Goal: Task Accomplishment & Management: Manage account settings

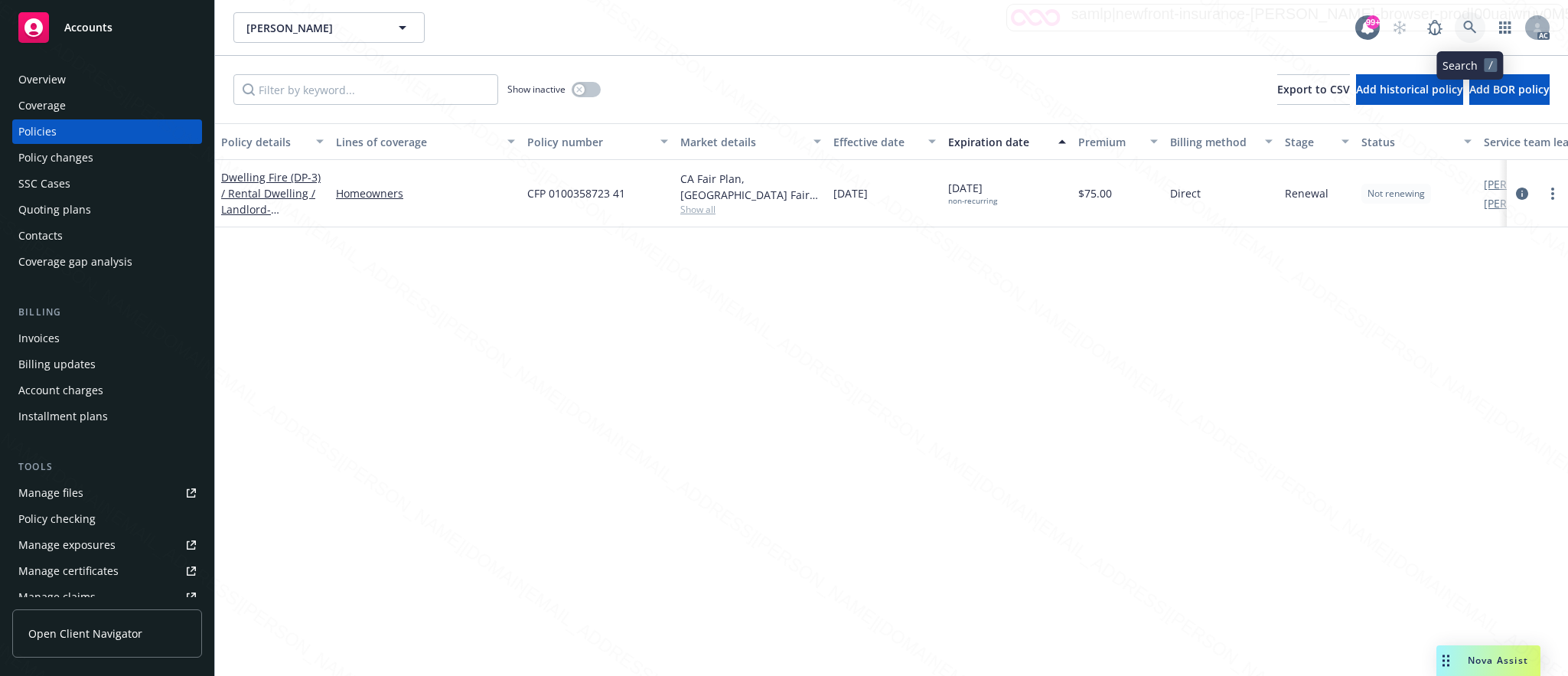
click at [1467, 24] on icon at bounding box center [1469, 27] width 13 height 13
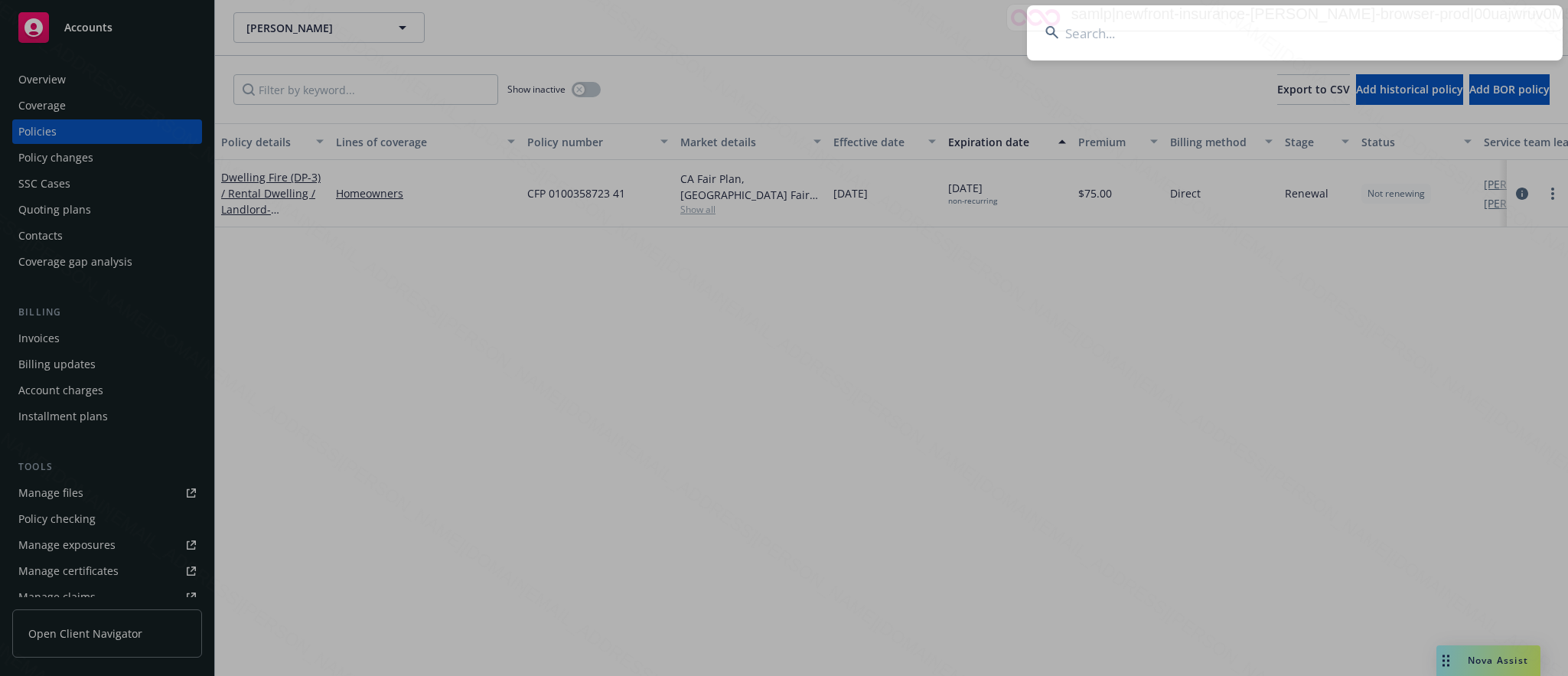
click at [1087, 35] on input at bounding box center [1294, 33] width 536 height 55
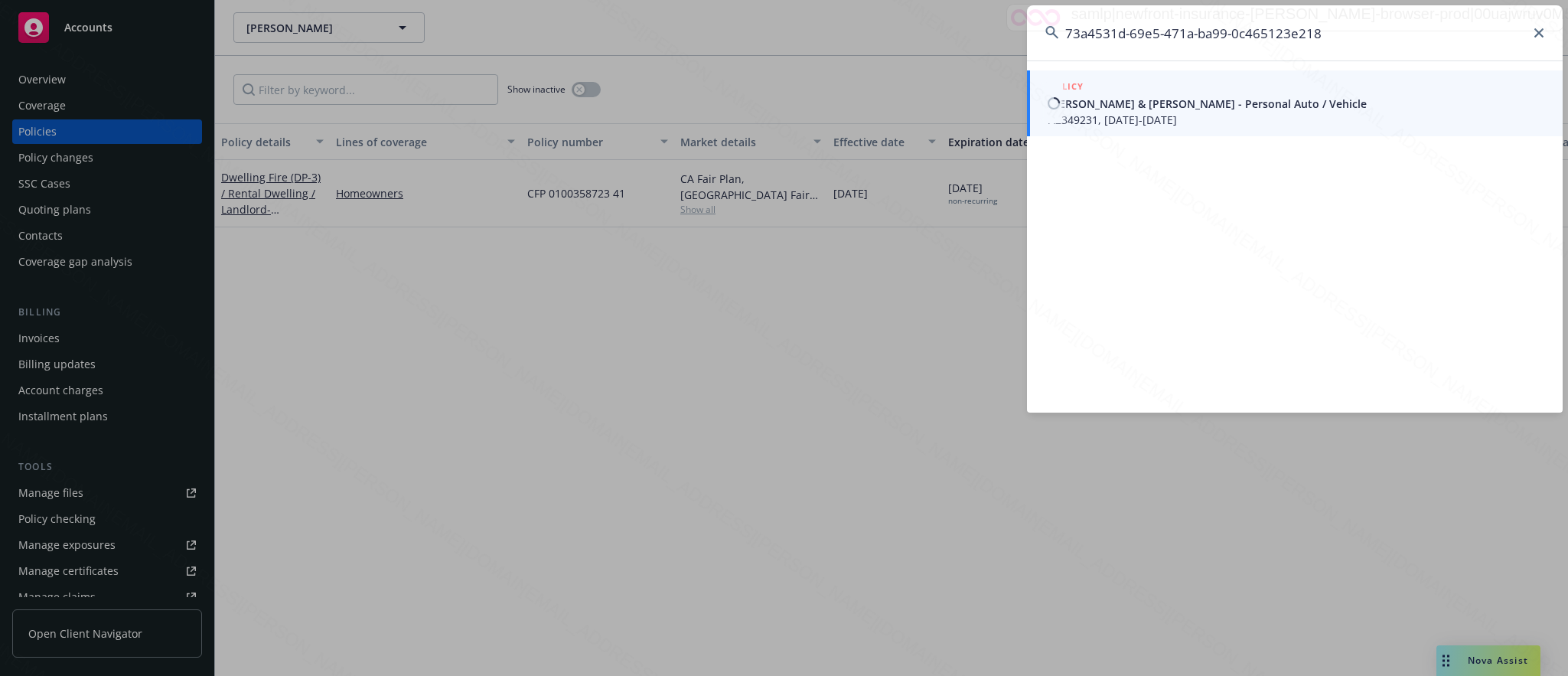
type input "73a4531d-69e5-471a-ba99-0c465123e218"
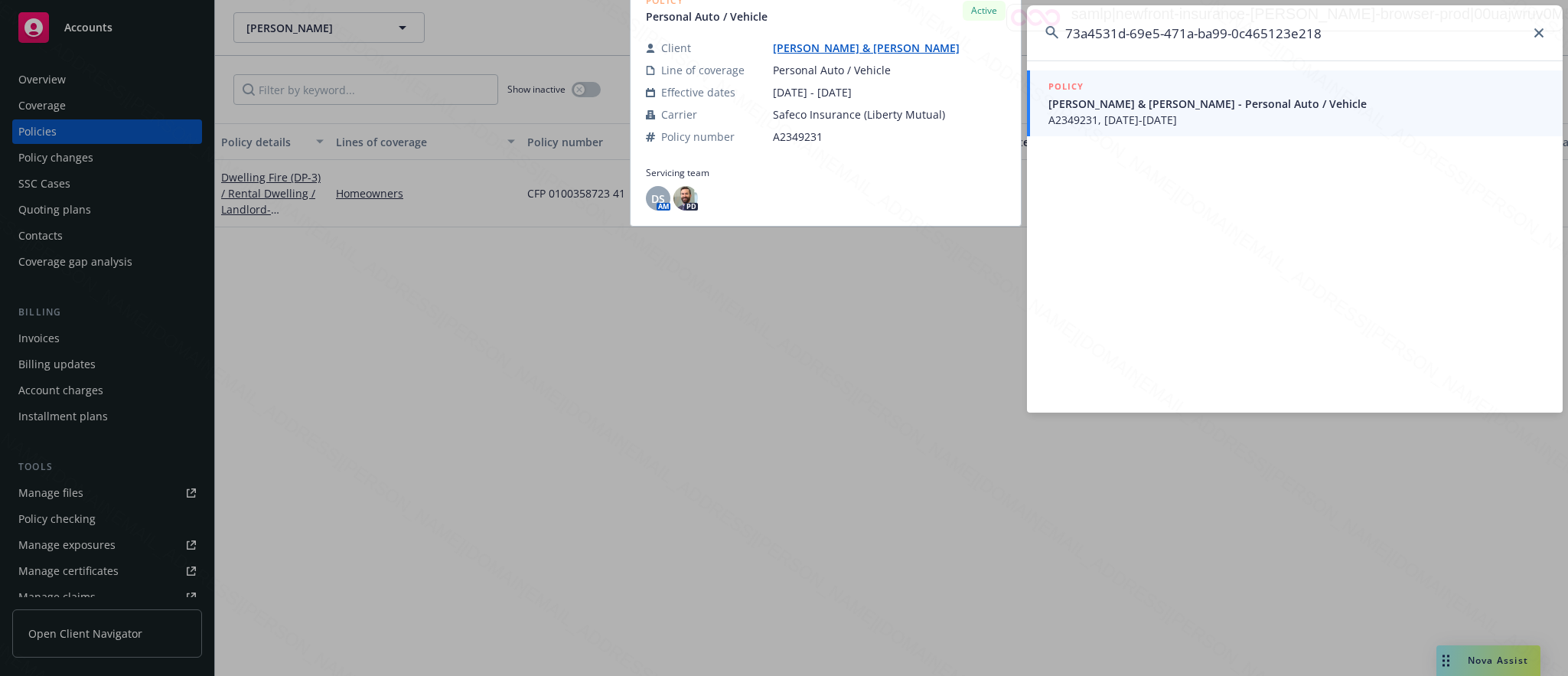
click at [1077, 115] on span "A2349231, [DATE]-[DATE]" at bounding box center [1296, 120] width 495 height 16
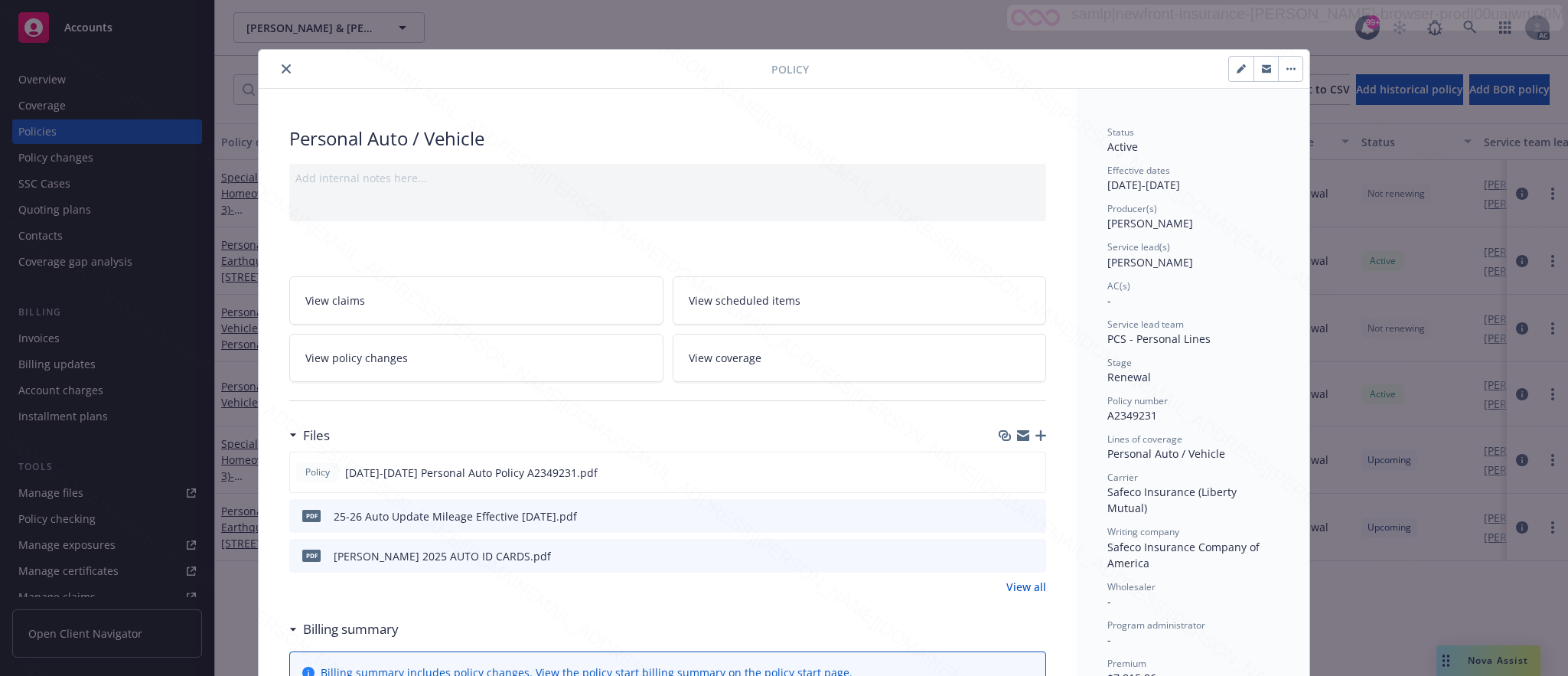
click at [343, 357] on span "View policy changes" at bounding box center [357, 358] width 103 height 16
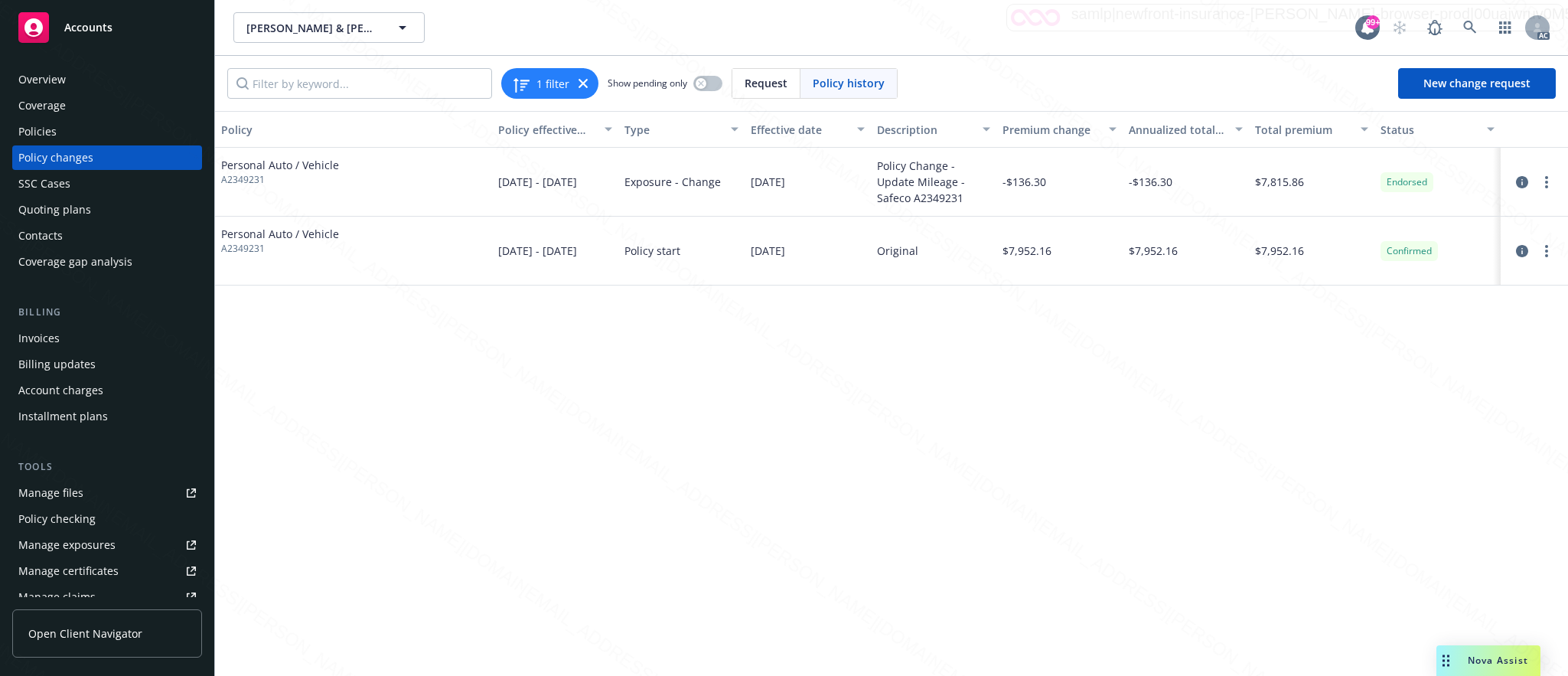
click at [58, 74] on div "Overview" at bounding box center [42, 79] width 47 height 25
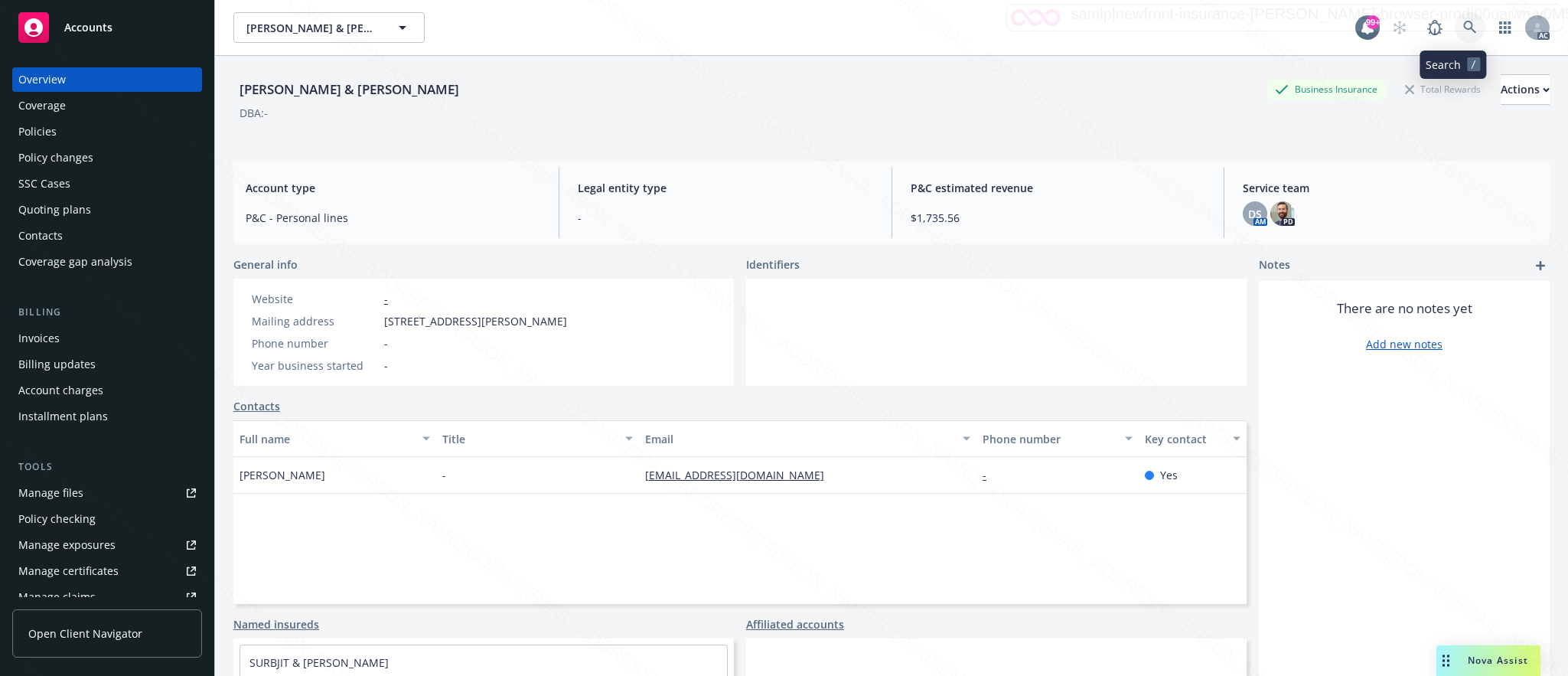
click at [1463, 21] on icon at bounding box center [1469, 27] width 13 height 13
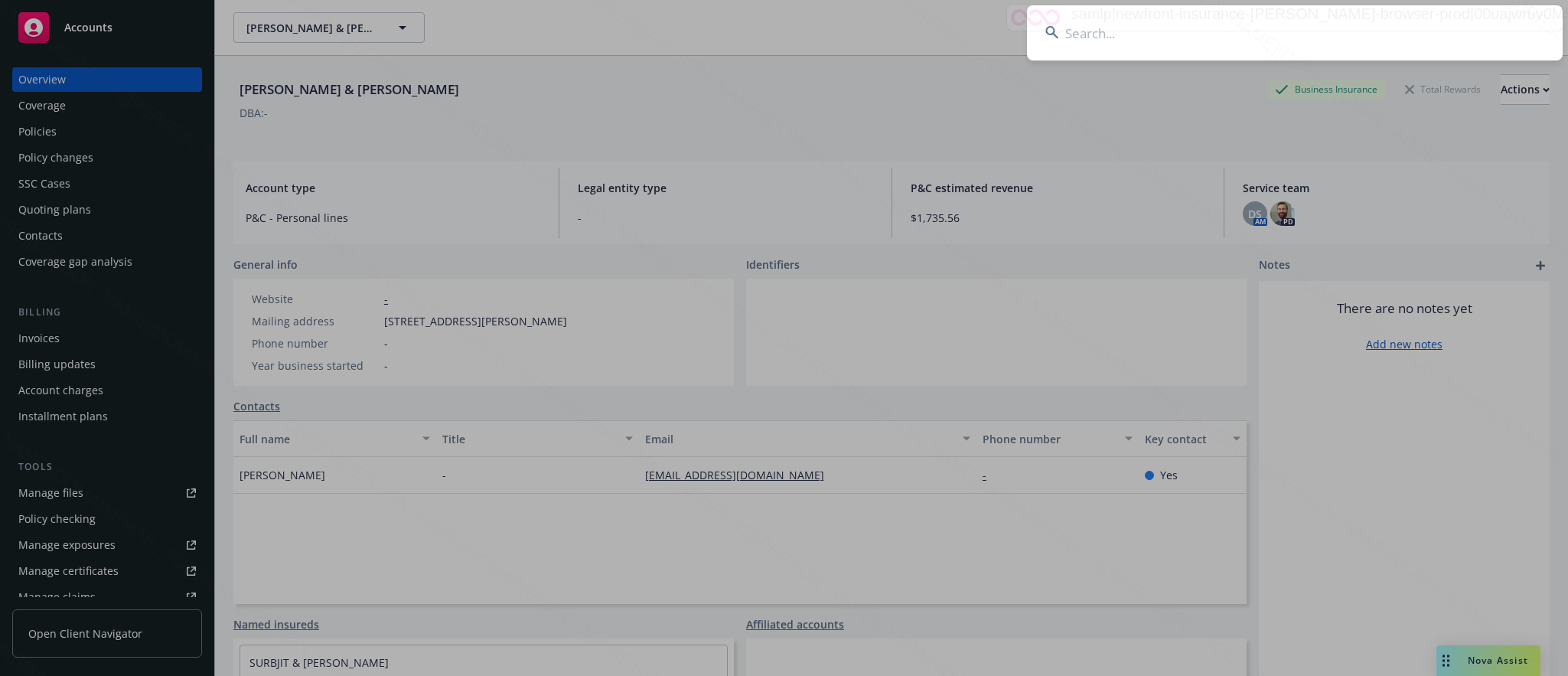
click at [1097, 24] on input at bounding box center [1294, 33] width 536 height 55
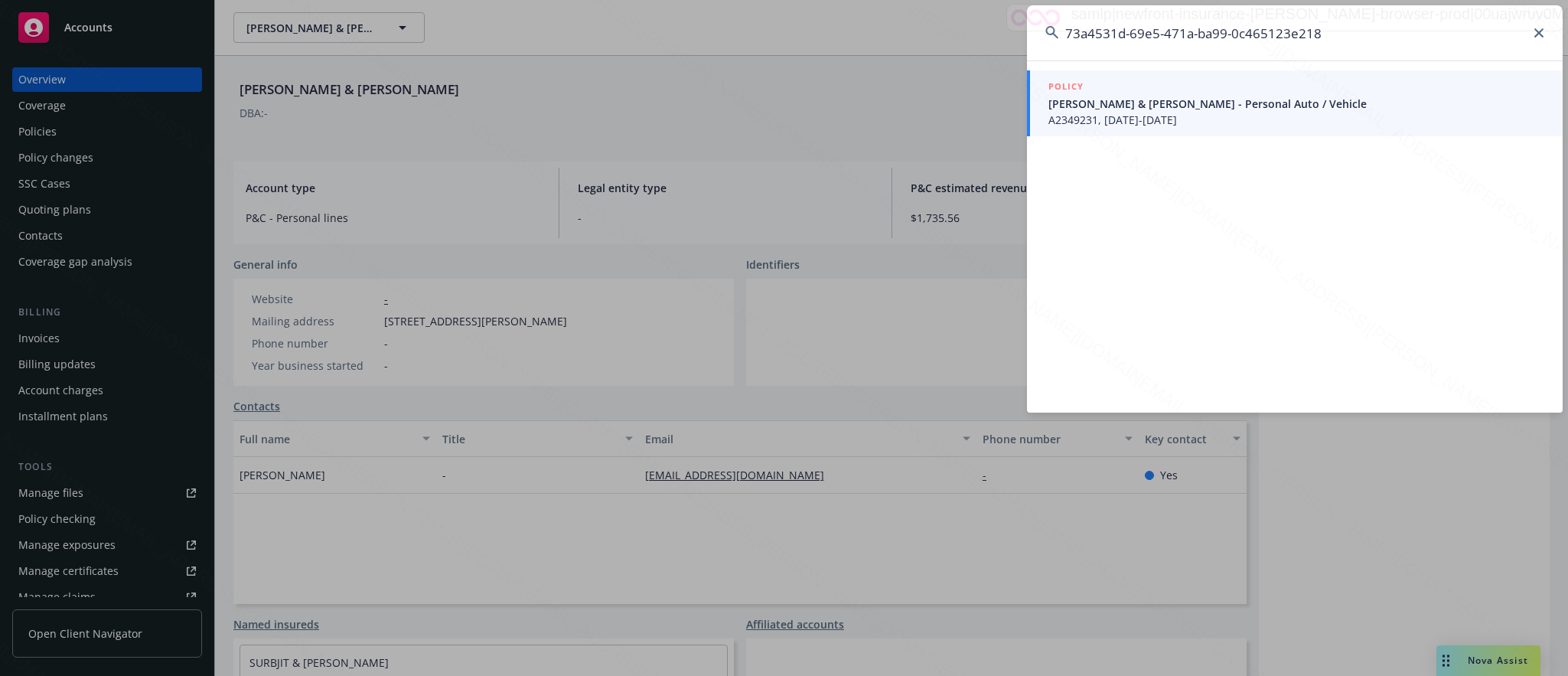
type input "73a4531d-69e5-471a-ba99-0c465123e218"
click at [1539, 33] on icon at bounding box center [1539, 33] width 9 height 9
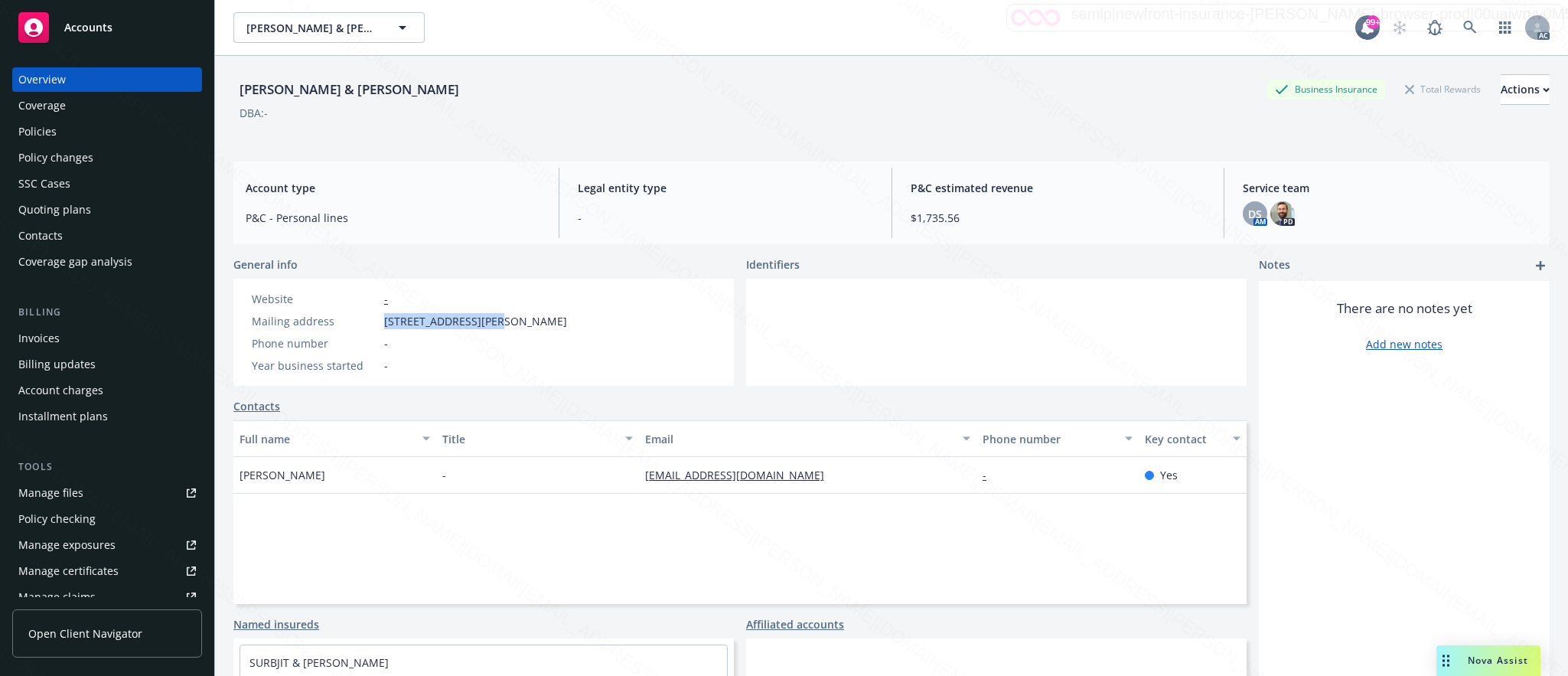
drag, startPoint x: 380, startPoint y: 317, endPoint x: 480, endPoint y: 325, distance: 100.3
click at [452, 347] on div "Phone number -" at bounding box center [409, 343] width 328 height 16
drag, startPoint x: 380, startPoint y: 320, endPoint x: 452, endPoint y: 326, distance: 72.2
click at [452, 326] on div "Mailing address [STREET_ADDRESS][PERSON_NAME]" at bounding box center [409, 321] width 328 height 16
copy div "1812 [PERSON_NAME]"
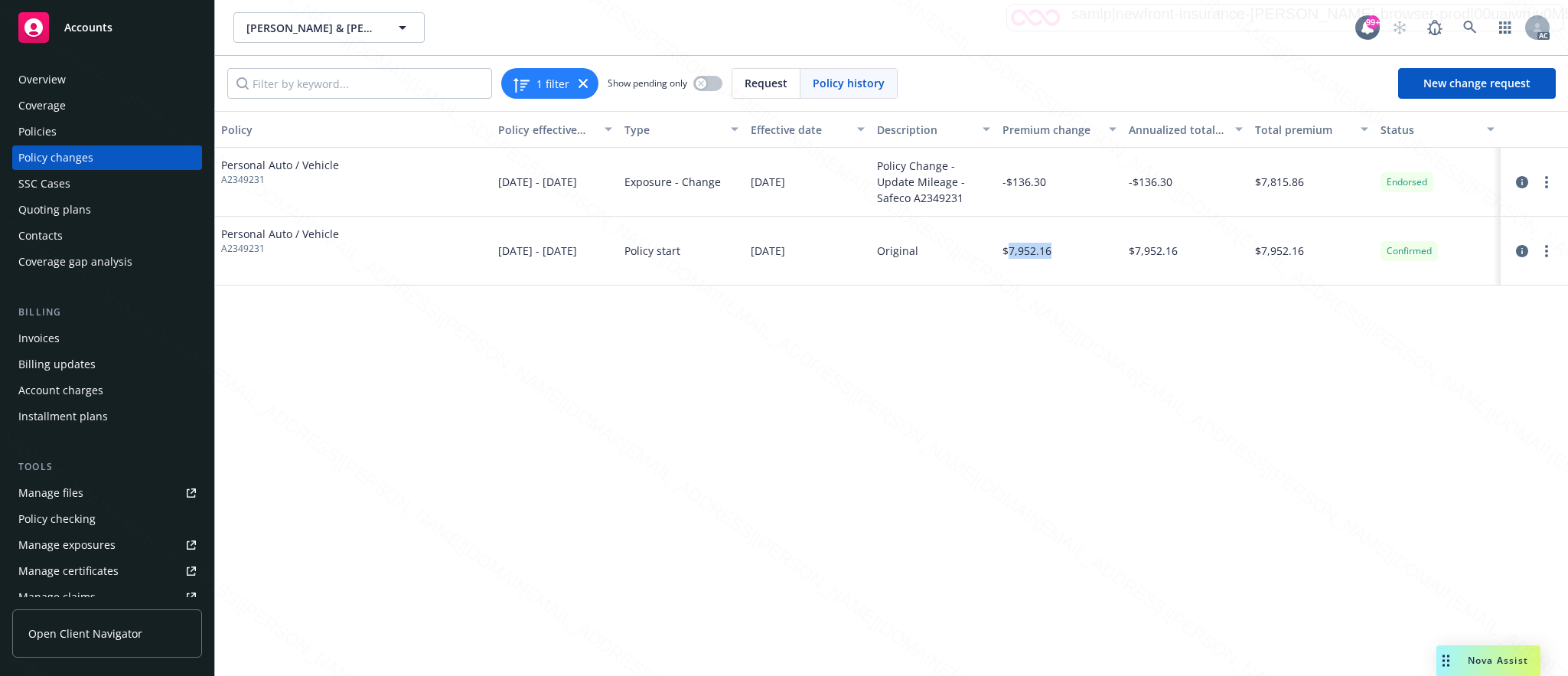
drag, startPoint x: 1008, startPoint y: 255, endPoint x: 1054, endPoint y: 253, distance: 46.0
click at [1054, 253] on div "$7,952.16" at bounding box center [1060, 251] width 127 height 69
copy span "7,952.16"
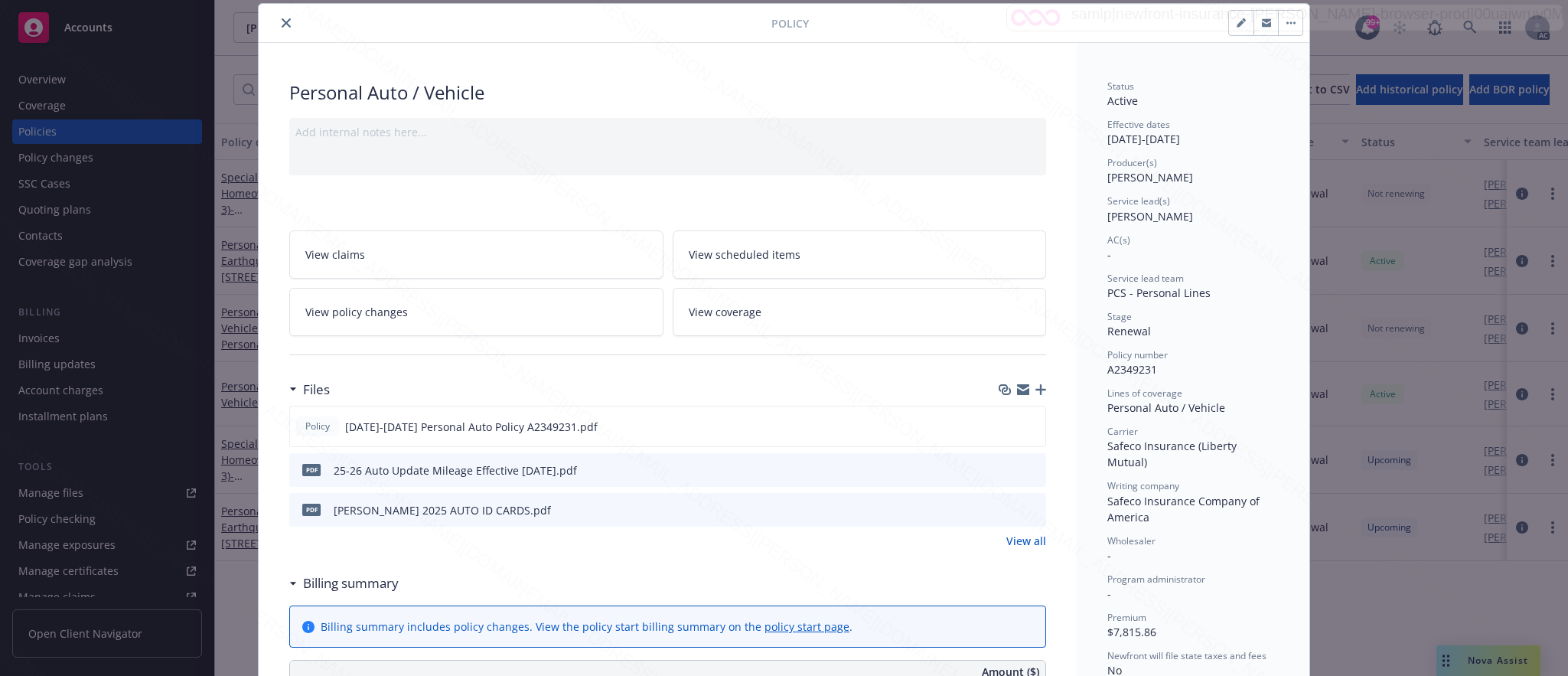
scroll to position [275, 0]
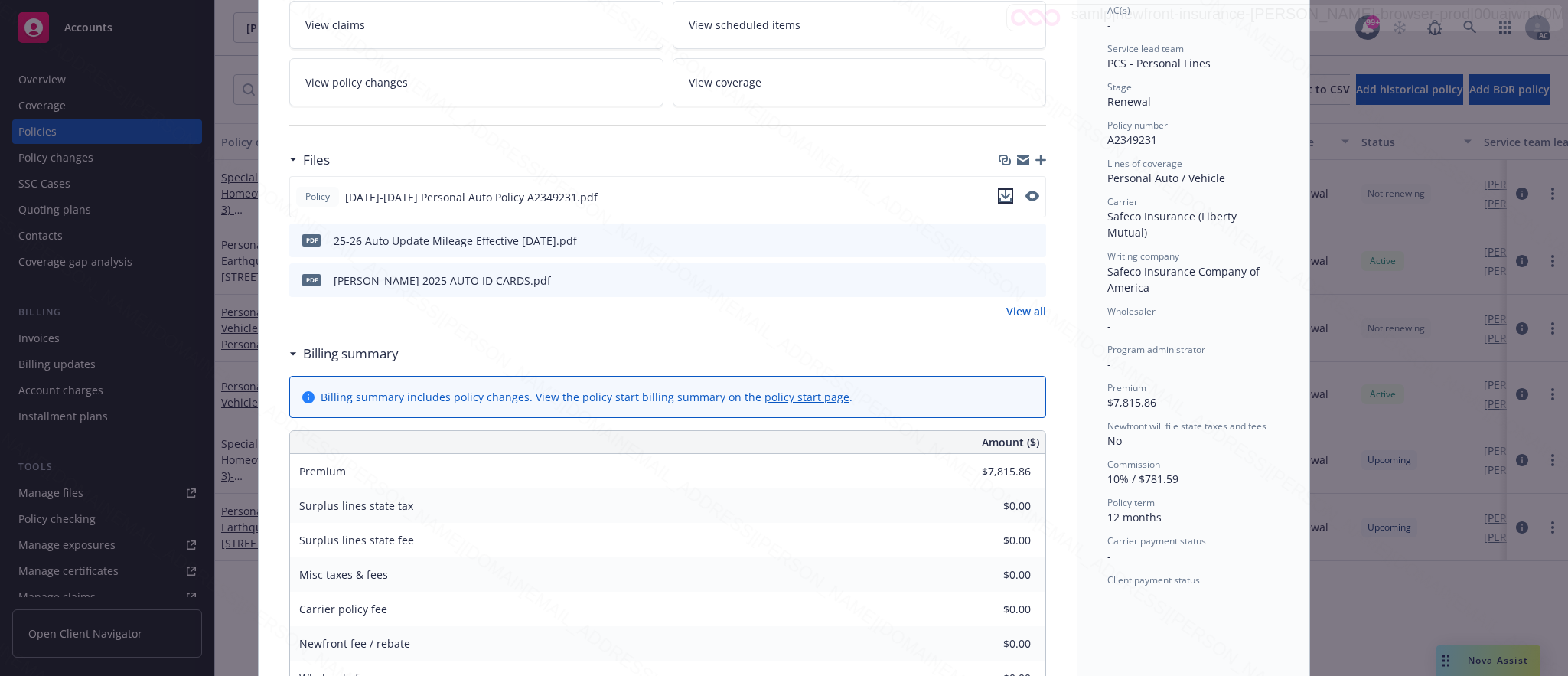
click at [1000, 196] on icon "download file" at bounding box center [1005, 196] width 12 height 12
click at [1000, 244] on icon "download file" at bounding box center [1006, 239] width 12 height 12
click at [326, 85] on span "View policy changes" at bounding box center [357, 82] width 103 height 16
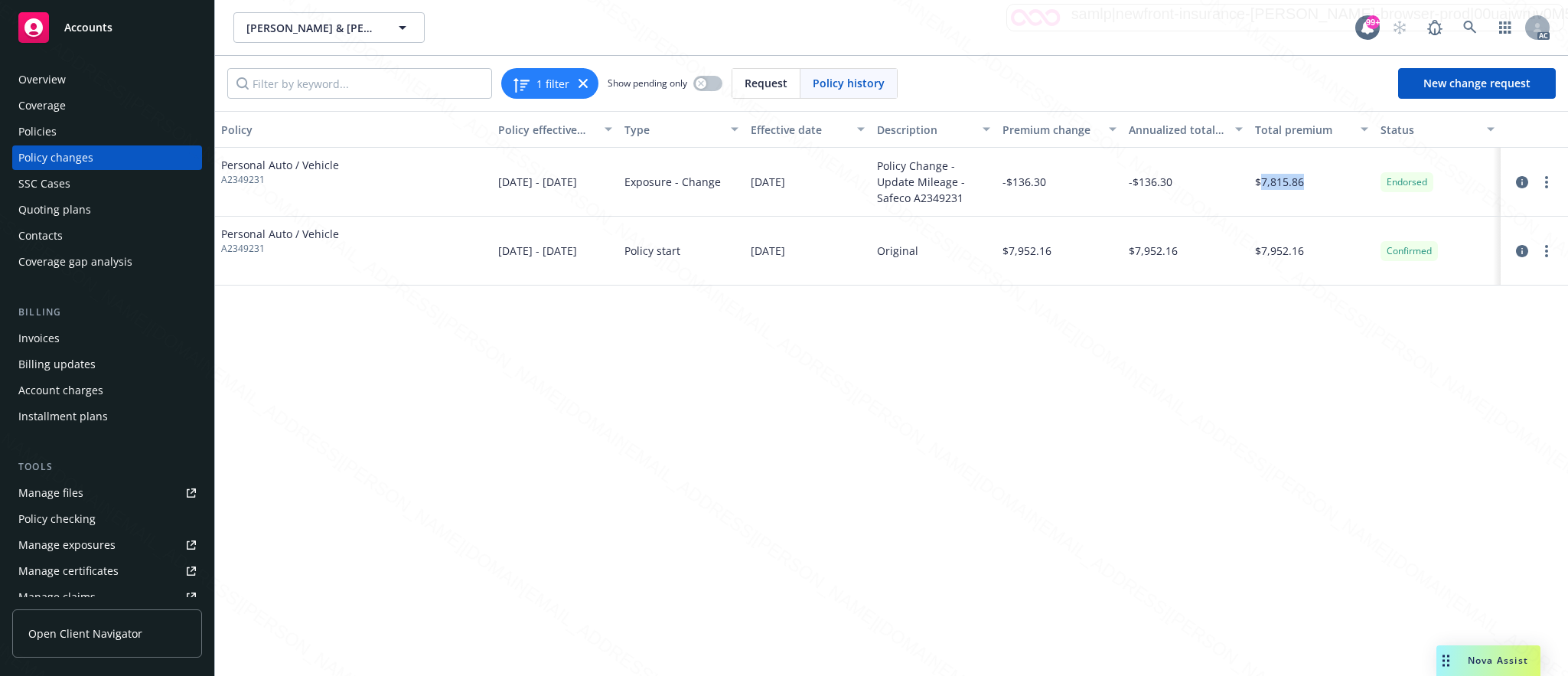
drag, startPoint x: 1260, startPoint y: 180, endPoint x: 1329, endPoint y: 180, distance: 69.0
click at [1329, 180] on div "$7,815.86" at bounding box center [1312, 182] width 127 height 69
copy span "7,815.86"
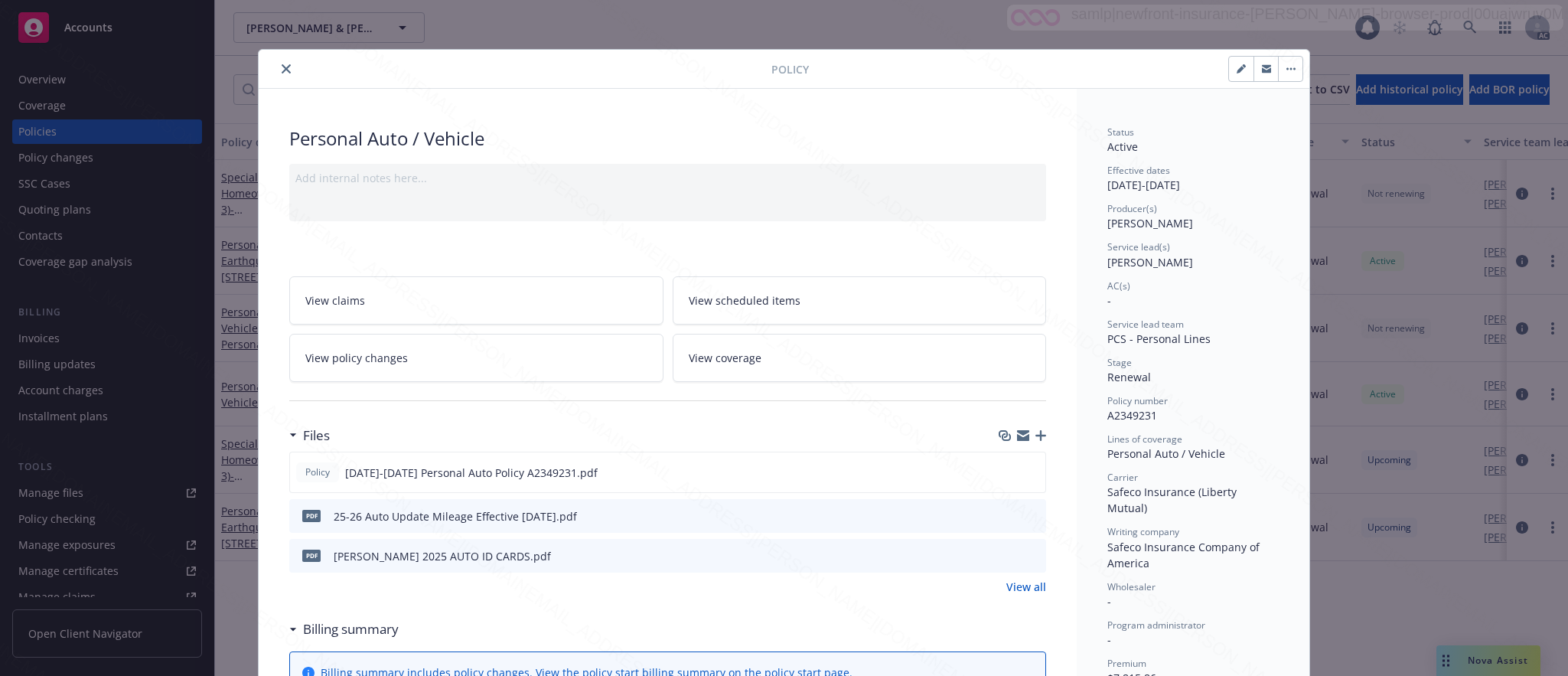
scroll to position [46, 0]
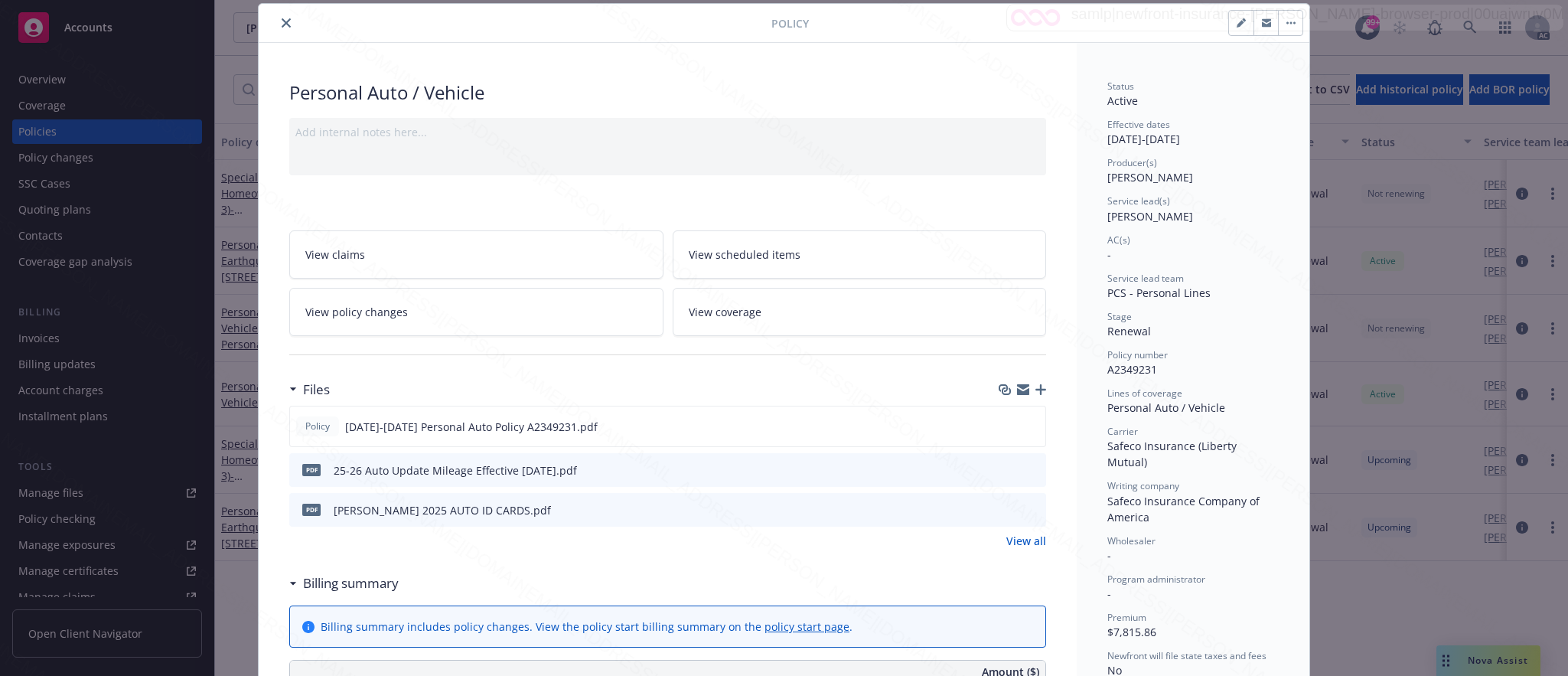
click at [1279, 18] on button "button" at bounding box center [1289, 23] width 25 height 25
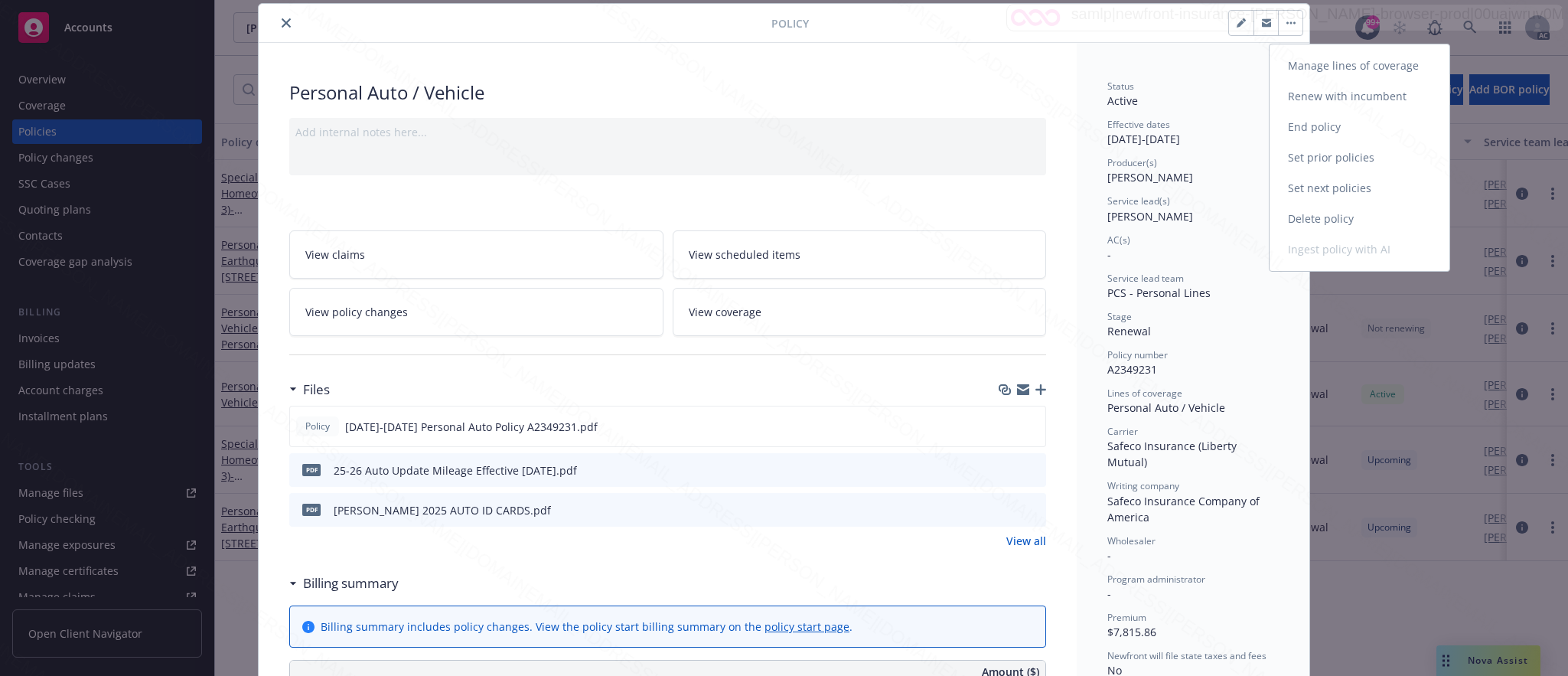
click at [1306, 124] on link "End policy" at bounding box center [1359, 127] width 180 height 31
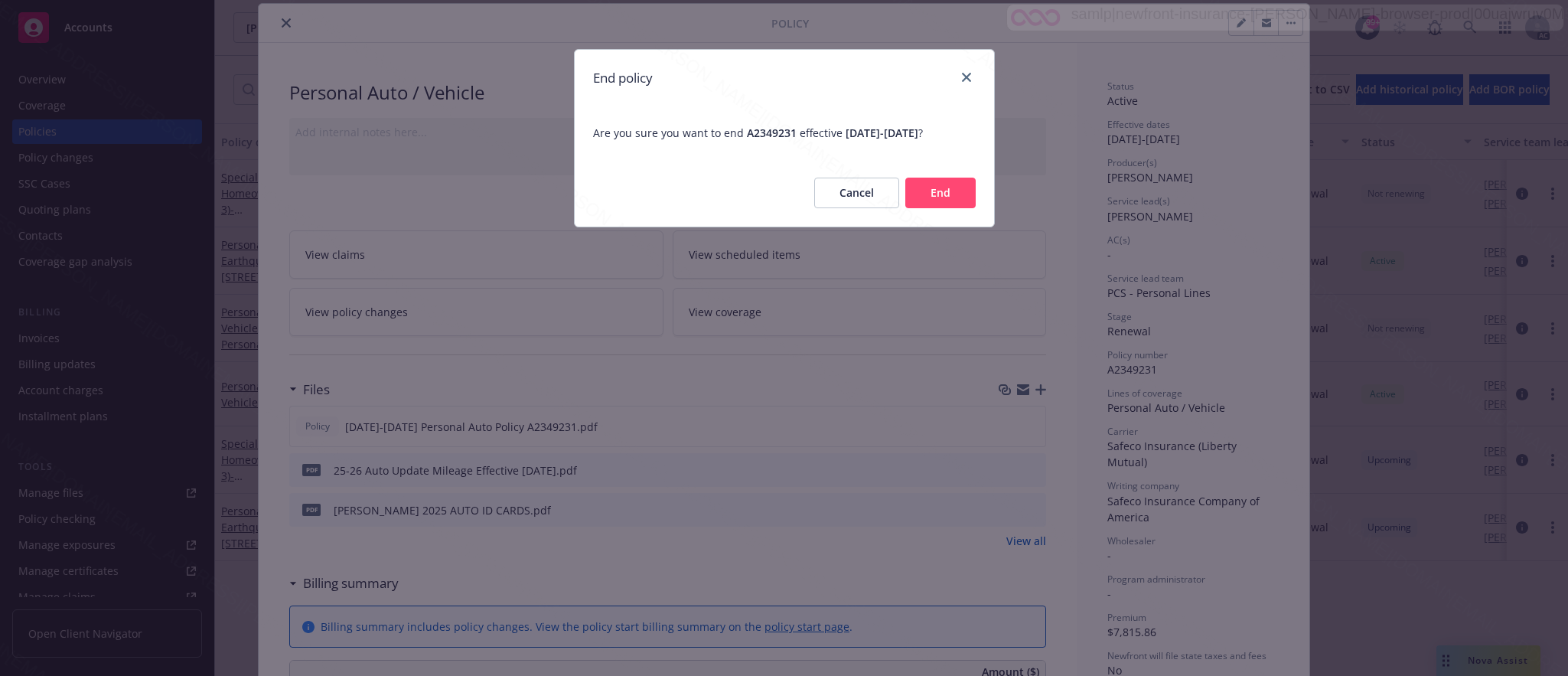
click at [942, 194] on button "End" at bounding box center [940, 192] width 70 height 31
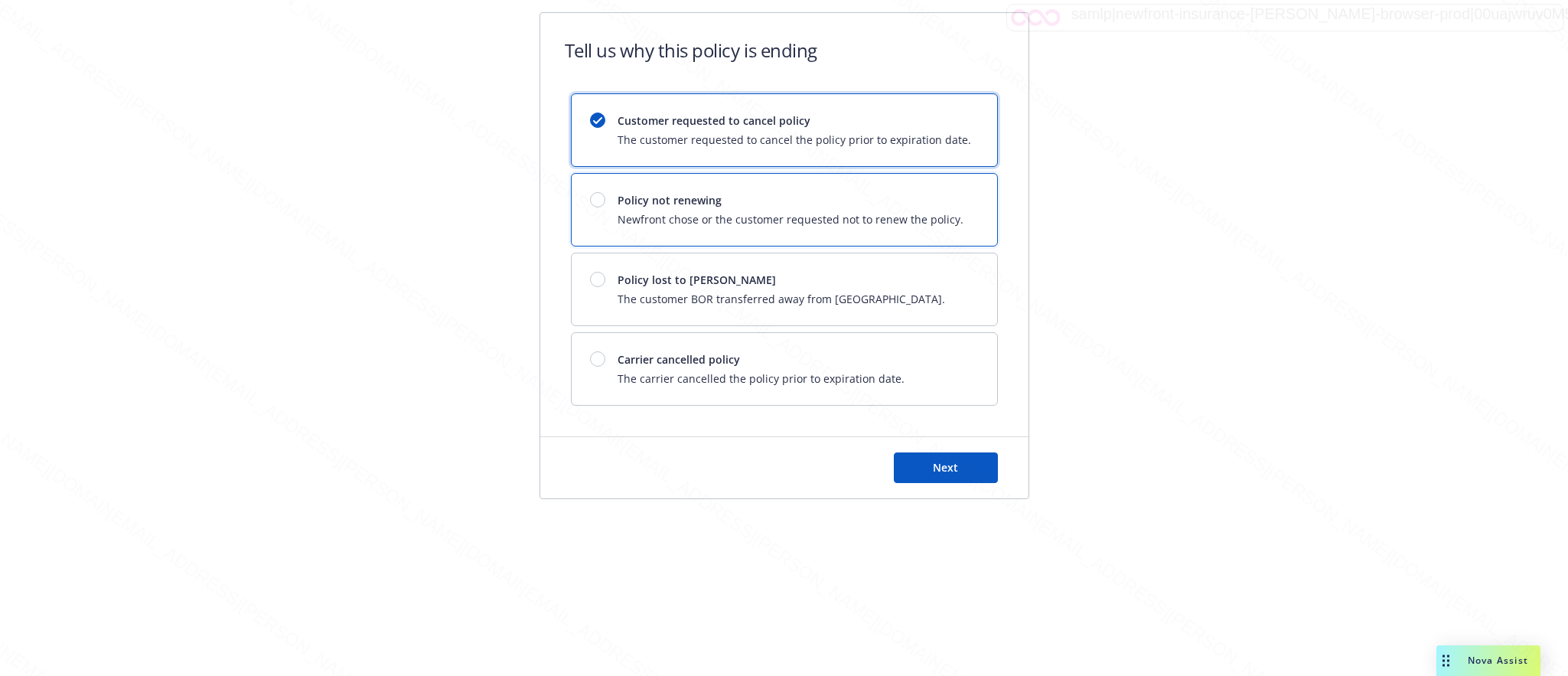
click at [942, 194] on span "Policy not renewing" at bounding box center [790, 200] width 346 height 16
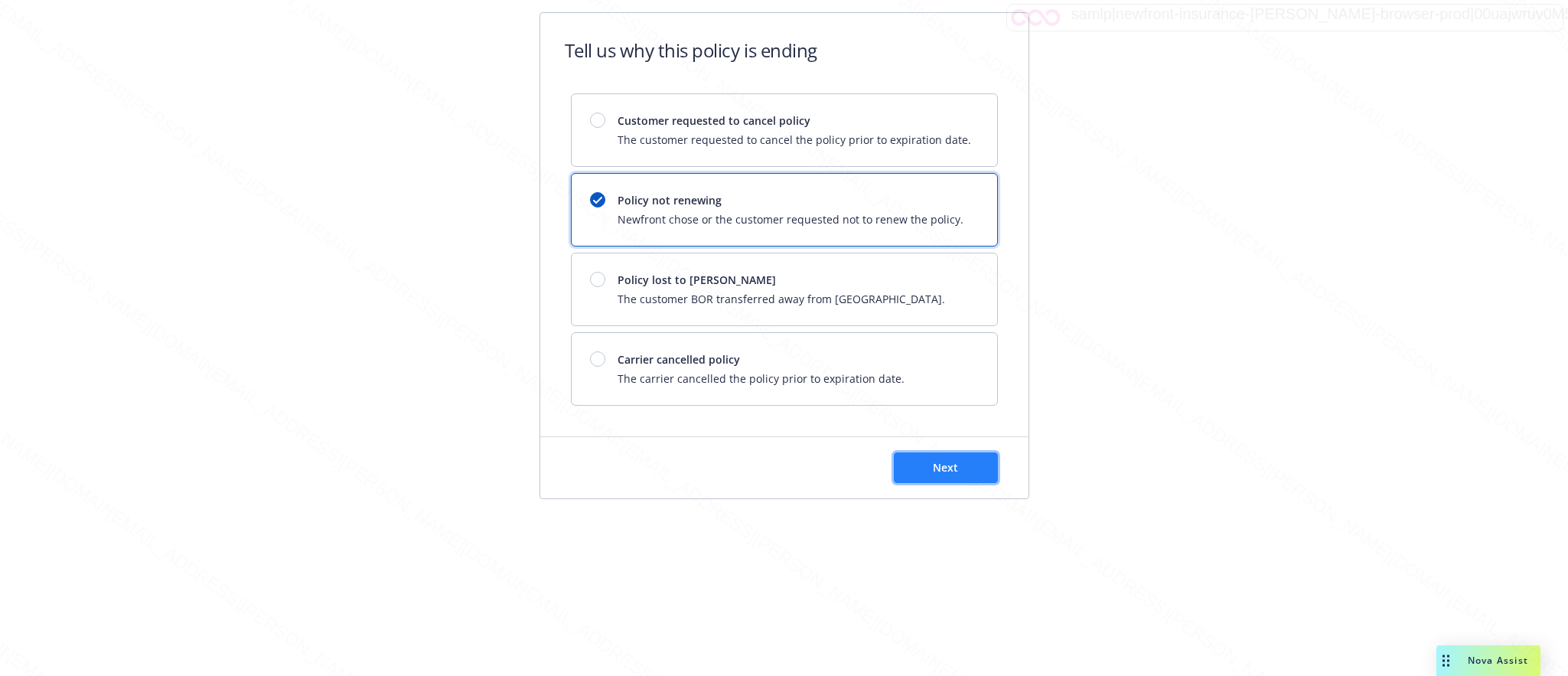
click at [923, 467] on button "Next" at bounding box center [945, 467] width 104 height 31
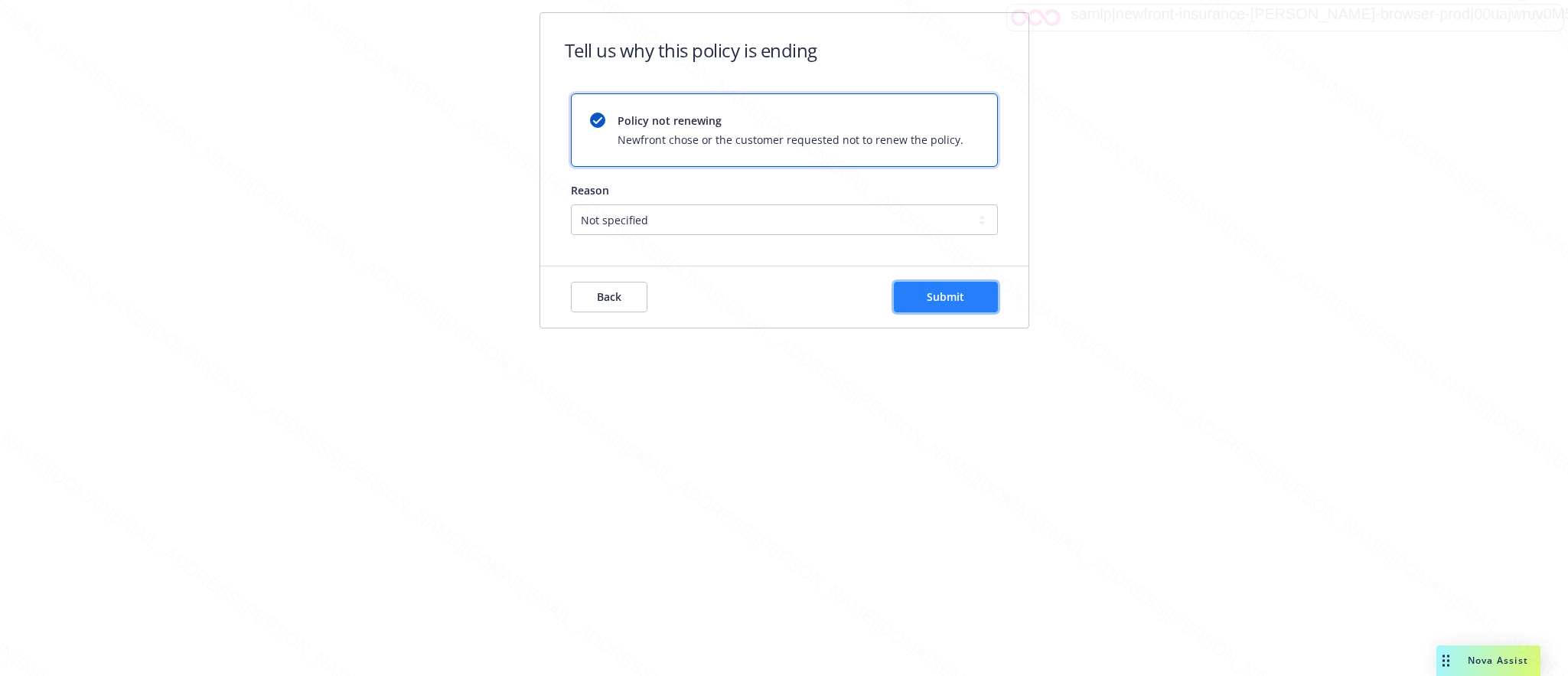
click at [967, 294] on button "Submit" at bounding box center [945, 297] width 104 height 31
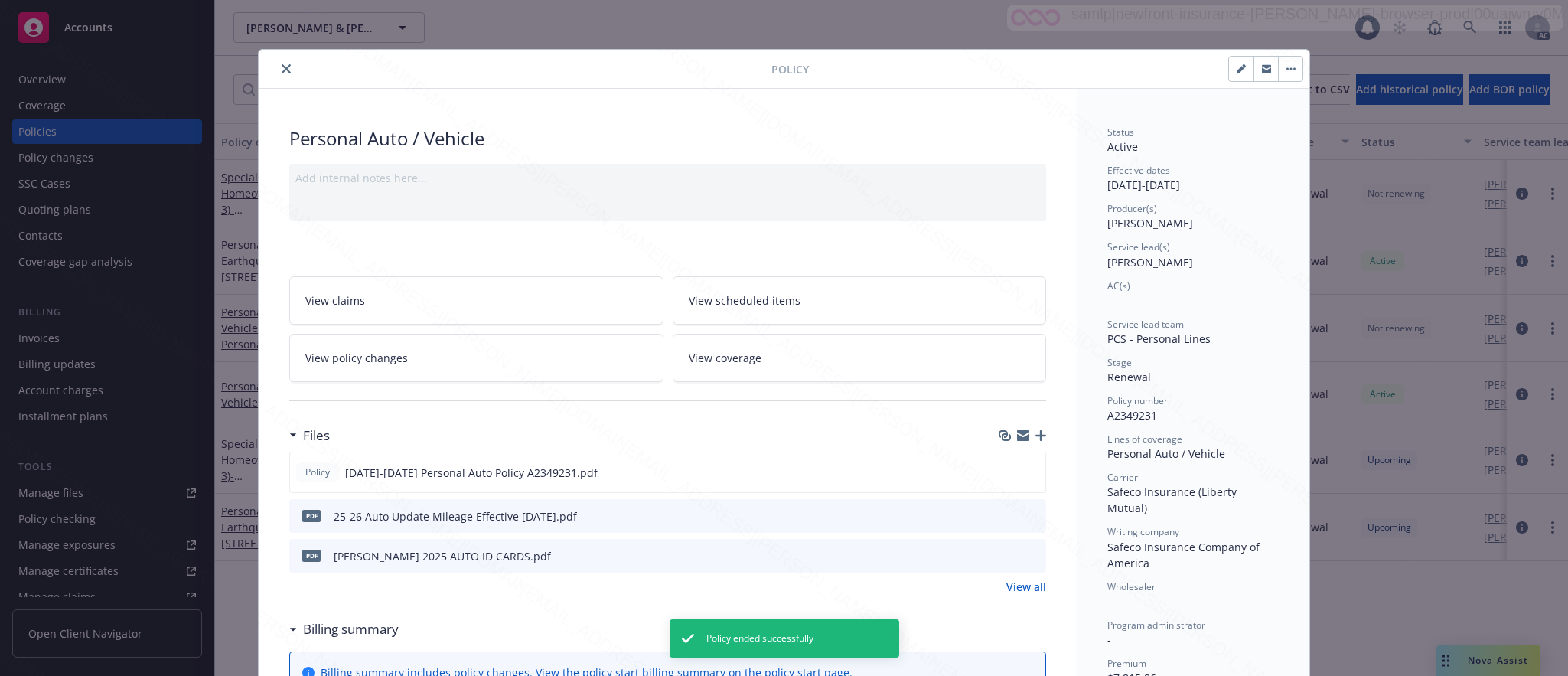
scroll to position [46, 0]
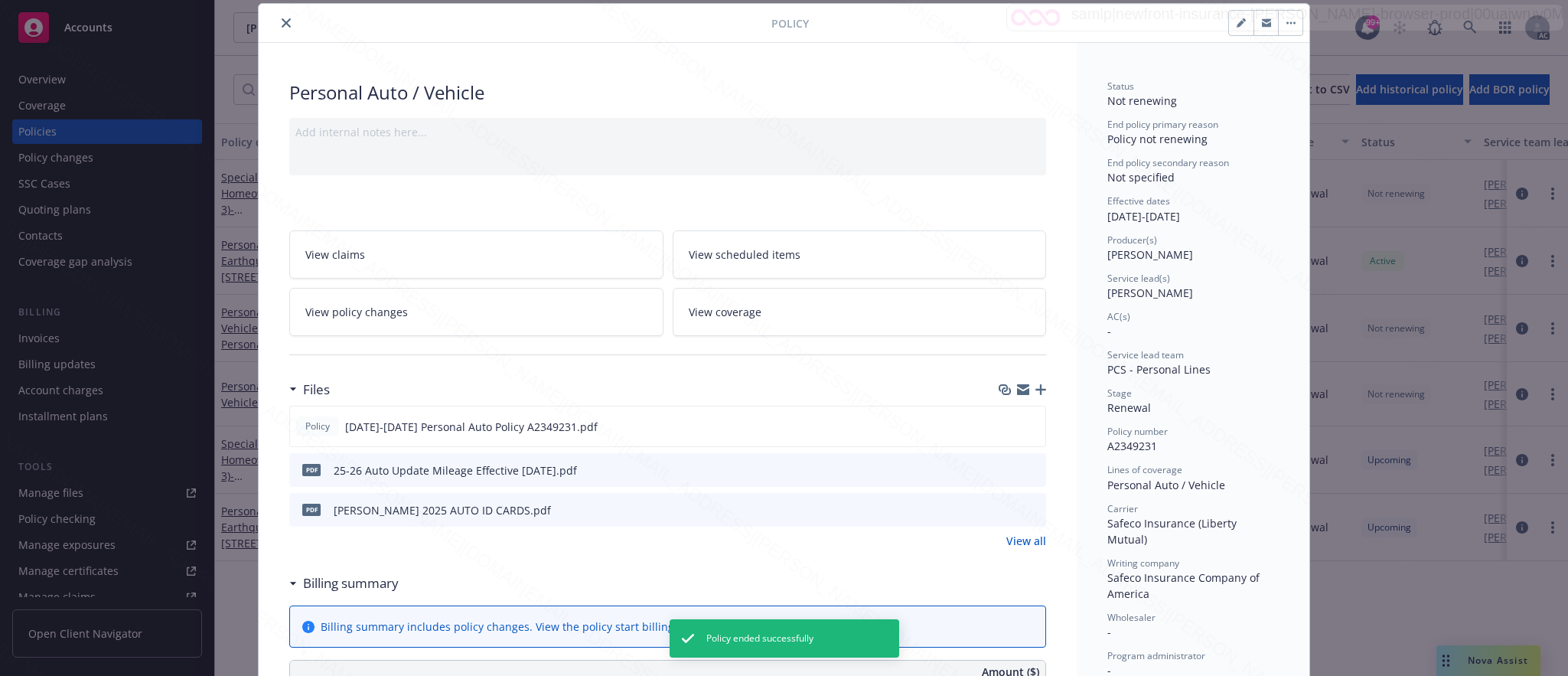
click at [283, 21] on icon "close" at bounding box center [287, 23] width 9 height 9
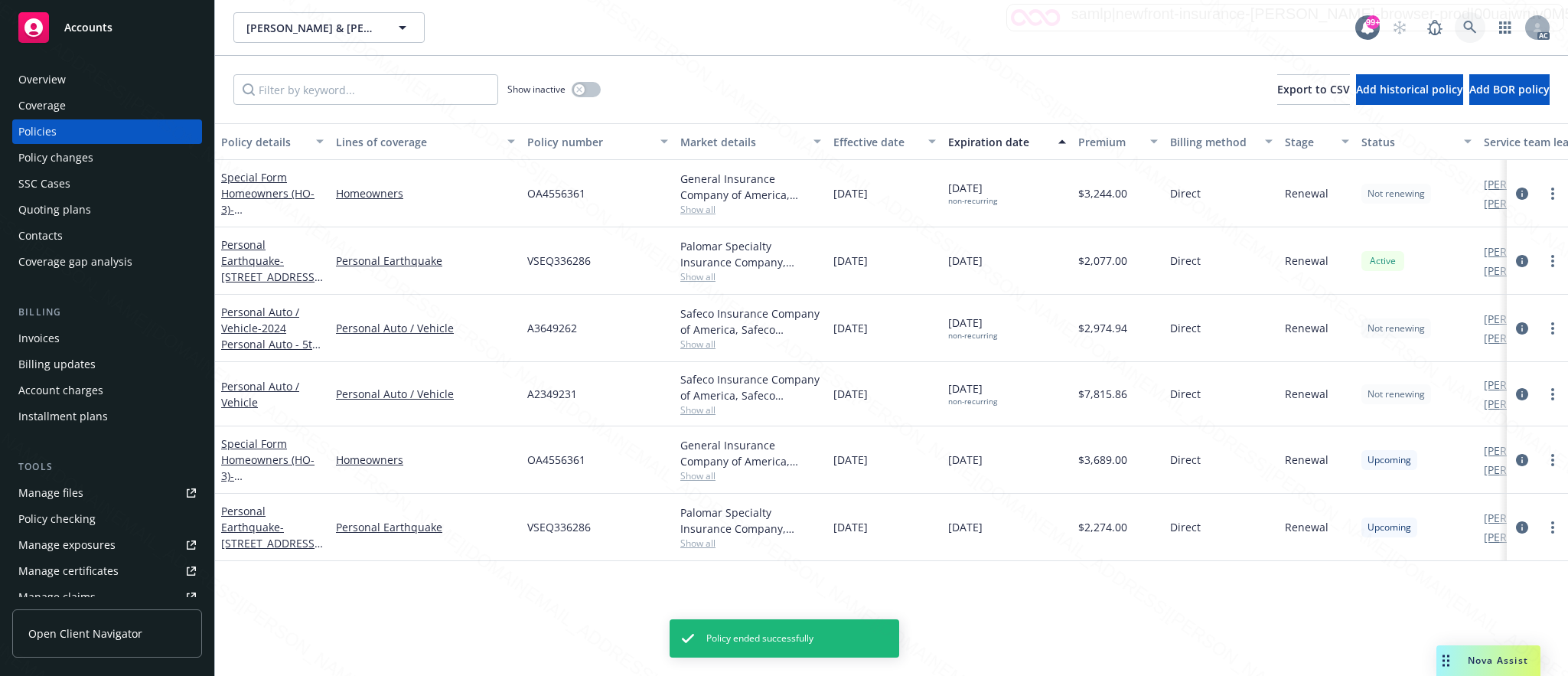
click at [1467, 24] on icon at bounding box center [1469, 27] width 13 height 13
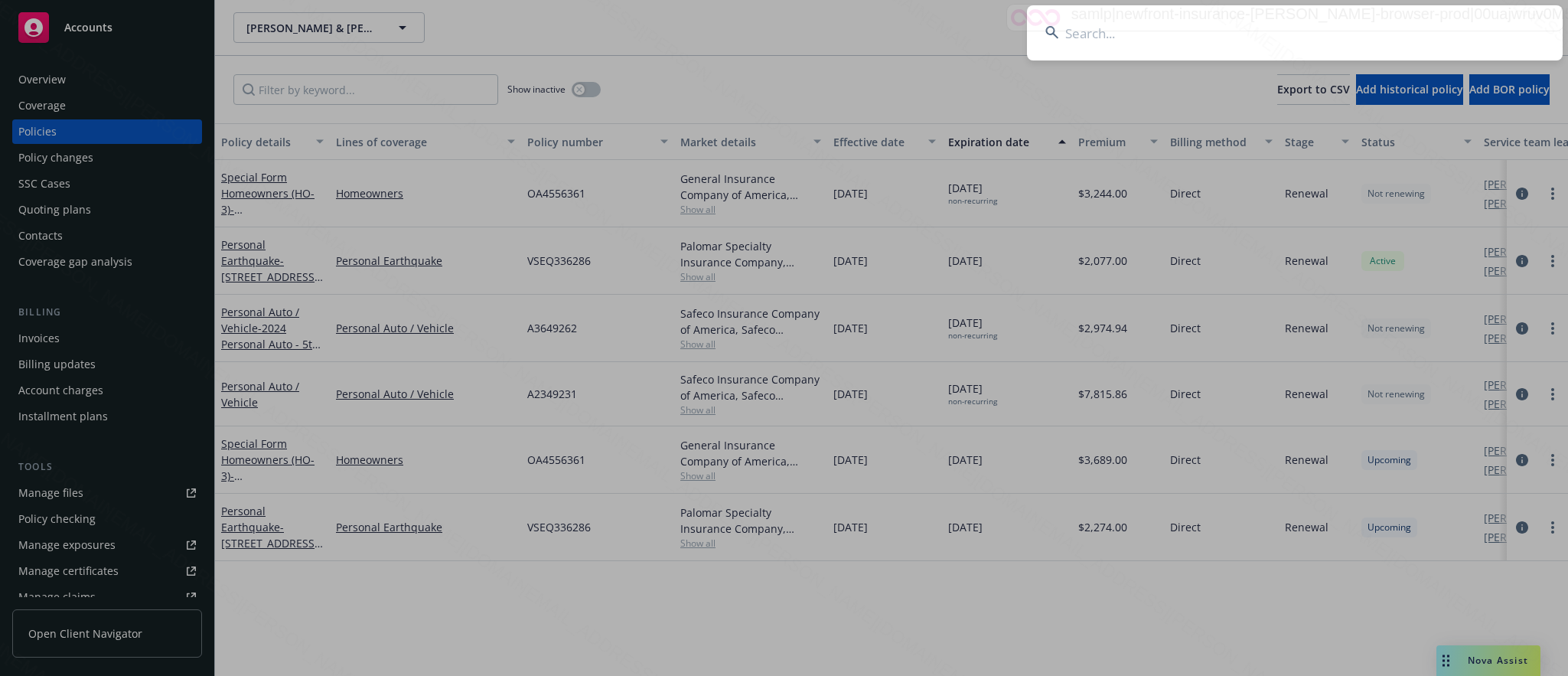
click at [1095, 33] on input at bounding box center [1294, 33] width 536 height 55
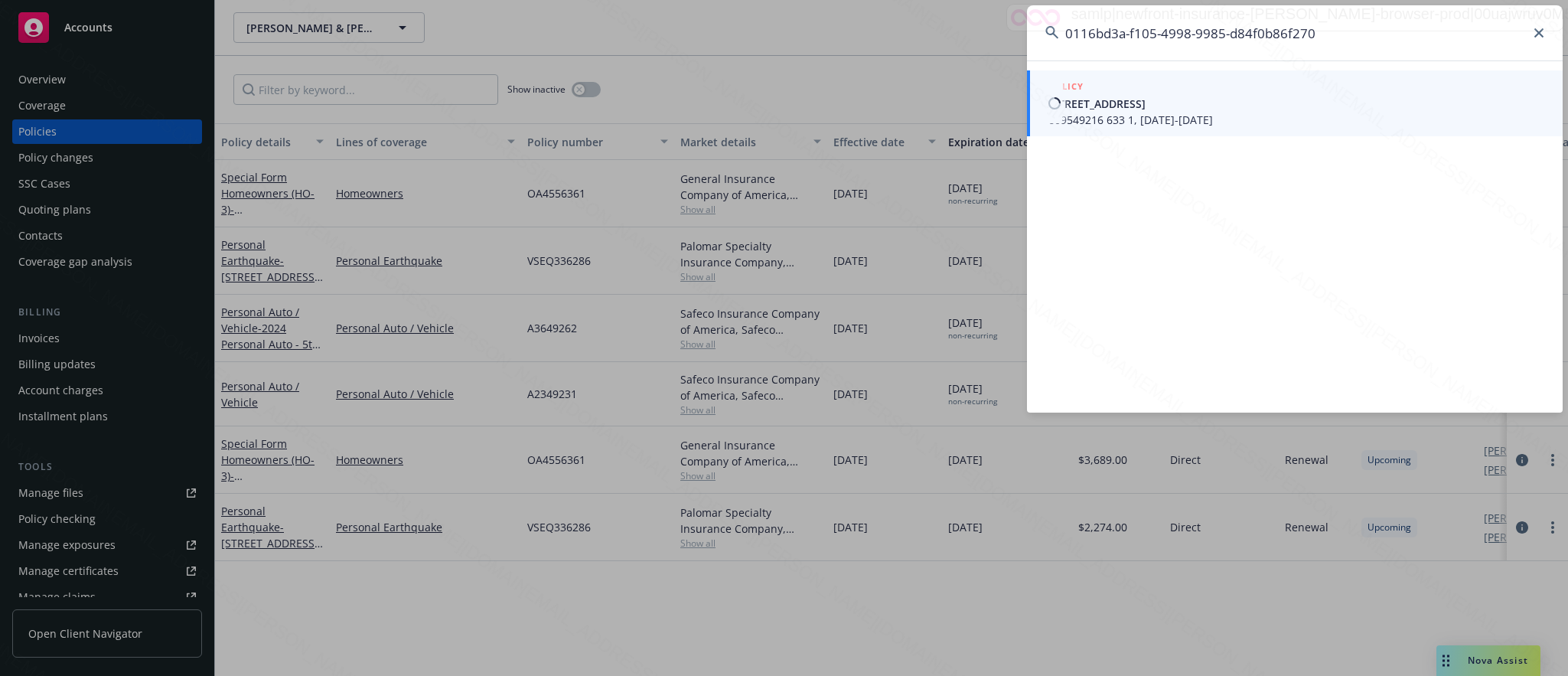
type input "0116bd3a-f105-4998-9985-d84f0b86f270"
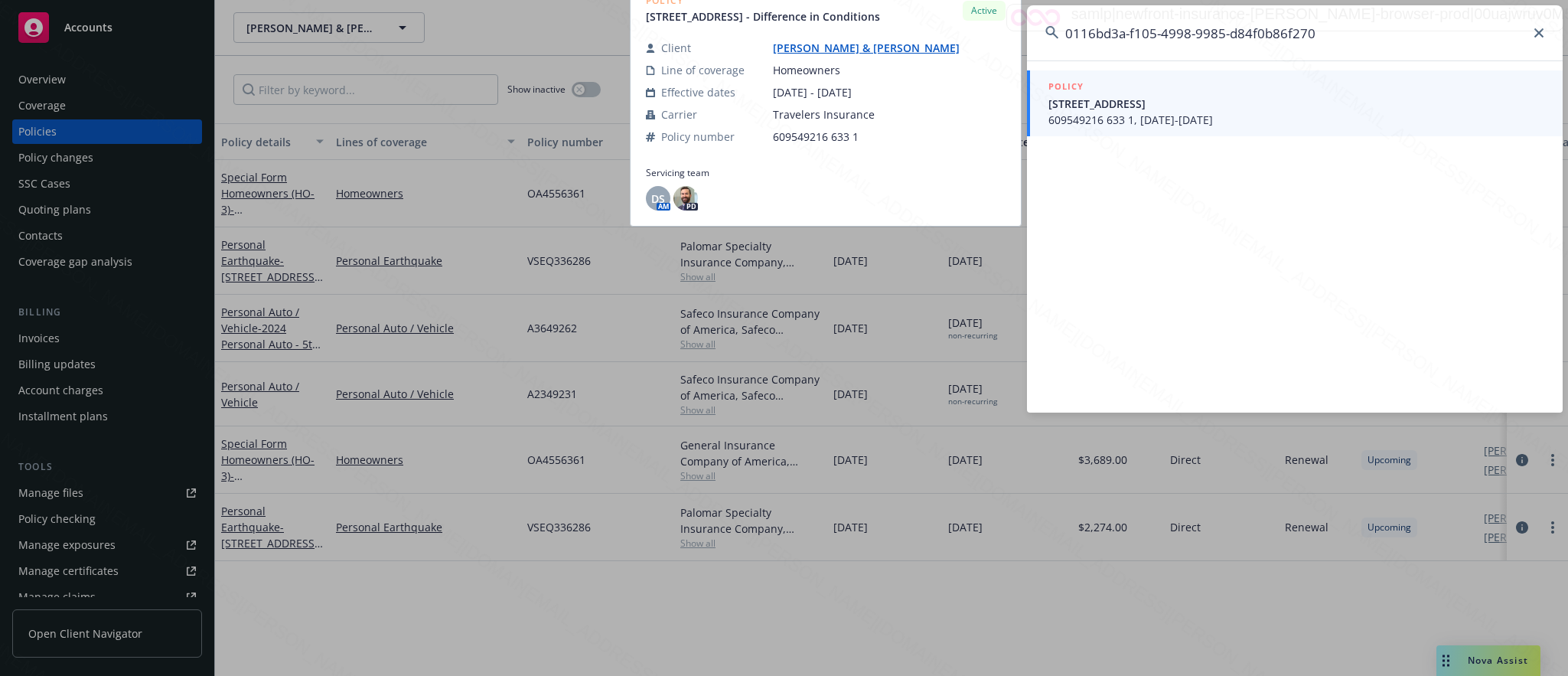
click at [1093, 118] on span "609549216 633 1, [DATE]-[DATE]" at bounding box center [1296, 120] width 495 height 16
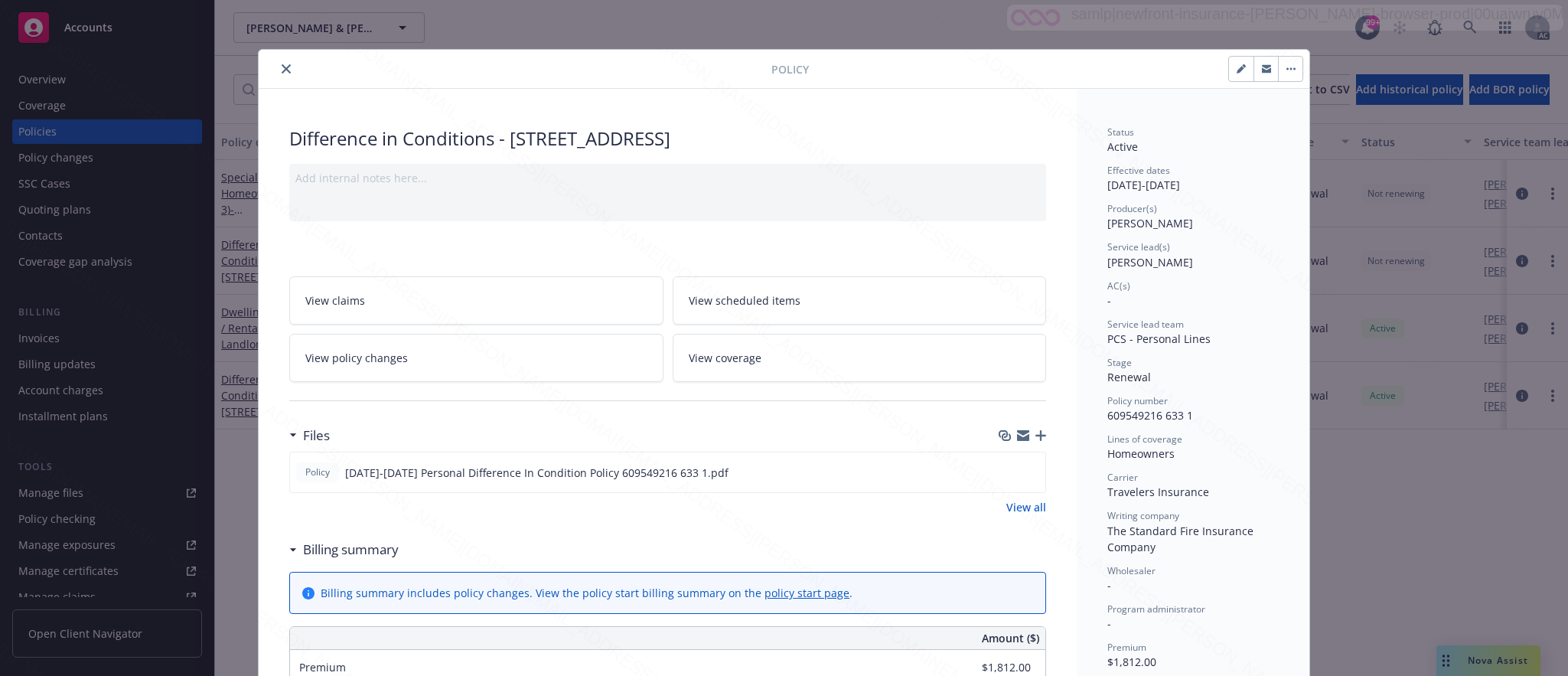
click at [370, 363] on span "View policy changes" at bounding box center [357, 358] width 103 height 16
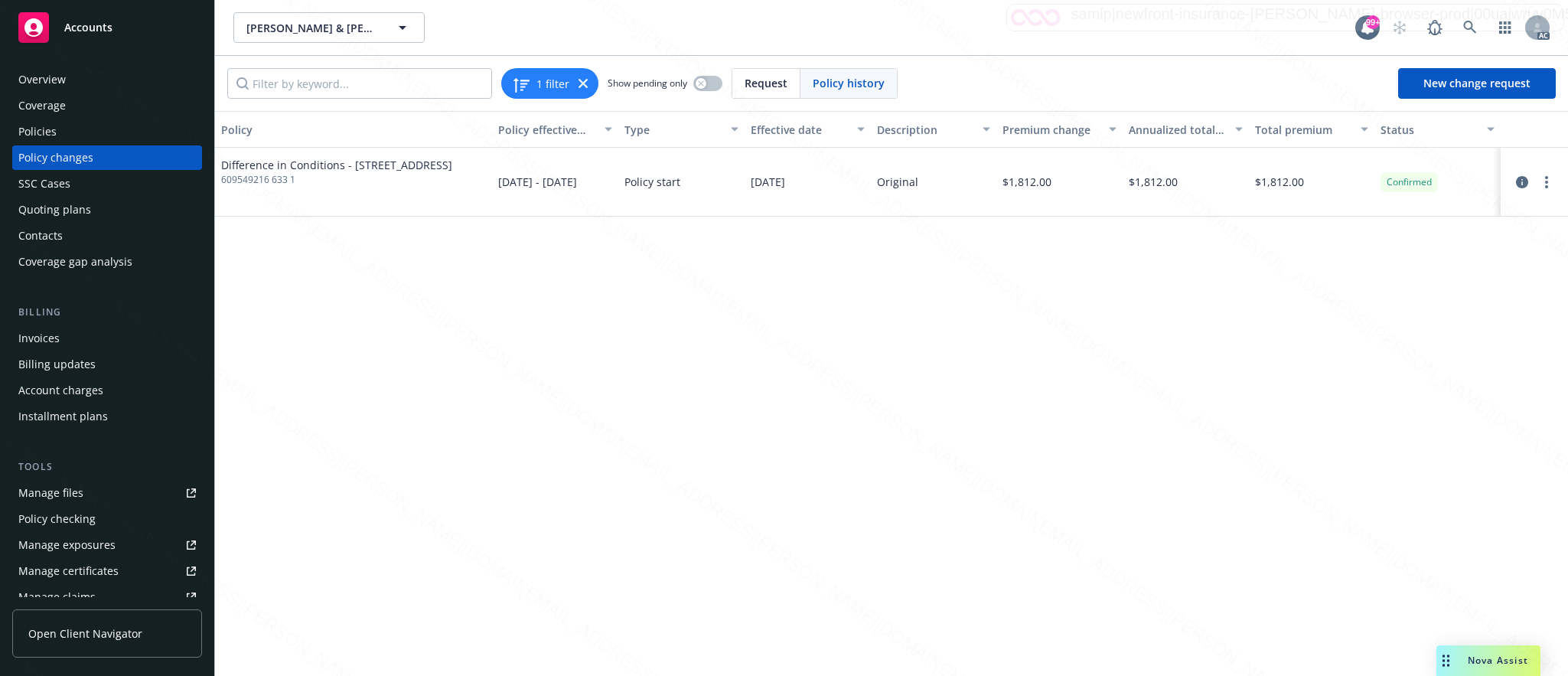
click at [53, 82] on div "Overview" at bounding box center [42, 79] width 47 height 25
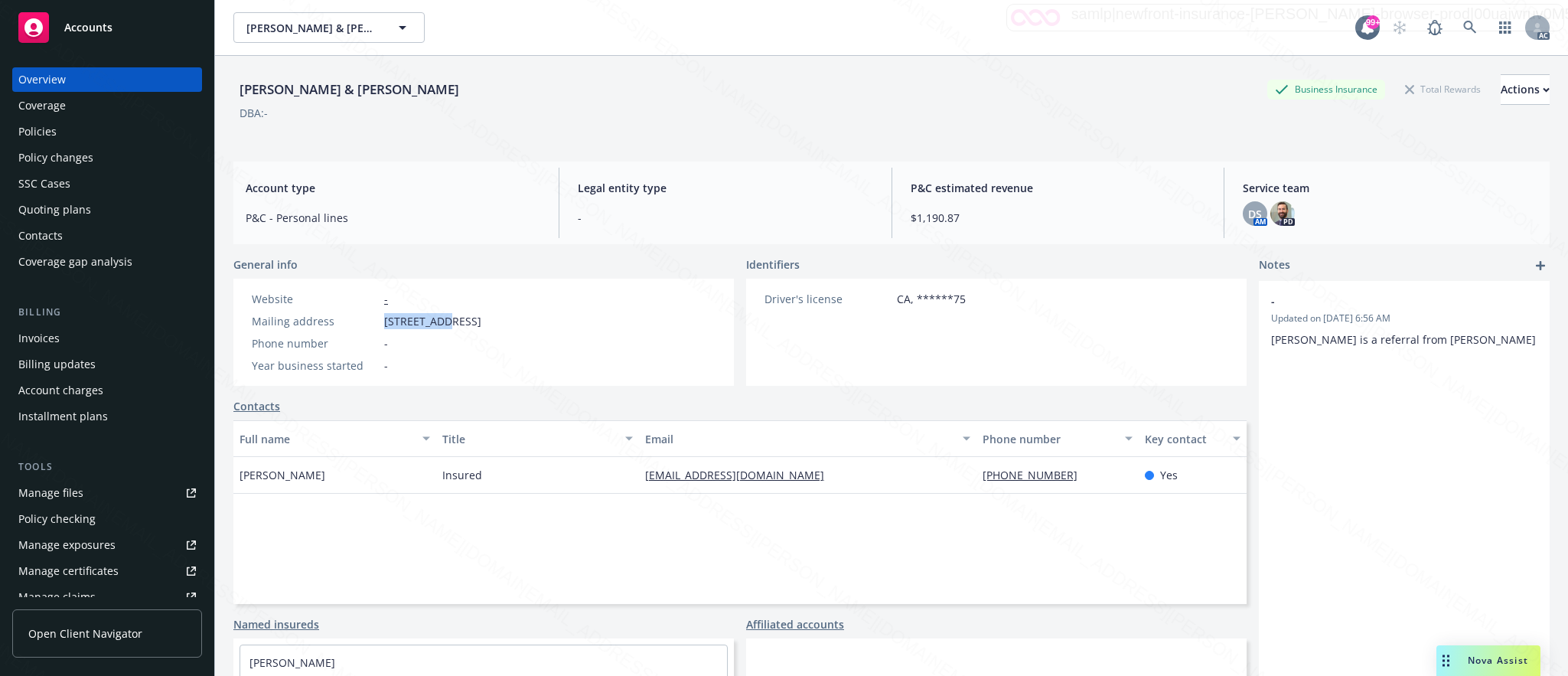
drag, startPoint x: 384, startPoint y: 319, endPoint x: 446, endPoint y: 319, distance: 62.0
click at [446, 319] on span "[STREET_ADDRESS]" at bounding box center [432, 321] width 97 height 16
copy span "PO Box 2923"
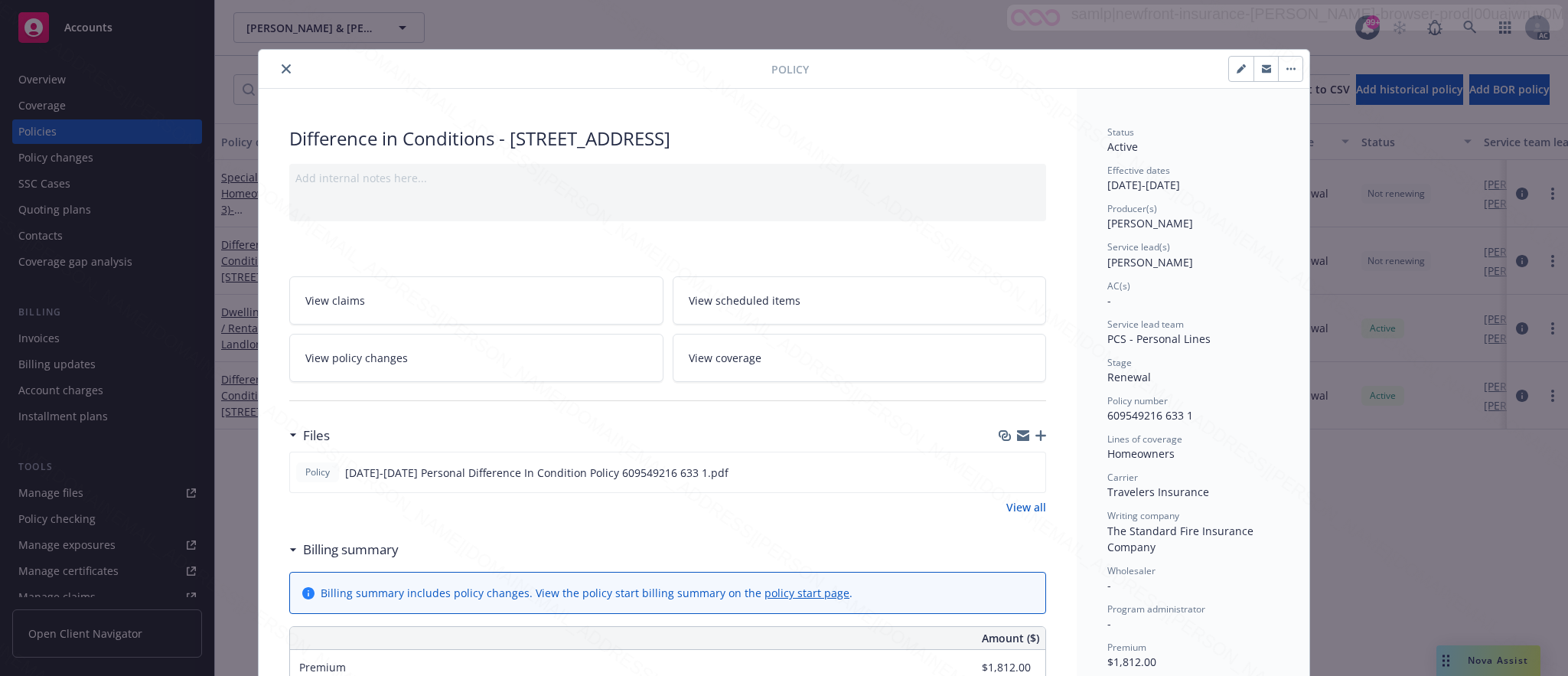
scroll to position [344, 0]
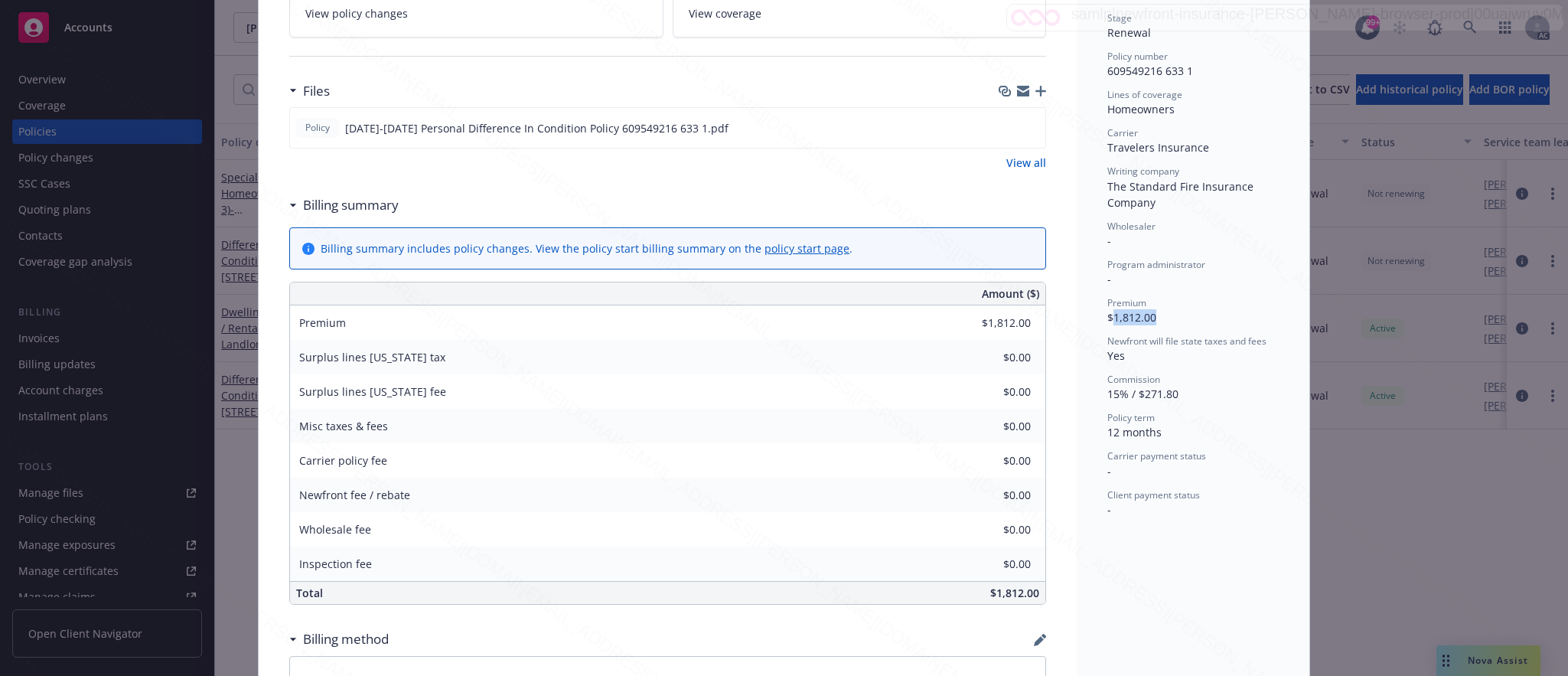
drag, startPoint x: 1104, startPoint y: 320, endPoint x: 1155, endPoint y: 314, distance: 51.4
click at [1155, 314] on div "Premium $1,812.00" at bounding box center [1193, 310] width 172 height 29
copy span "1,812.00"
click at [1000, 127] on icon "download file" at bounding box center [1005, 127] width 12 height 12
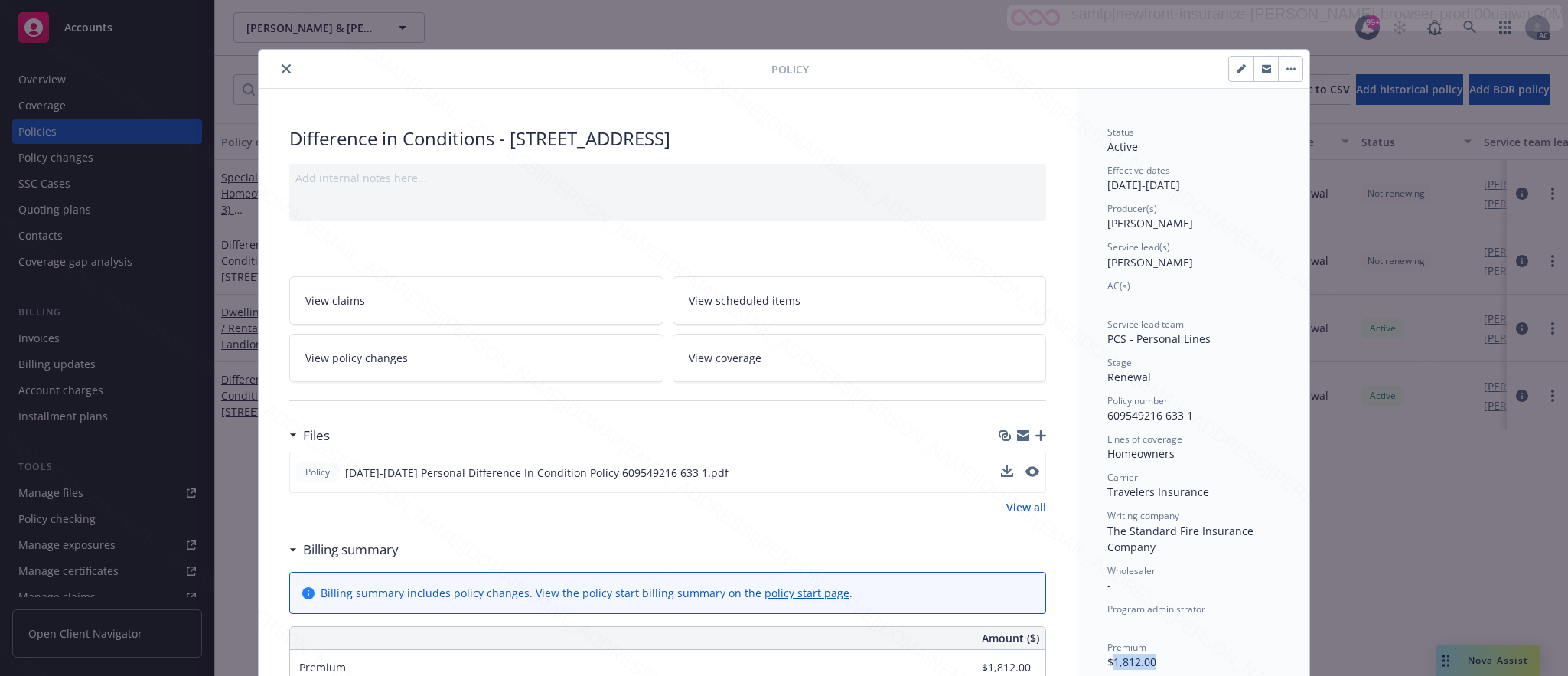
click at [1279, 66] on button "button" at bounding box center [1289, 69] width 25 height 25
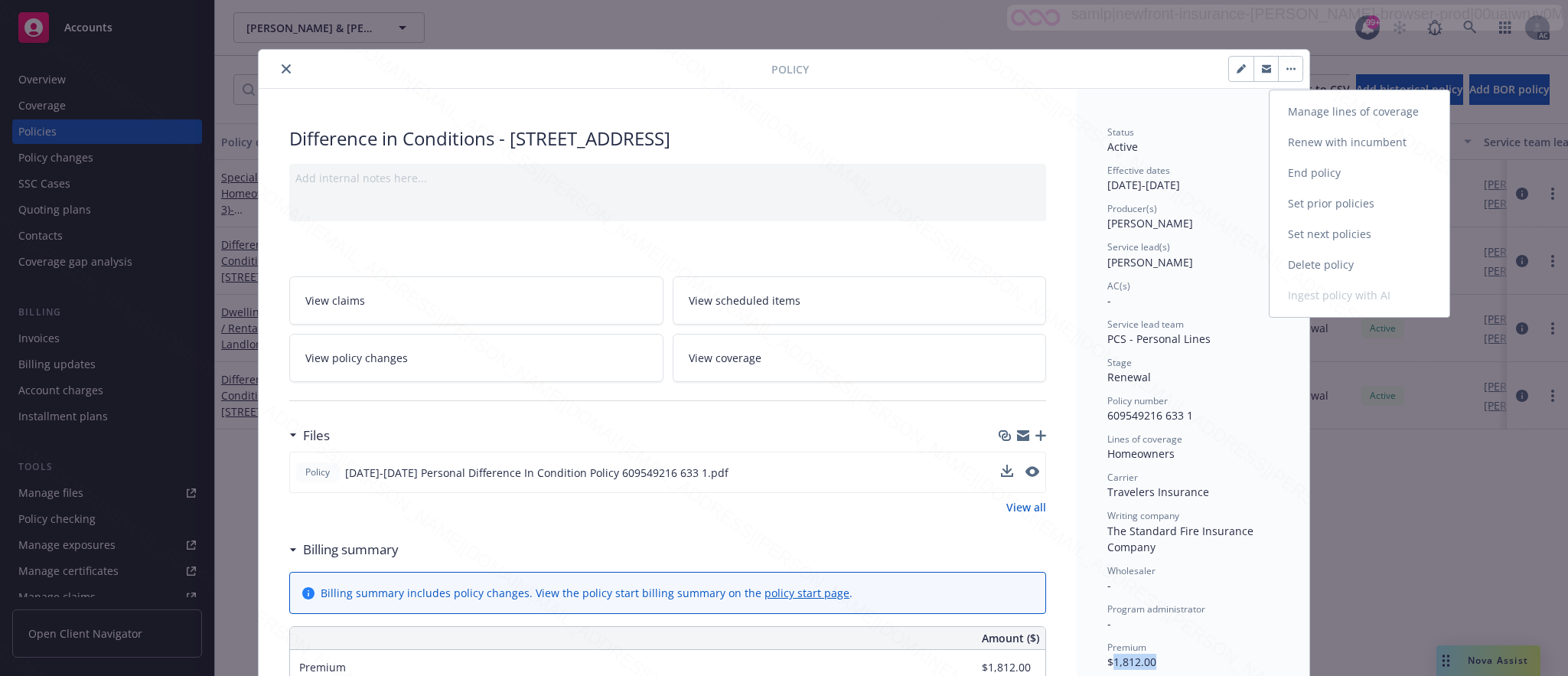
click at [1304, 173] on link "End policy" at bounding box center [1359, 173] width 180 height 31
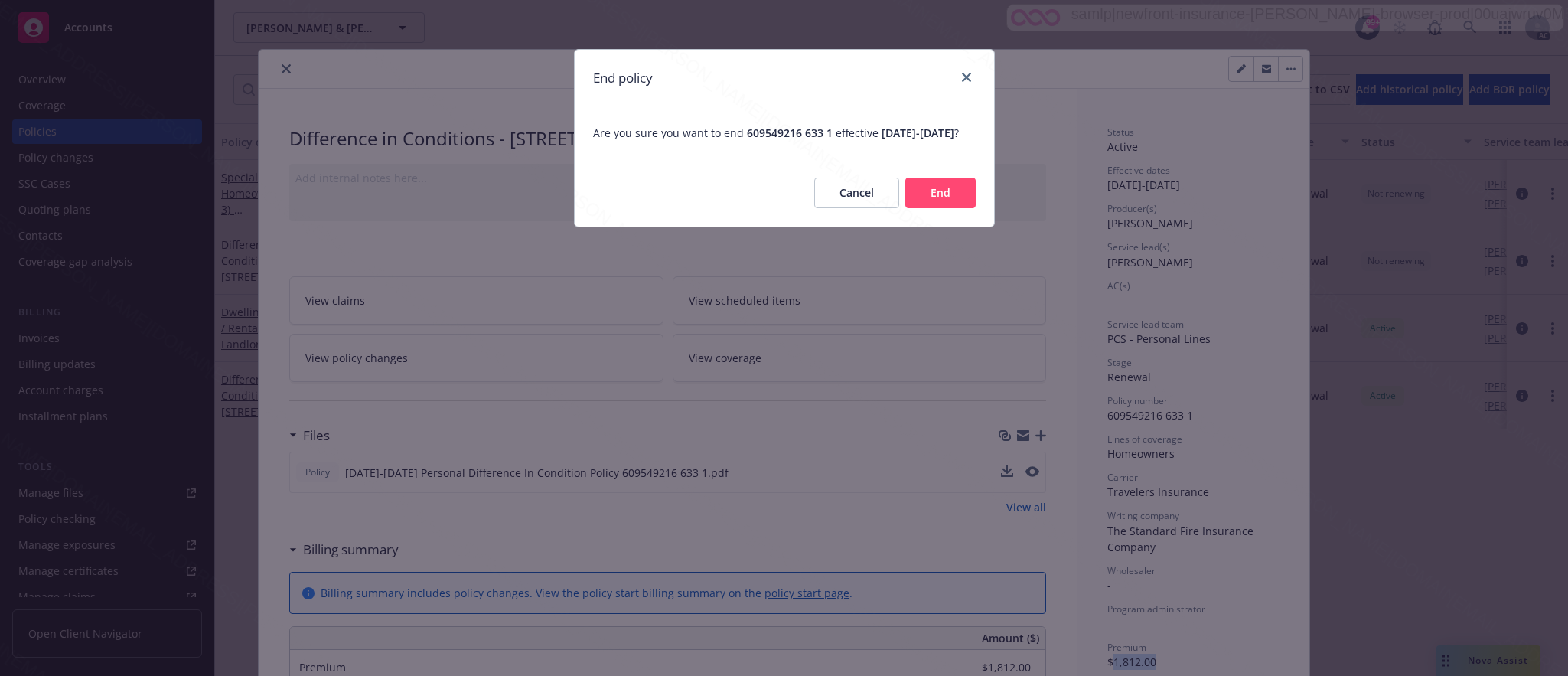
click at [911, 208] on button "End" at bounding box center [940, 192] width 70 height 31
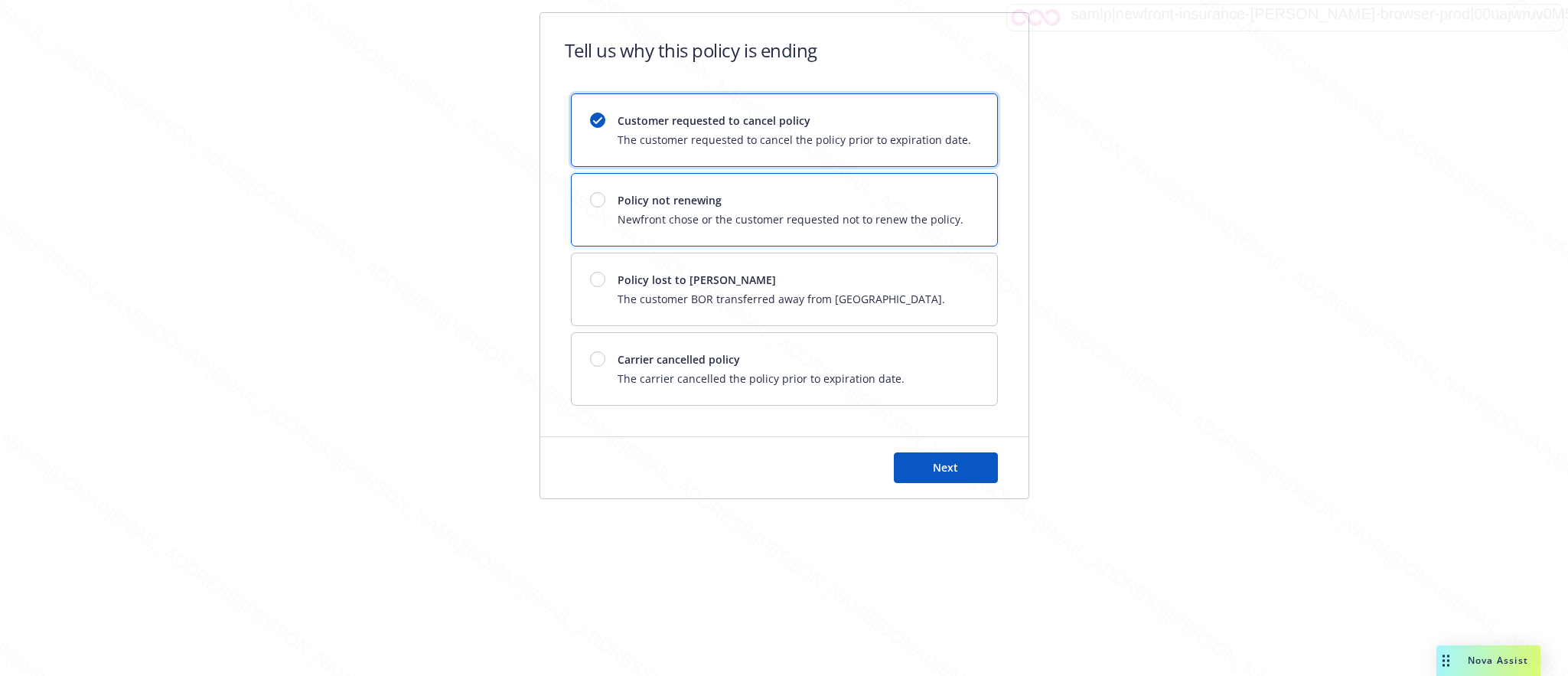
click at [911, 220] on span "Newfront chose or the customer requested not to renew the policy." at bounding box center [790, 219] width 346 height 16
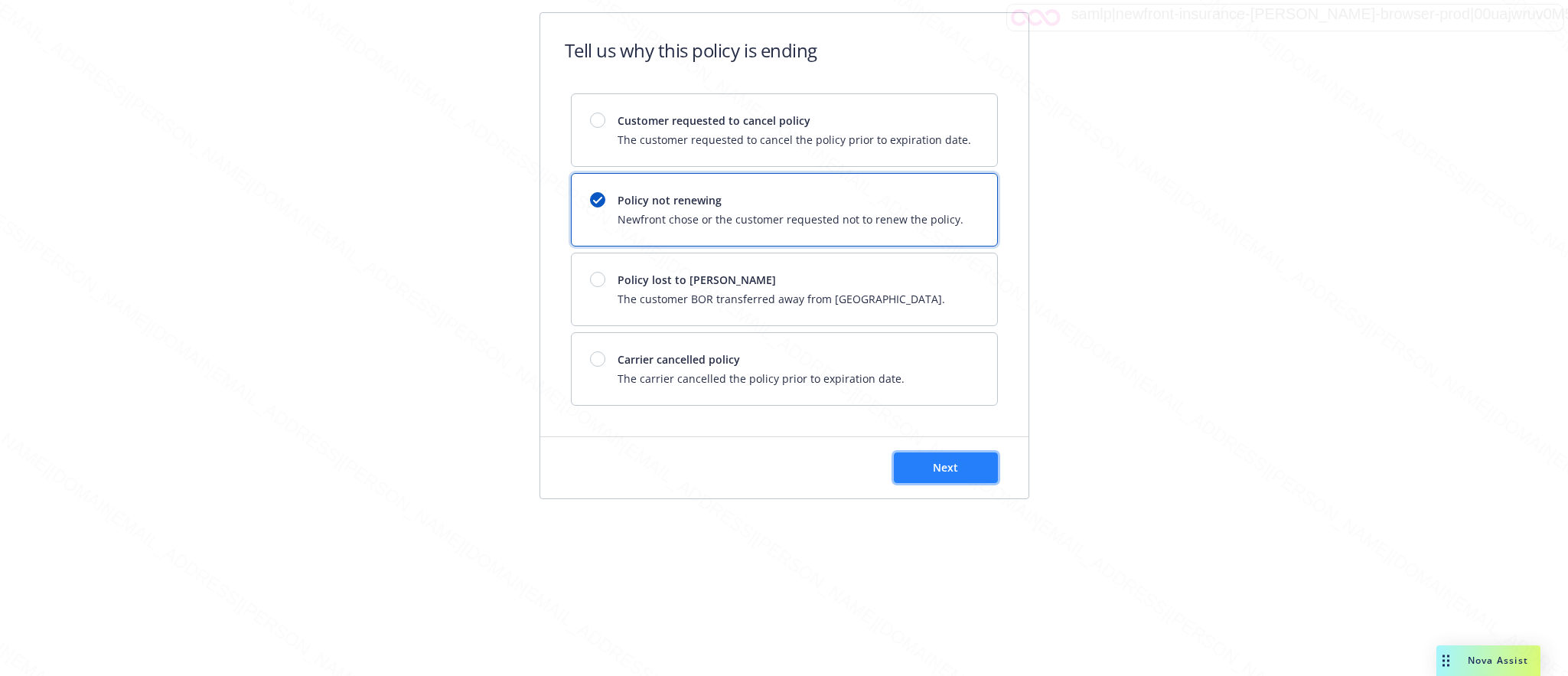
click at [932, 467] on span "Next" at bounding box center [945, 467] width 25 height 14
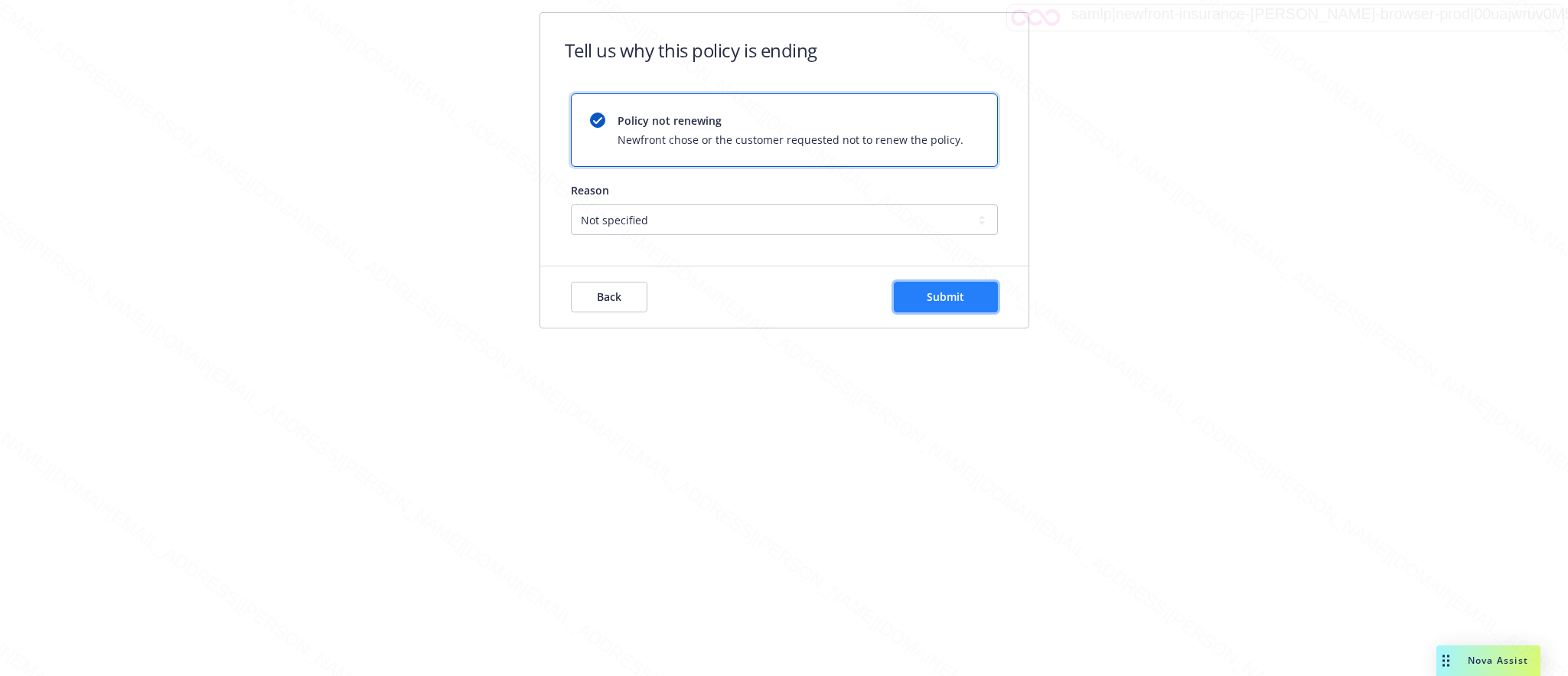
click at [954, 296] on span "Submit" at bounding box center [945, 296] width 37 height 14
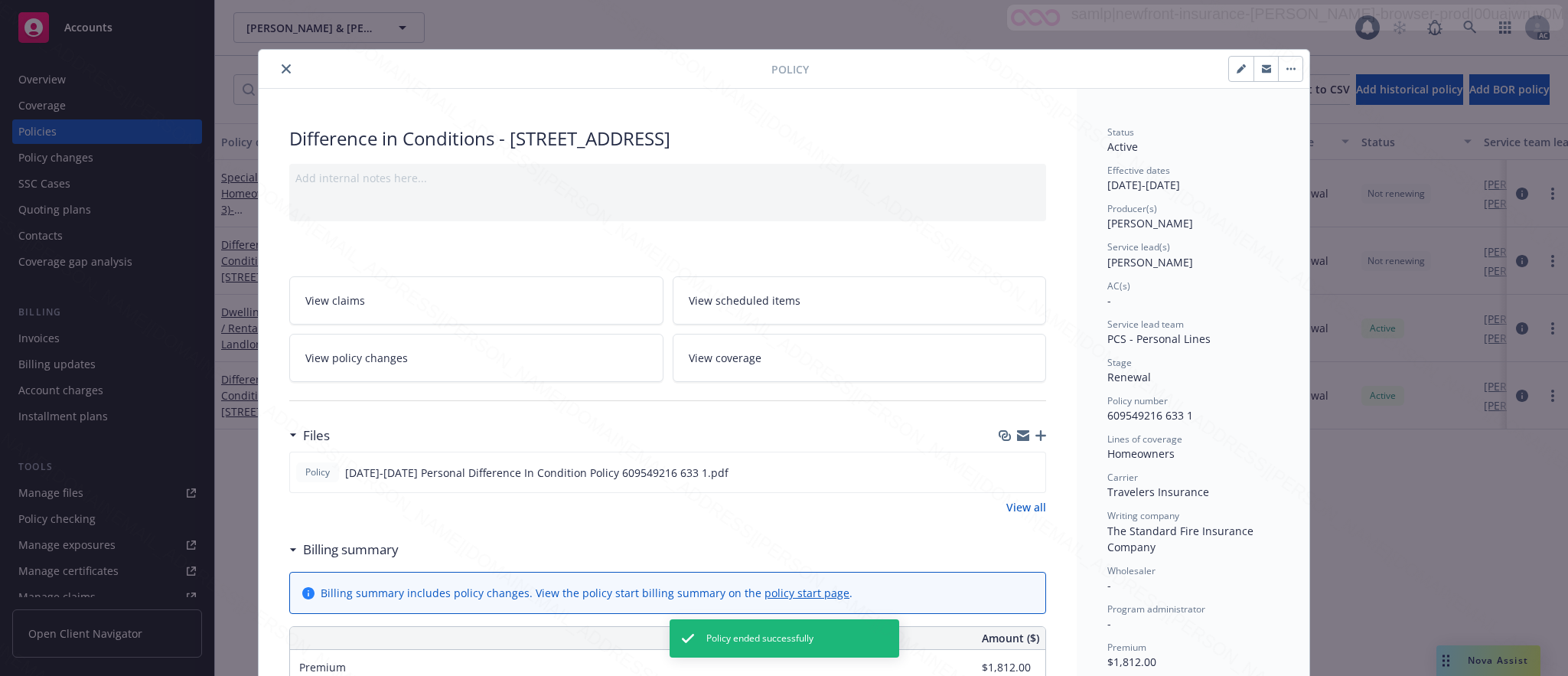
scroll to position [46, 0]
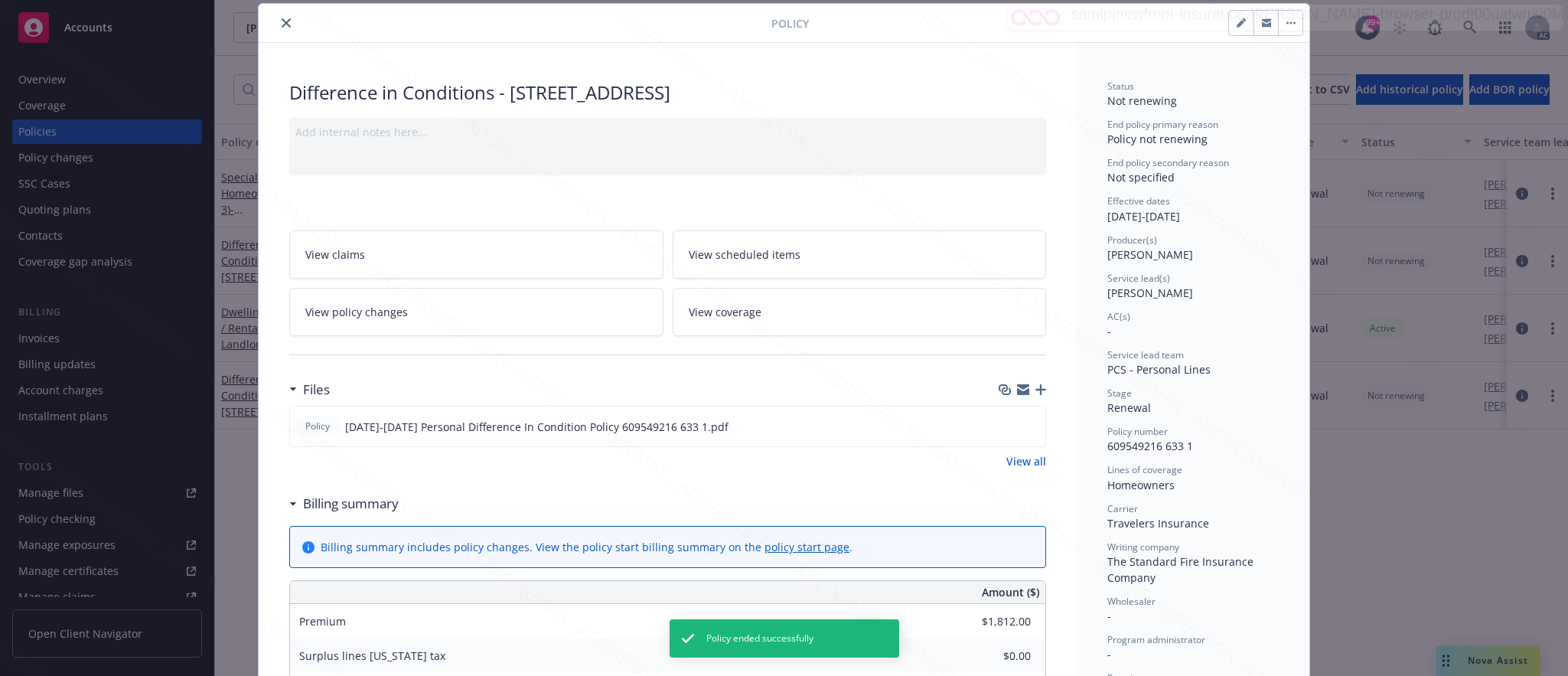
click at [282, 21] on icon "close" at bounding box center [287, 23] width 9 height 9
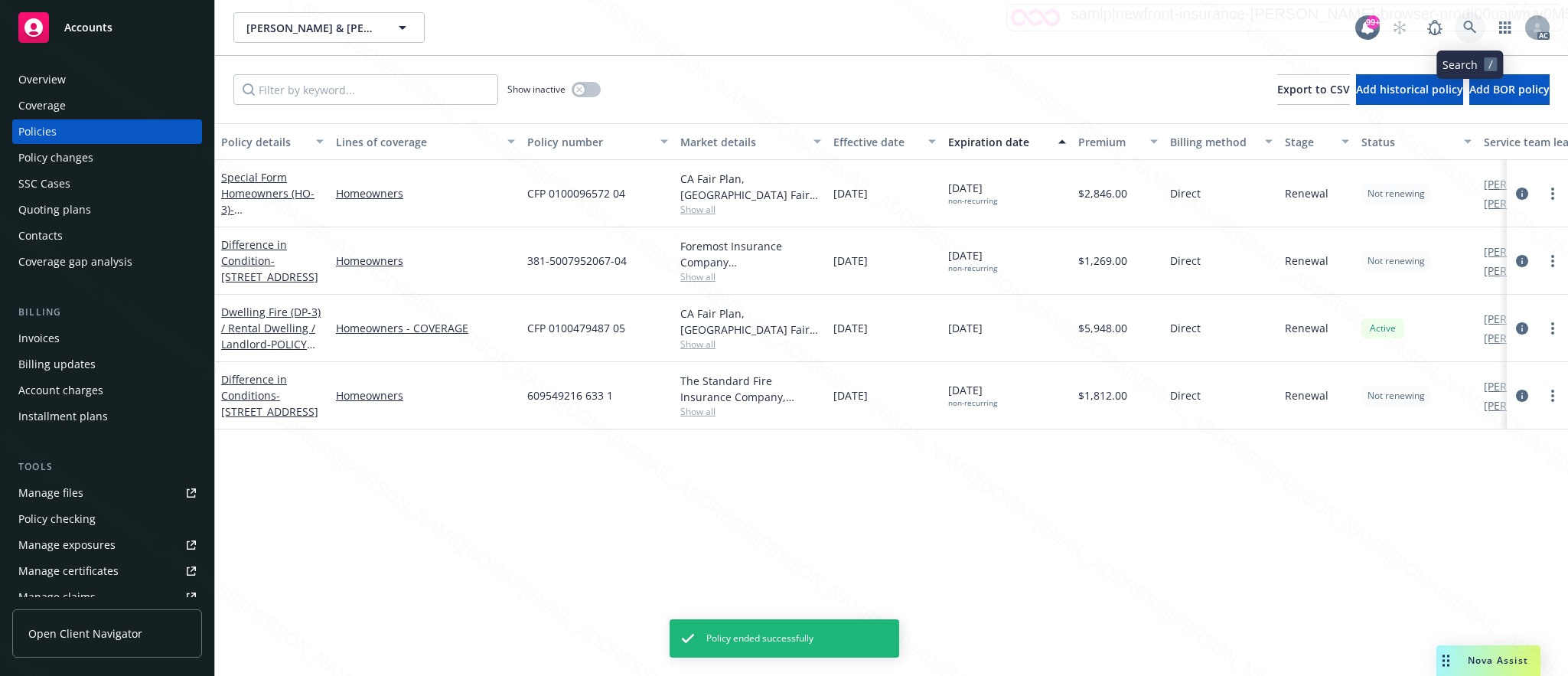
click at [1470, 23] on icon at bounding box center [1469, 27] width 13 height 13
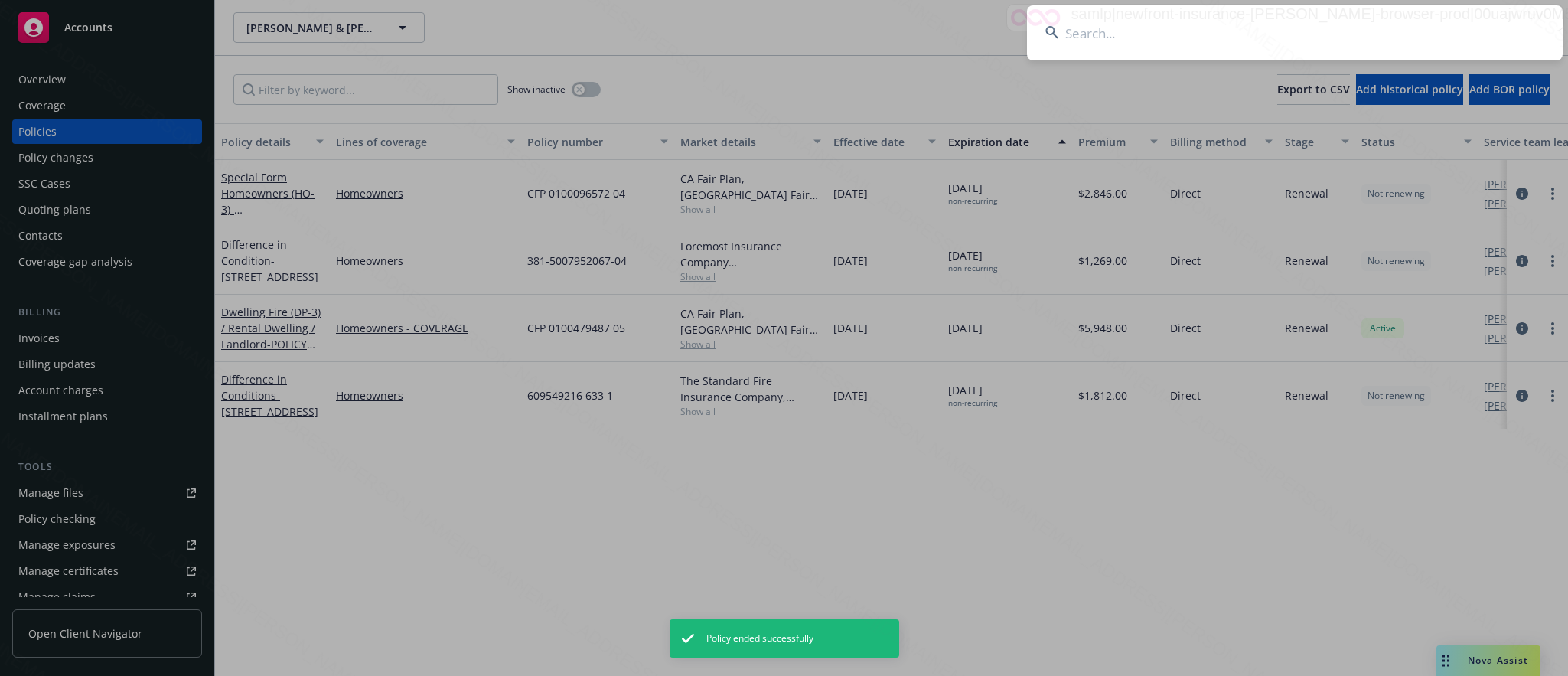
click at [1086, 44] on input at bounding box center [1294, 33] width 536 height 55
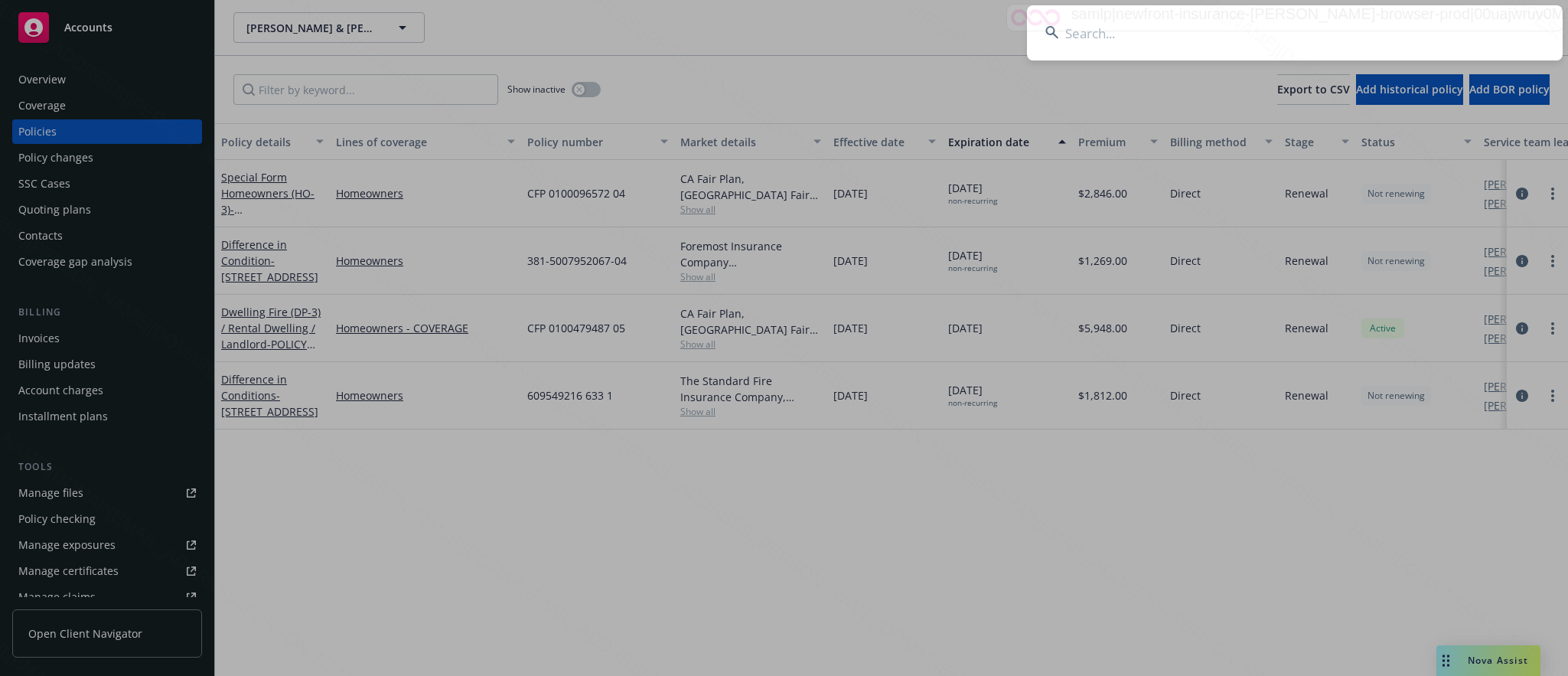
type input "56a7602f-5f76-4561-a07b-1fca59fd6a06"
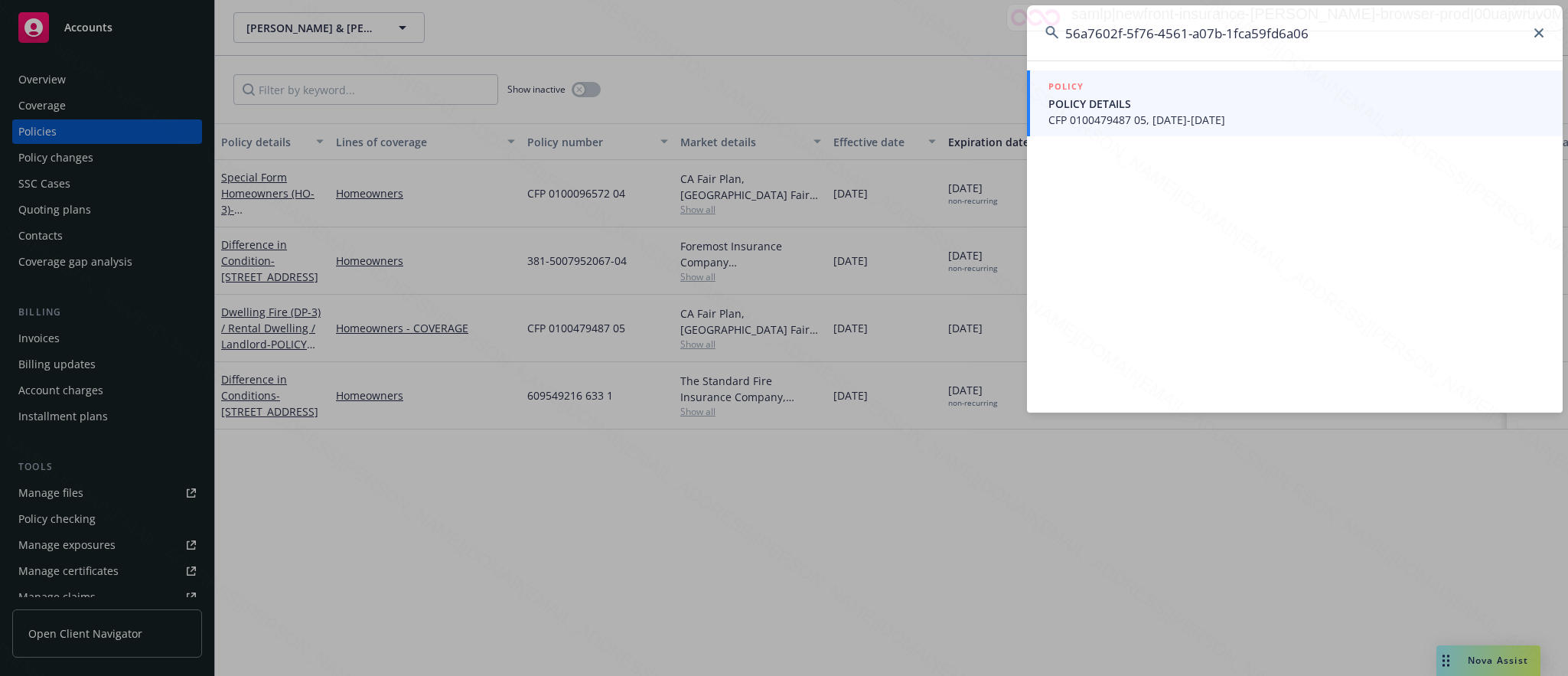
click at [1098, 112] on span "CFP 0100479487 05, [DATE]-[DATE]" at bounding box center [1296, 120] width 495 height 16
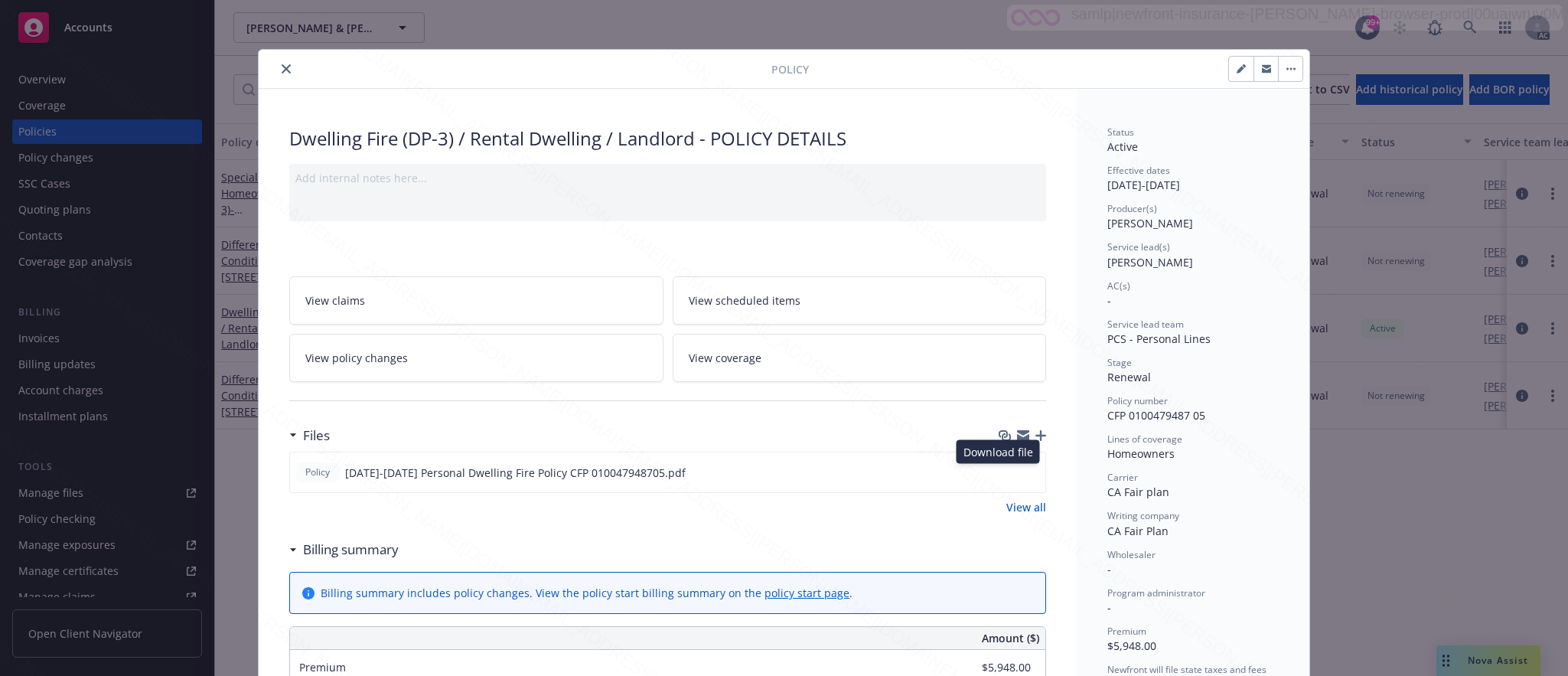
click at [402, 356] on link "View policy changes" at bounding box center [476, 358] width 374 height 48
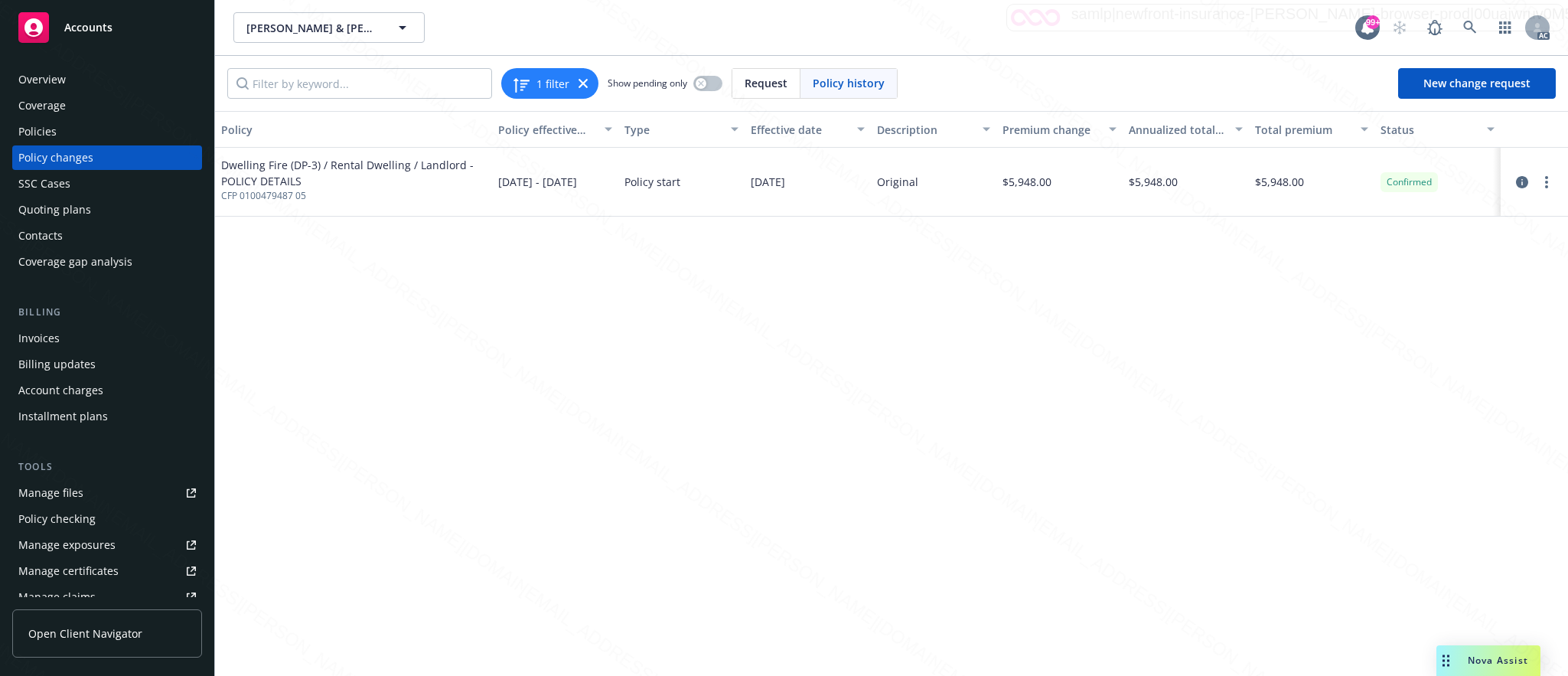
click at [67, 79] on div "Overview" at bounding box center [107, 79] width 177 height 25
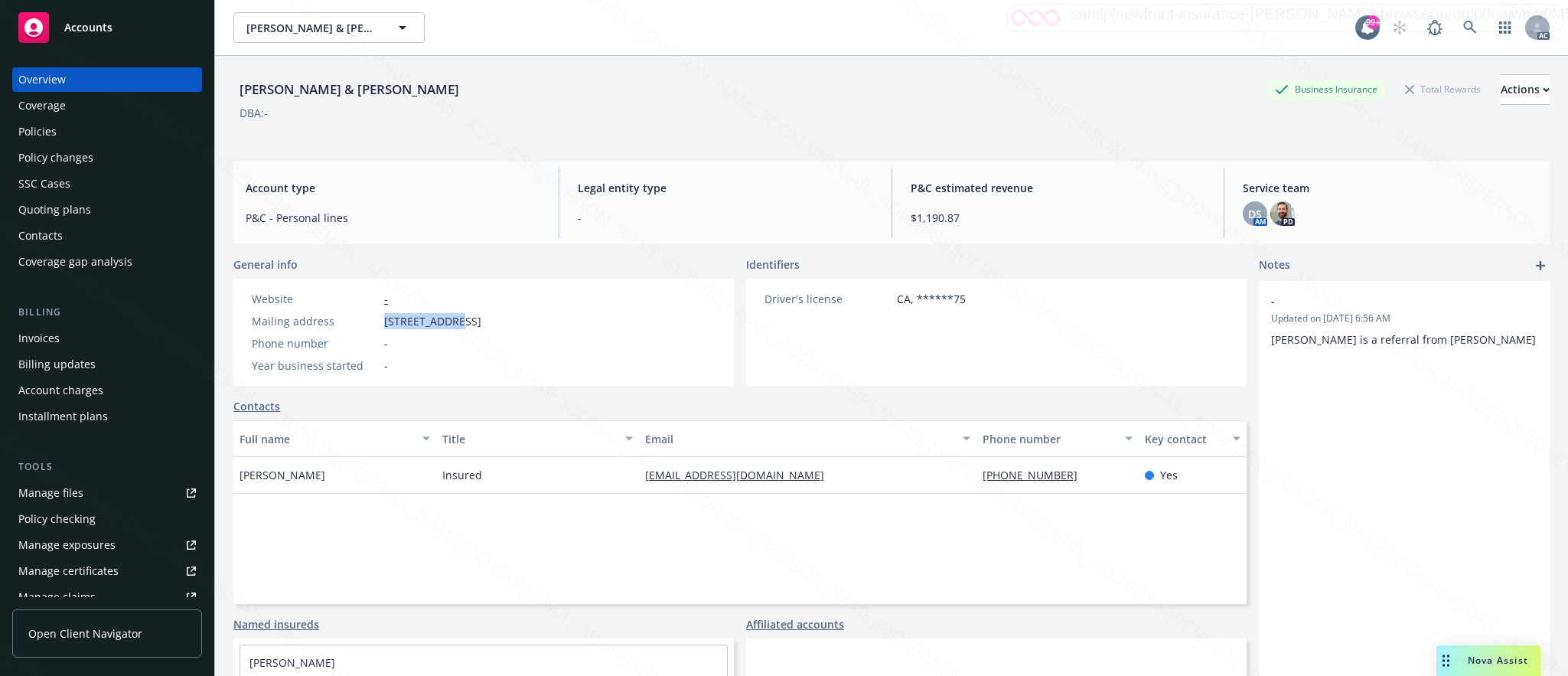
drag, startPoint x: 384, startPoint y: 321, endPoint x: 454, endPoint y: 327, distance: 70.3
click at [454, 327] on span "[STREET_ADDRESS]" at bounding box center [432, 321] width 97 height 16
copy span "[STREET_ADDRESS],"
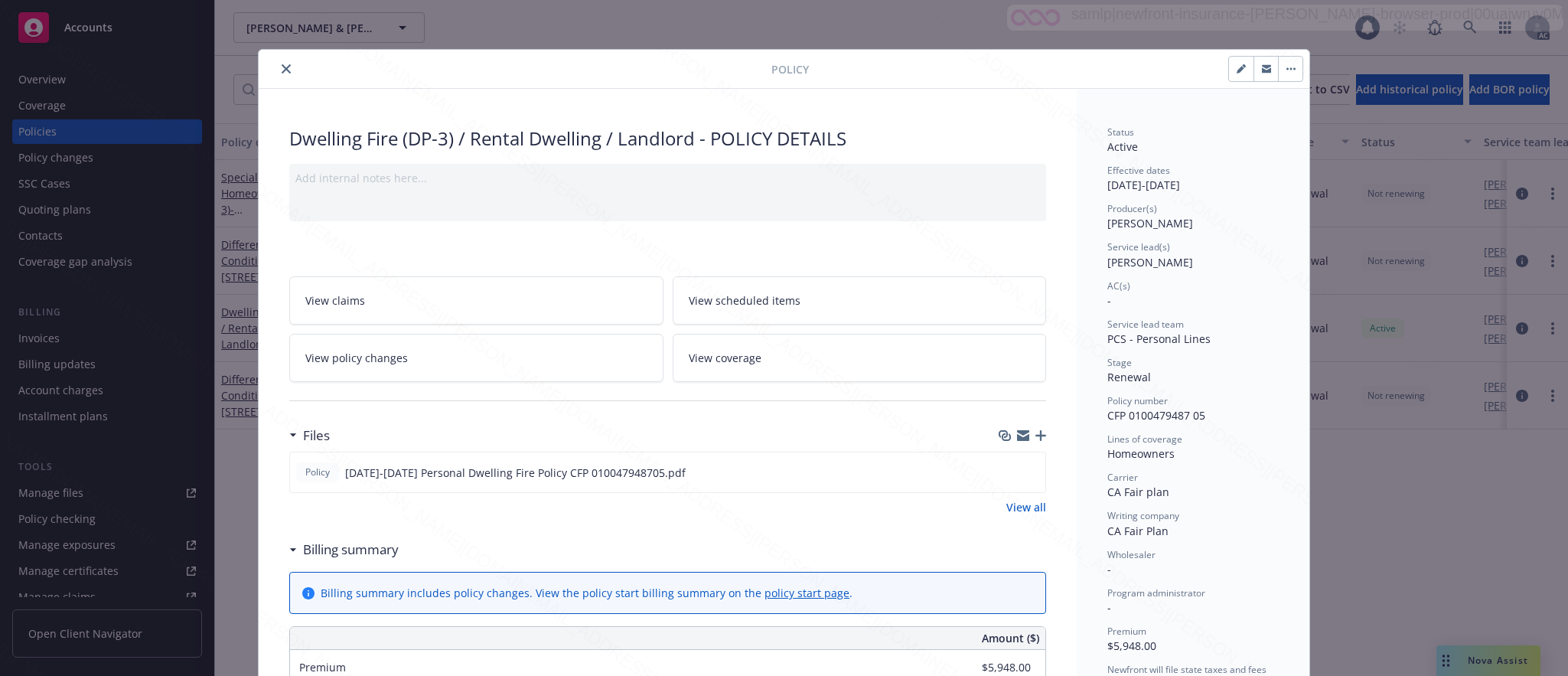
scroll to position [46, 0]
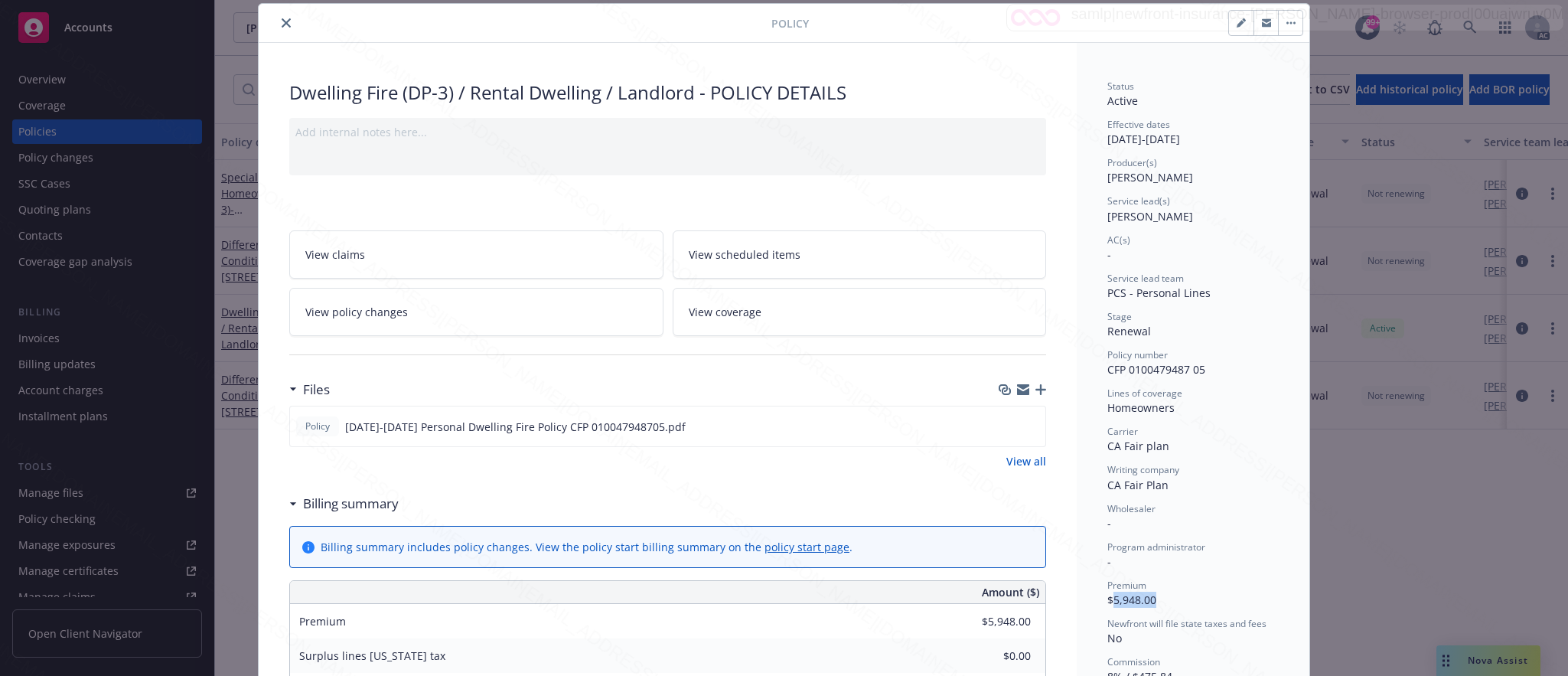
drag, startPoint x: 1104, startPoint y: 594, endPoint x: 1160, endPoint y: 597, distance: 56.1
click at [1160, 597] on div "Premium $5,948.00" at bounding box center [1193, 593] width 172 height 29
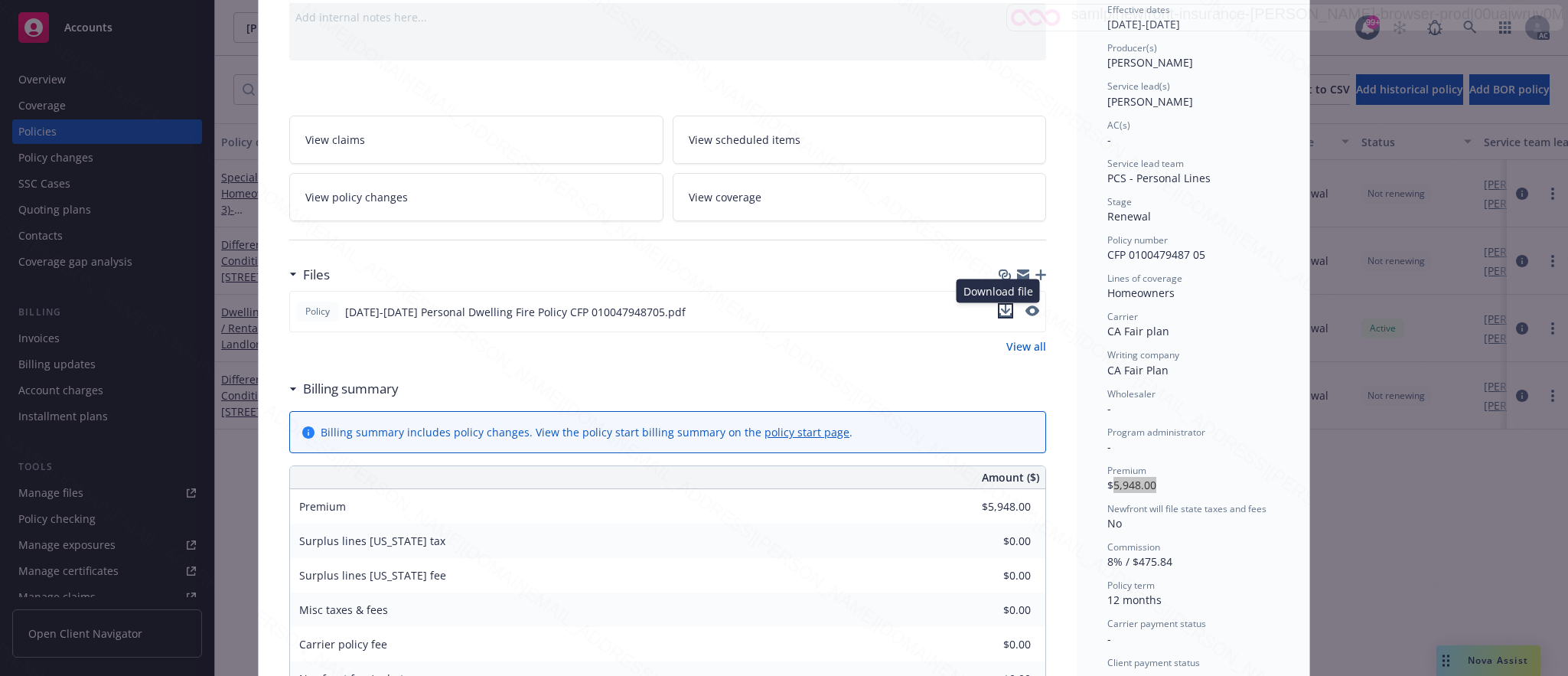
click at [1000, 312] on icon "download file" at bounding box center [1005, 310] width 12 height 12
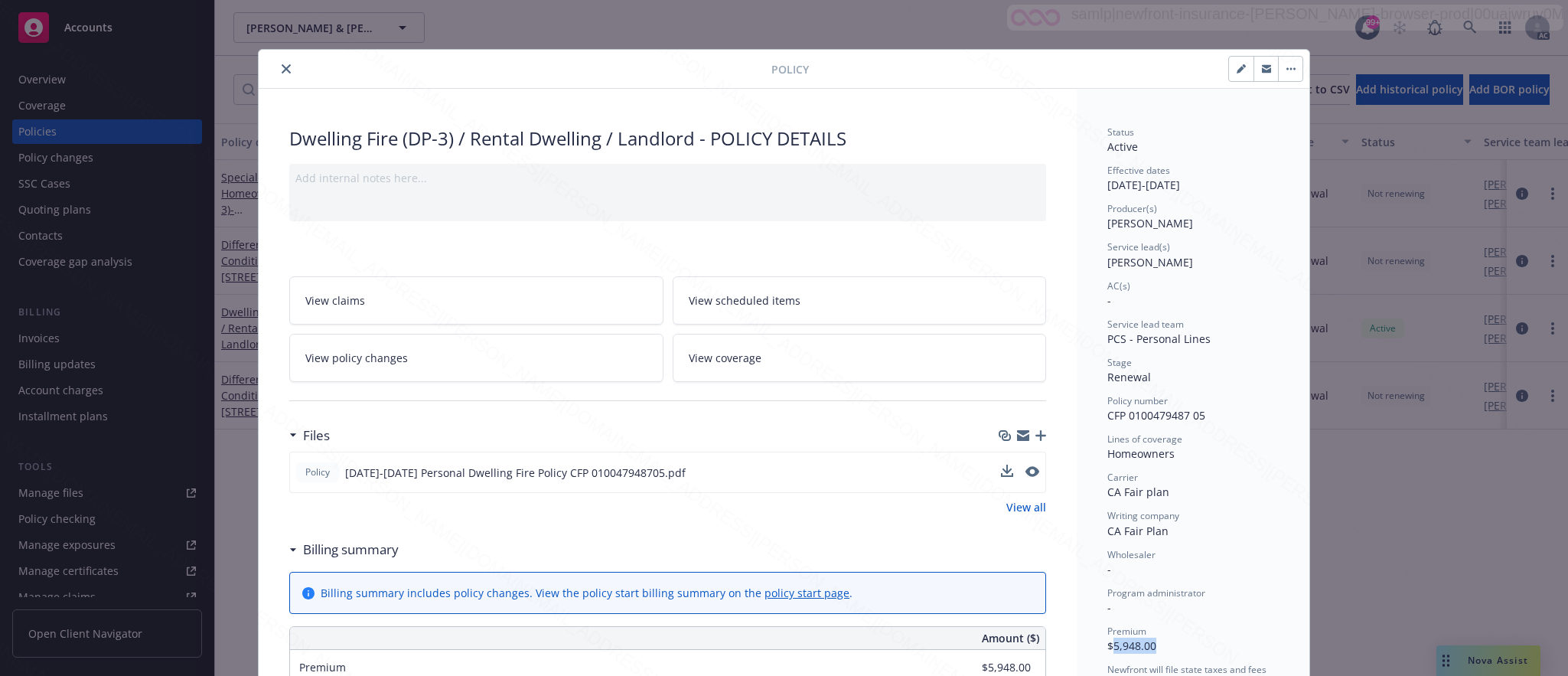
click at [1286, 72] on button "button" at bounding box center [1289, 69] width 25 height 25
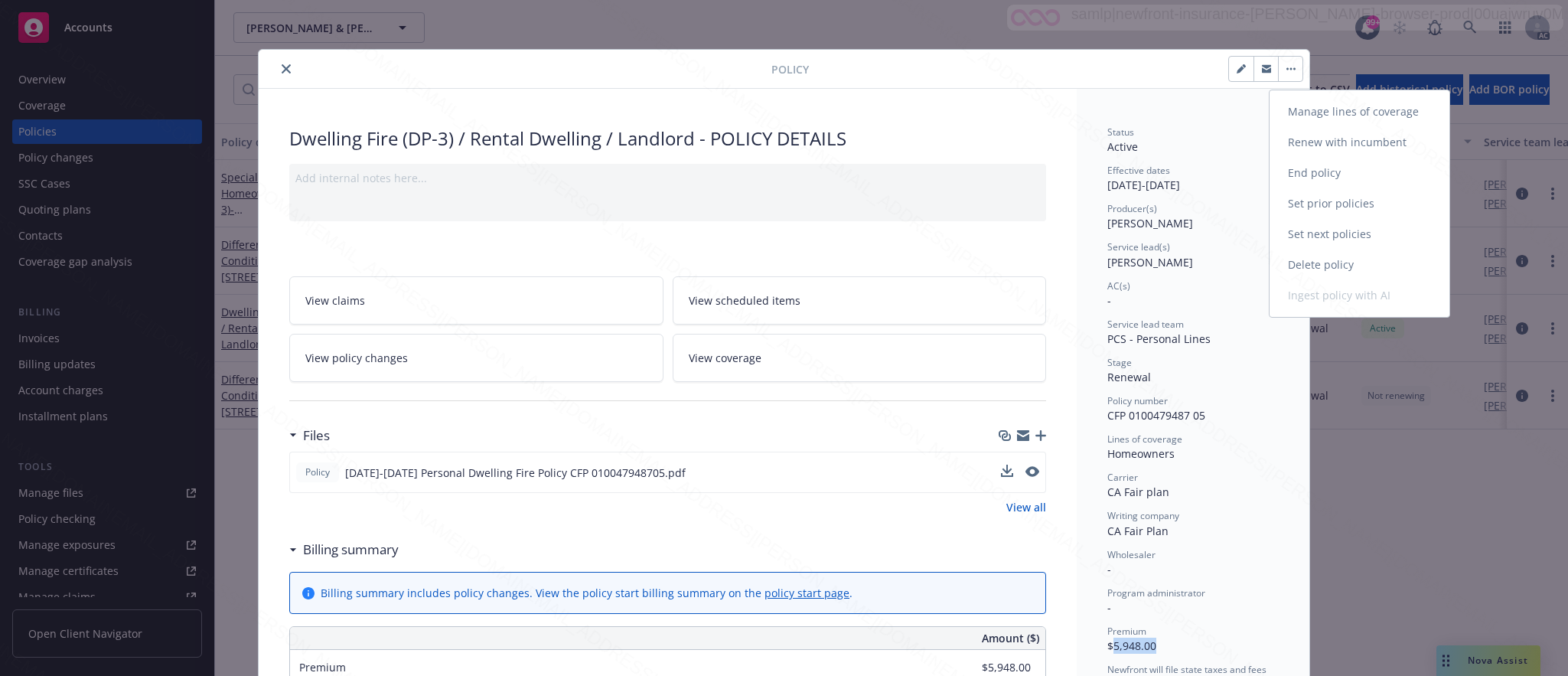
click at [1308, 175] on link "End policy" at bounding box center [1359, 173] width 180 height 31
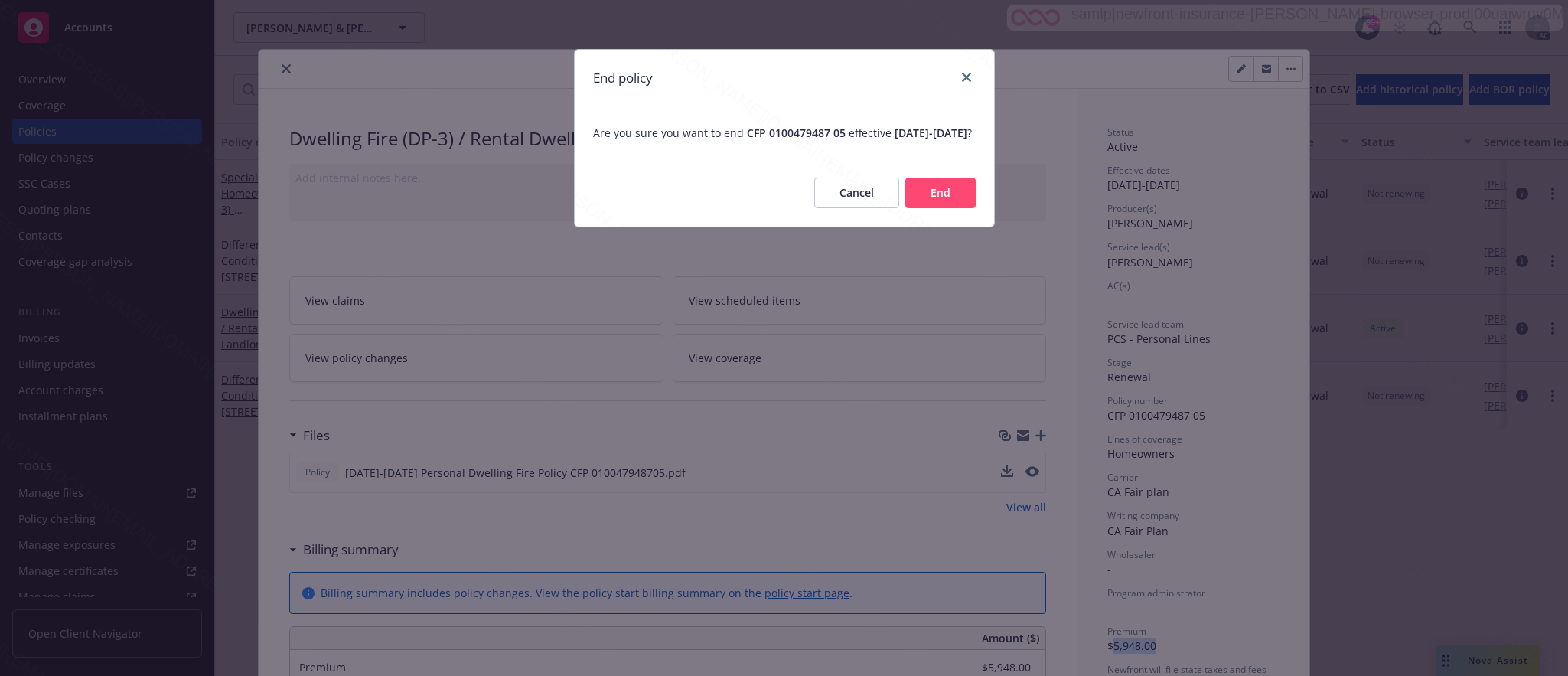
click at [949, 198] on button "End" at bounding box center [940, 192] width 70 height 31
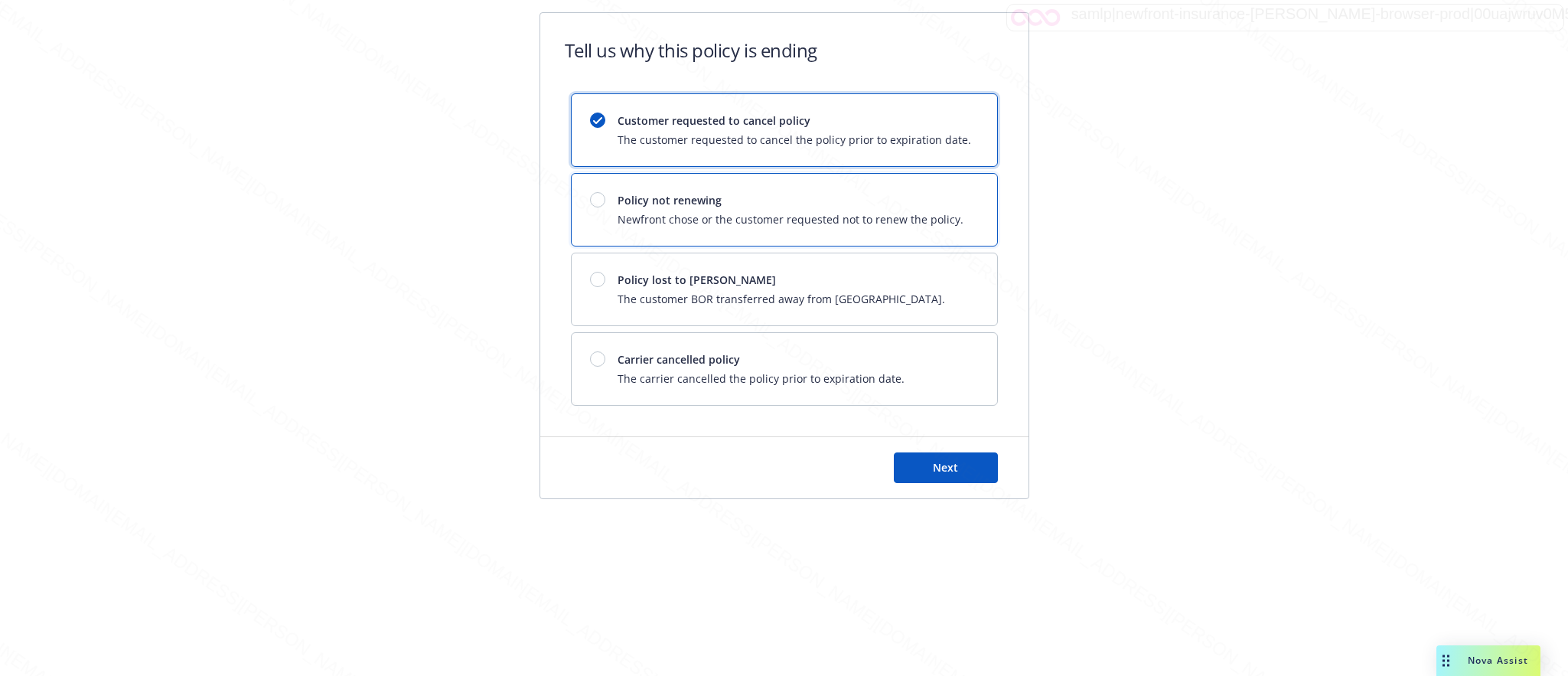
click at [737, 220] on span "Newfront chose or the customer requested not to renew the policy." at bounding box center [790, 219] width 346 height 16
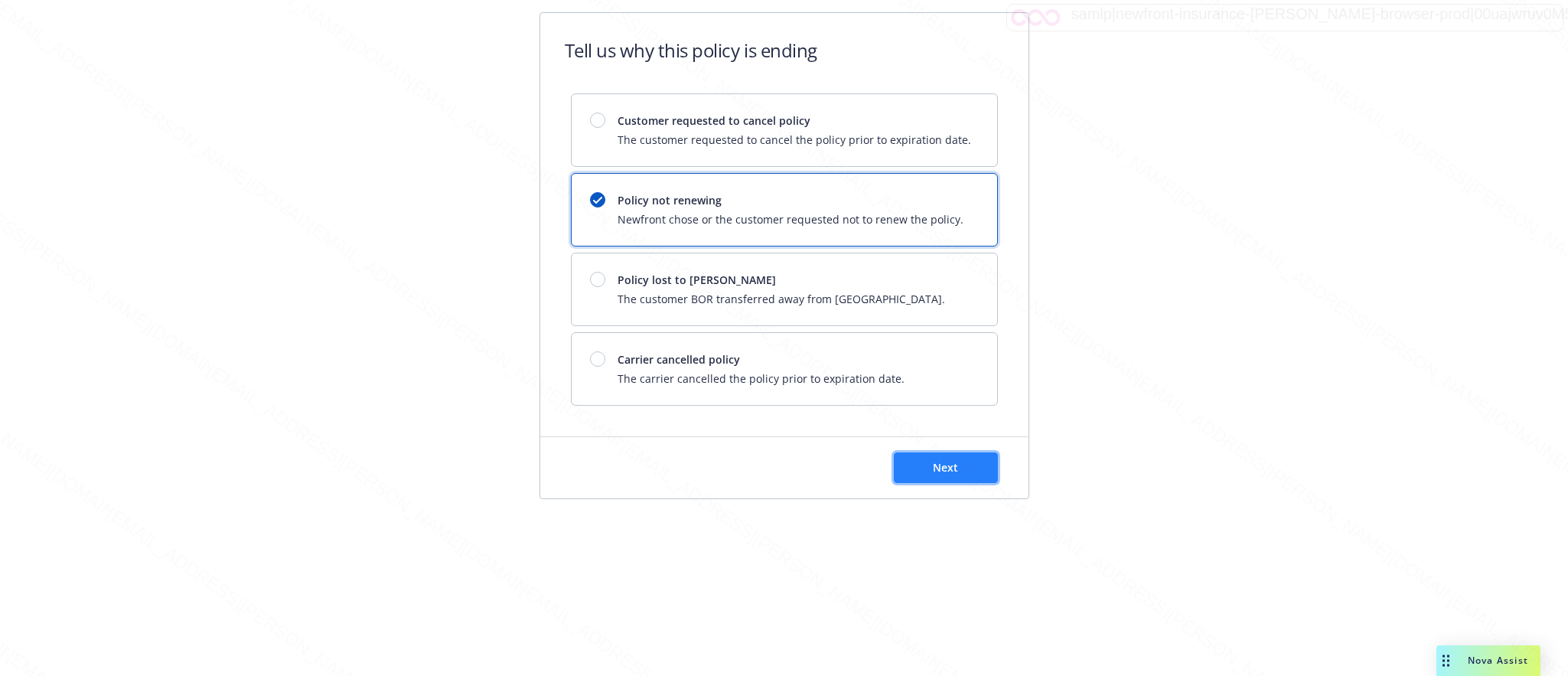
click at [928, 462] on button "Next" at bounding box center [945, 467] width 104 height 31
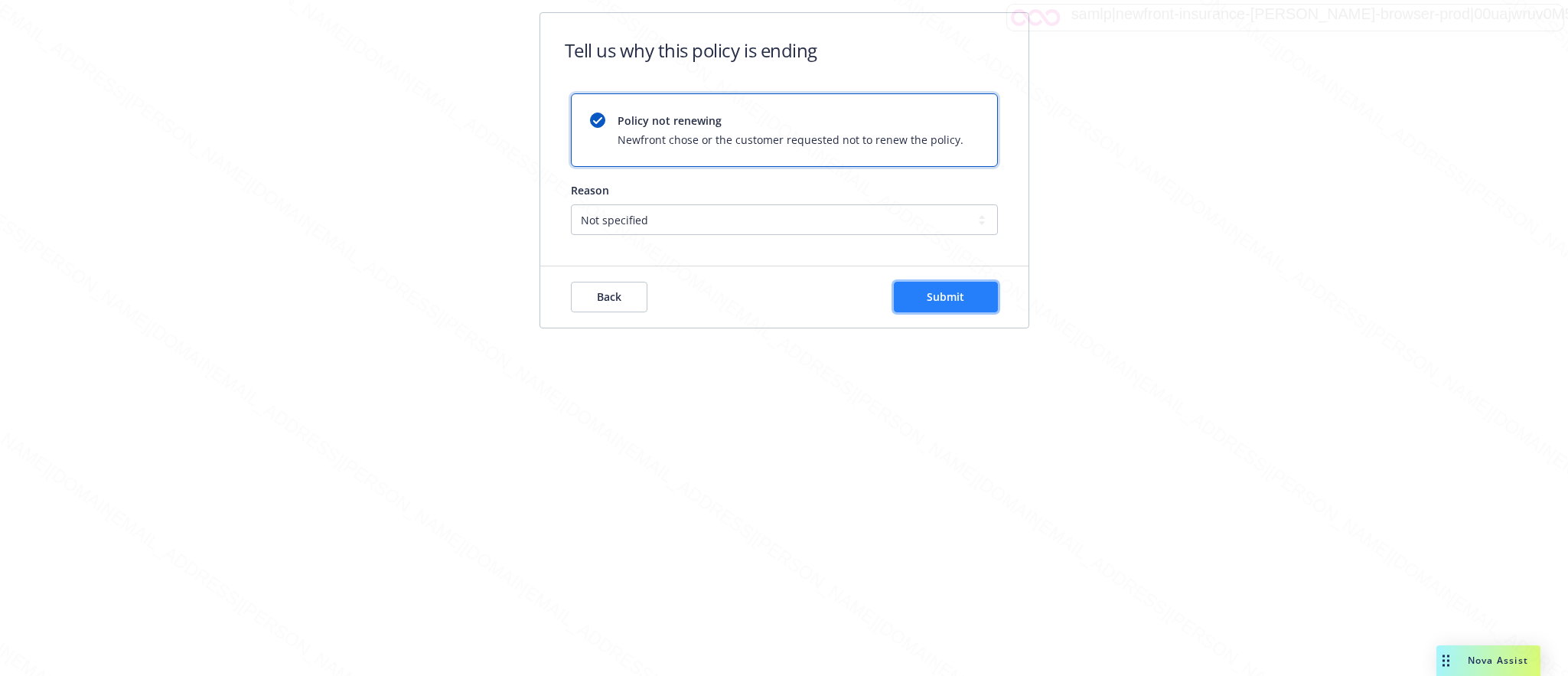
click at [947, 296] on span "Submit" at bounding box center [945, 296] width 37 height 14
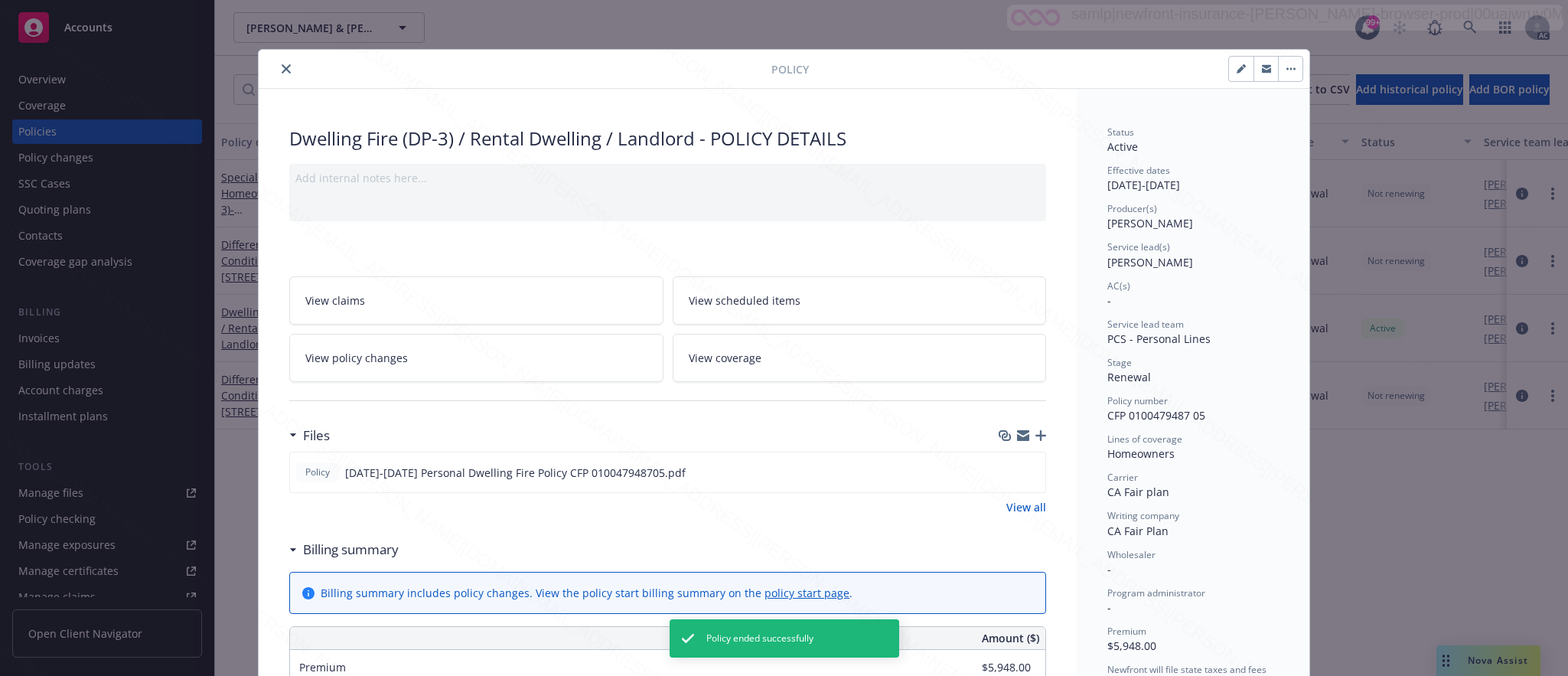
scroll to position [46, 0]
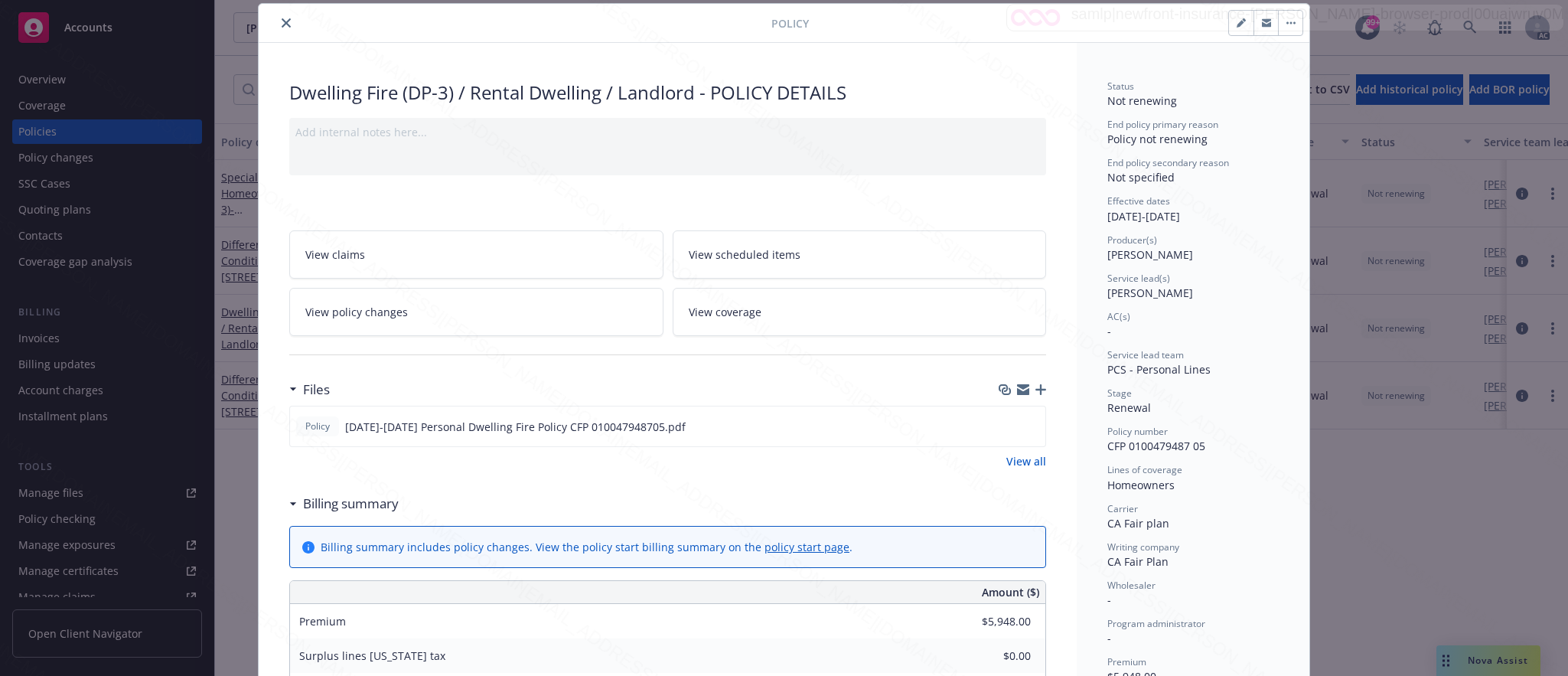
click at [282, 24] on icon "close" at bounding box center [287, 23] width 9 height 9
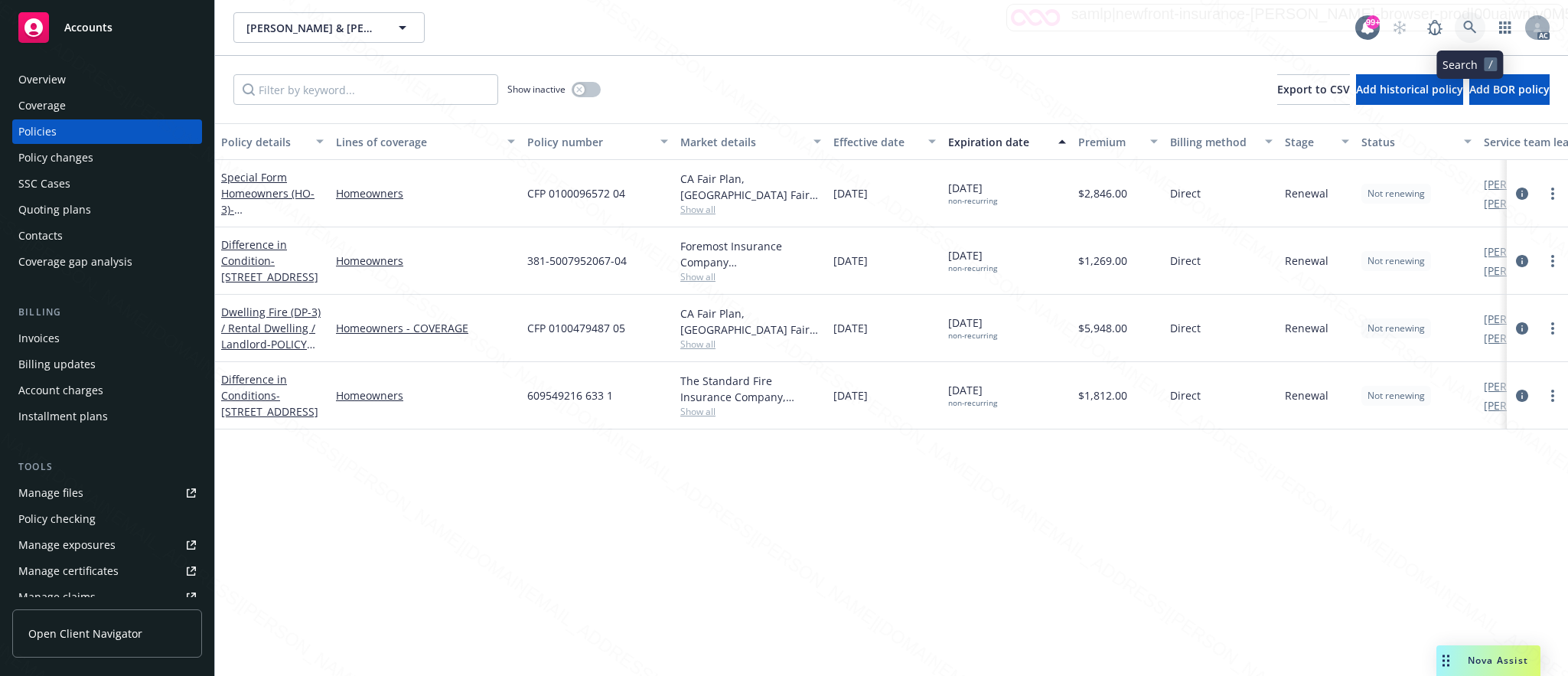
click at [1467, 28] on icon at bounding box center [1469, 27] width 13 height 13
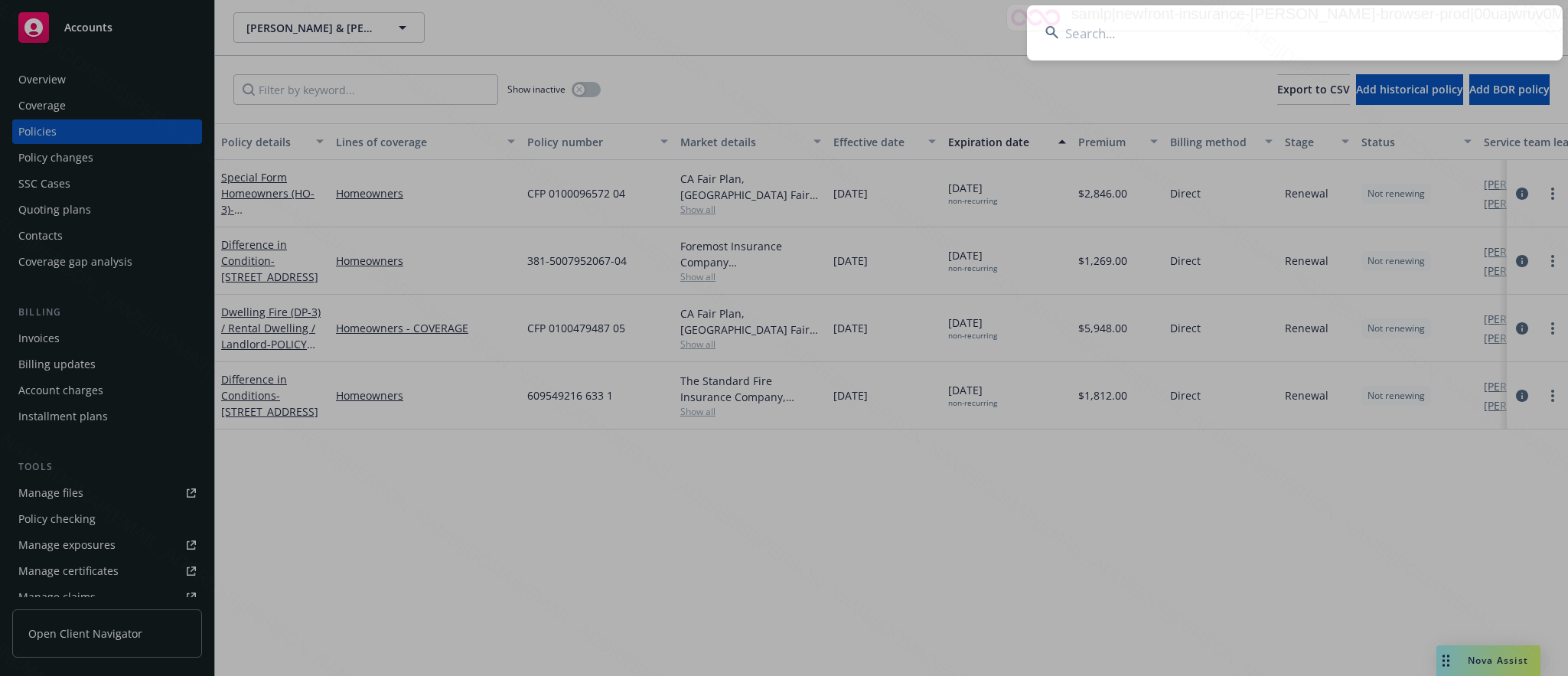
click at [1093, 37] on input at bounding box center [1294, 33] width 536 height 55
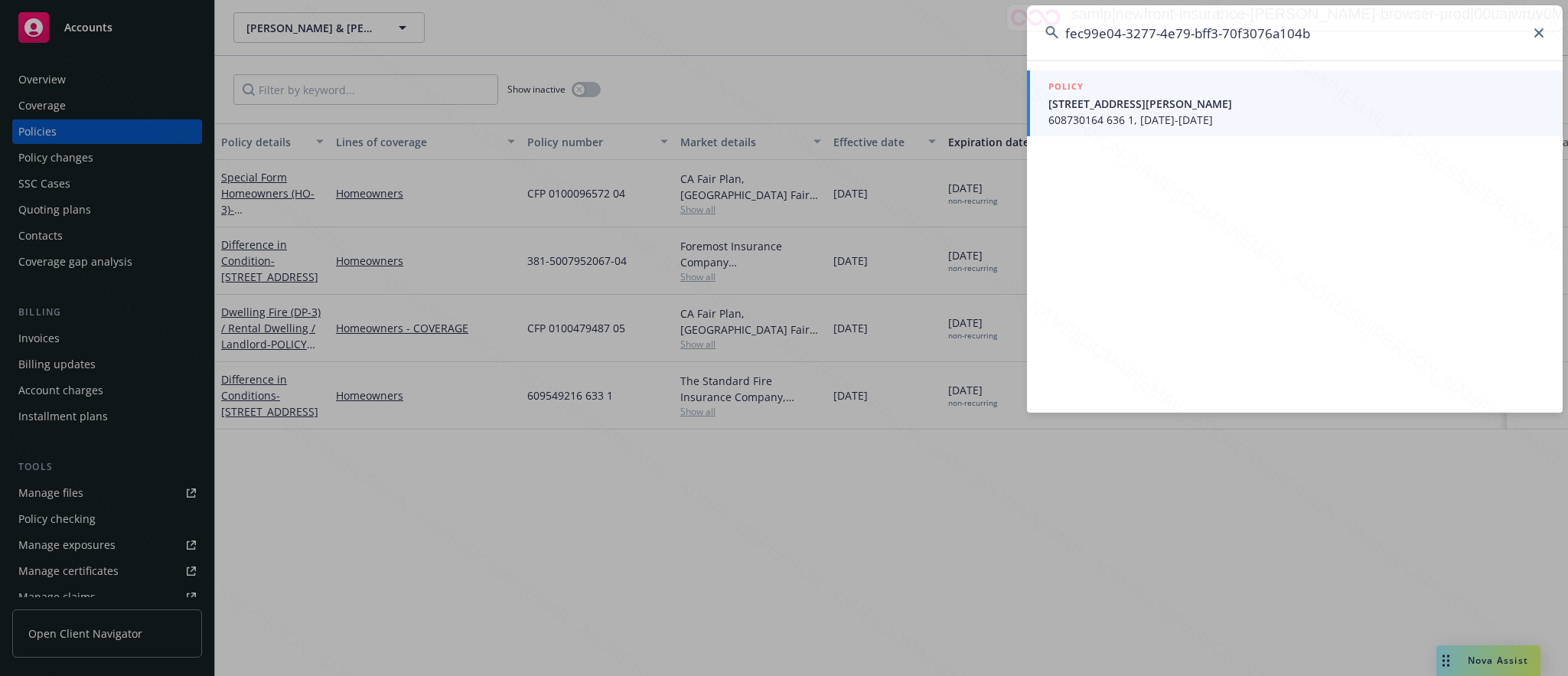
type input "fec99e04-3277-4e79-bff3-70f3076a104b"
click at [1082, 101] on span "[STREET_ADDRESS][PERSON_NAME]" at bounding box center [1296, 104] width 495 height 16
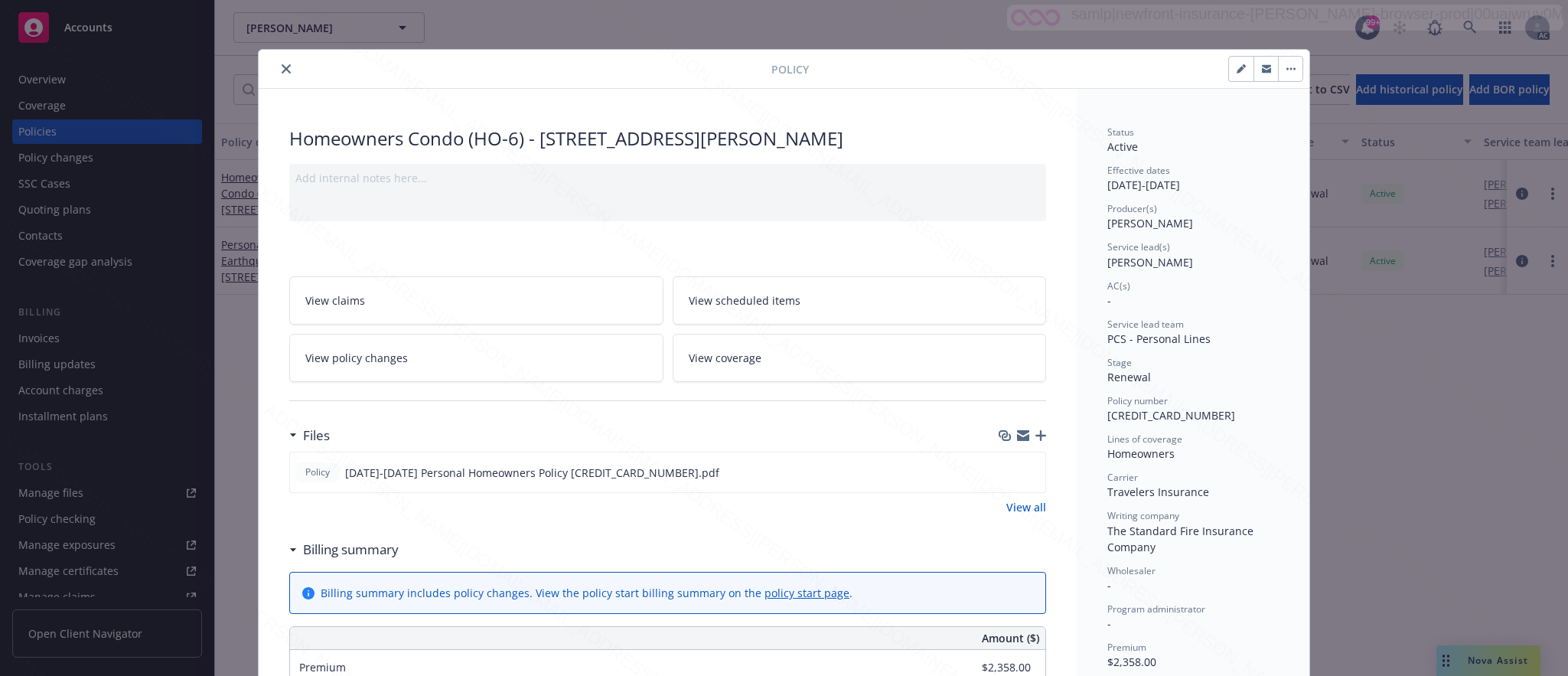
click at [391, 359] on span "View policy changes" at bounding box center [357, 358] width 103 height 16
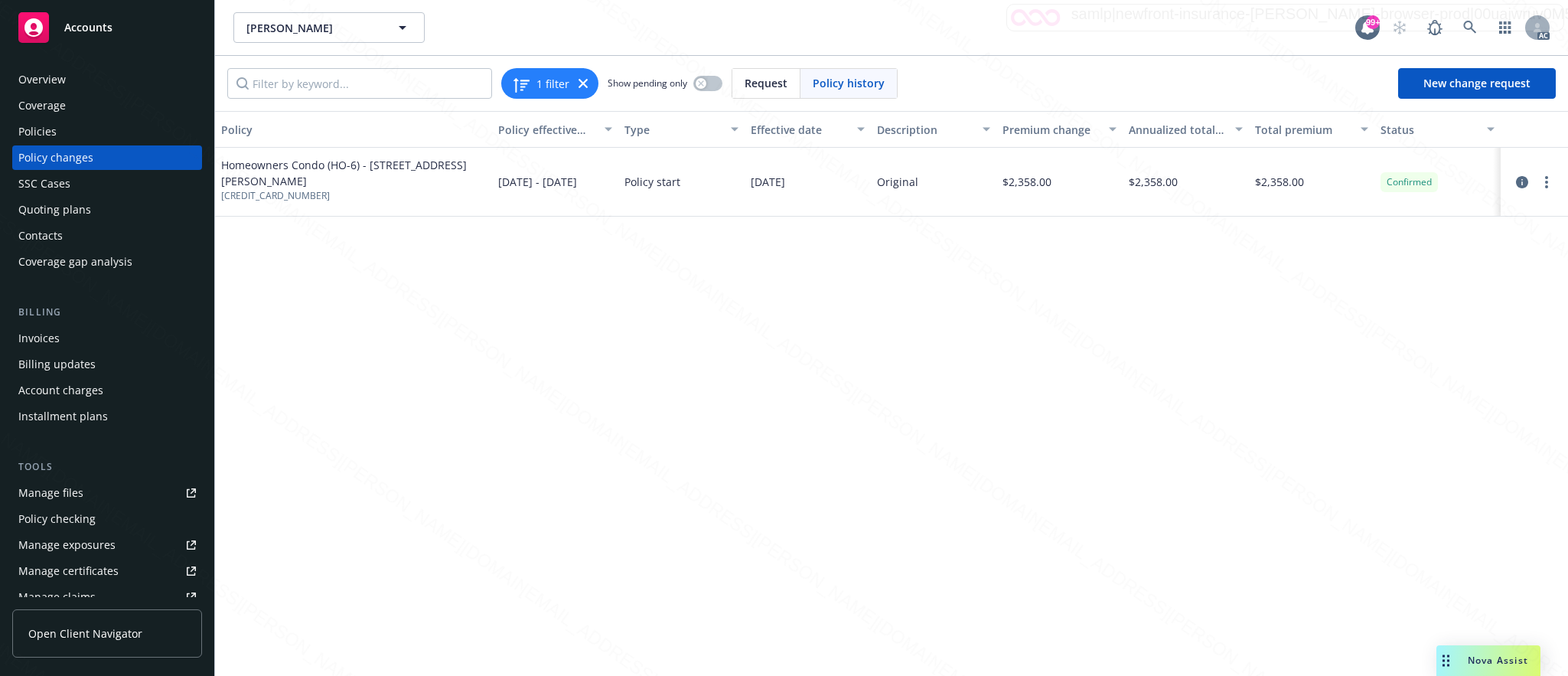
click at [58, 79] on div "Overview" at bounding box center [42, 79] width 47 height 25
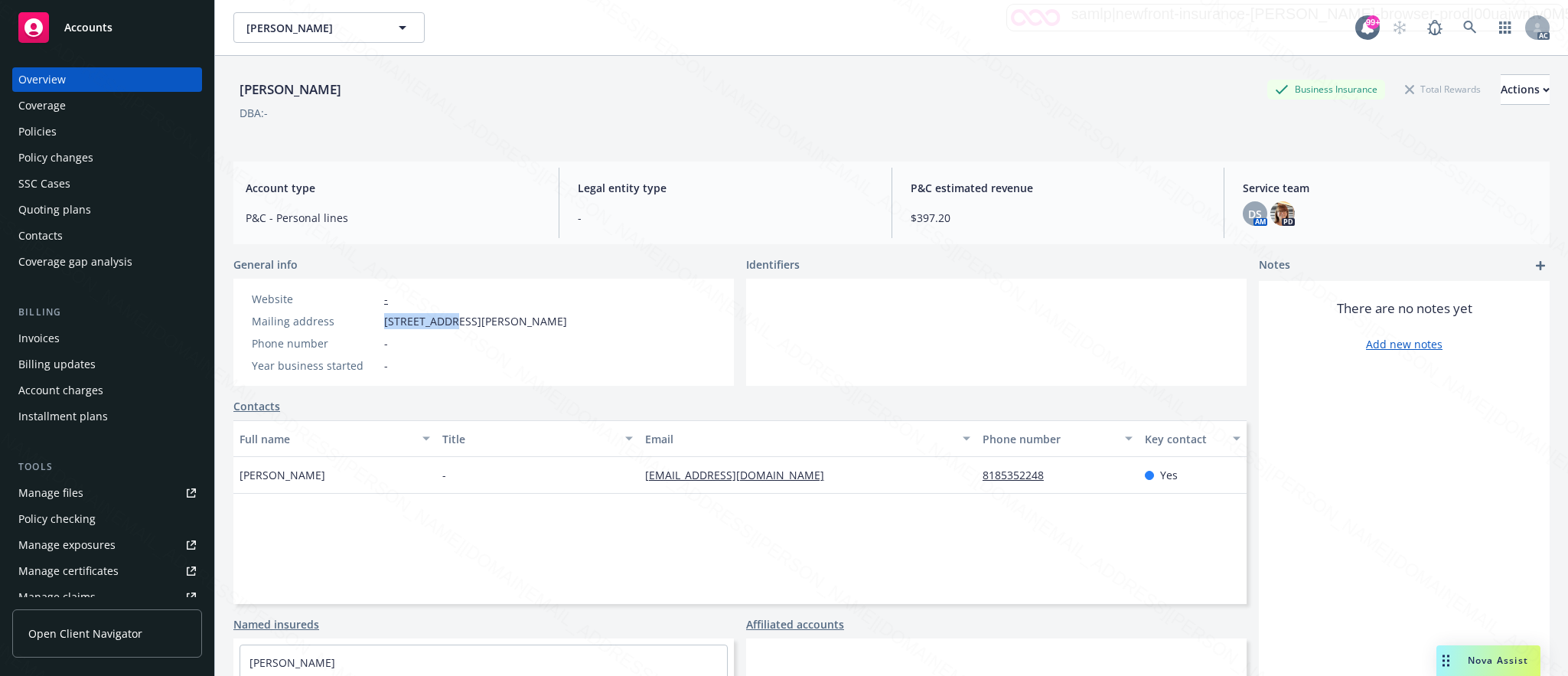
drag, startPoint x: 378, startPoint y: 324, endPoint x: 460, endPoint y: 321, distance: 82.1
click at [460, 321] on div "Mailing address [STREET_ADDRESS][PERSON_NAME]" at bounding box center [409, 321] width 328 height 16
copy div "5009 Woodman"
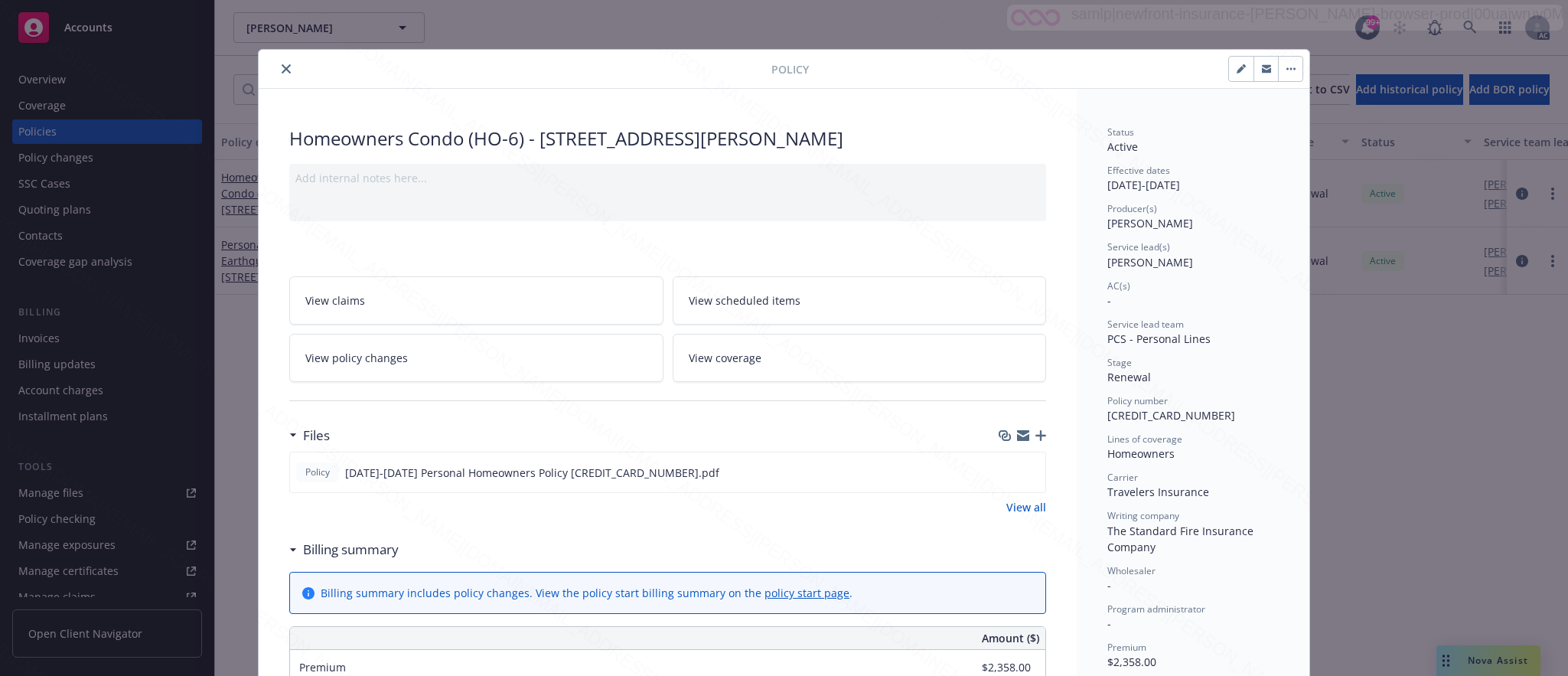
scroll to position [46, 0]
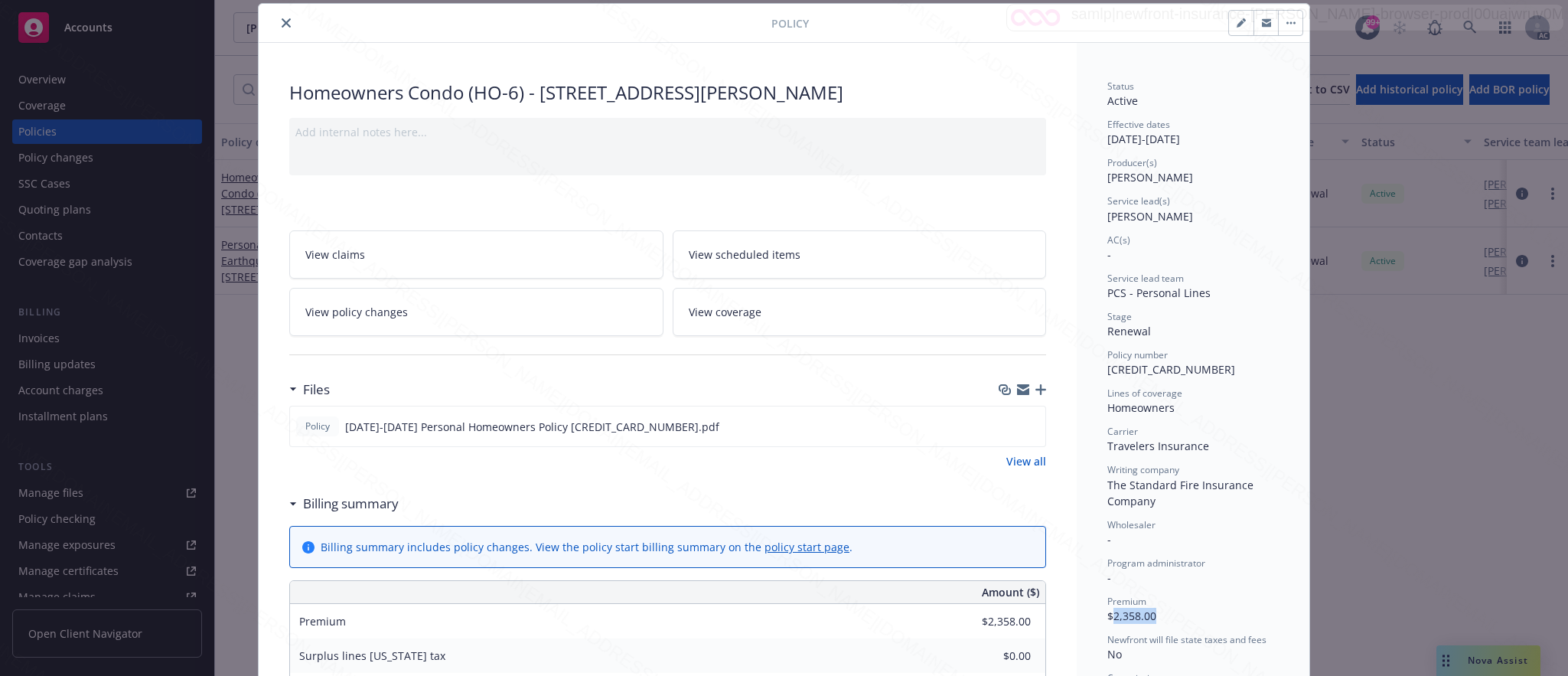
drag, startPoint x: 1104, startPoint y: 615, endPoint x: 1148, endPoint y: 613, distance: 44.0
click at [1148, 613] on div "Premium $2,358.00" at bounding box center [1193, 609] width 172 height 29
copy span "2,358.00"
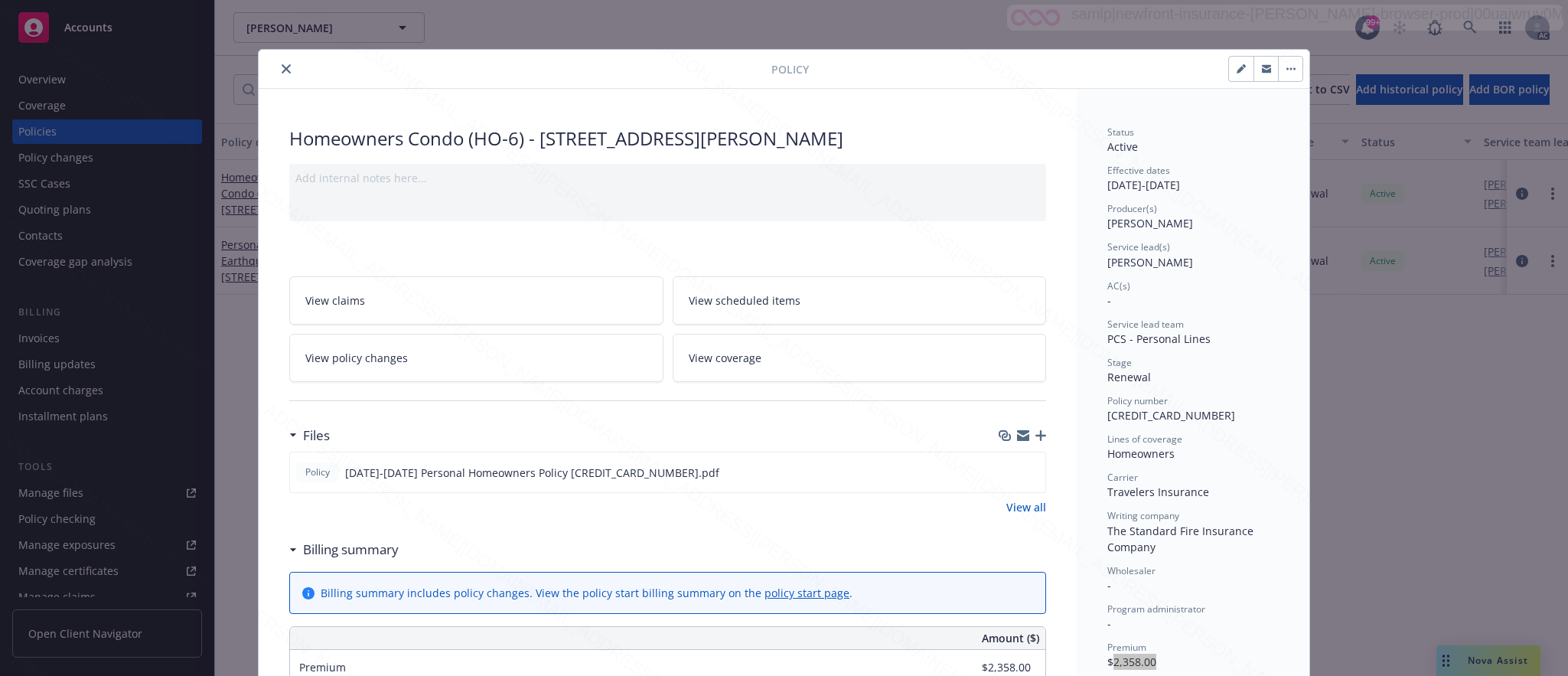
scroll to position [115, 0]
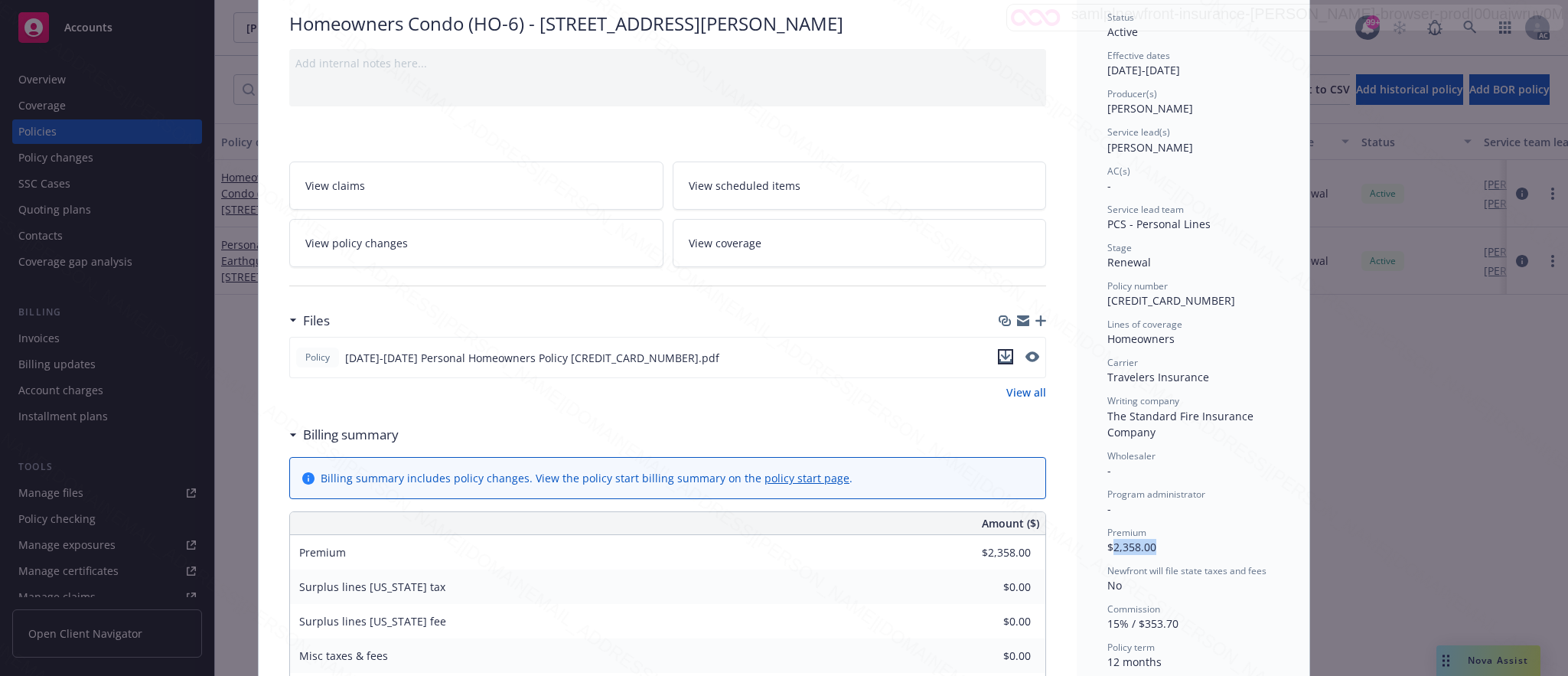
click at [1000, 358] on icon "download file" at bounding box center [1005, 356] width 12 height 12
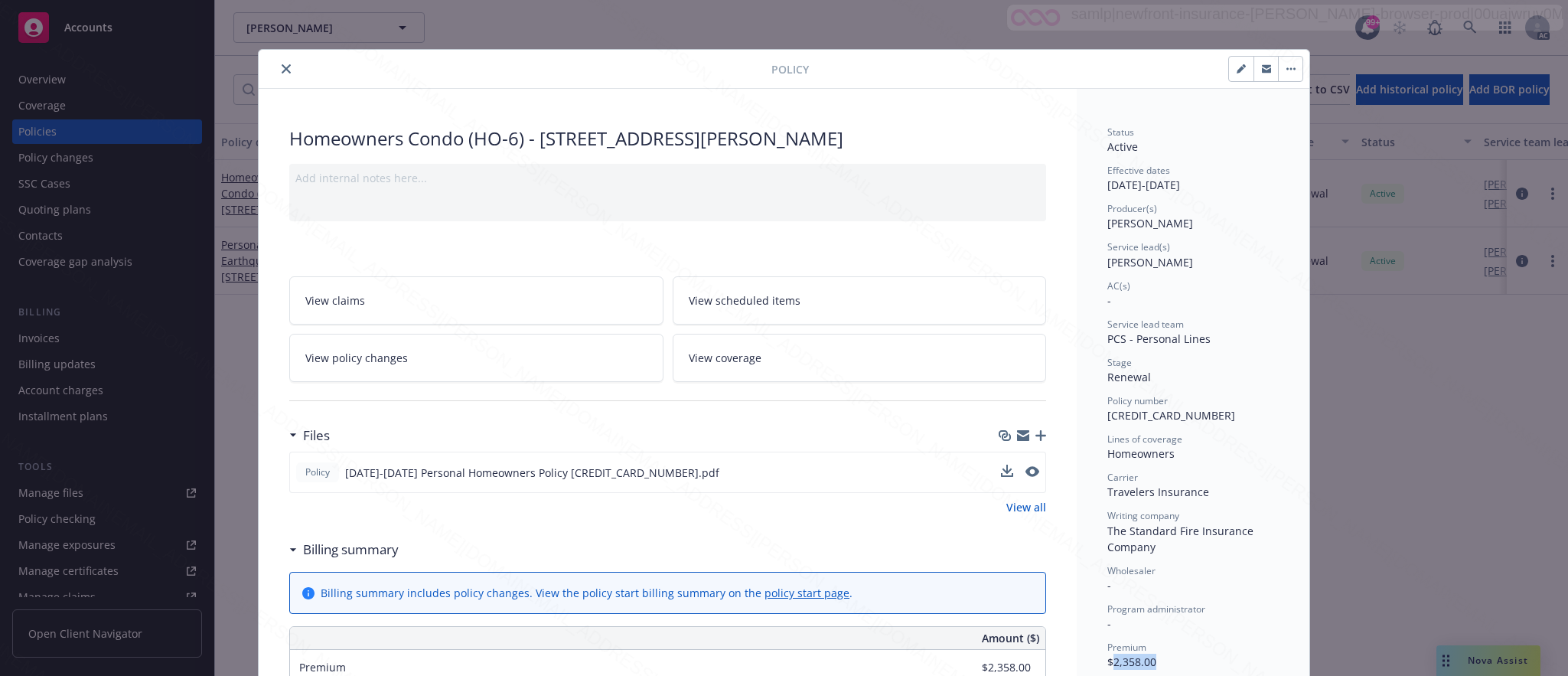
click at [1286, 70] on icon "button" at bounding box center [1291, 69] width 9 height 3
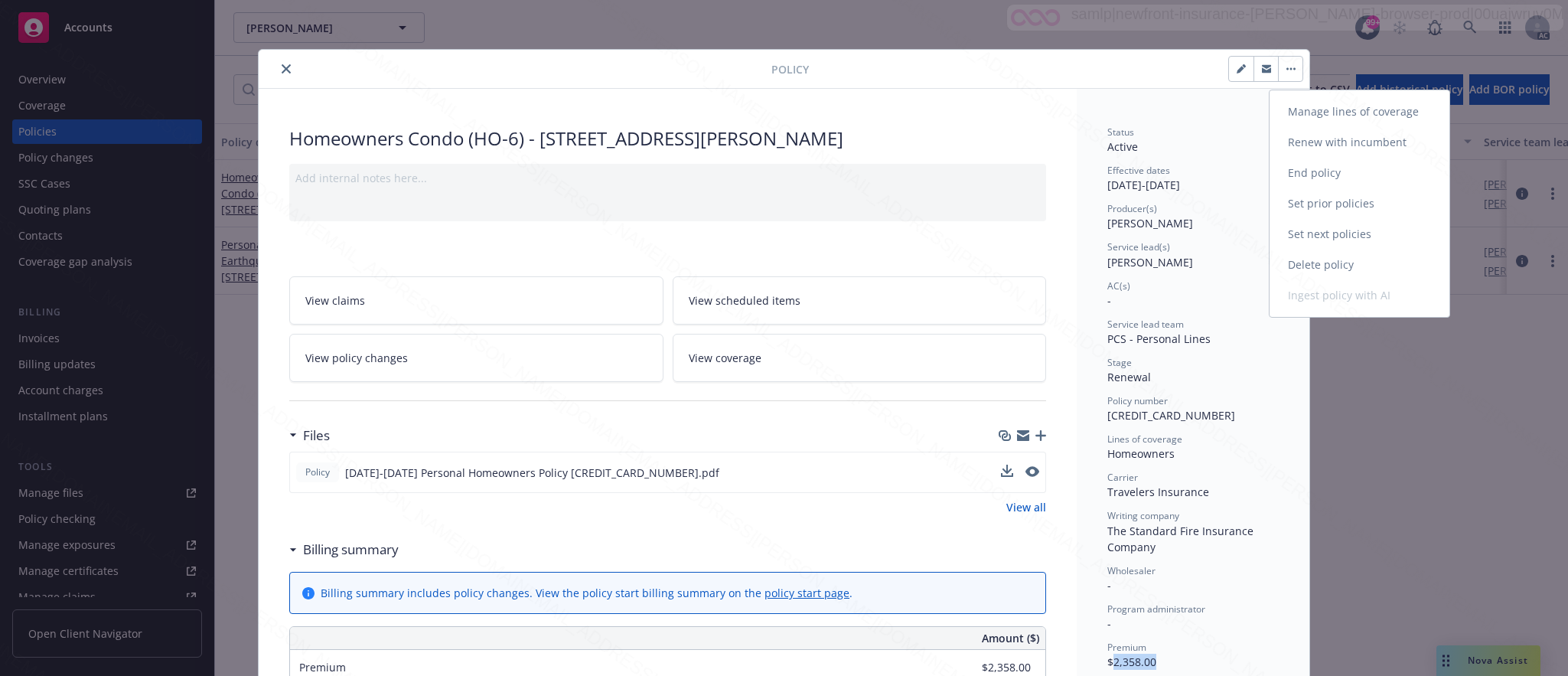
click at [1316, 168] on link "End policy" at bounding box center [1359, 173] width 180 height 31
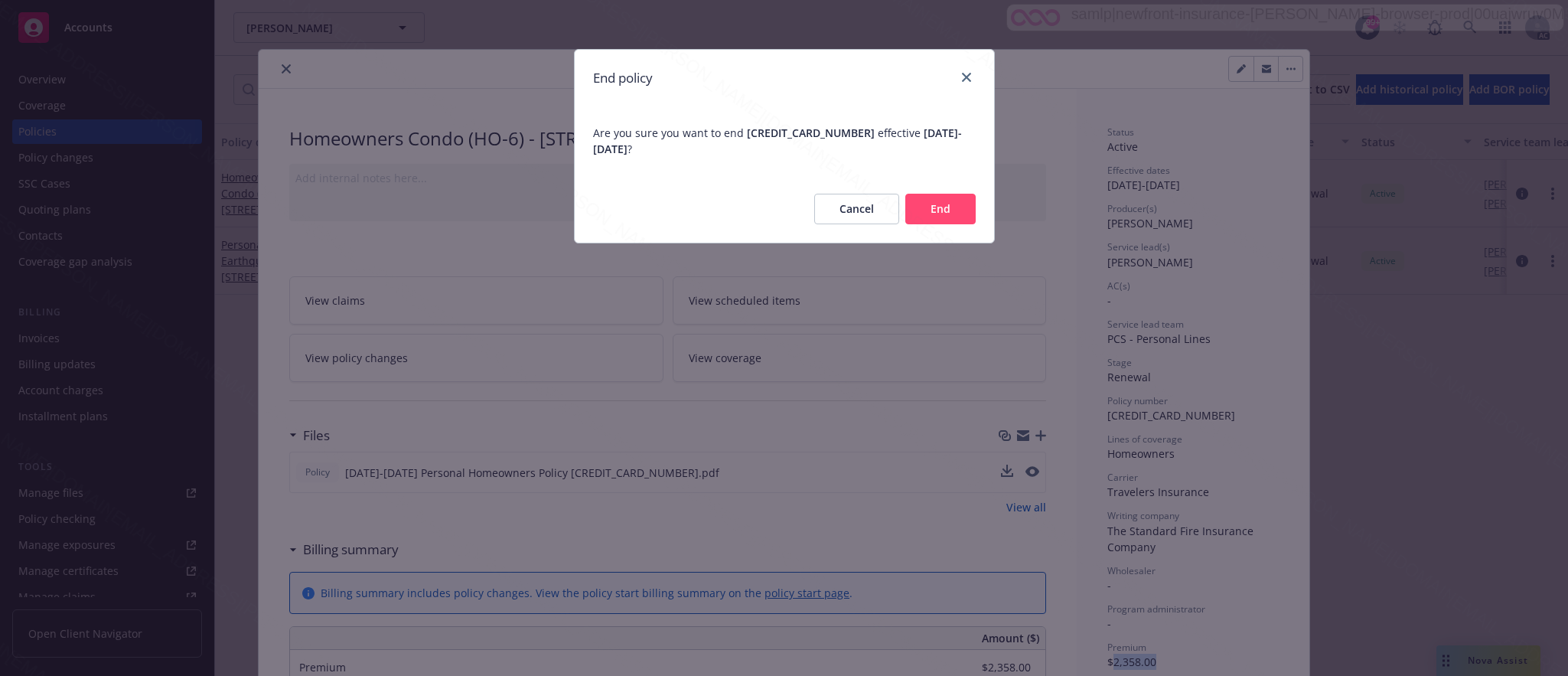
click at [928, 207] on button "End" at bounding box center [940, 209] width 70 height 31
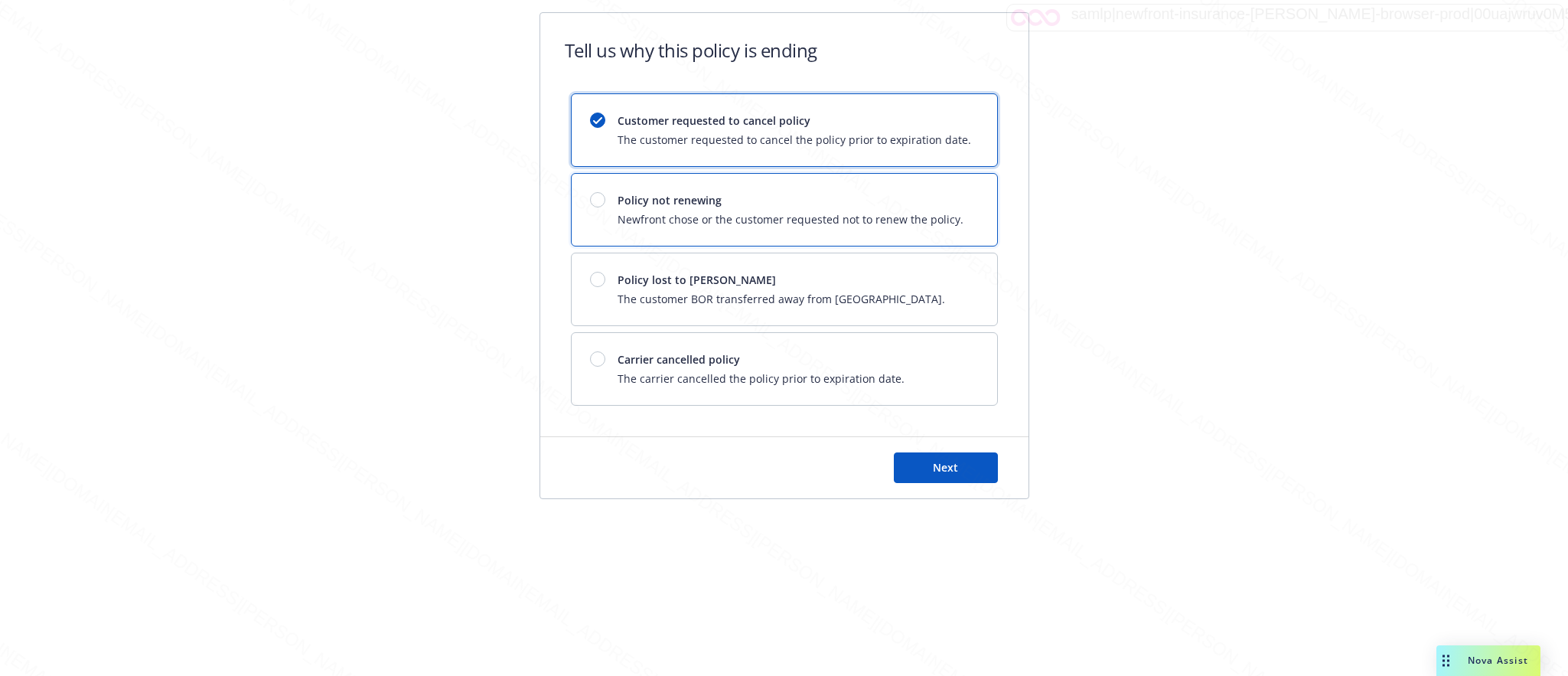
click at [928, 207] on span "Policy not renewing" at bounding box center [790, 200] width 346 height 16
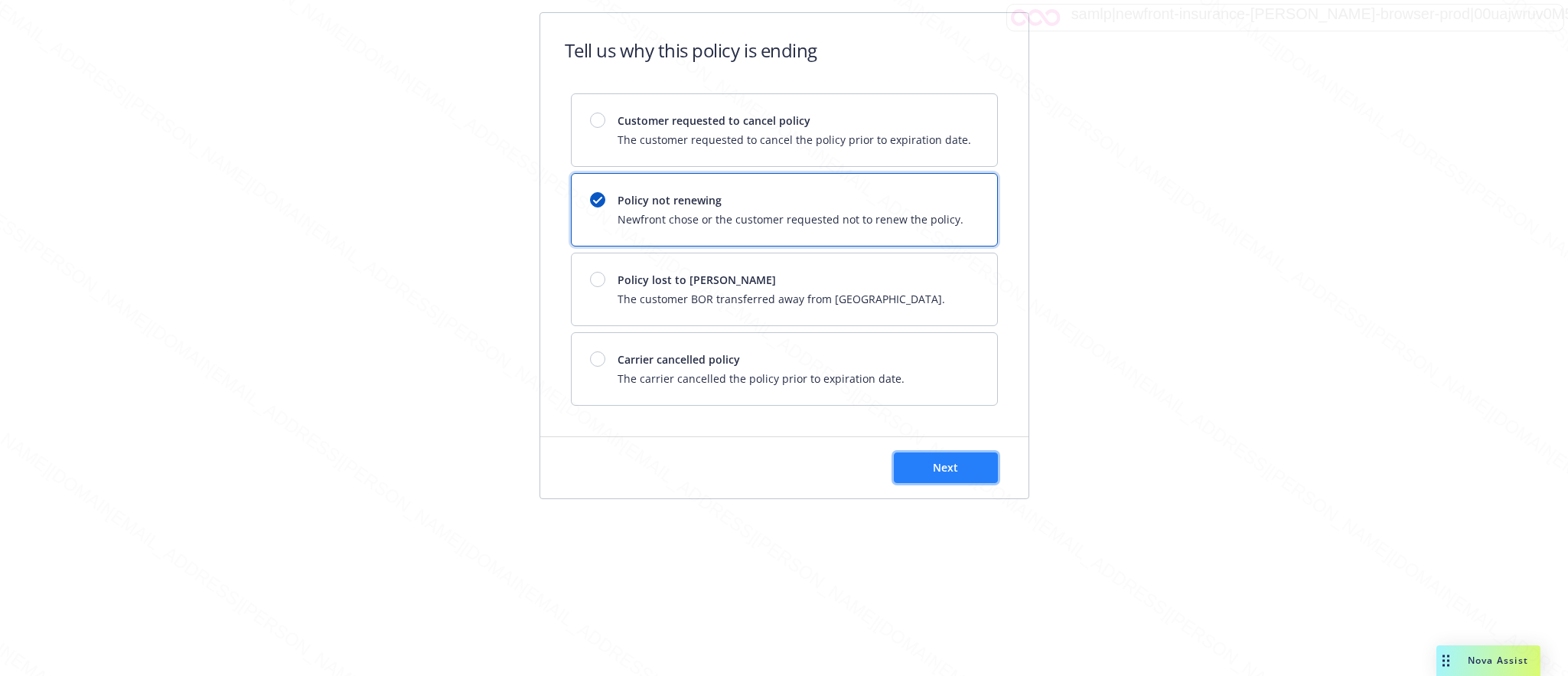
click at [936, 473] on span "Next" at bounding box center [945, 467] width 25 height 14
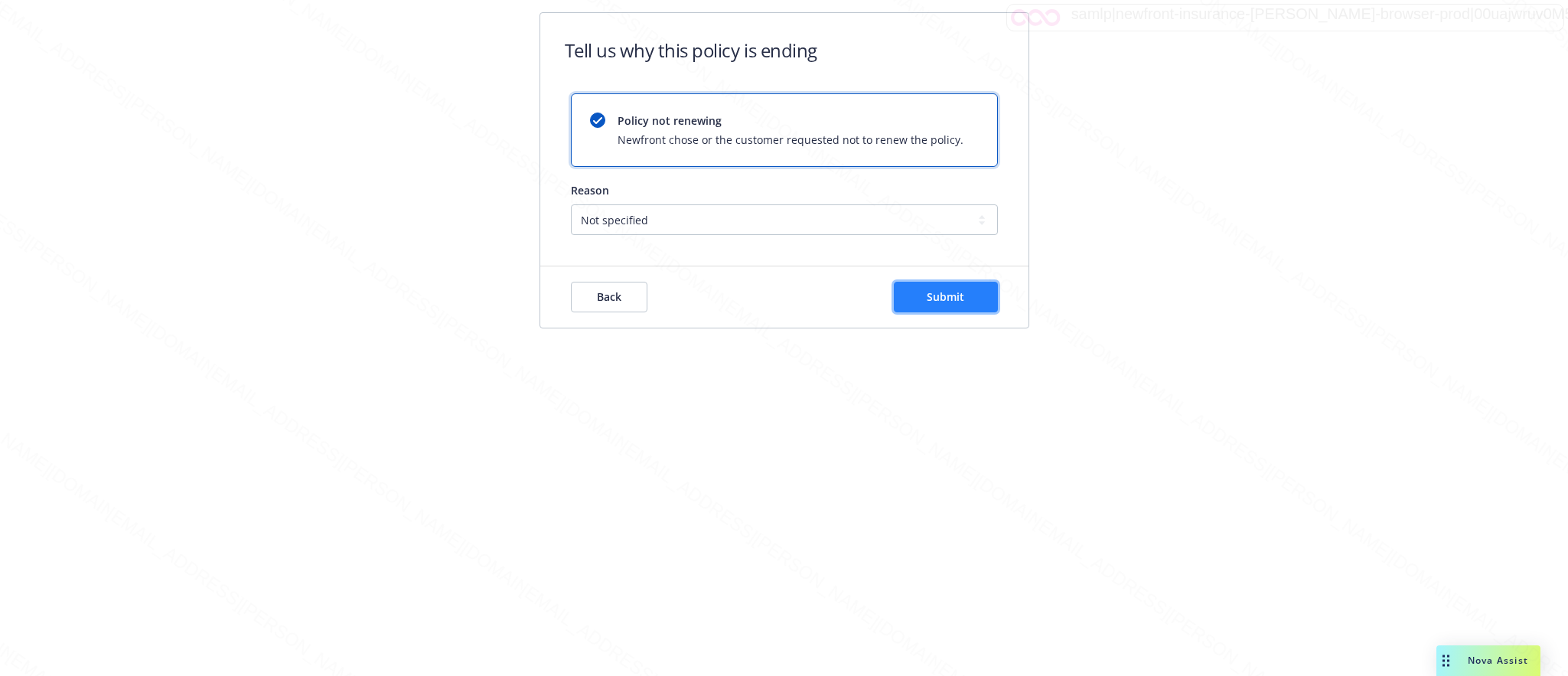
click at [948, 299] on span "Submit" at bounding box center [945, 296] width 37 height 14
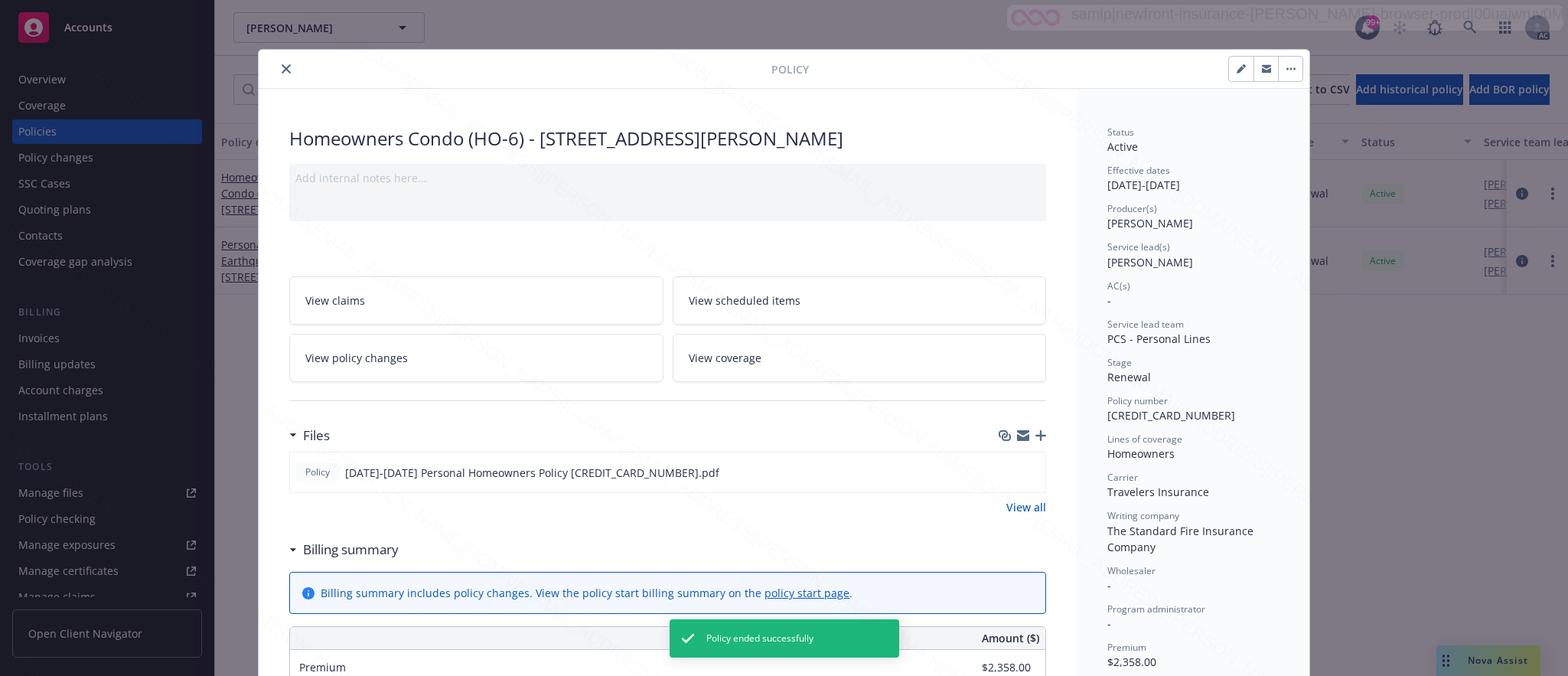
scroll to position [46, 0]
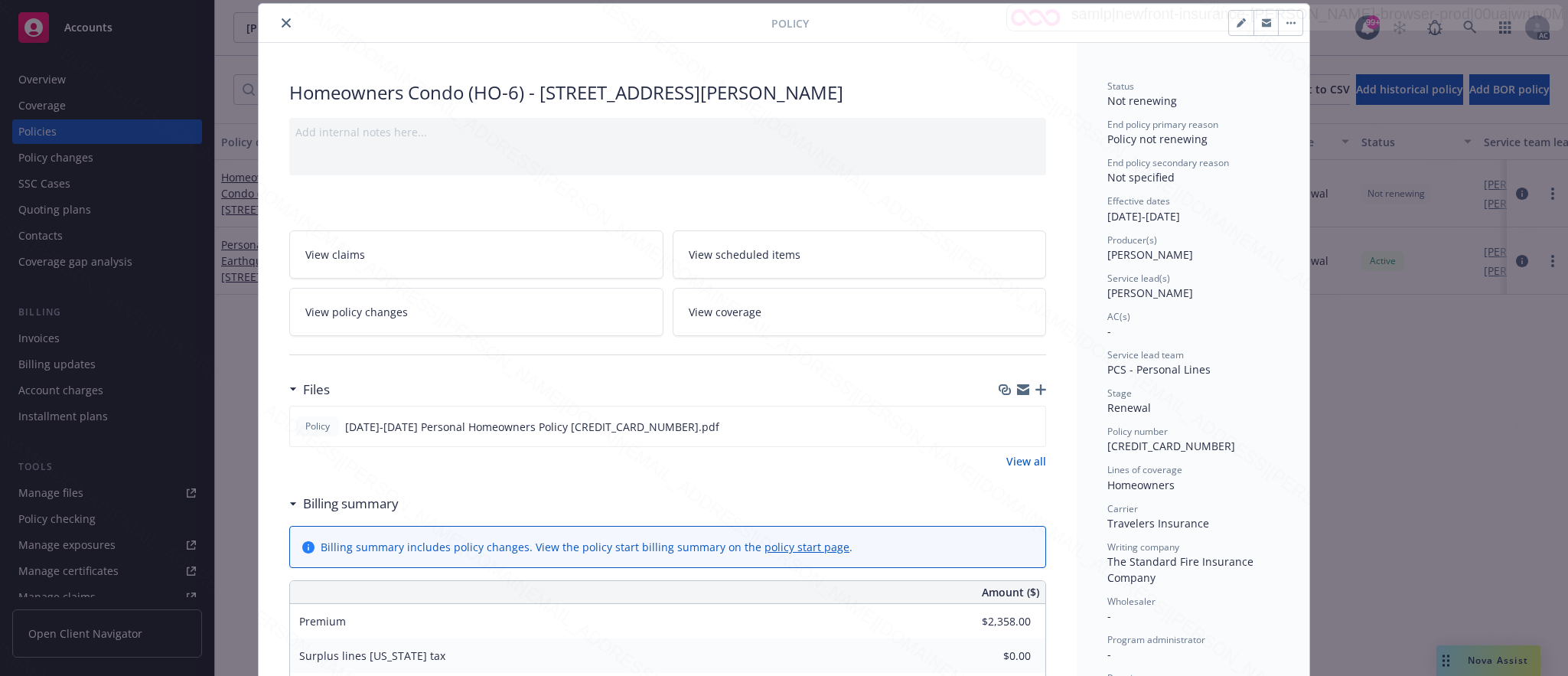
click at [282, 24] on icon "close" at bounding box center [287, 23] width 9 height 9
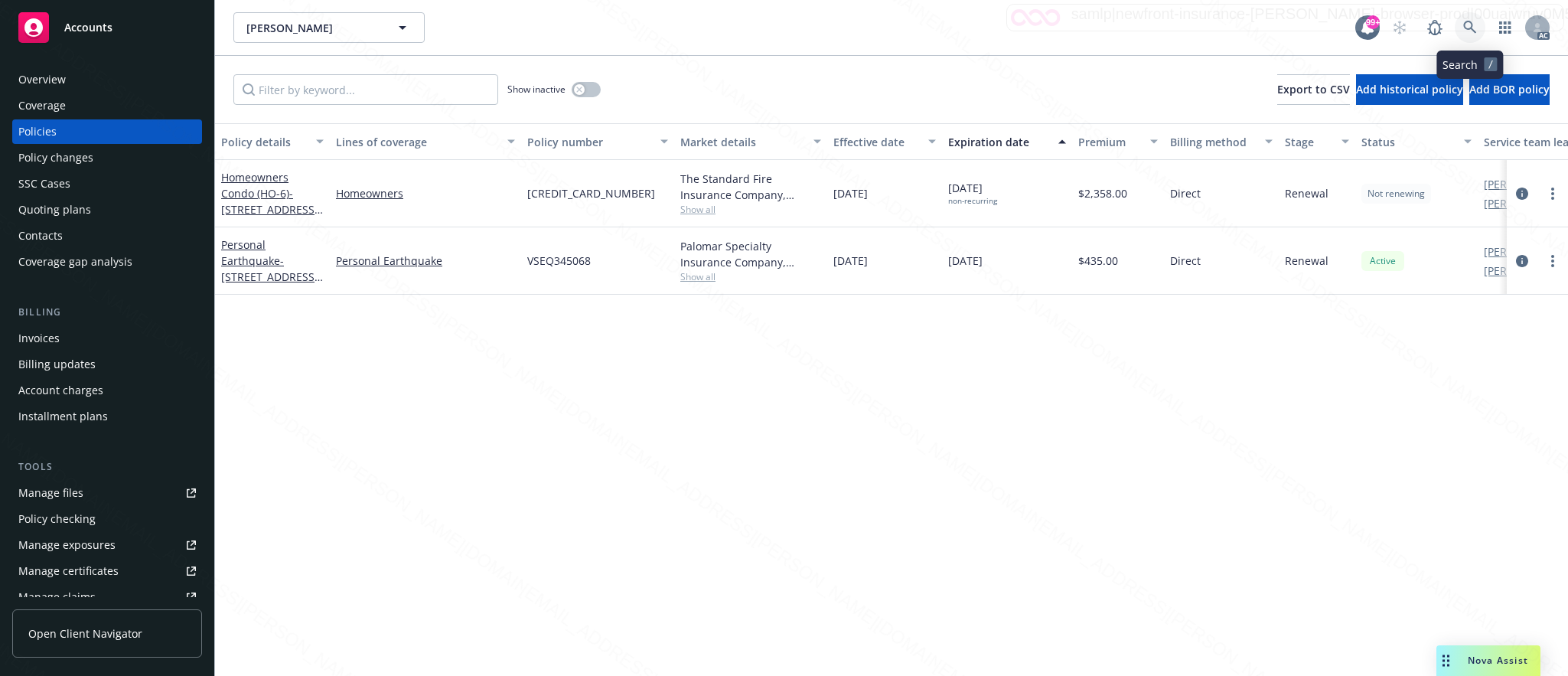
click at [1469, 26] on icon at bounding box center [1469, 27] width 13 height 13
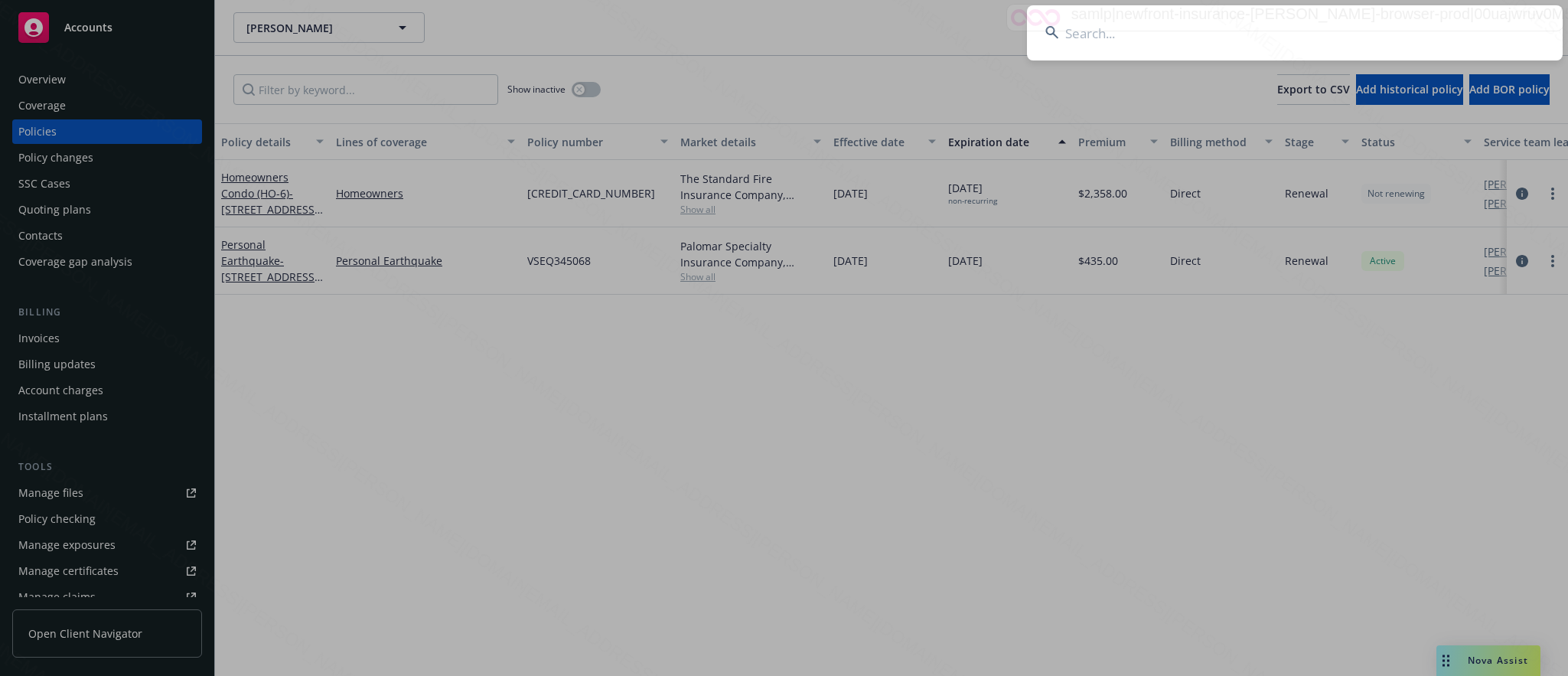
click at [1074, 30] on input at bounding box center [1294, 33] width 536 height 55
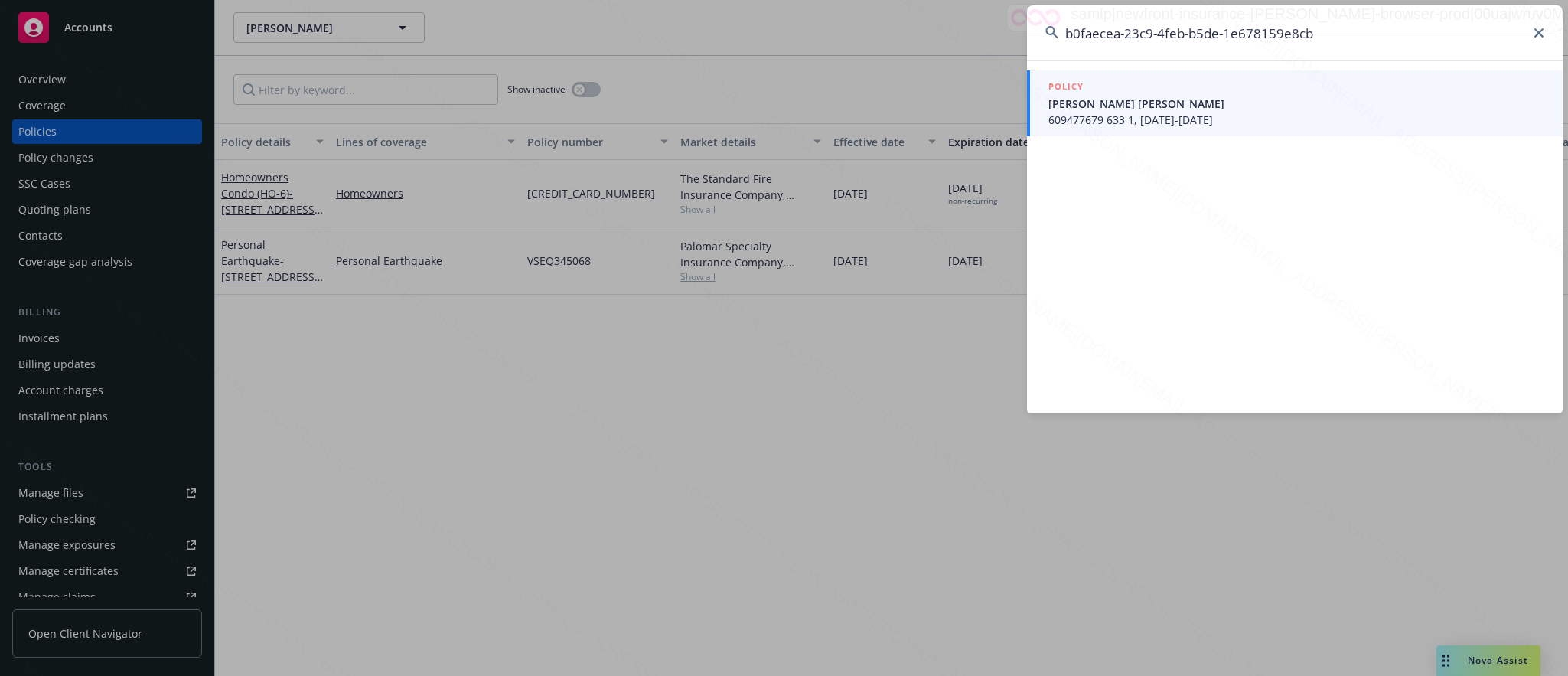
type input "b0faecea-23c9-4feb-b5de-1e678159e8cb"
click at [1114, 120] on span "609477679 633 1, [DATE]-[DATE]" at bounding box center [1296, 120] width 495 height 16
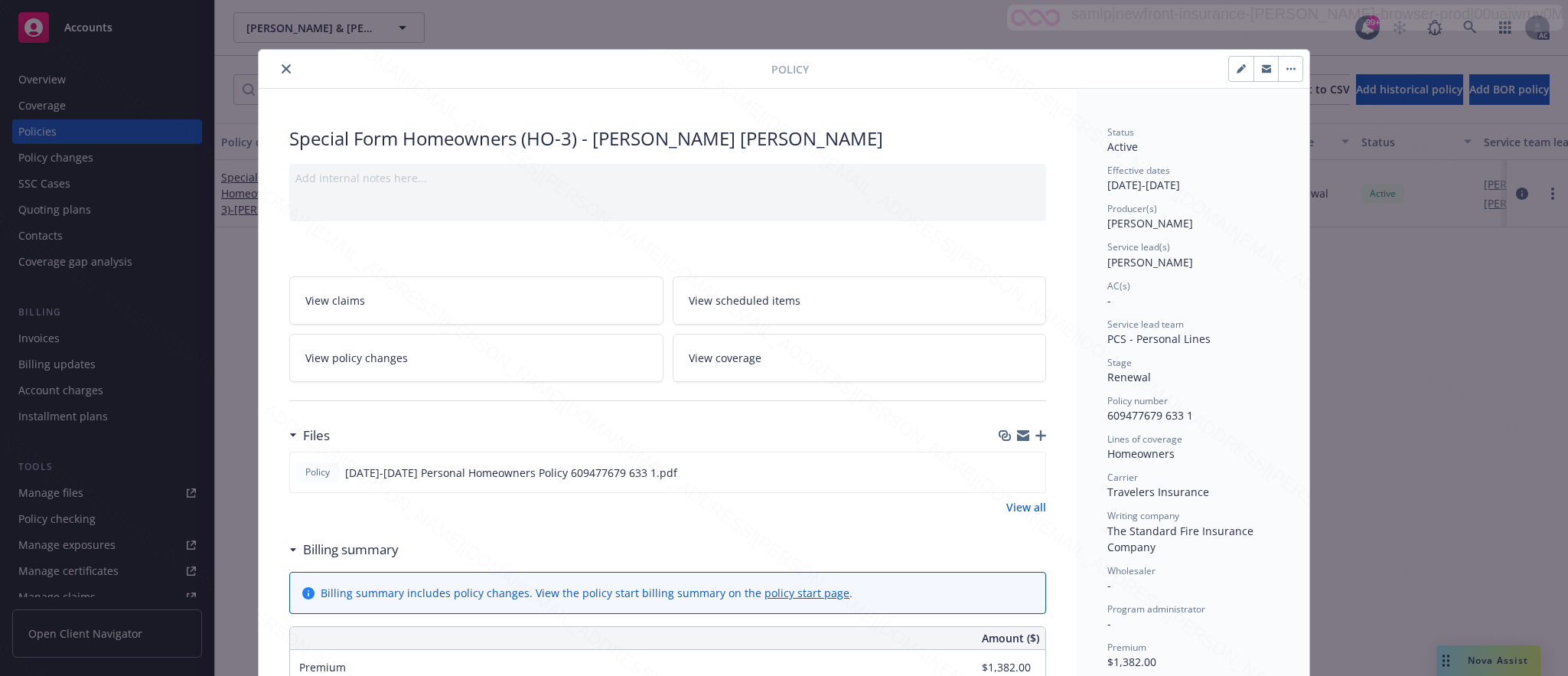
click at [379, 363] on span "View policy changes" at bounding box center [357, 358] width 103 height 16
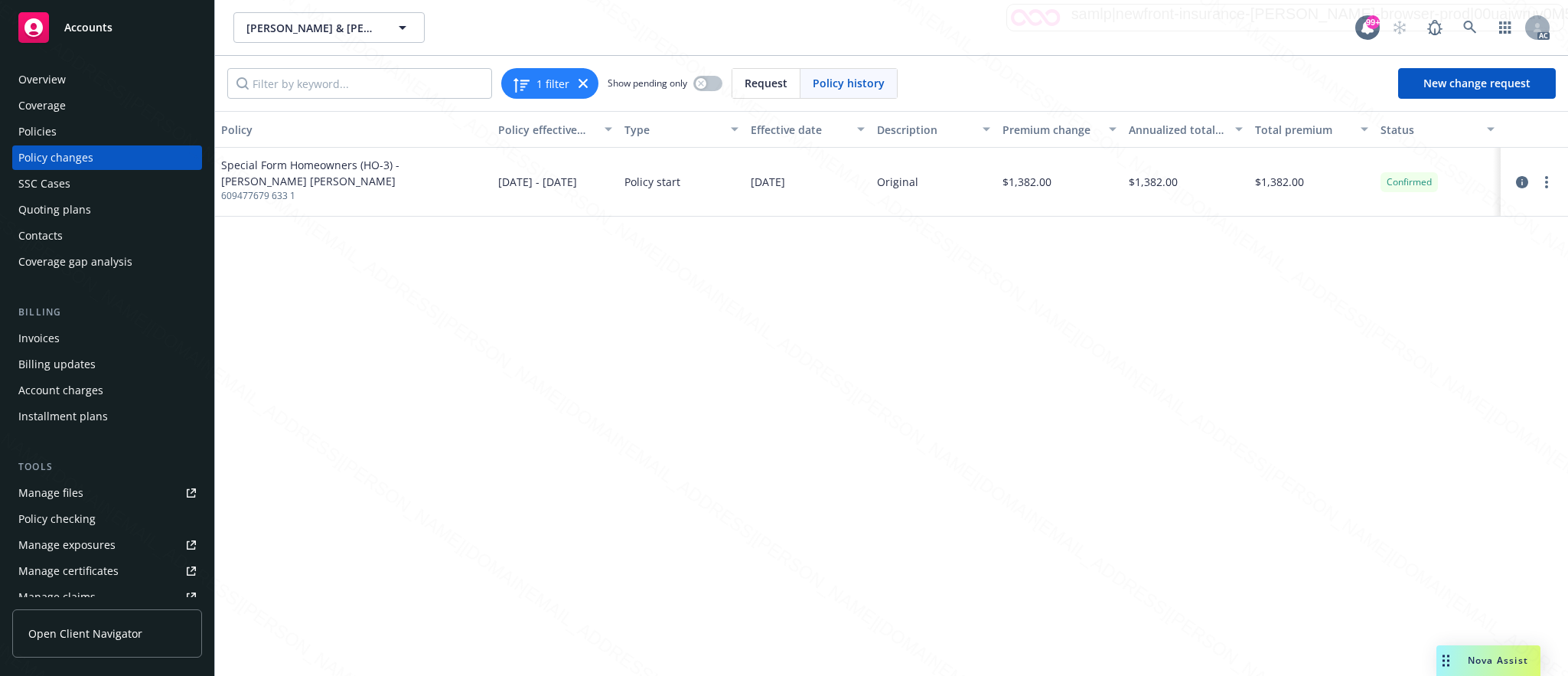
click at [47, 77] on div "Overview" at bounding box center [42, 79] width 47 height 25
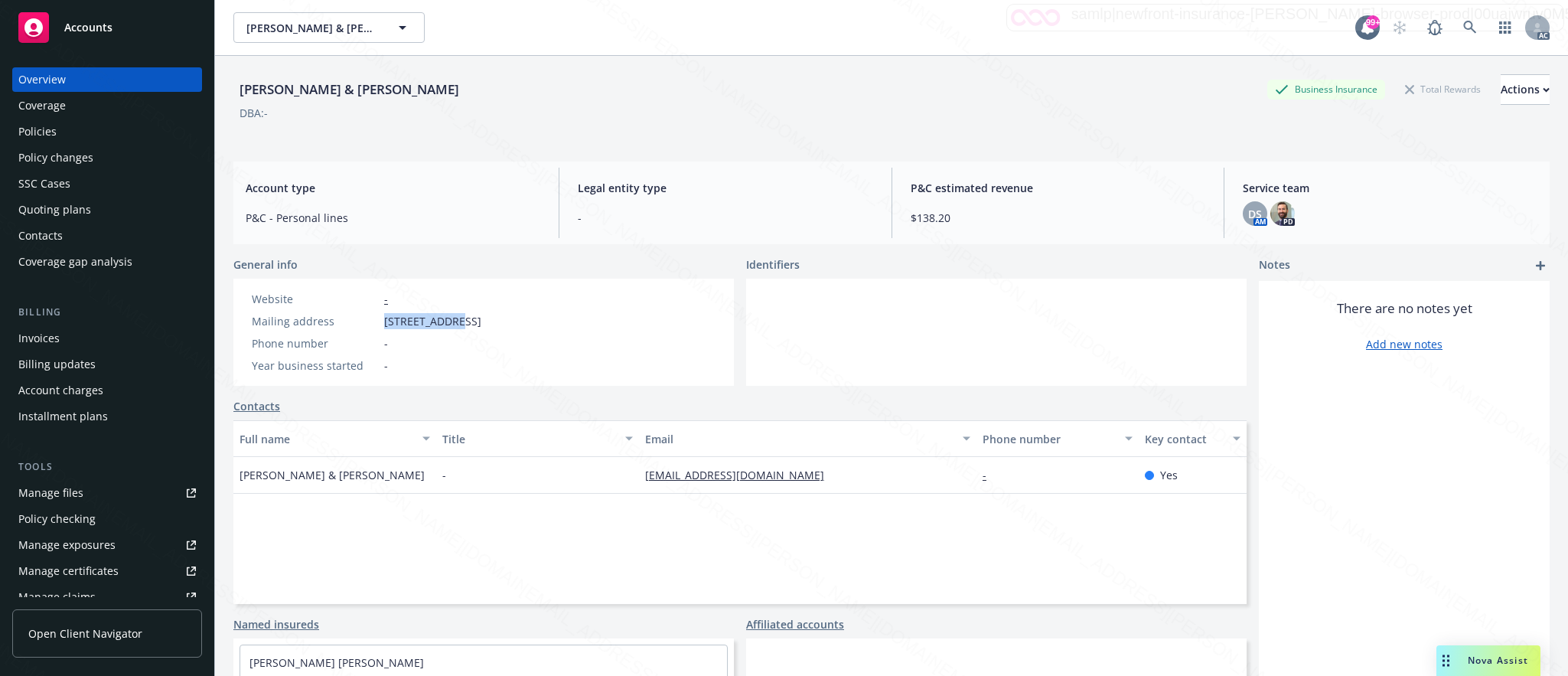
drag, startPoint x: 384, startPoint y: 317, endPoint x: 453, endPoint y: 322, distance: 69.2
click at [453, 322] on span "[STREET_ADDRESS]" at bounding box center [432, 321] width 97 height 16
copy span "[GEOGRAPHIC_DATA]"
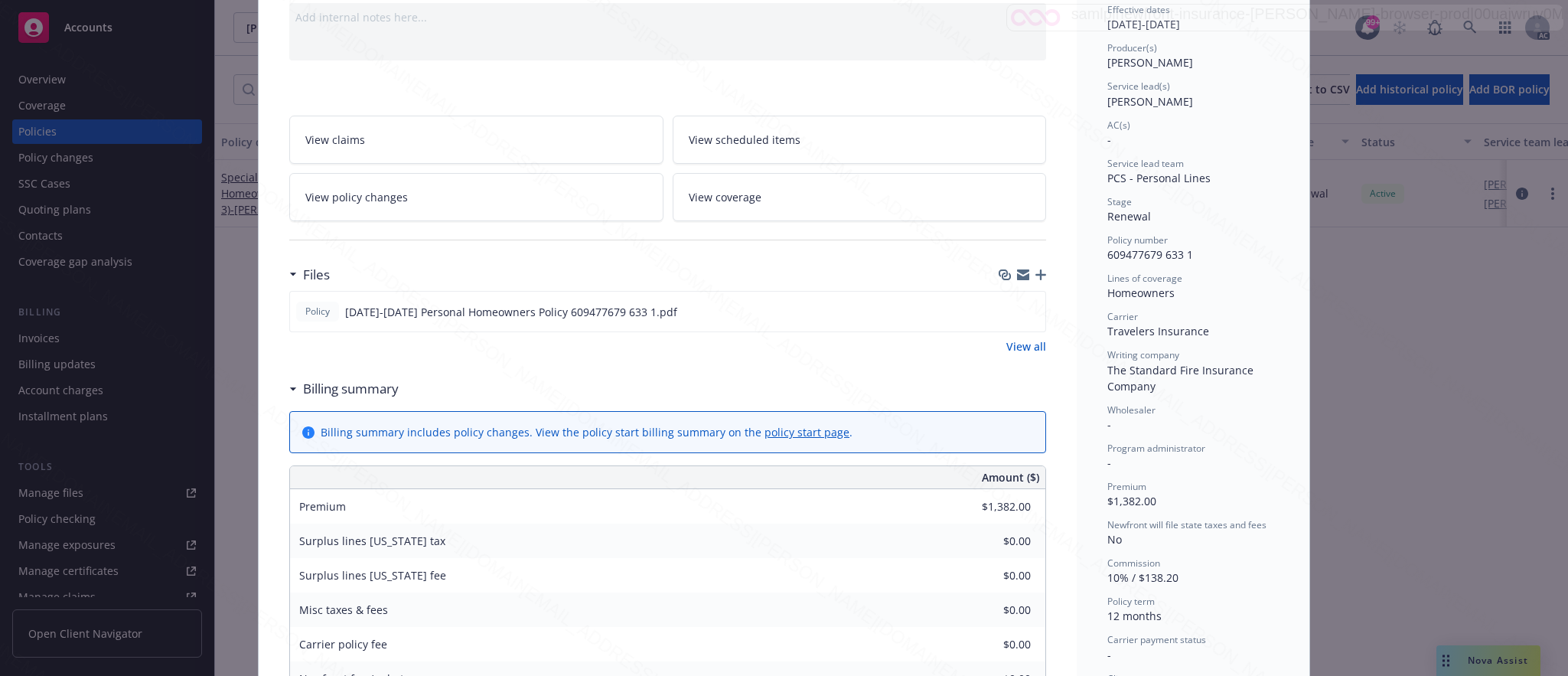
scroll to position [275, 0]
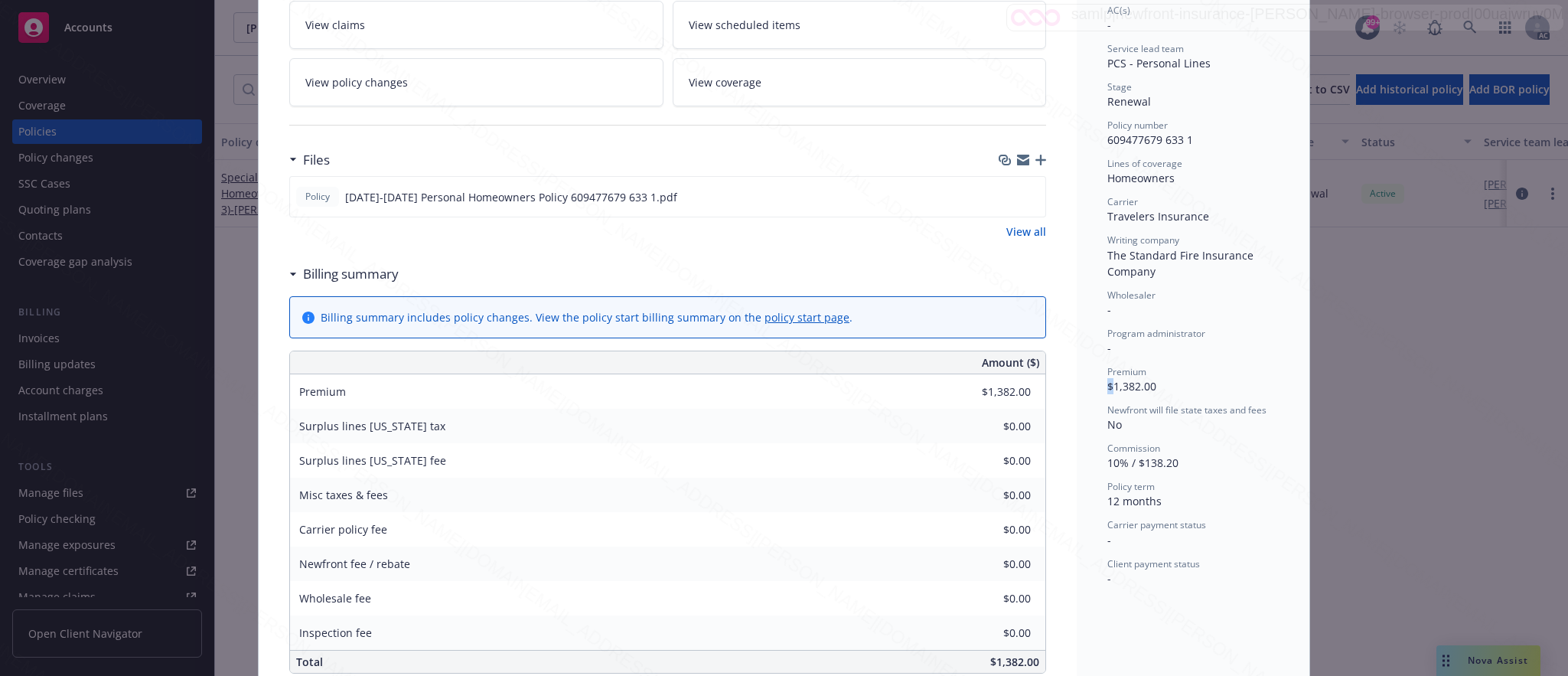
drag, startPoint x: 1104, startPoint y: 384, endPoint x: 1166, endPoint y: 378, distance: 62.3
click at [1166, 378] on div "Premium $1,382.00" at bounding box center [1193, 379] width 172 height 29
click at [1166, 378] on div "Premium" at bounding box center [1193, 371] width 172 height 13
drag, startPoint x: 1104, startPoint y: 386, endPoint x: 1151, endPoint y: 384, distance: 47.0
click at [1151, 384] on div "Premium $1,382.00" at bounding box center [1193, 379] width 172 height 29
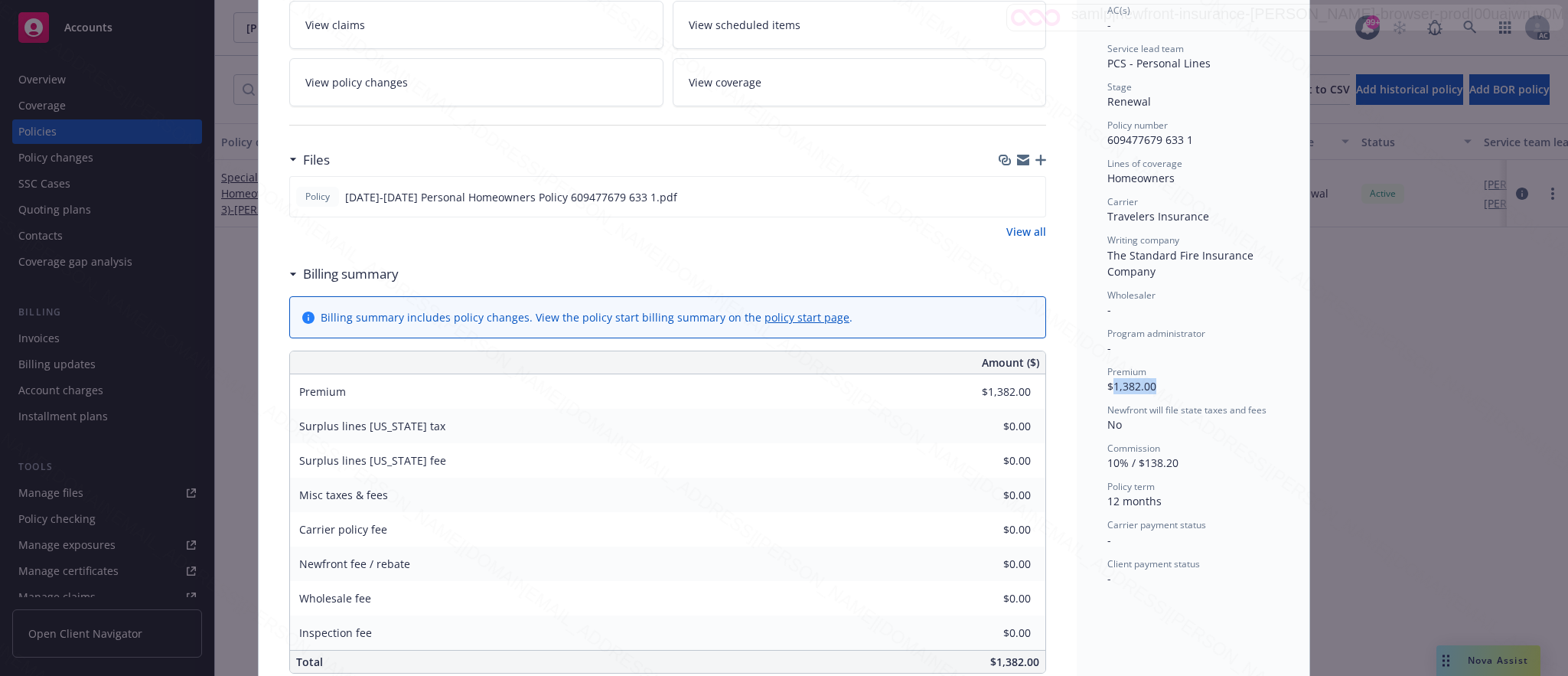
copy span "1,382.00"
click at [1000, 196] on icon "download file" at bounding box center [1005, 196] width 12 height 12
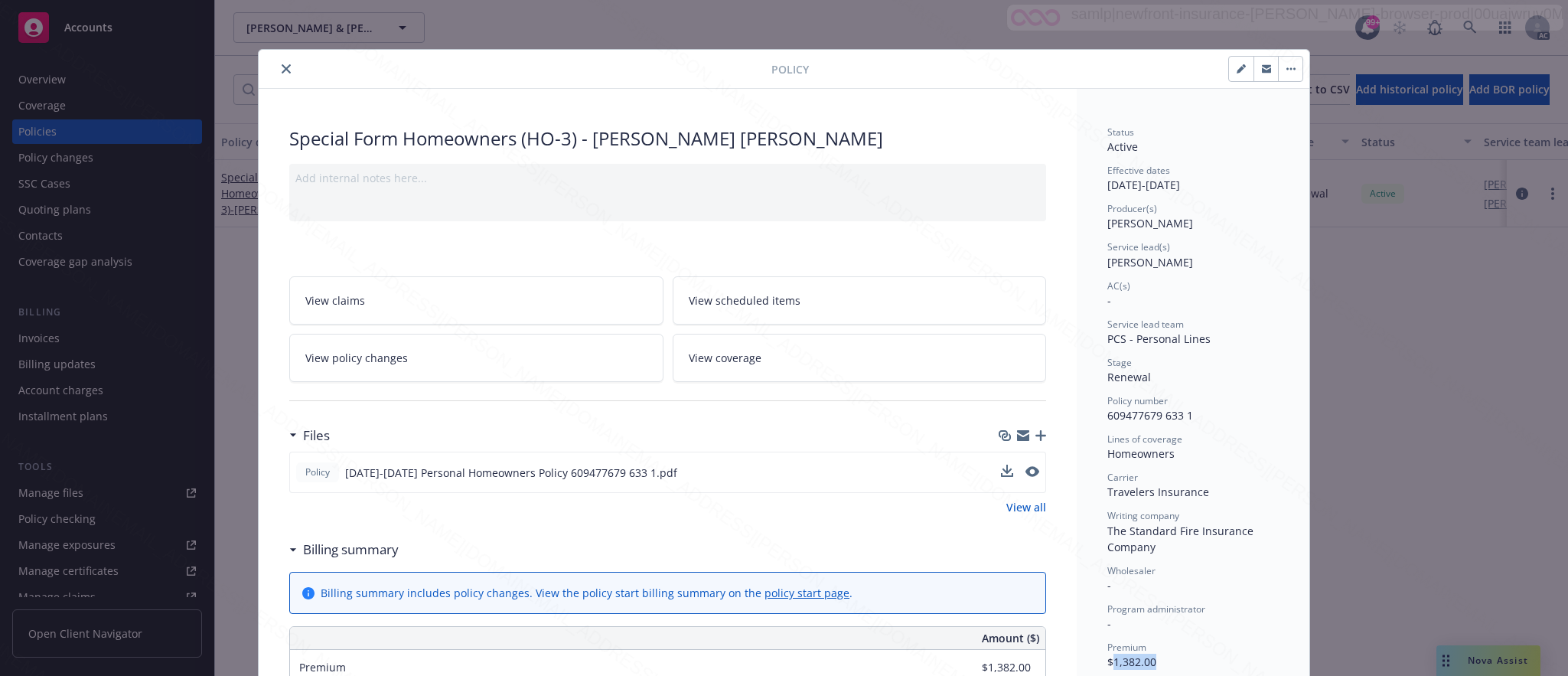
click at [1289, 70] on icon "button" at bounding box center [1290, 69] width 2 height 2
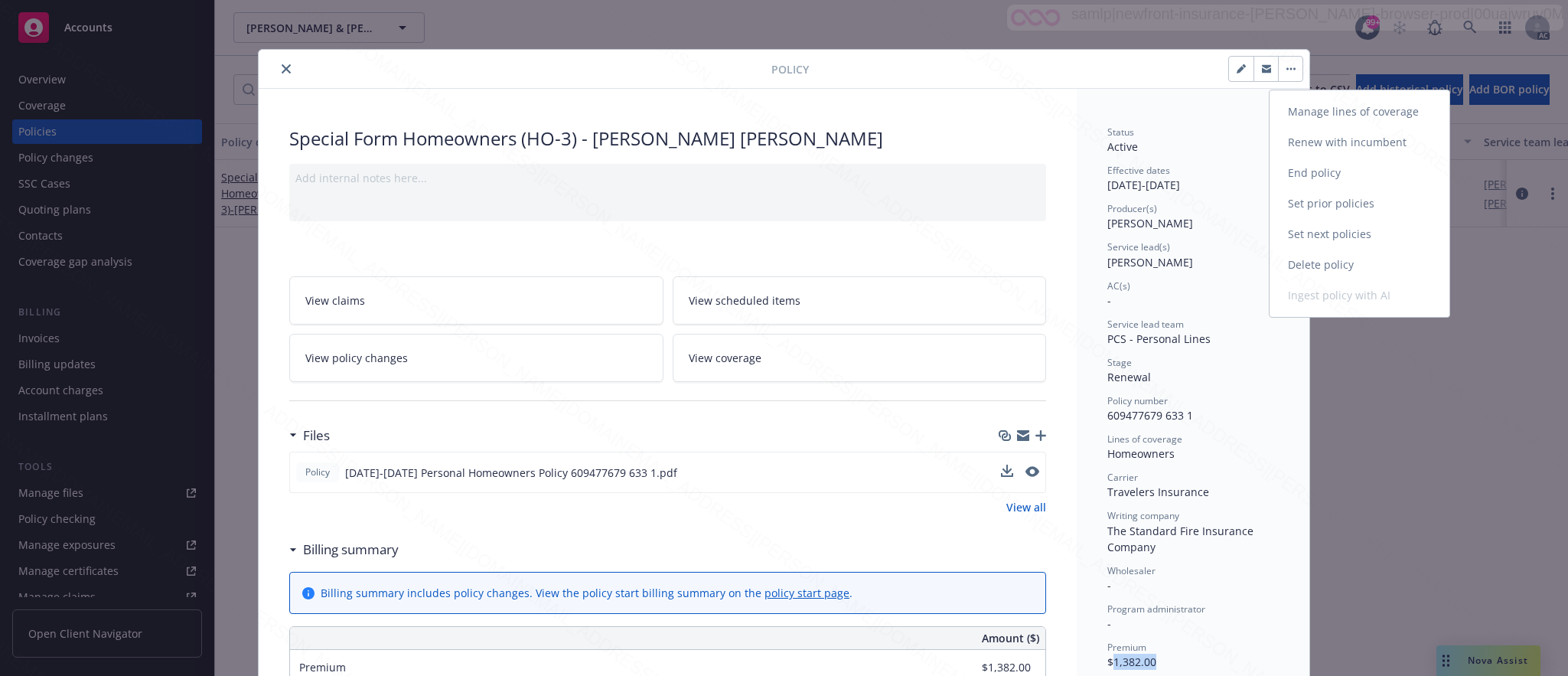
click at [1308, 170] on link "End policy" at bounding box center [1359, 173] width 180 height 31
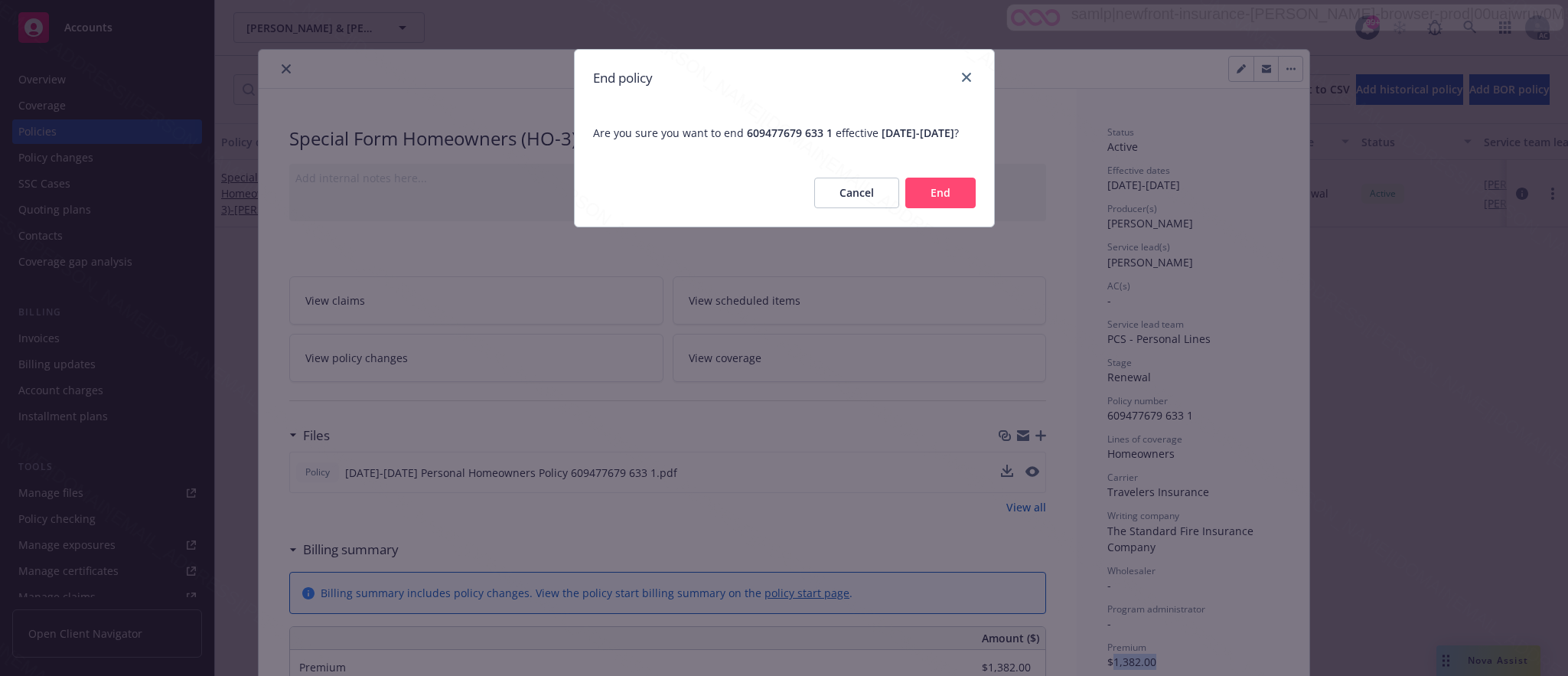
click at [947, 203] on button "End" at bounding box center [940, 192] width 70 height 31
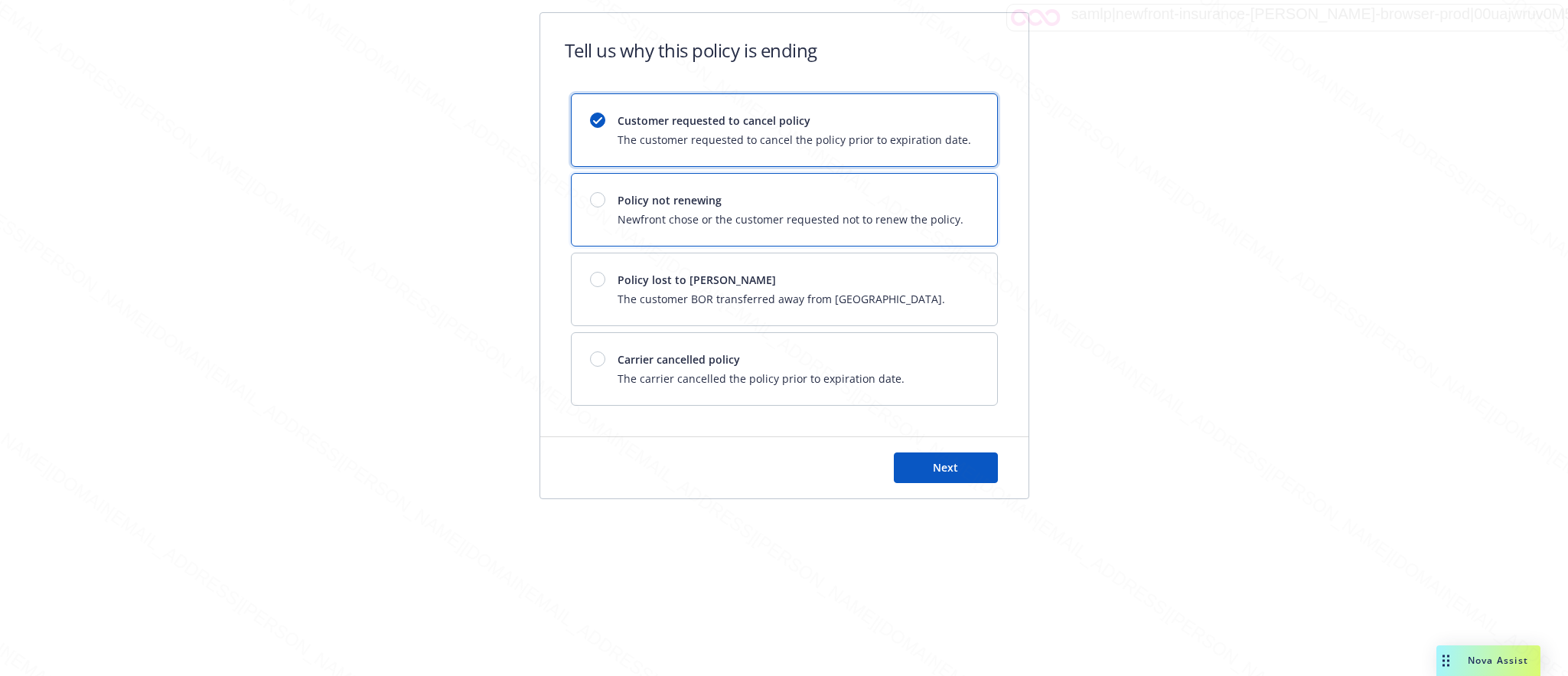
click at [947, 203] on span "Policy not renewing" at bounding box center [790, 200] width 346 height 16
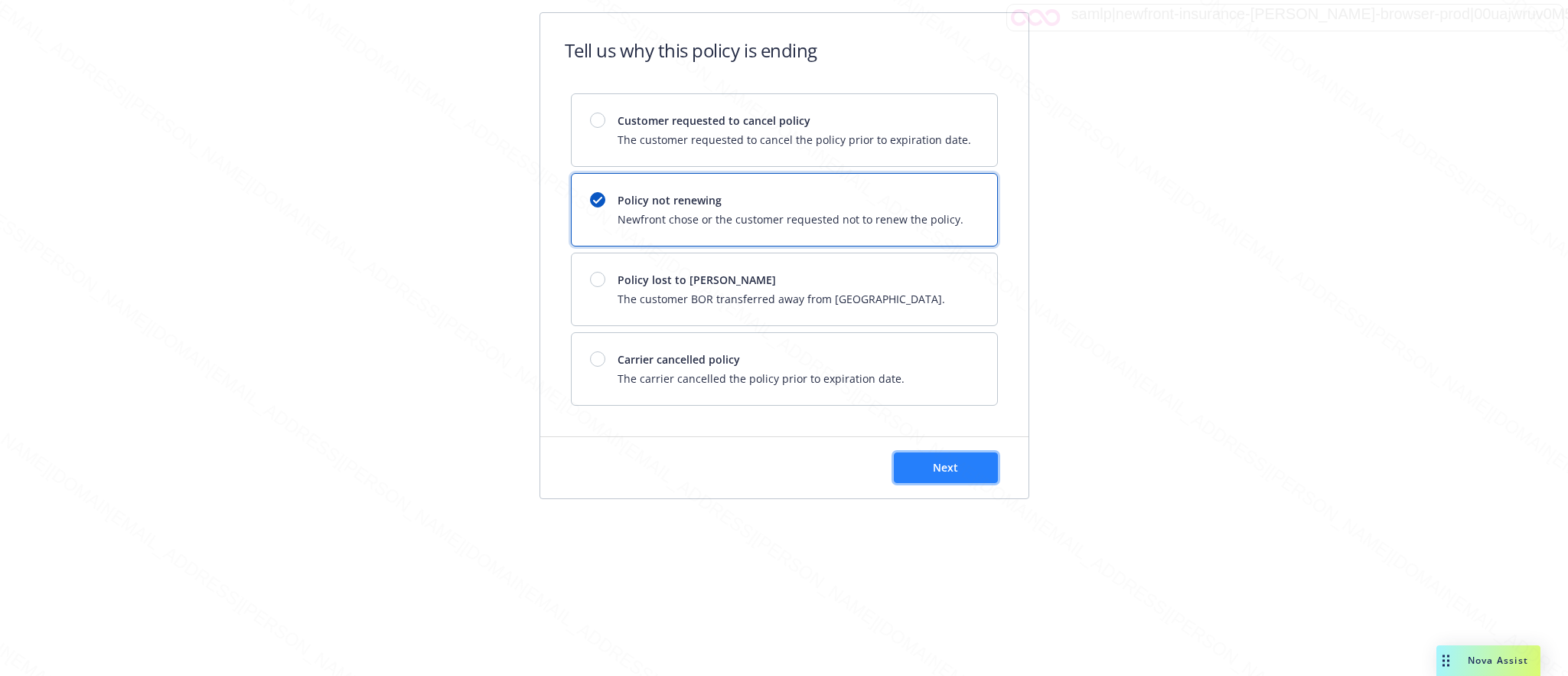
click at [953, 474] on span "Next" at bounding box center [945, 467] width 25 height 14
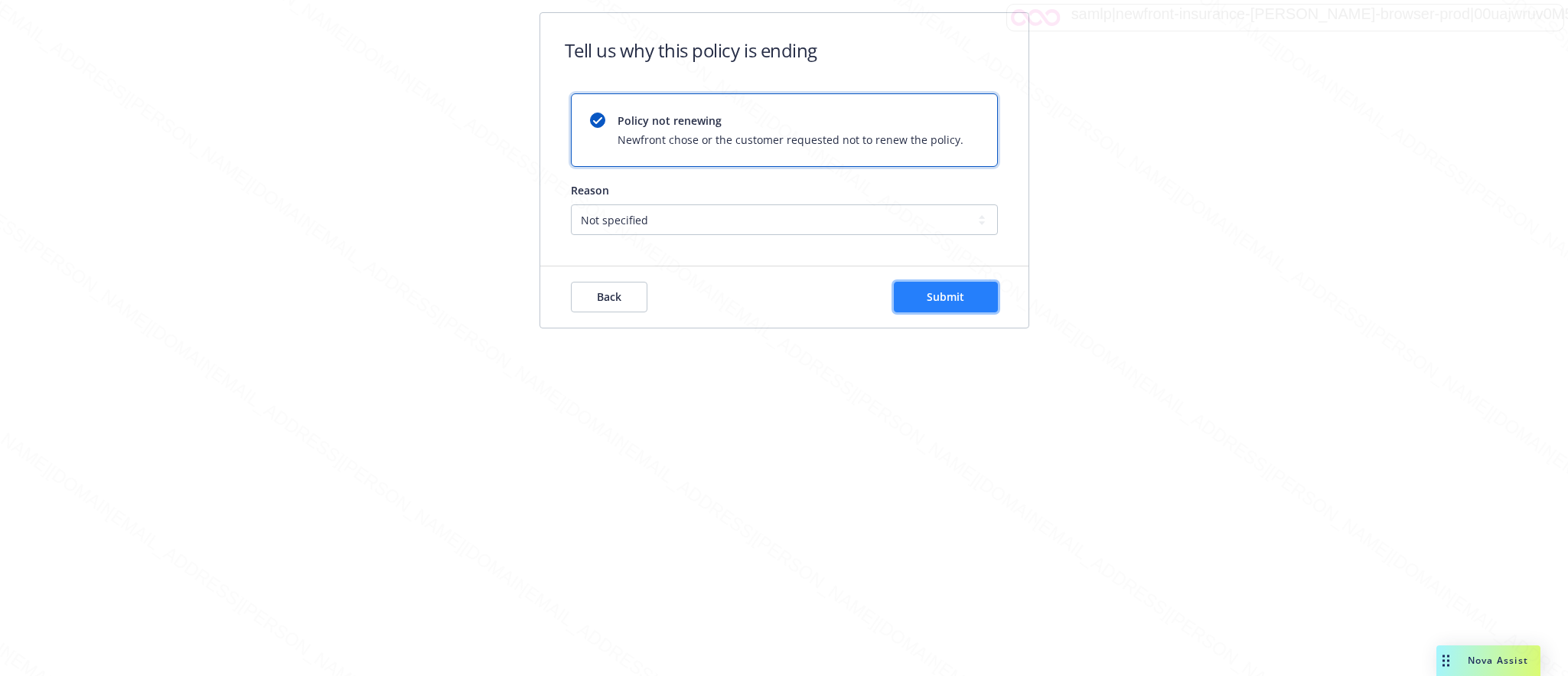
click at [934, 292] on span "Submit" at bounding box center [945, 296] width 37 height 14
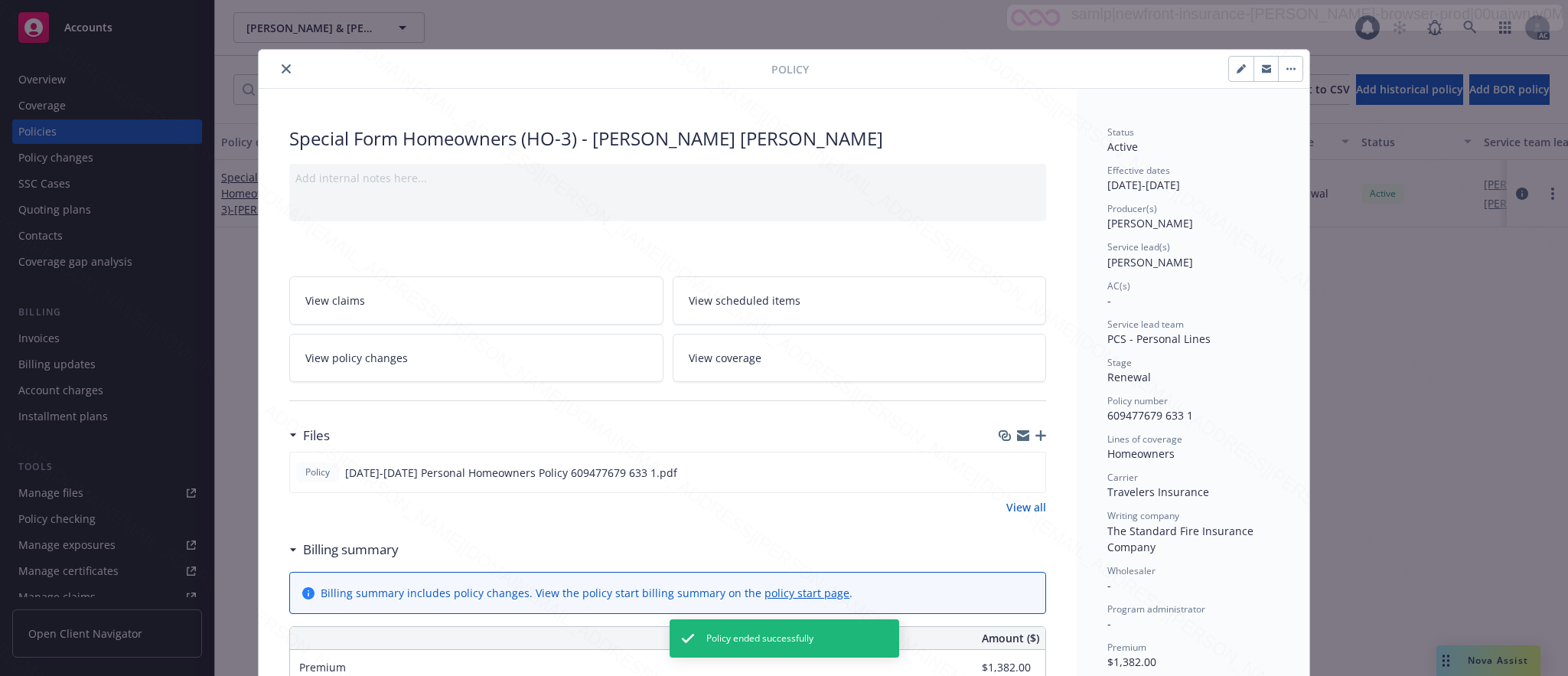
scroll to position [46, 0]
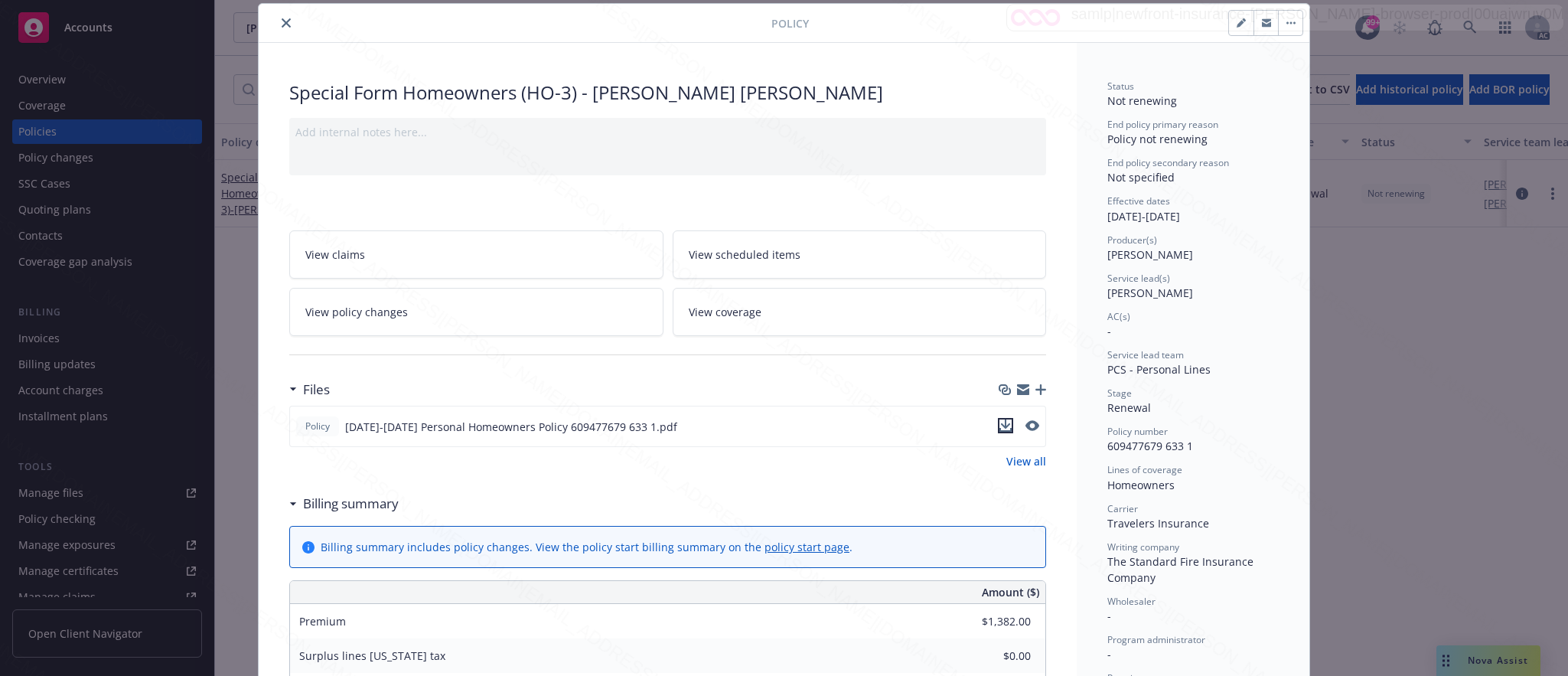
click at [1000, 427] on icon "download file" at bounding box center [1005, 425] width 12 height 12
click at [282, 26] on icon "close" at bounding box center [287, 23] width 9 height 9
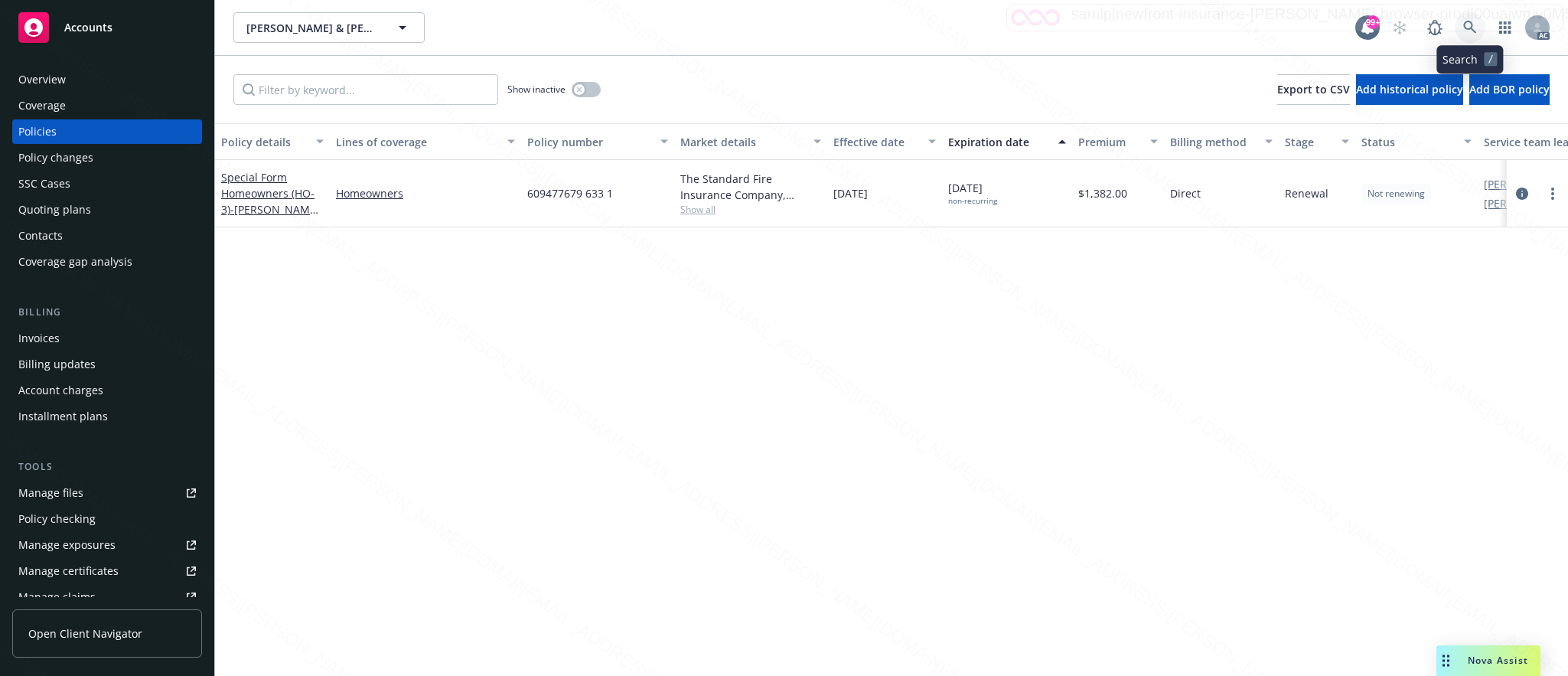
click at [1467, 25] on icon at bounding box center [1469, 27] width 13 height 13
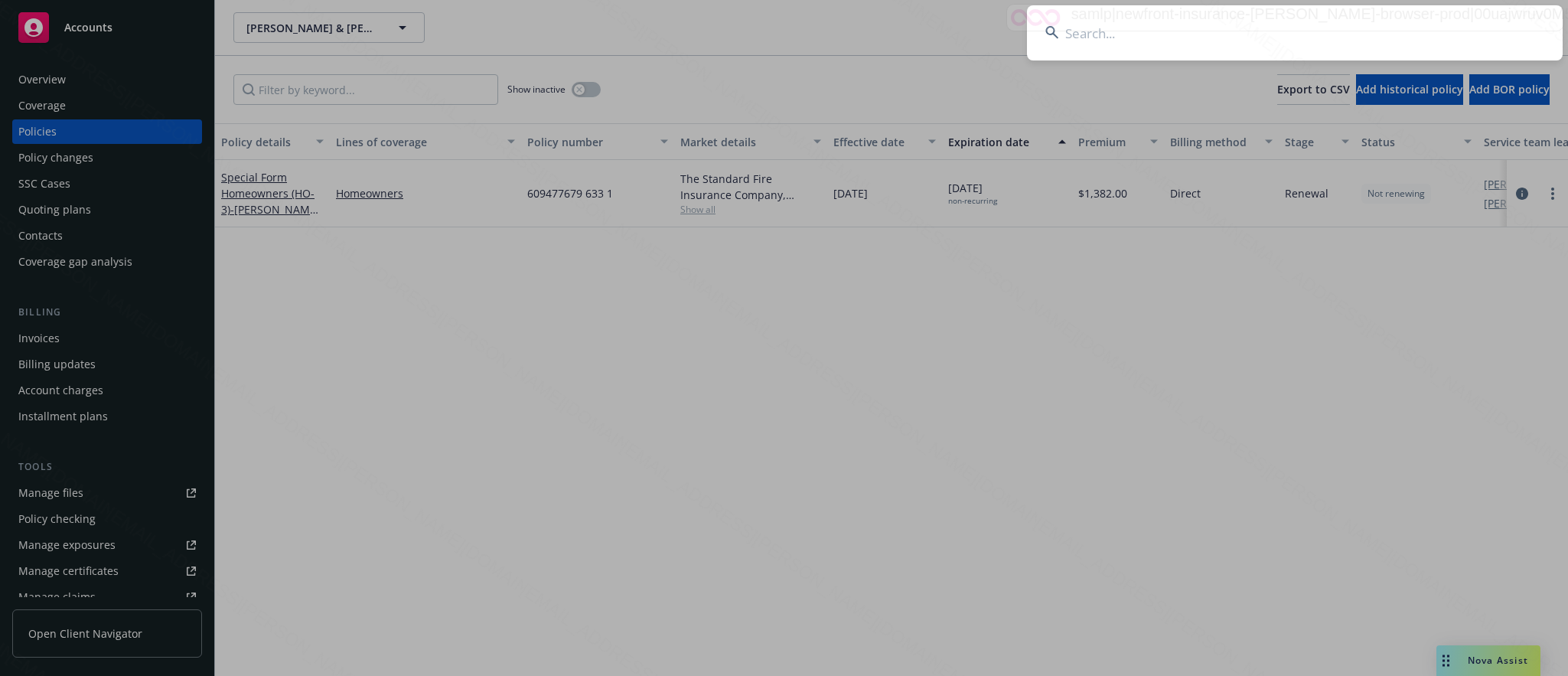
click at [1082, 32] on input at bounding box center [1294, 33] width 536 height 55
type input "90026681-87dc-4b98-8ad1-c954ce091f41"
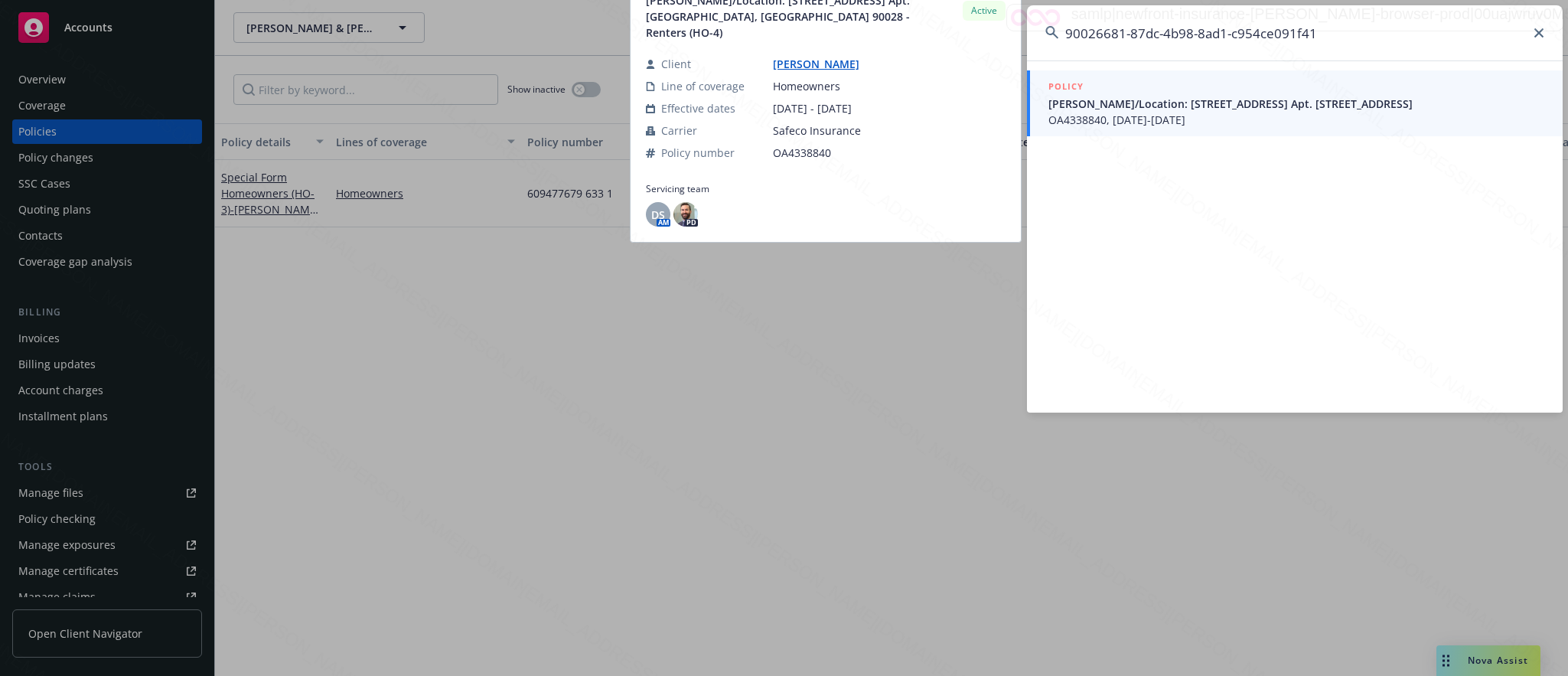
click at [1069, 112] on span "OA4338840, [DATE]-[DATE]" at bounding box center [1296, 120] width 495 height 16
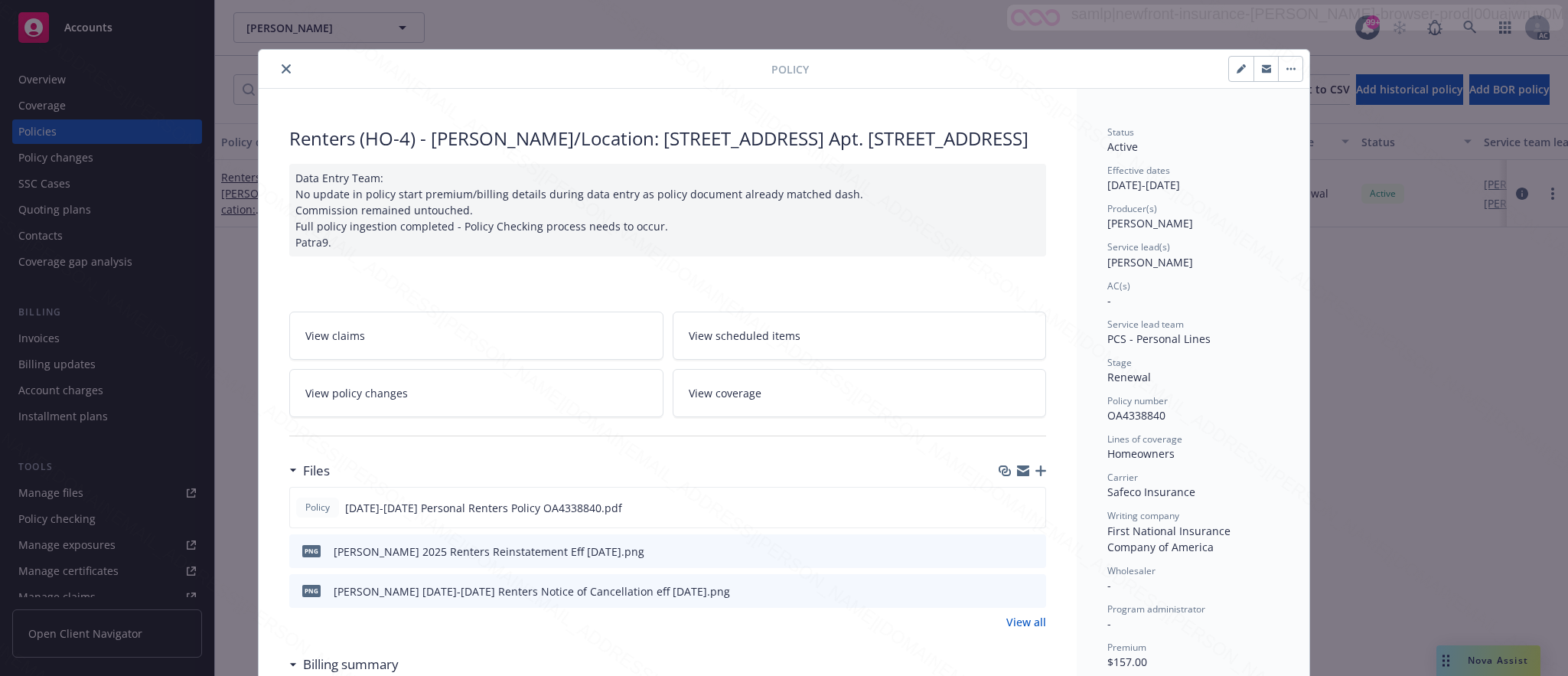
click at [358, 401] on span "View policy changes" at bounding box center [357, 393] width 103 height 16
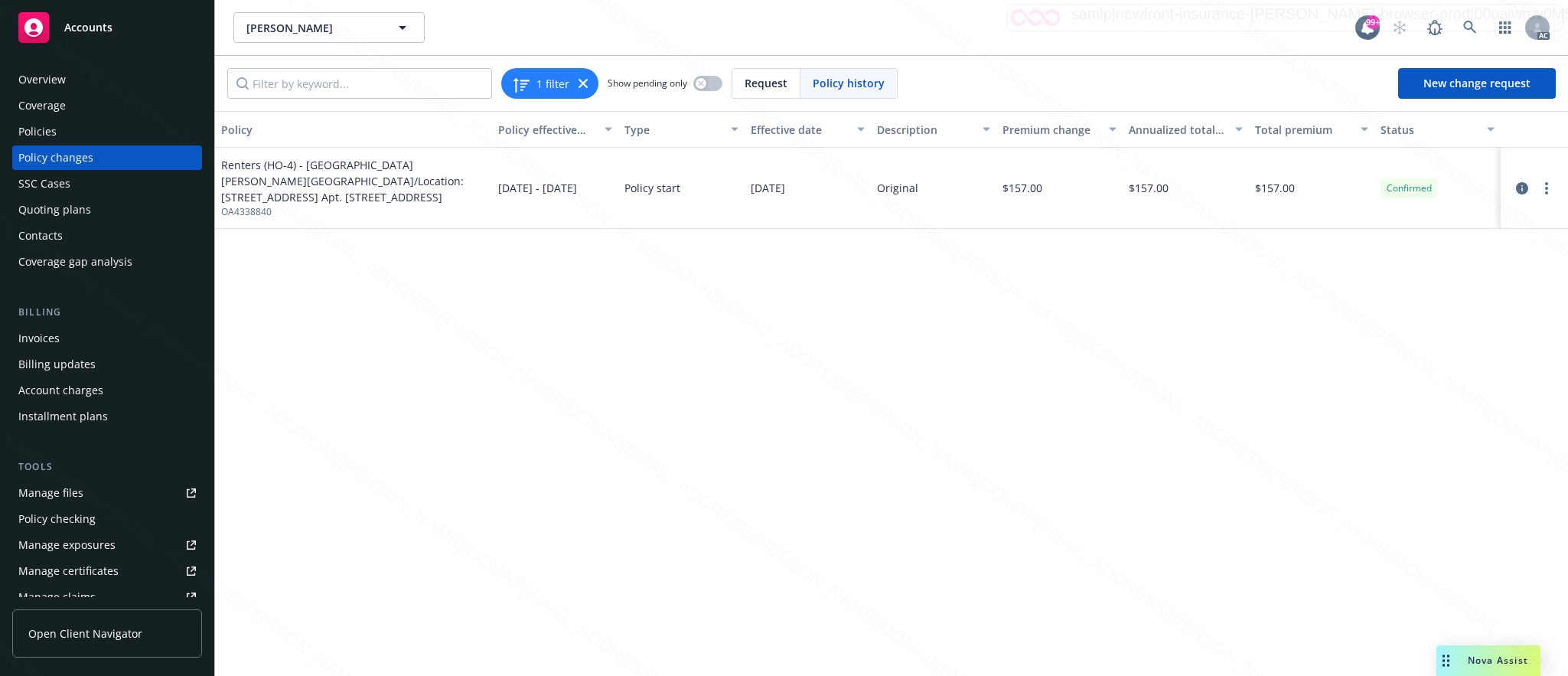
click at [95, 85] on div "Overview" at bounding box center [107, 79] width 177 height 25
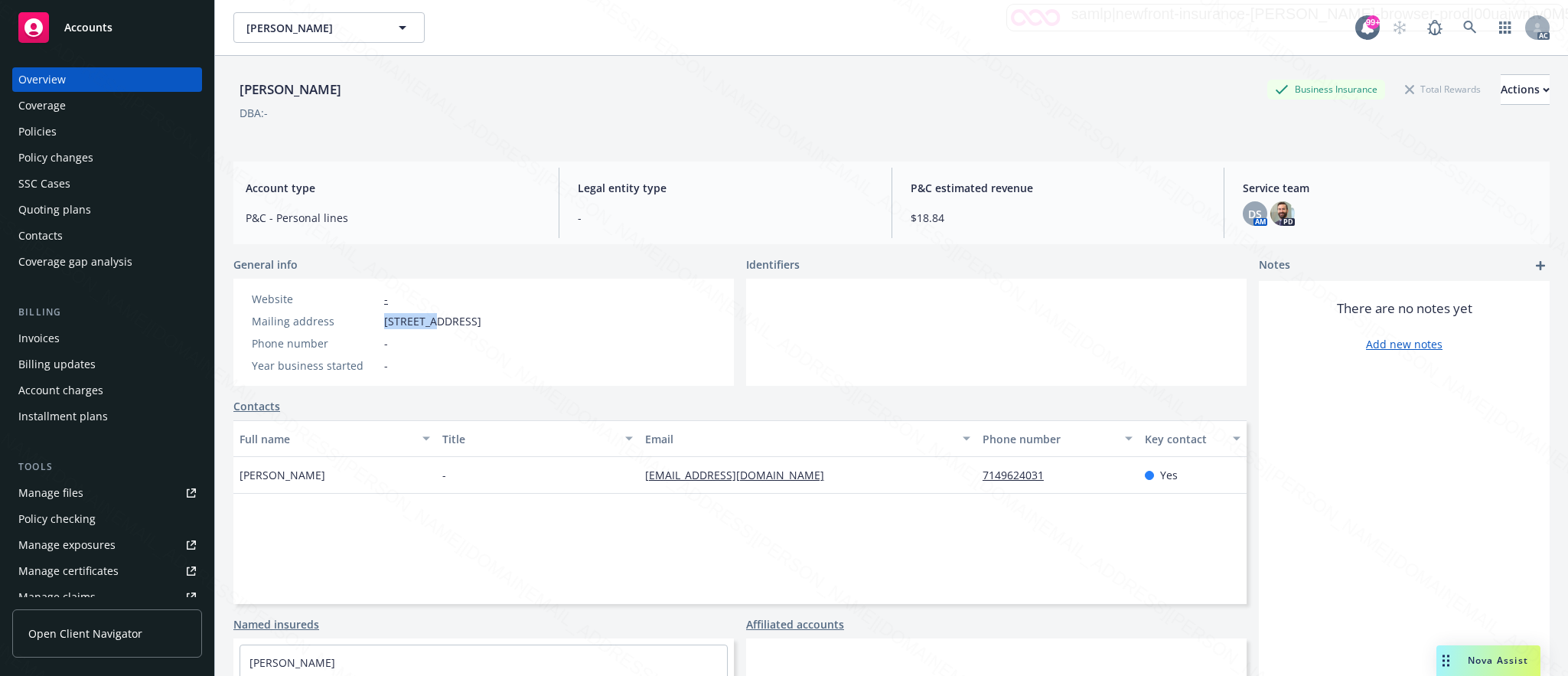
drag, startPoint x: 377, startPoint y: 325, endPoint x: 467, endPoint y: 327, distance: 90.0
click at [454, 327] on div "Mailing address [STREET_ADDRESS]" at bounding box center [366, 321] width 241 height 16
click at [467, 327] on span "[STREET_ADDRESS]" at bounding box center [432, 321] width 97 height 16
click at [382, 315] on div "Mailing address [STREET_ADDRESS]" at bounding box center [366, 321] width 241 height 16
drag, startPoint x: 382, startPoint y: 315, endPoint x: 483, endPoint y: 317, distance: 101.0
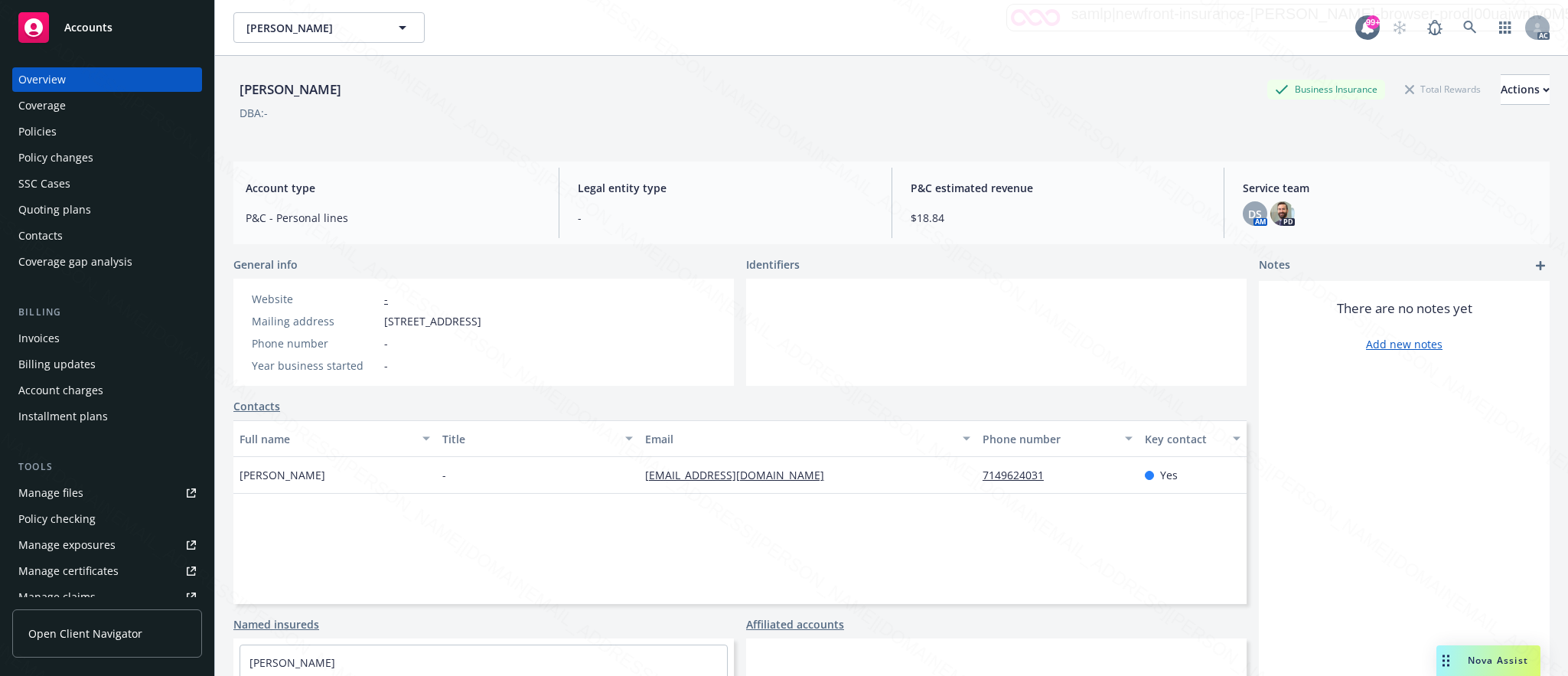
click at [483, 317] on div "Mailing address [STREET_ADDRESS]" at bounding box center [366, 321] width 241 height 16
drag, startPoint x: 629, startPoint y: 482, endPoint x: 772, endPoint y: 484, distance: 143.0
click at [772, 484] on div "[PERSON_NAME] - [EMAIL_ADDRESS][DOMAIN_NAME] 7149624031 Yes" at bounding box center [740, 475] width 1013 height 36
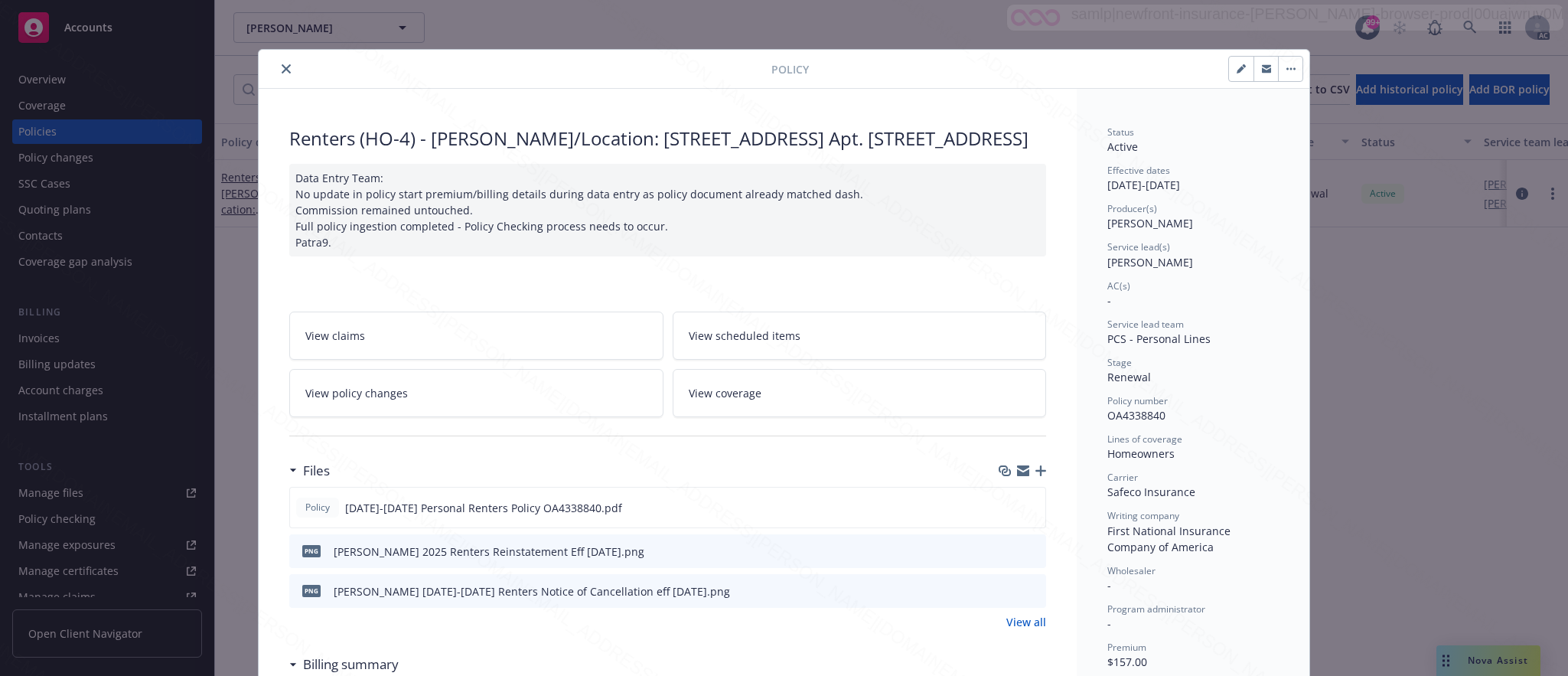
scroll to position [115, 0]
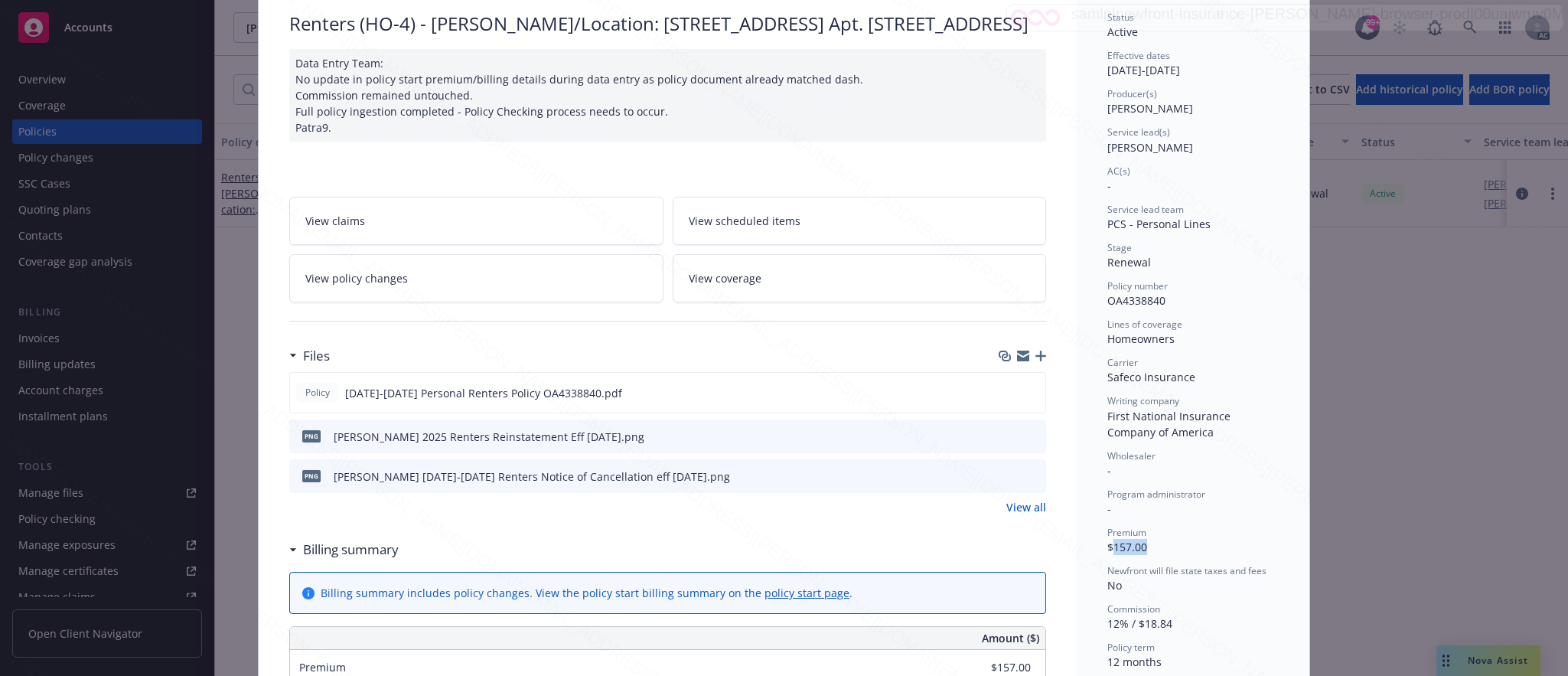
drag, startPoint x: 1107, startPoint y: 547, endPoint x: 1148, endPoint y: 547, distance: 41.0
click at [1148, 547] on div "Premium $157.00" at bounding box center [1193, 540] width 172 height 29
click at [378, 287] on span "View policy changes" at bounding box center [357, 278] width 103 height 16
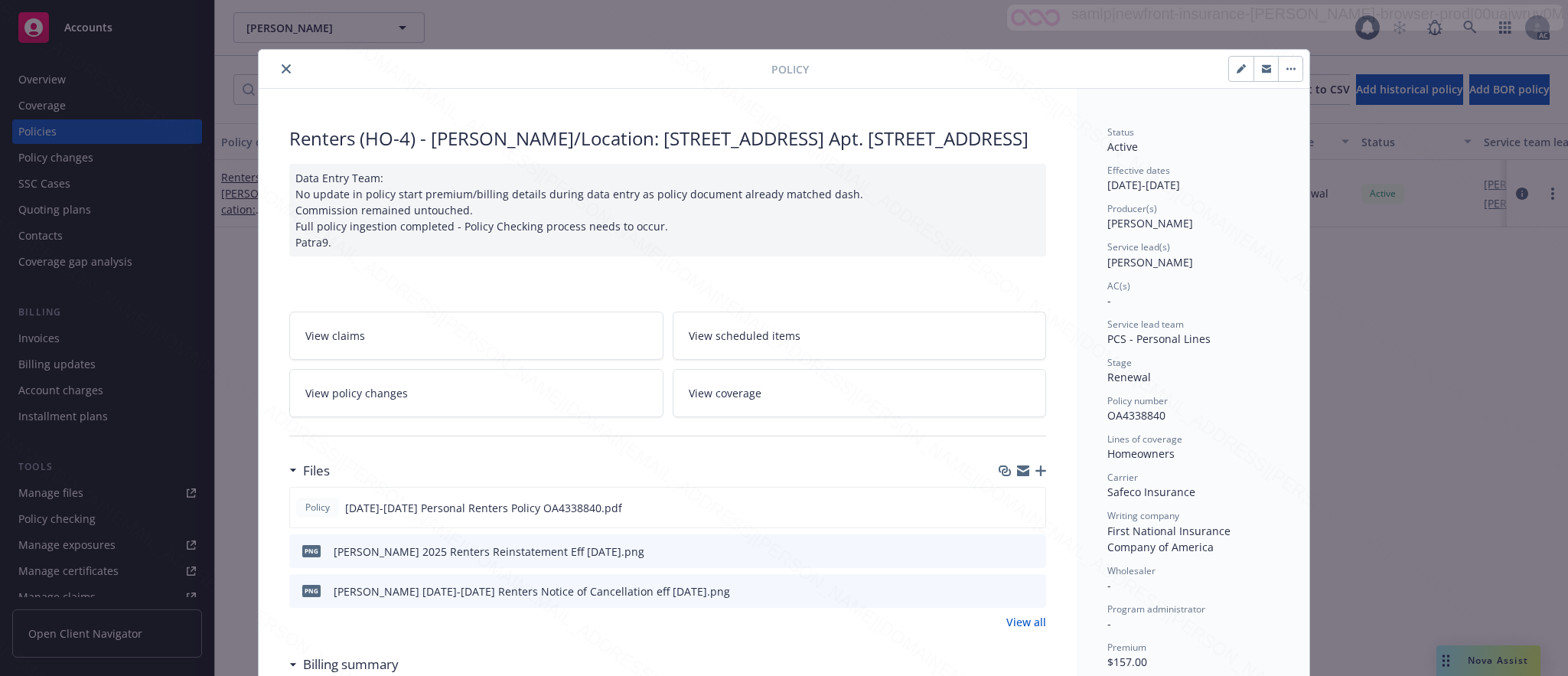
scroll to position [46, 0]
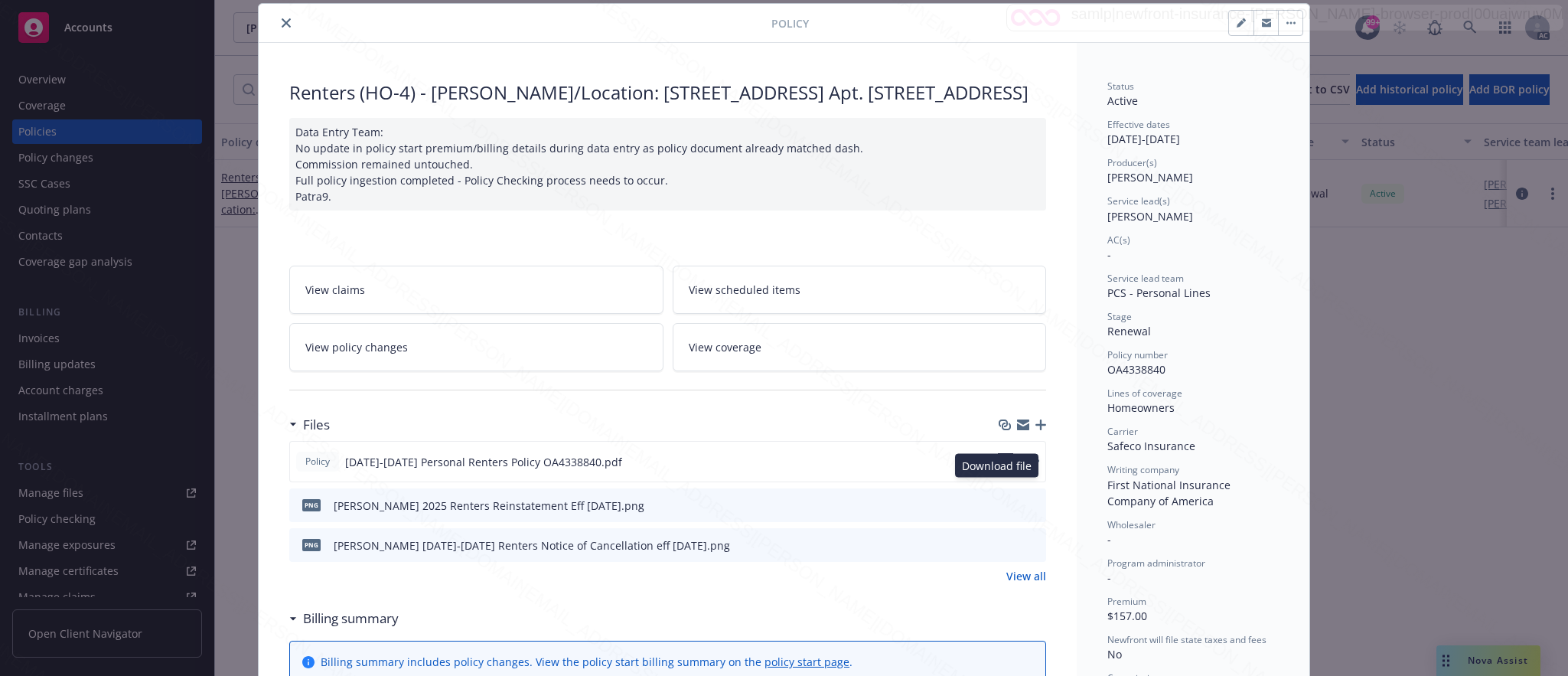
click at [1000, 467] on icon "download file" at bounding box center [1005, 460] width 12 height 12
click at [1278, 19] on button "button" at bounding box center [1289, 23] width 25 height 25
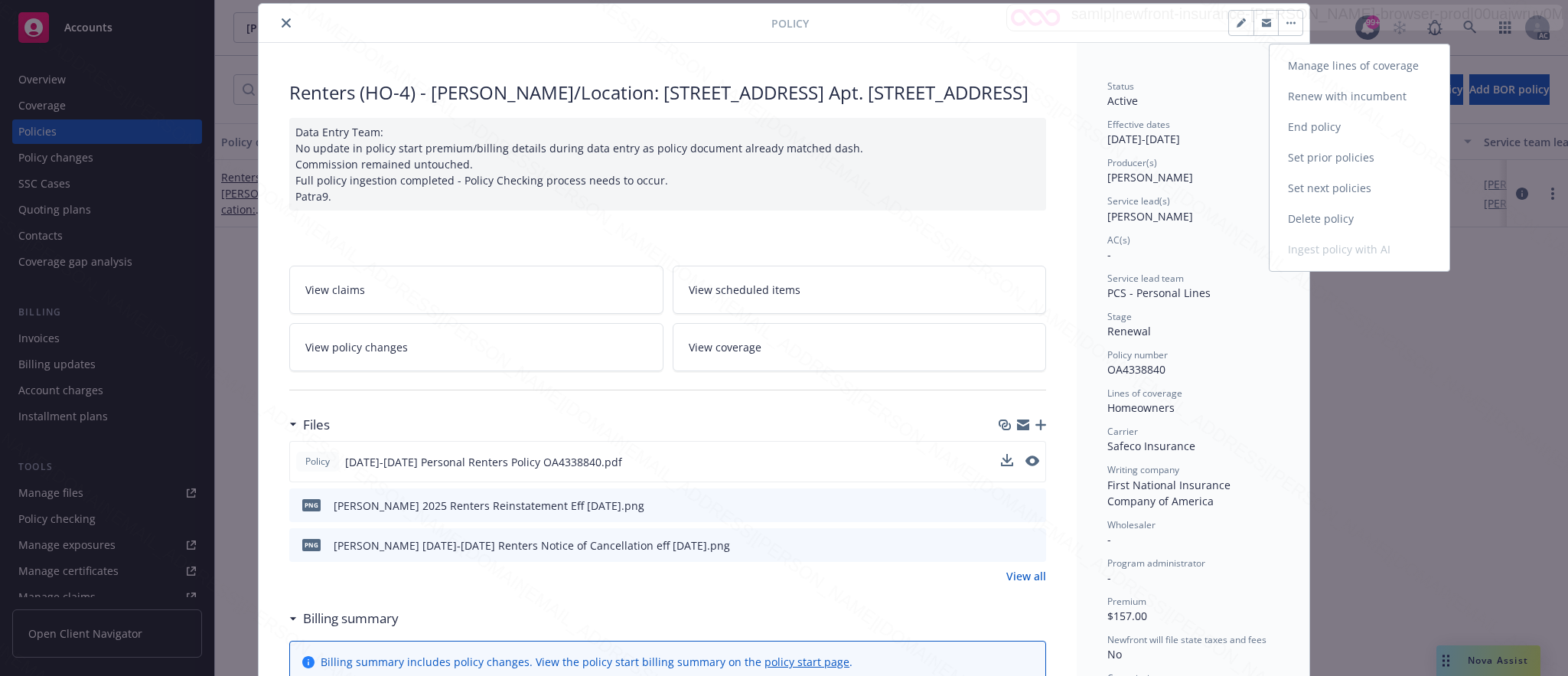
click at [1293, 131] on link "End policy" at bounding box center [1359, 127] width 180 height 31
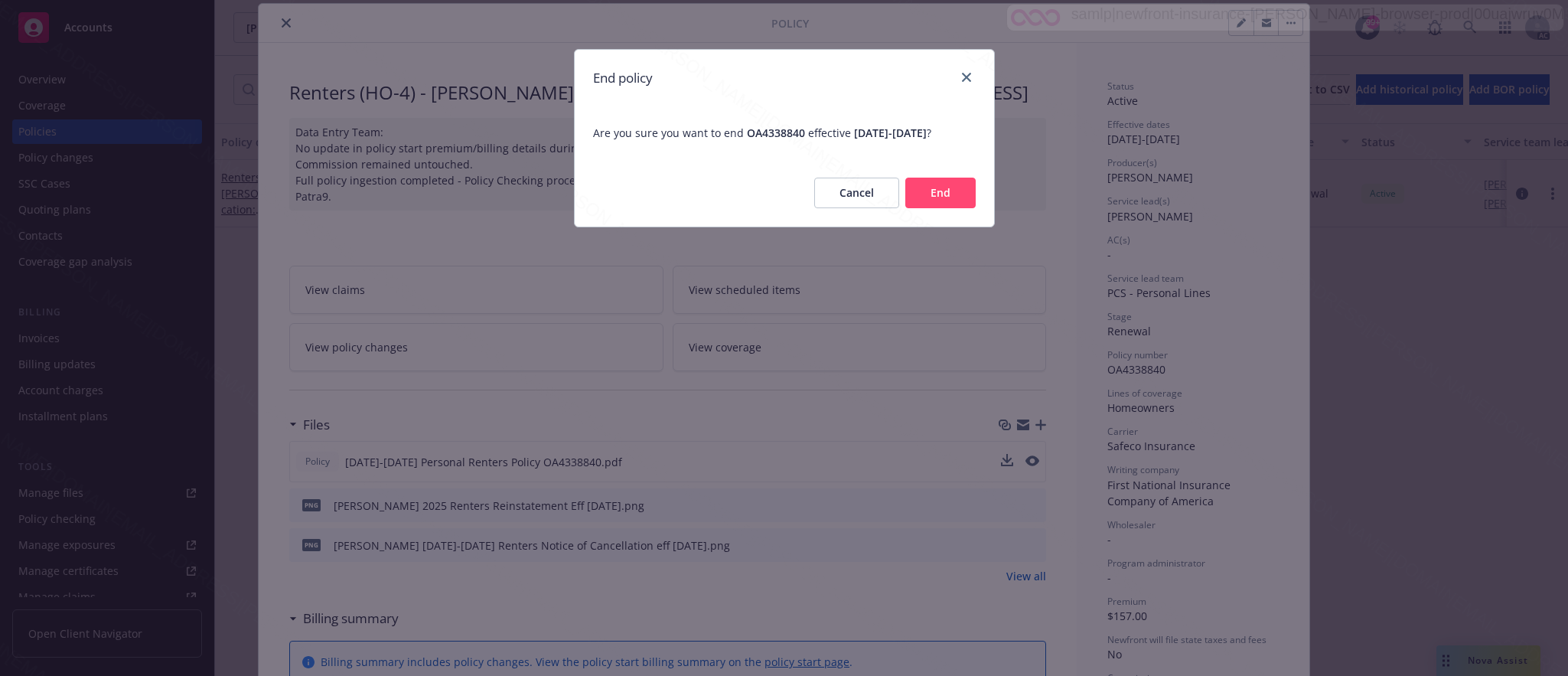
click at [942, 203] on button "End" at bounding box center [940, 192] width 70 height 31
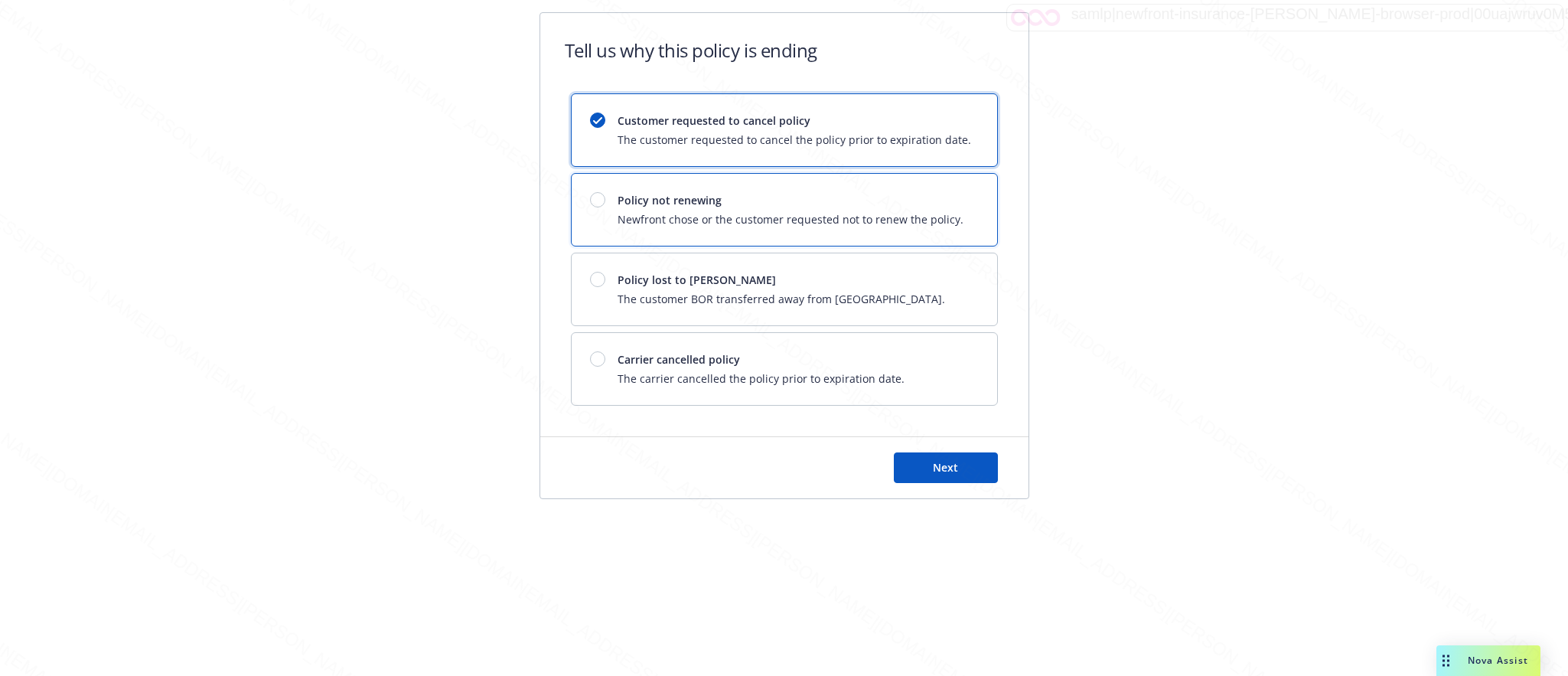
click at [839, 226] on span "Newfront chose or the customer requested not to renew the policy." at bounding box center [790, 219] width 346 height 16
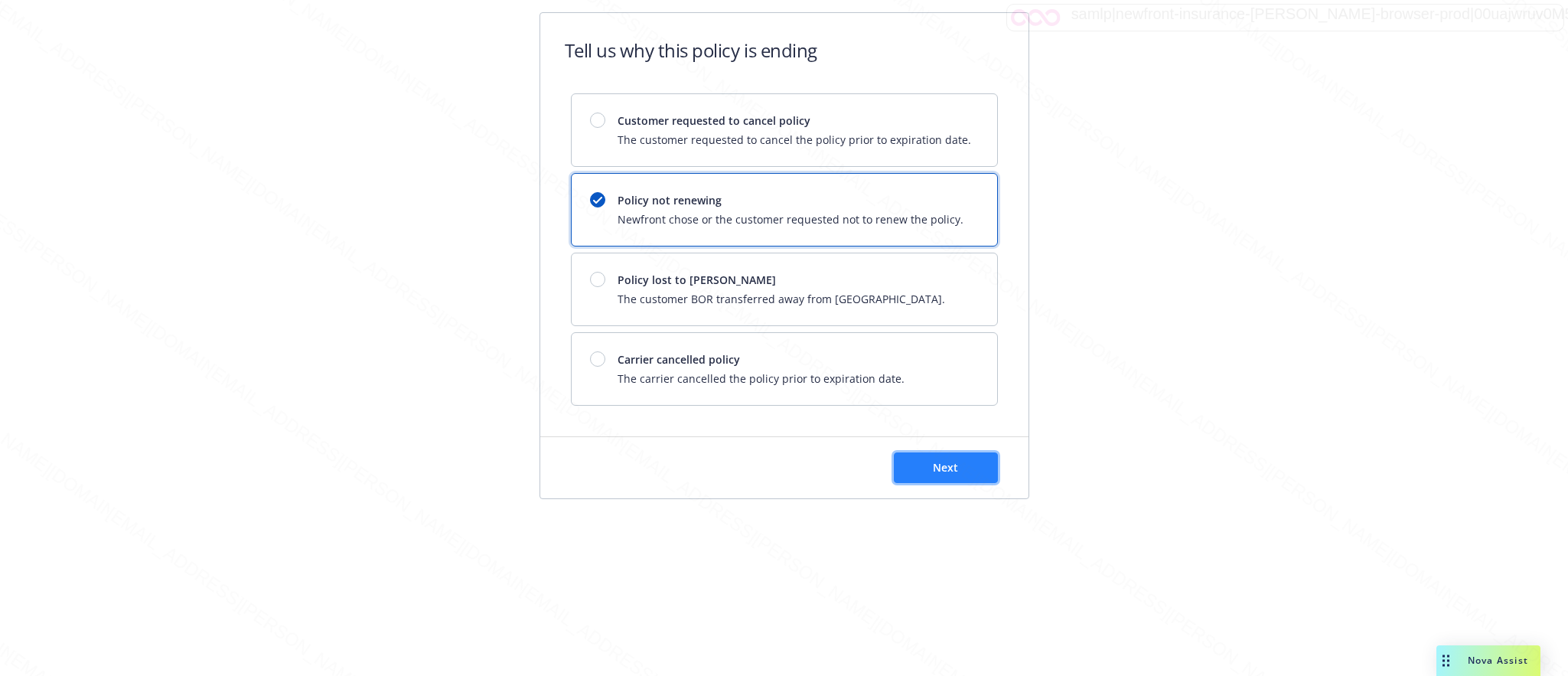
click at [965, 460] on button "Next" at bounding box center [945, 467] width 104 height 31
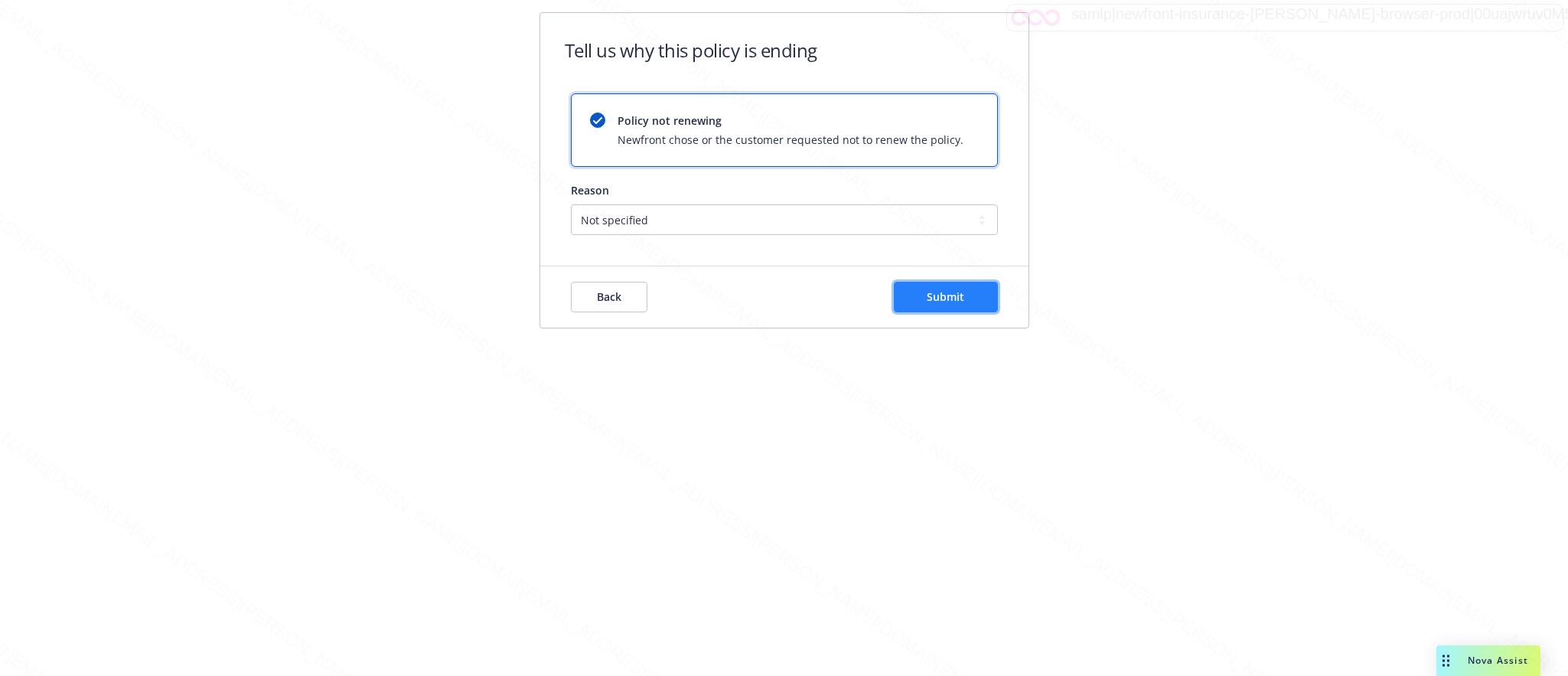
click at [947, 308] on button "Submit" at bounding box center [945, 297] width 104 height 31
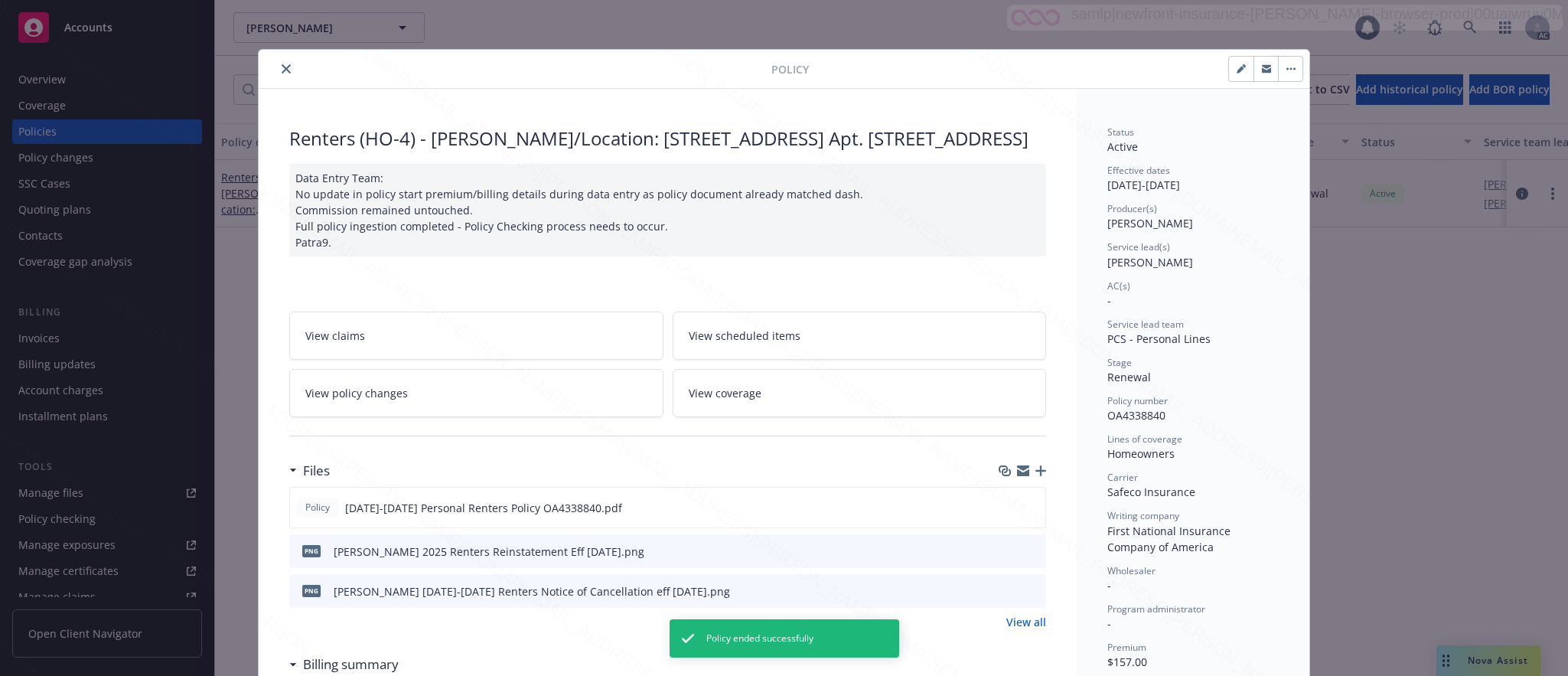
scroll to position [46, 0]
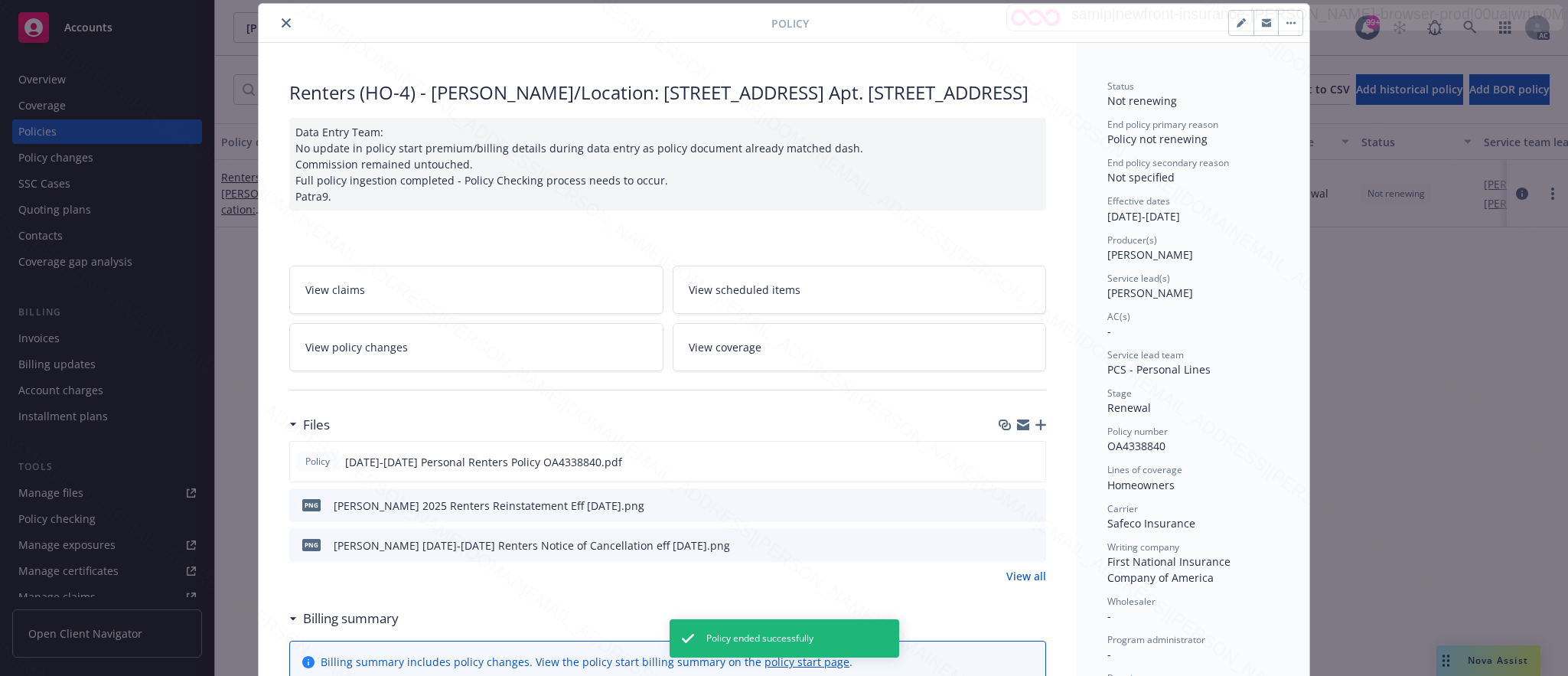
click at [282, 23] on icon "close" at bounding box center [287, 23] width 9 height 9
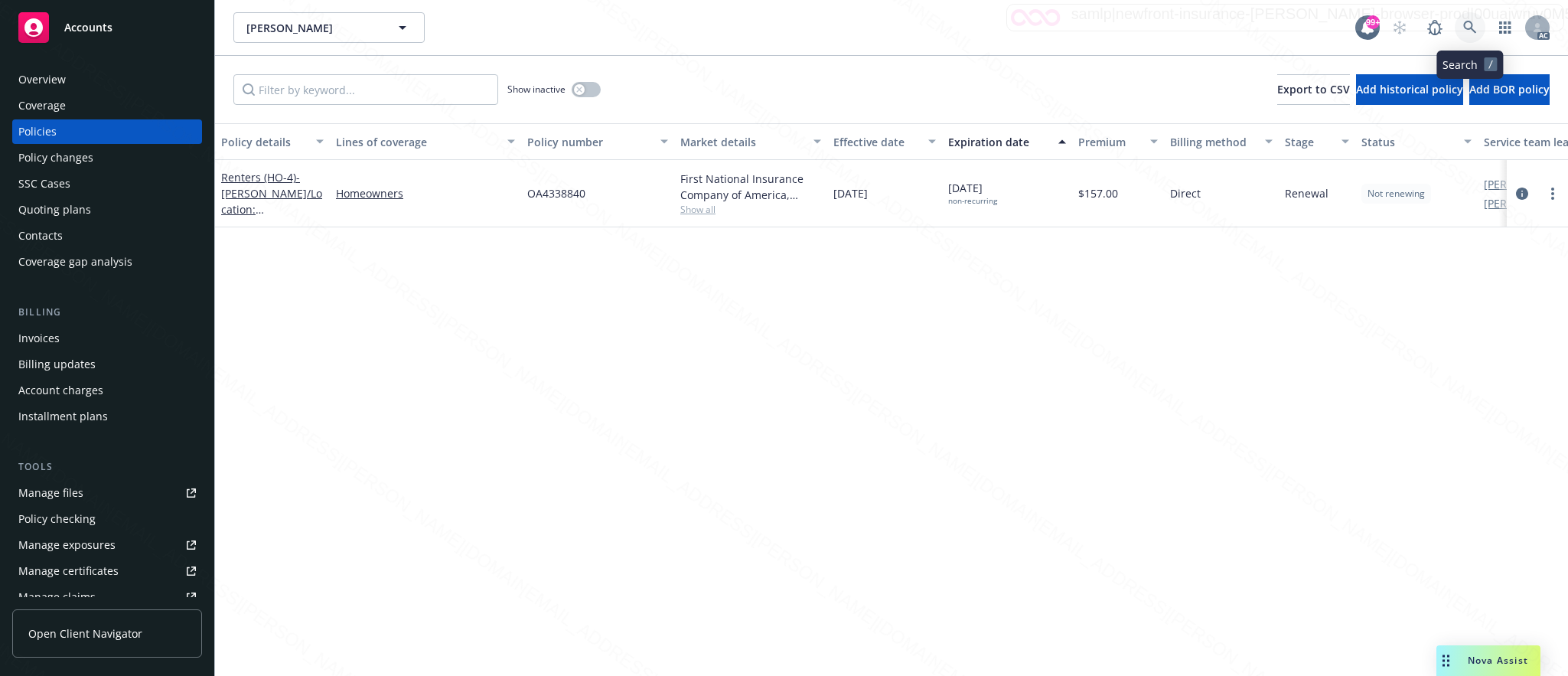
click at [1467, 28] on icon at bounding box center [1469, 27] width 13 height 13
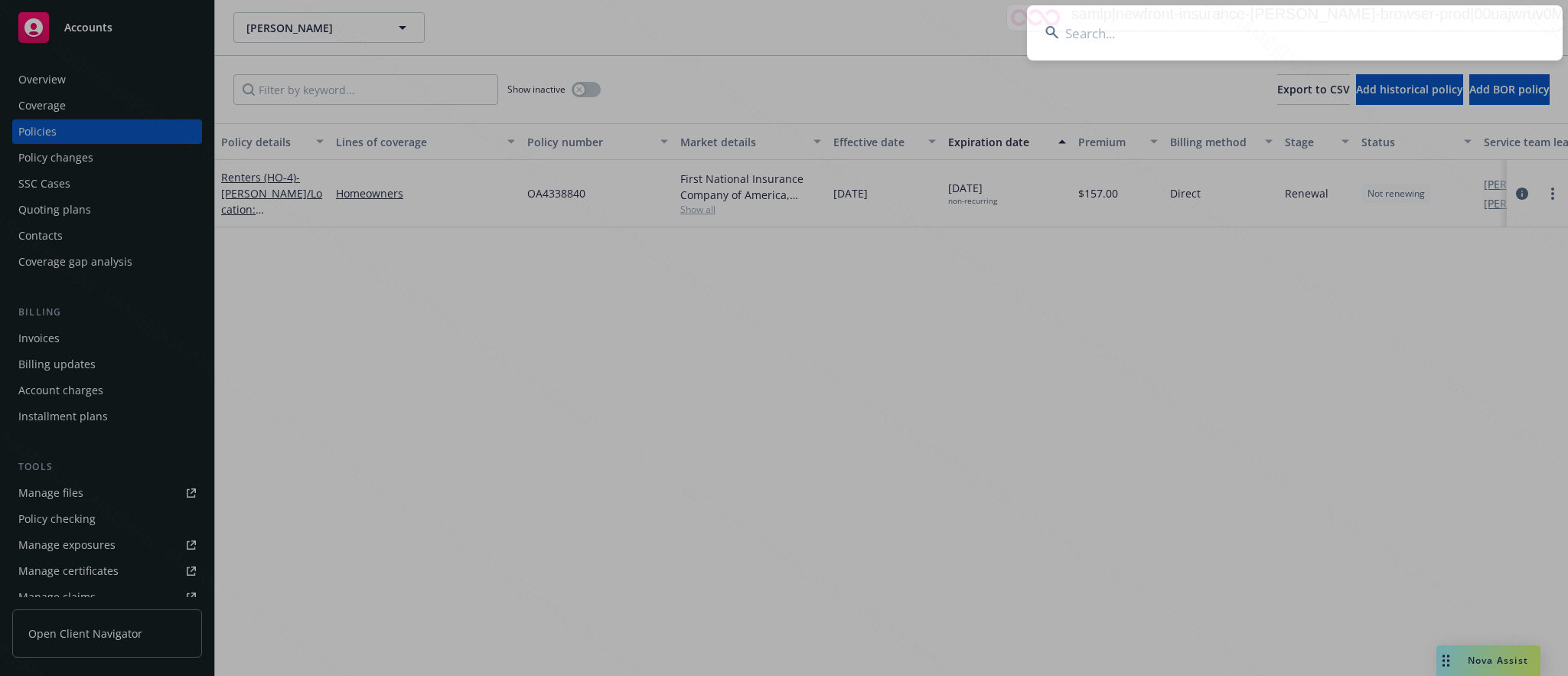
click at [1079, 35] on input at bounding box center [1294, 33] width 536 height 55
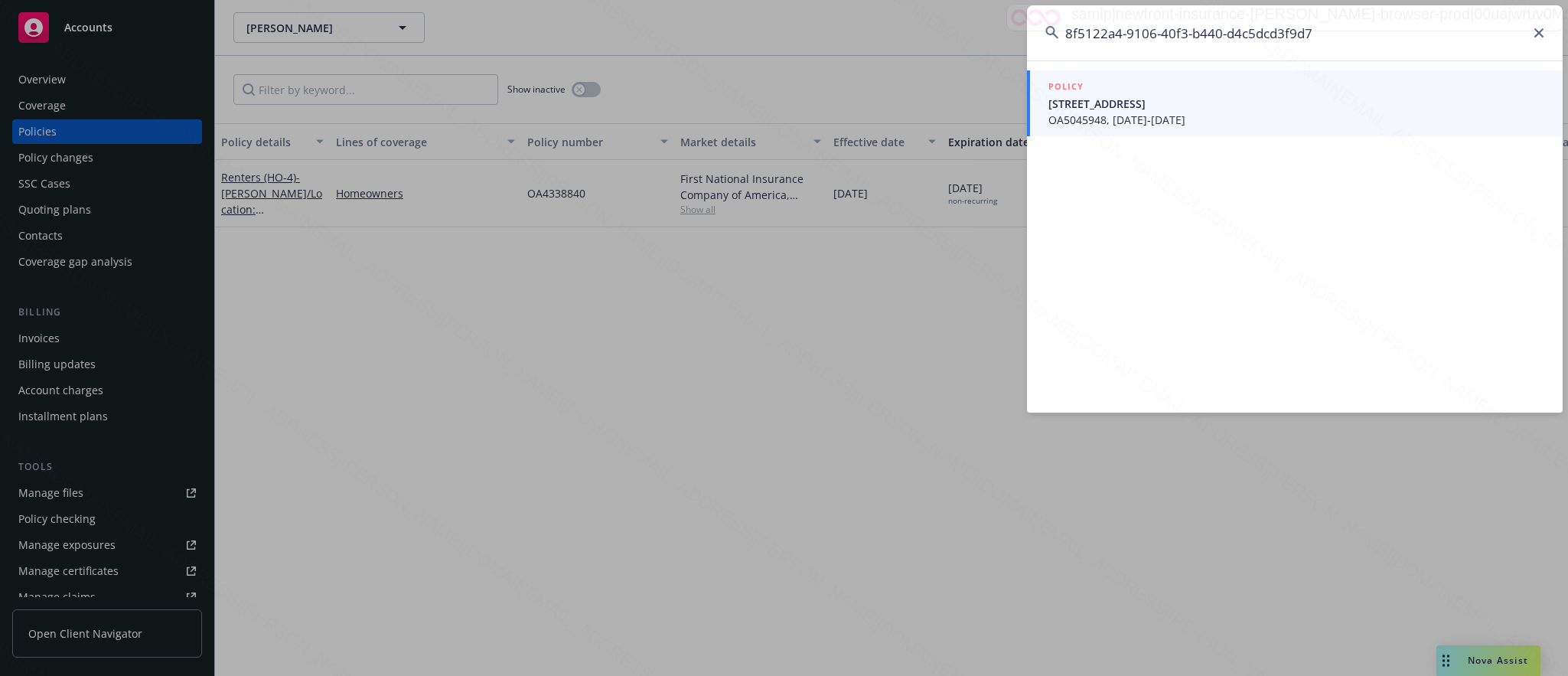
type input "8f5122a4-9106-40f3-b440-d4c5dcd3f9d7"
click at [1088, 112] on span "OA5045948, [DATE]-[DATE]" at bounding box center [1296, 120] width 495 height 16
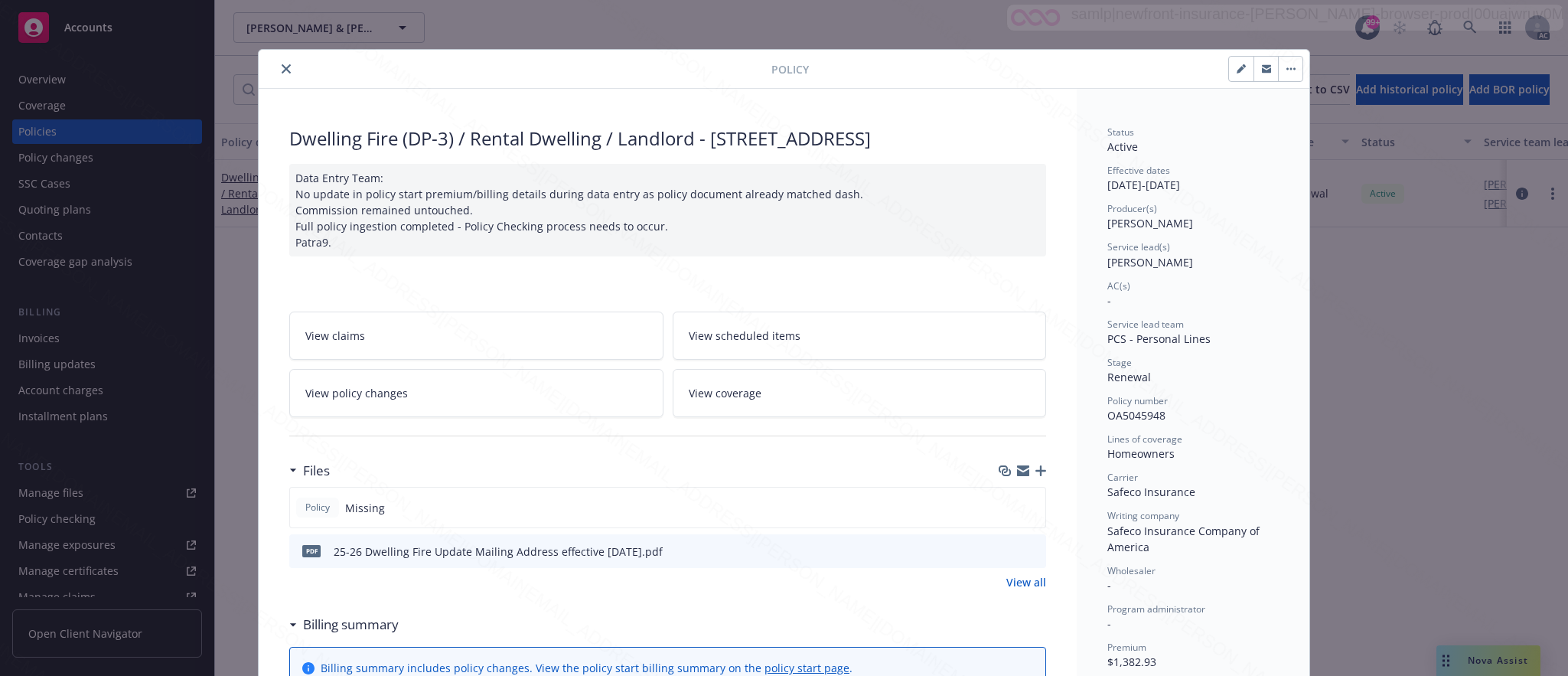
click at [382, 401] on span "View policy changes" at bounding box center [357, 393] width 103 height 16
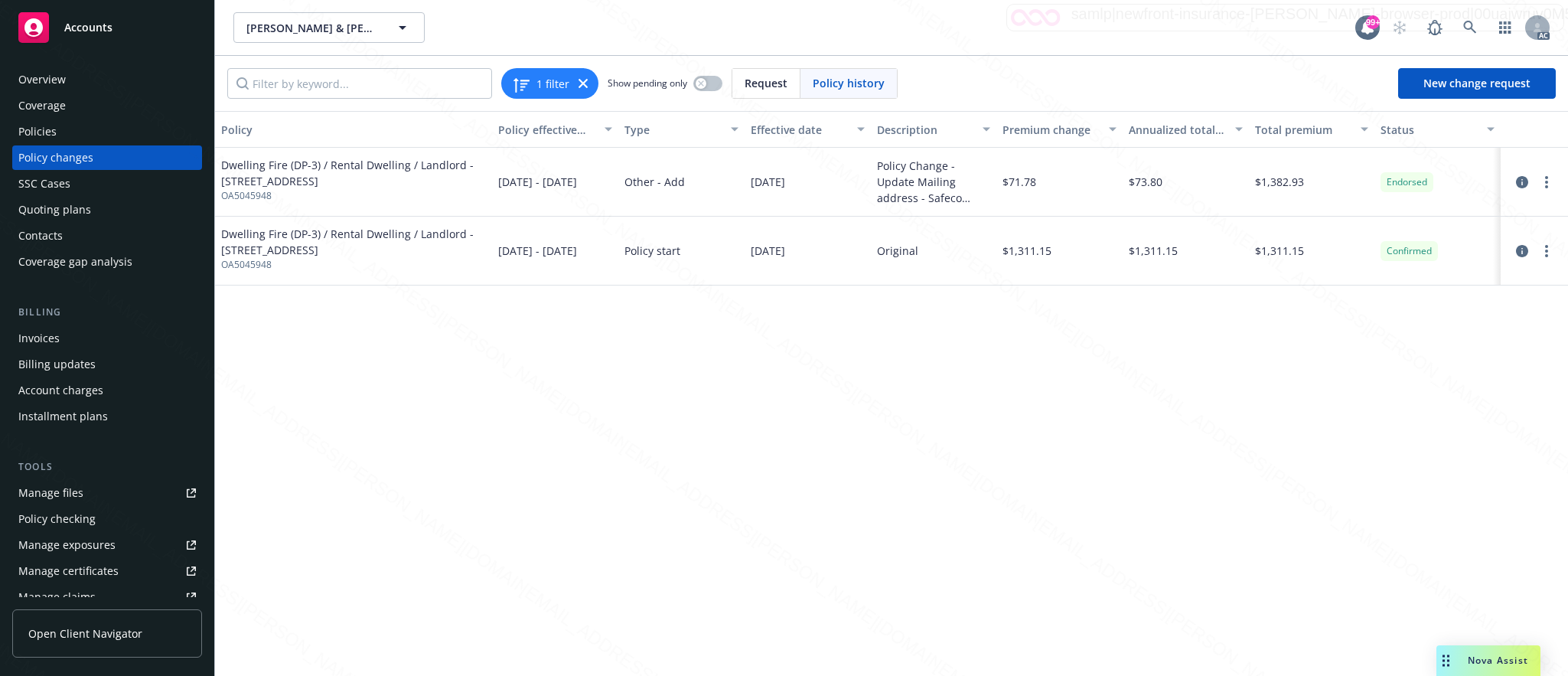
click at [54, 77] on div "Overview" at bounding box center [42, 79] width 47 height 25
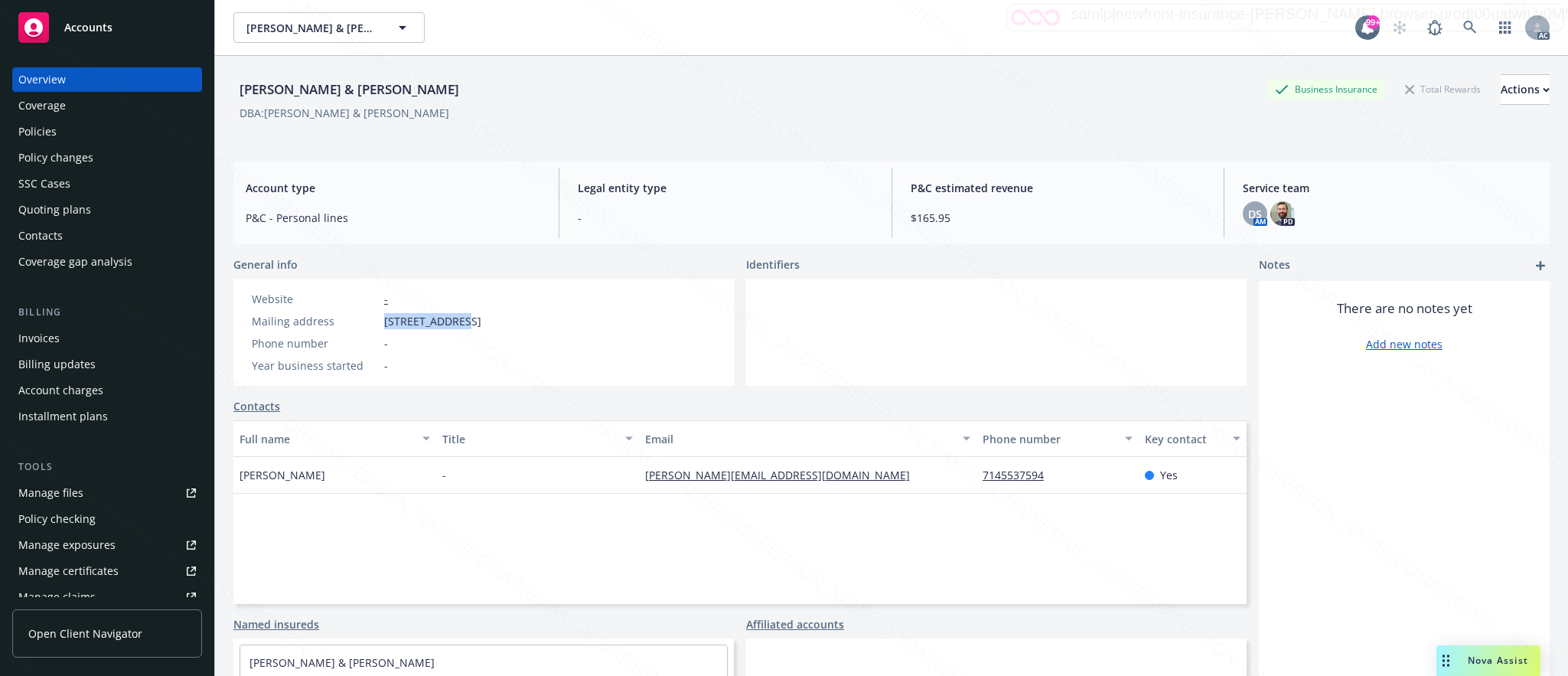
drag, startPoint x: 384, startPoint y: 321, endPoint x: 469, endPoint y: 320, distance: 85.0
click at [469, 320] on div "Mailing address [STREET_ADDRESS]" at bounding box center [366, 321] width 241 height 16
drag, startPoint x: 632, startPoint y: 473, endPoint x: 751, endPoint y: 465, distance: 119.3
click at [751, 465] on div "[PERSON_NAME][EMAIL_ADDRESS][DOMAIN_NAME]" at bounding box center [807, 475] width 337 height 36
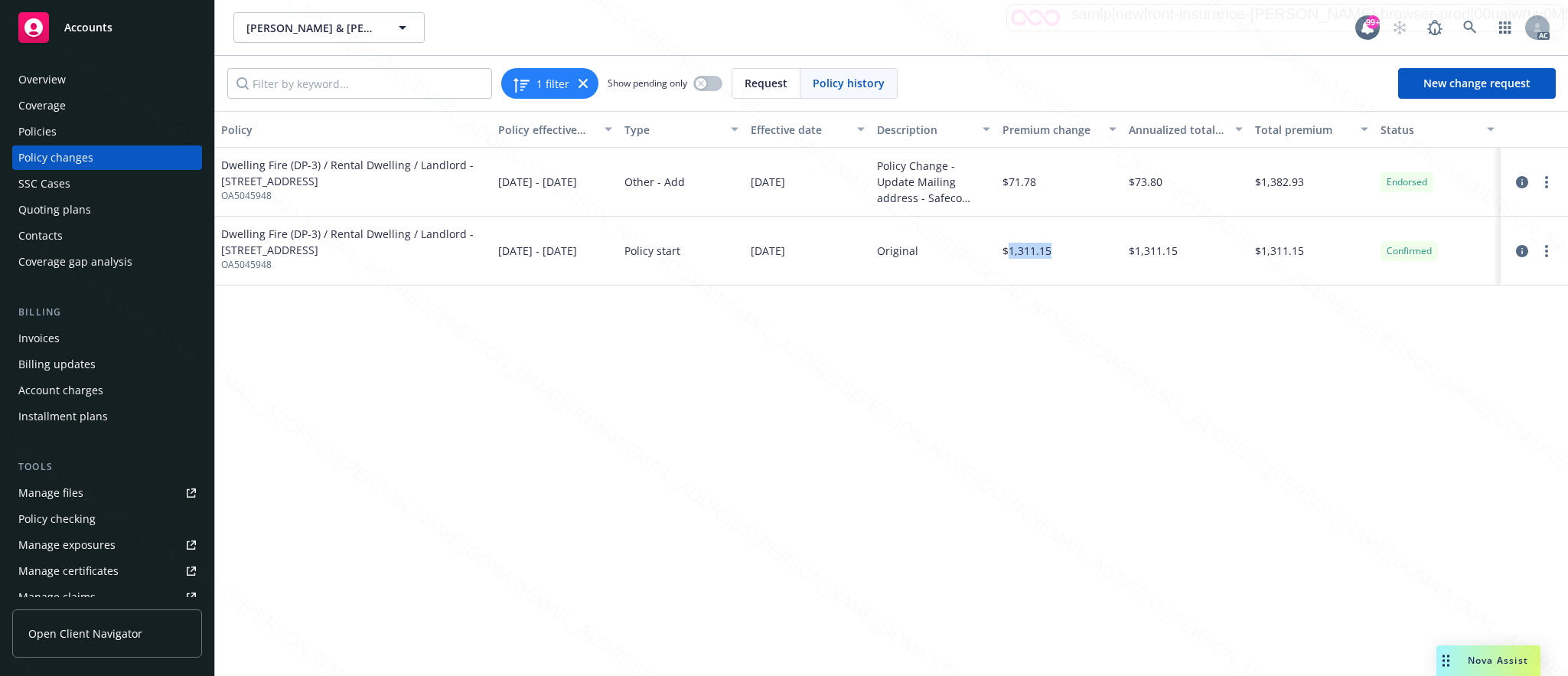
drag, startPoint x: 1008, startPoint y: 243, endPoint x: 1059, endPoint y: 244, distance: 51.0
click at [1059, 244] on div "$1,311.15" at bounding box center [1060, 251] width 127 height 69
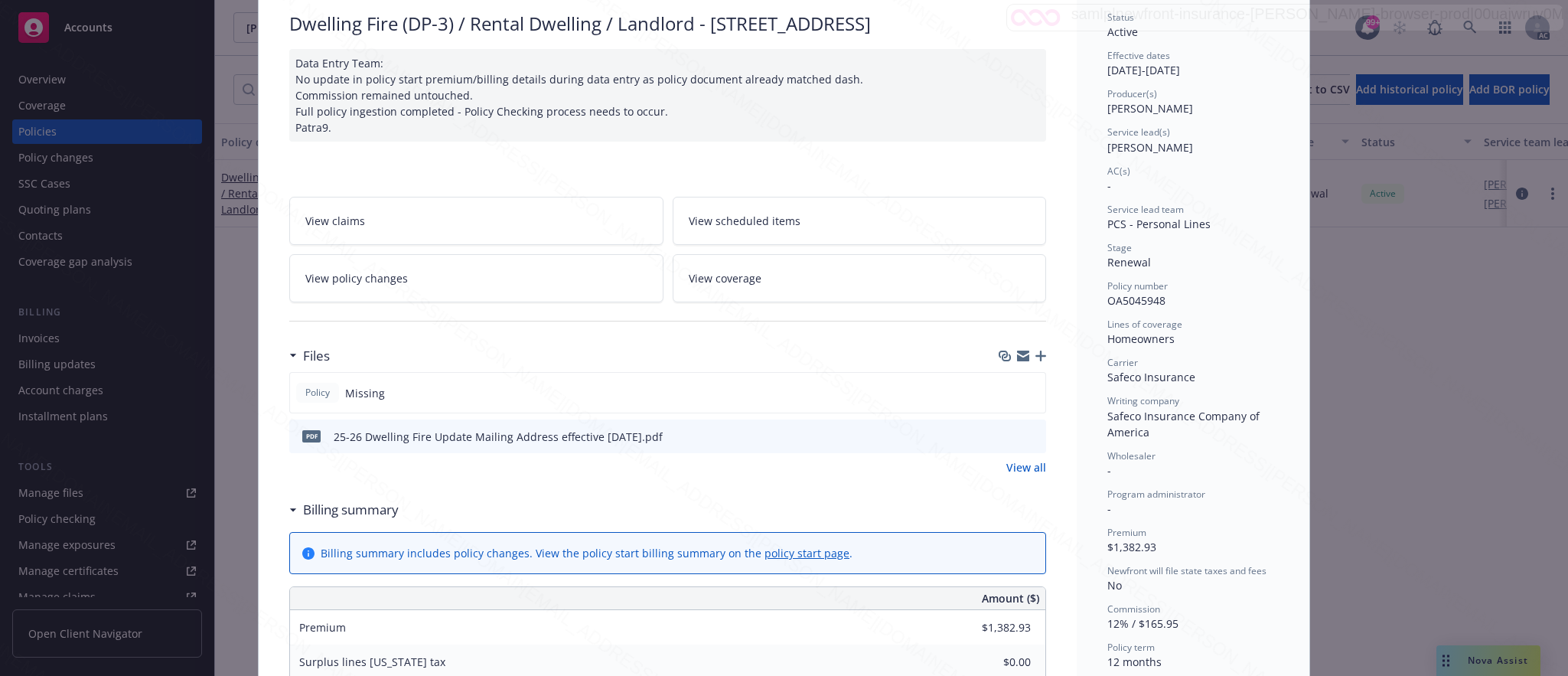
scroll to position [230, 0]
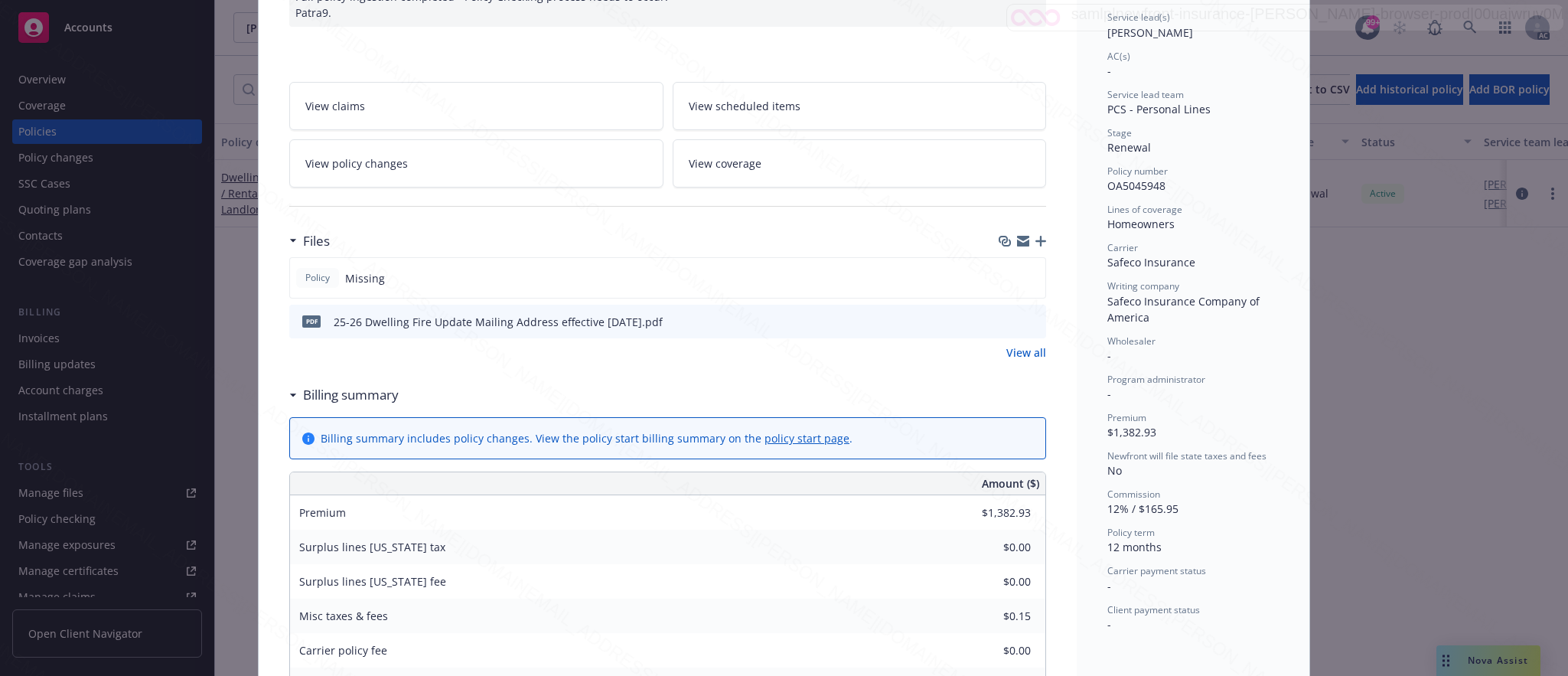
click at [1015, 360] on link "View all" at bounding box center [1026, 352] width 40 height 16
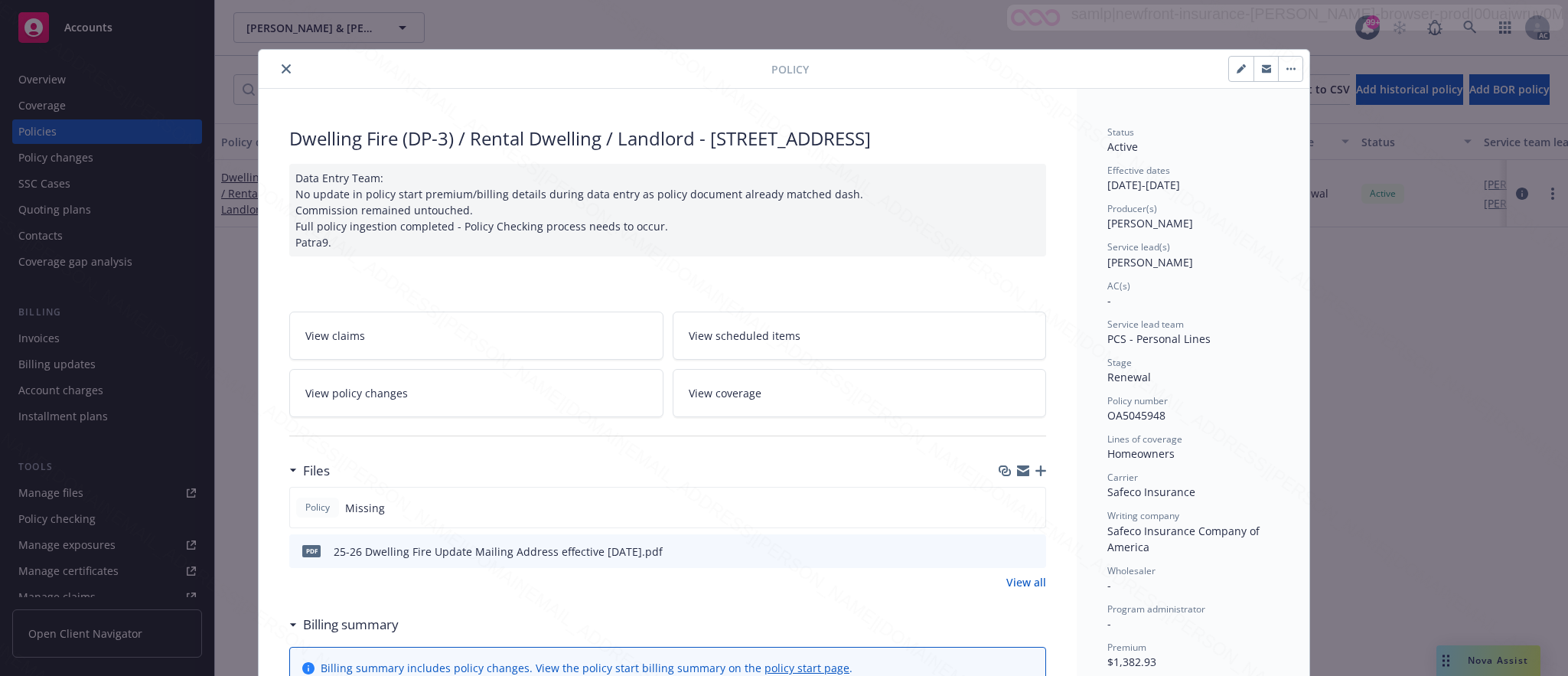
click at [375, 401] on span "View policy changes" at bounding box center [357, 393] width 103 height 16
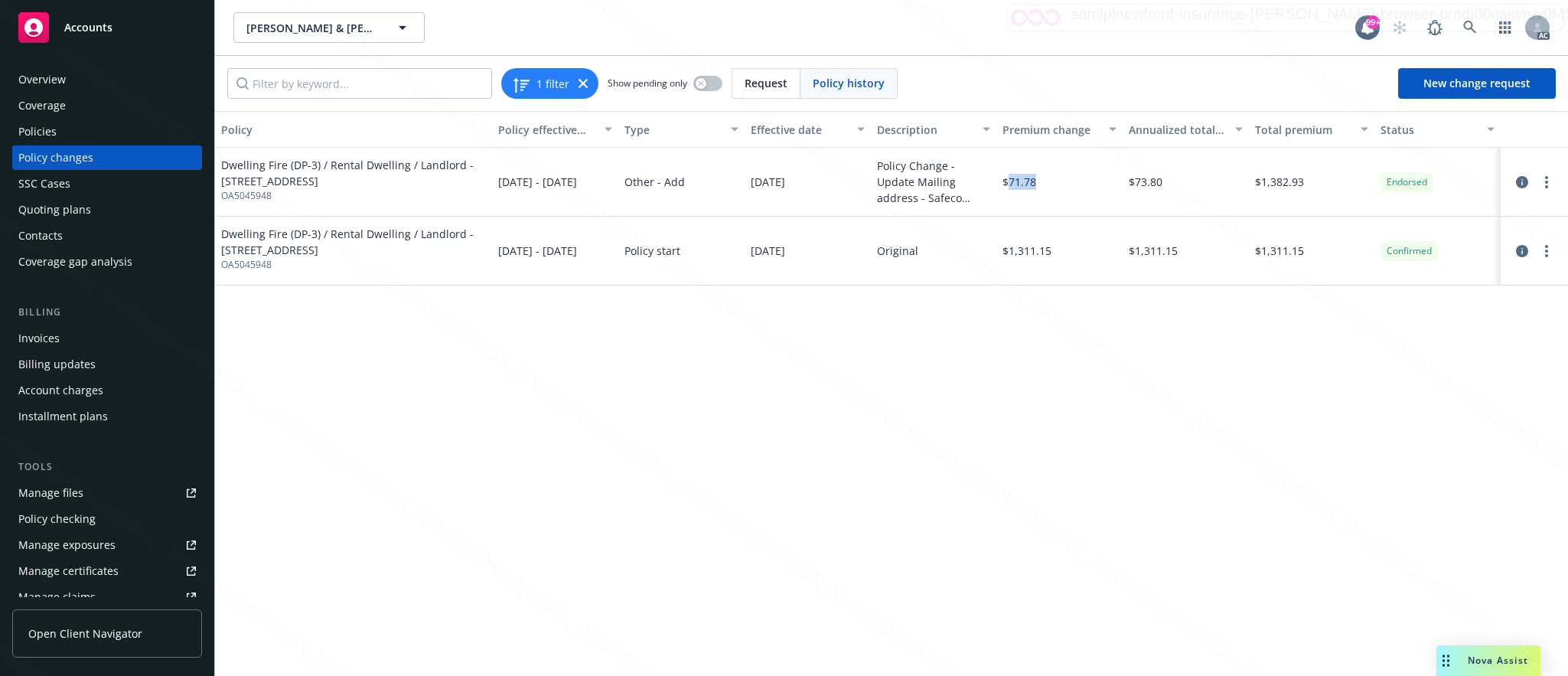
drag, startPoint x: 1006, startPoint y: 179, endPoint x: 1036, endPoint y: 180, distance: 30.0
click at [1036, 180] on div "$71.78" at bounding box center [1060, 182] width 127 height 69
click at [1097, 209] on div "$71.78" at bounding box center [1060, 182] width 127 height 69
drag, startPoint x: 1008, startPoint y: 179, endPoint x: 1045, endPoint y: 174, distance: 37.3
click at [1045, 174] on div "$71.78" at bounding box center [1060, 182] width 127 height 69
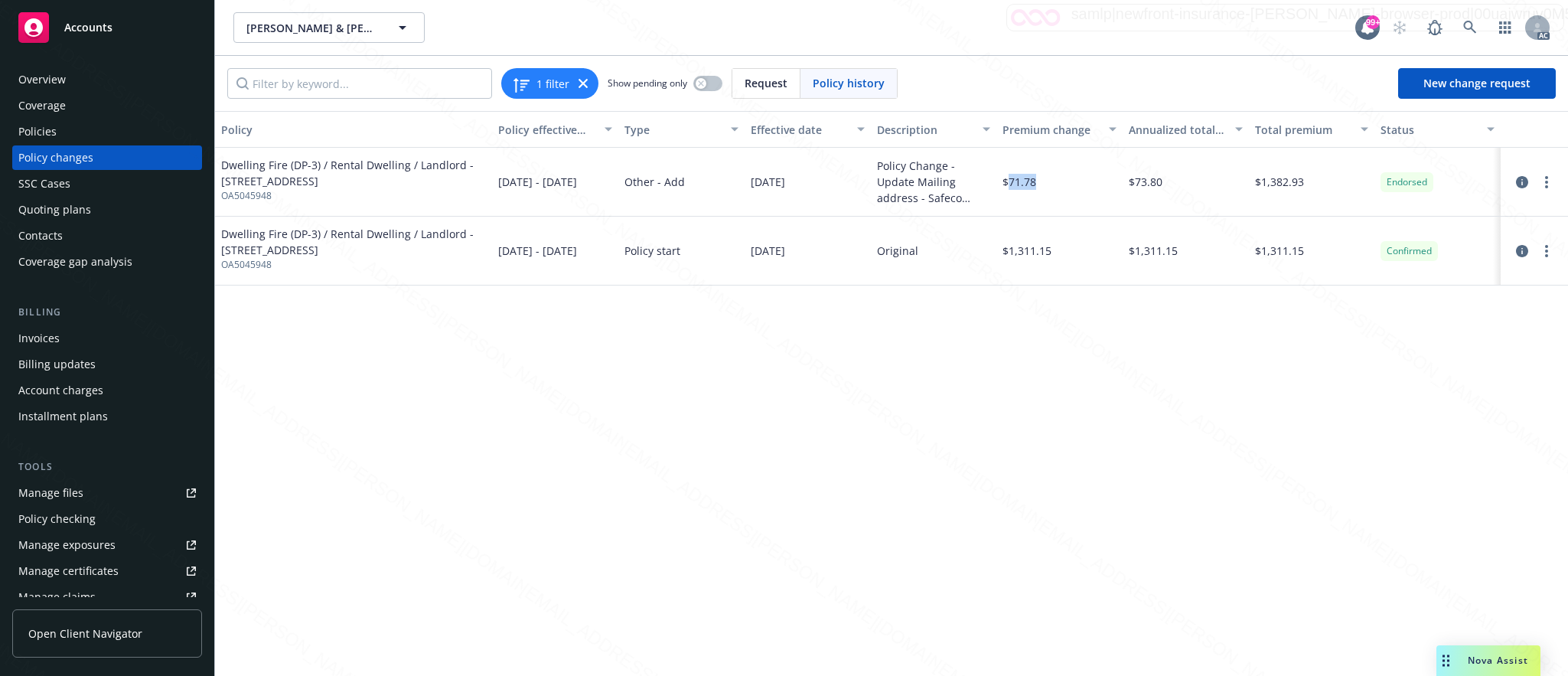
copy span "71.78"
drag, startPoint x: 1258, startPoint y: 184, endPoint x: 1307, endPoint y: 184, distance: 49.0
click at [1307, 184] on div "$1,382.93" at bounding box center [1312, 182] width 127 height 69
copy span "1,382.93"
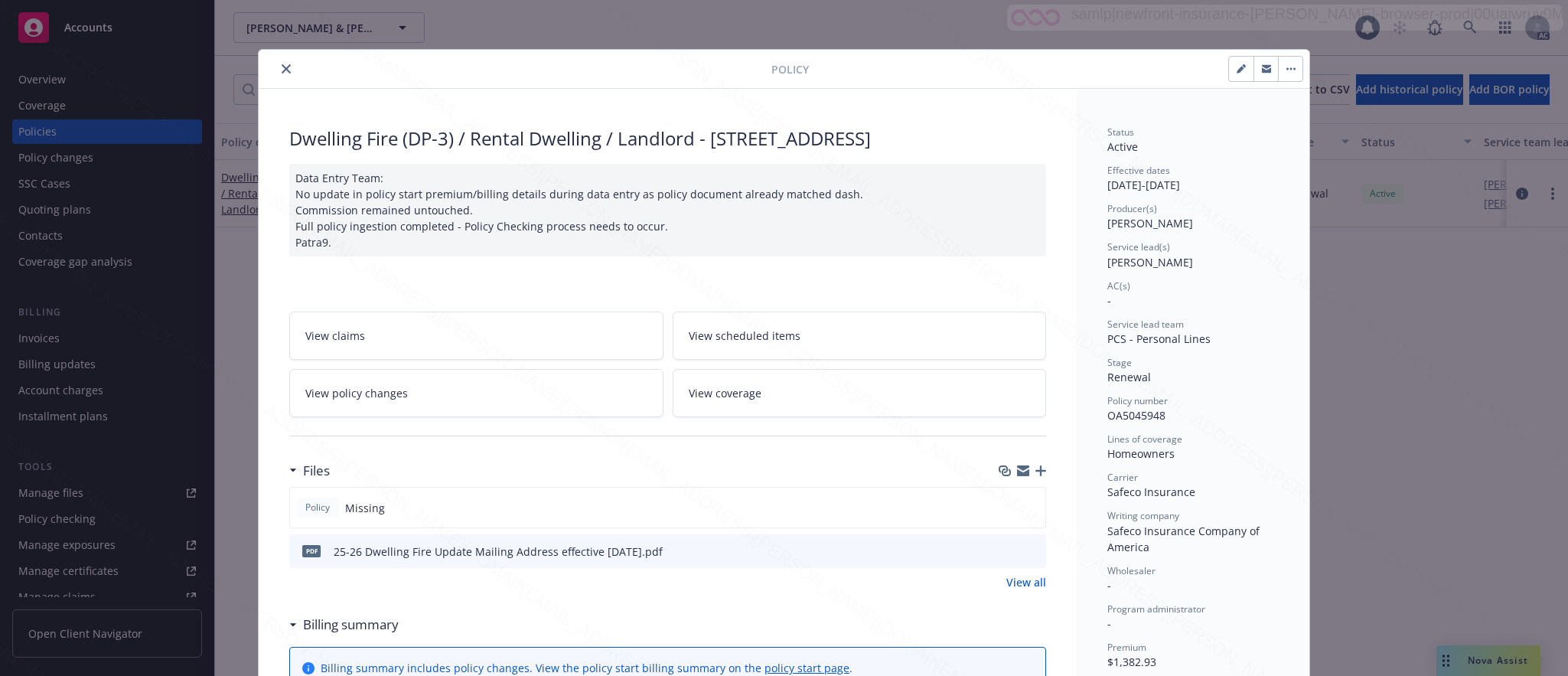
scroll to position [46, 0]
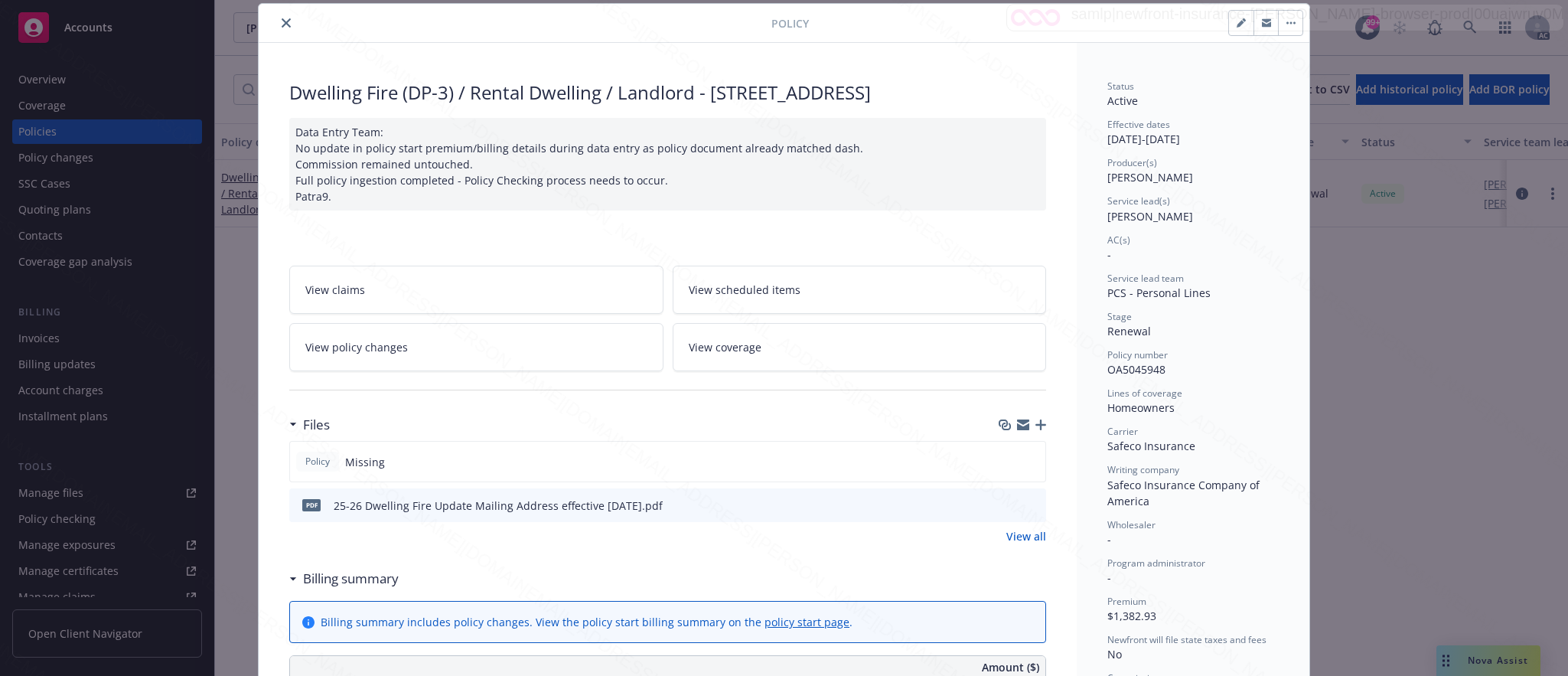
click at [277, 23] on button "close" at bounding box center [286, 22] width 18 height 18
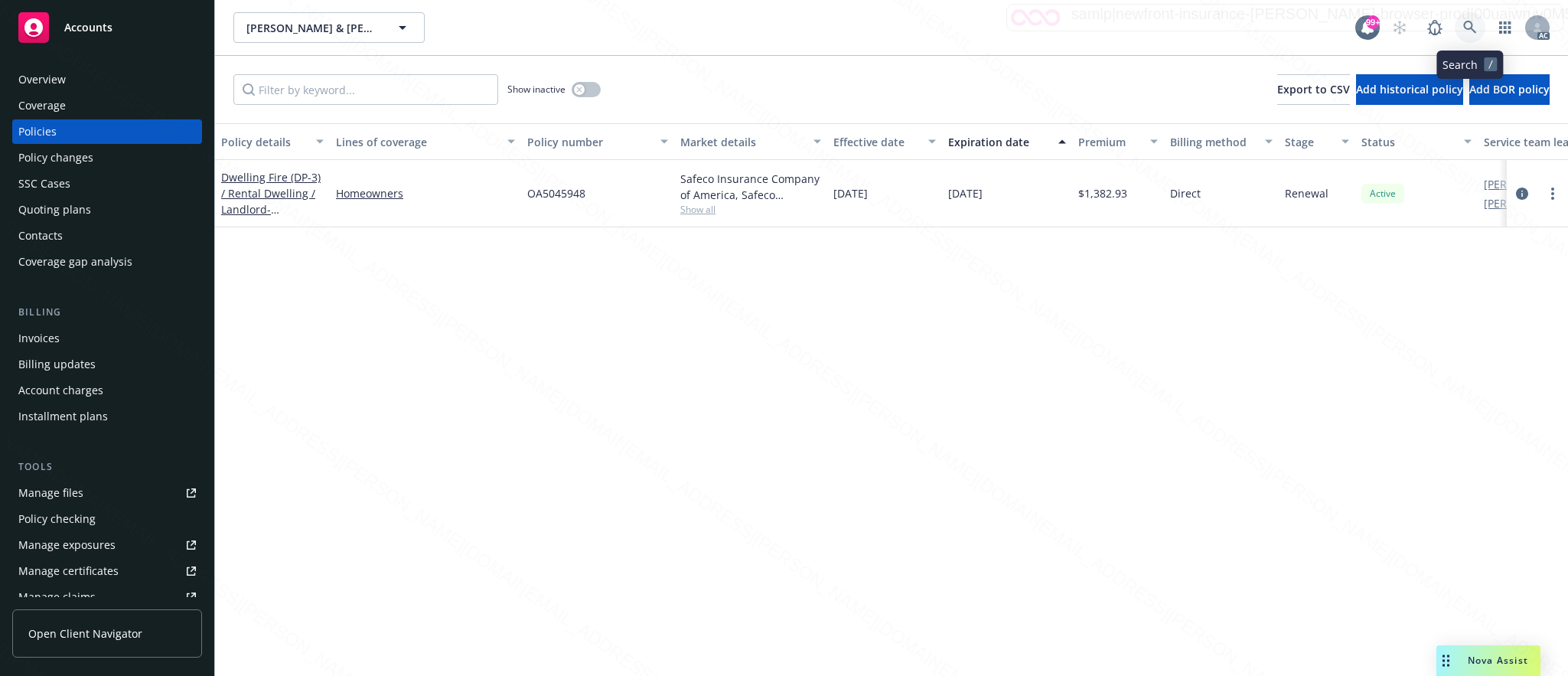
click at [1467, 25] on icon at bounding box center [1469, 27] width 13 height 13
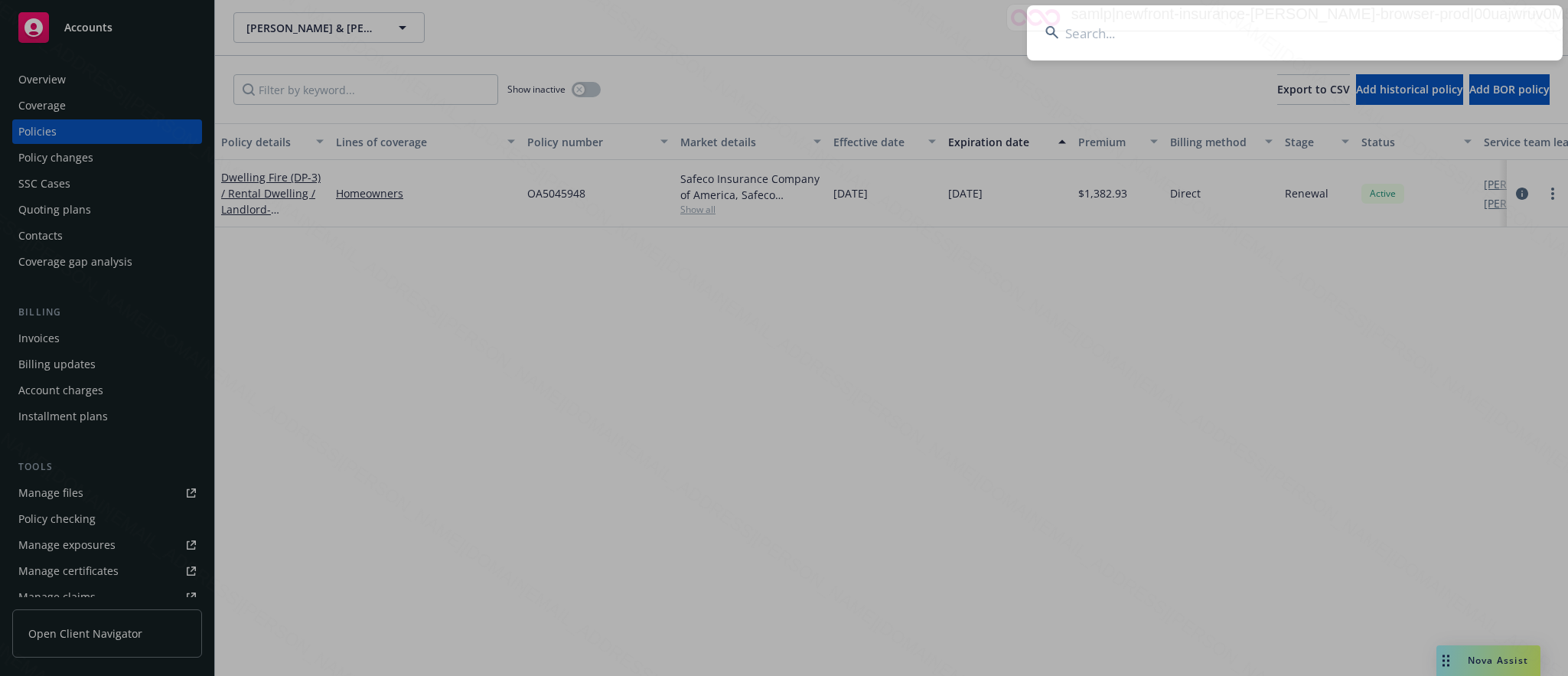
click at [1082, 28] on input at bounding box center [1294, 33] width 536 height 55
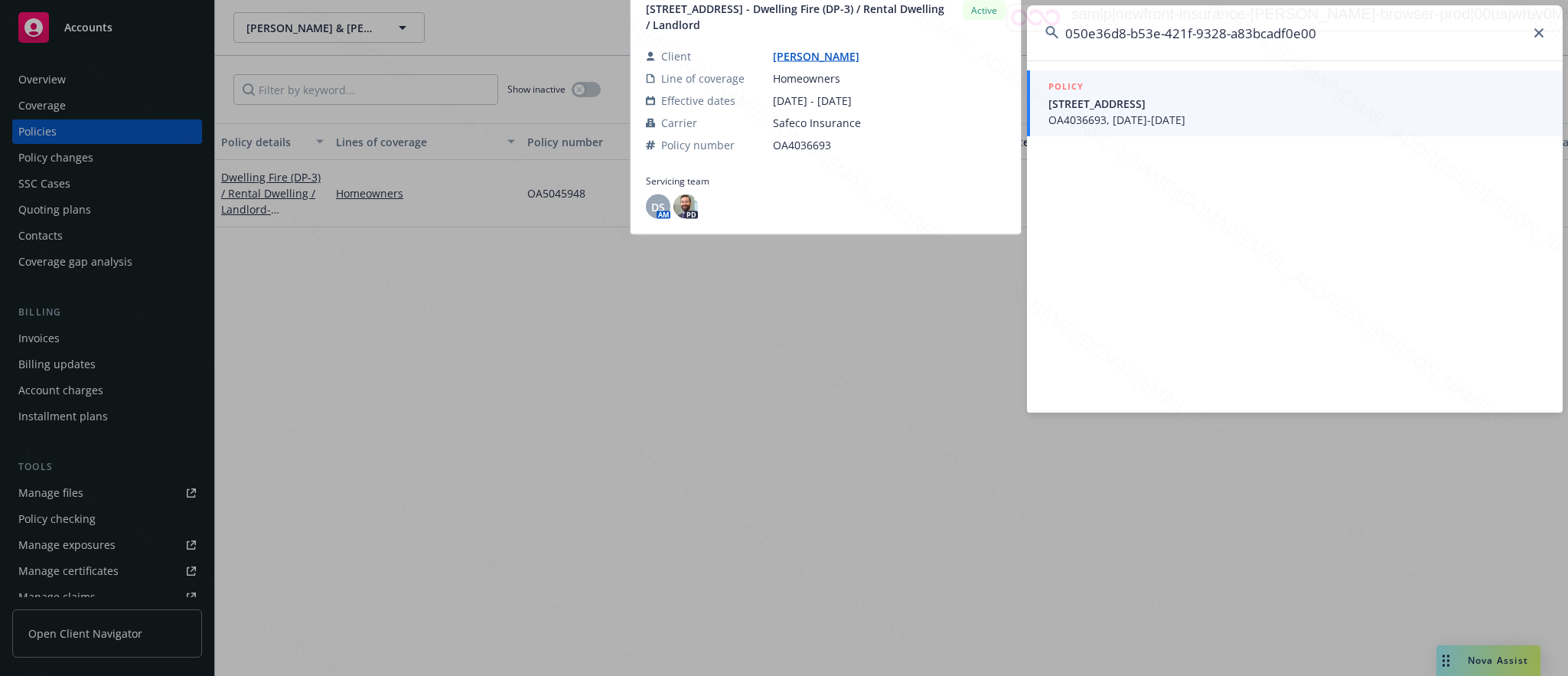
type input "050e36d8-b53e-421f-9328-a83bcadf0e00"
click at [1079, 104] on span "811 S. State St. Hemet, CA 92543" at bounding box center [1296, 104] width 495 height 16
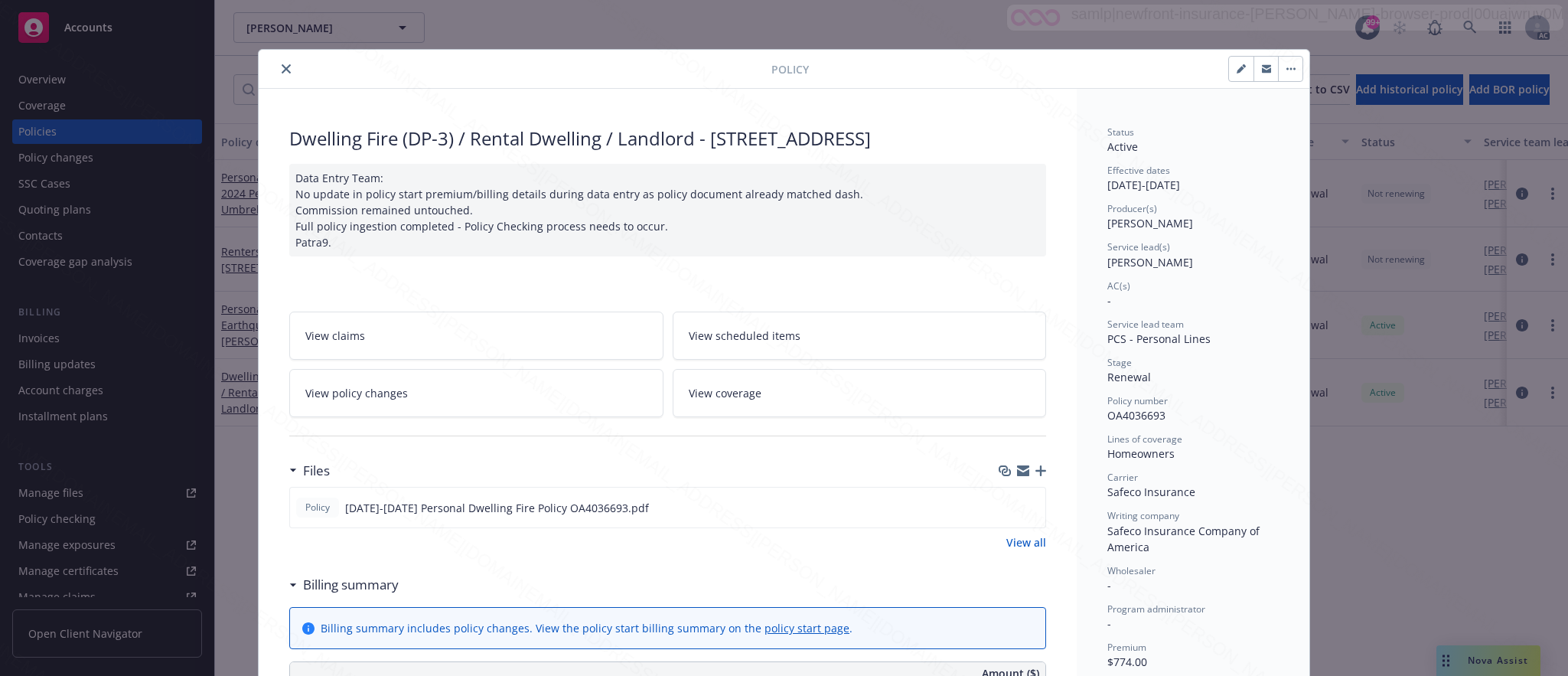
click at [380, 401] on span "View policy changes" at bounding box center [357, 393] width 103 height 16
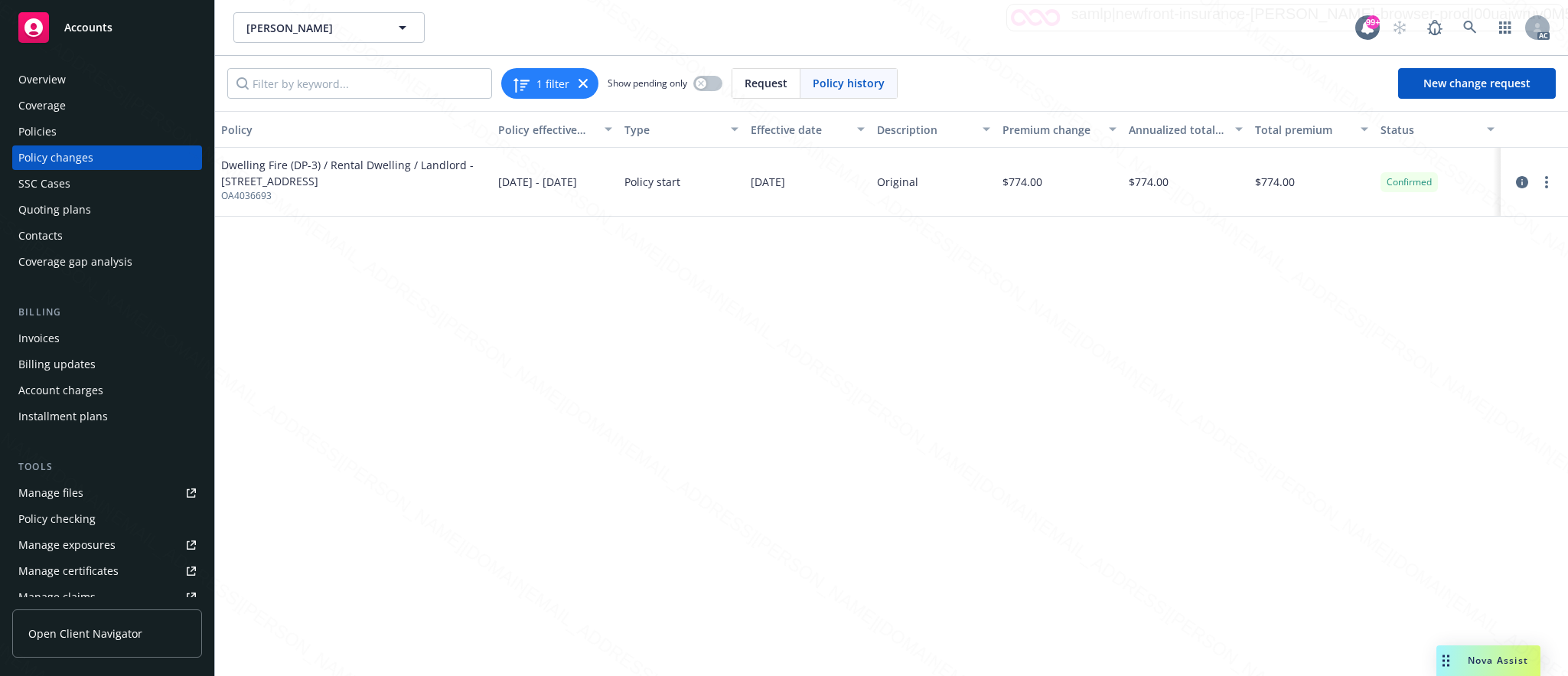
click at [44, 81] on div "Overview" at bounding box center [42, 79] width 47 height 25
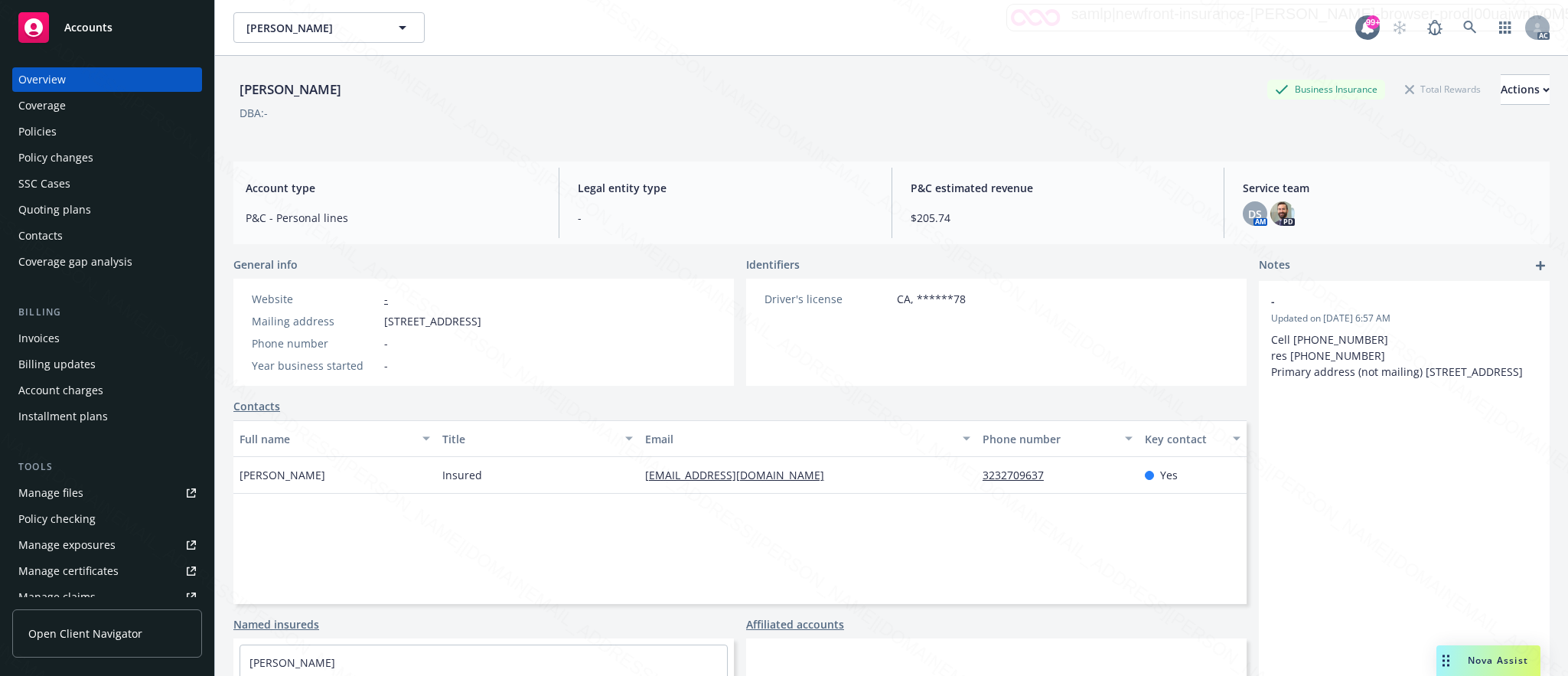
drag, startPoint x: 382, startPoint y: 317, endPoint x: 472, endPoint y: 319, distance: 90.0
click at [472, 319] on div "Mailing address 4508 Atlantic Ave Ste A PMB 505, Long Beach, CA, 90807" at bounding box center [366, 321] width 241 height 16
copy span "4508 Atlantic Ave"
click at [581, 471] on div "Insured" at bounding box center [537, 475] width 203 height 36
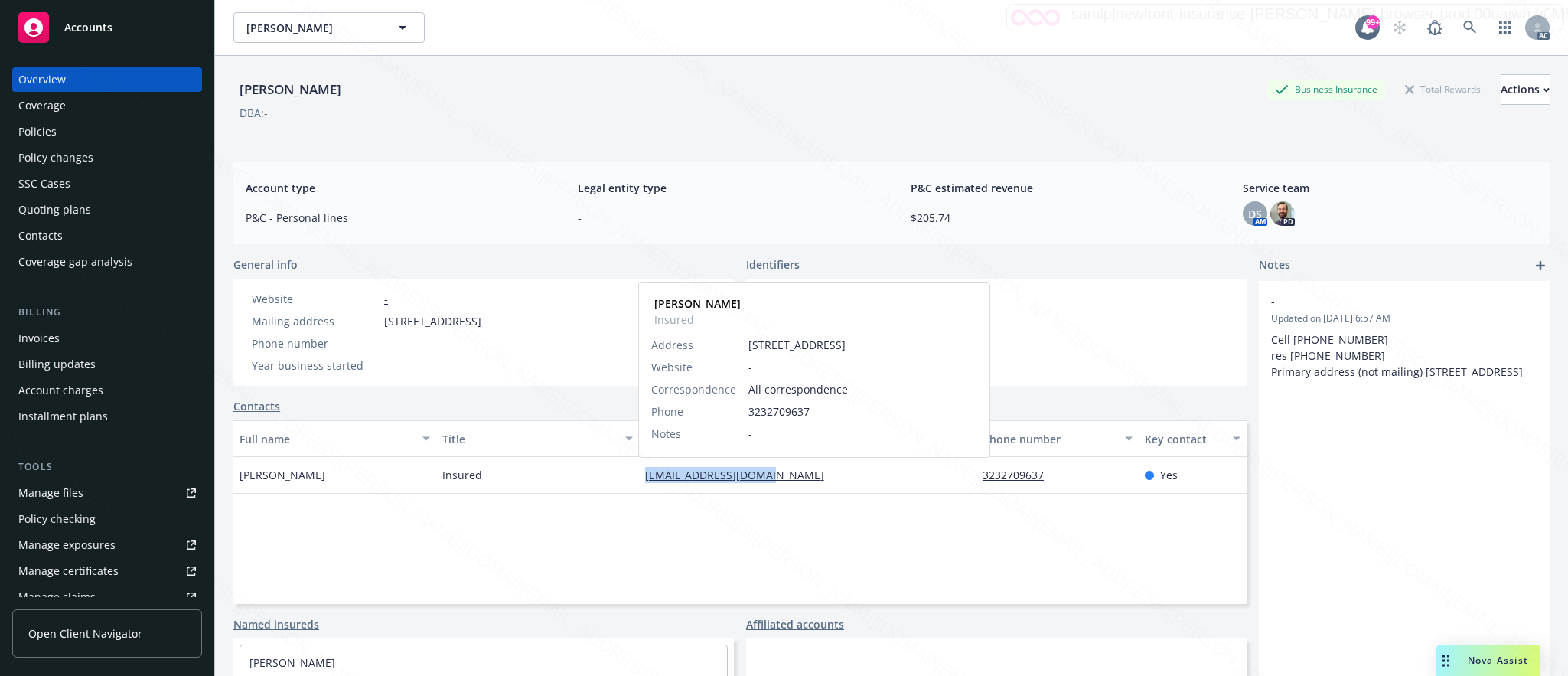
drag, startPoint x: 627, startPoint y: 475, endPoint x: 770, endPoint y: 480, distance: 143.1
click at [770, 480] on div "Darryl A Rhodes Insured bluecoralps@yahoo.com Darryl A Rhodes Insured Address 8…" at bounding box center [740, 475] width 1013 height 36
copy div "bluecoralps@yahoo.com"
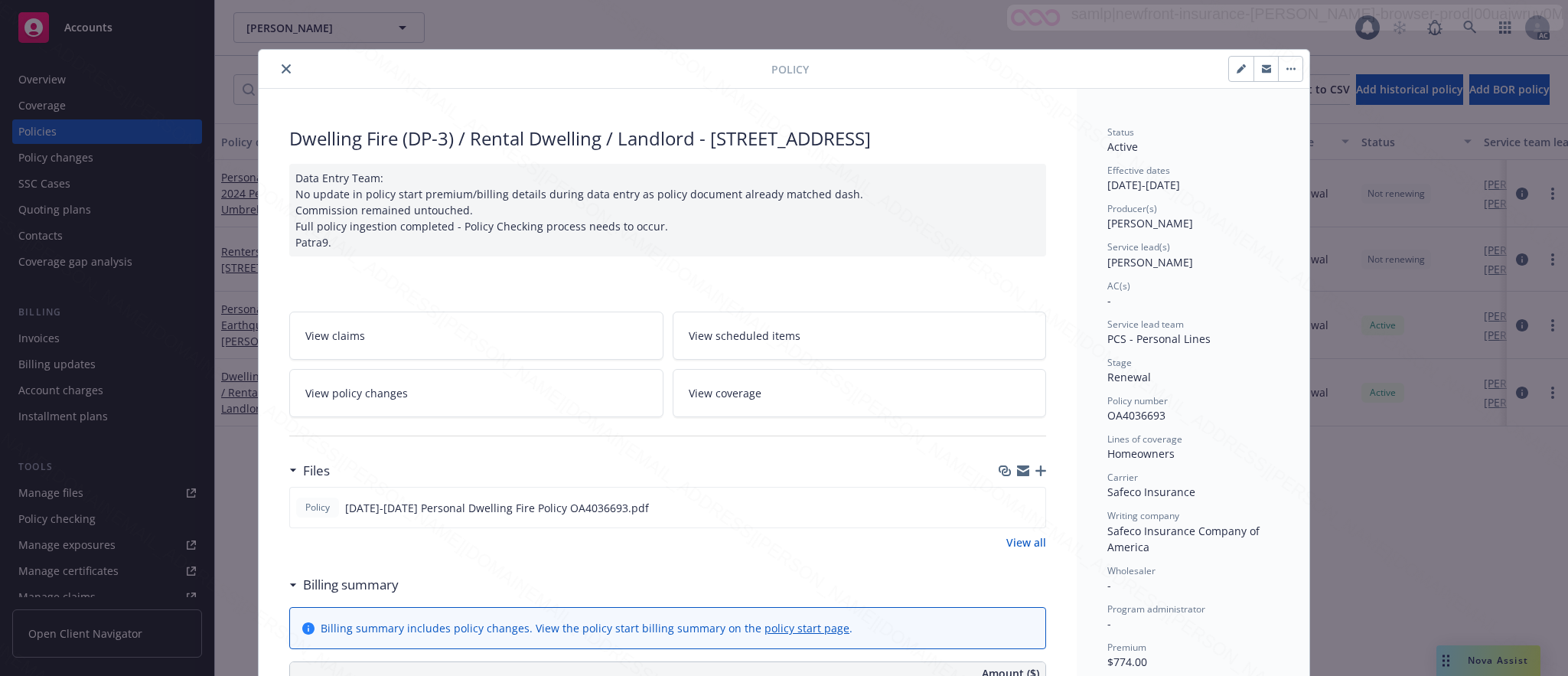
scroll to position [46, 0]
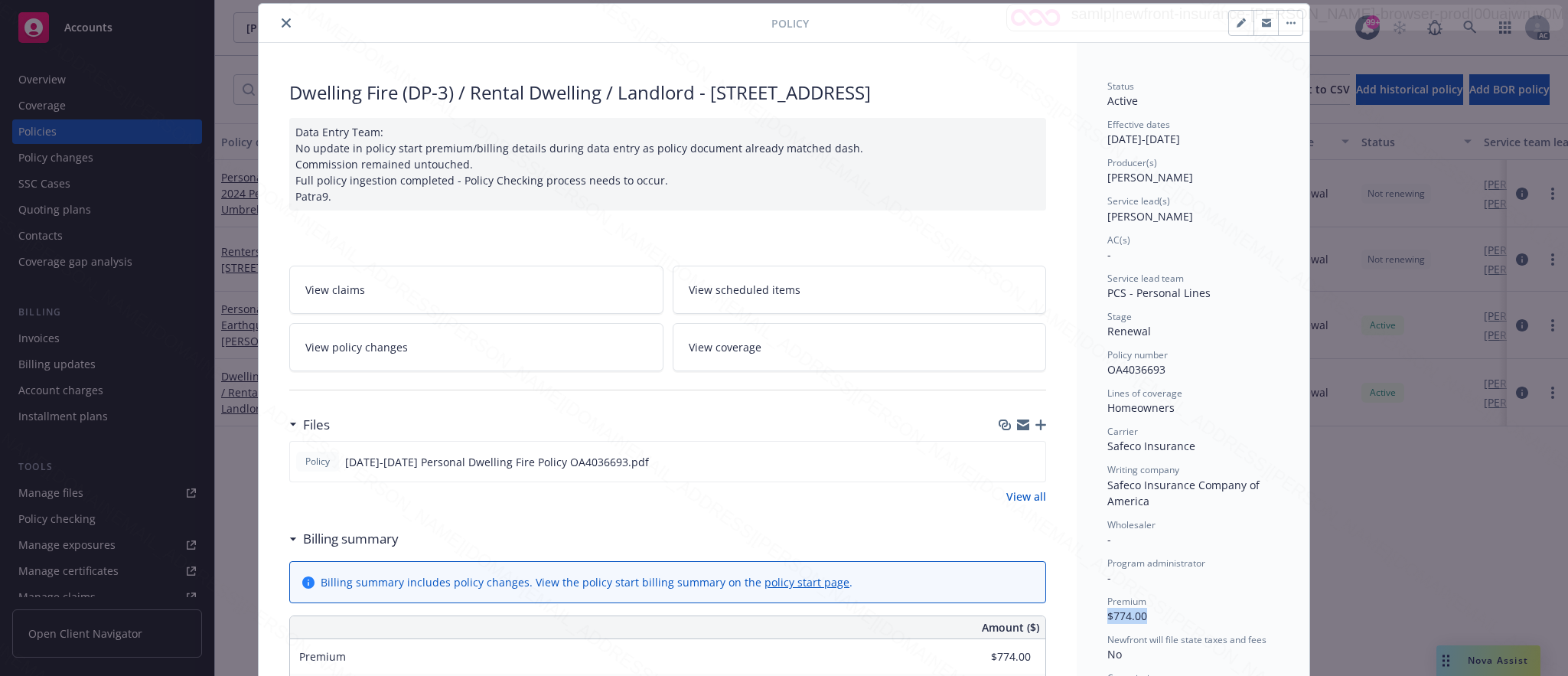
drag, startPoint x: 1100, startPoint y: 610, endPoint x: 1150, endPoint y: 613, distance: 50.1
click at [1150, 613] on div "Premium $774.00" at bounding box center [1193, 609] width 172 height 29
drag, startPoint x: 1104, startPoint y: 615, endPoint x: 1203, endPoint y: 613, distance: 99.0
click at [1203, 613] on div "Premium $774.00" at bounding box center [1193, 609] width 172 height 29
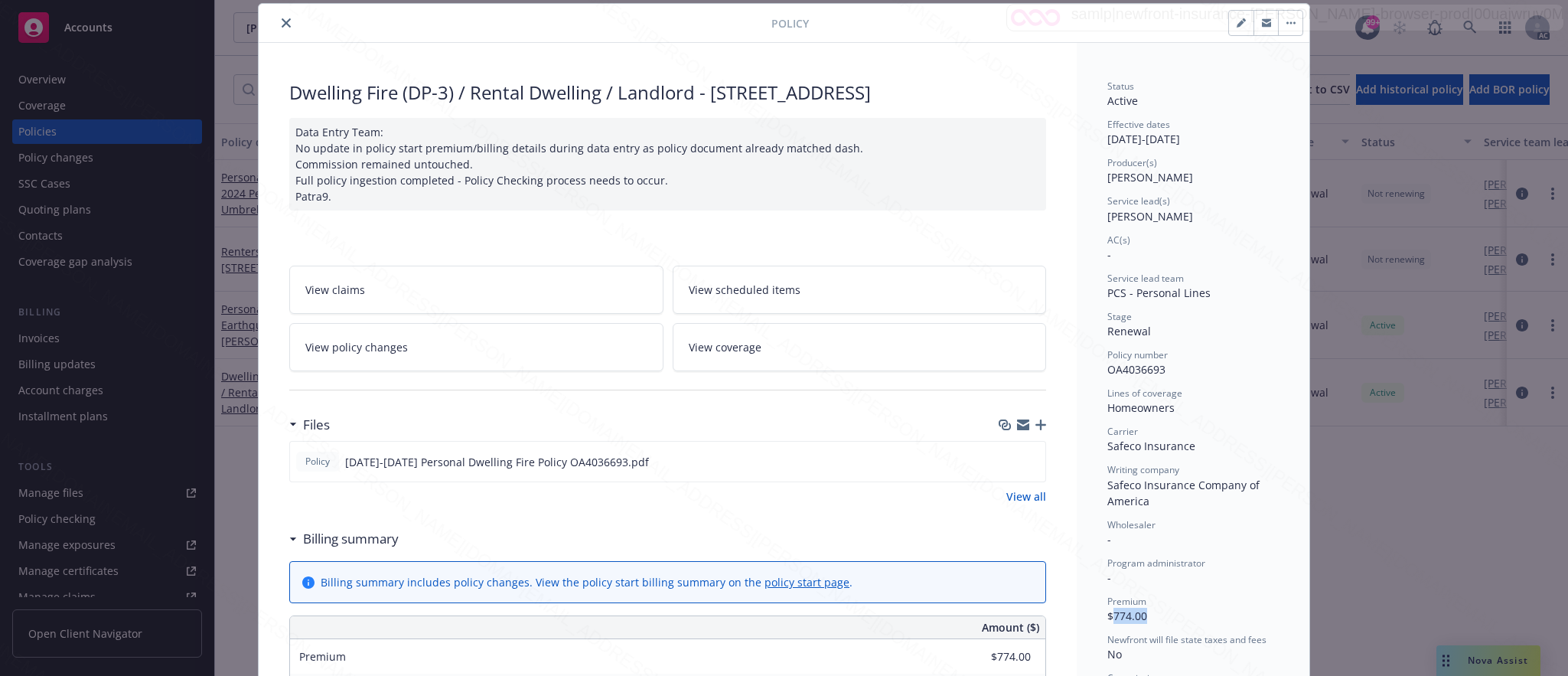
copy span "774.00"
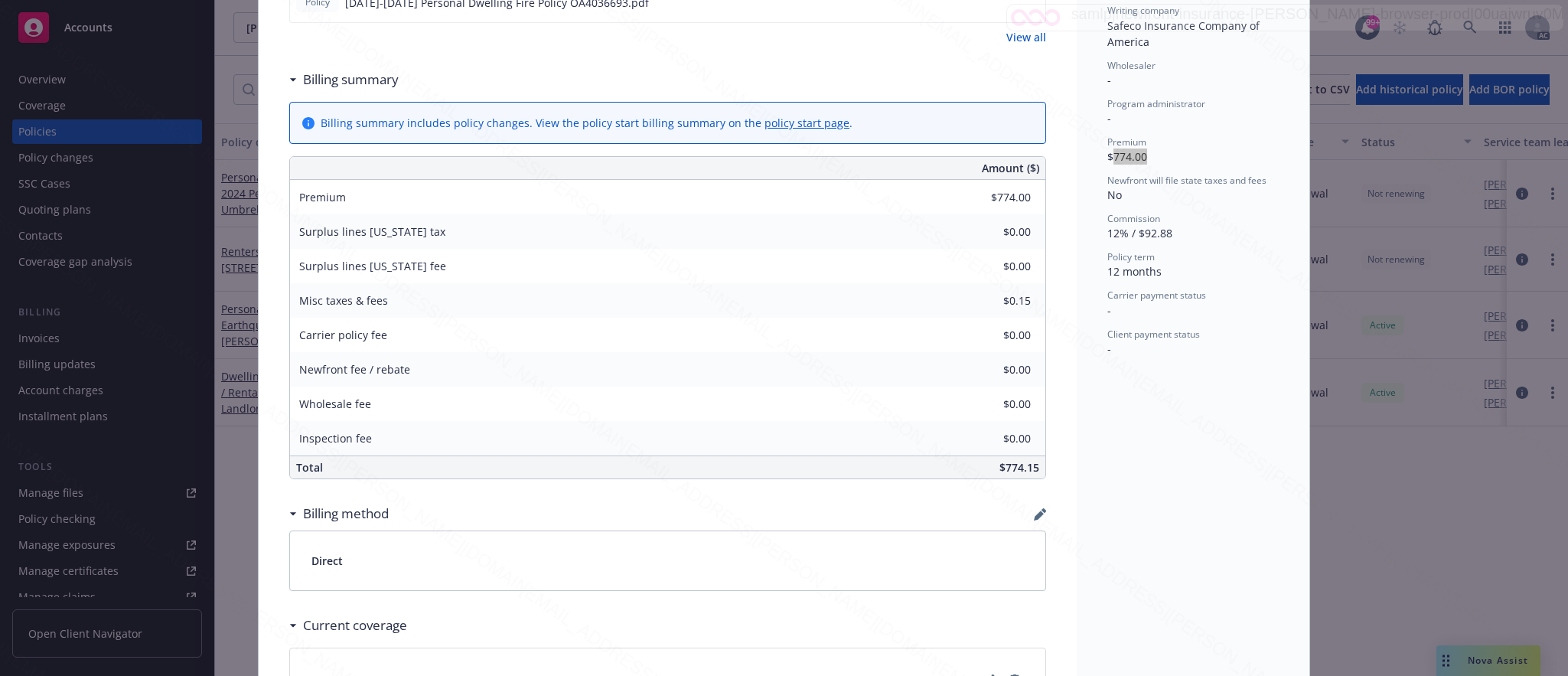
scroll to position [275, 0]
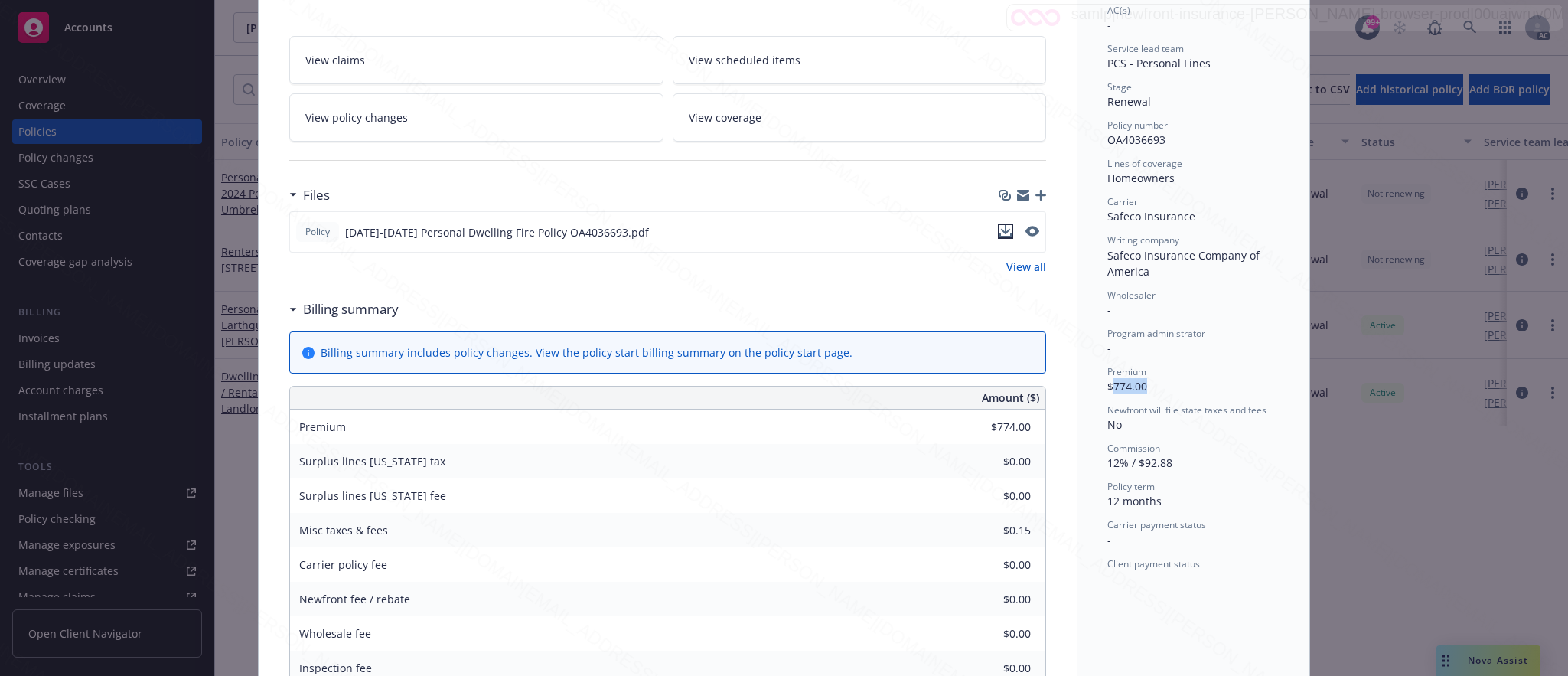
click at [1000, 237] on icon "download file" at bounding box center [1005, 230] width 12 height 12
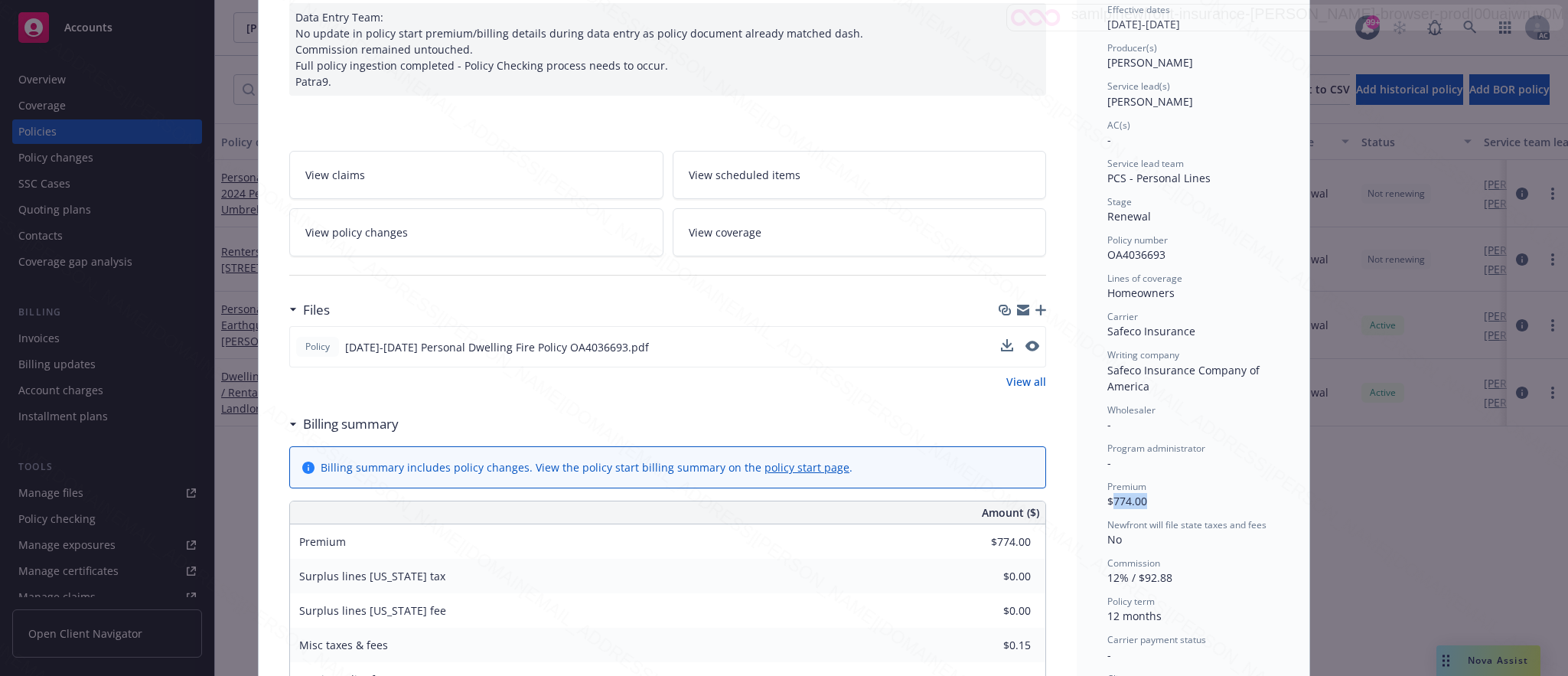
scroll to position [0, 0]
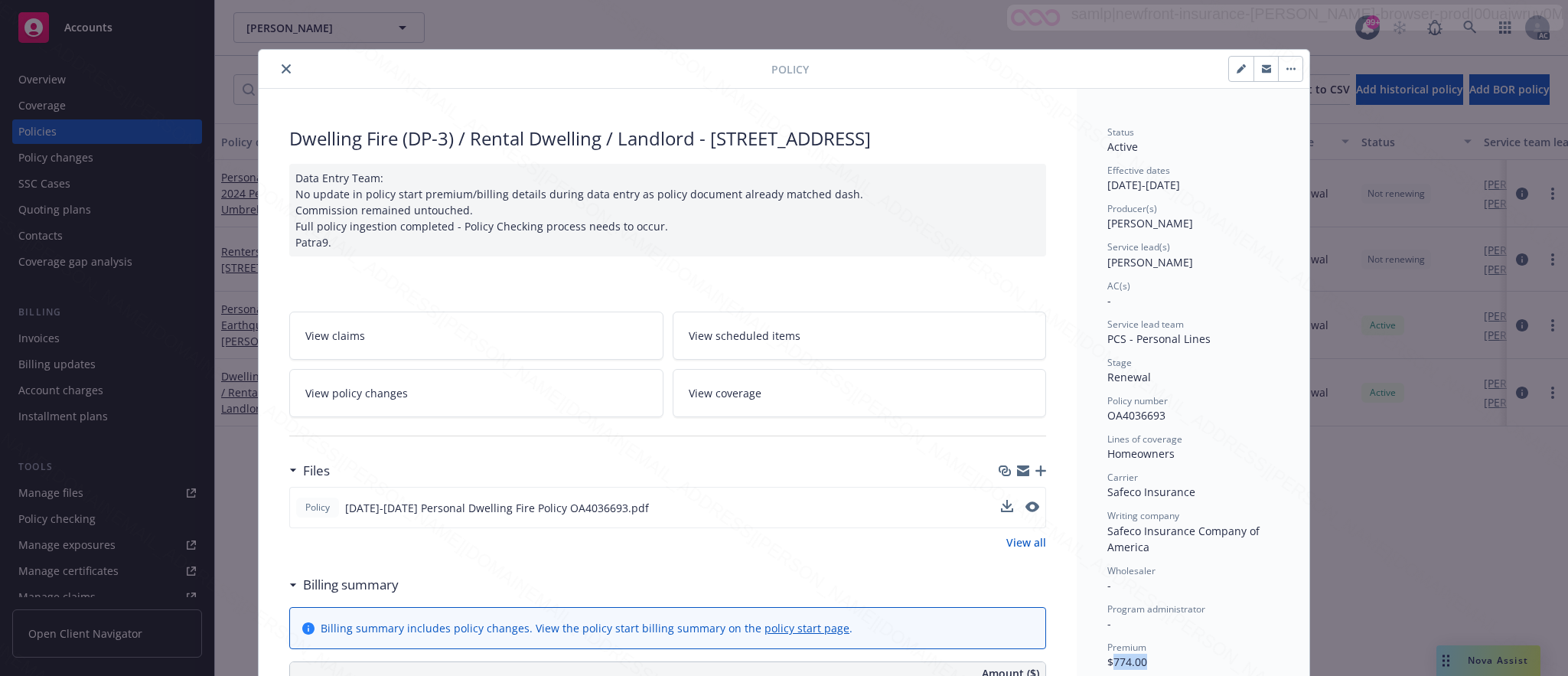
click at [1286, 67] on icon "button" at bounding box center [1291, 69] width 9 height 3
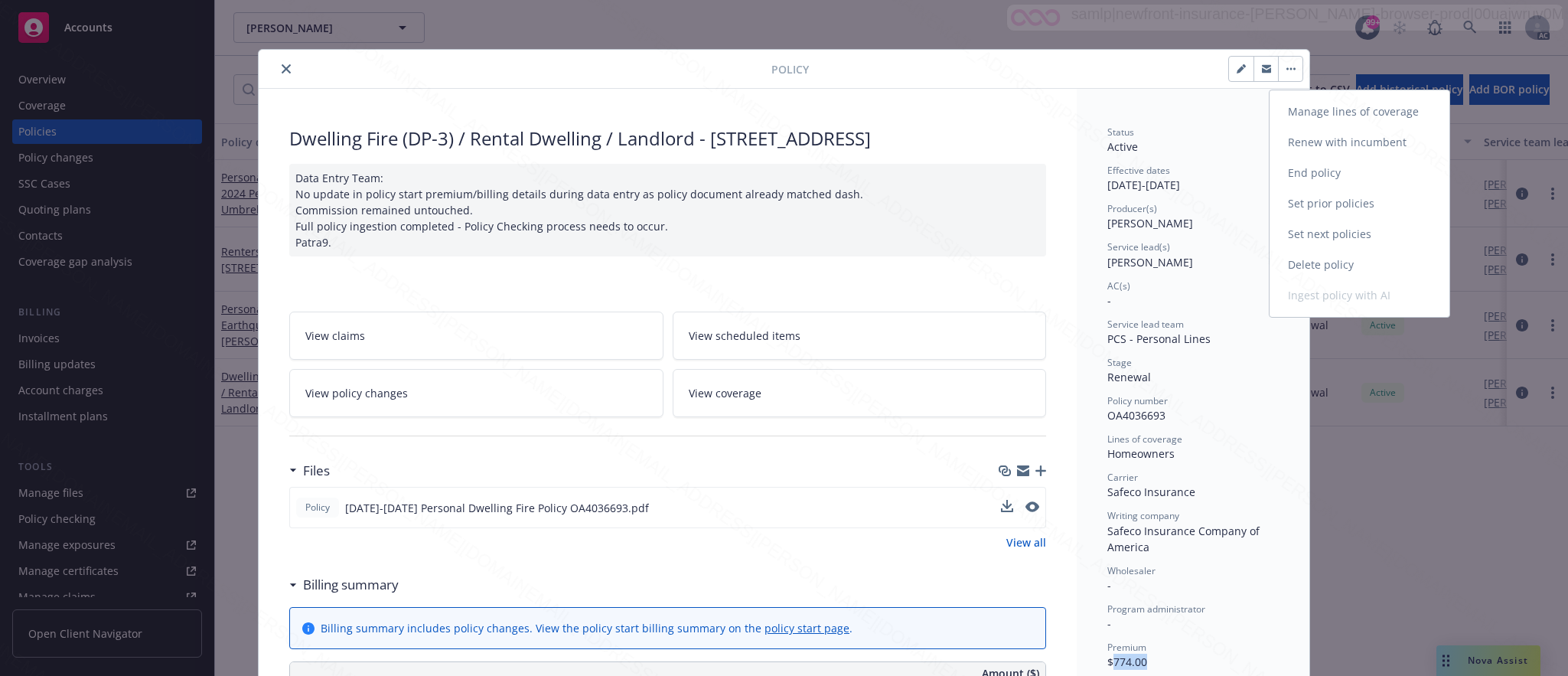
click at [1302, 177] on link "End policy" at bounding box center [1359, 173] width 180 height 31
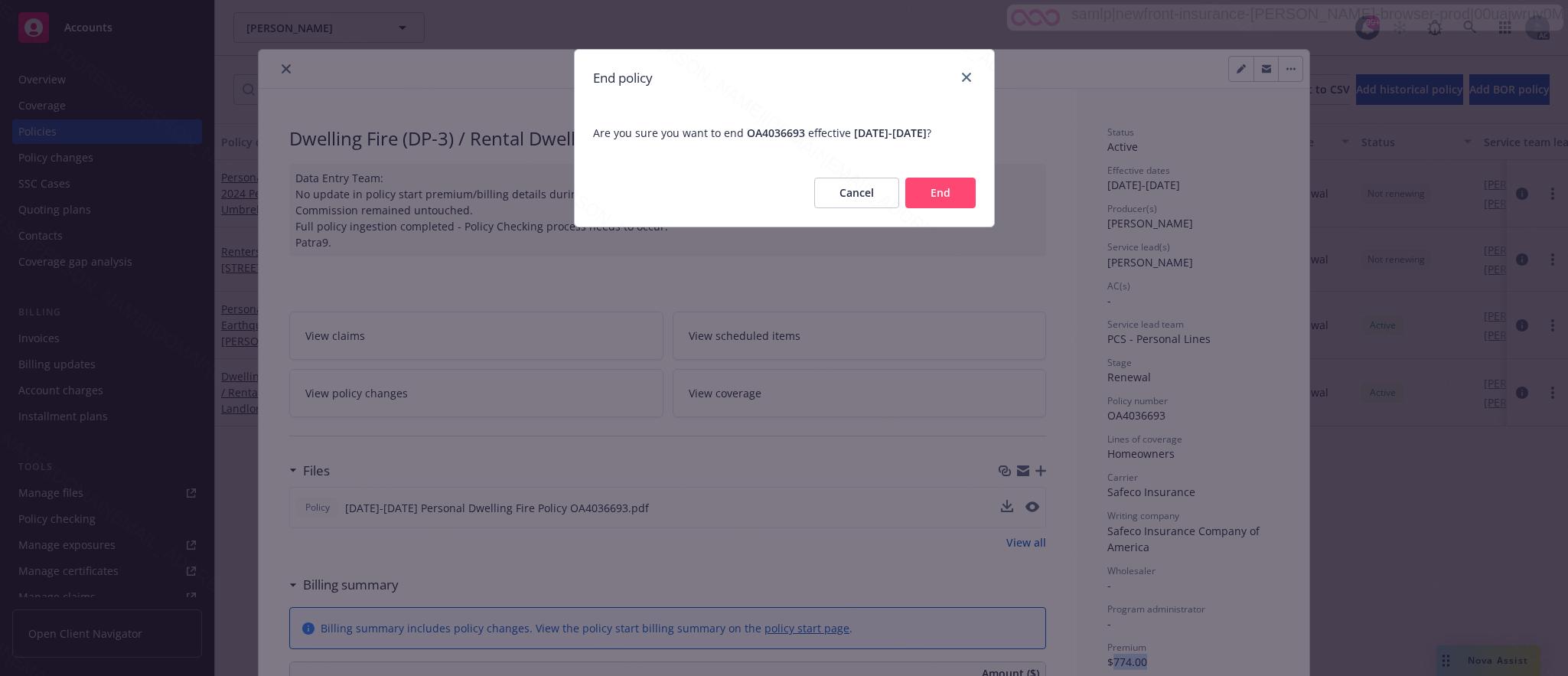
click at [941, 207] on button "End" at bounding box center [940, 192] width 70 height 31
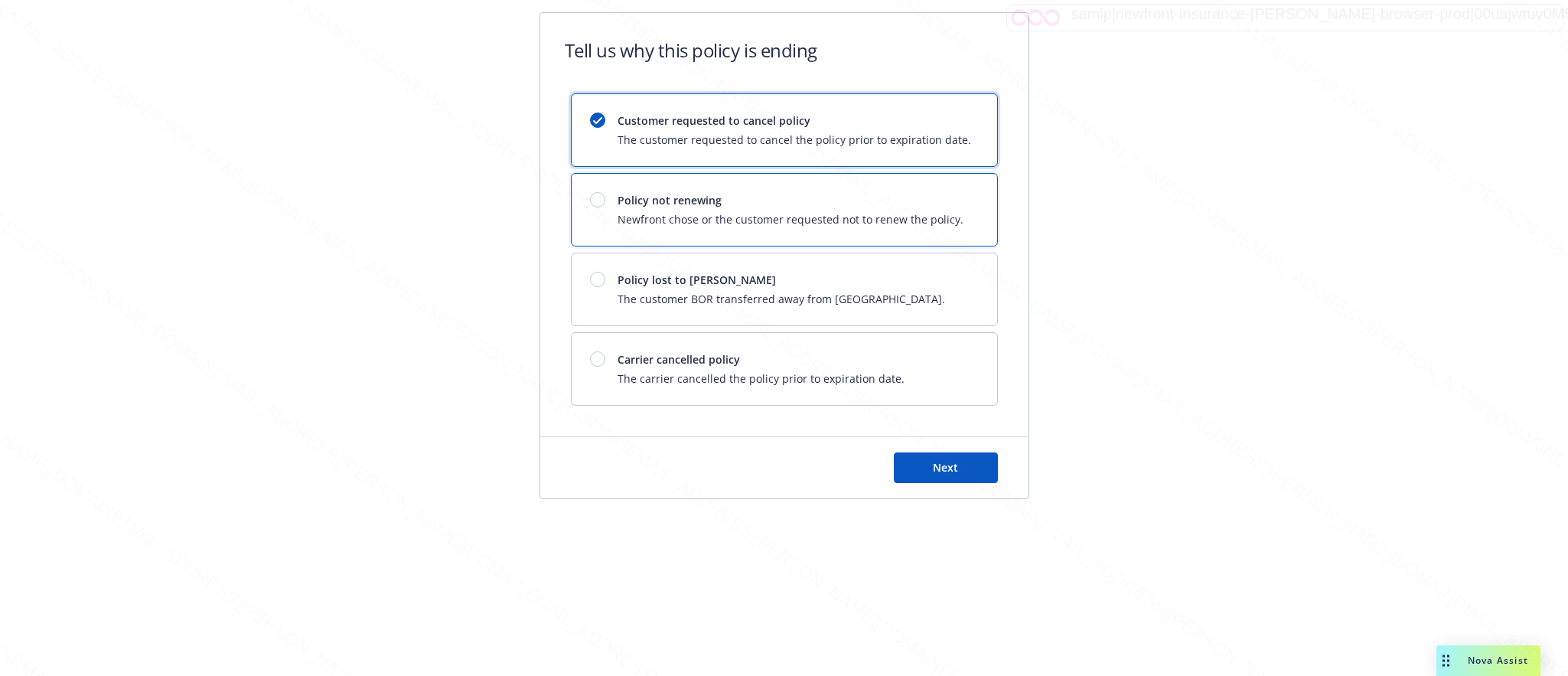
click at [941, 207] on span "Policy not renewing" at bounding box center [790, 200] width 346 height 16
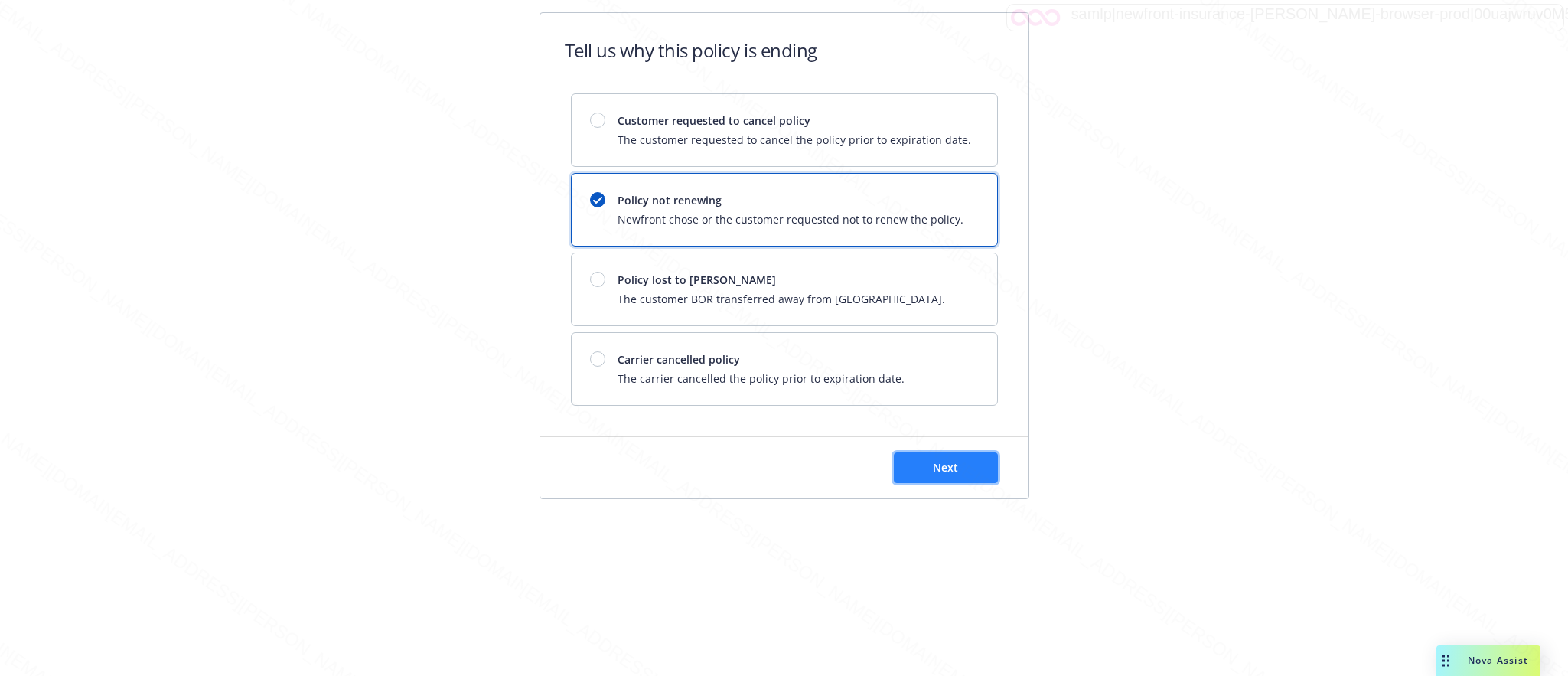
click at [949, 469] on span "Next" at bounding box center [945, 467] width 25 height 14
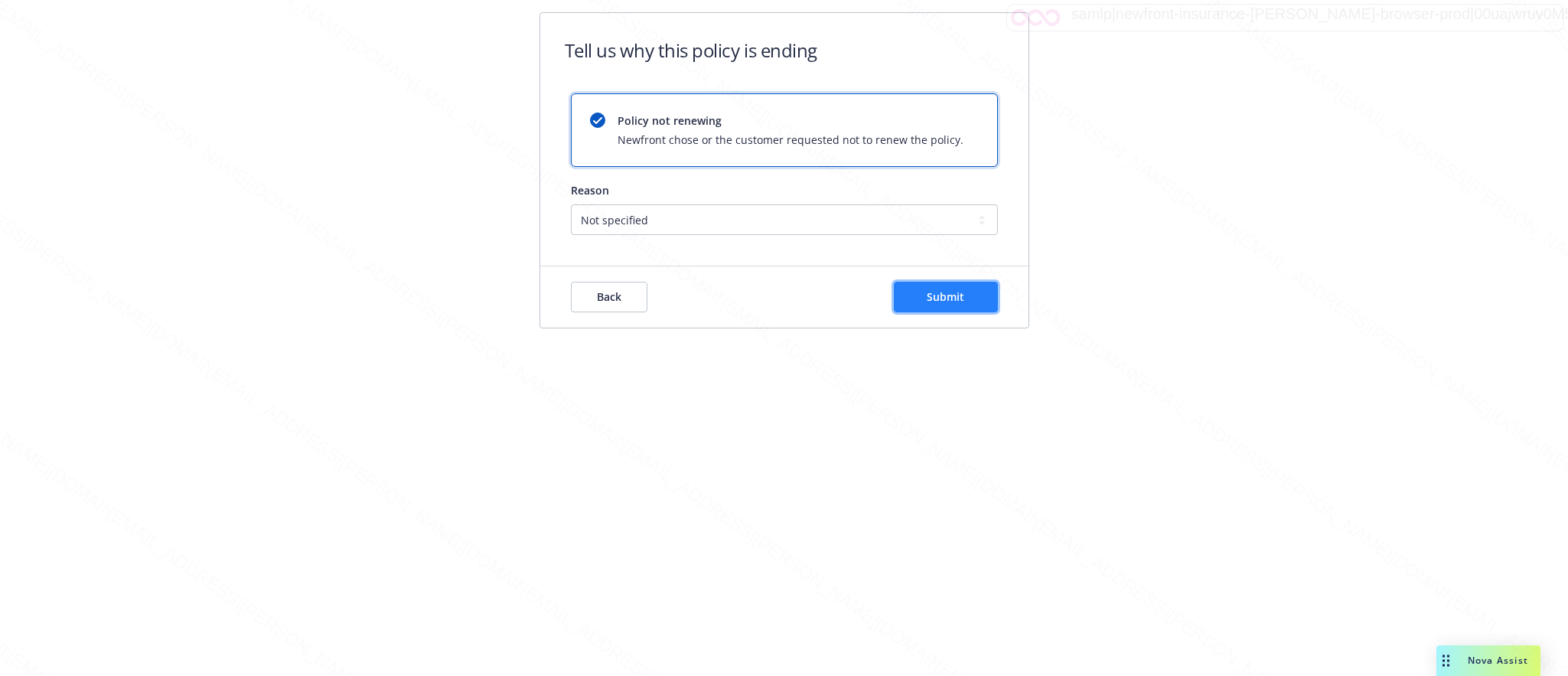
click at [924, 291] on button "Submit" at bounding box center [945, 297] width 104 height 31
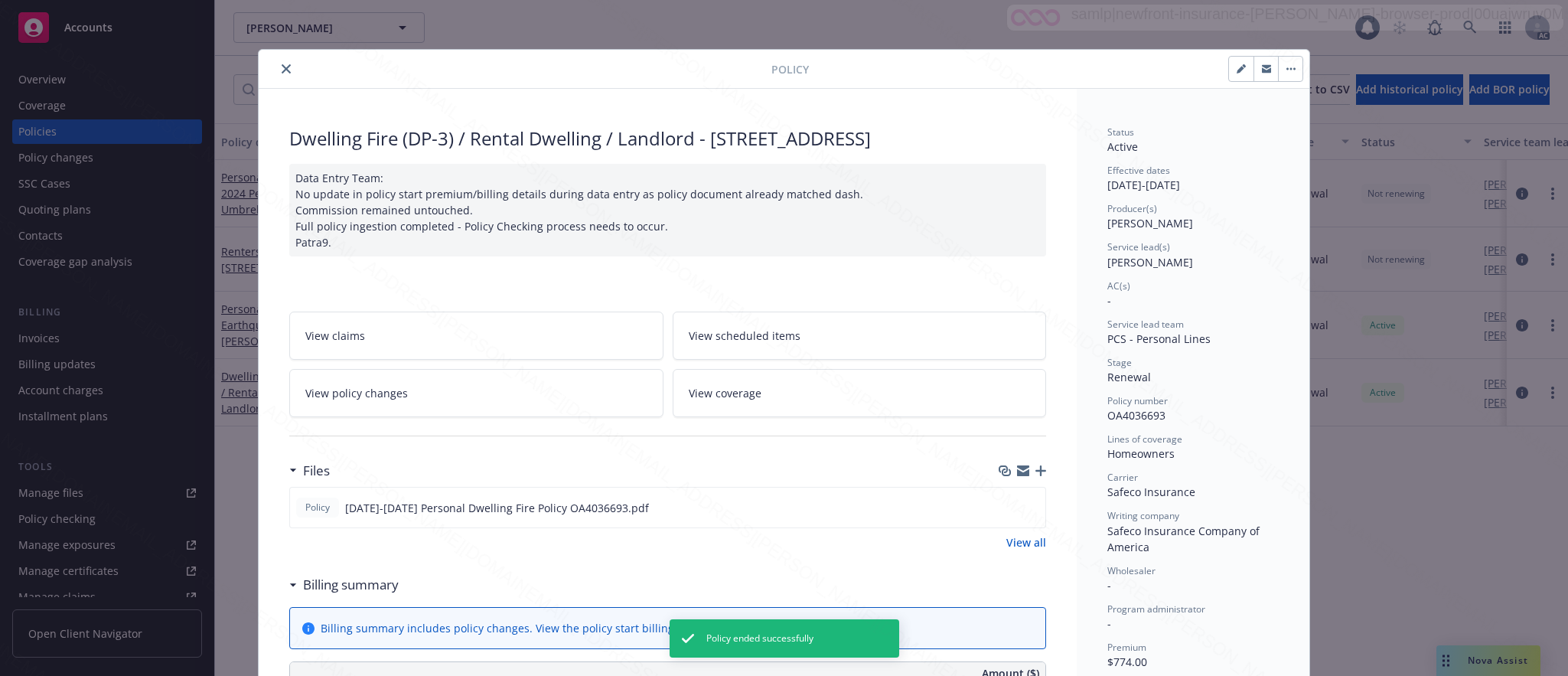
scroll to position [46, 0]
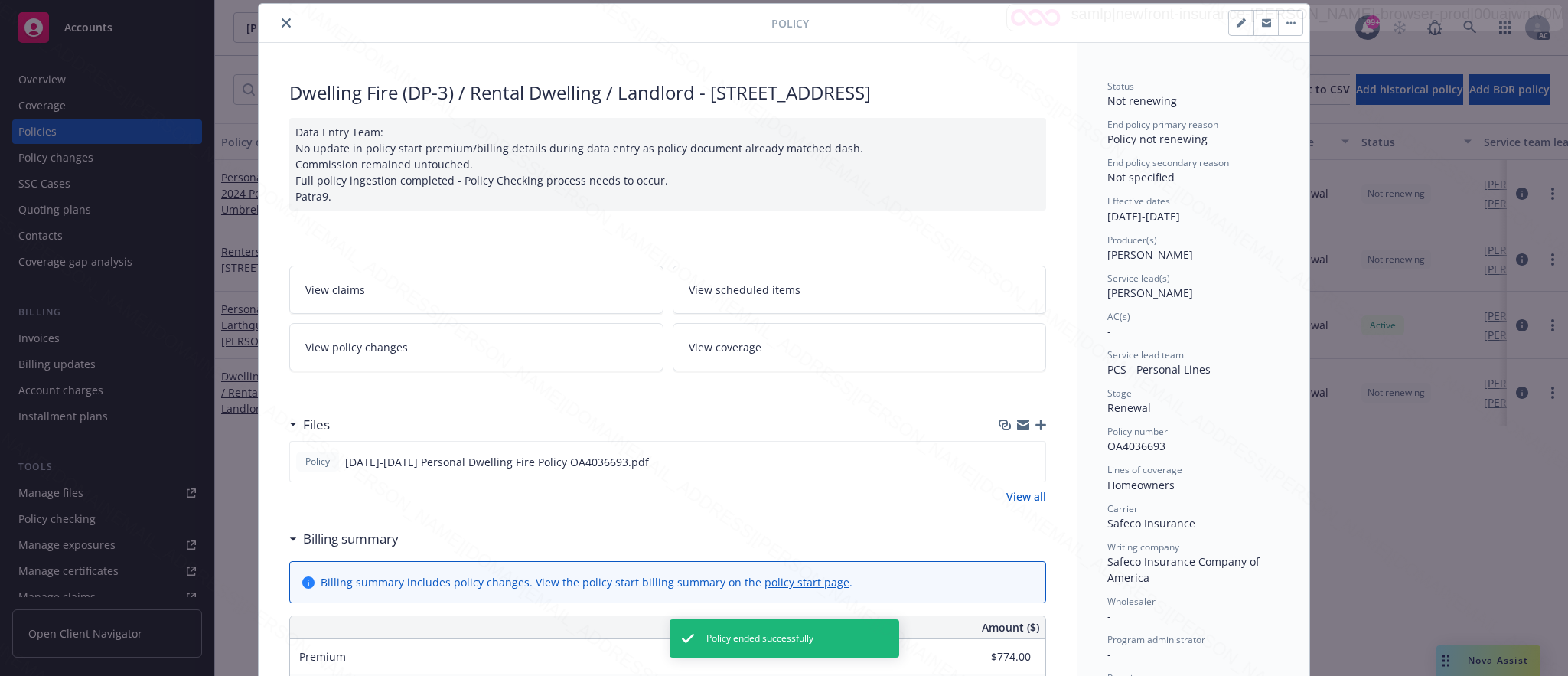
click at [277, 26] on button "close" at bounding box center [286, 22] width 18 height 18
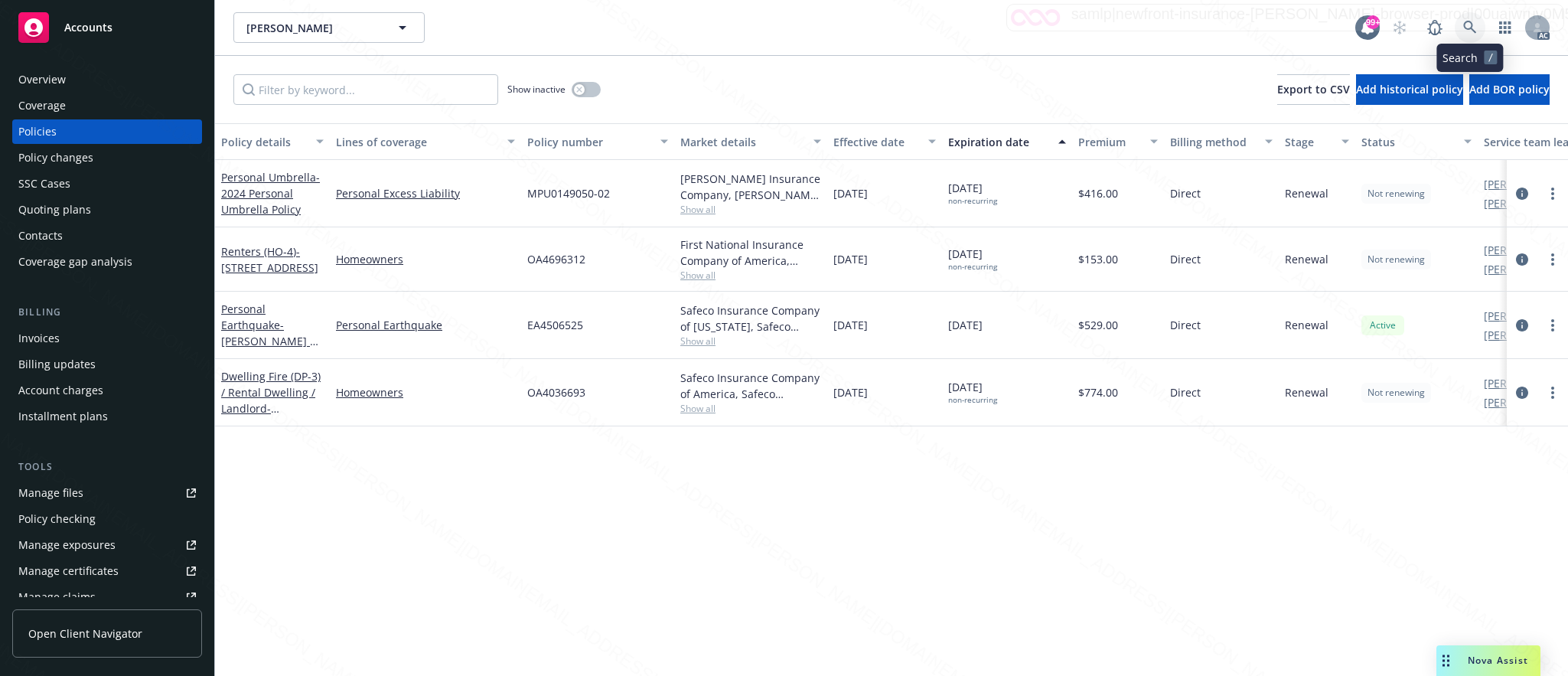
click at [1467, 23] on icon at bounding box center [1469, 27] width 13 height 13
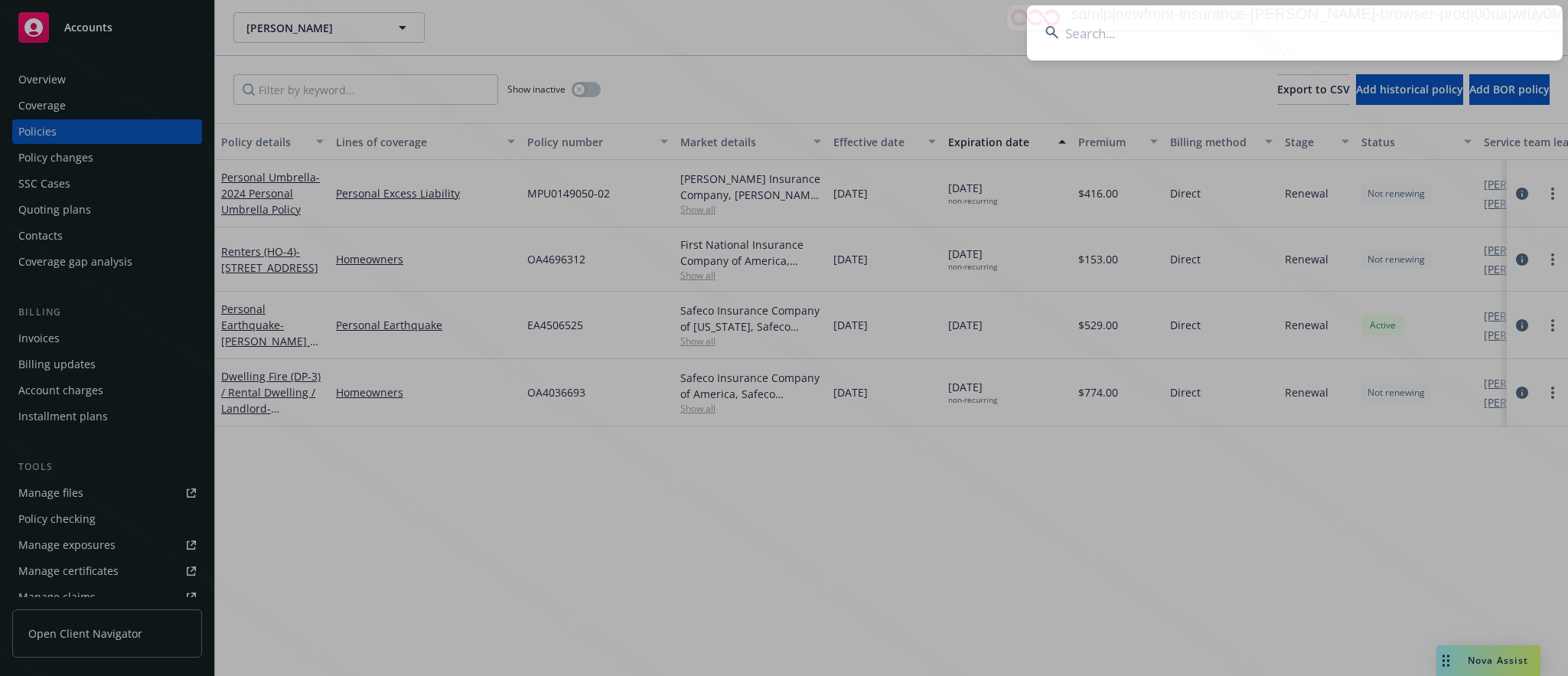
click at [1092, 37] on input at bounding box center [1294, 33] width 536 height 55
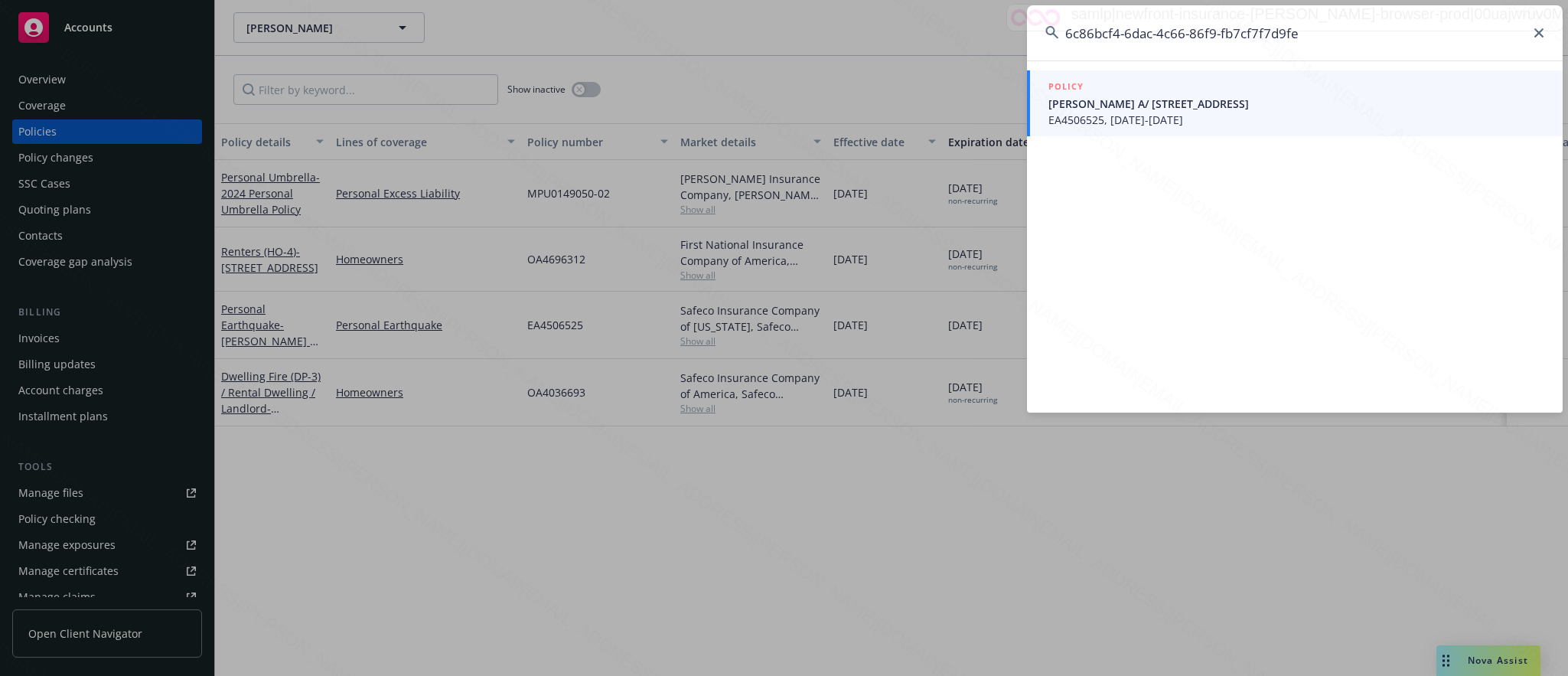
type input "6c86bcf4-6dac-4c66-86f9-fb7cf7f7d9fe"
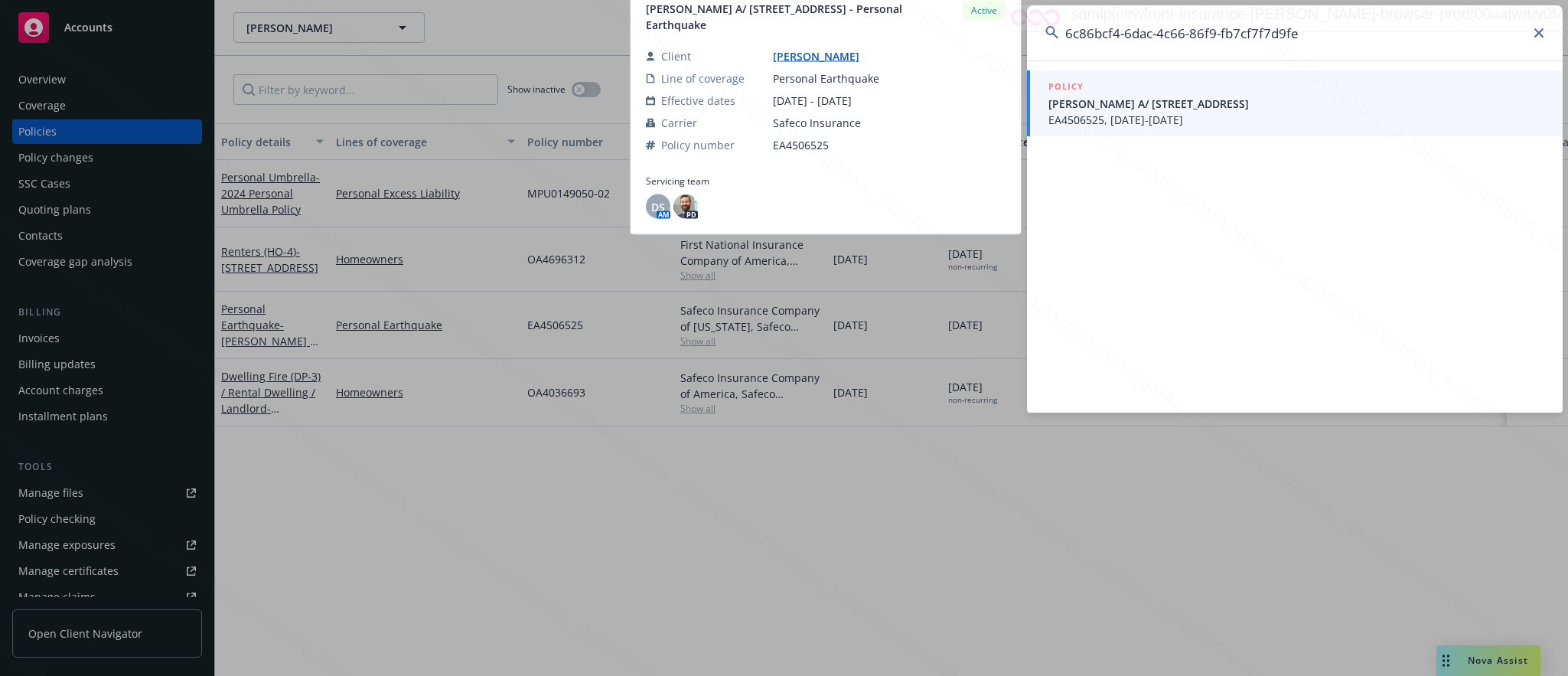
click at [1081, 106] on span "Rhodes, Darryl A/ 811 S. State St. Hemet, CA 92543" at bounding box center [1296, 104] width 495 height 16
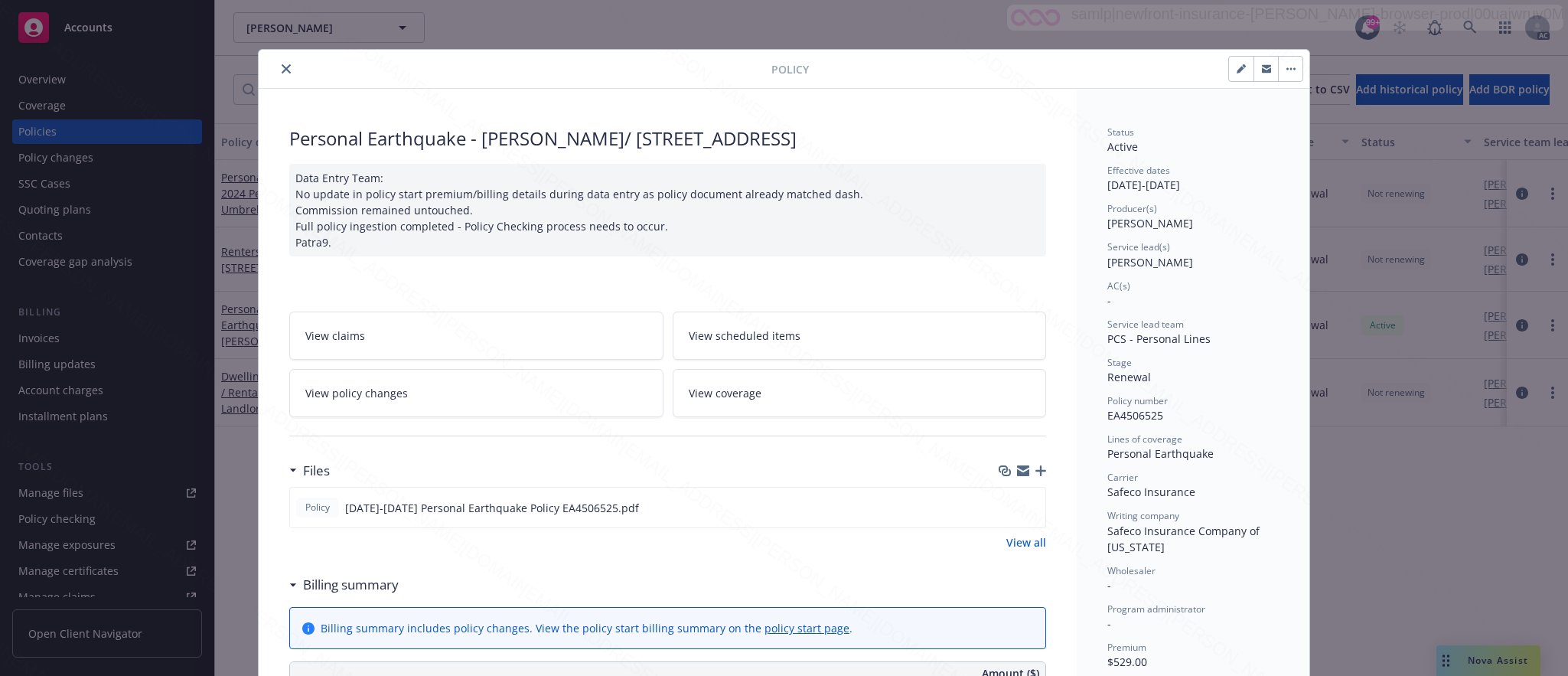
click at [388, 401] on span "View policy changes" at bounding box center [357, 393] width 103 height 16
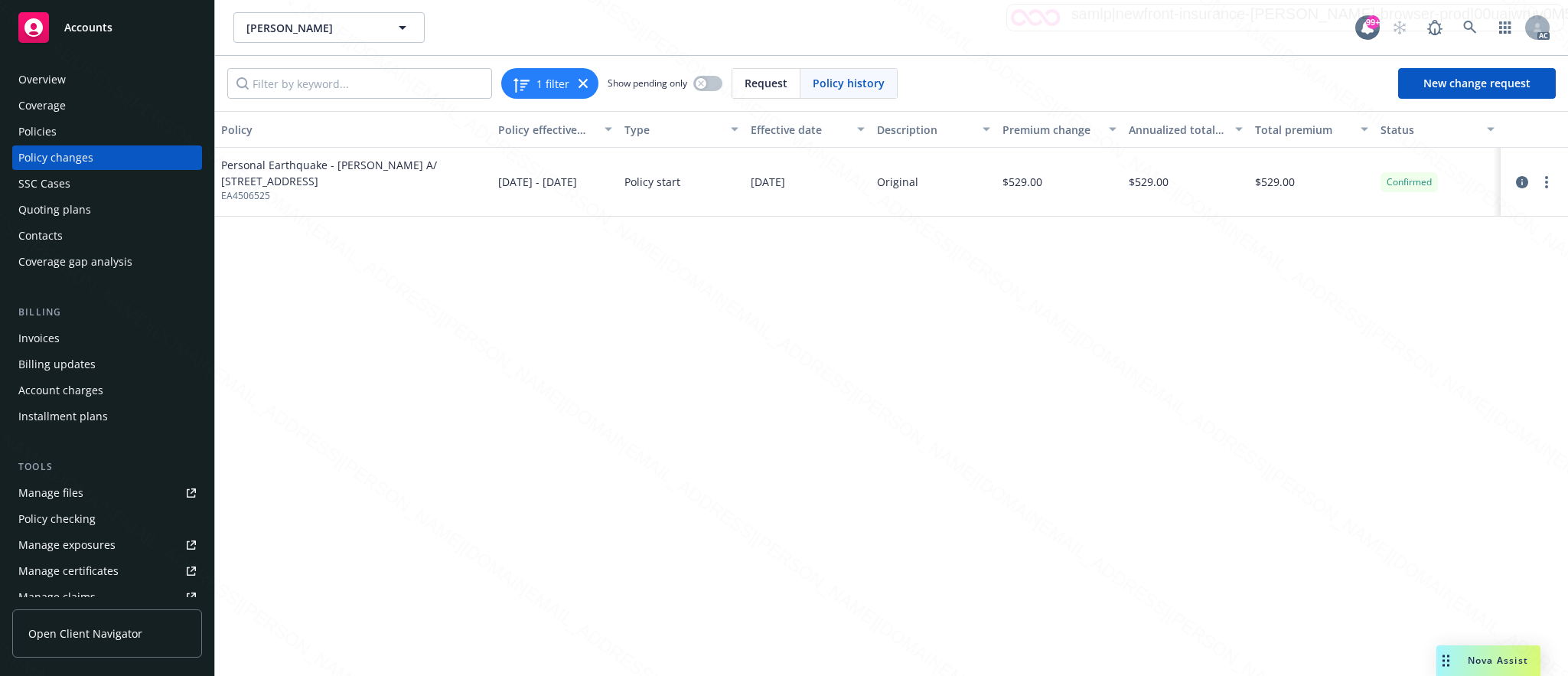
click at [42, 76] on div "Overview" at bounding box center [42, 79] width 47 height 25
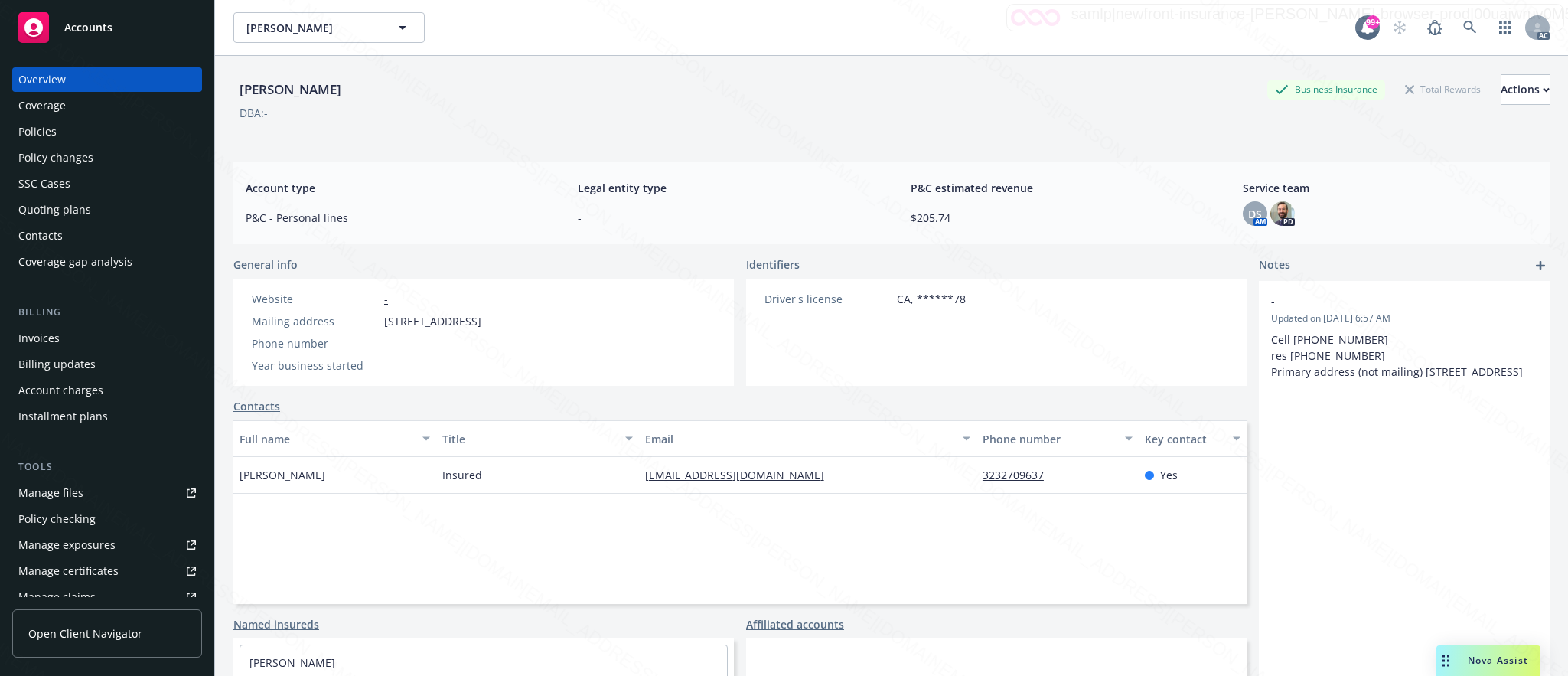
drag, startPoint x: 383, startPoint y: 317, endPoint x: 469, endPoint y: 327, distance: 86.6
click at [469, 327] on span "4508 Atlantic Ave Ste A PMB 505, Long Beach, CA, 90807" at bounding box center [432, 321] width 97 height 16
copy span "4508 Atlantic Ave"
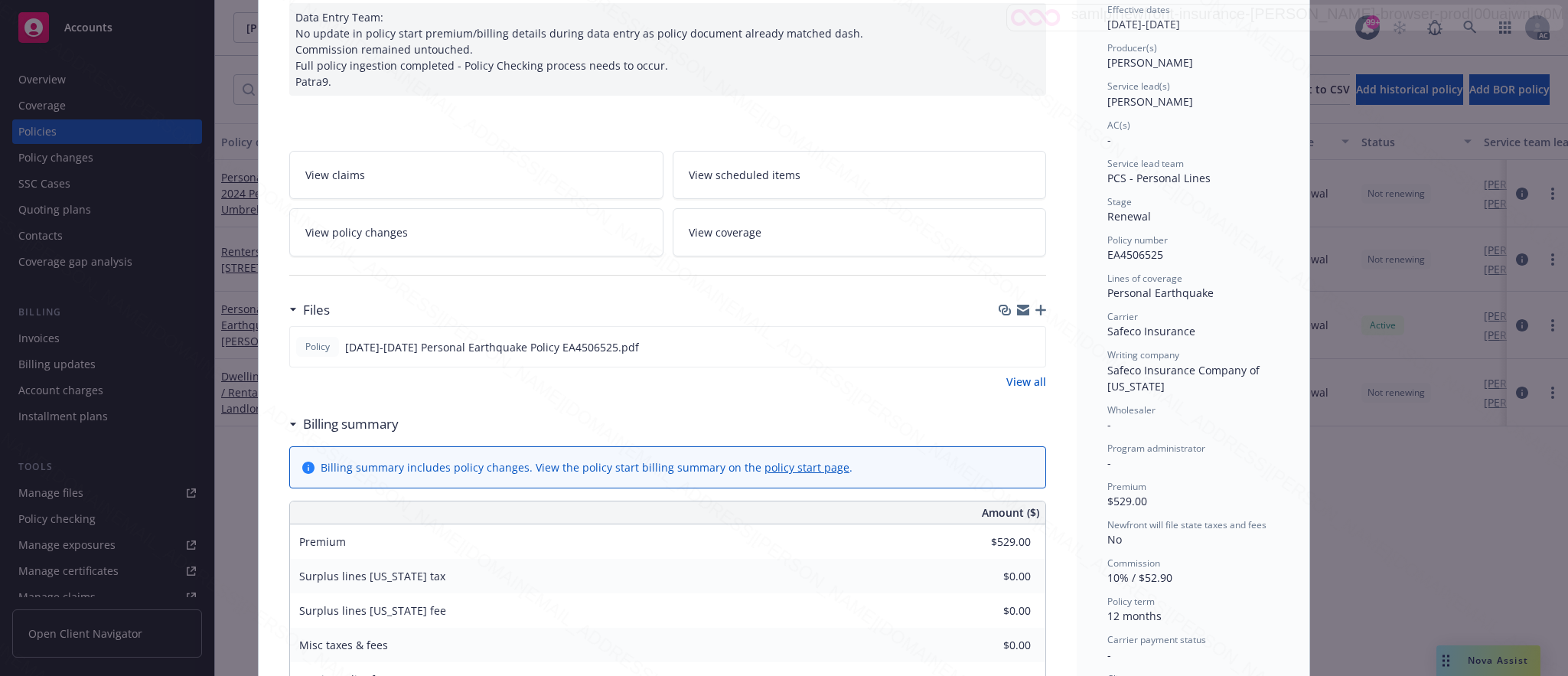
scroll to position [390, 0]
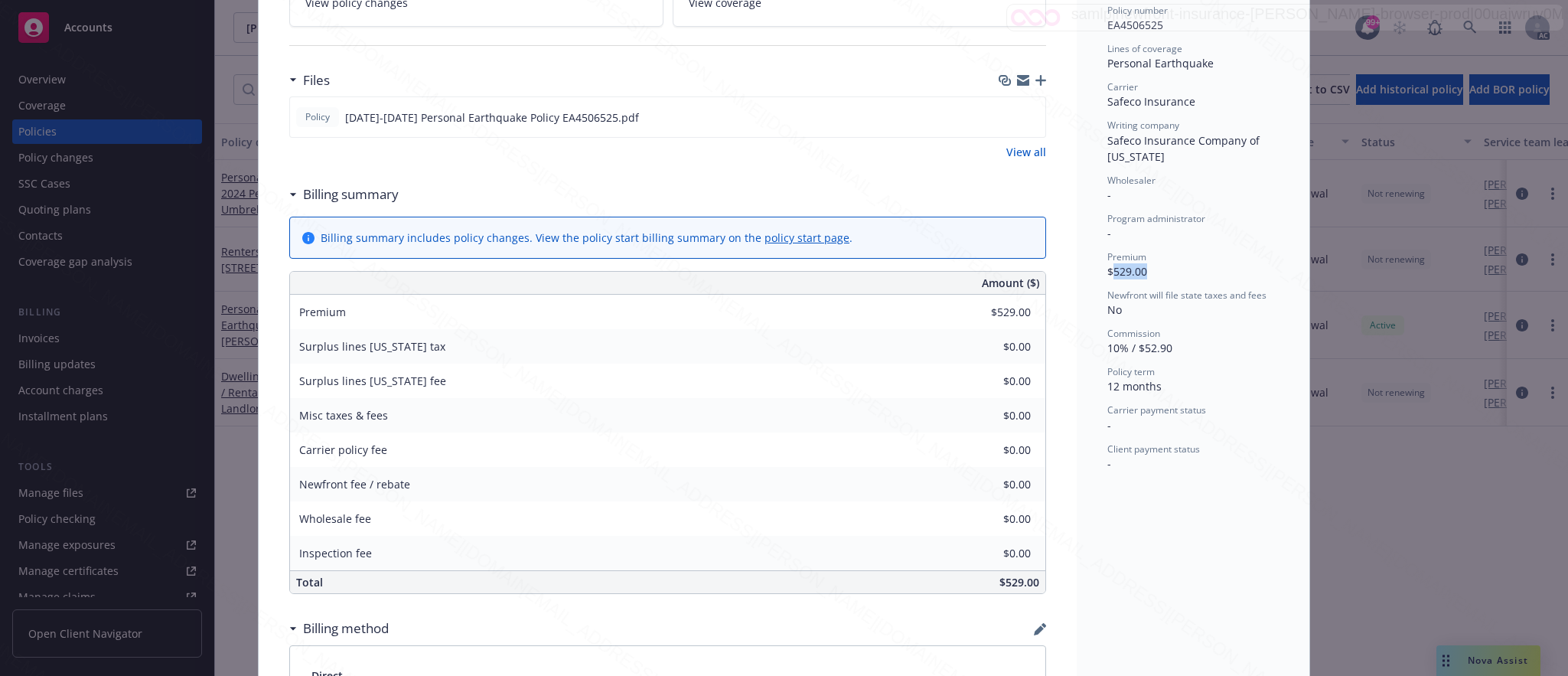
drag, startPoint x: 1102, startPoint y: 266, endPoint x: 1143, endPoint y: 273, distance: 41.6
click at [1143, 273] on div "Premium $529.00" at bounding box center [1193, 264] width 172 height 29
copy span "529.00"
click at [1000, 116] on icon "download file" at bounding box center [1005, 116] width 12 height 12
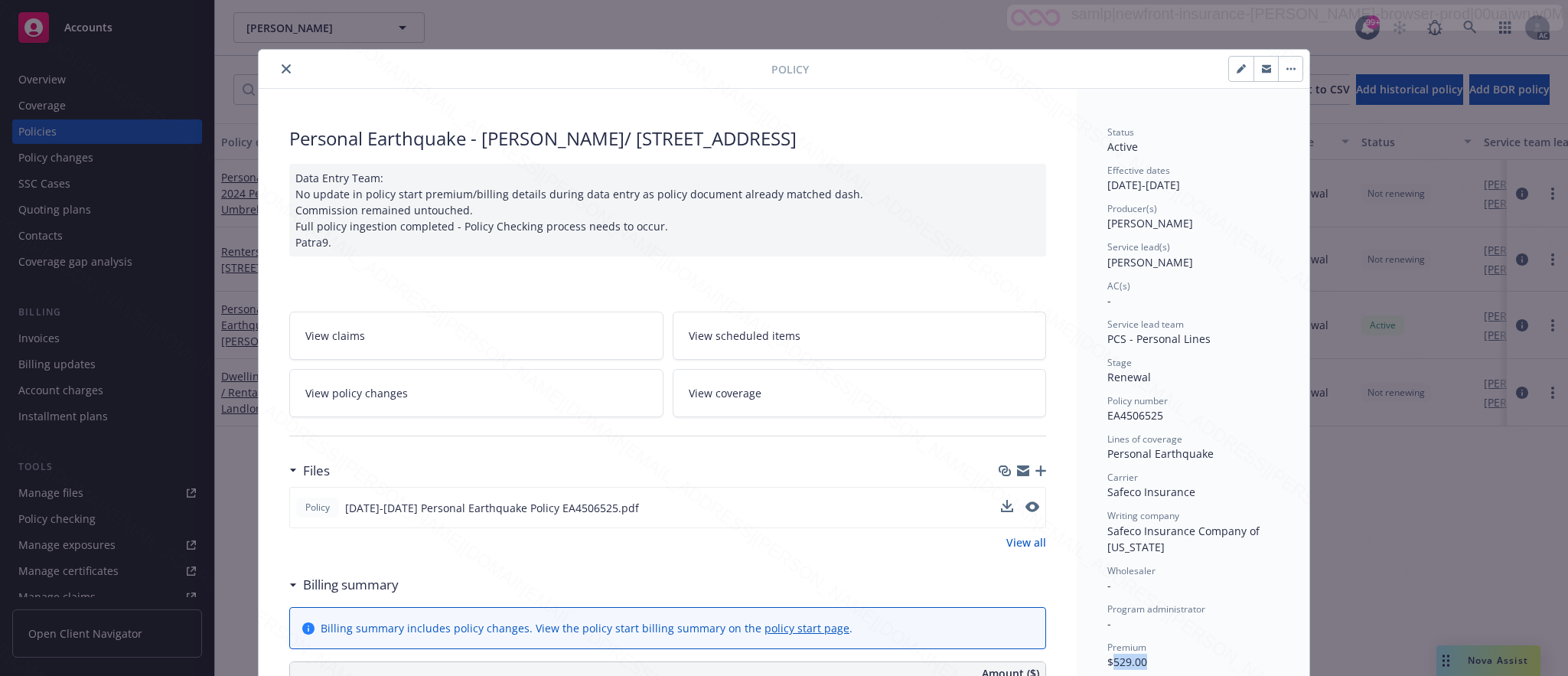
click at [1283, 65] on button "button" at bounding box center [1289, 69] width 25 height 25
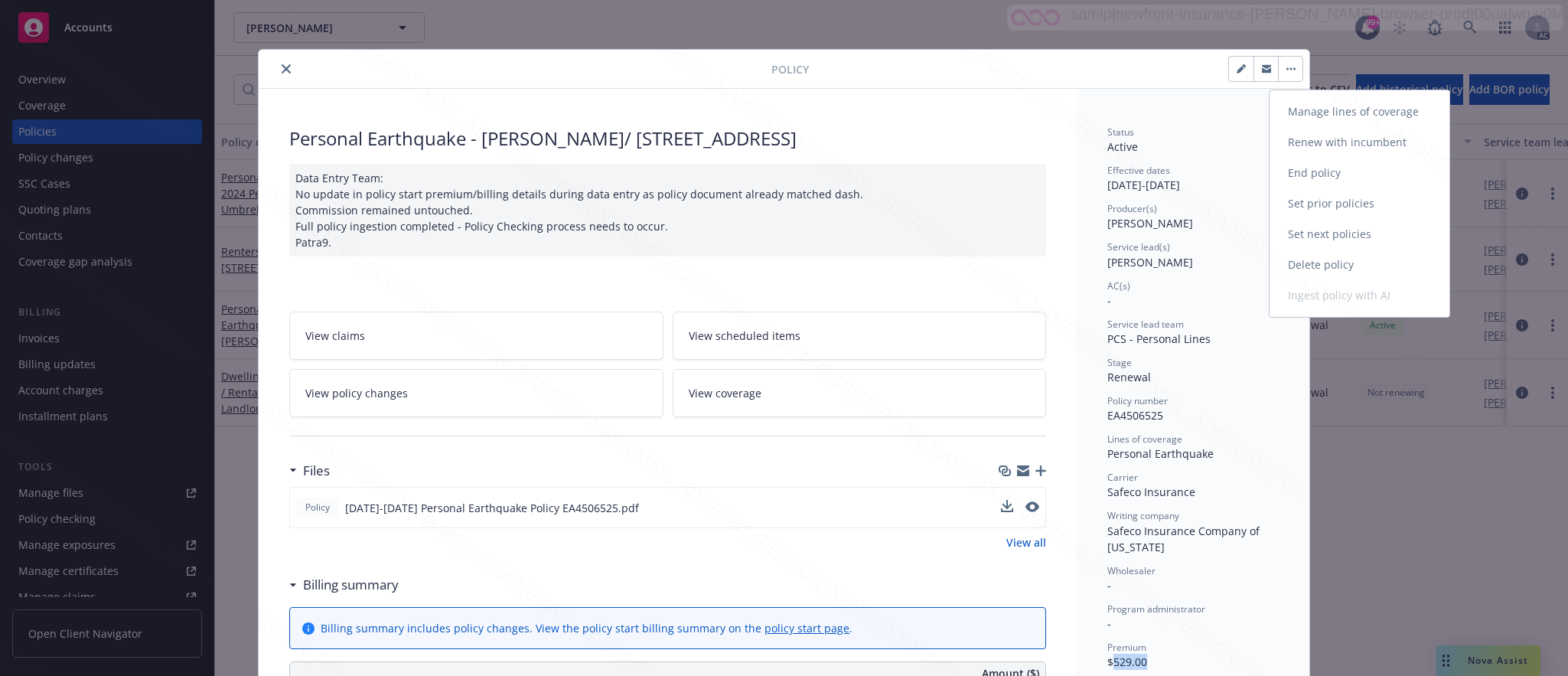
click at [1318, 174] on link "End policy" at bounding box center [1359, 173] width 180 height 31
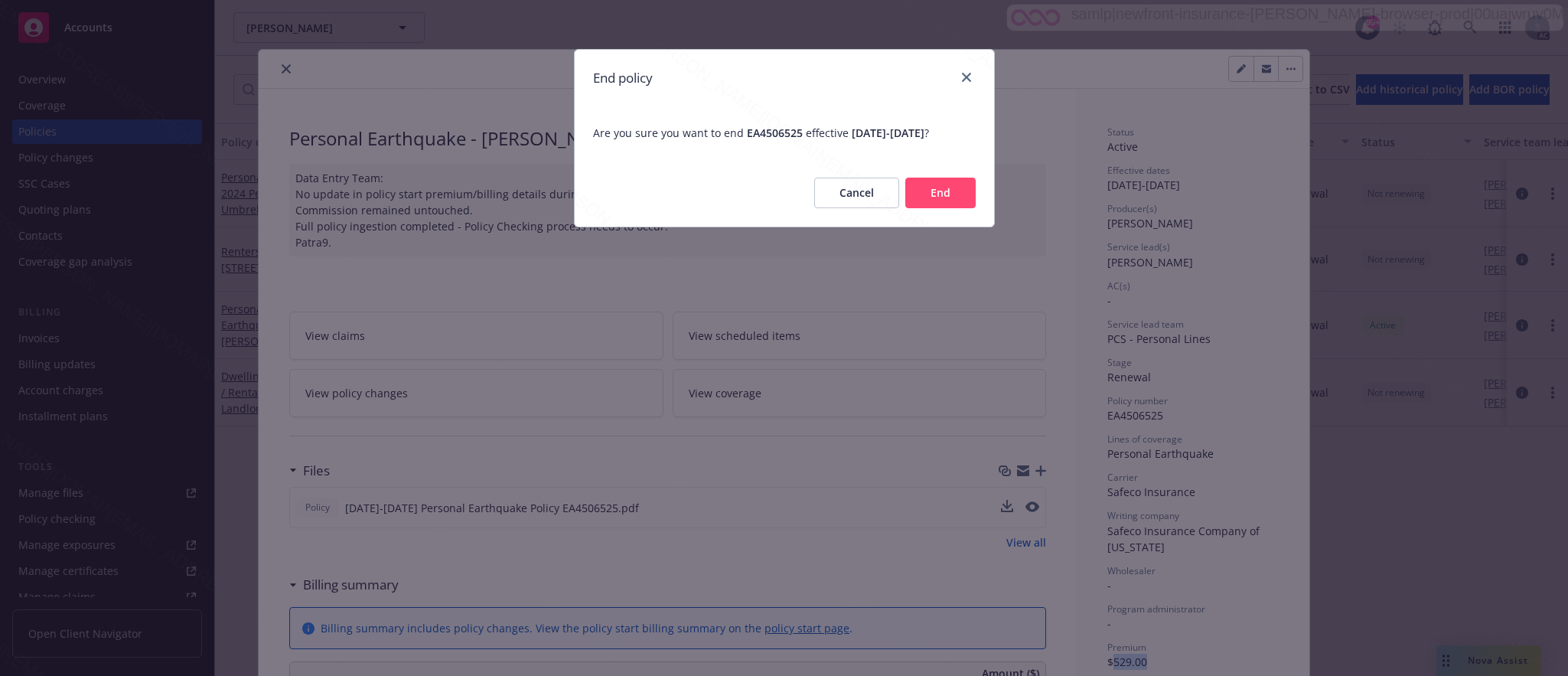
click at [937, 184] on button "End" at bounding box center [940, 192] width 70 height 31
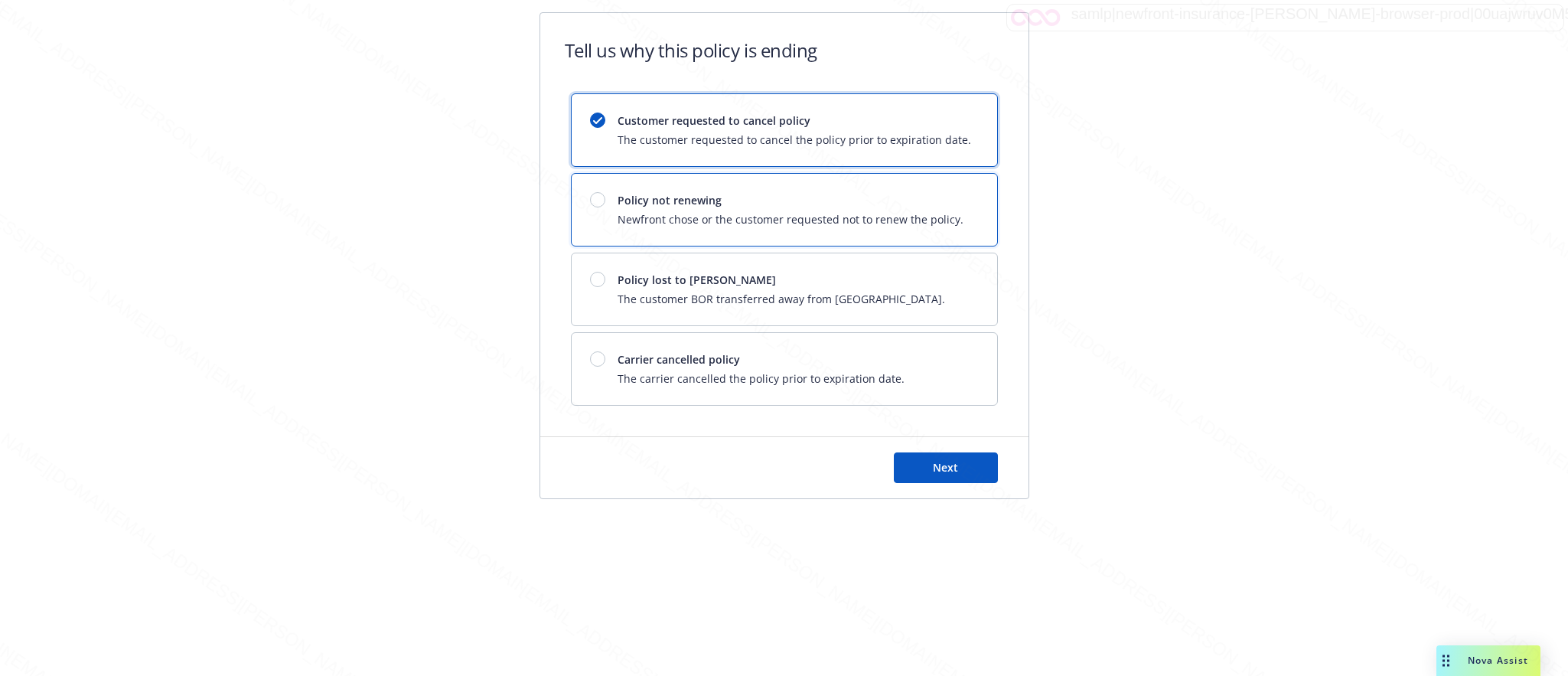
click at [928, 205] on span "Policy not renewing" at bounding box center [790, 200] width 346 height 16
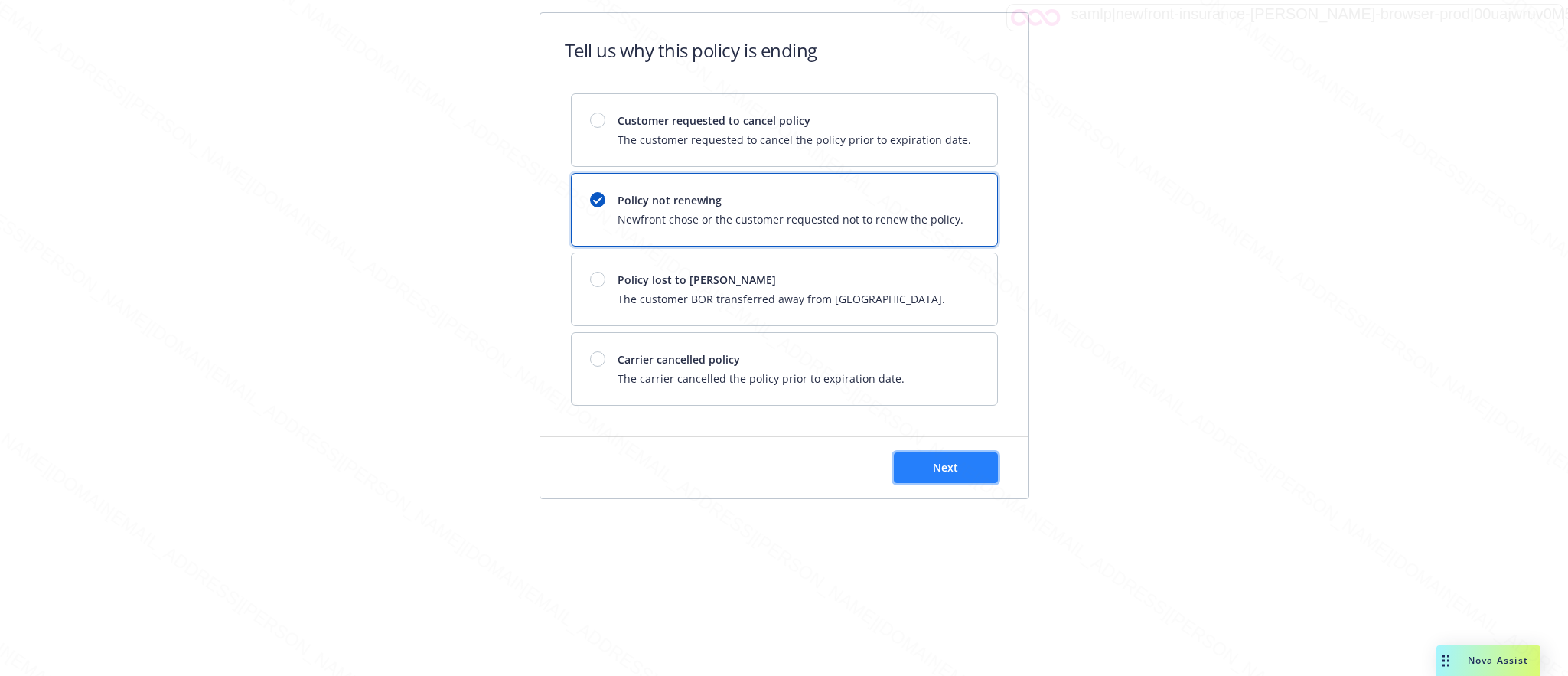
click at [948, 469] on span "Next" at bounding box center [945, 467] width 25 height 14
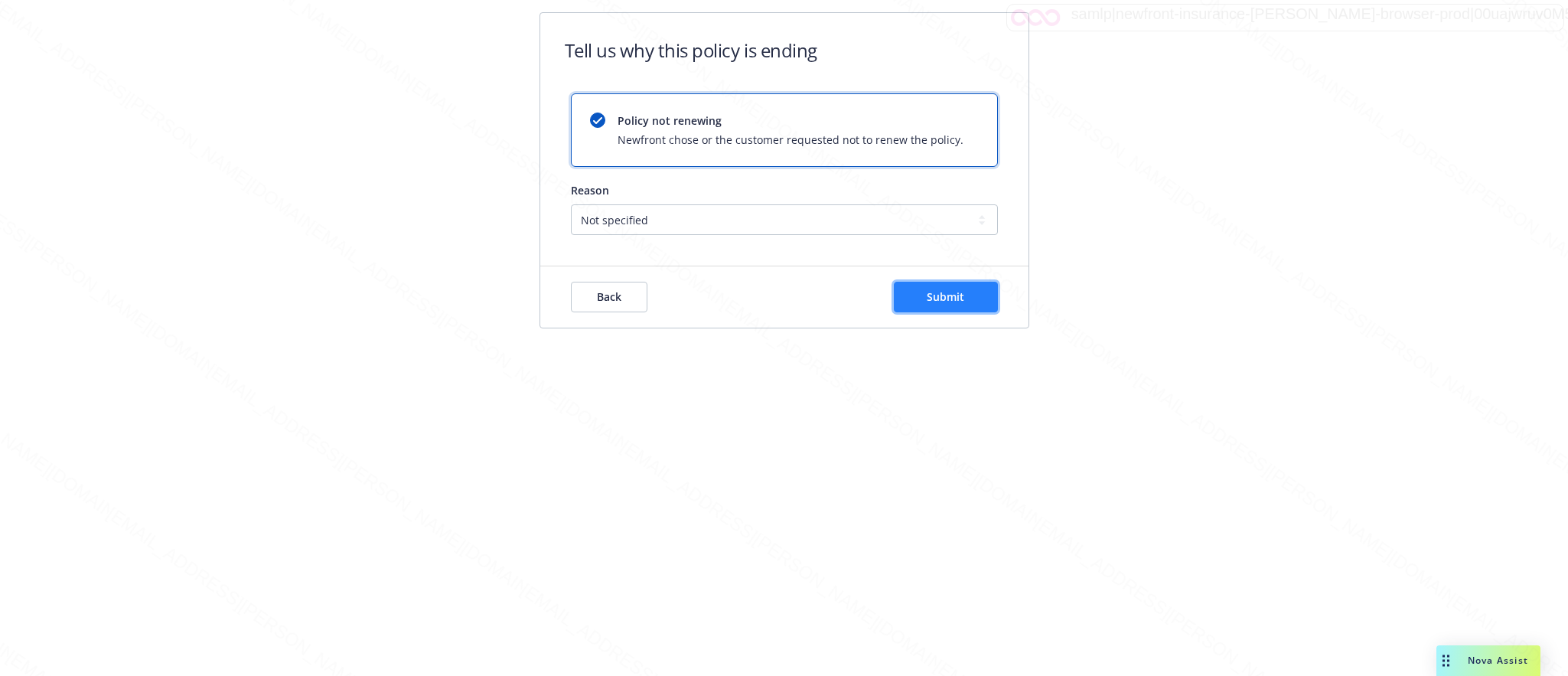
click at [948, 287] on button "Submit" at bounding box center [945, 297] width 104 height 31
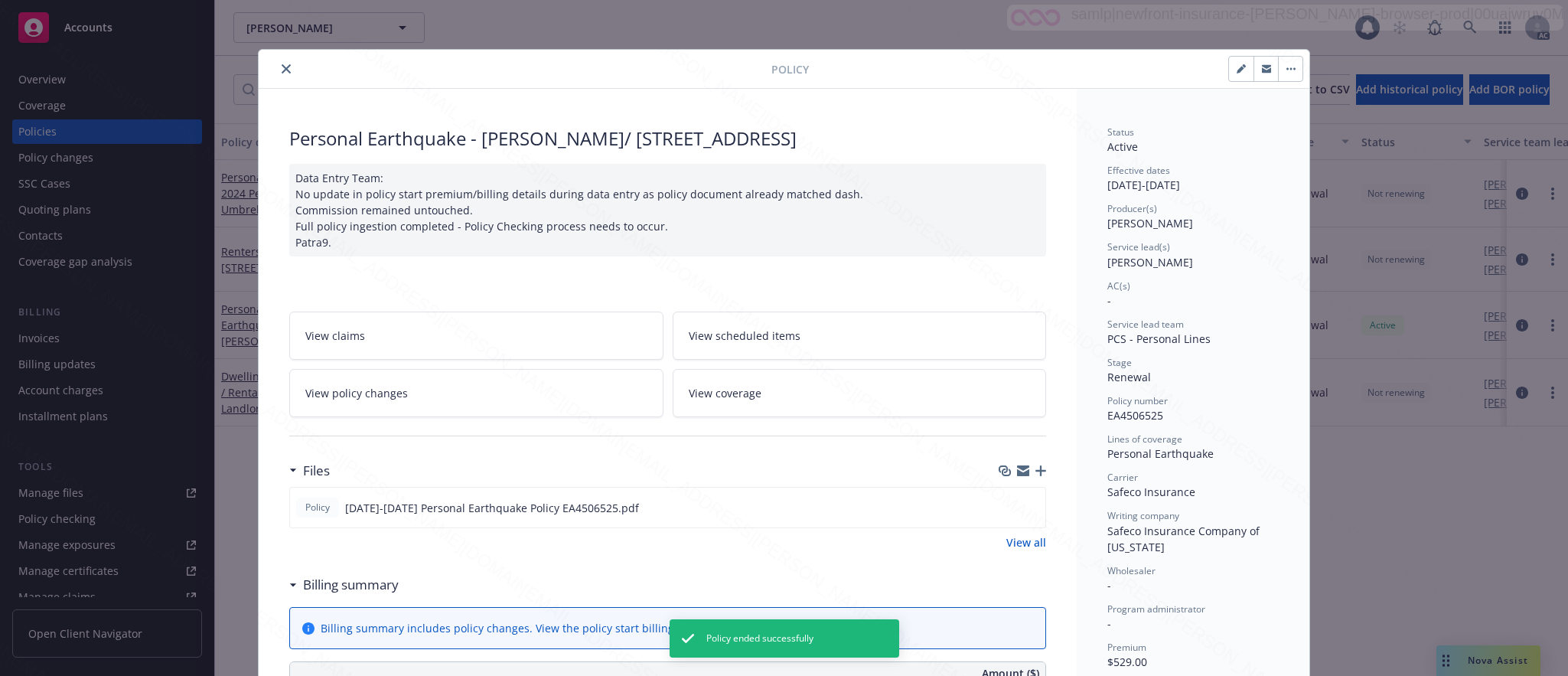
scroll to position [46, 0]
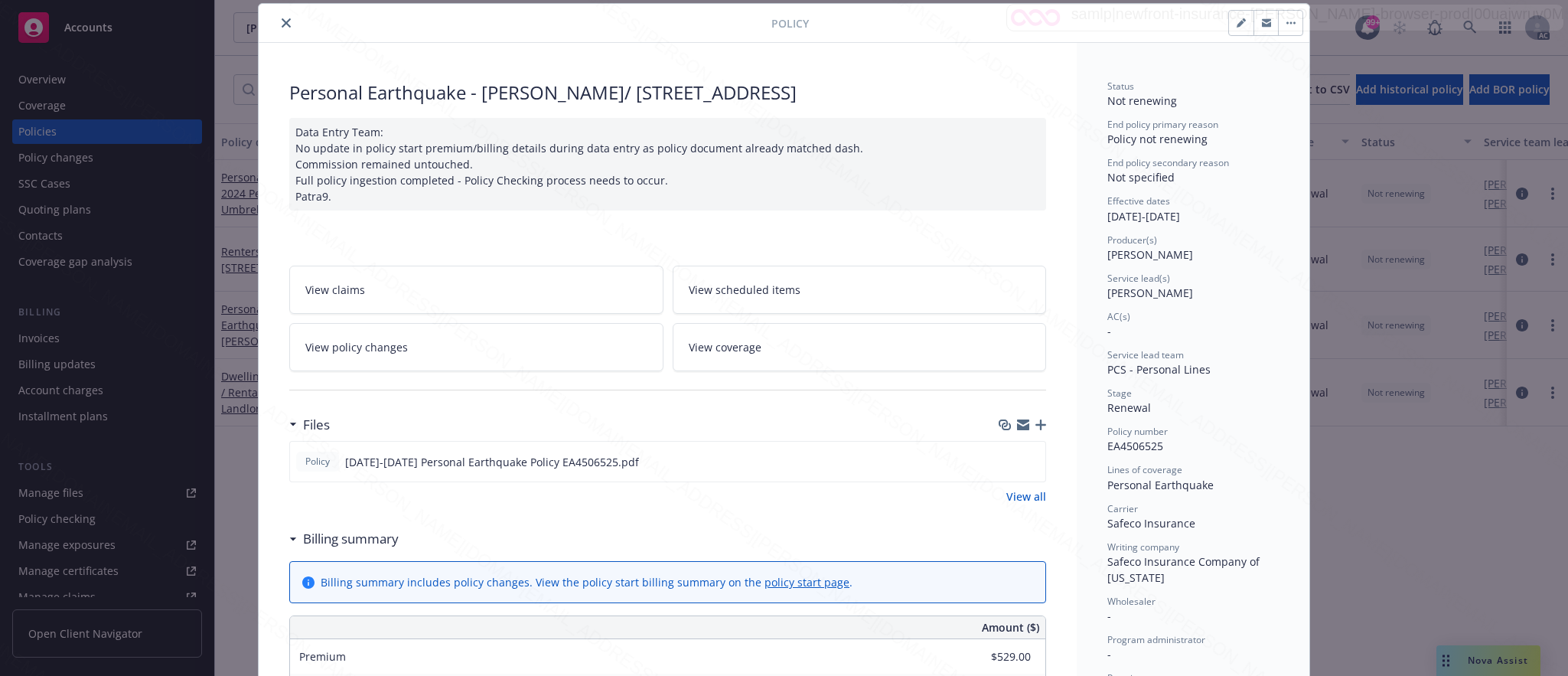
click at [277, 19] on button "close" at bounding box center [286, 22] width 18 height 18
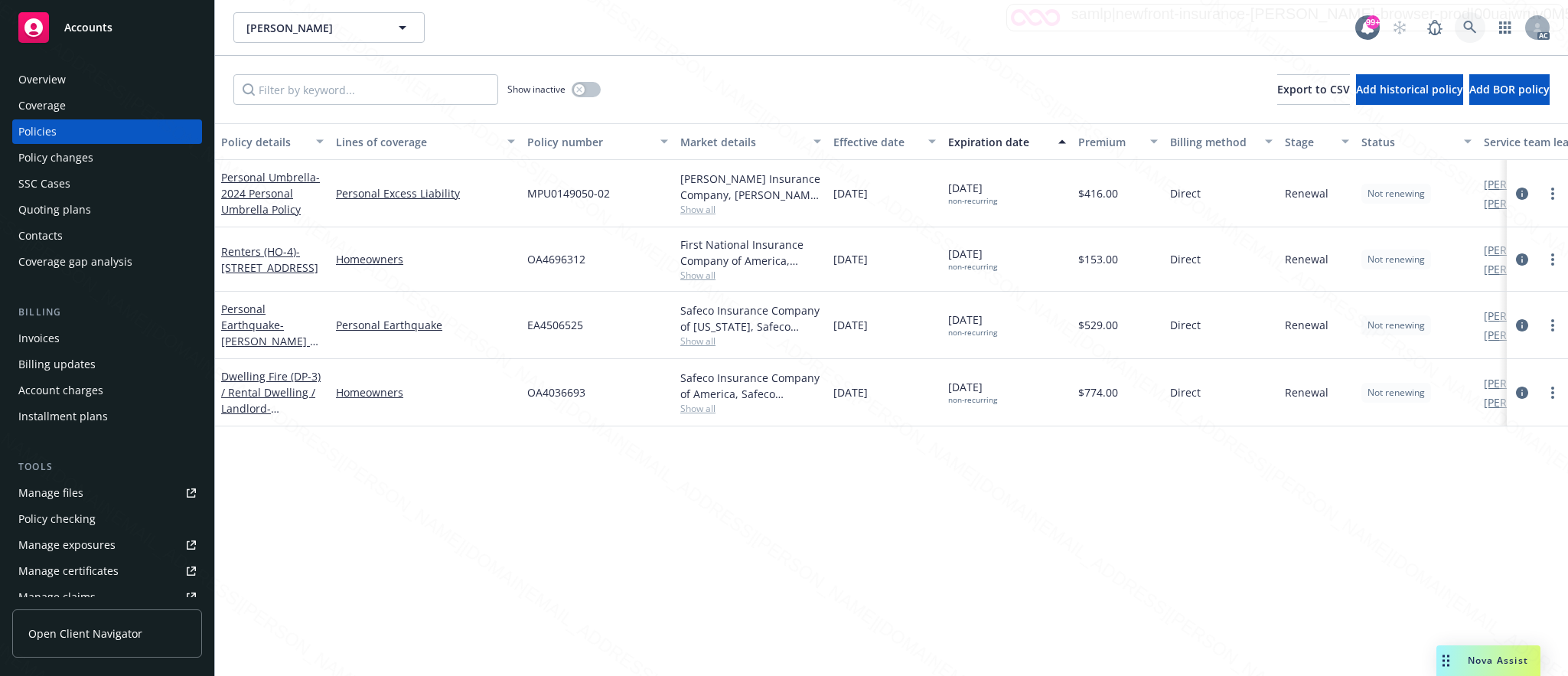
click at [1465, 21] on icon at bounding box center [1469, 27] width 13 height 13
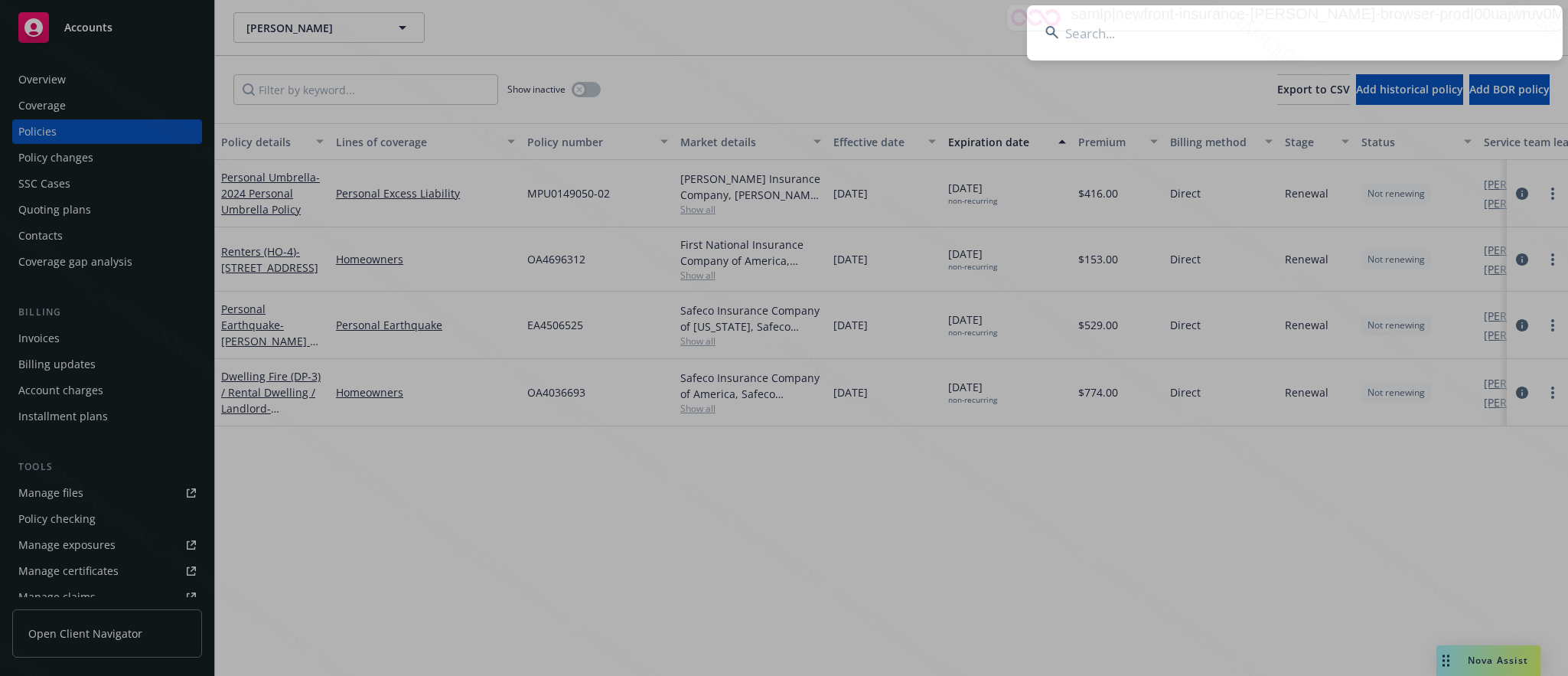
click at [1111, 33] on input at bounding box center [1294, 33] width 536 height 55
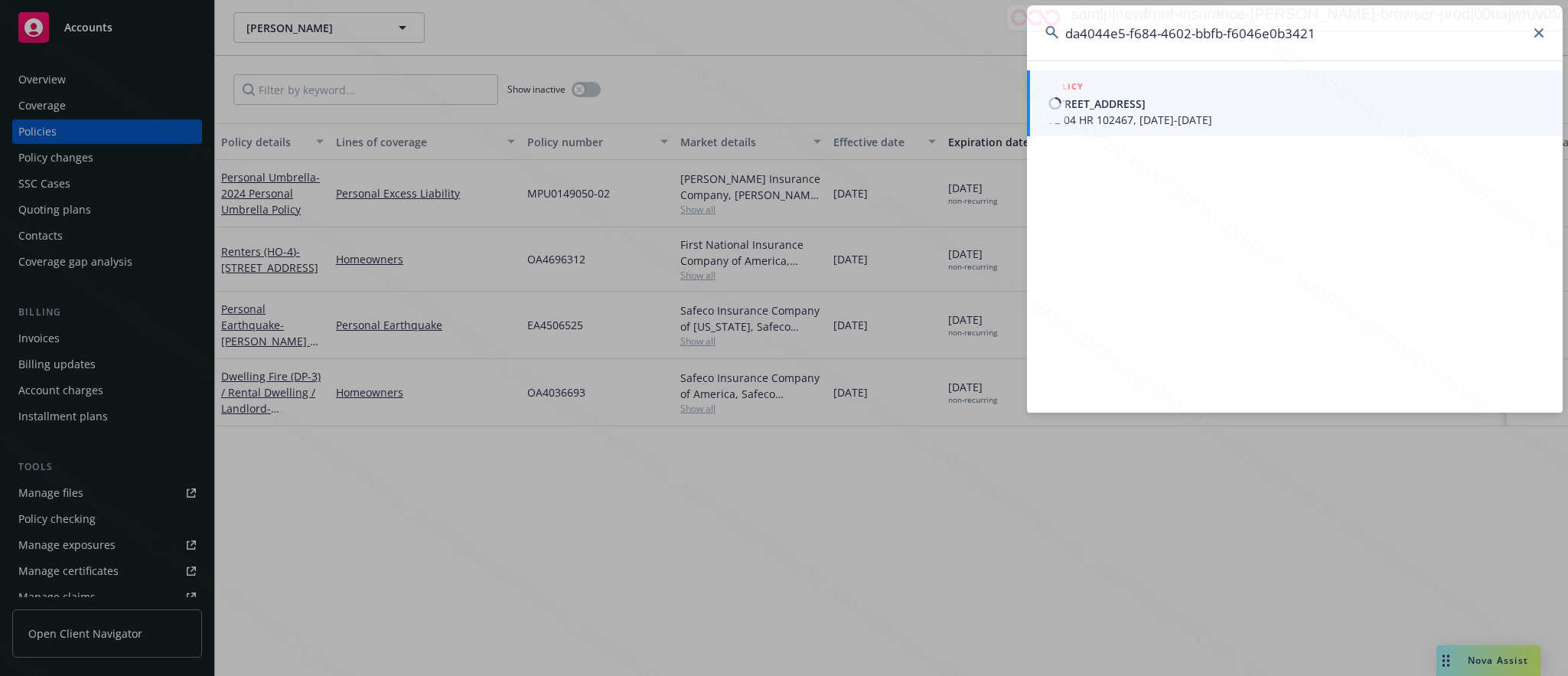
type input "da4044e5-f684-4602-bbfb-f6046e0b3421"
click at [1111, 110] on span "5069 Alhambra Valley Road Martinez, CA 94553" at bounding box center [1296, 104] width 495 height 16
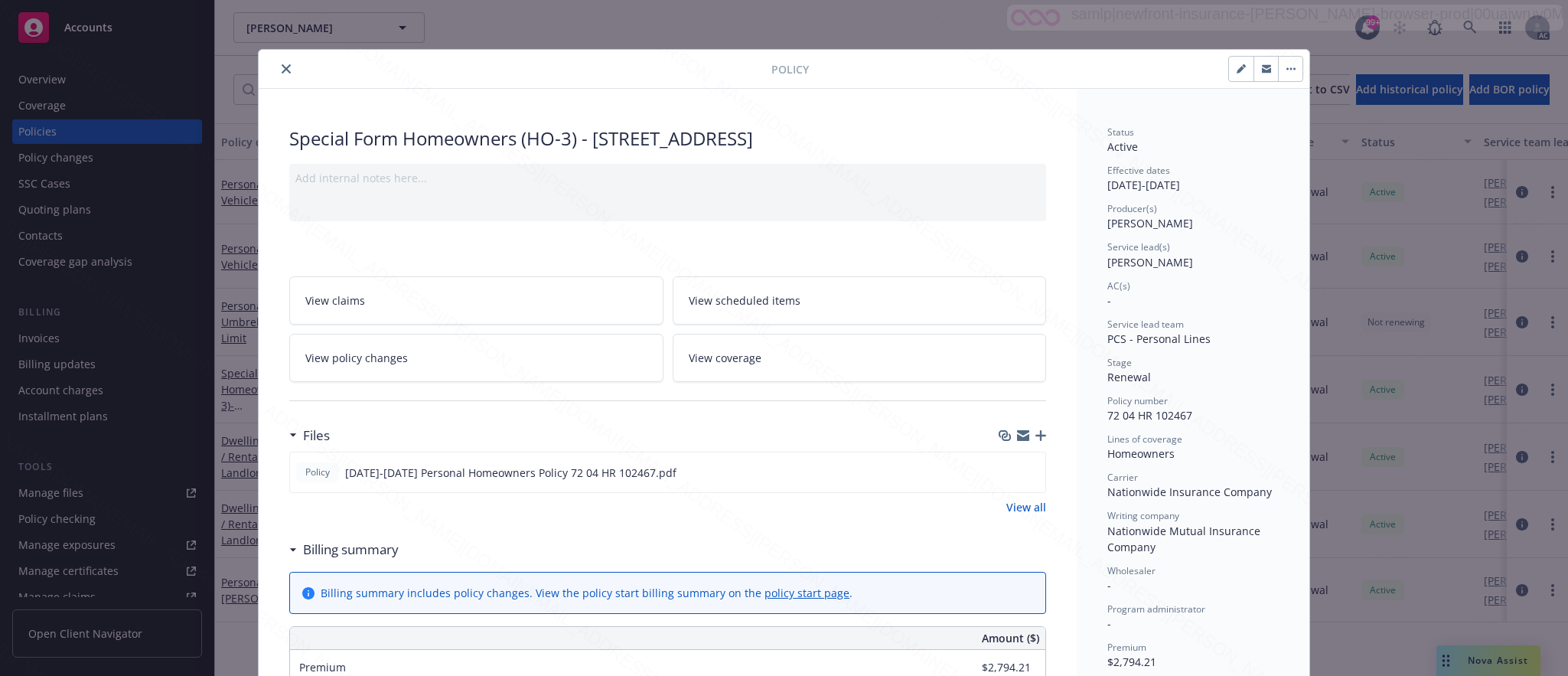
click at [335, 363] on span "View policy changes" at bounding box center [357, 358] width 103 height 16
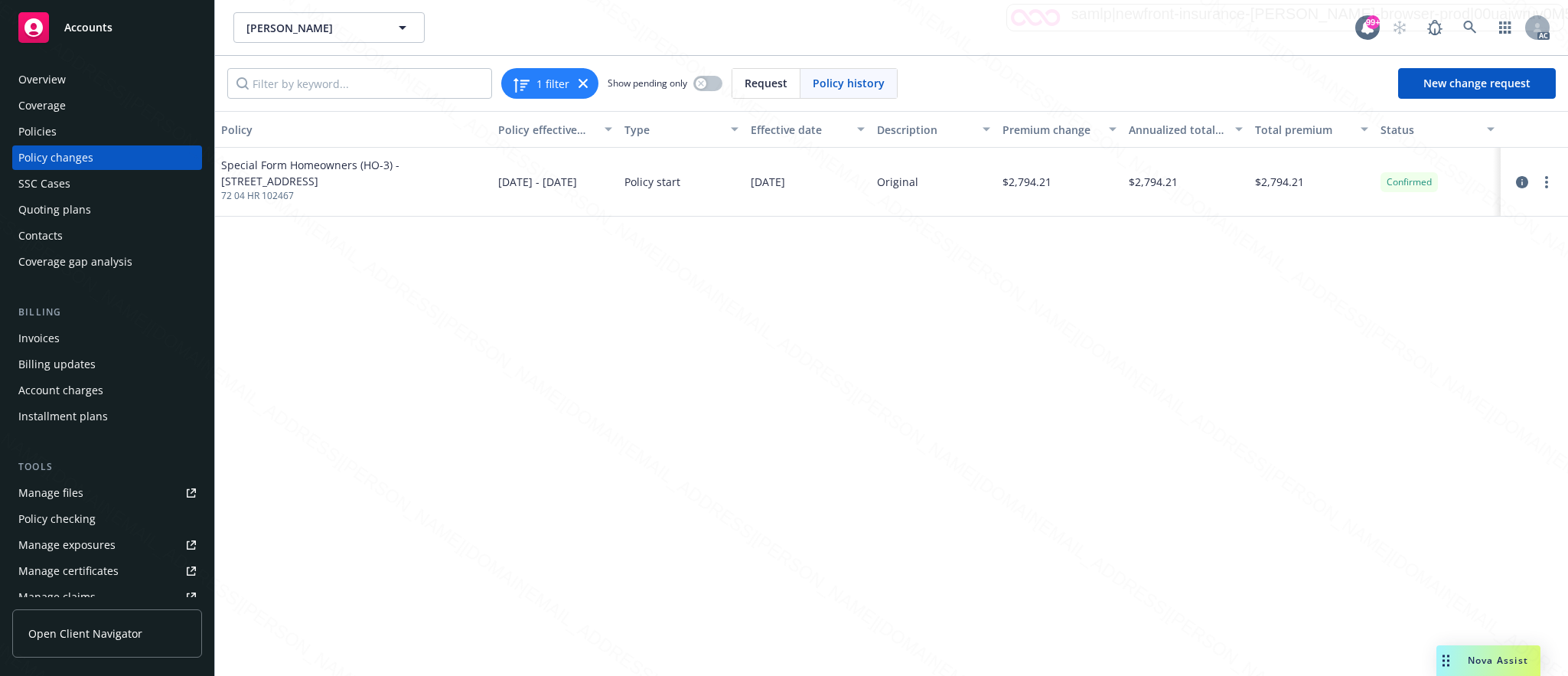
click at [64, 82] on div "Overview" at bounding box center [42, 79] width 47 height 25
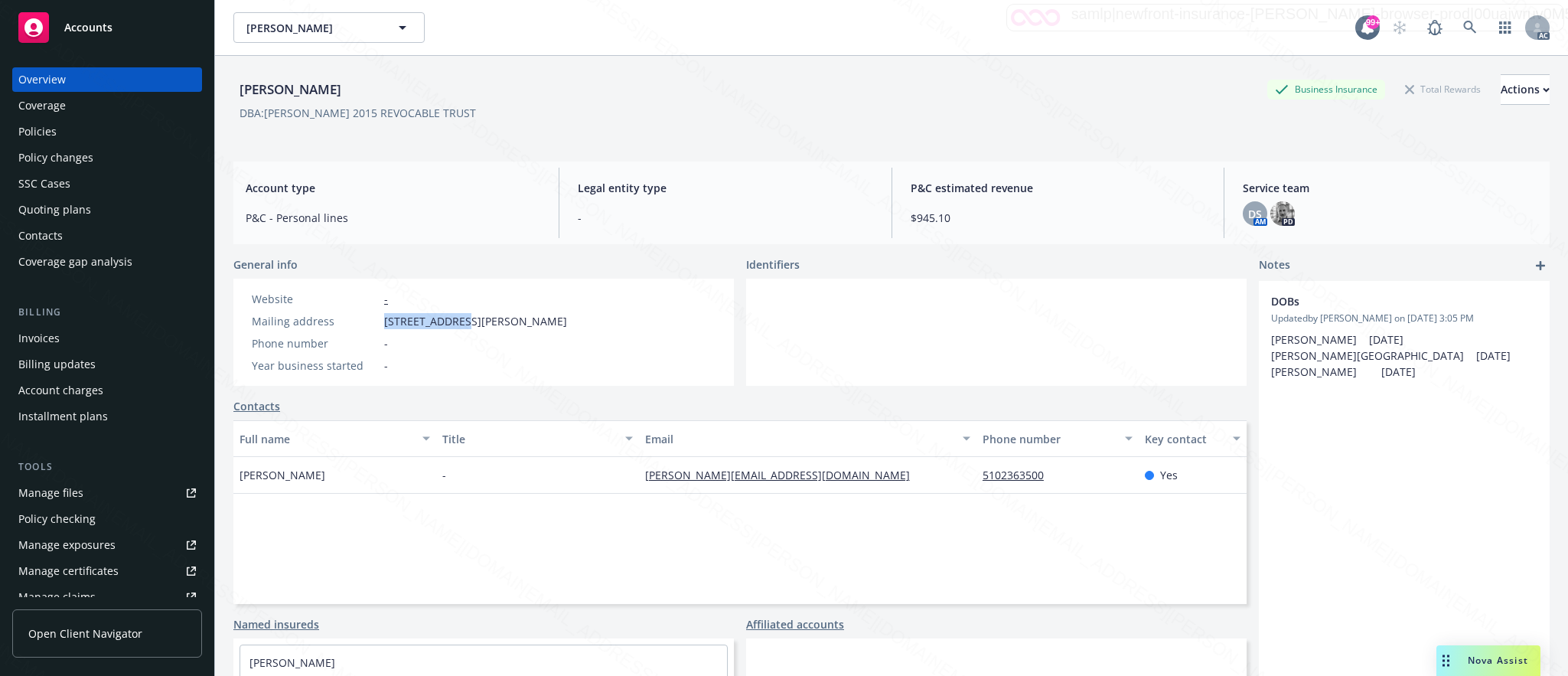
drag, startPoint x: 379, startPoint y: 326, endPoint x: 471, endPoint y: 320, distance: 92.2
click at [471, 320] on div "Mailing address 5069 ALHAMBRA VALLEY RD RF, Martinez, CA, 94553" at bounding box center [409, 321] width 328 height 16
copy div "5069 ALHAMBRA"
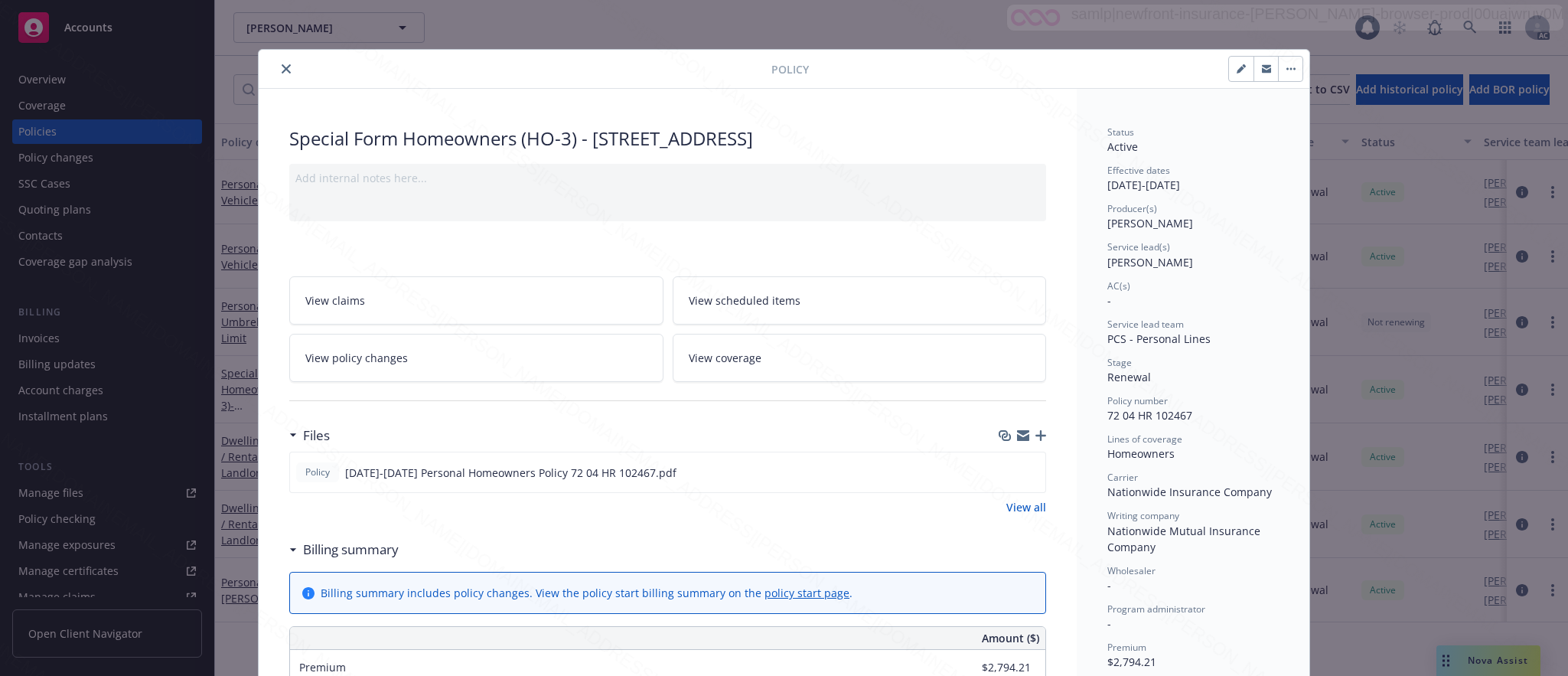
scroll to position [46, 0]
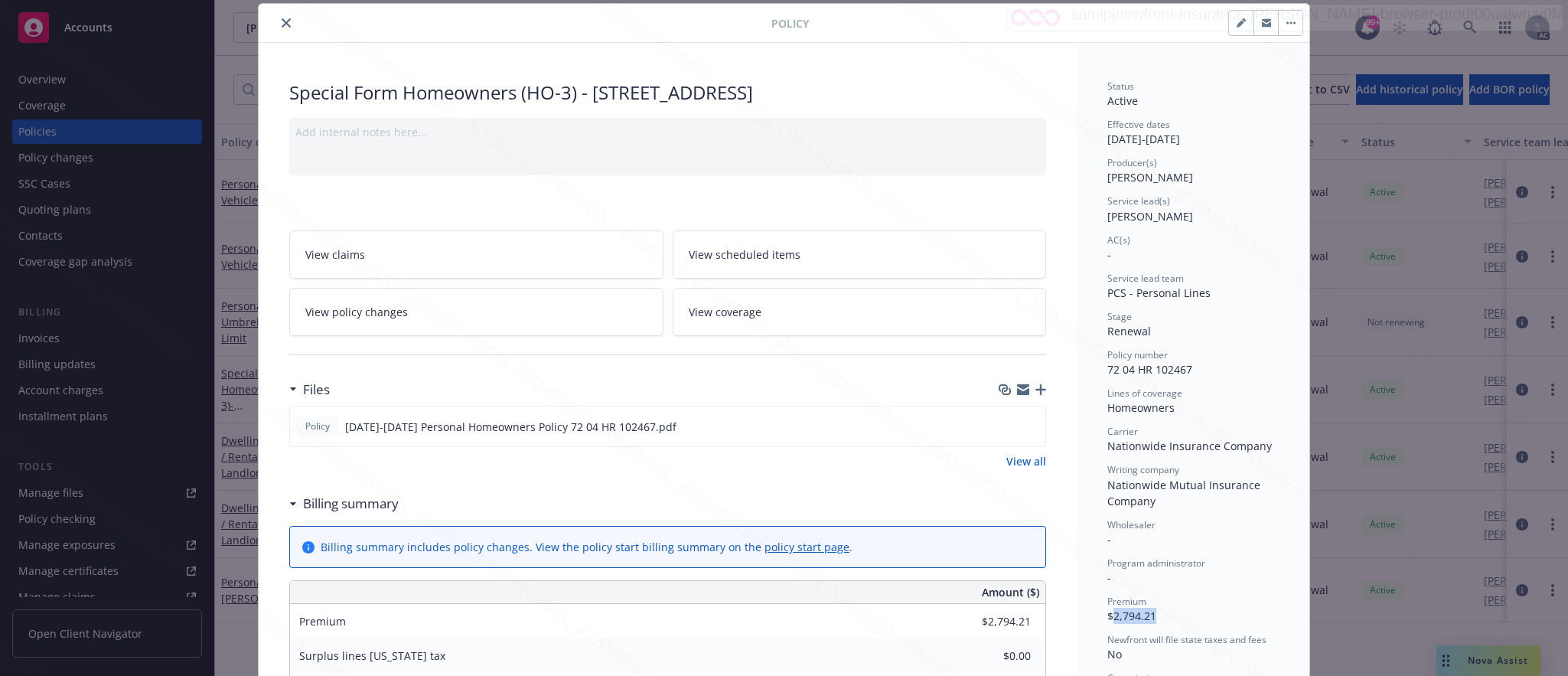
drag, startPoint x: 1104, startPoint y: 610, endPoint x: 1160, endPoint y: 613, distance: 56.1
click at [1160, 613] on div "Premium $2,794.21" at bounding box center [1193, 609] width 172 height 29
copy span "2,794.21"
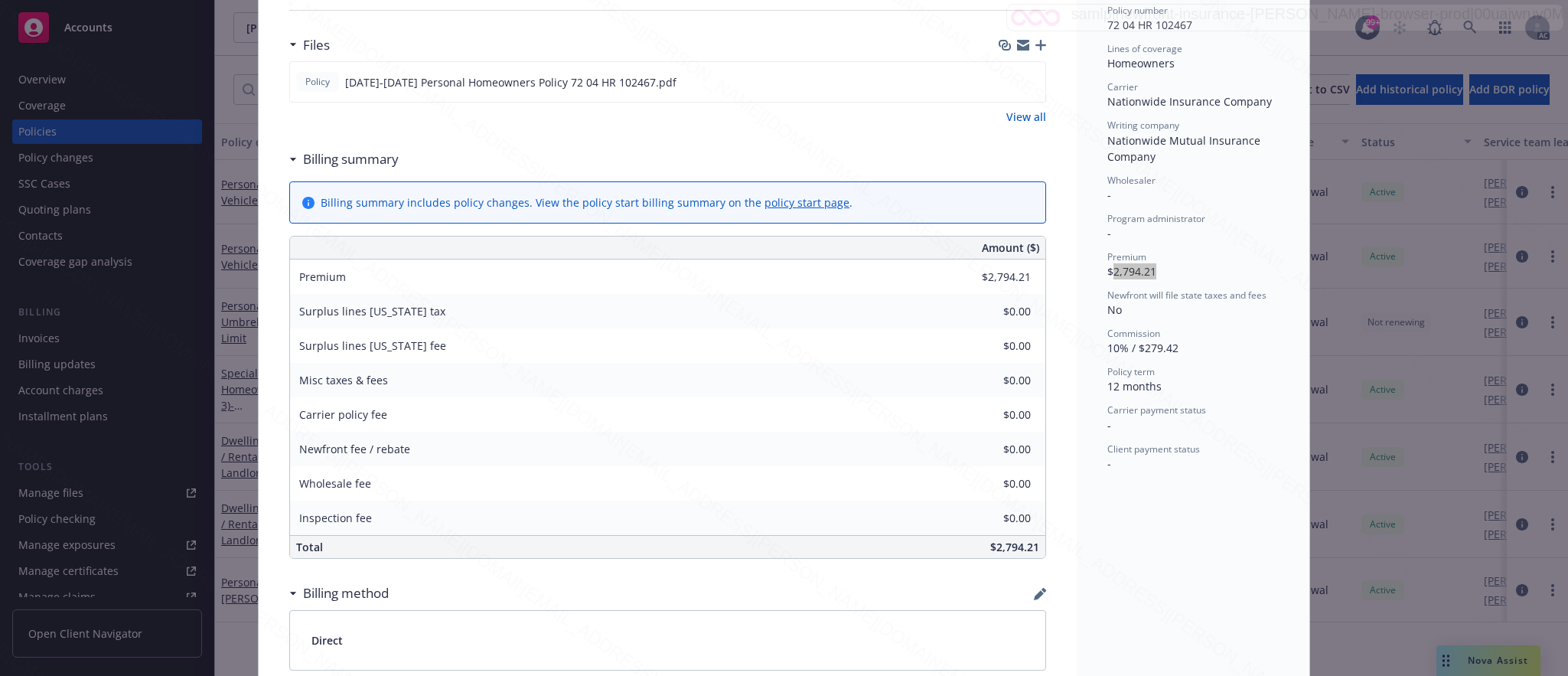
scroll to position [275, 0]
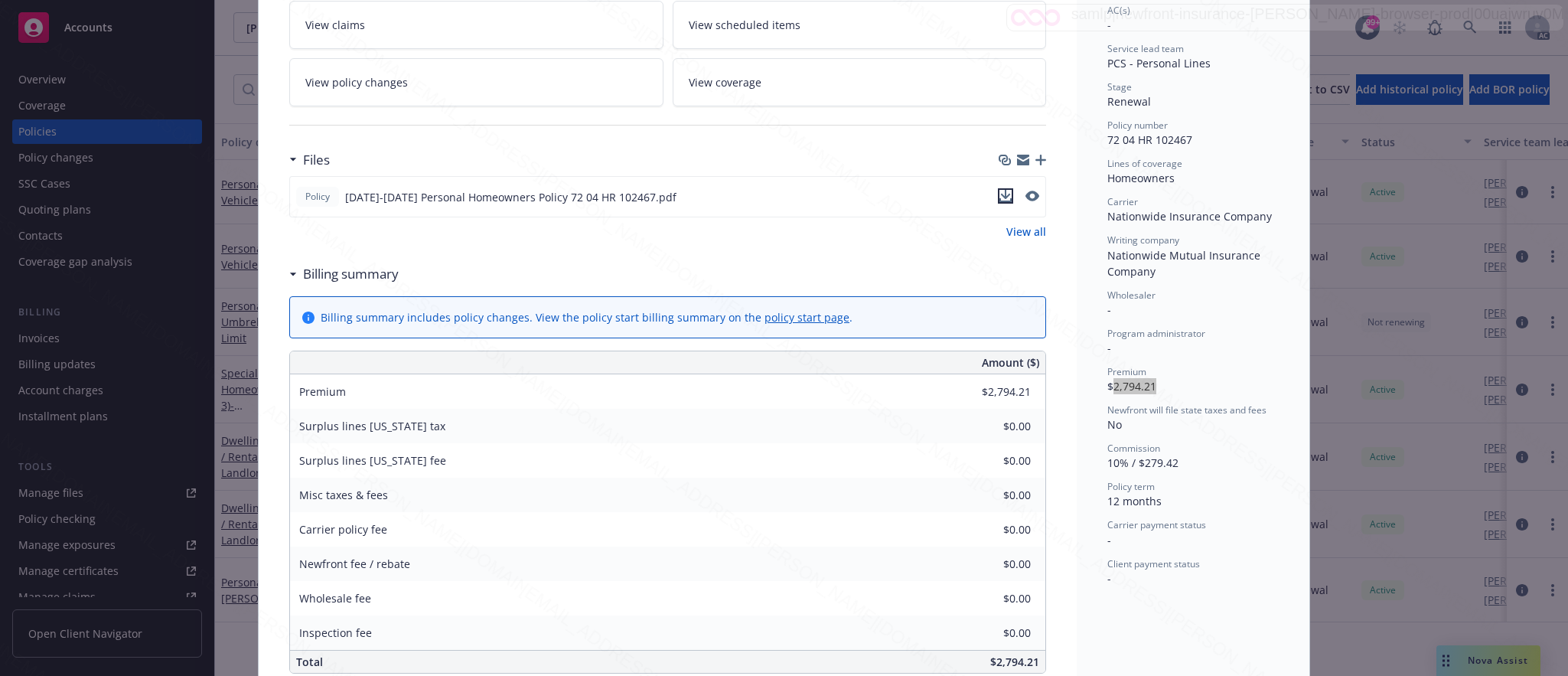
click at [1001, 199] on icon "download file" at bounding box center [1006, 195] width 10 height 9
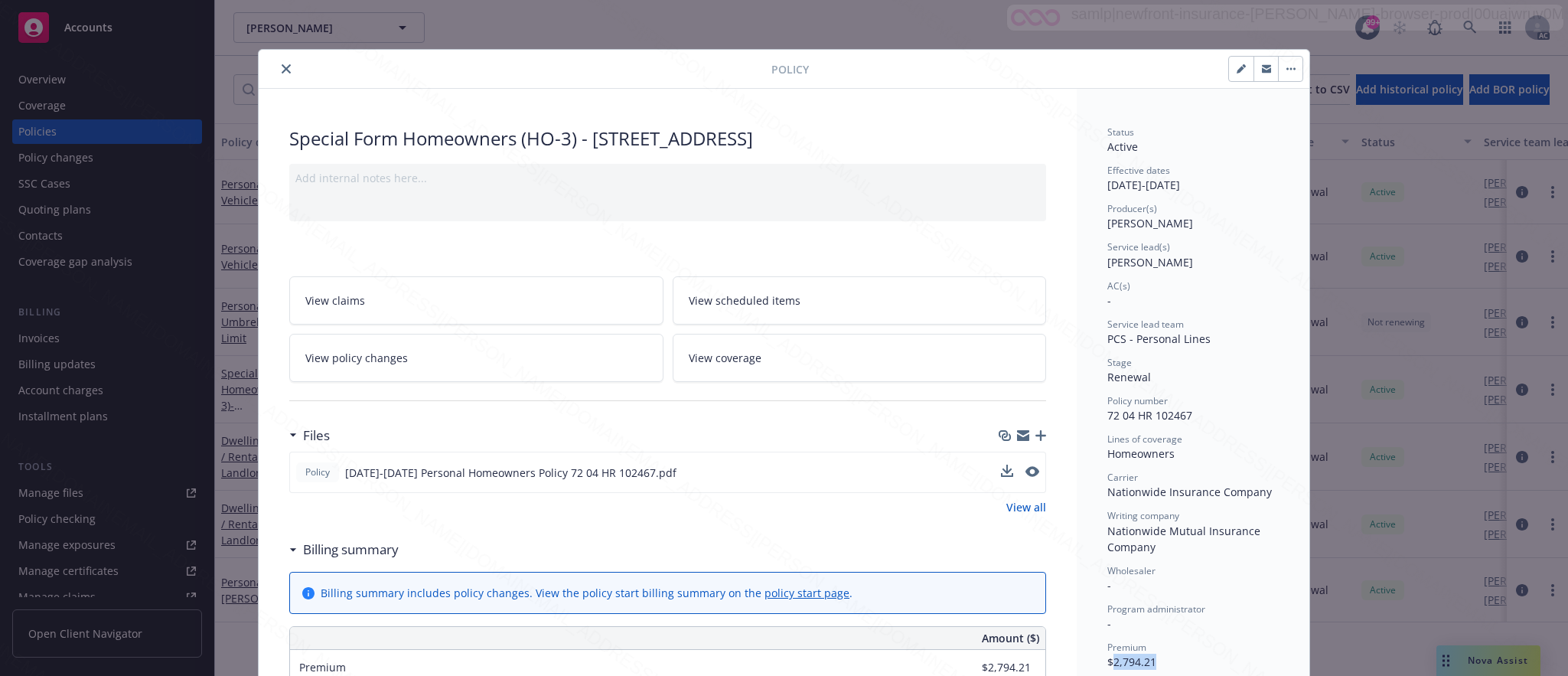
click at [1278, 72] on button "button" at bounding box center [1289, 69] width 25 height 25
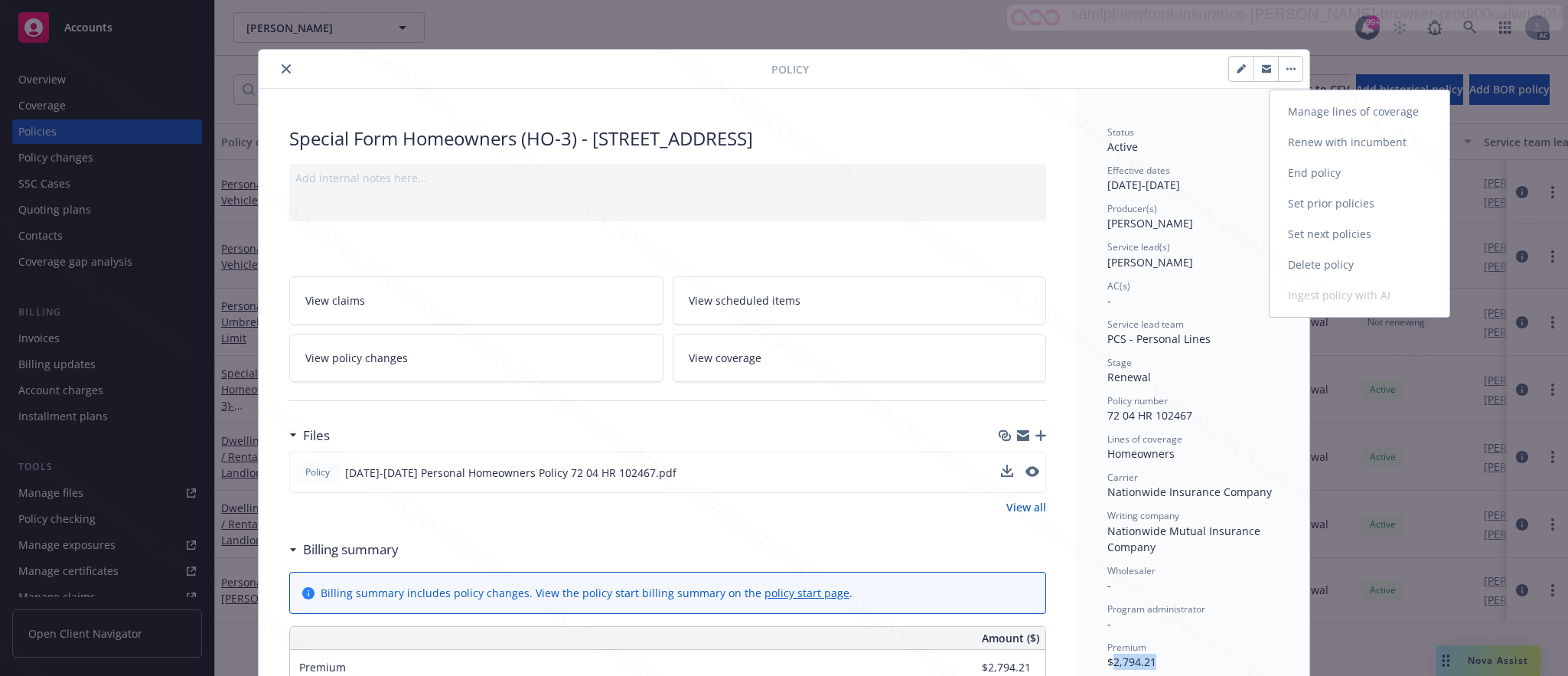
click at [1296, 177] on link "End policy" at bounding box center [1359, 173] width 180 height 31
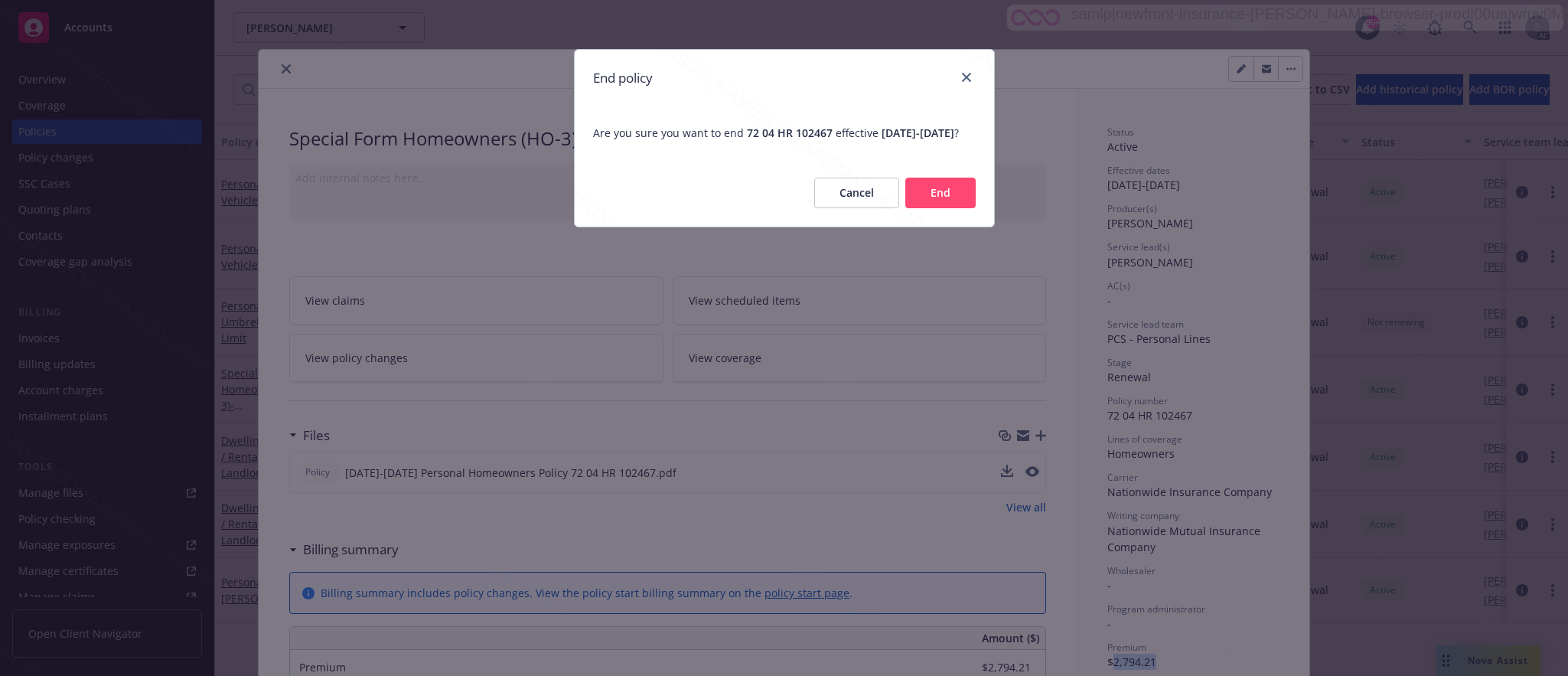
click at [940, 207] on button "End" at bounding box center [940, 192] width 70 height 31
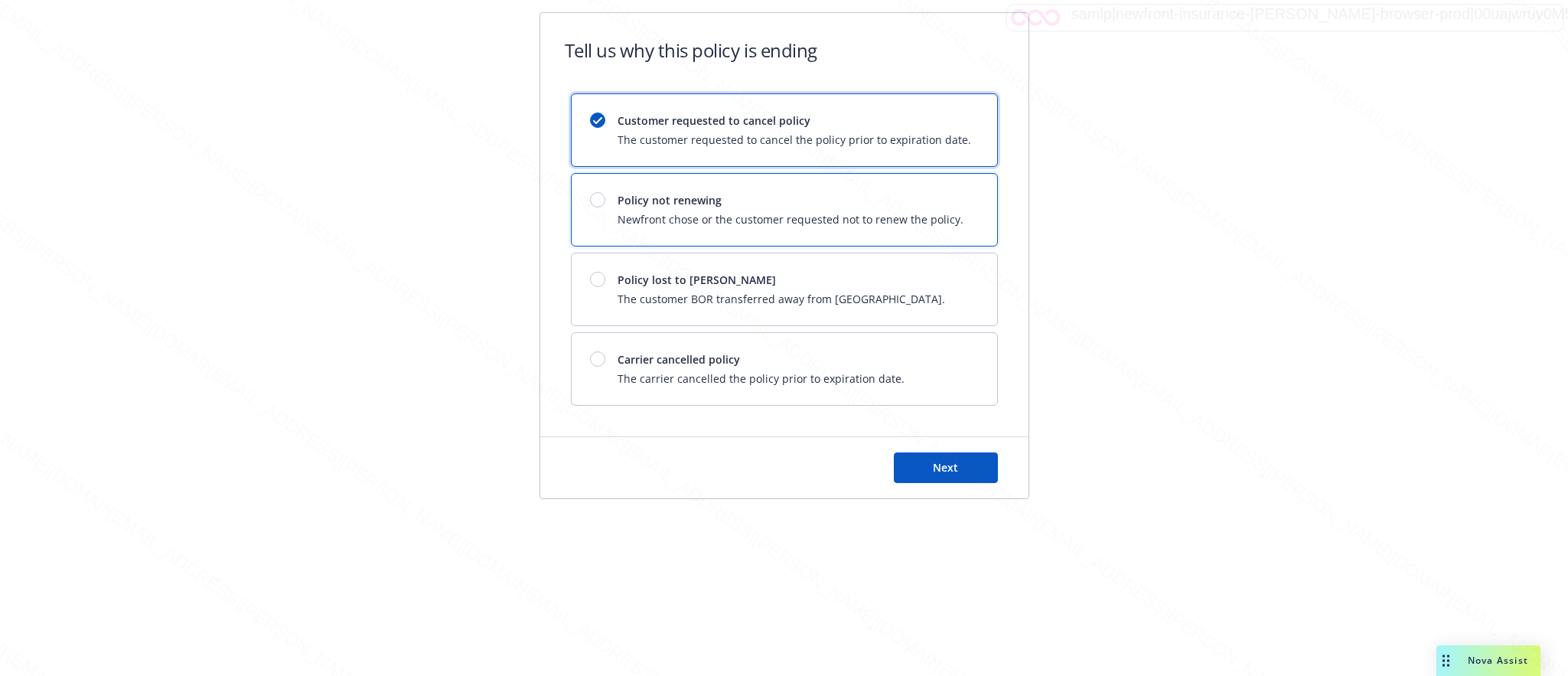
click at [926, 207] on span "Policy not renewing" at bounding box center [790, 200] width 346 height 16
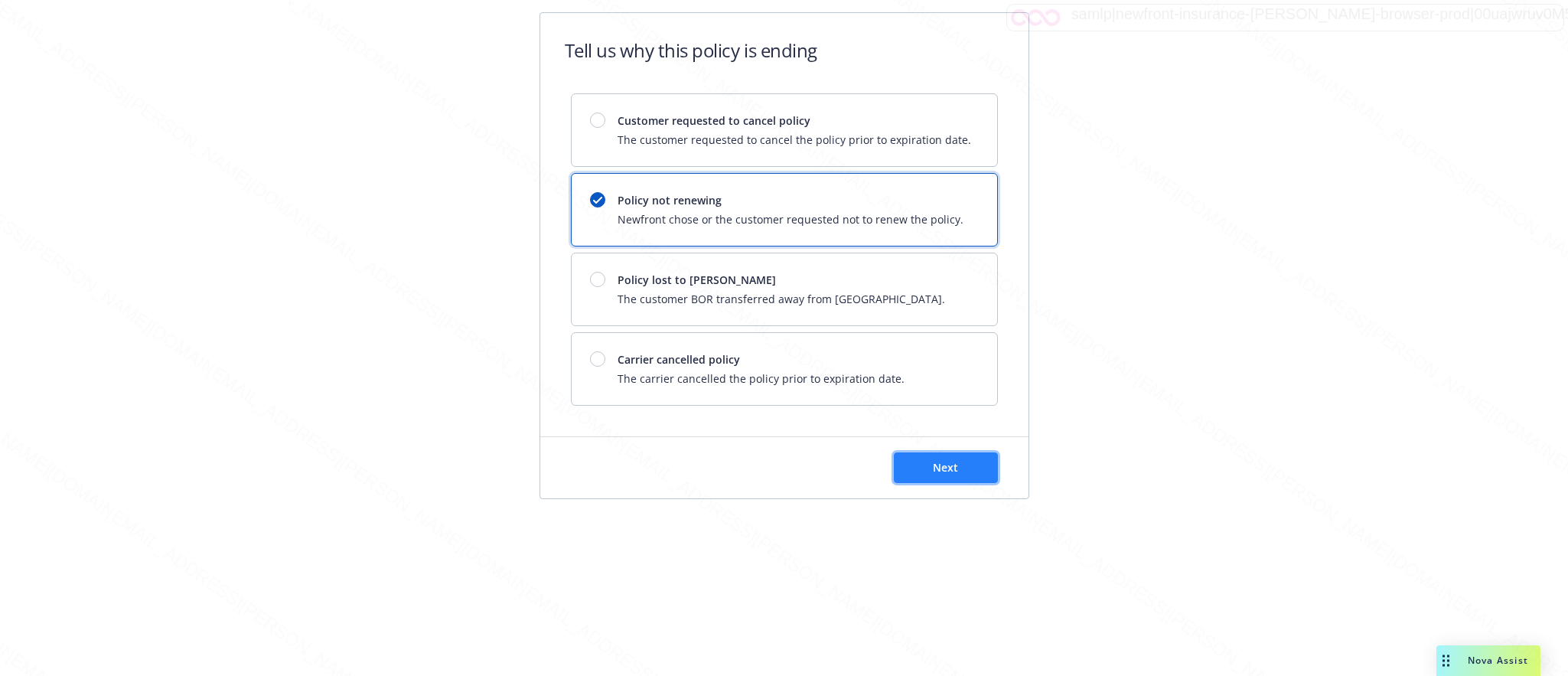
click at [928, 467] on button "Next" at bounding box center [945, 467] width 104 height 31
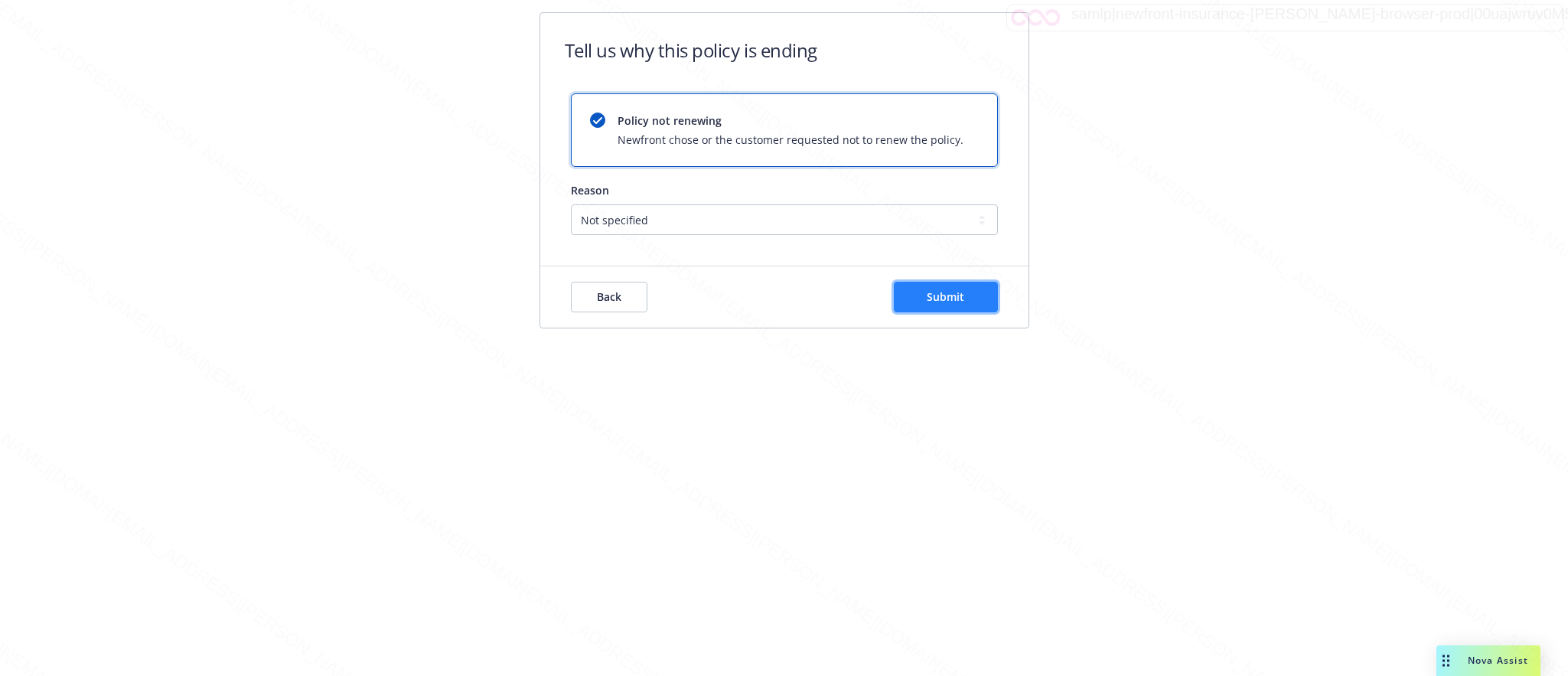
click at [967, 302] on button "Submit" at bounding box center [945, 297] width 104 height 31
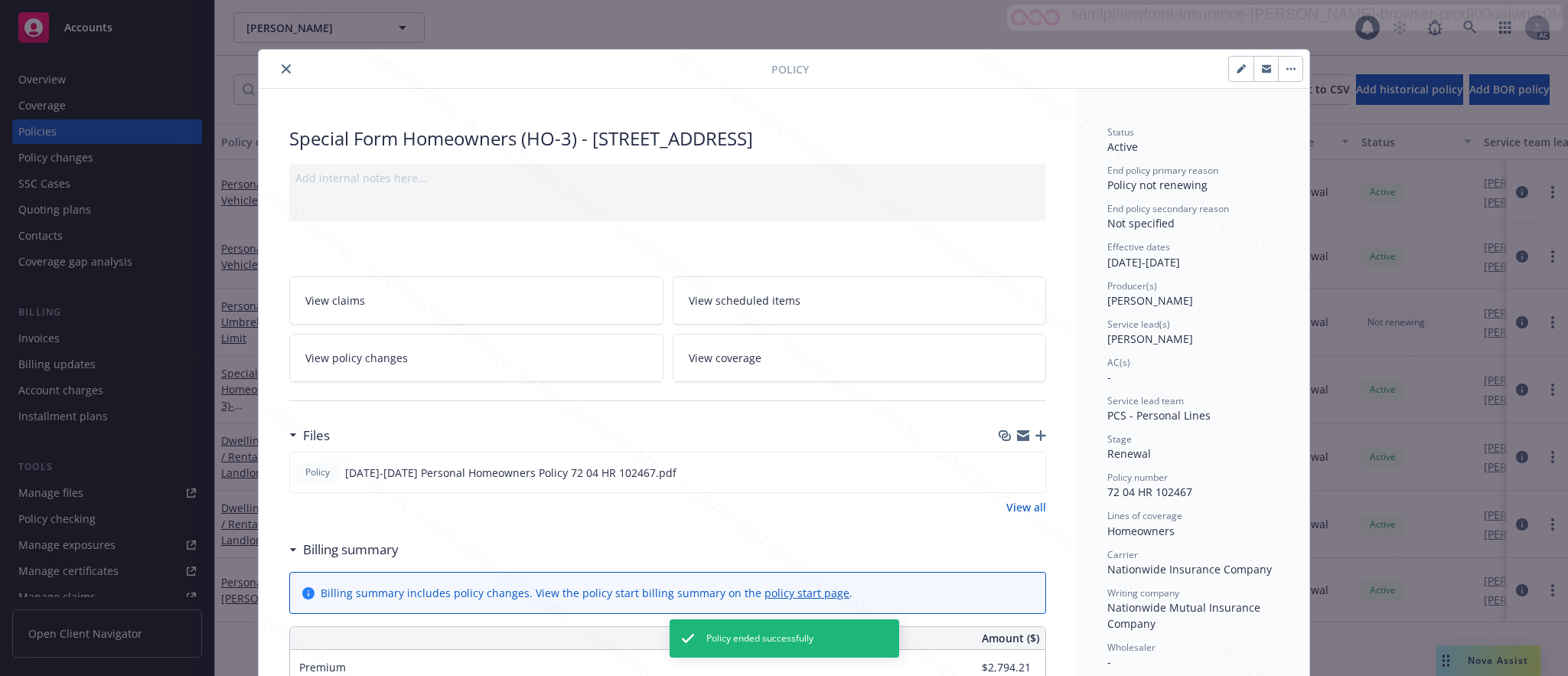
scroll to position [46, 0]
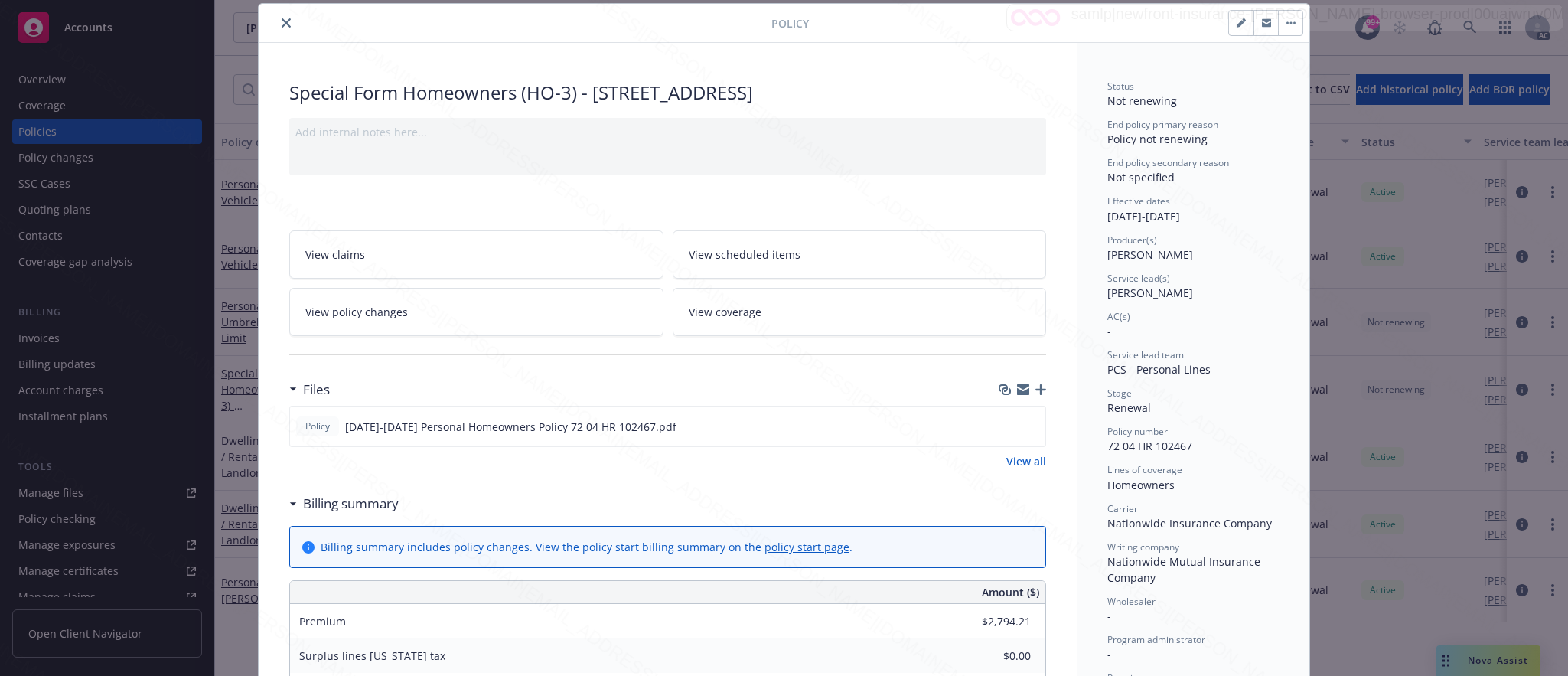
click at [277, 23] on button "close" at bounding box center [286, 22] width 18 height 18
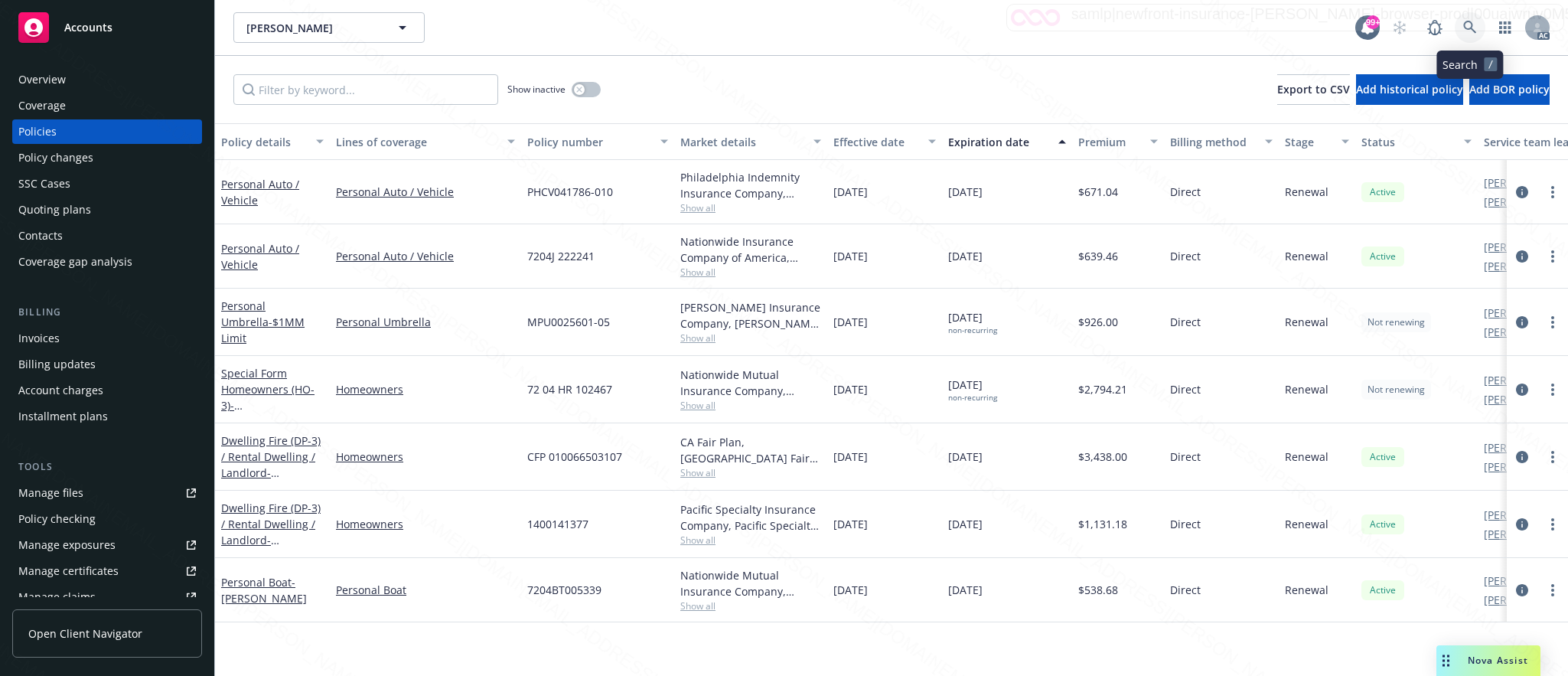
click at [1465, 21] on icon at bounding box center [1469, 27] width 13 height 13
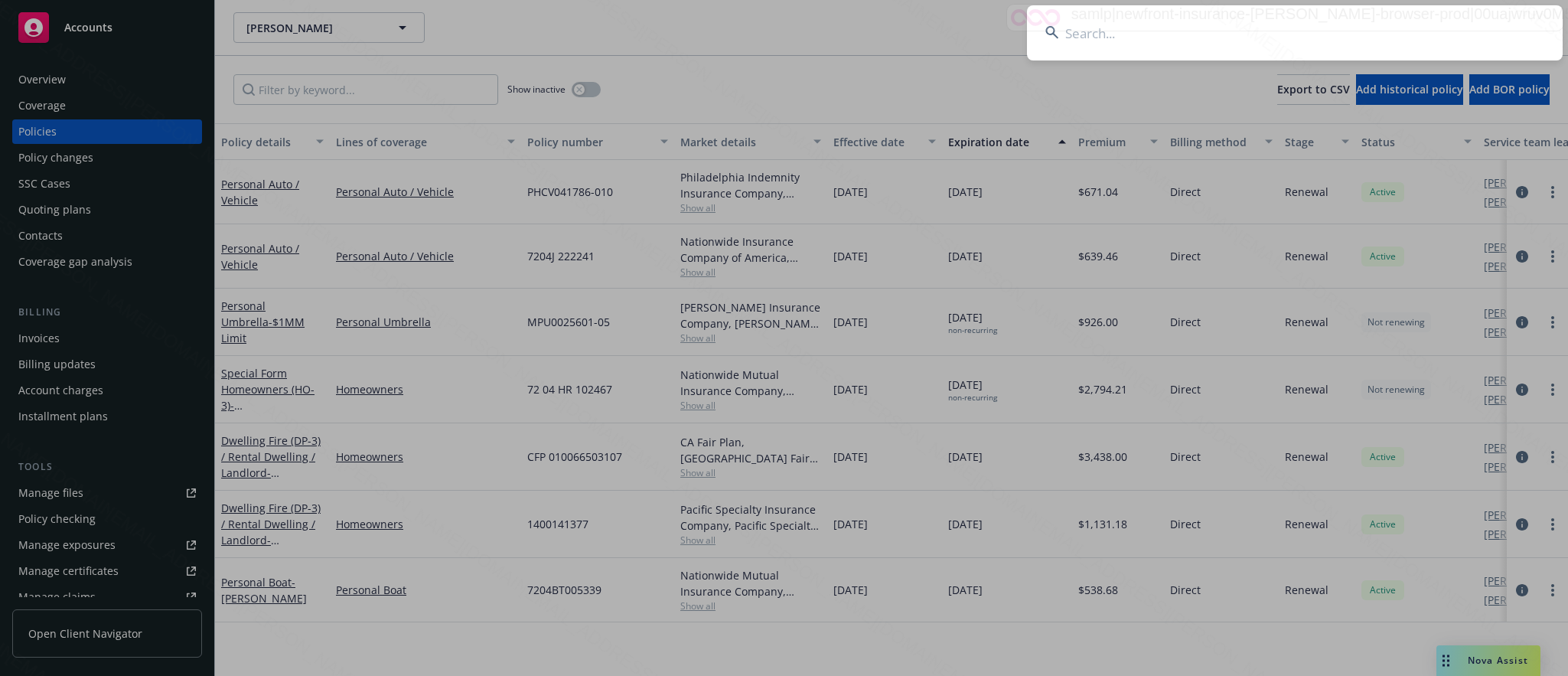
click at [1093, 37] on input at bounding box center [1294, 33] width 536 height 55
type input "866fa62b-b5f6-4cf3-aef9-3ae506c9397f"
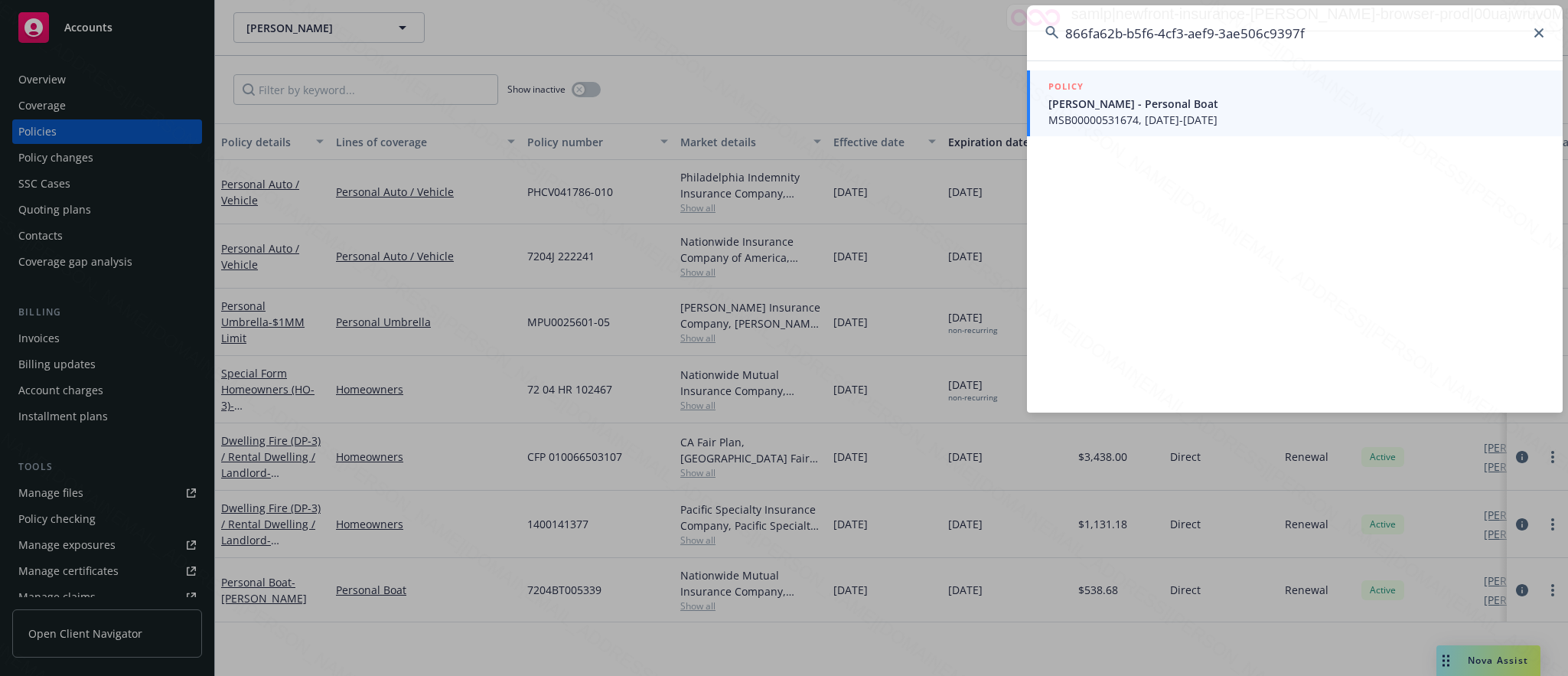
click at [1112, 117] on span "MSB00000531674, 06/14/2025-06/14/2026" at bounding box center [1296, 120] width 495 height 16
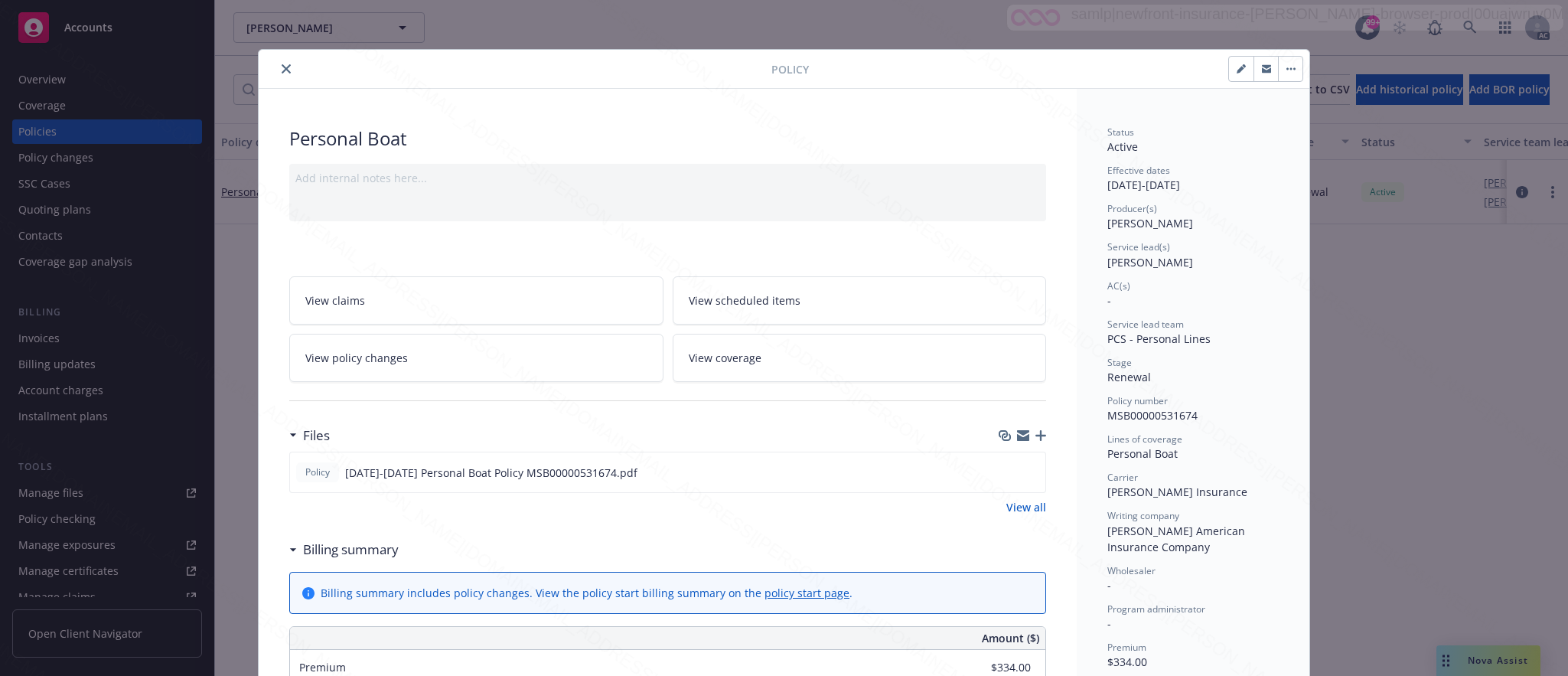
click at [360, 358] on span "View policy changes" at bounding box center [357, 358] width 103 height 16
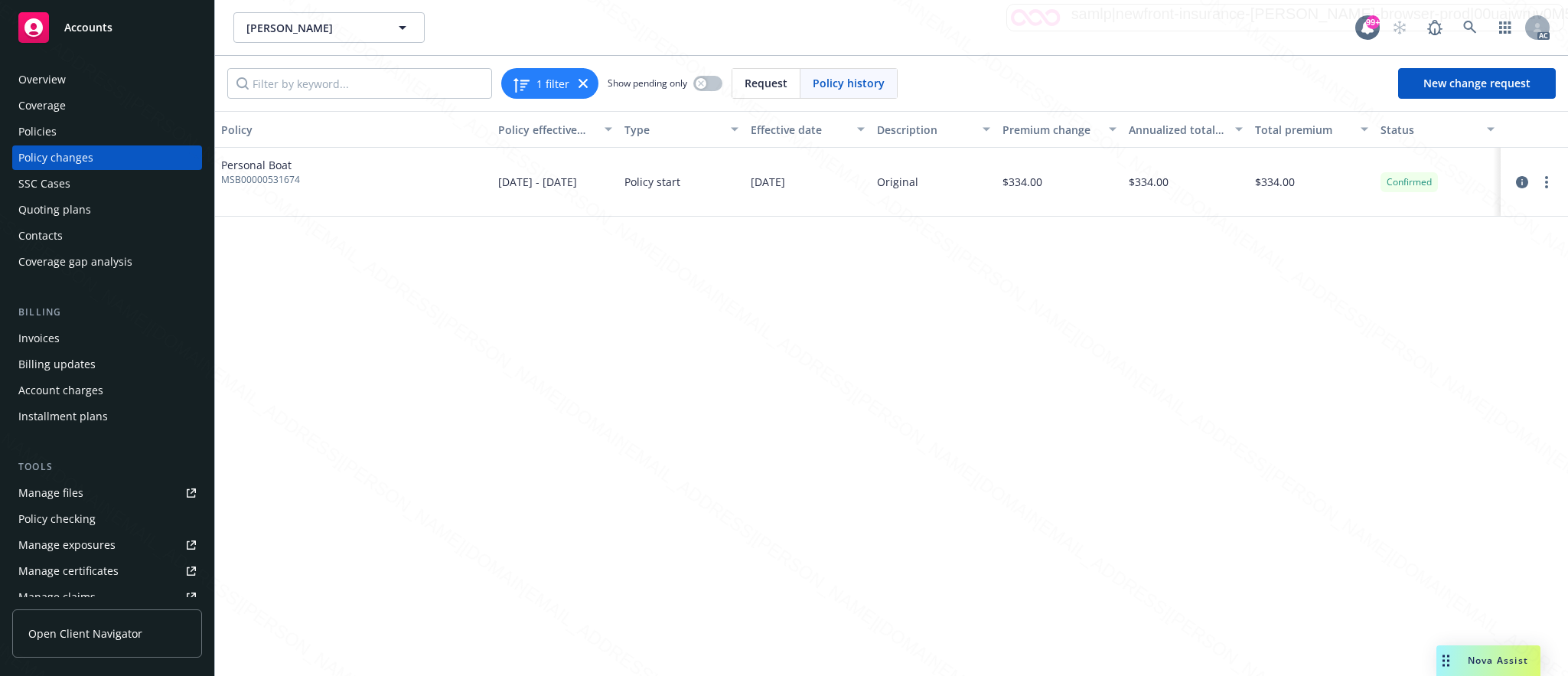
click at [63, 78] on div "Overview" at bounding box center [42, 79] width 47 height 25
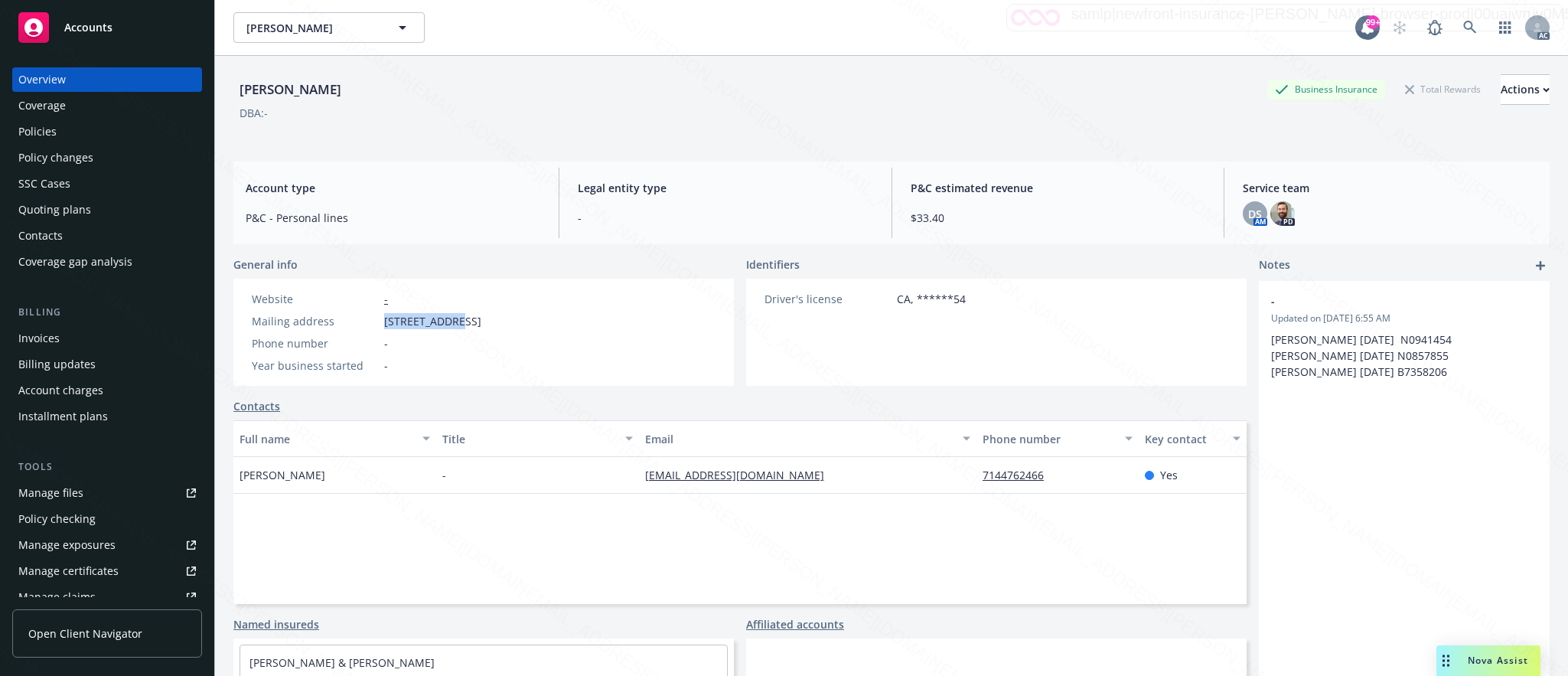
drag, startPoint x: 378, startPoint y: 320, endPoint x: 464, endPoint y: 329, distance: 86.5
click at [464, 329] on div "Mailing address 1137 Doverwood Drive, Corona, CA, 92880" at bounding box center [366, 321] width 241 height 16
copy div "1137 Doverwoo"
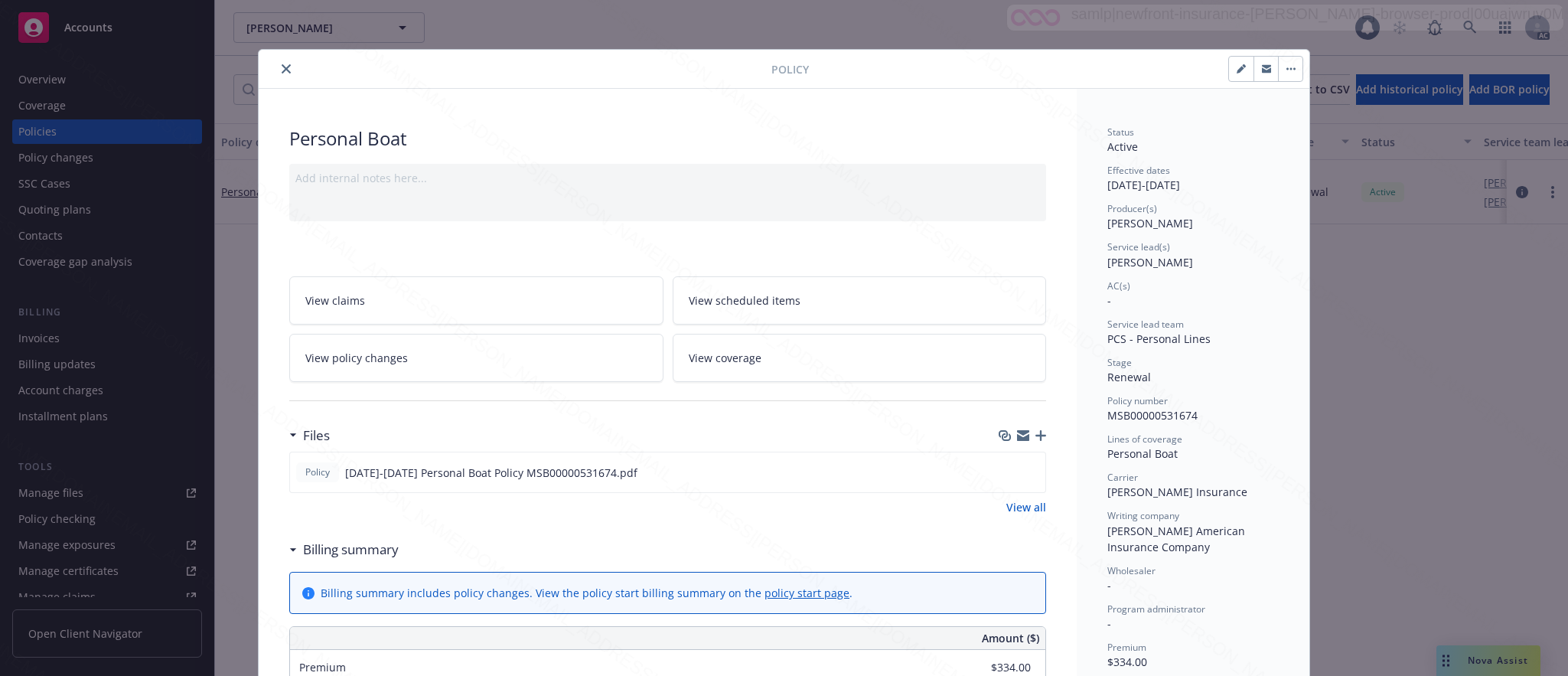
scroll to position [46, 0]
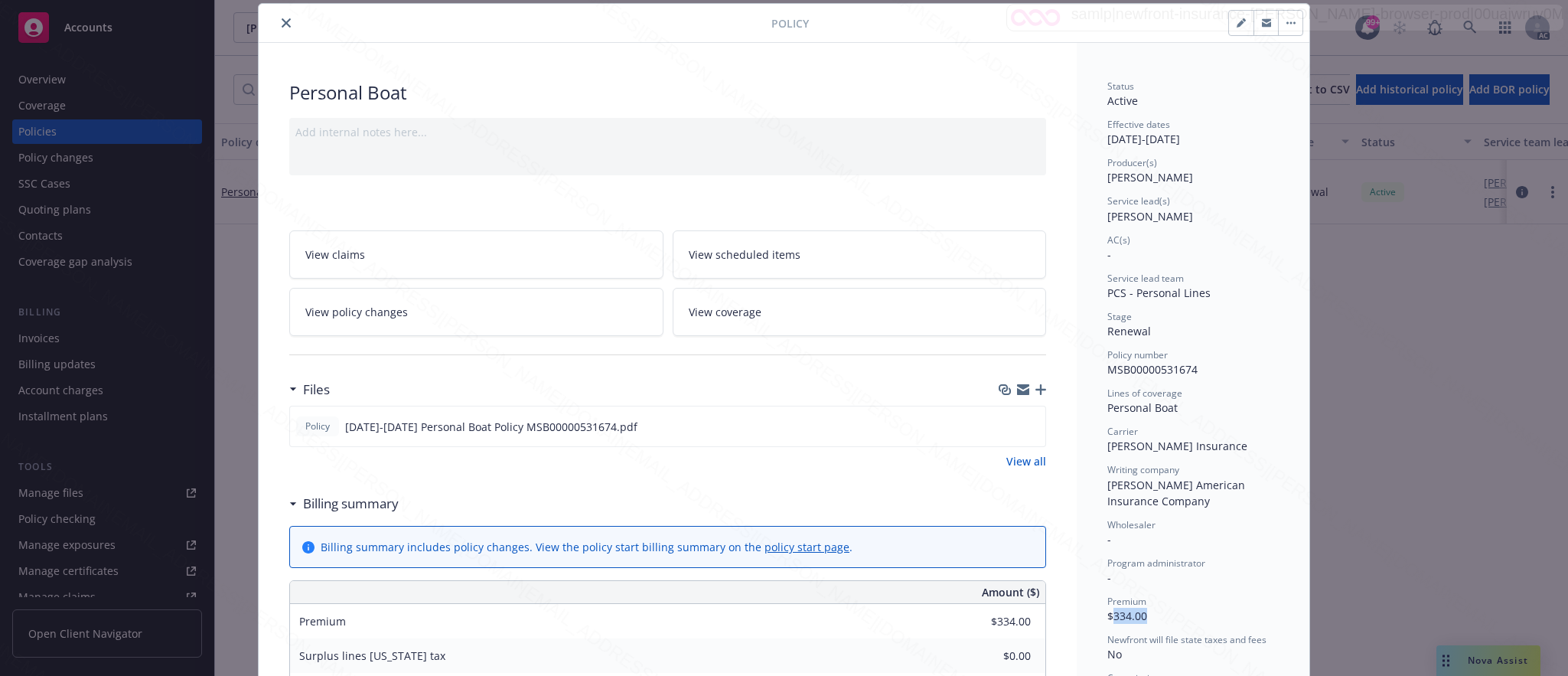
drag, startPoint x: 1107, startPoint y: 610, endPoint x: 1162, endPoint y: 613, distance: 55.1
click at [1162, 613] on div "Premium $334.00" at bounding box center [1193, 609] width 172 height 29
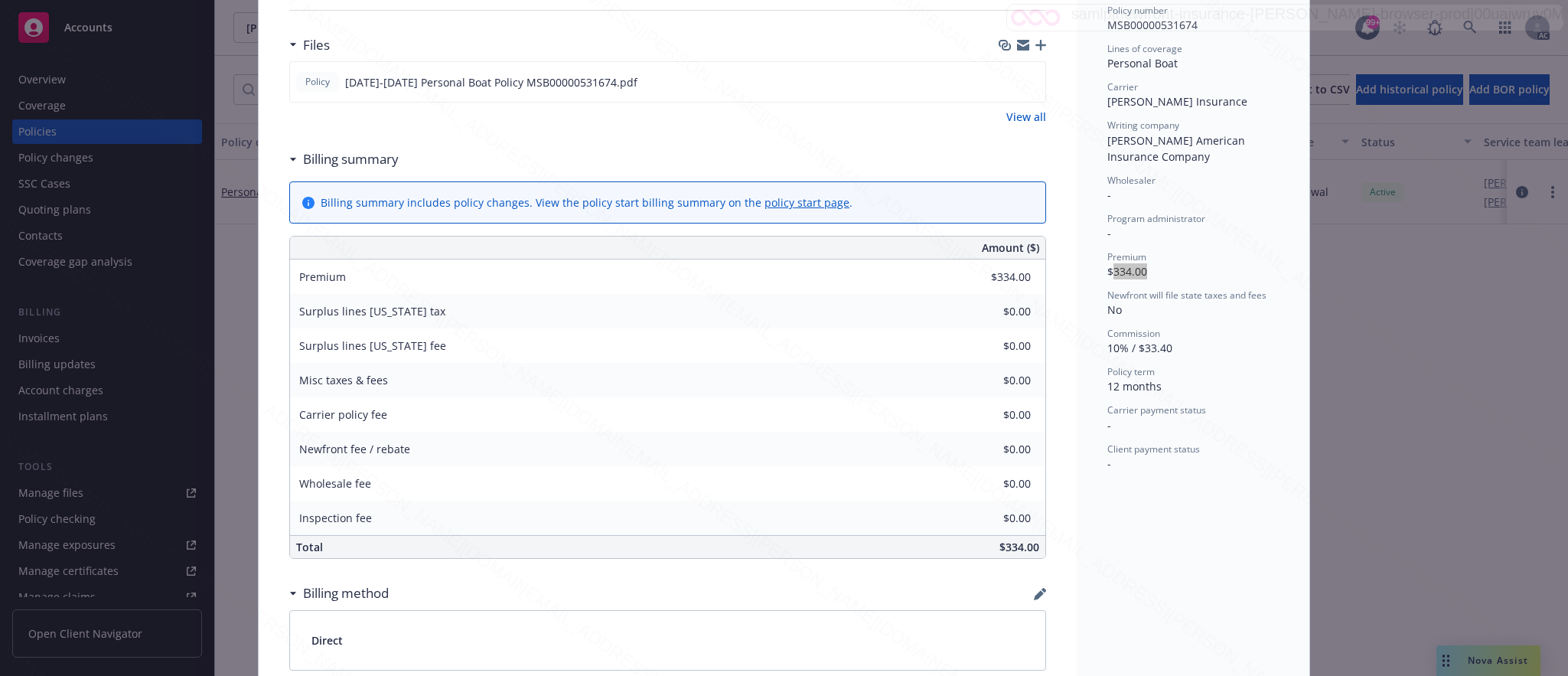
scroll to position [161, 0]
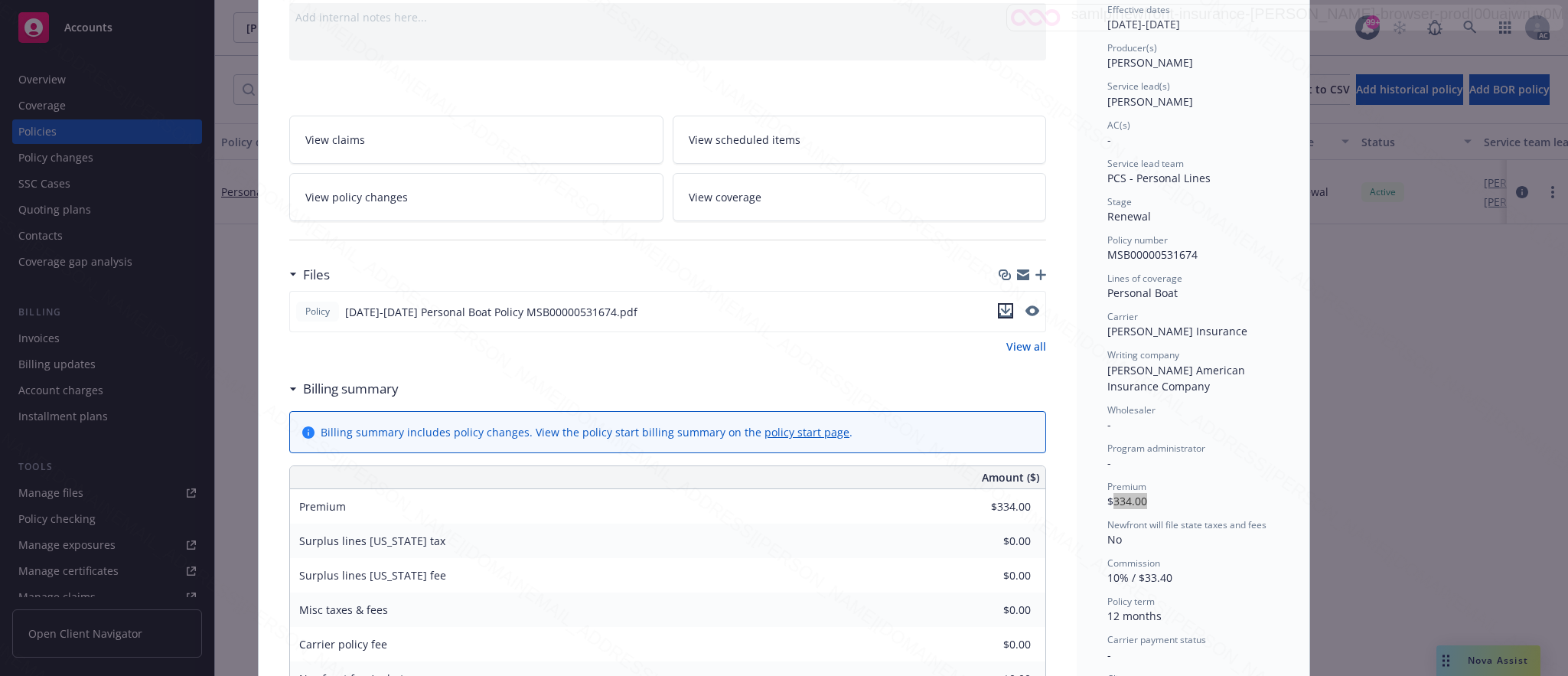
click at [1000, 315] on icon "download file" at bounding box center [1005, 310] width 12 height 12
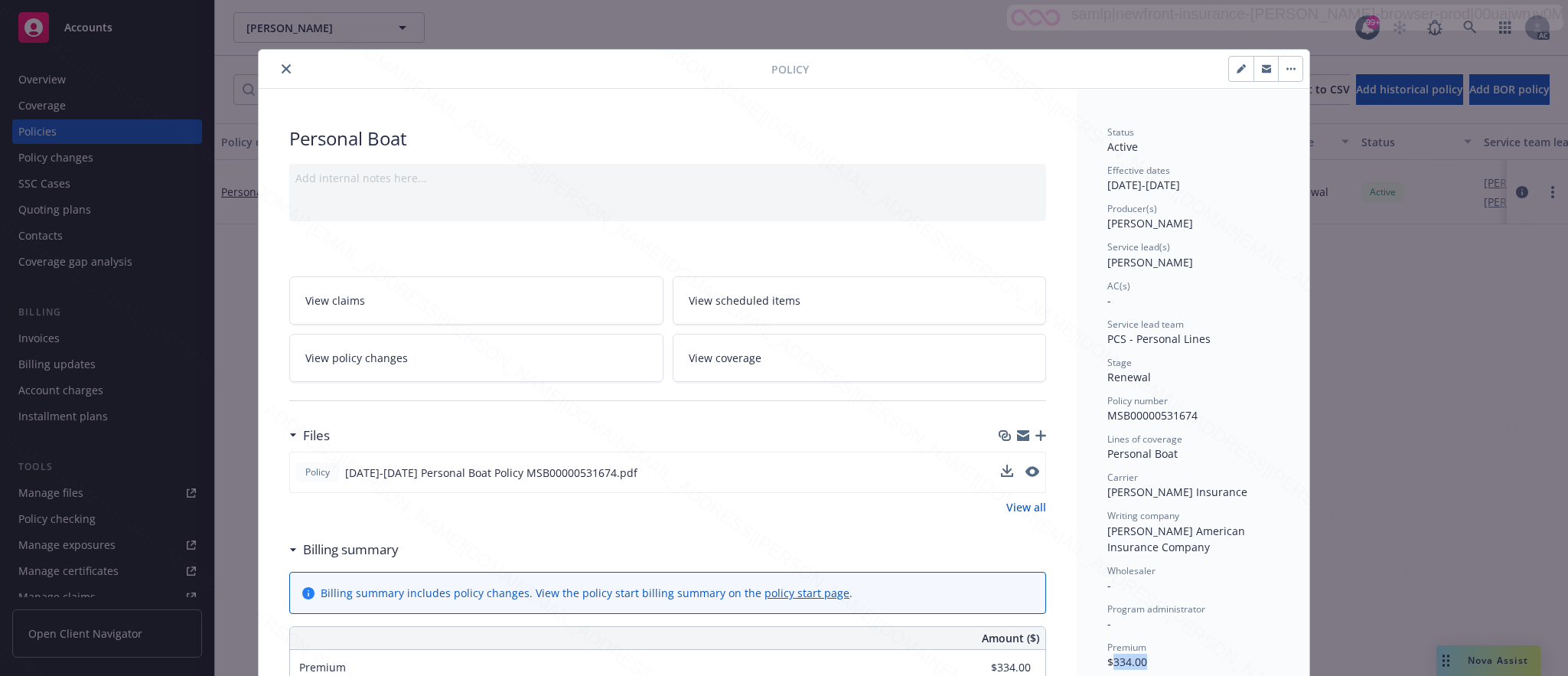
click at [1278, 67] on button "button" at bounding box center [1289, 69] width 25 height 25
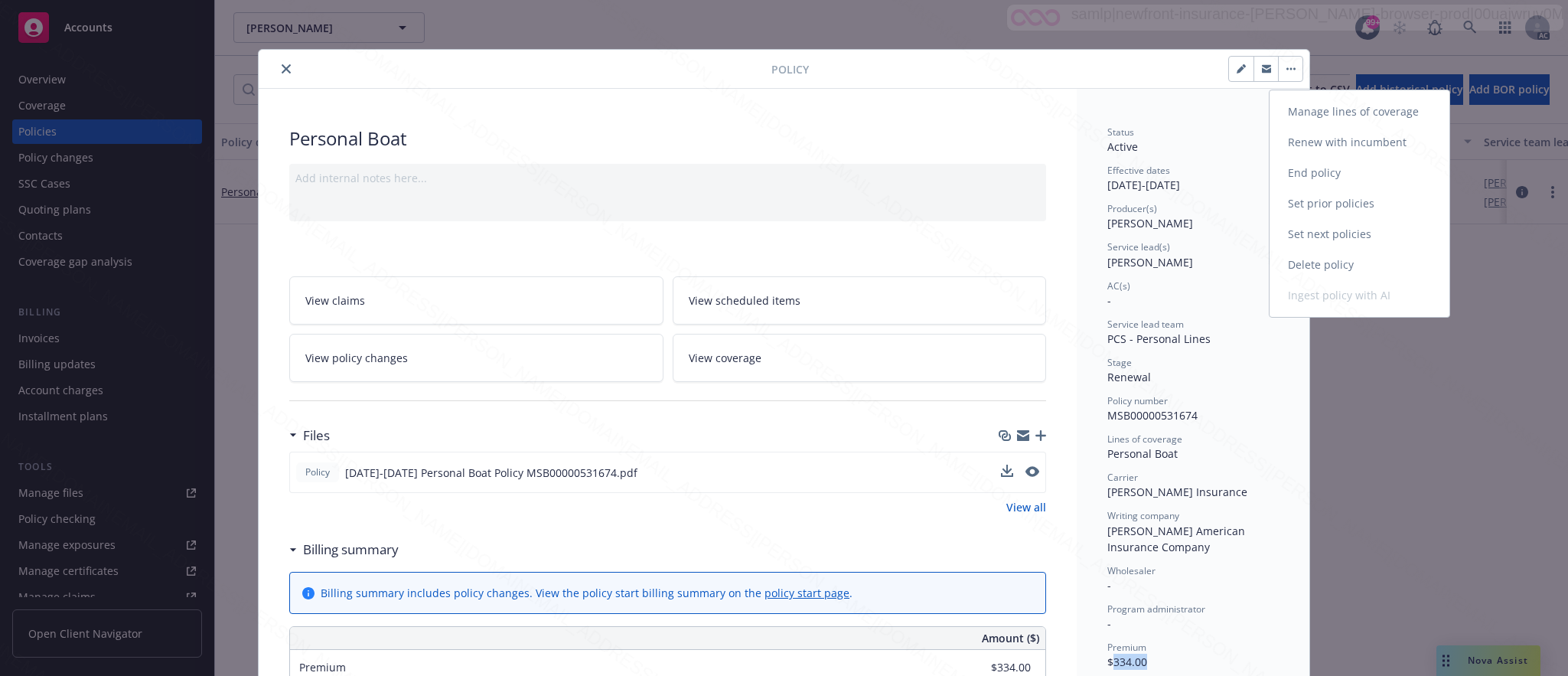
click at [1306, 173] on link "End policy" at bounding box center [1359, 173] width 180 height 31
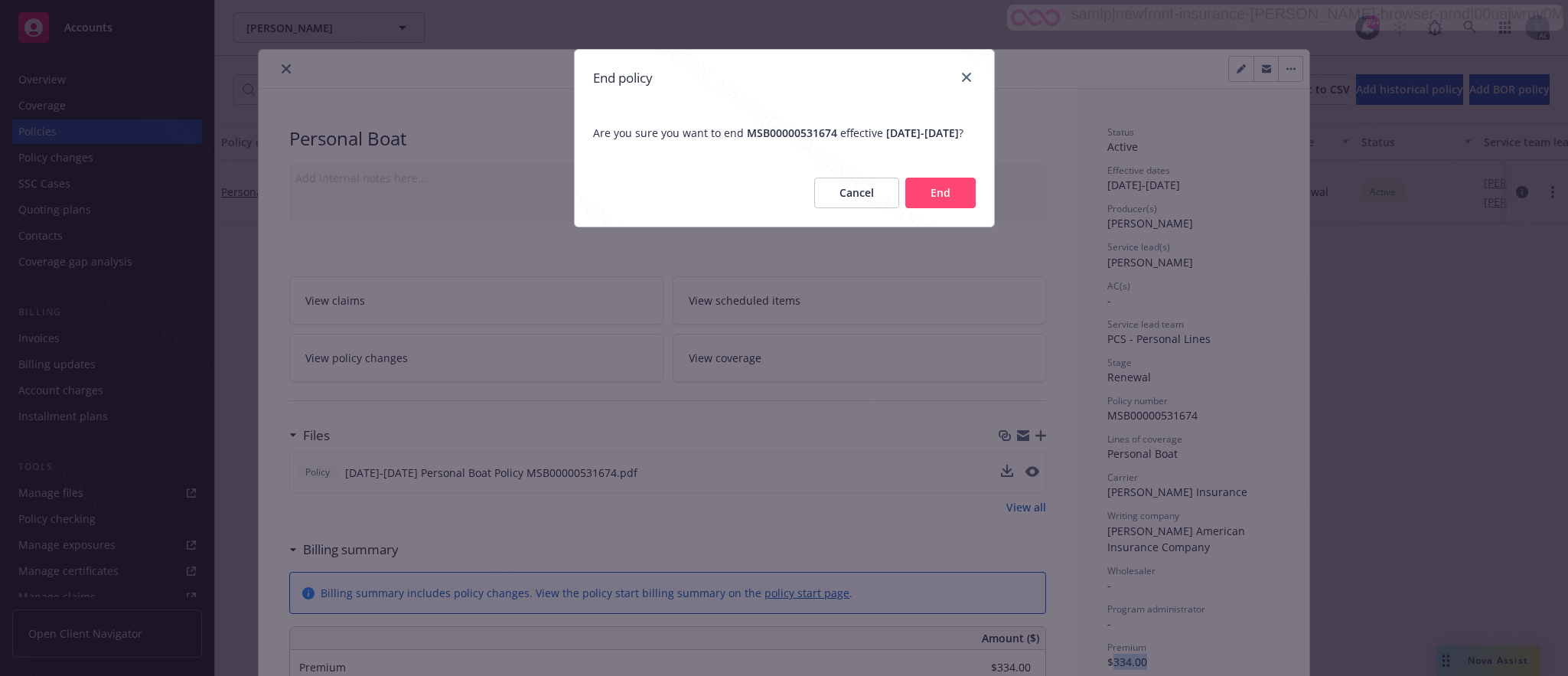
click at [958, 205] on button "End" at bounding box center [940, 192] width 70 height 31
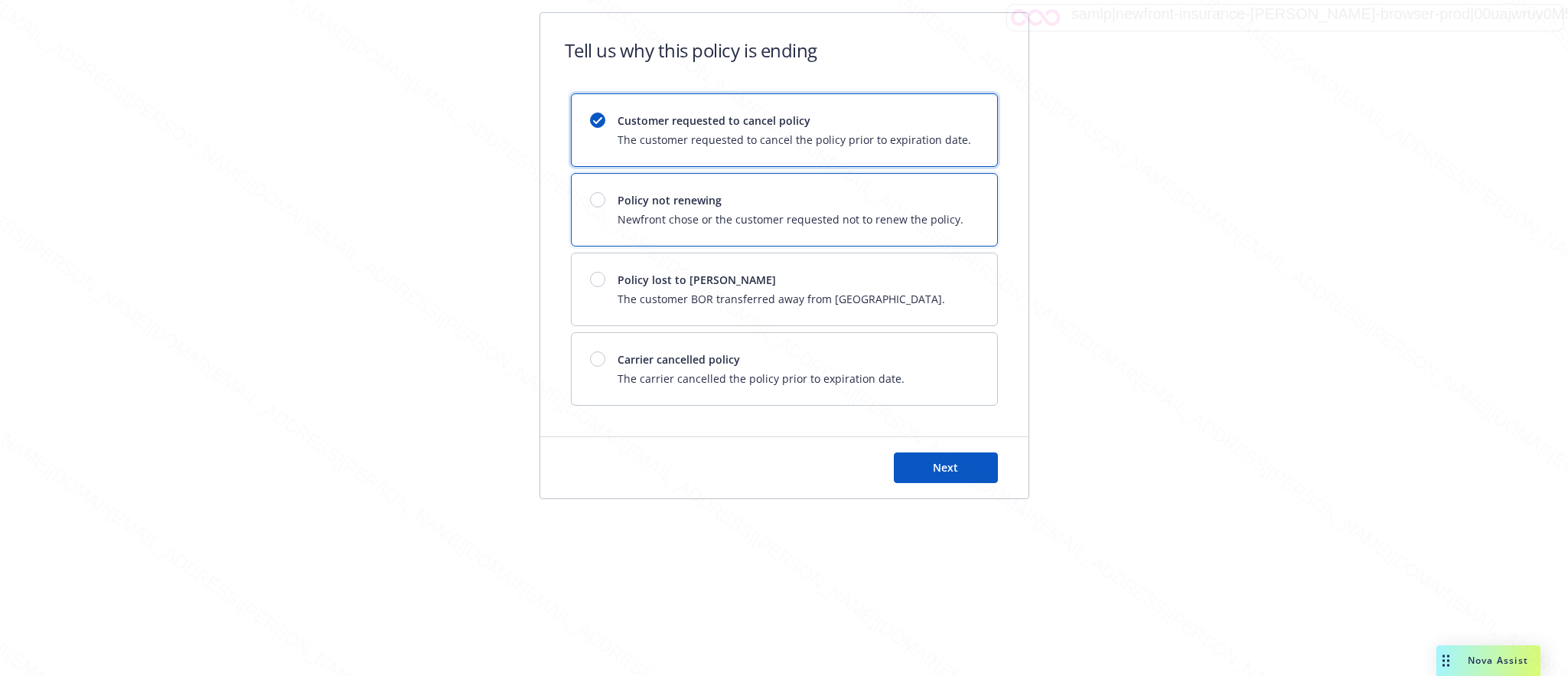
click at [958, 205] on div "Policy not renewing Newfront chose or the customer requested not to renew the p…" at bounding box center [784, 209] width 426 height 72
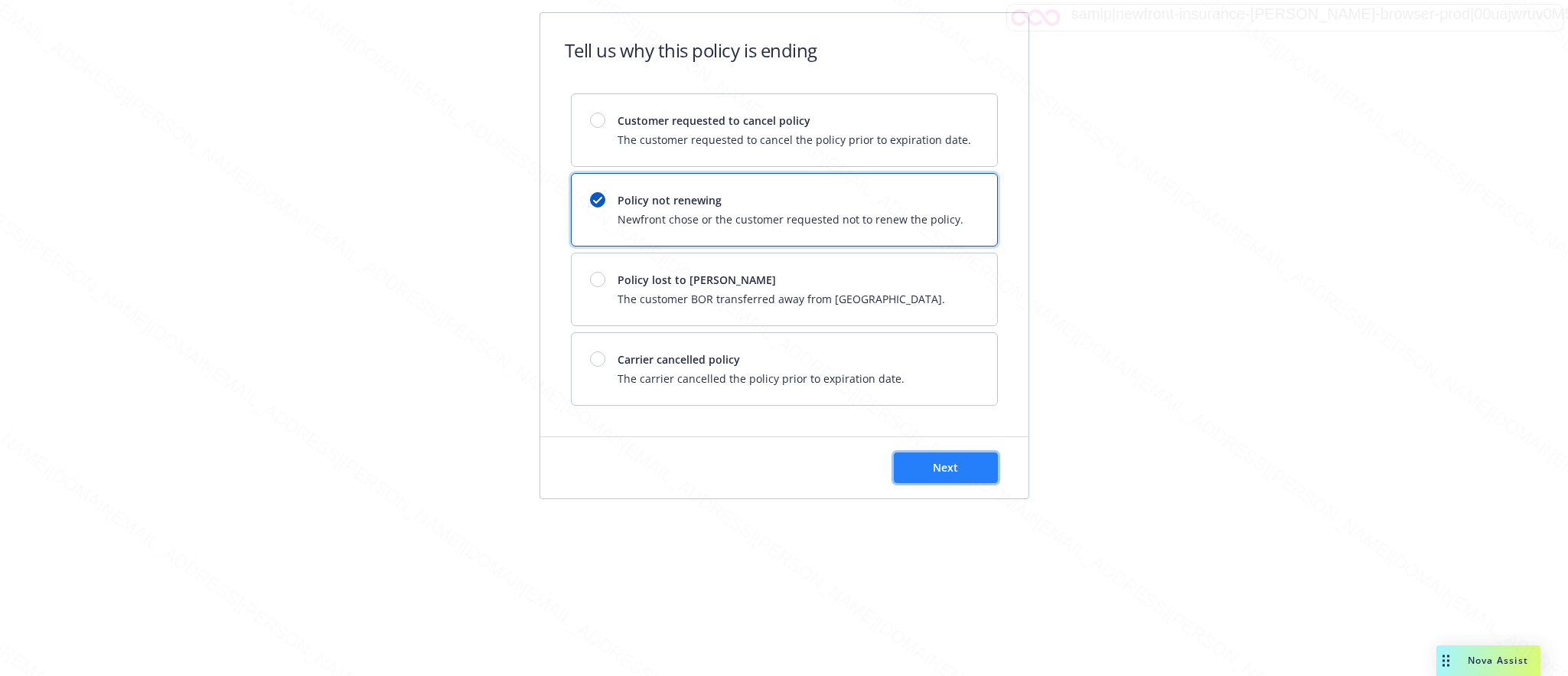
click at [917, 469] on button "Next" at bounding box center [945, 467] width 104 height 31
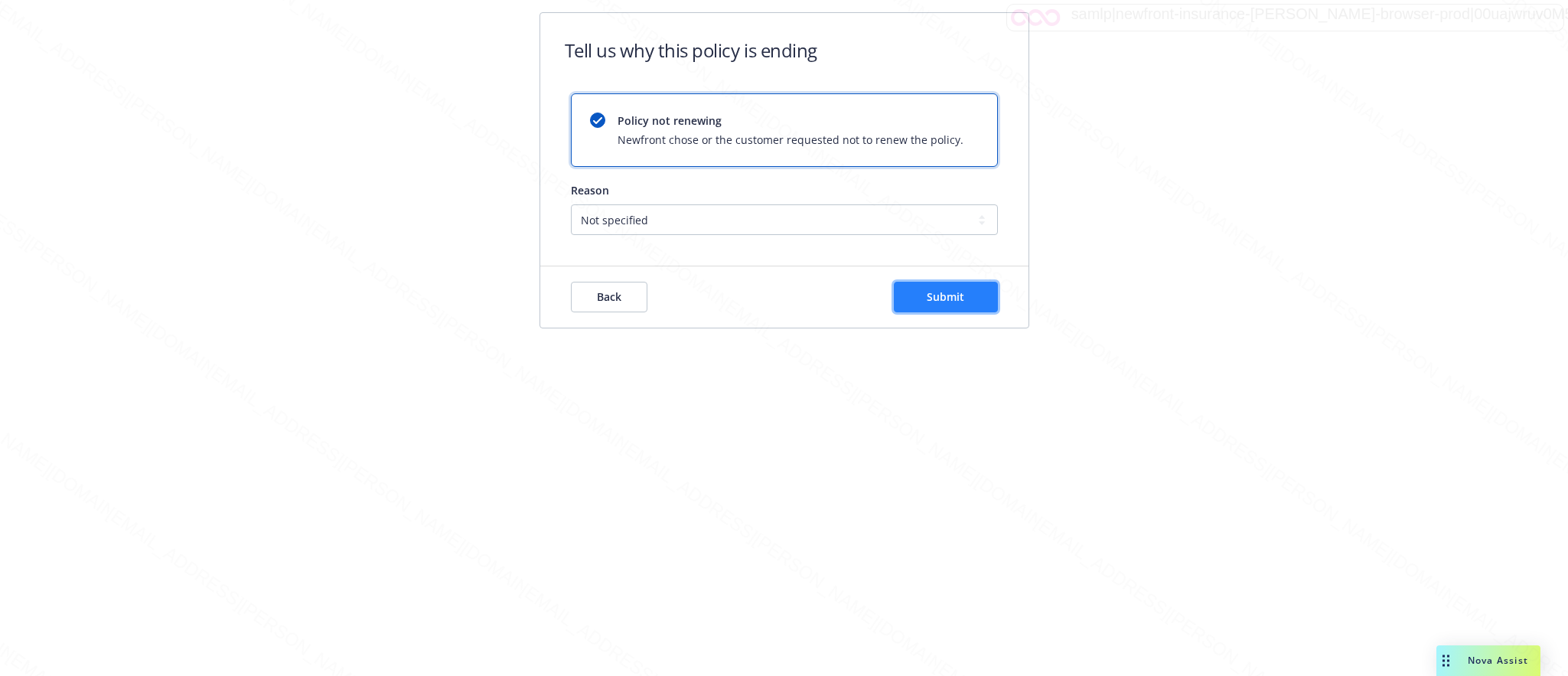
click at [955, 301] on span "Submit" at bounding box center [945, 296] width 37 height 14
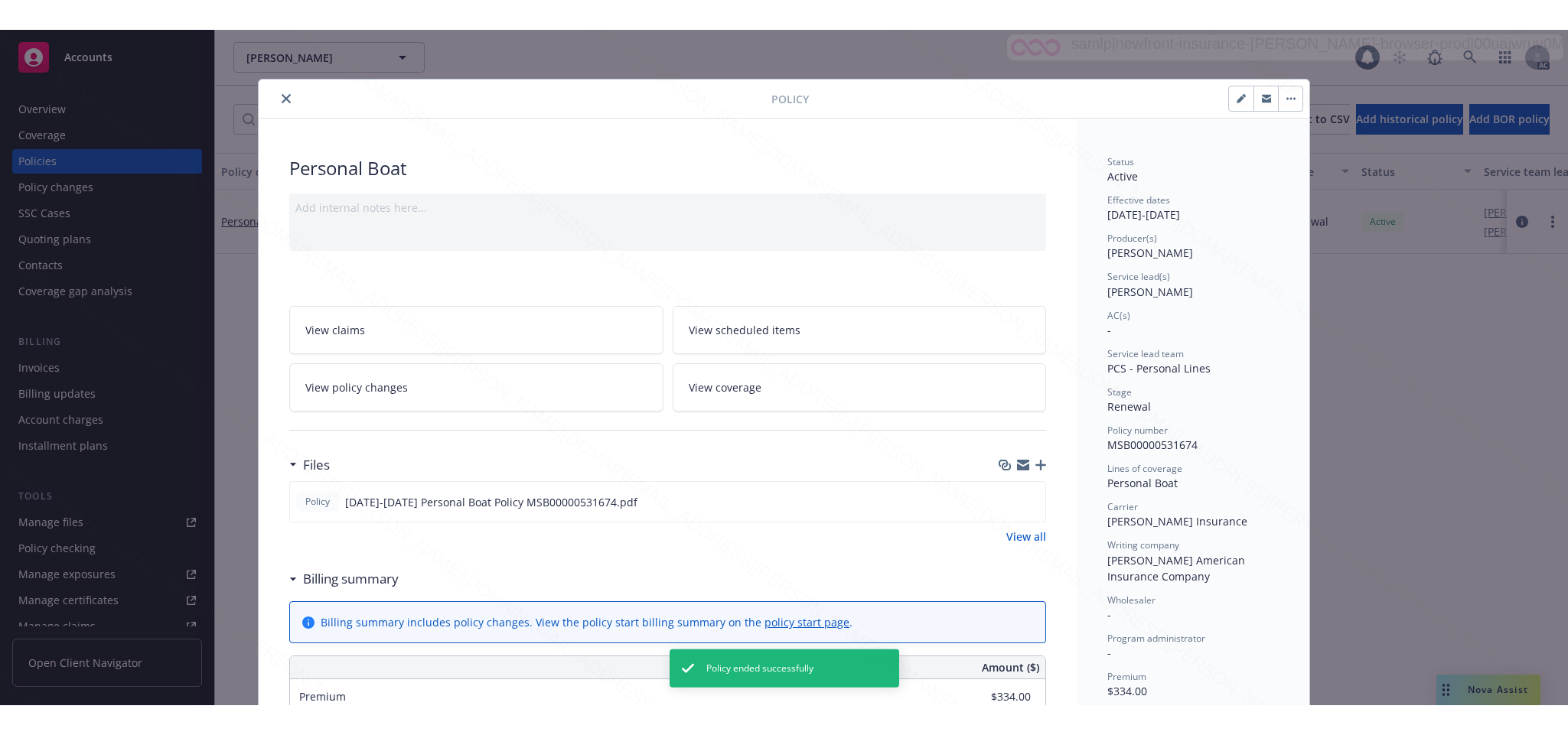
scroll to position [46, 0]
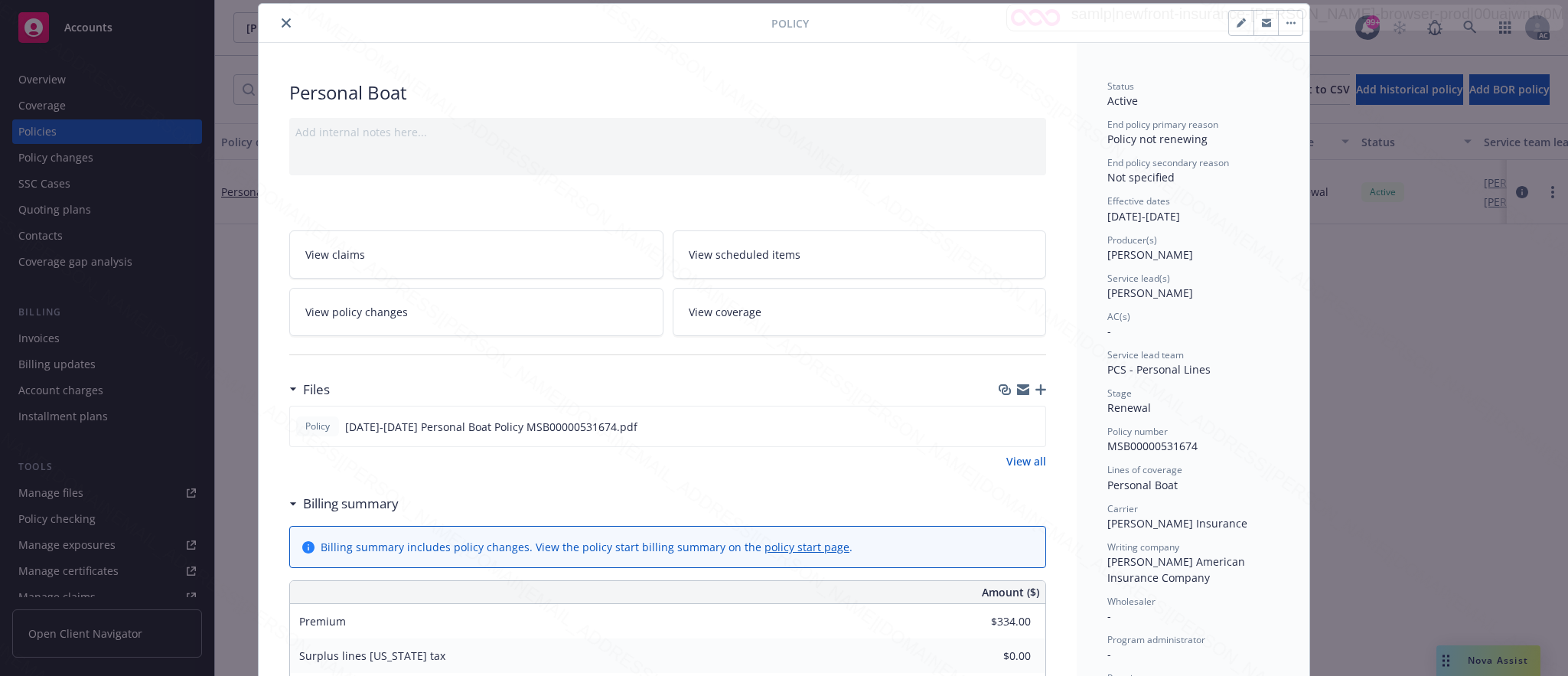
click at [1286, 21] on icon "button" at bounding box center [1291, 23] width 9 height 3
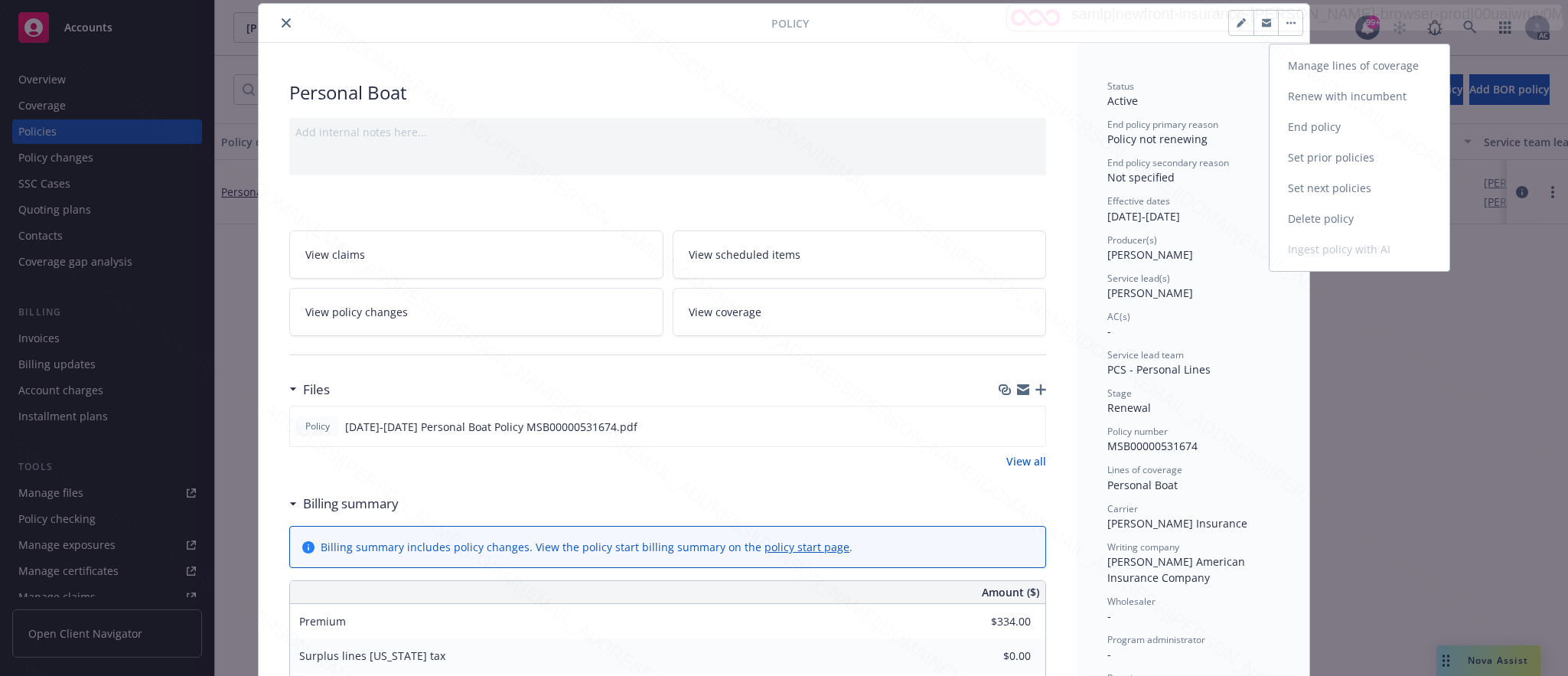
click at [1320, 125] on link "End policy" at bounding box center [1359, 127] width 180 height 31
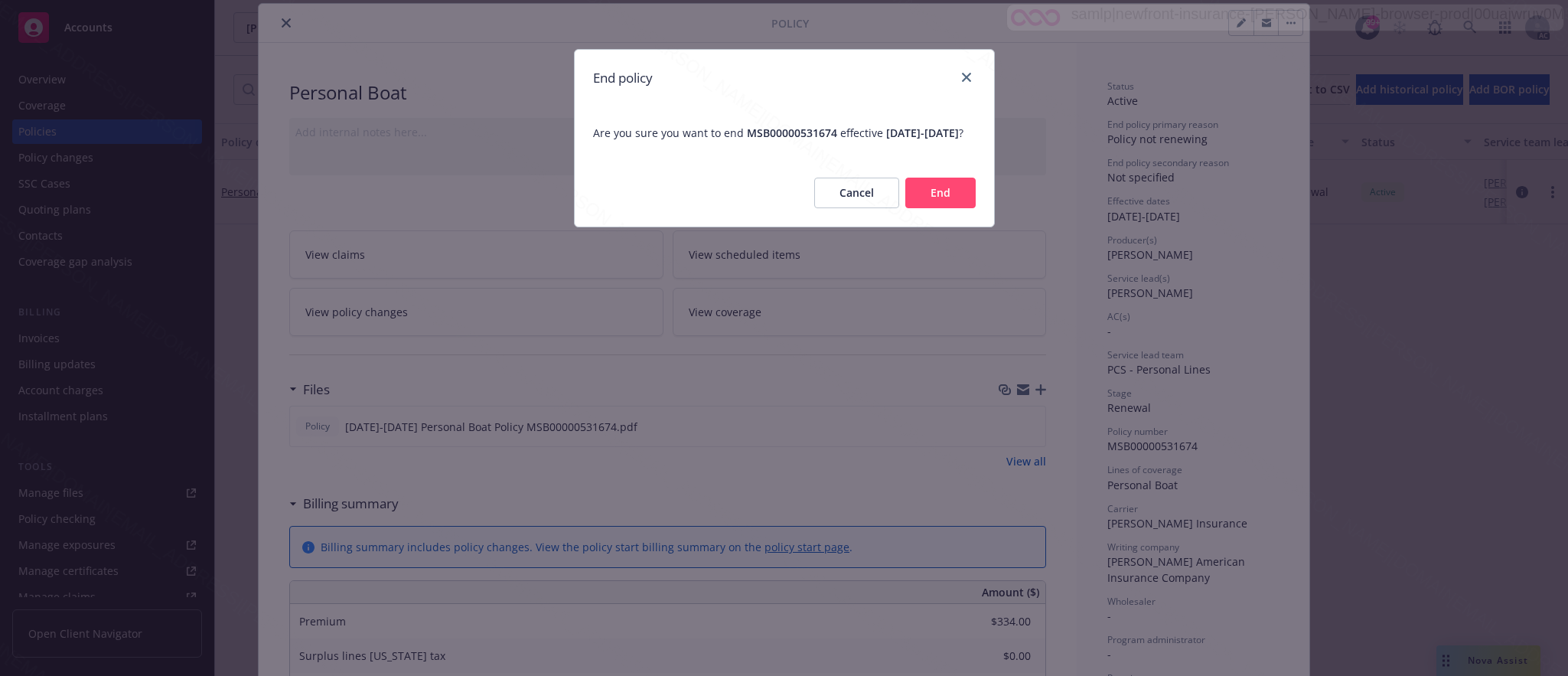
click at [951, 208] on button "End" at bounding box center [940, 192] width 70 height 31
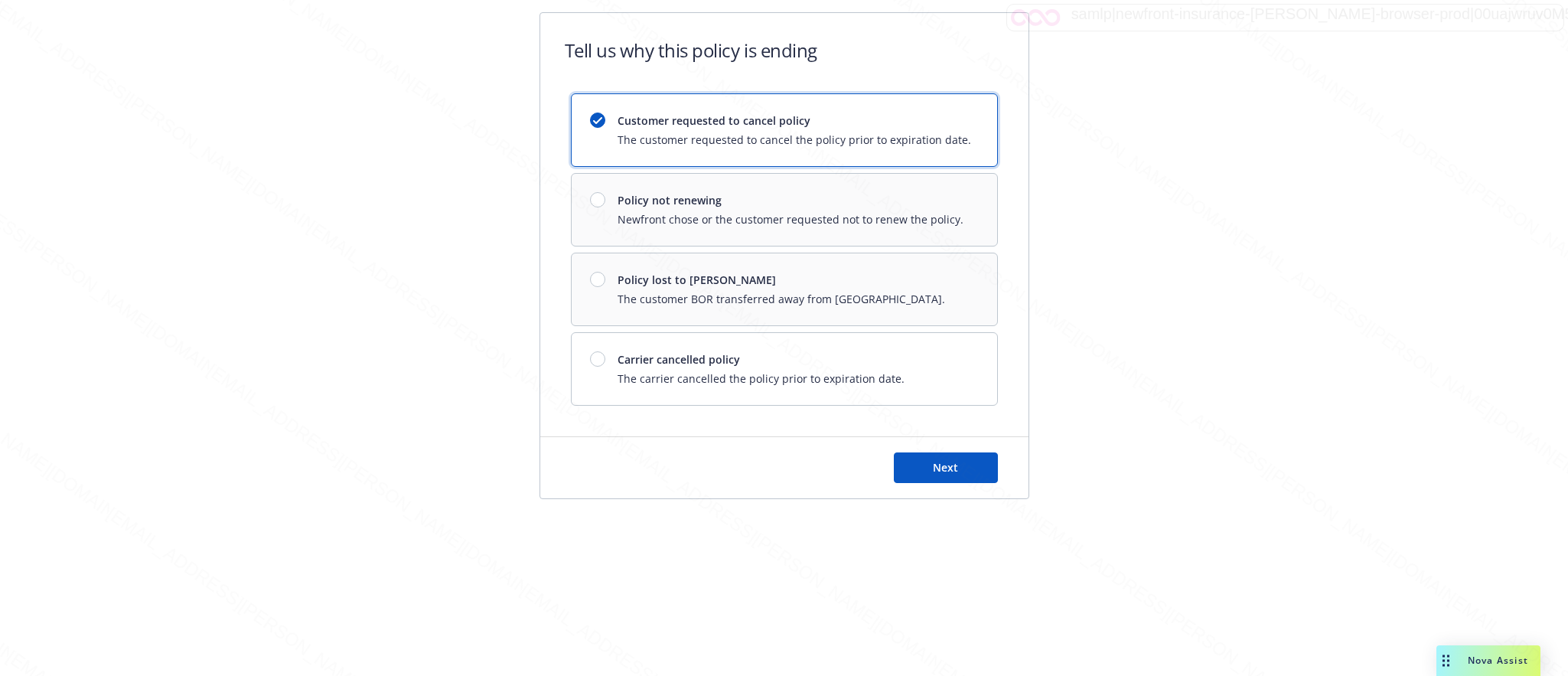
click at [852, 218] on div "Customer requested to cancel policy The customer requested to cancel the policy…" at bounding box center [784, 249] width 427 height 312
click at [595, 207] on div "Customer requested to cancel policy The customer requested to cancel the policy…" at bounding box center [784, 249] width 427 height 312
click at [659, 207] on div "Customer requested to cancel policy The customer requested to cancel the policy…" at bounding box center [784, 249] width 427 height 312
click at [659, 207] on div "Customer requested to cancel policy The customer requested to cancel the policy…" at bounding box center [784, 249] width 427 height 312
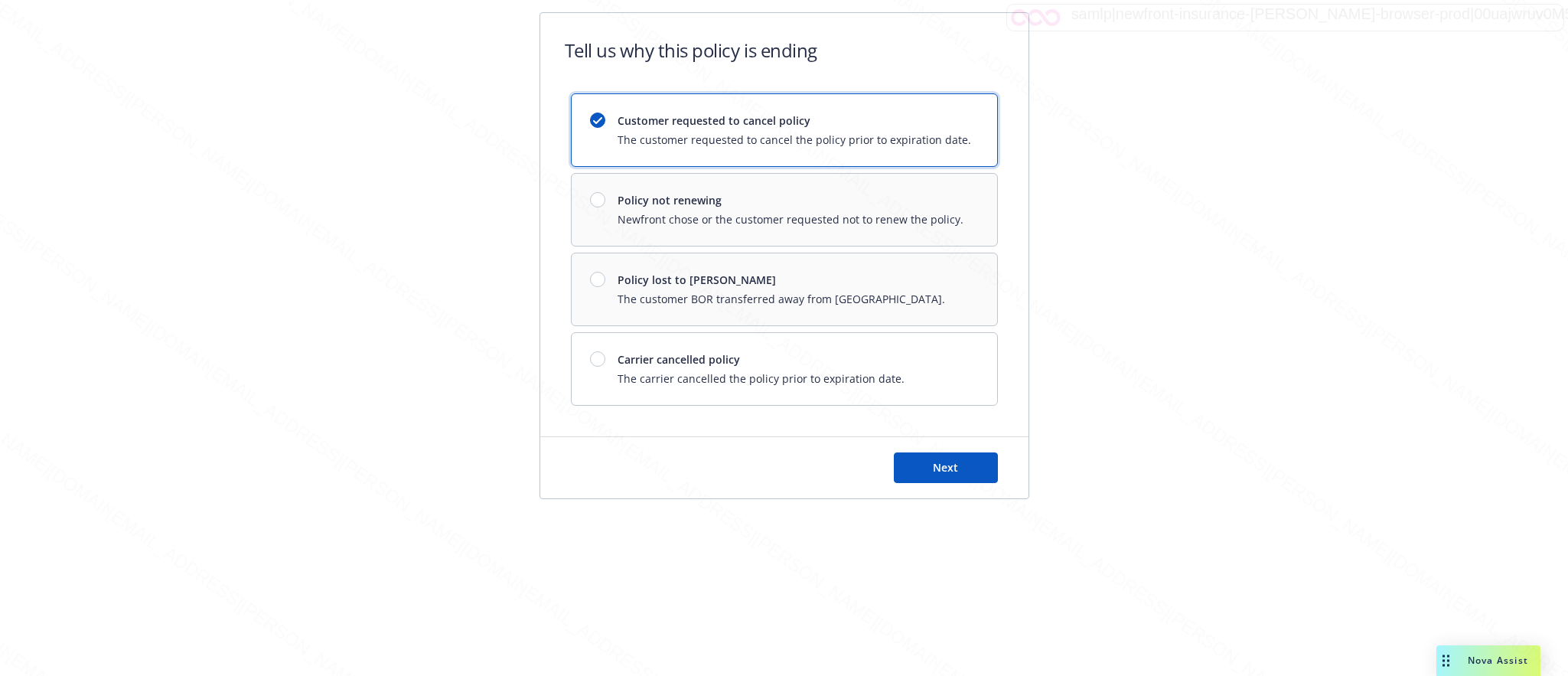
click at [600, 198] on div "Customer requested to cancel policy The customer requested to cancel the policy…" at bounding box center [784, 249] width 427 height 312
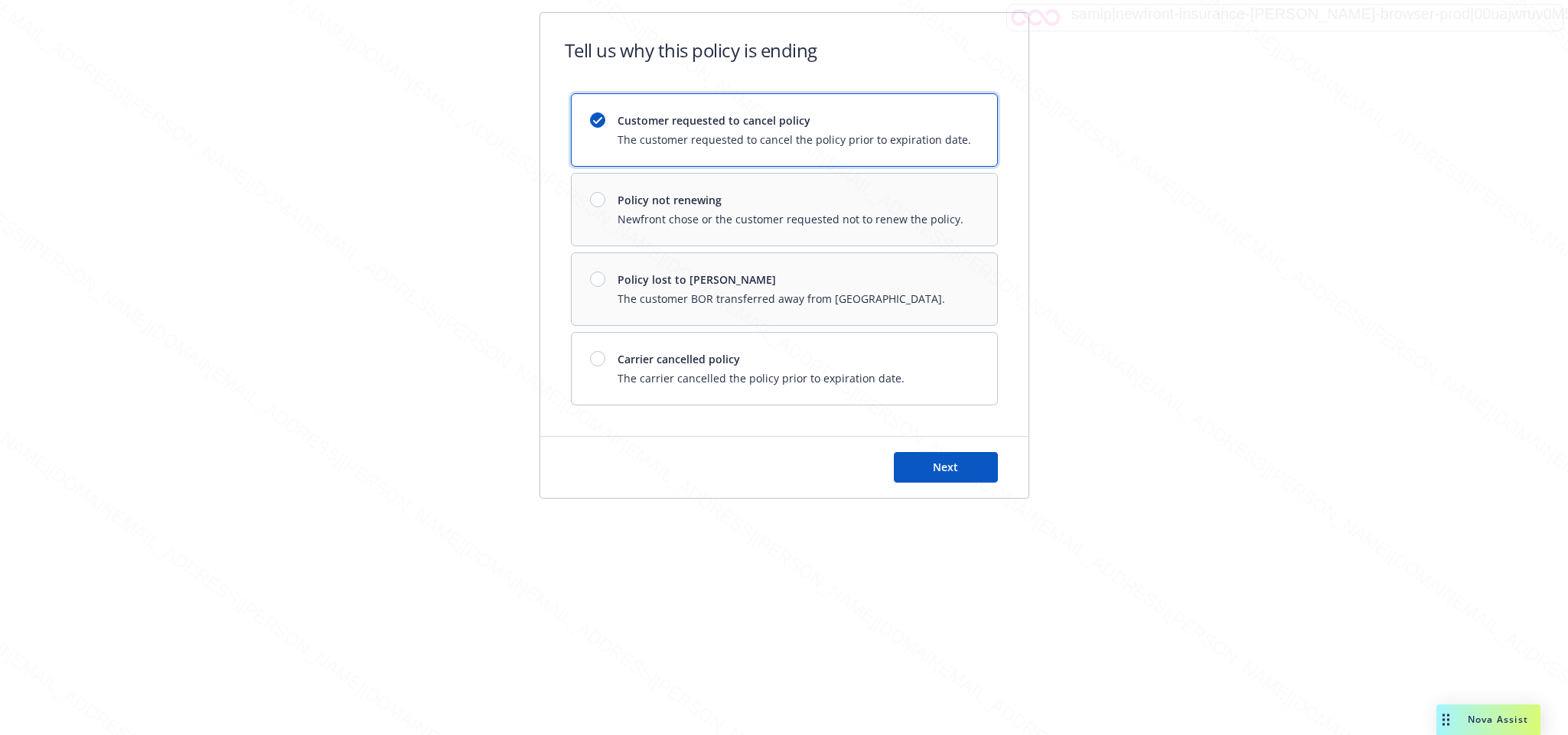
click at [597, 195] on div "Customer requested to cancel policy The customer requested to cancel the policy…" at bounding box center [784, 249] width 427 height 312
click at [957, 466] on span "Next" at bounding box center [945, 467] width 25 height 14
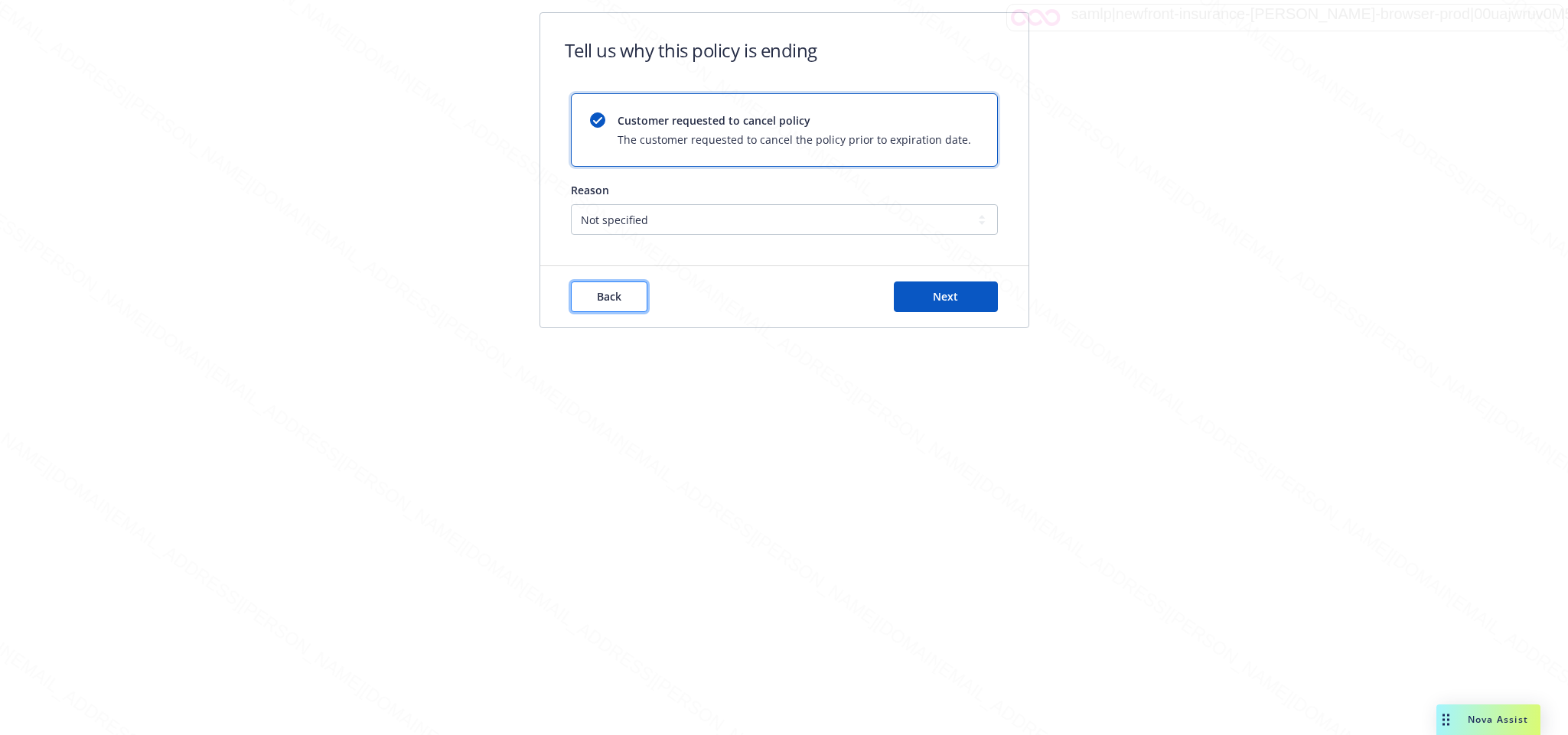
click at [634, 294] on button "Back" at bounding box center [609, 297] width 77 height 31
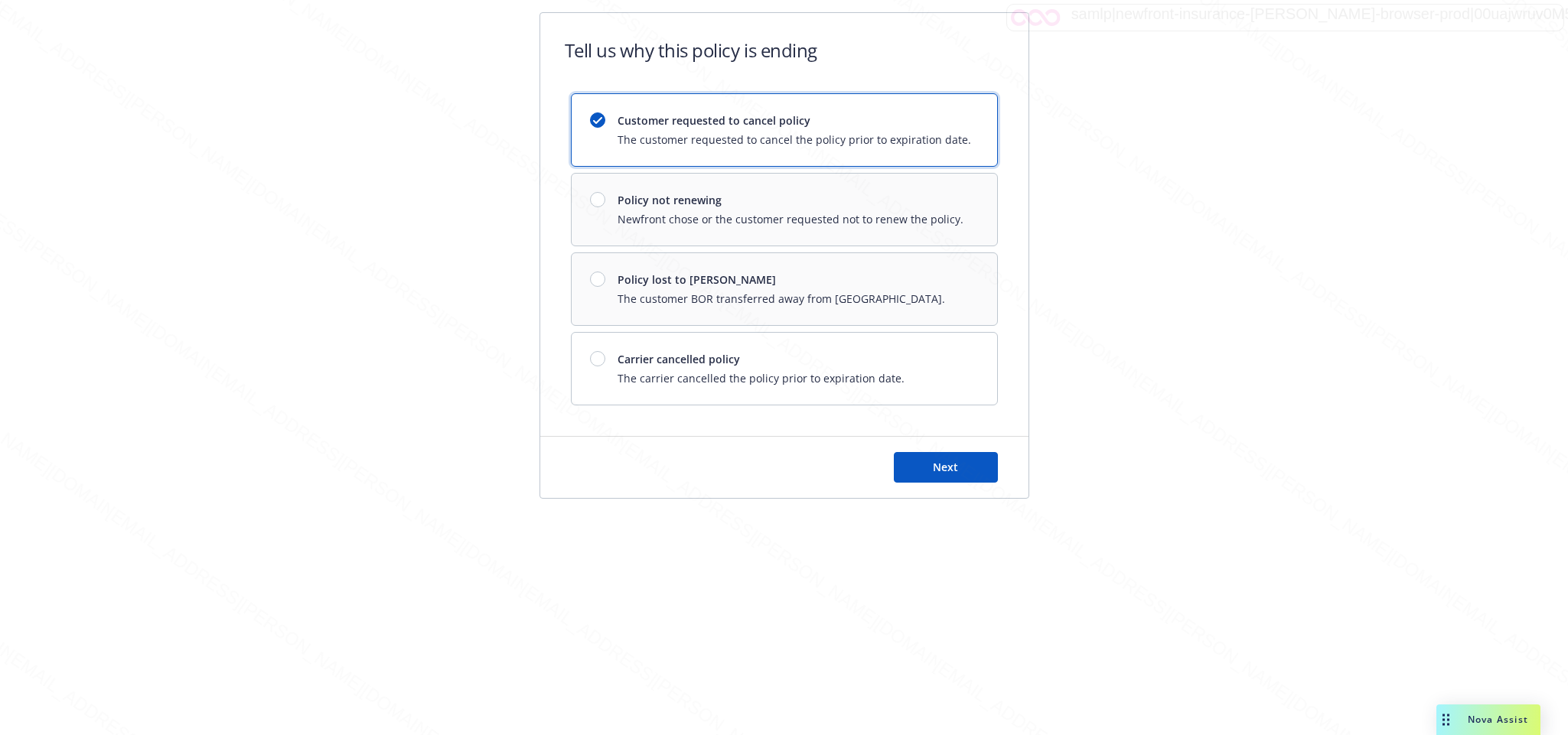
click at [595, 200] on div "Customer requested to cancel policy The customer requested to cancel the policy…" at bounding box center [784, 249] width 427 height 312
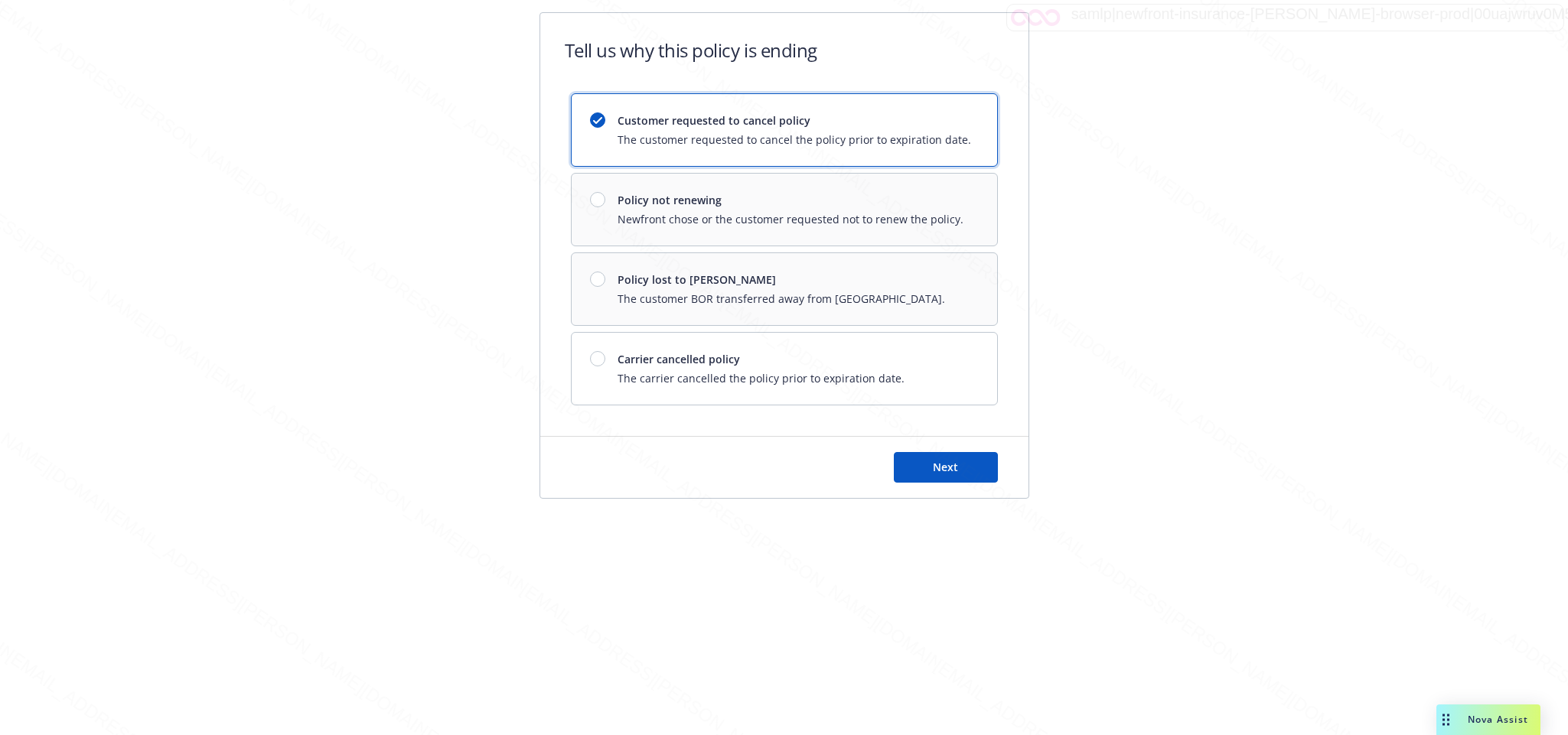
click at [595, 200] on div "Customer requested to cancel policy The customer requested to cancel the policy…" at bounding box center [784, 249] width 427 height 312
click at [599, 122] on icon at bounding box center [598, 120] width 9 height 7
click at [598, 218] on div "Customer requested to cancel policy The customer requested to cancel the policy…" at bounding box center [784, 249] width 427 height 312
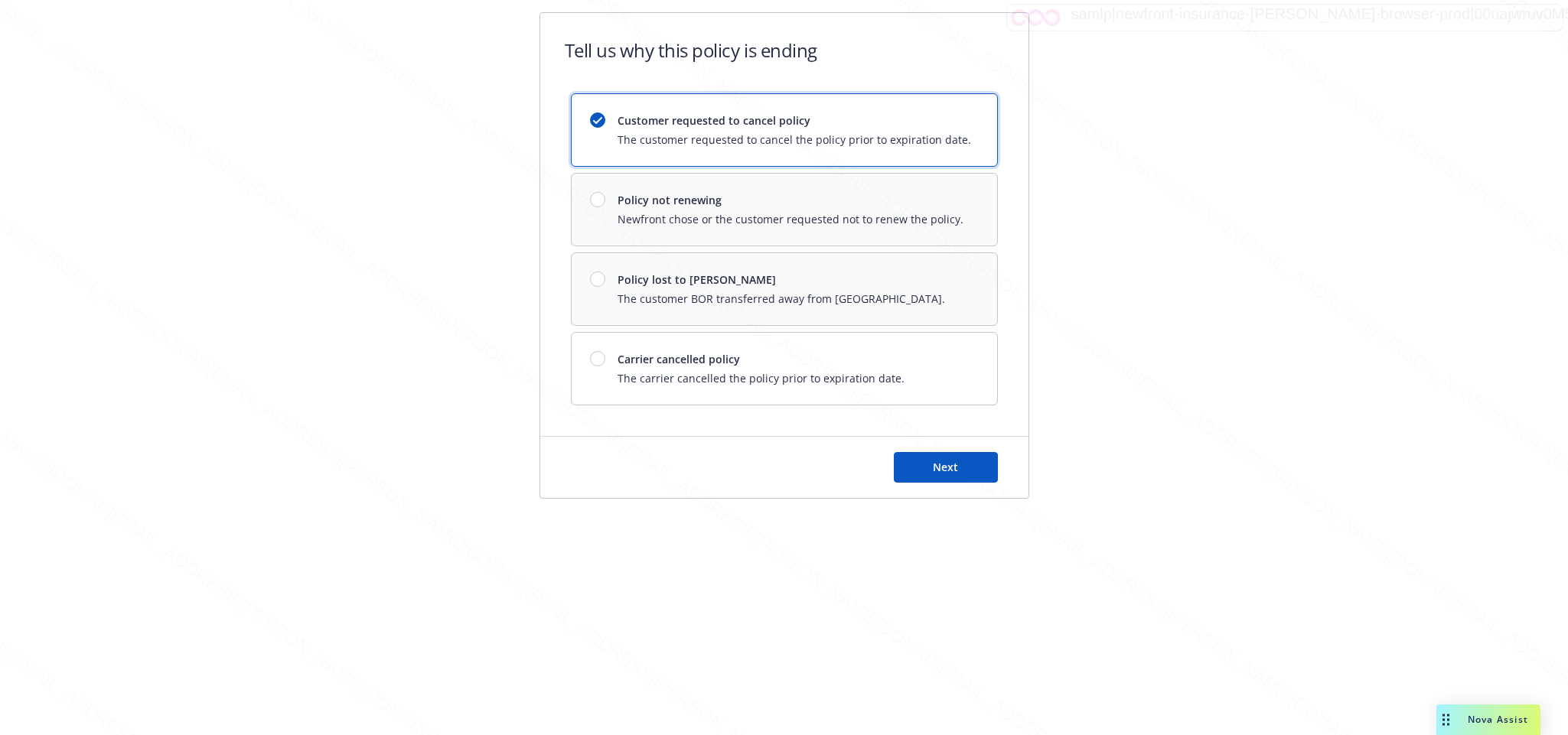
click at [598, 218] on div "Customer requested to cancel policy The customer requested to cancel the policy…" at bounding box center [784, 249] width 427 height 312
click at [598, 203] on div "Customer requested to cancel policy The customer requested to cancel the policy…" at bounding box center [784, 249] width 427 height 312
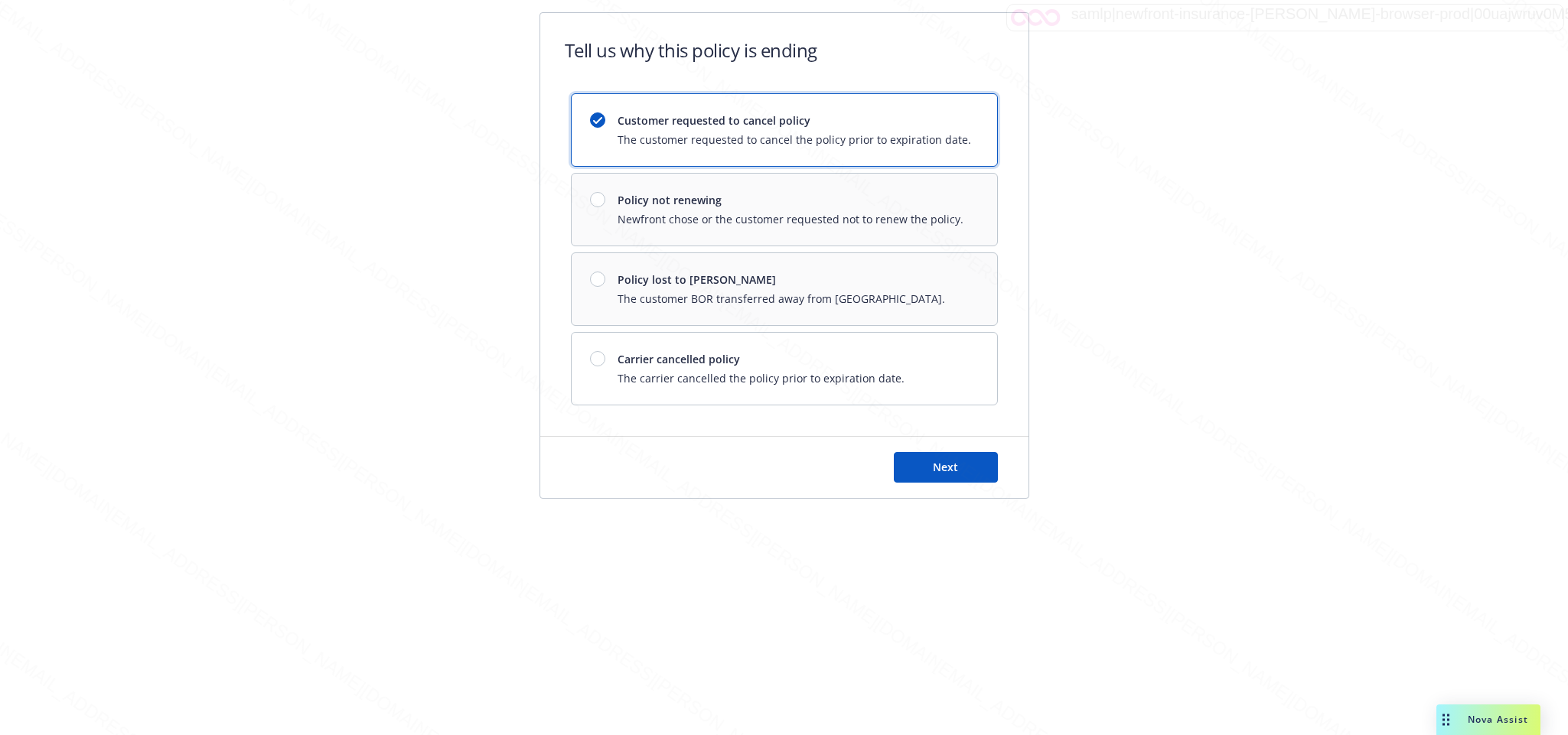
click at [598, 203] on div "Customer requested to cancel policy The customer requested to cancel the policy…" at bounding box center [784, 249] width 427 height 312
click at [941, 474] on span "Next" at bounding box center [945, 467] width 25 height 14
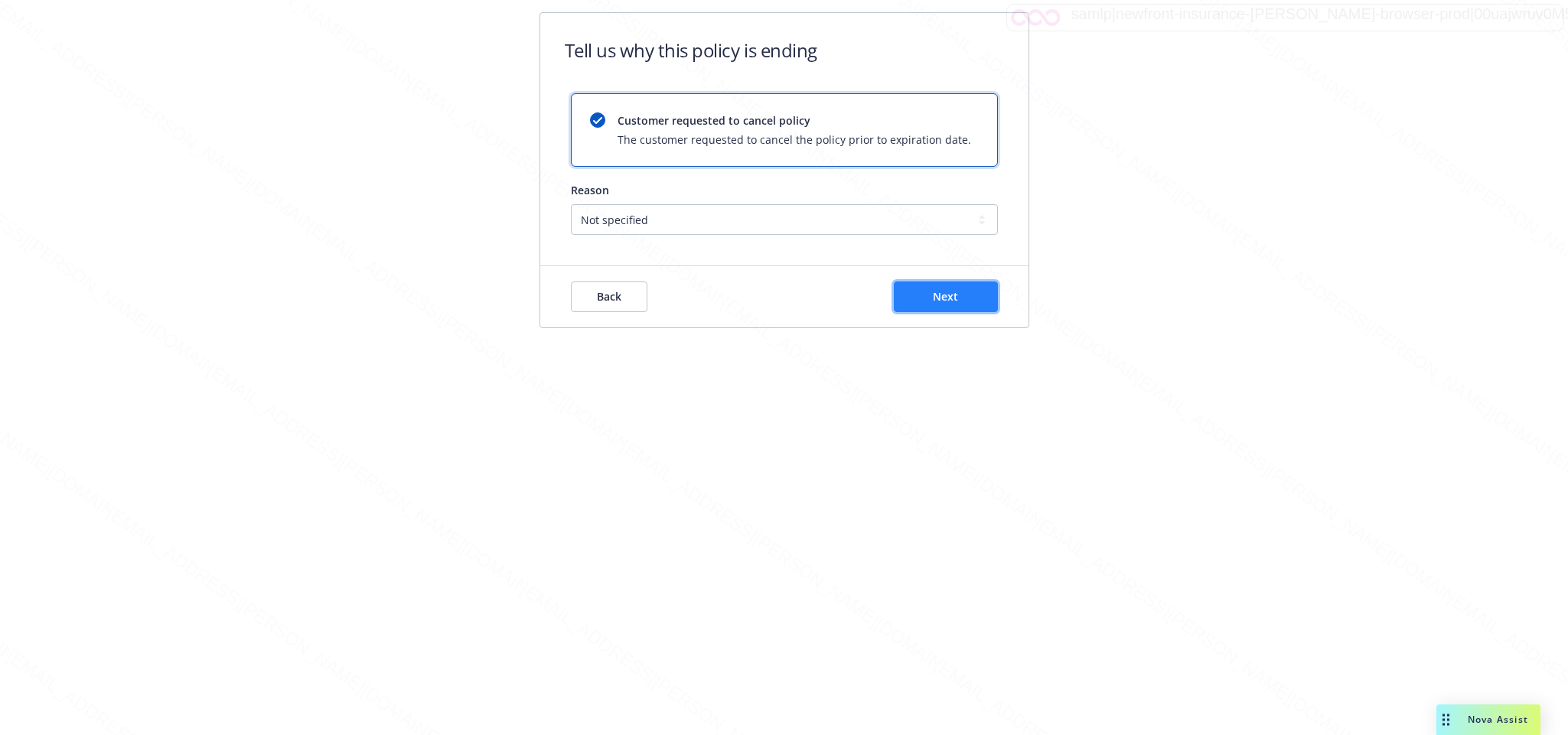
click at [974, 304] on button "Next" at bounding box center [945, 297] width 104 height 31
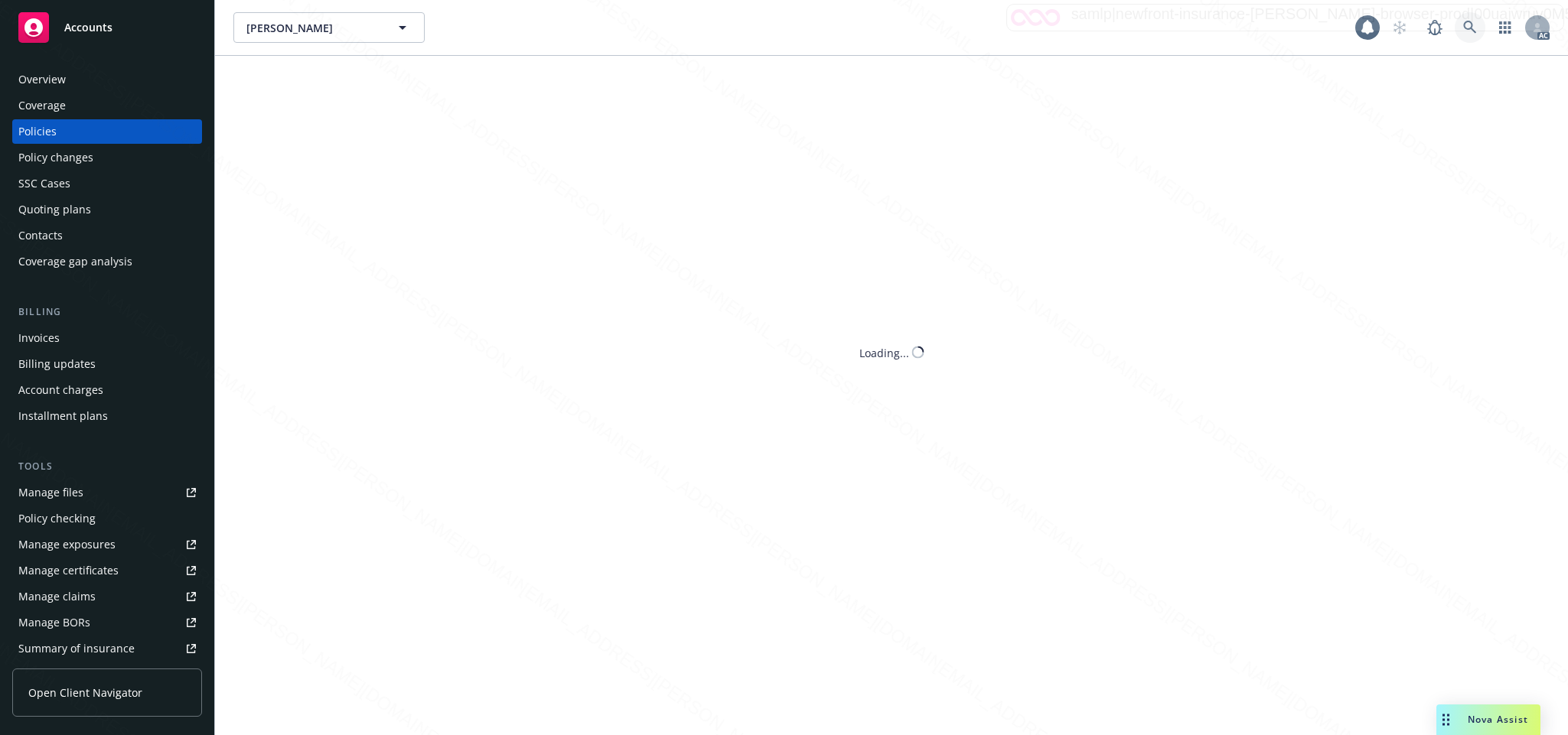
click at [1469, 24] on icon at bounding box center [1469, 27] width 13 height 13
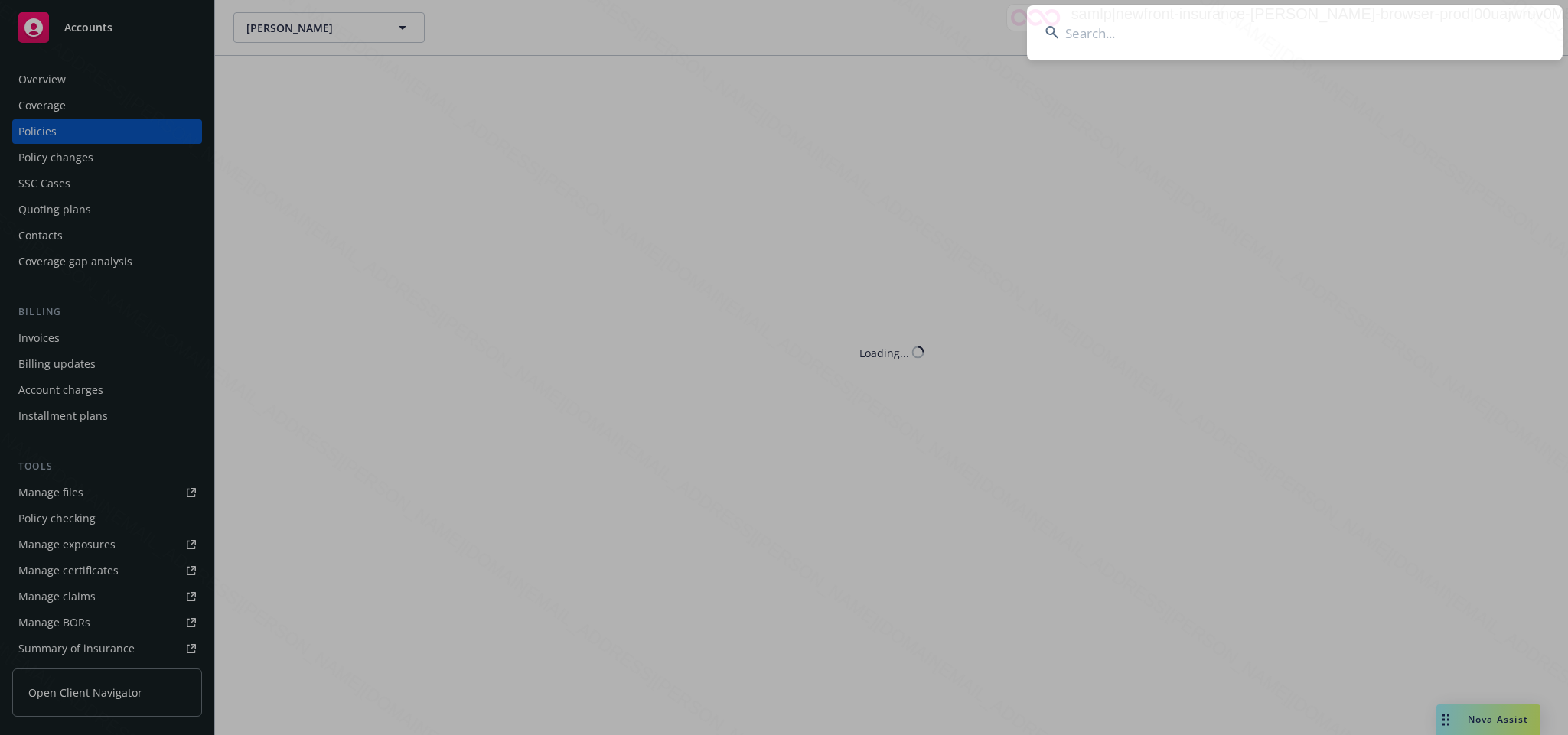
click at [1102, 36] on input at bounding box center [1294, 33] width 536 height 55
type input "866fa62b-b5f6-4cf3-aef9-3ae506c9397f"
click at [1536, 32] on icon at bounding box center [1539, 33] width 9 height 9
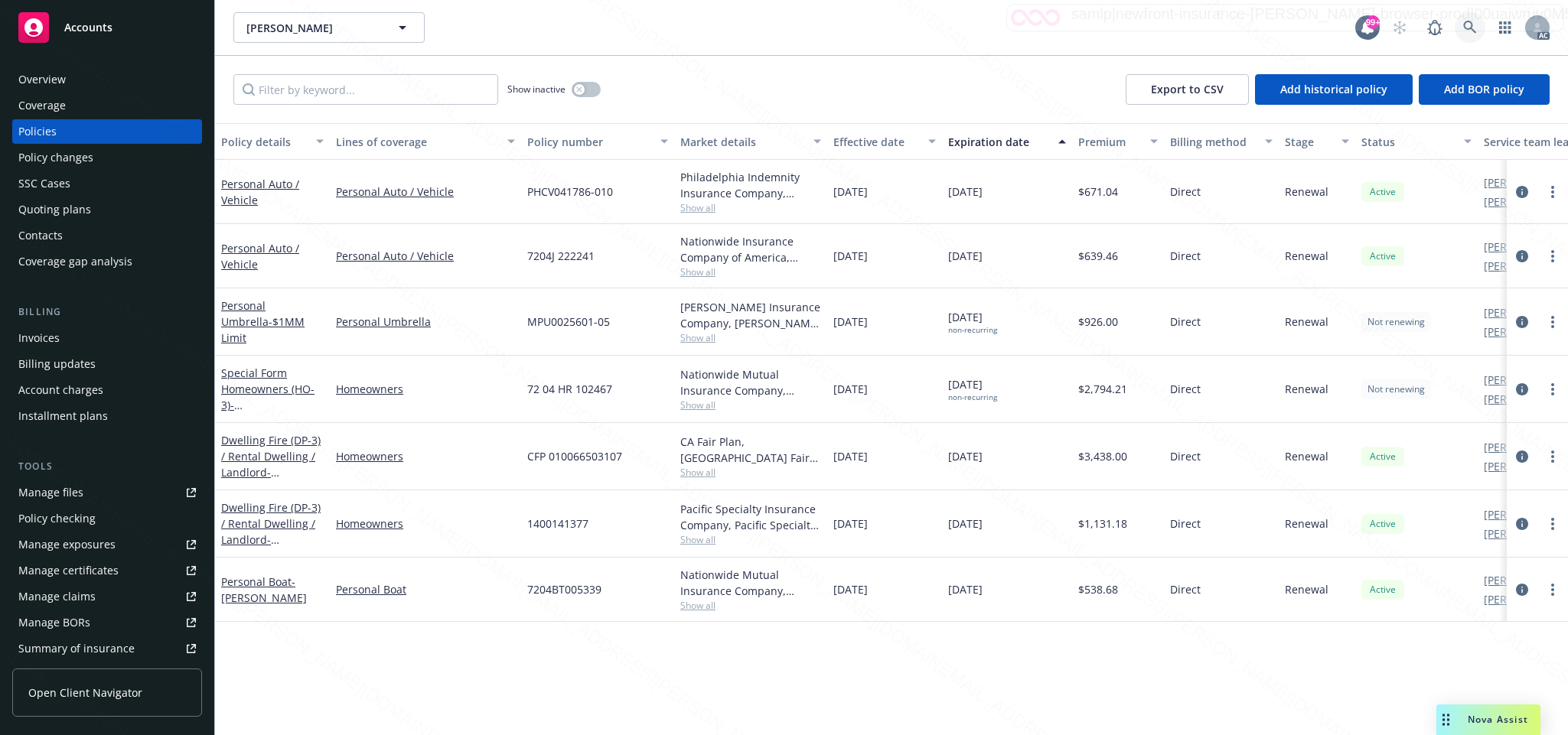
click at [1461, 23] on link at bounding box center [1470, 27] width 31 height 31
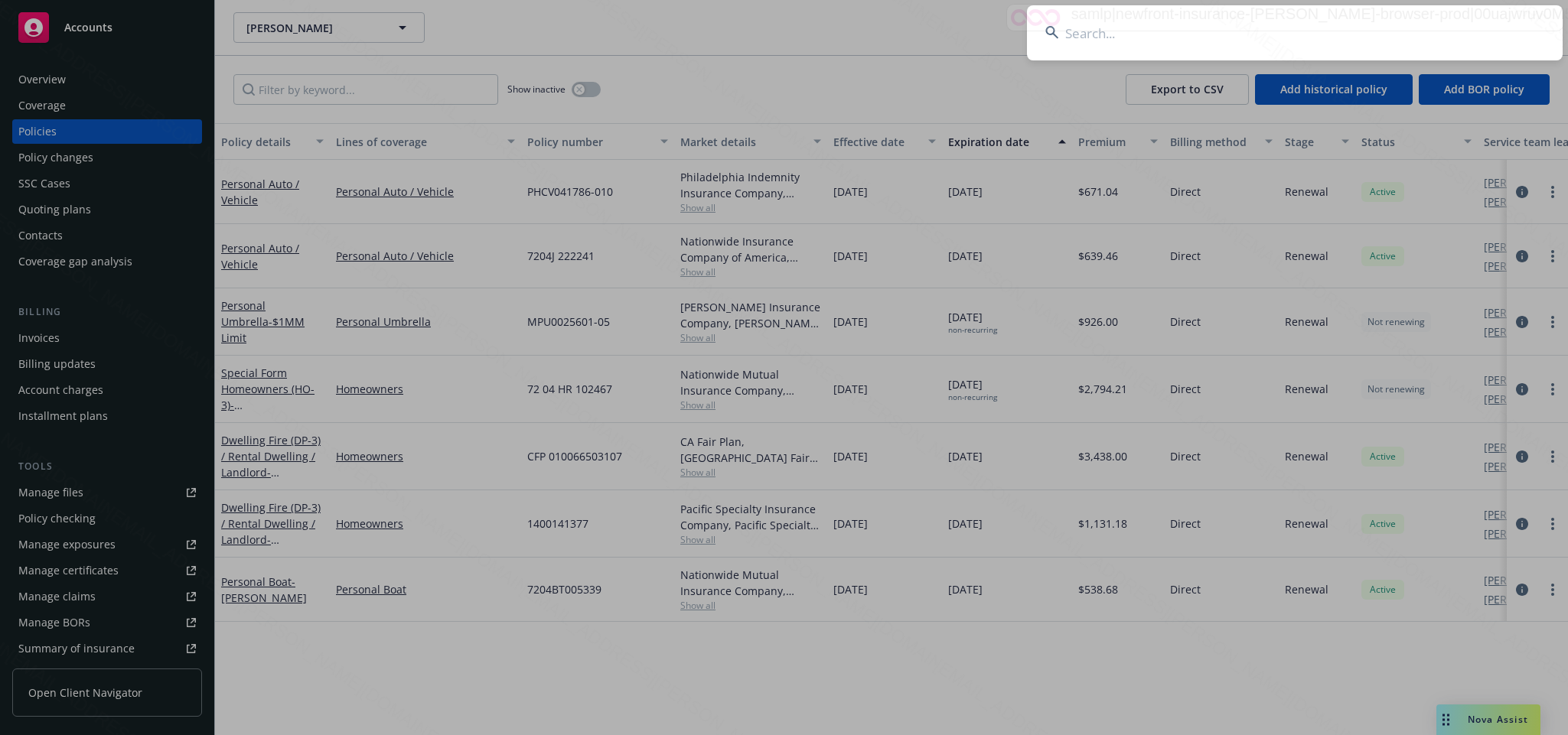
click at [1054, 28] on icon at bounding box center [1052, 32] width 13 height 13
click at [1079, 30] on input at bounding box center [1294, 33] width 536 height 55
paste input "866fa62b-b5f6-4cf3-aef9-3ae506c9397f"
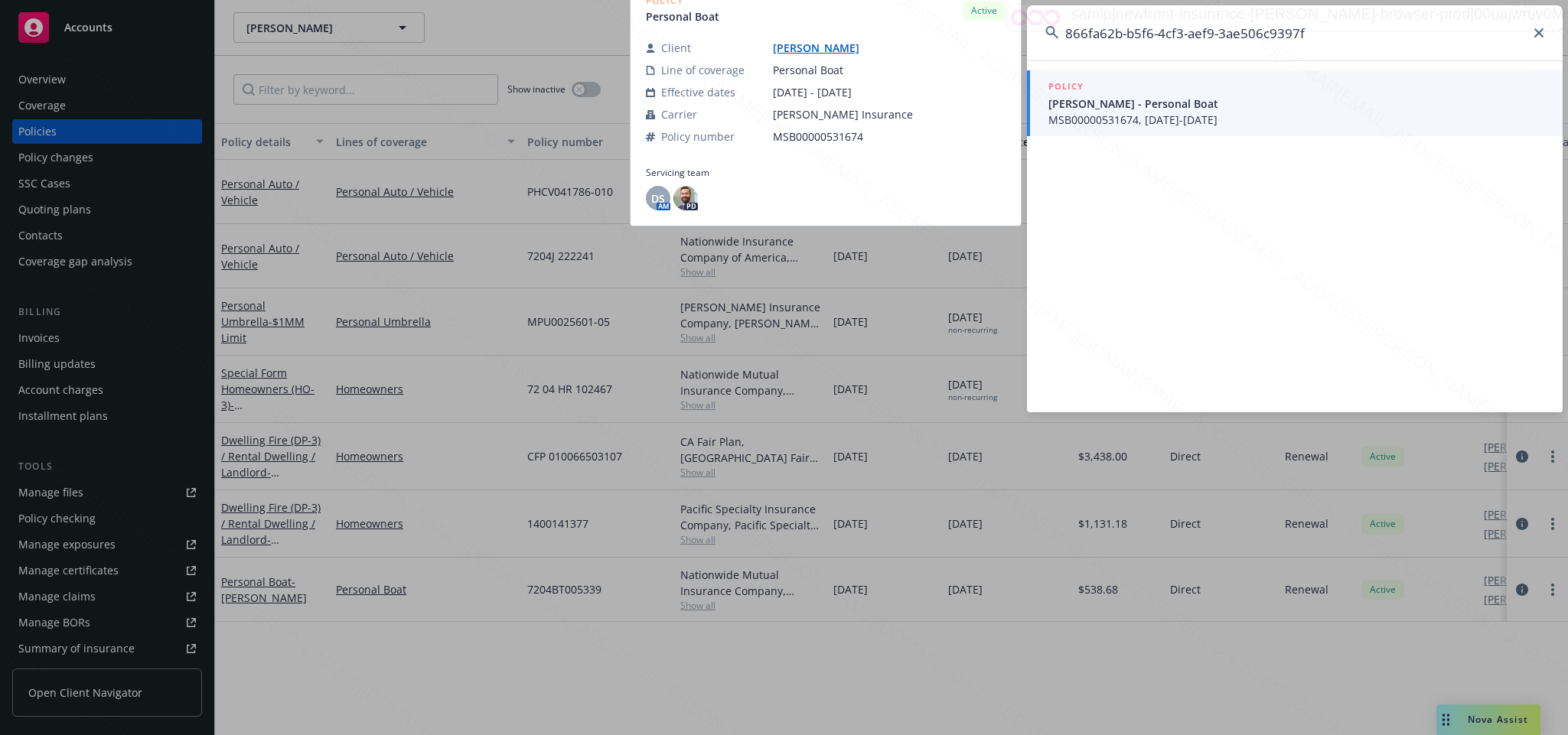
type input "866fa62b-b5f6-4cf3-aef9-3ae506c9397f"
click at [1109, 110] on span "Toten, Jeff - Personal Boat" at bounding box center [1296, 104] width 495 height 16
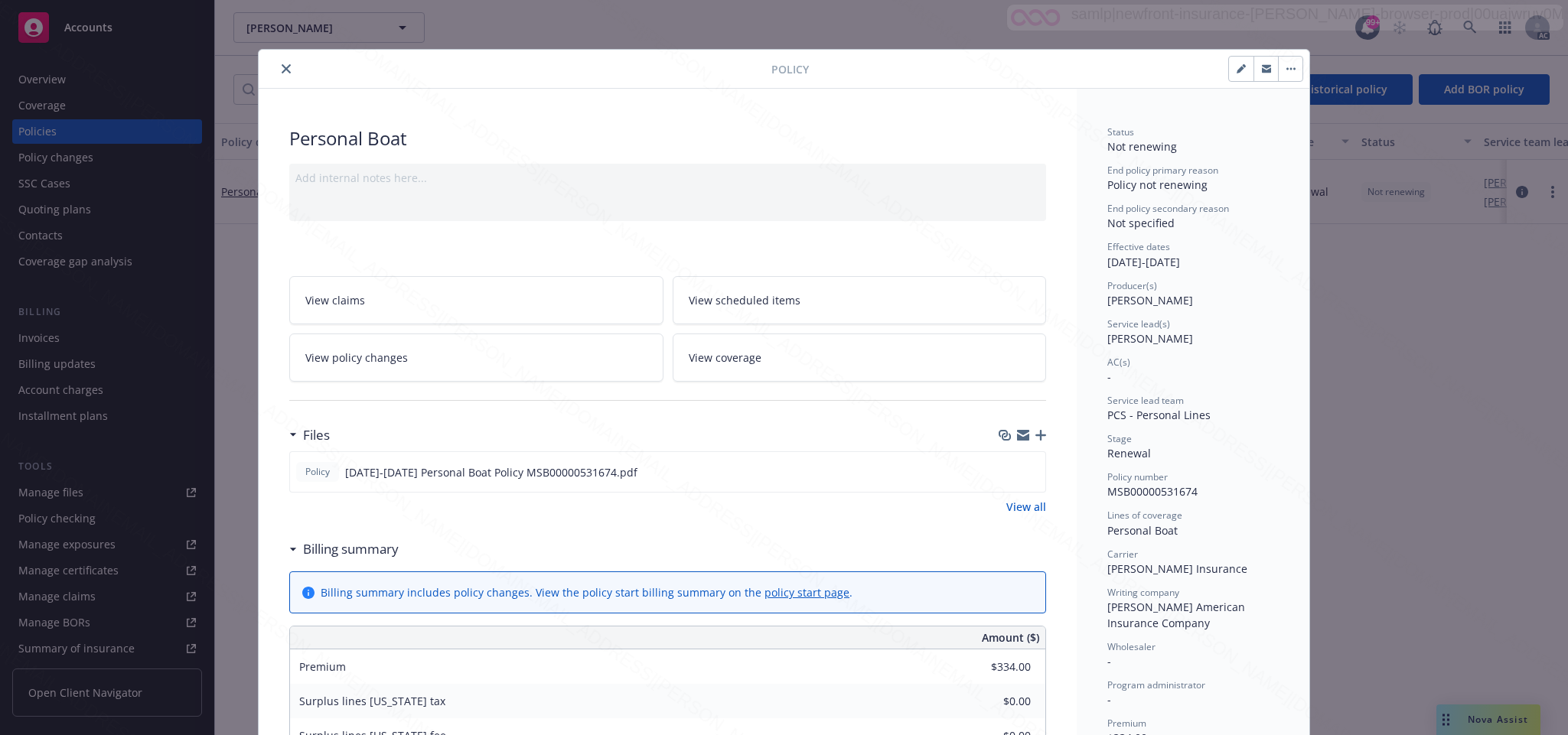
click at [277, 63] on button "close" at bounding box center [286, 68] width 18 height 18
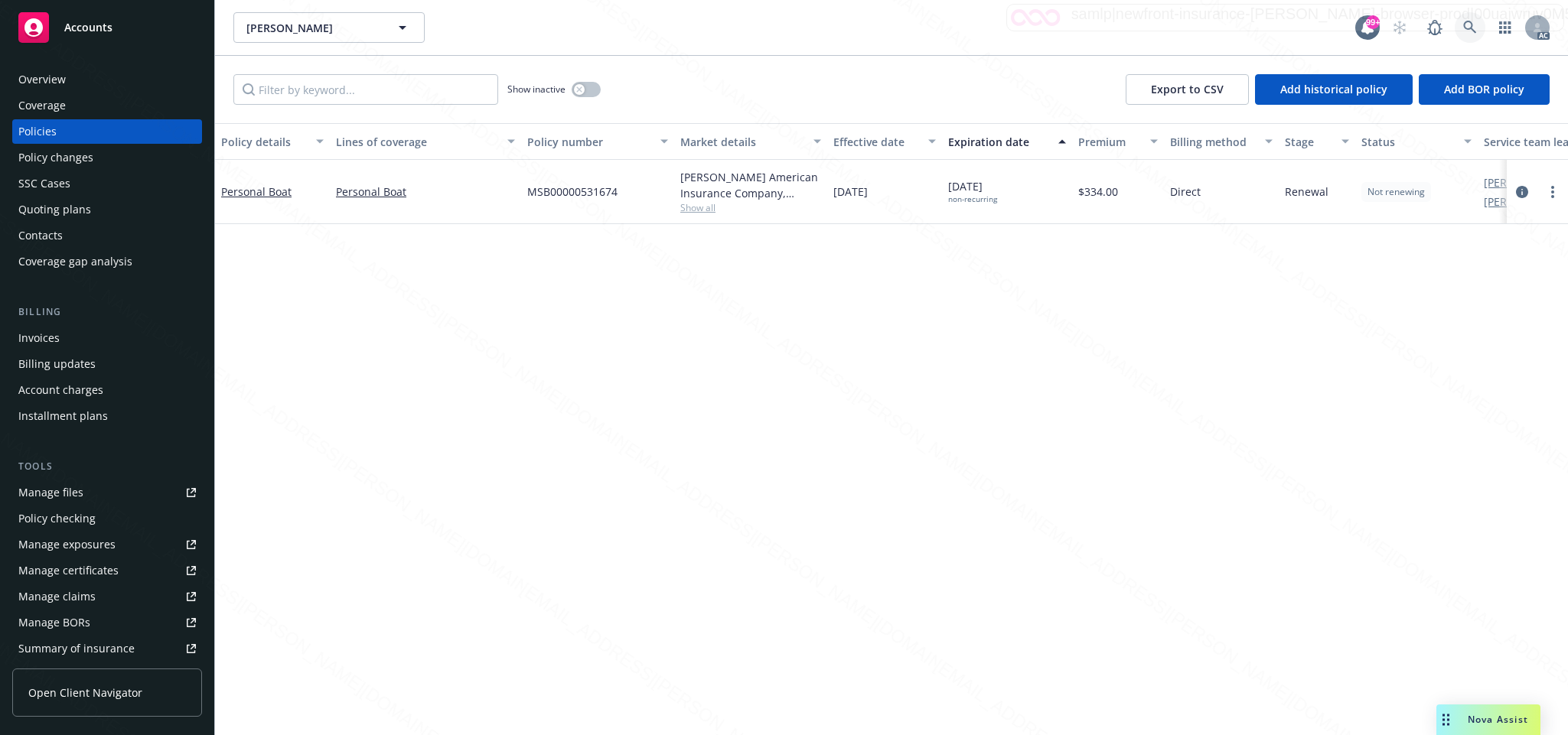
click at [1469, 21] on icon at bounding box center [1469, 27] width 13 height 13
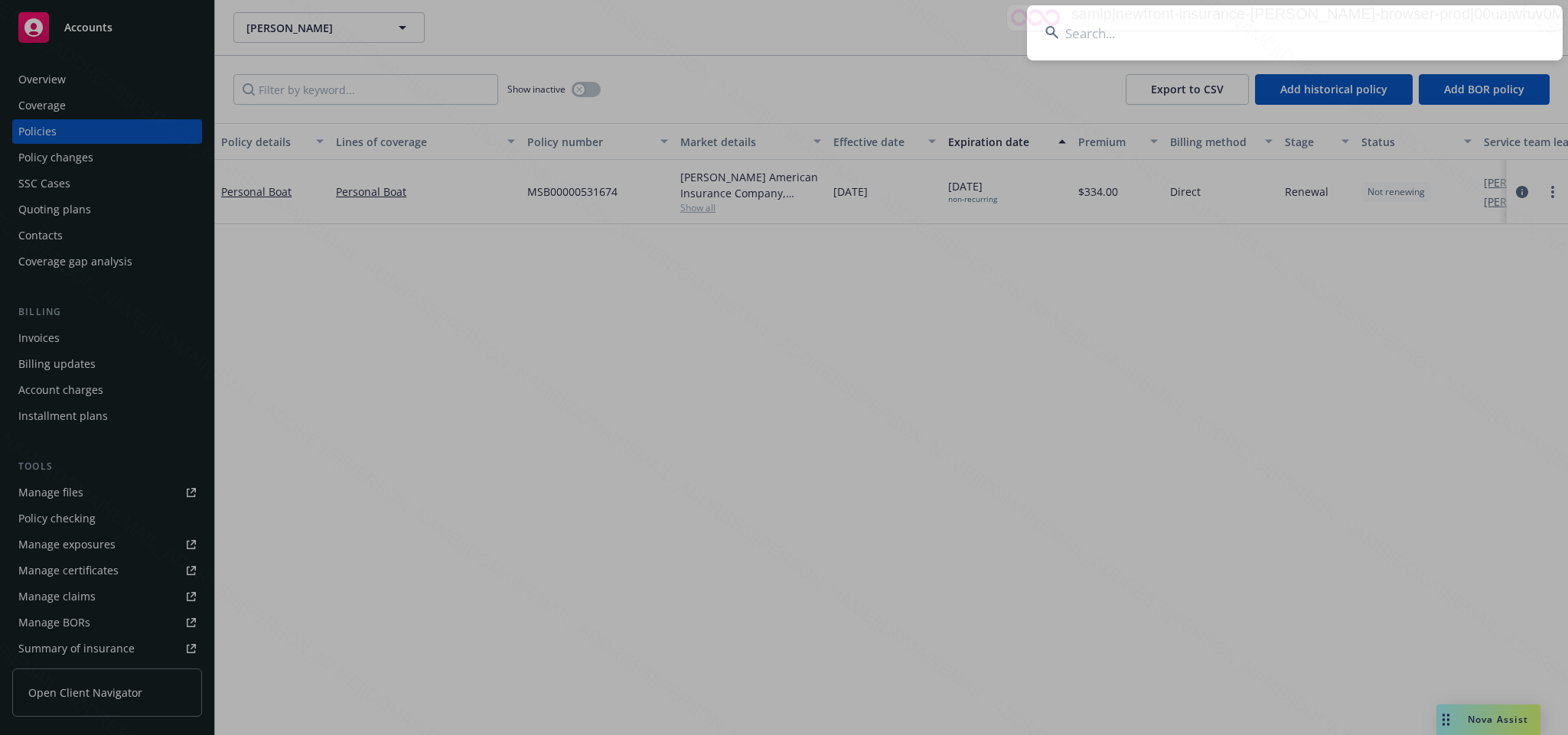
click at [1116, 33] on input at bounding box center [1294, 33] width 536 height 55
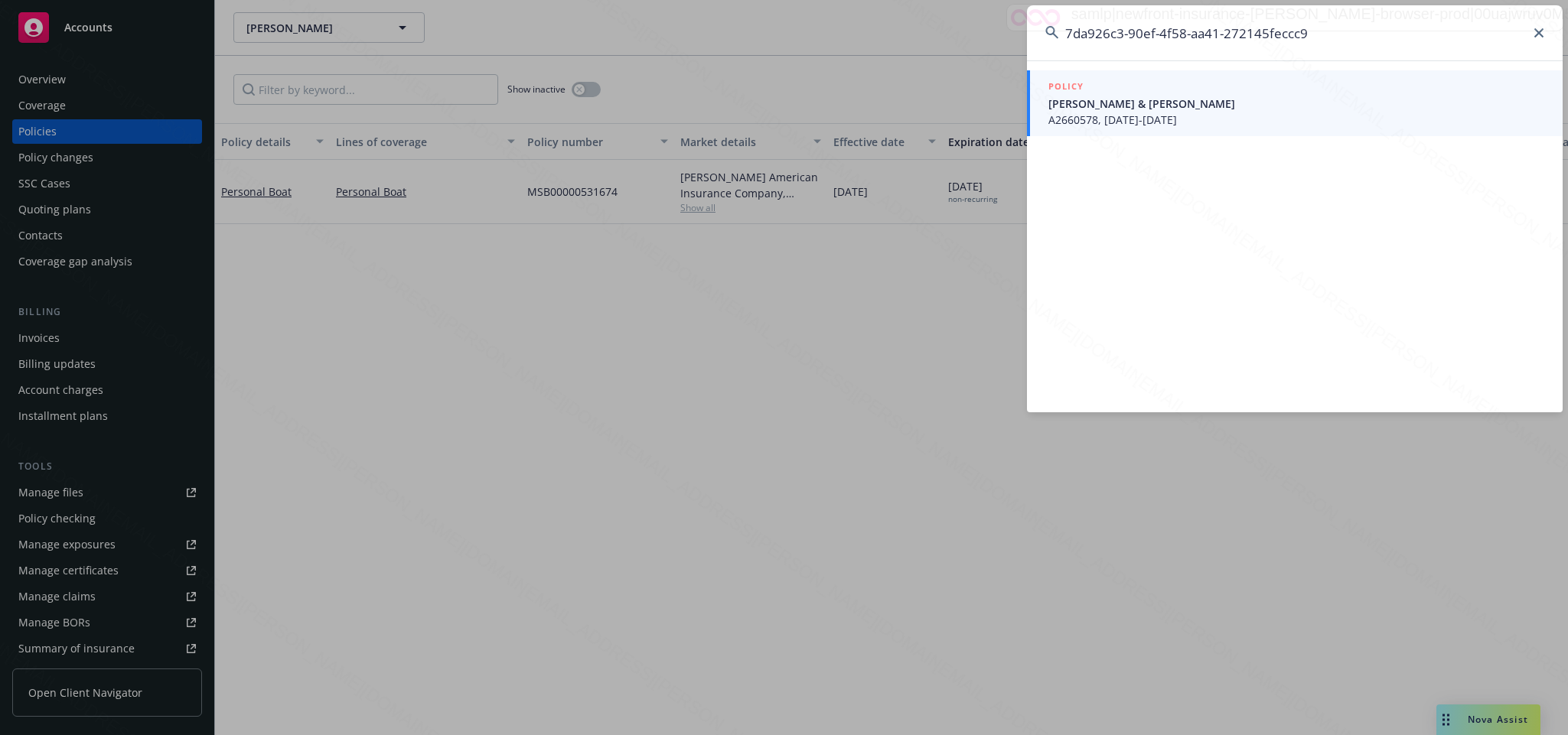
type input "7da926c3-90ef-4f58-aa41-272145feccc9"
click at [1086, 102] on span "Yunker, Robert & Susan" at bounding box center [1296, 104] width 495 height 16
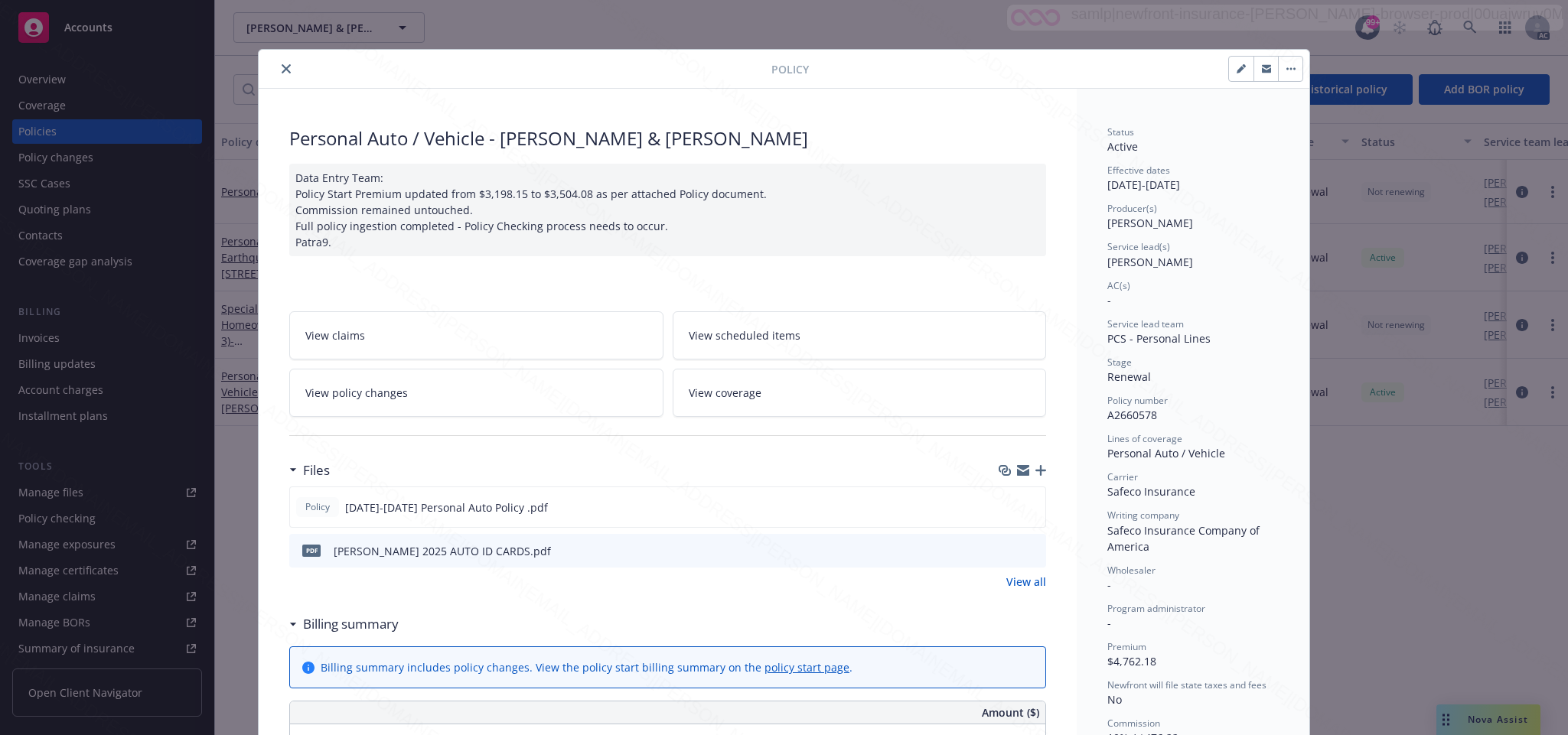
click at [345, 393] on span "View policy changes" at bounding box center [357, 392] width 103 height 16
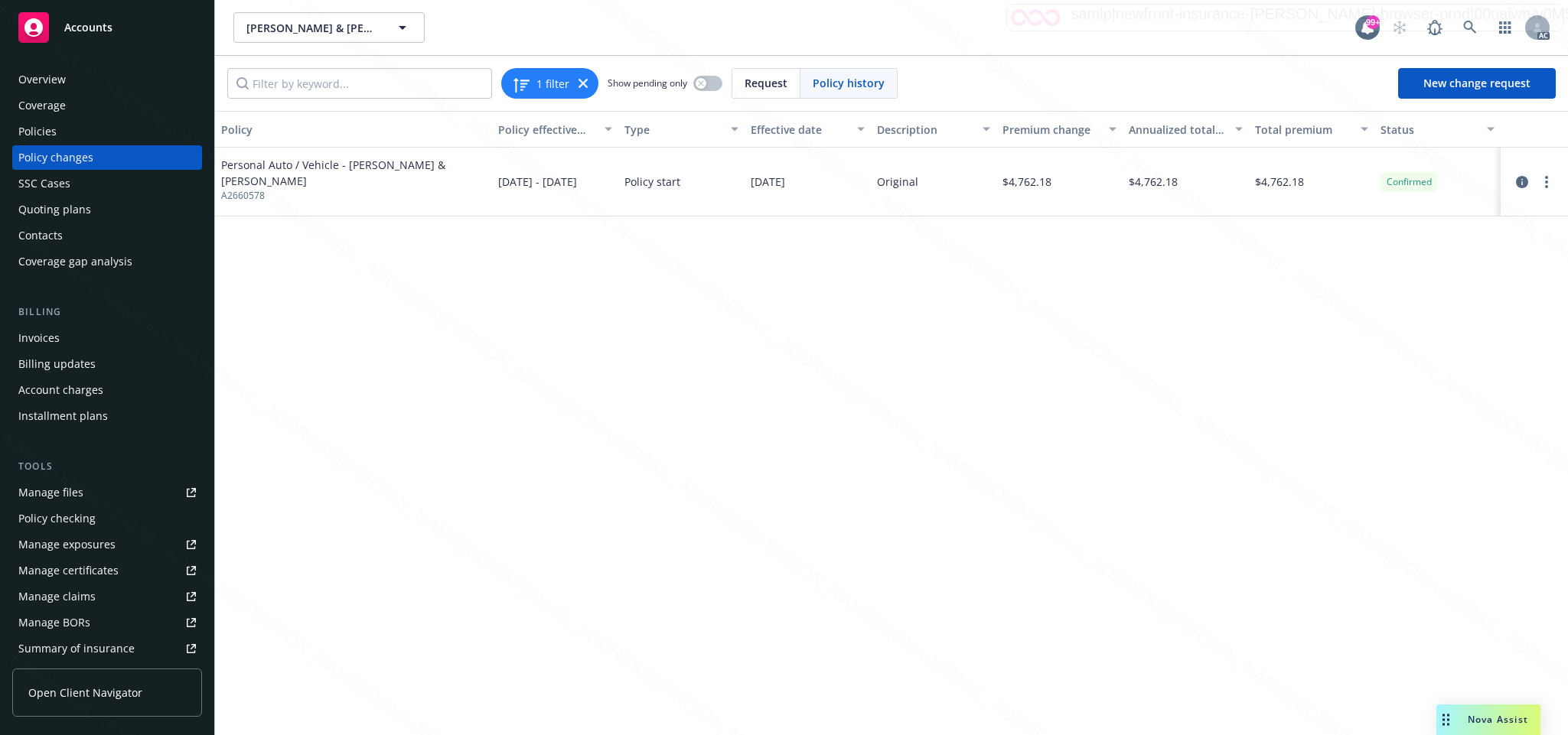
click at [53, 78] on div "Overview" at bounding box center [42, 79] width 47 height 25
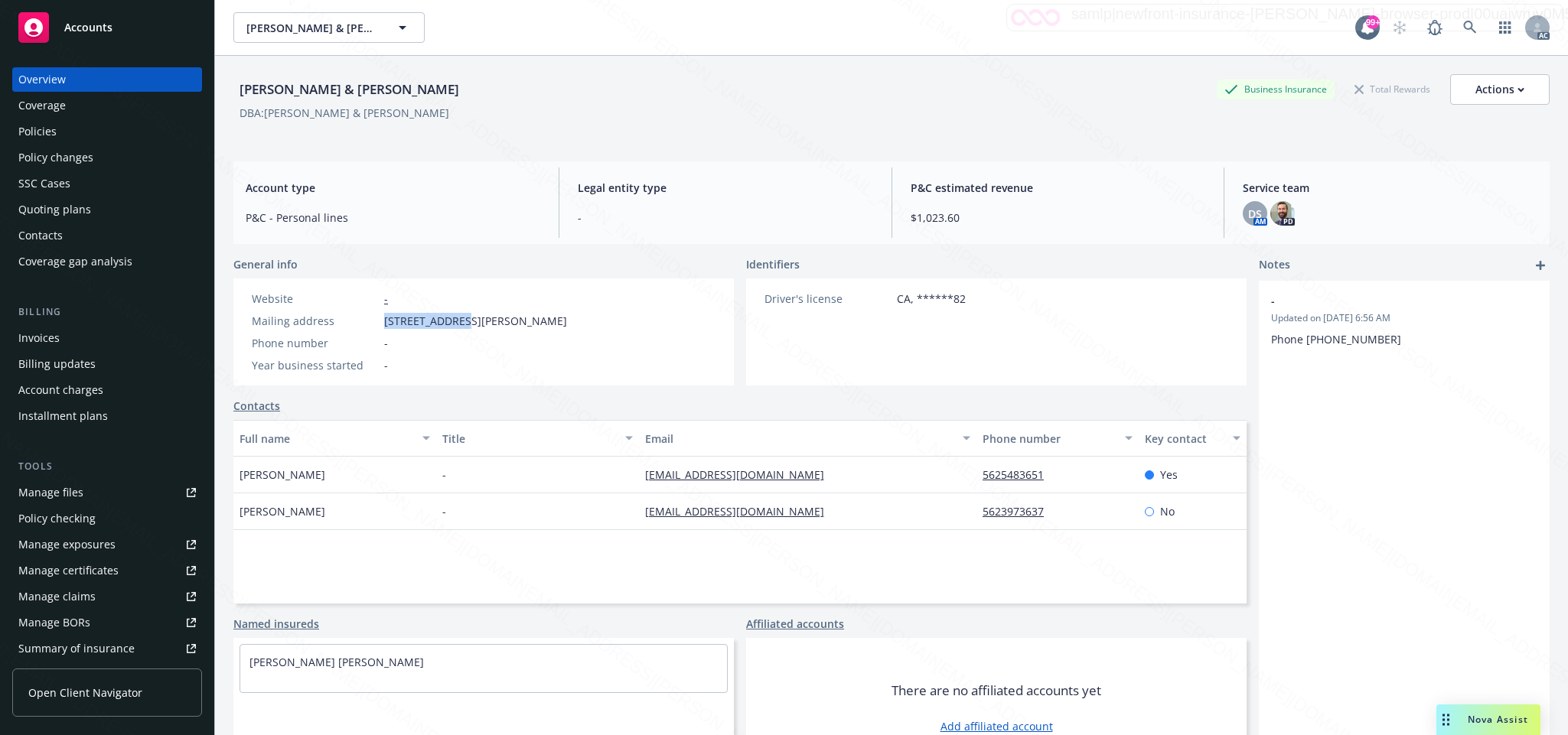
drag, startPoint x: 378, startPoint y: 316, endPoint x: 459, endPoint y: 329, distance: 82.0
click at [459, 329] on div "Website - Mailing address 3668 Toland Ave, Los Alamitos, CA, 90720 Phone number…" at bounding box center [409, 332] width 328 height 82
copy div "3668 Toland Av"
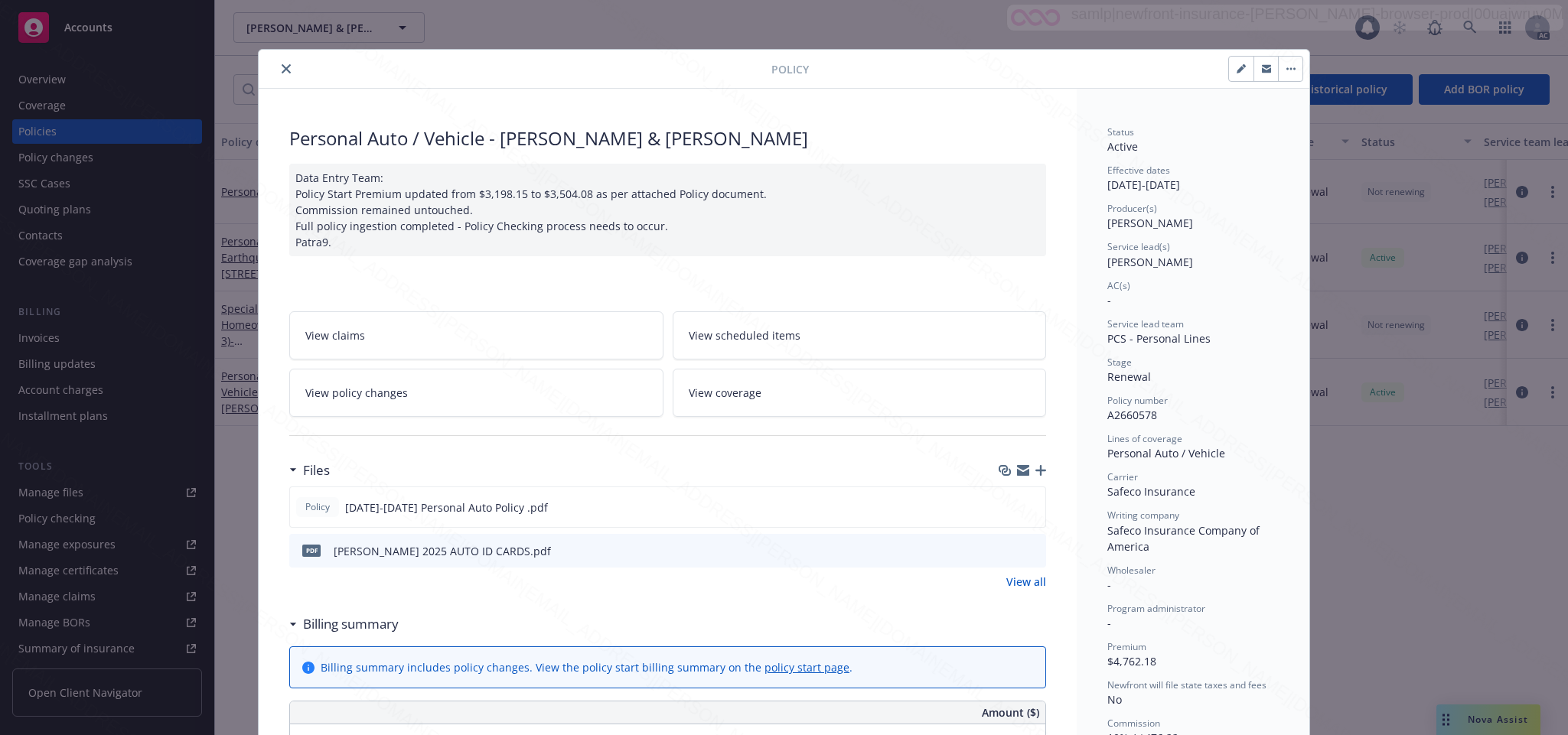
scroll to position [46, 0]
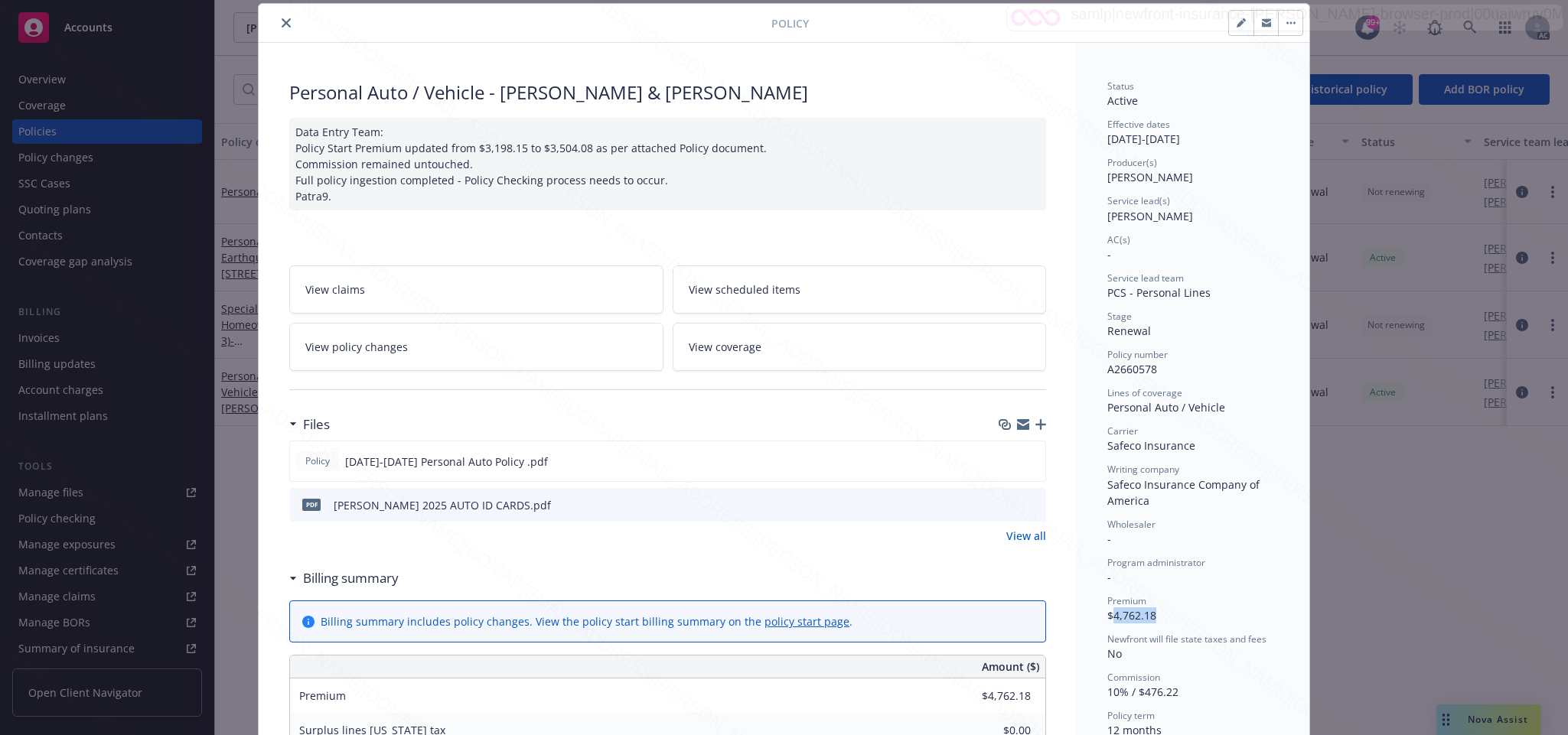
drag, startPoint x: 1107, startPoint y: 608, endPoint x: 1164, endPoint y: 618, distance: 57.9
click at [1164, 618] on div "Premium $4,762.18" at bounding box center [1193, 608] width 172 height 29
copy span "4,762.18"
click at [1000, 457] on icon "download file" at bounding box center [1005, 460] width 12 height 12
click at [1284, 19] on button "button" at bounding box center [1289, 23] width 25 height 25
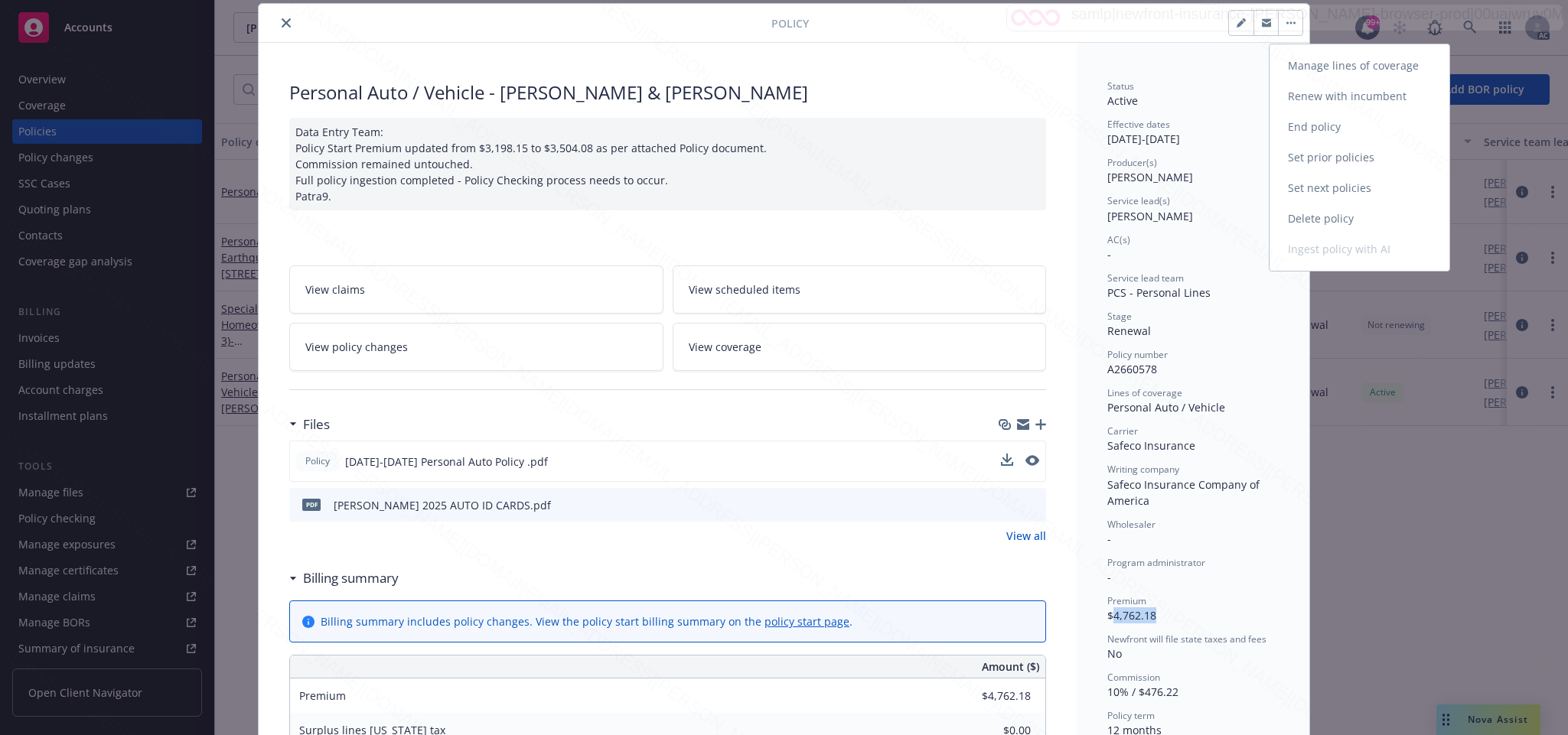
click at [1316, 120] on link "End policy" at bounding box center [1359, 127] width 180 height 31
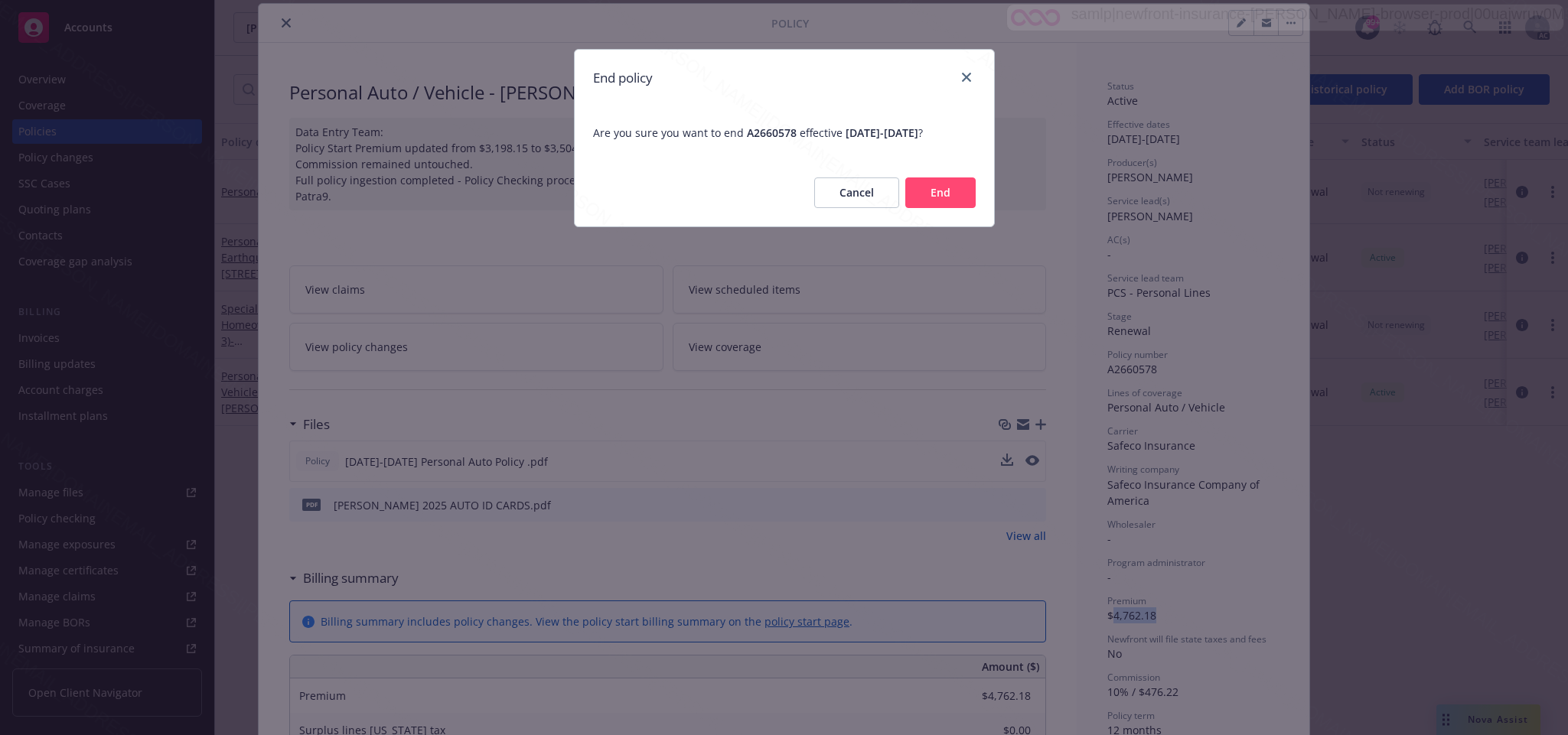
click at [942, 182] on button "End" at bounding box center [940, 192] width 70 height 31
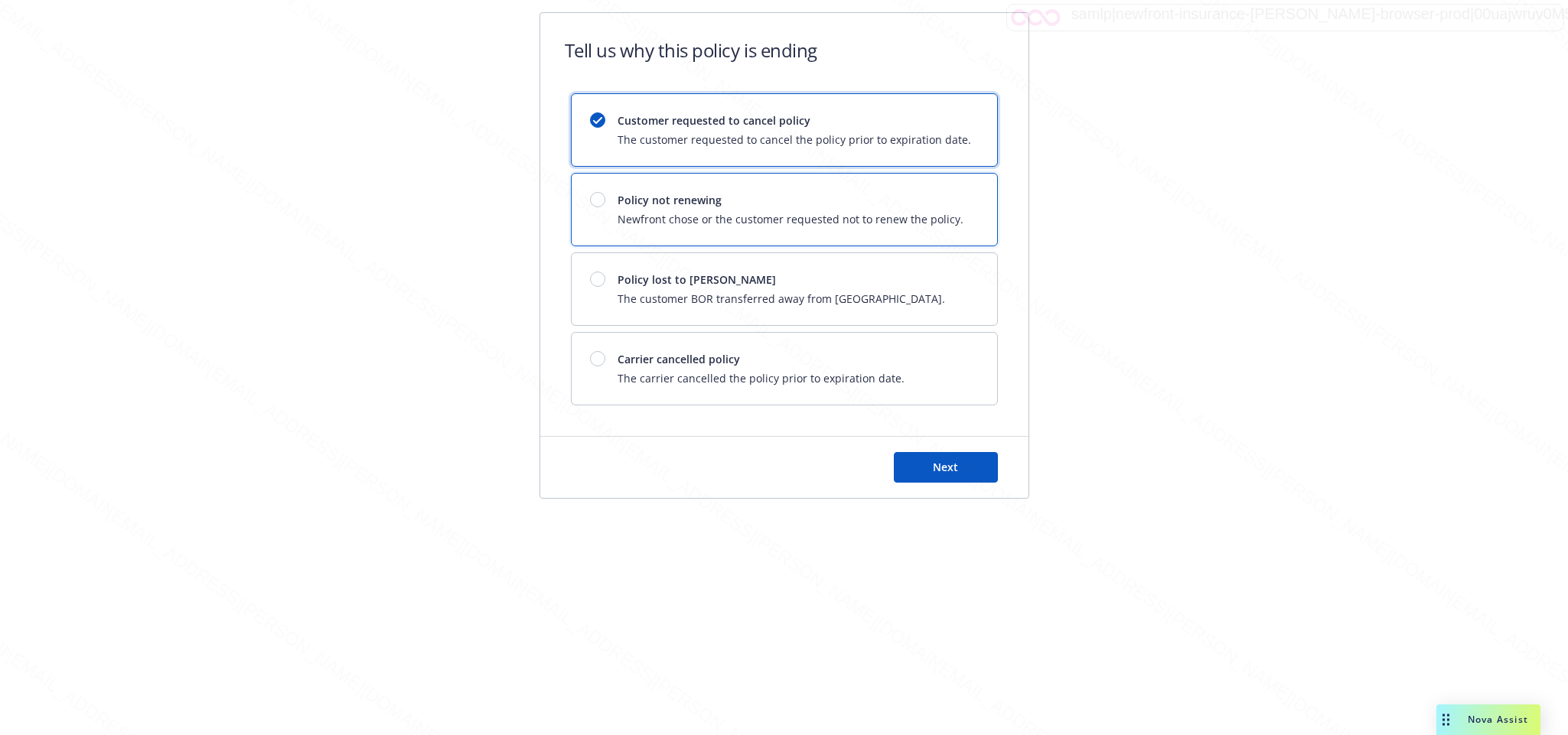
click at [599, 204] on div at bounding box center [597, 199] width 15 height 15
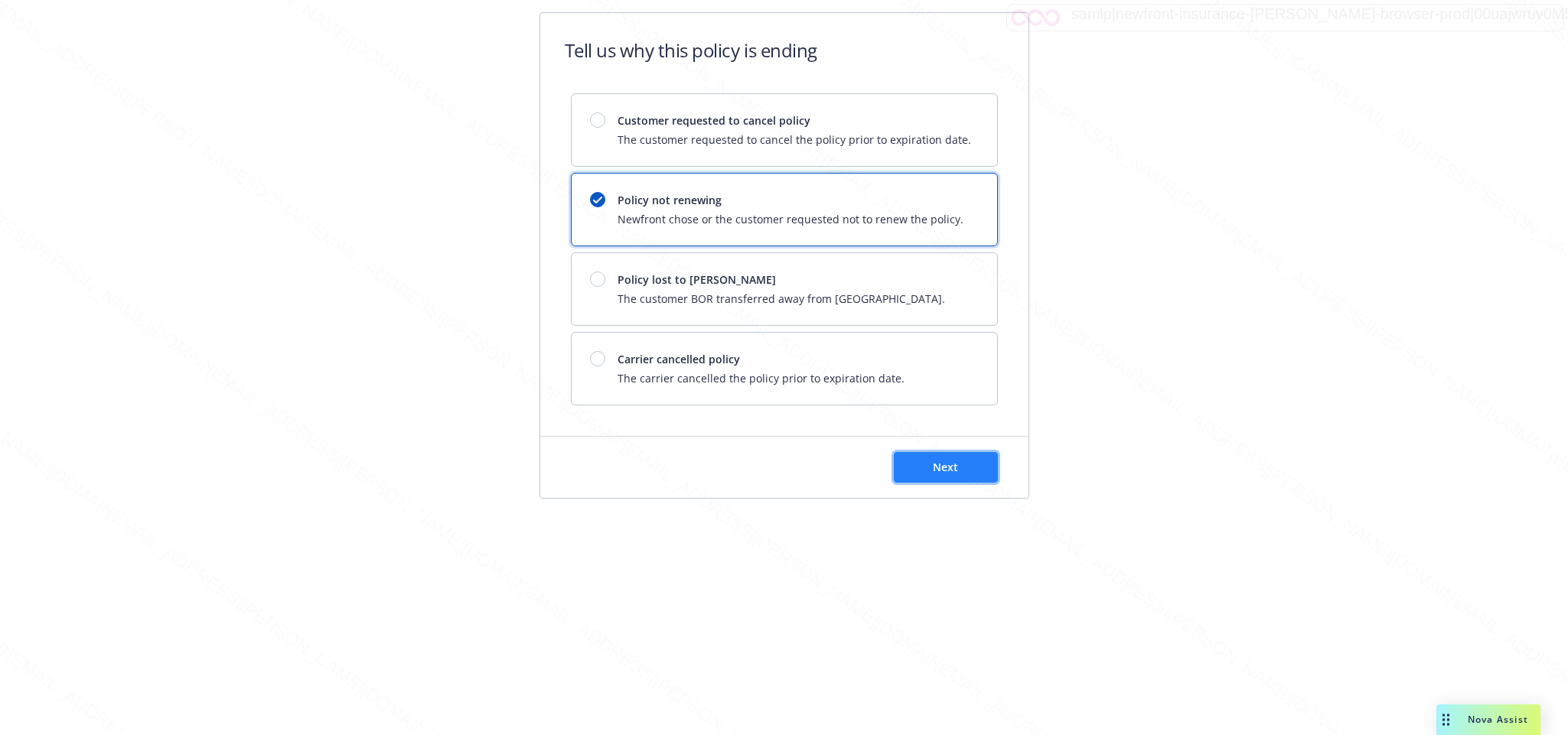
click at [932, 472] on span "Next" at bounding box center [945, 467] width 25 height 14
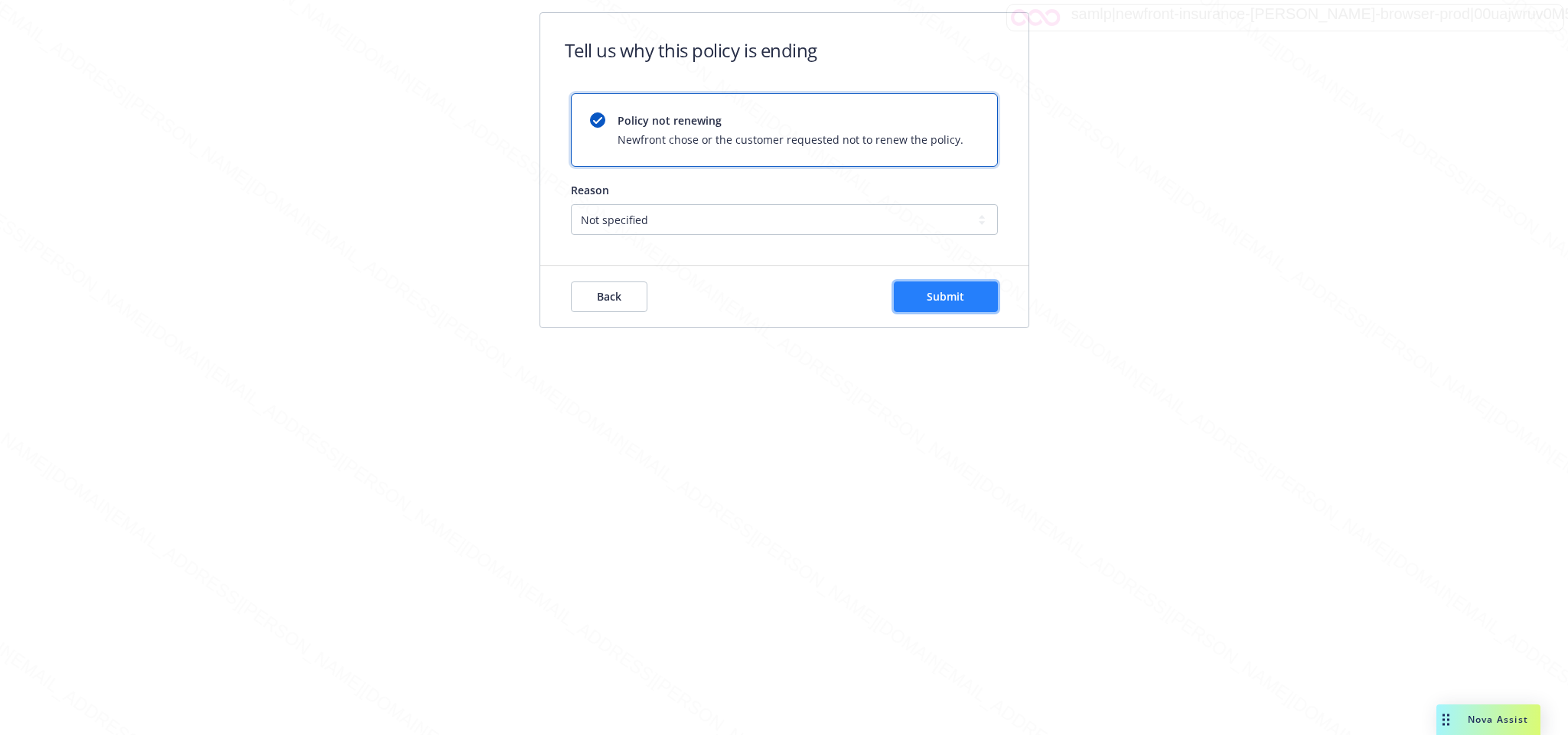
click at [954, 303] on span "Submit" at bounding box center [945, 296] width 37 height 14
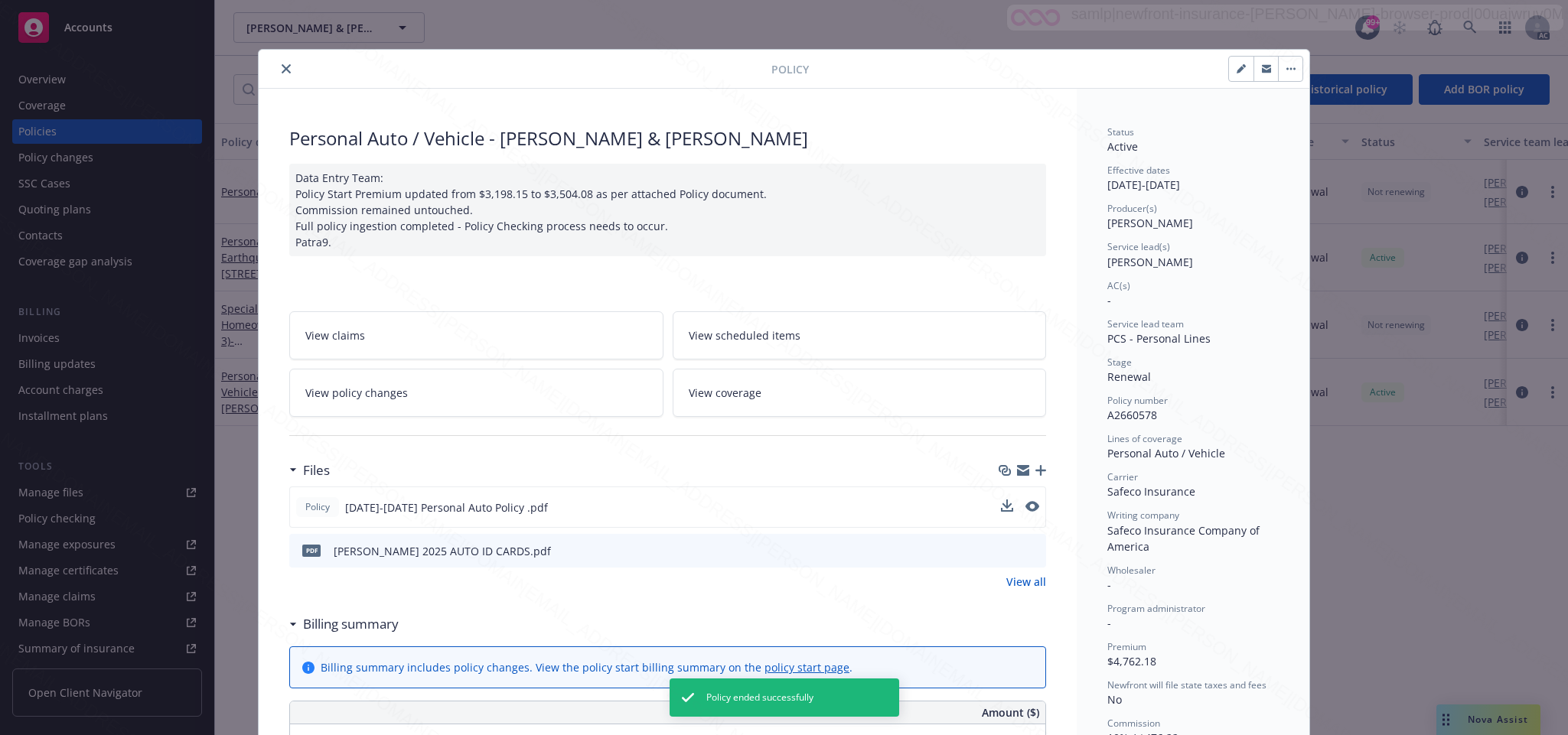
scroll to position [46, 0]
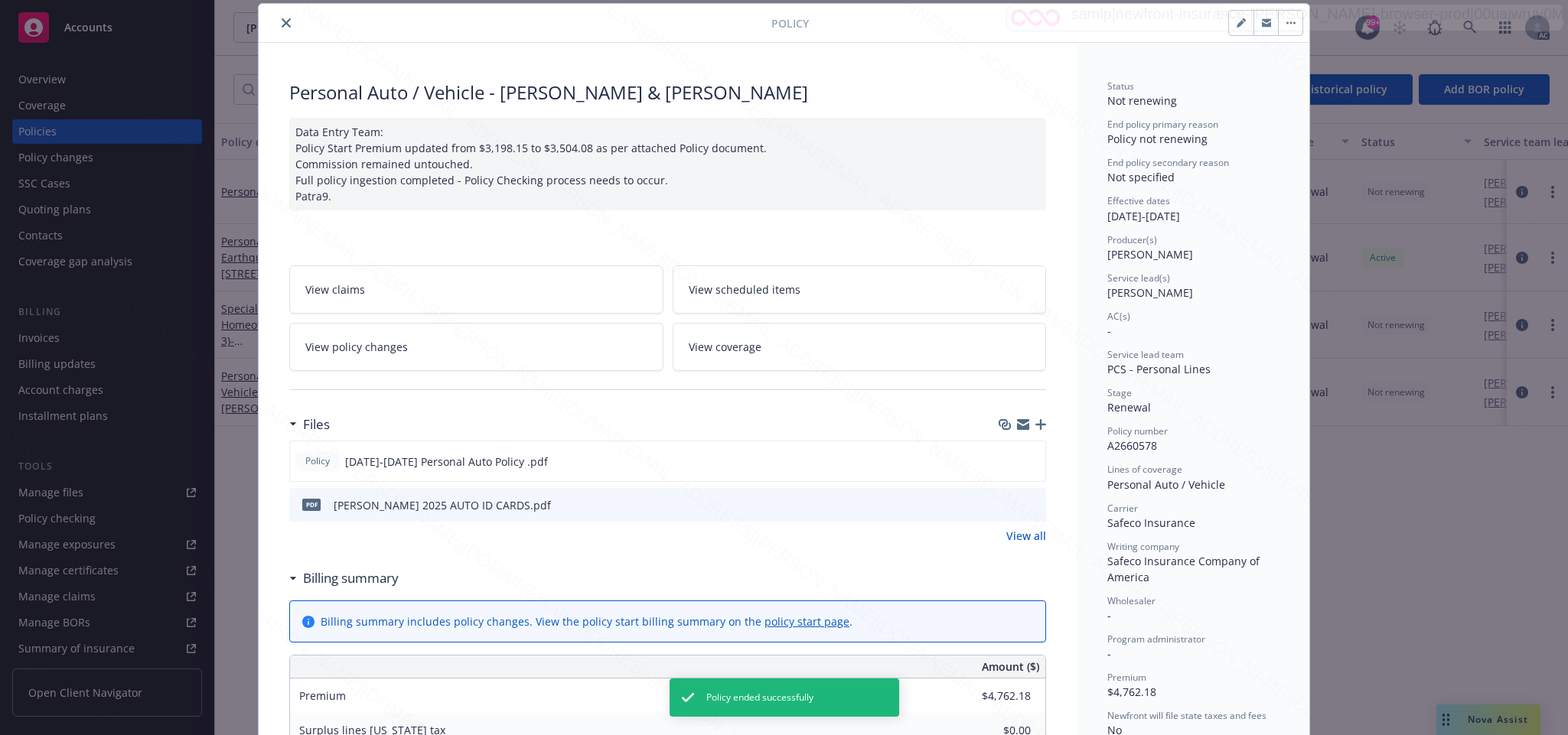
click at [282, 21] on icon "close" at bounding box center [287, 23] width 9 height 9
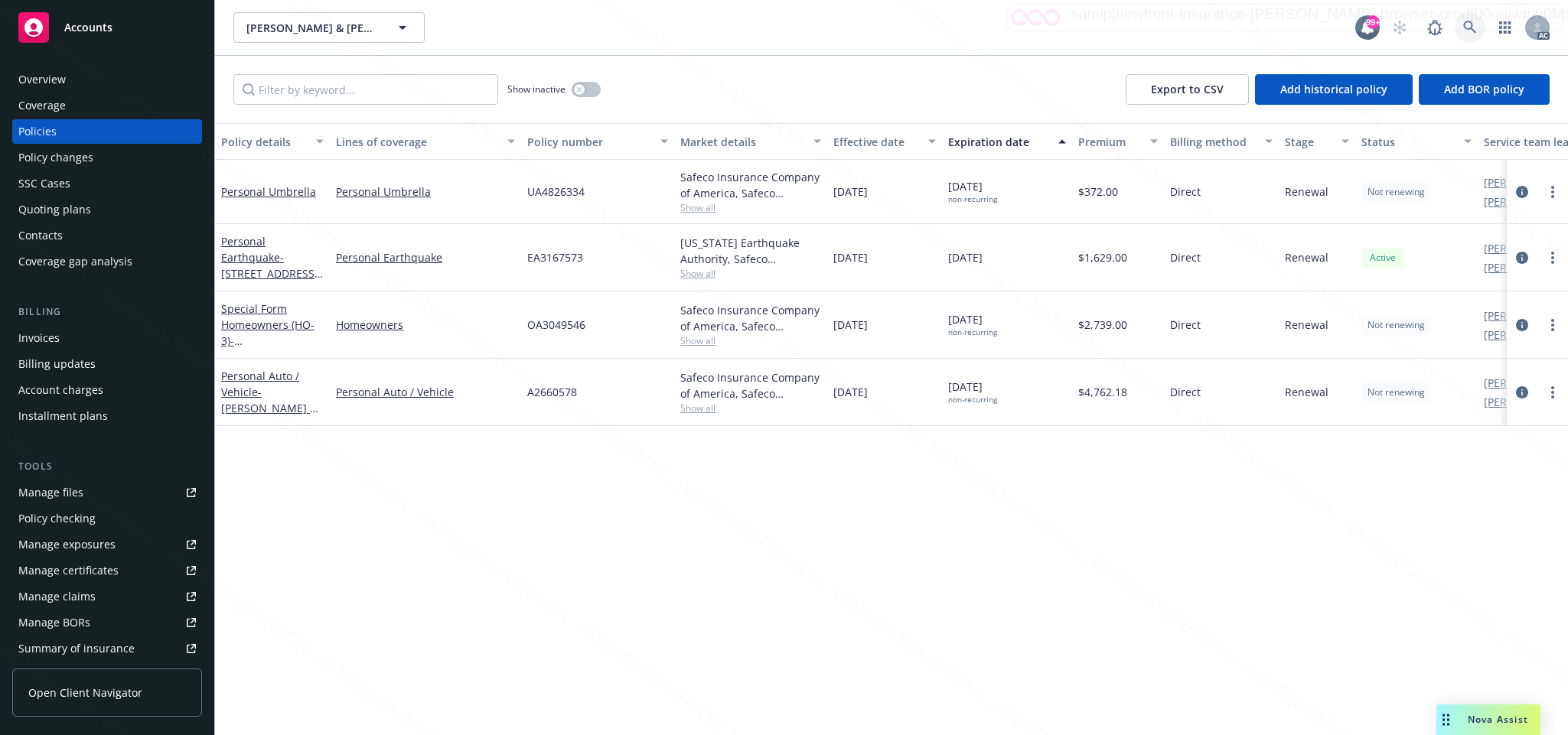
click at [1467, 23] on icon at bounding box center [1469, 27] width 13 height 13
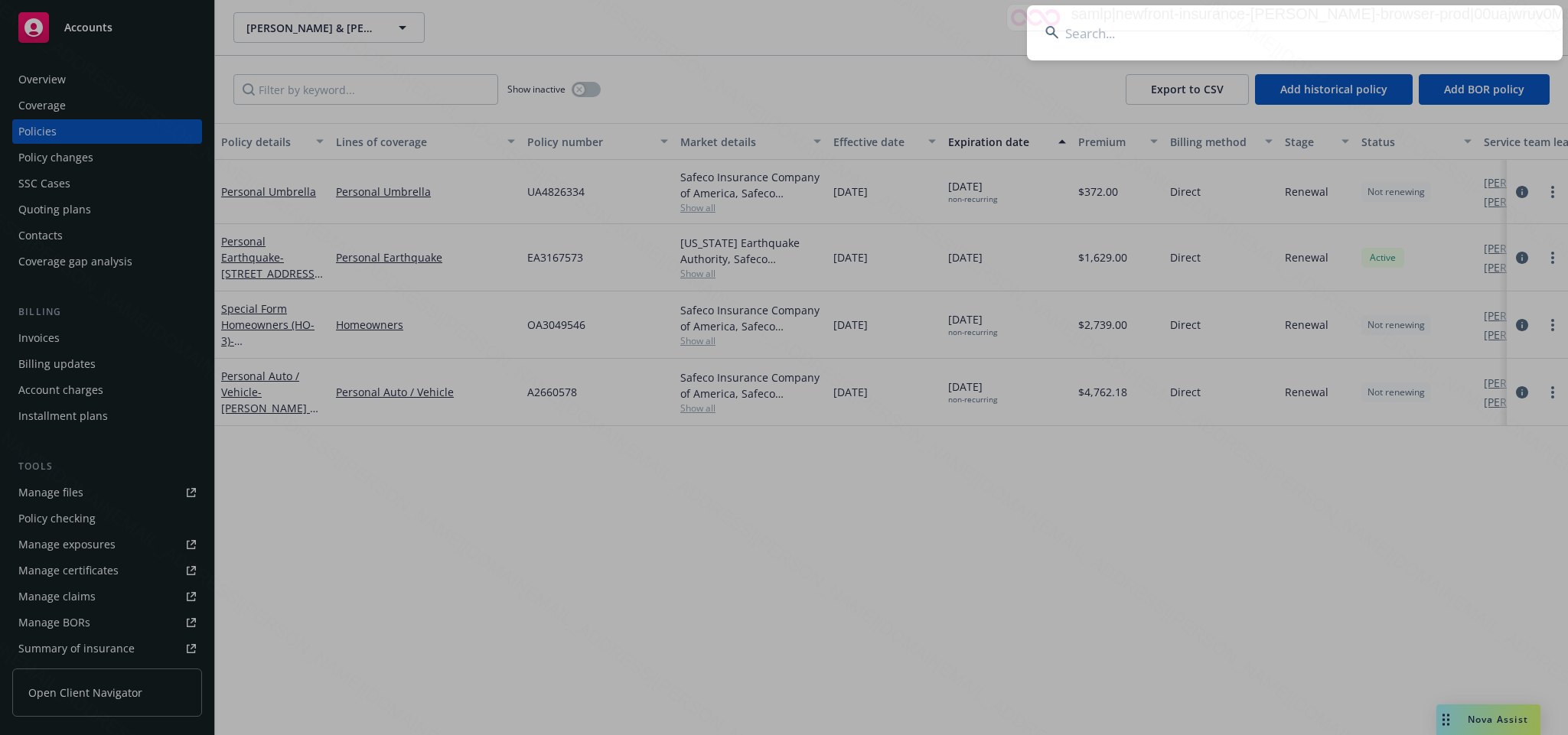
click at [1070, 28] on input at bounding box center [1294, 33] width 536 height 55
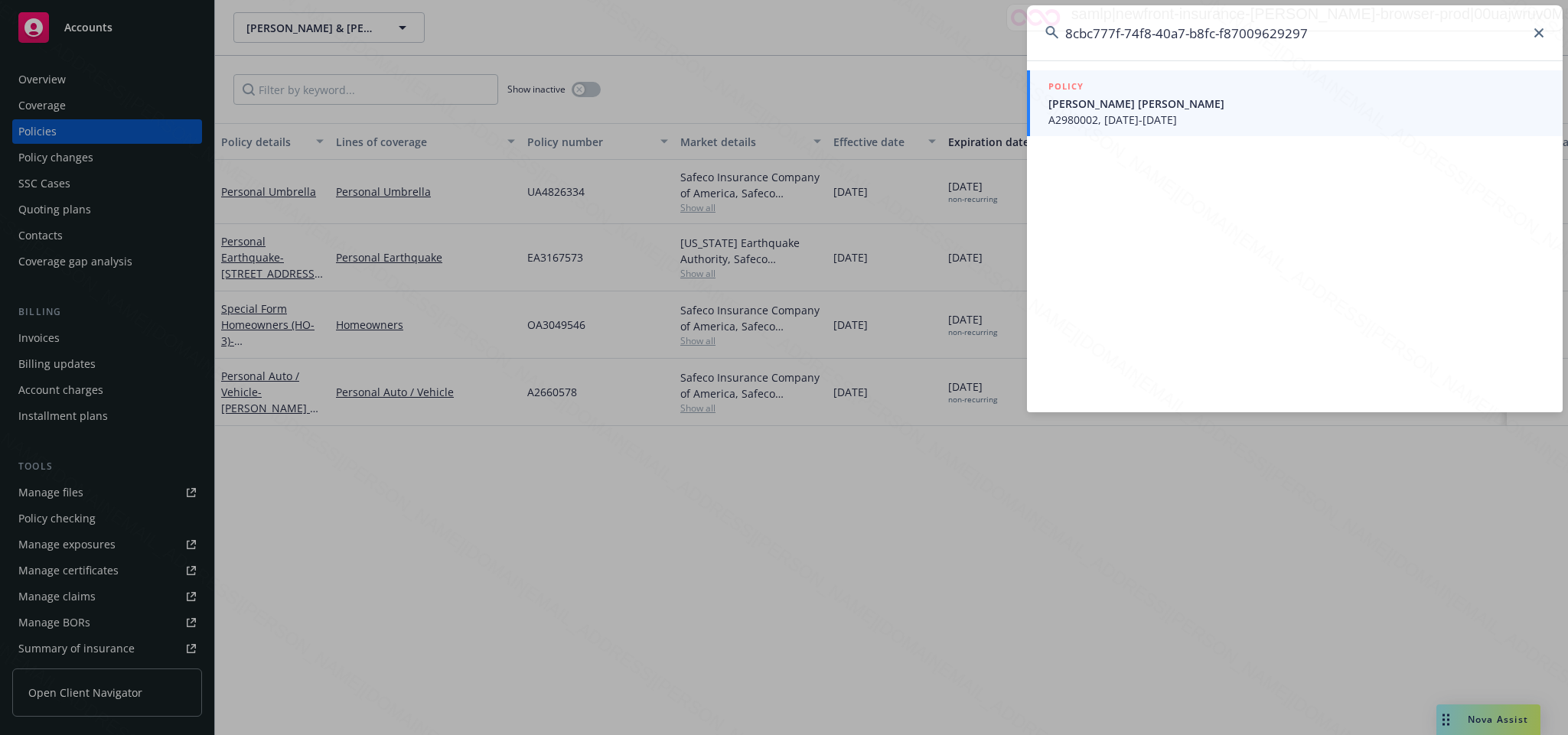
type input "8cbc777f-74f8-40a7-b8fc-f87009629297"
click at [1084, 99] on span "MARIA SHTABSKAYA ANASTASIA KURTEEVA" at bounding box center [1296, 104] width 495 height 16
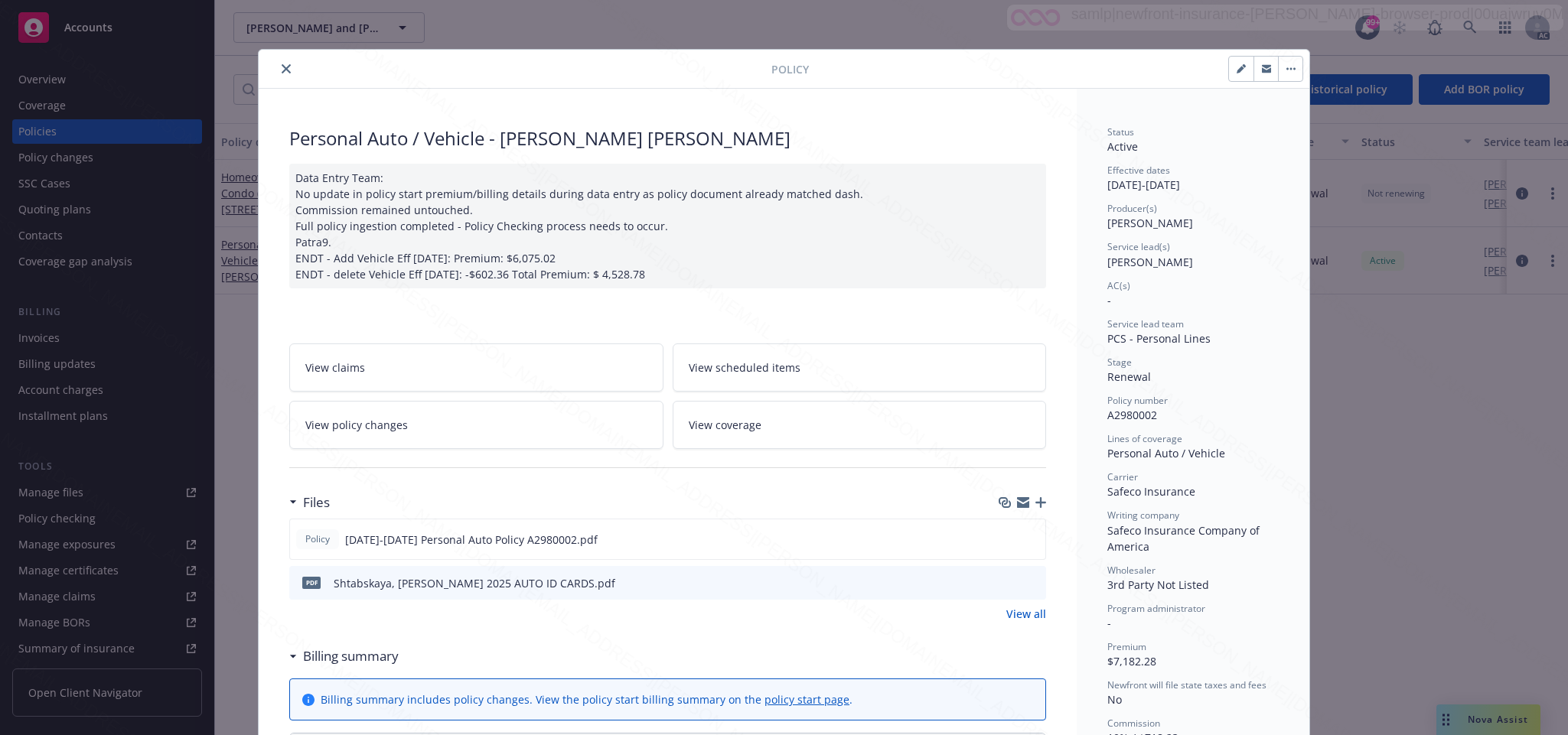
click at [368, 425] on span "View policy changes" at bounding box center [357, 425] width 103 height 16
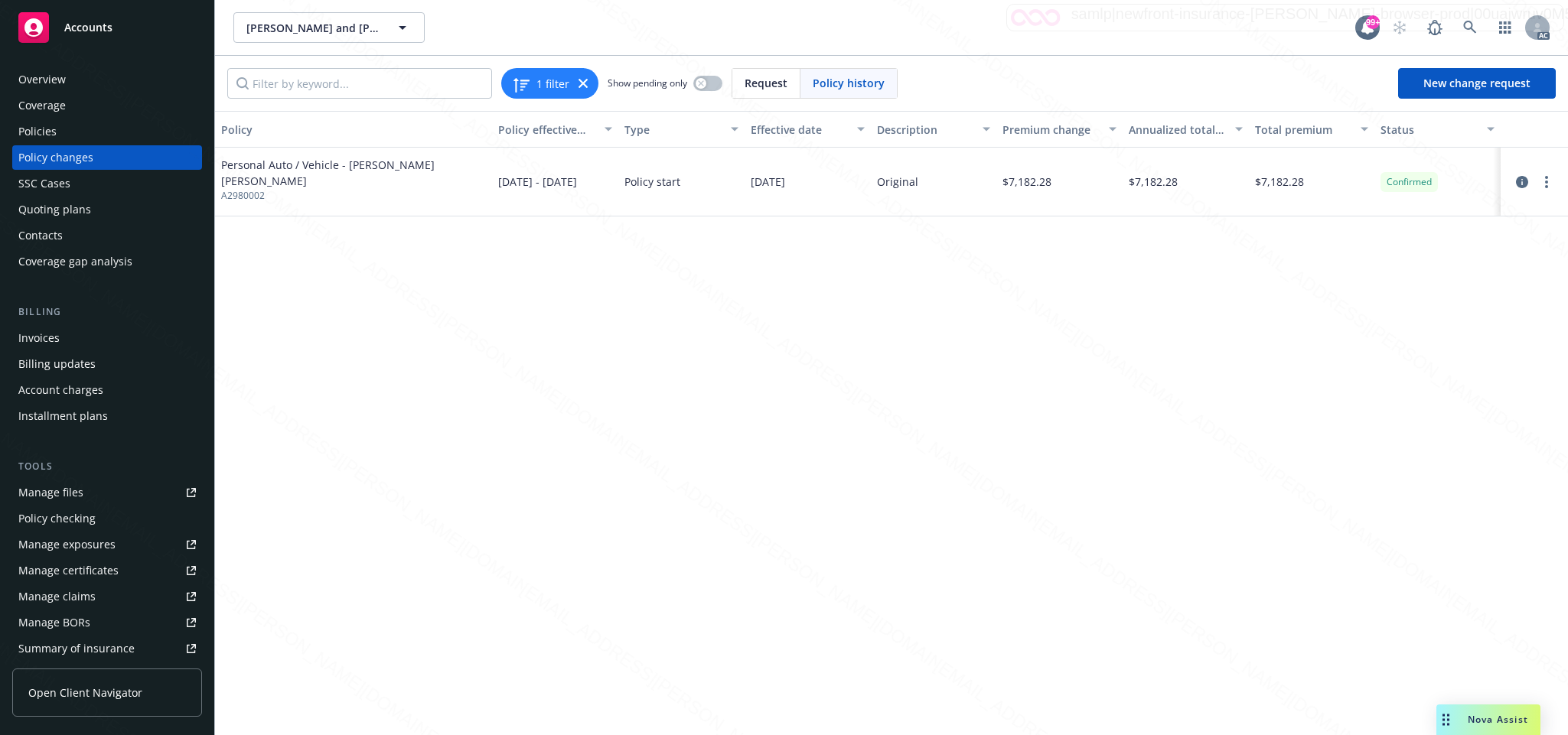
click at [59, 79] on div "Overview" at bounding box center [42, 79] width 47 height 25
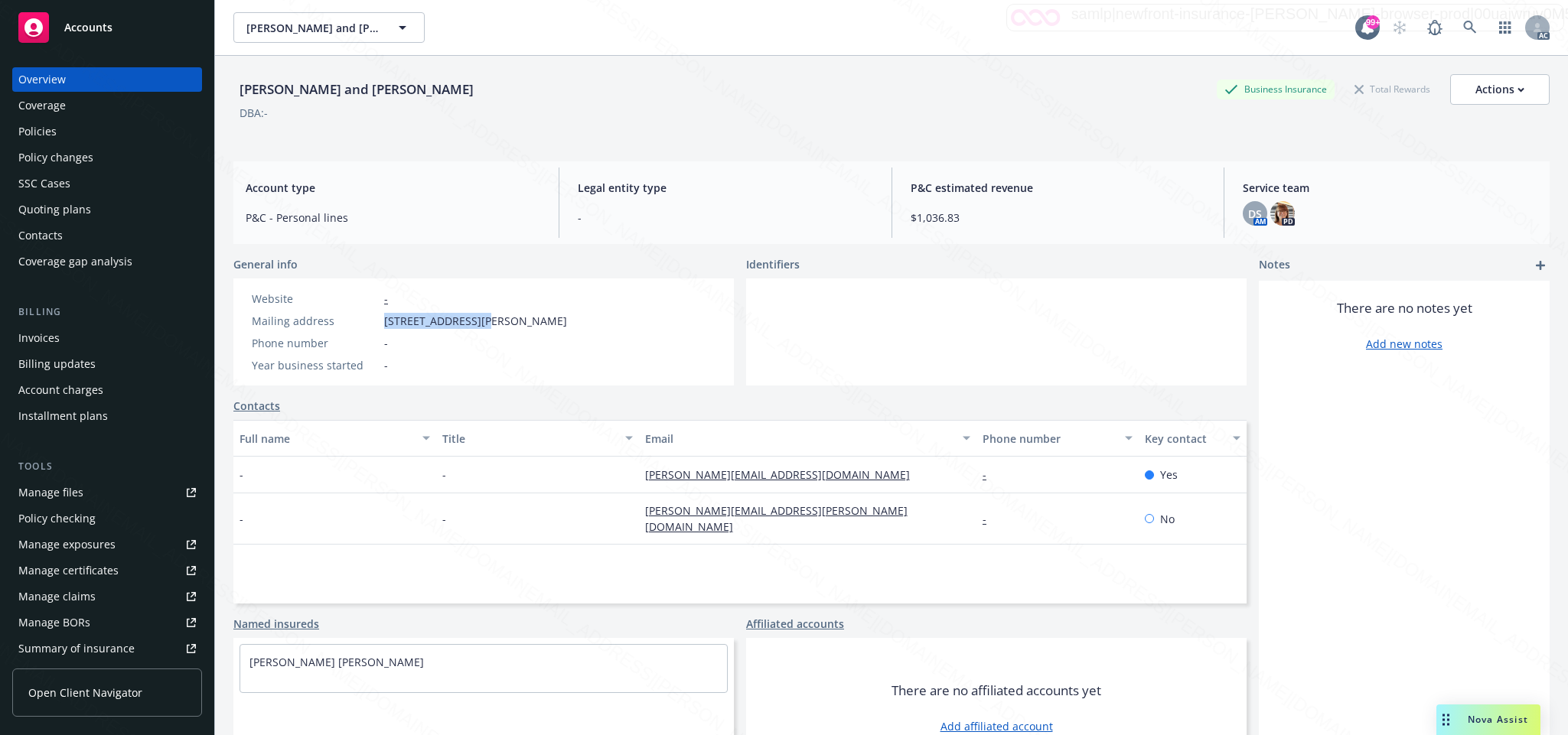
drag, startPoint x: 373, startPoint y: 322, endPoint x: 477, endPoint y: 324, distance: 104.0
click at [477, 324] on div "Mailing address 1201 Larrabee St Apt 304, West Hollywood, CA, 90069" at bounding box center [409, 320] width 328 height 16
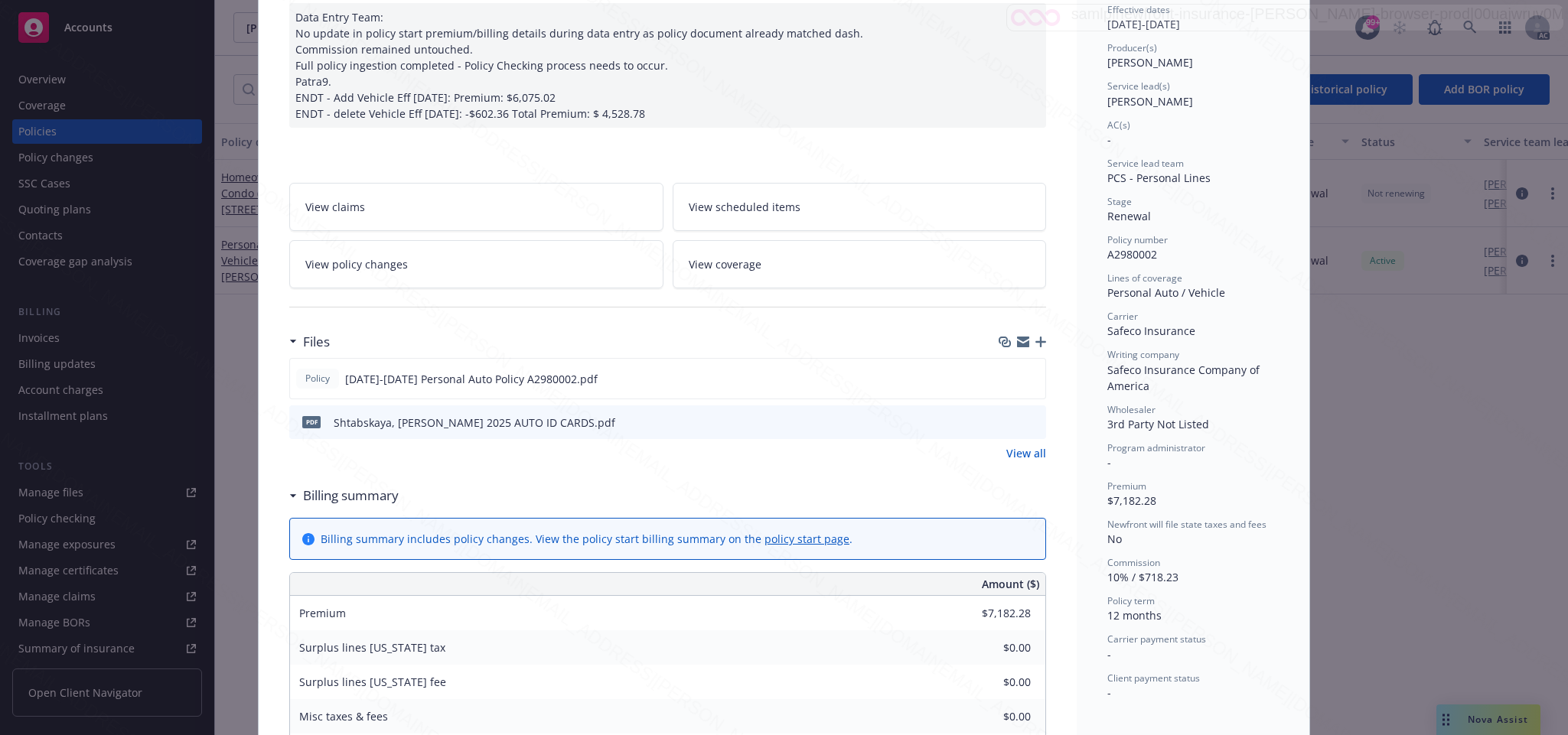
scroll to position [275, 0]
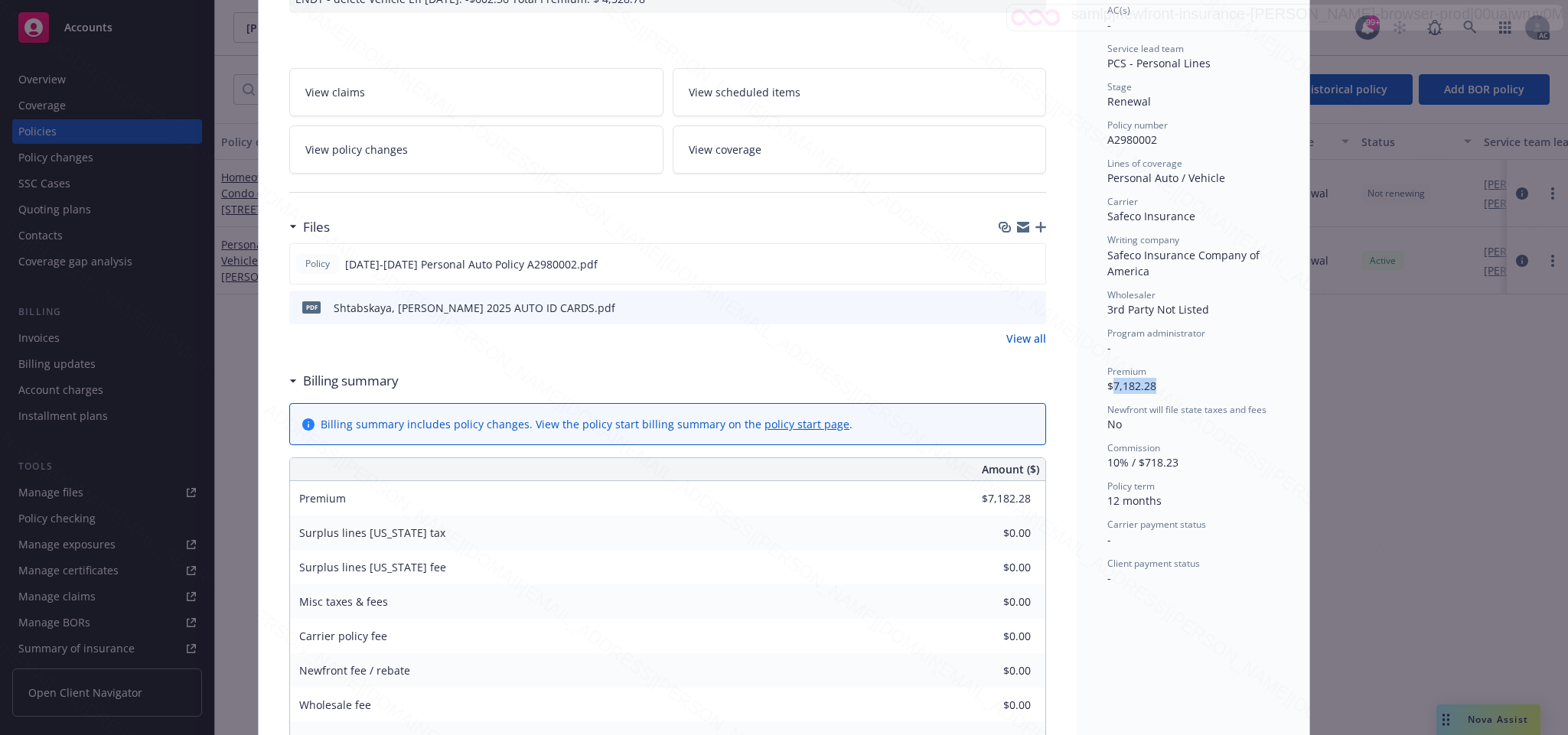
drag, startPoint x: 1102, startPoint y: 386, endPoint x: 1167, endPoint y: 386, distance: 65.0
click at [1167, 386] on div "Premium $7,182.28" at bounding box center [1193, 379] width 172 height 29
copy span "7,182.28"
click at [1000, 266] on icon "download file" at bounding box center [1005, 263] width 12 height 12
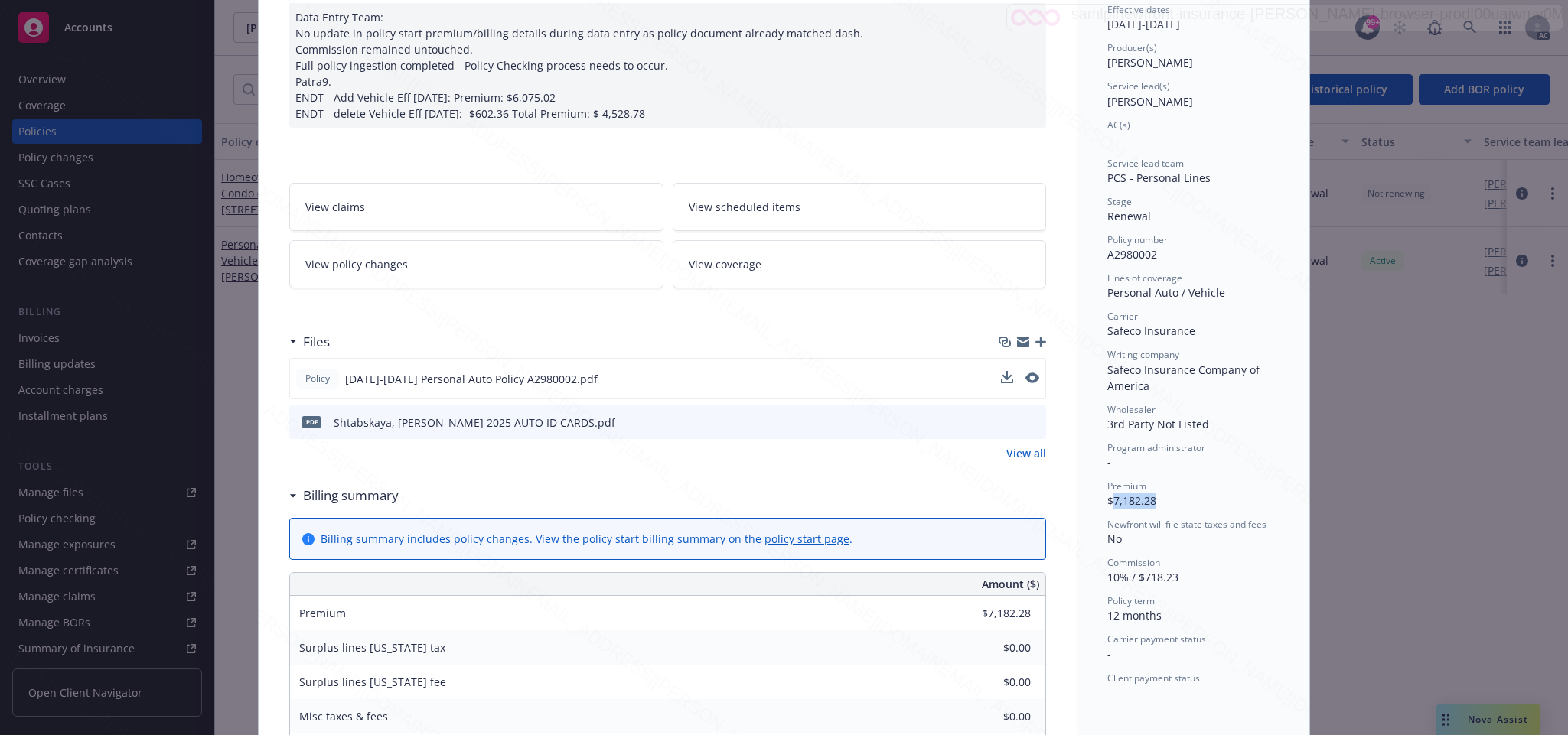
scroll to position [46, 0]
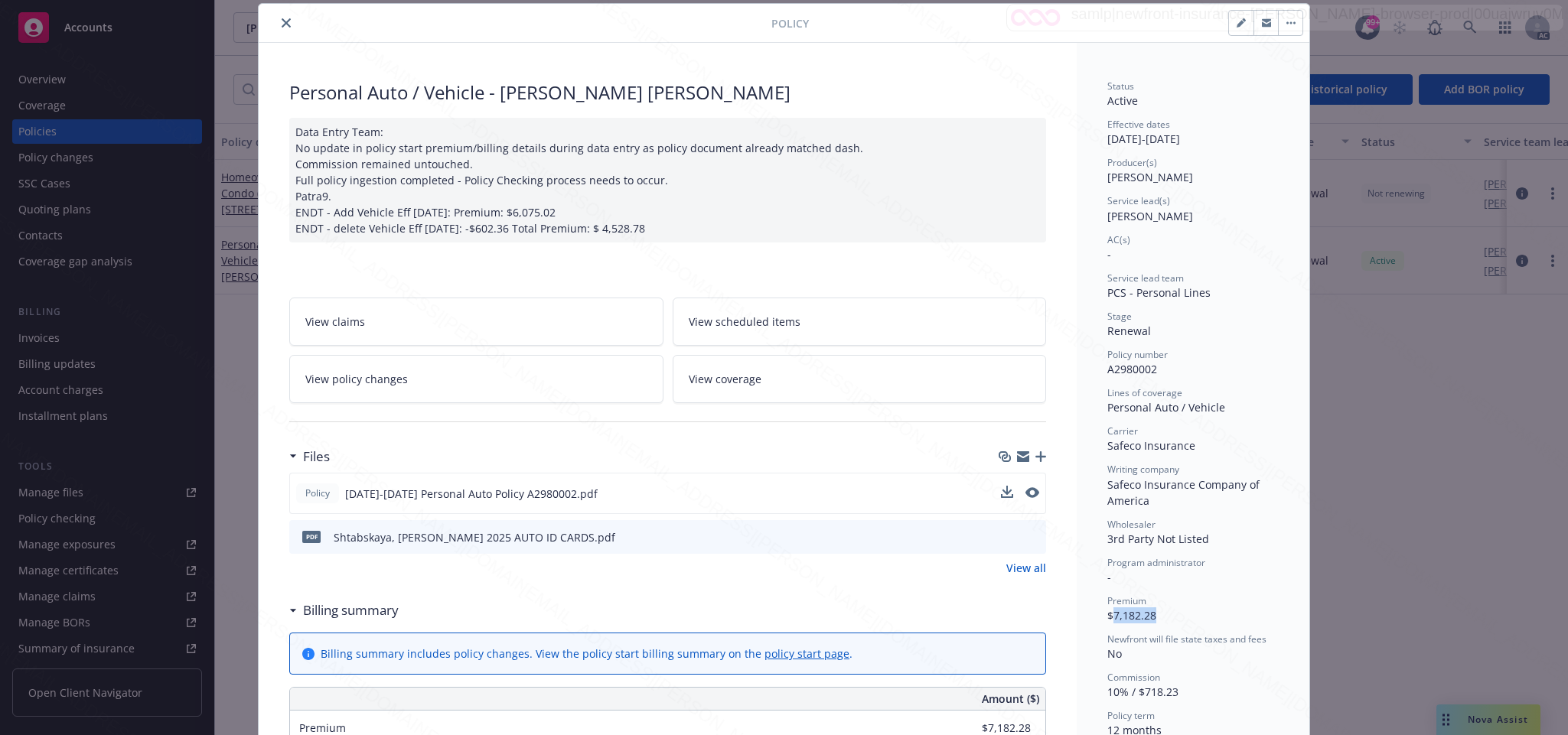
click at [1283, 25] on button "button" at bounding box center [1289, 23] width 25 height 25
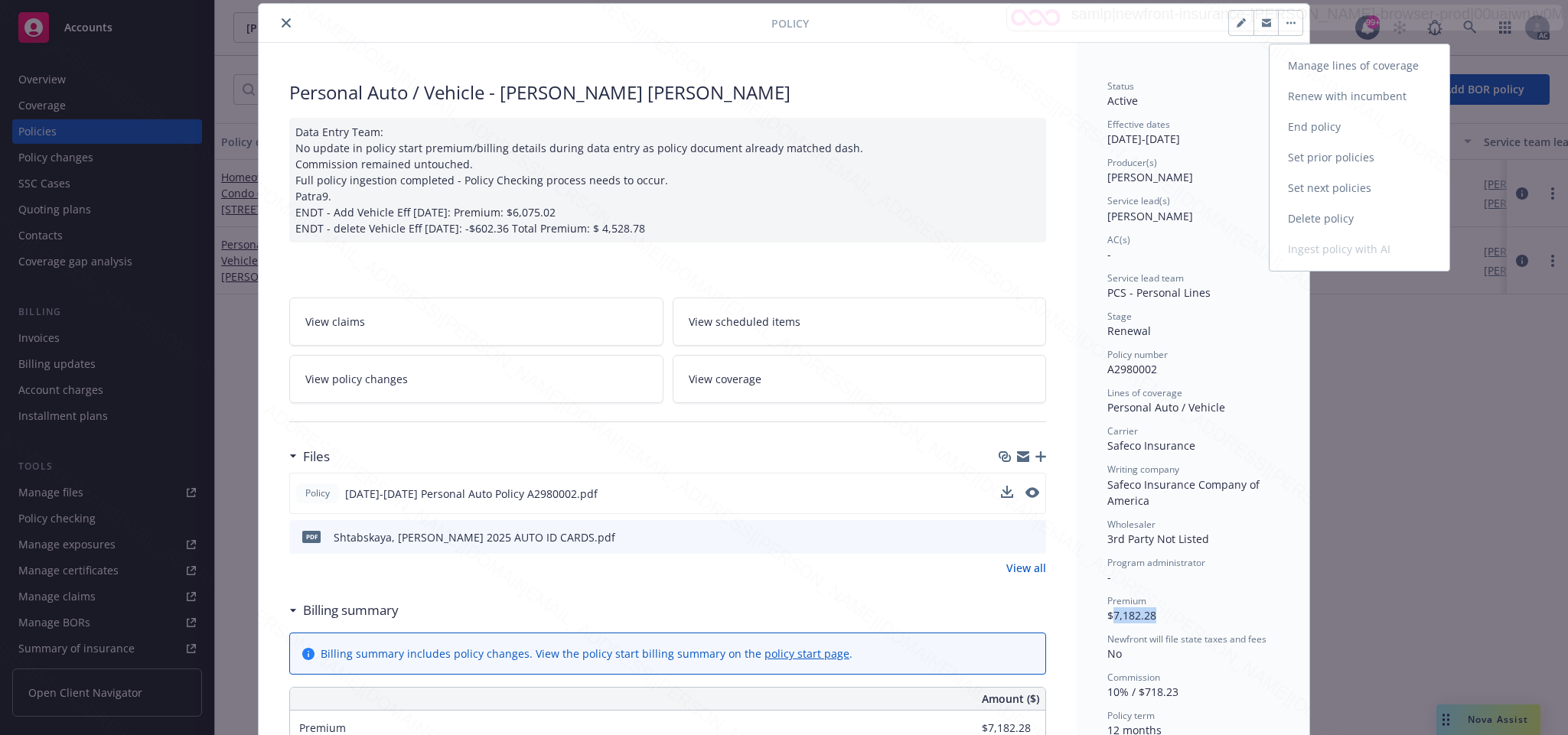
click at [1309, 119] on link "End policy" at bounding box center [1359, 127] width 180 height 31
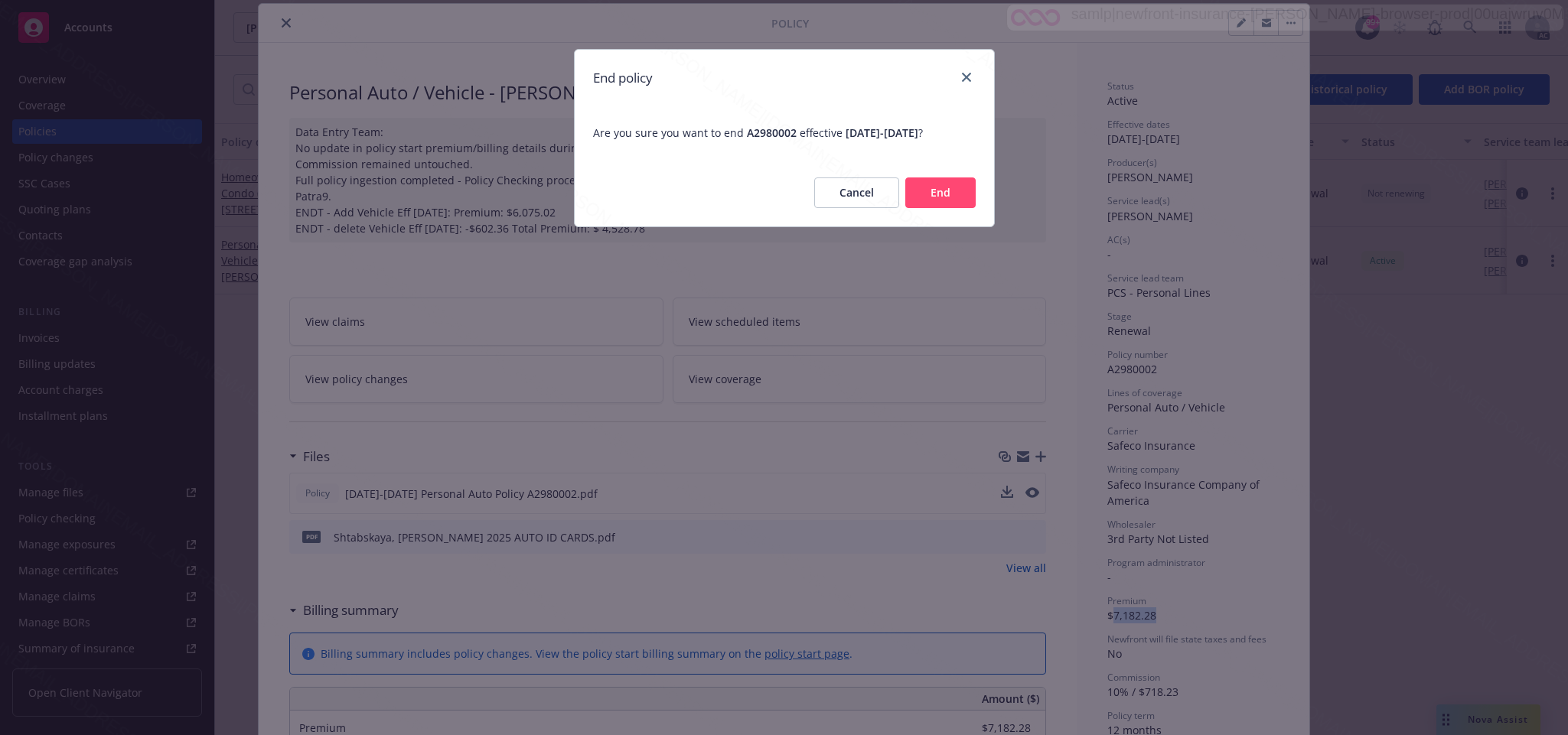
click at [909, 186] on button "End" at bounding box center [940, 192] width 70 height 31
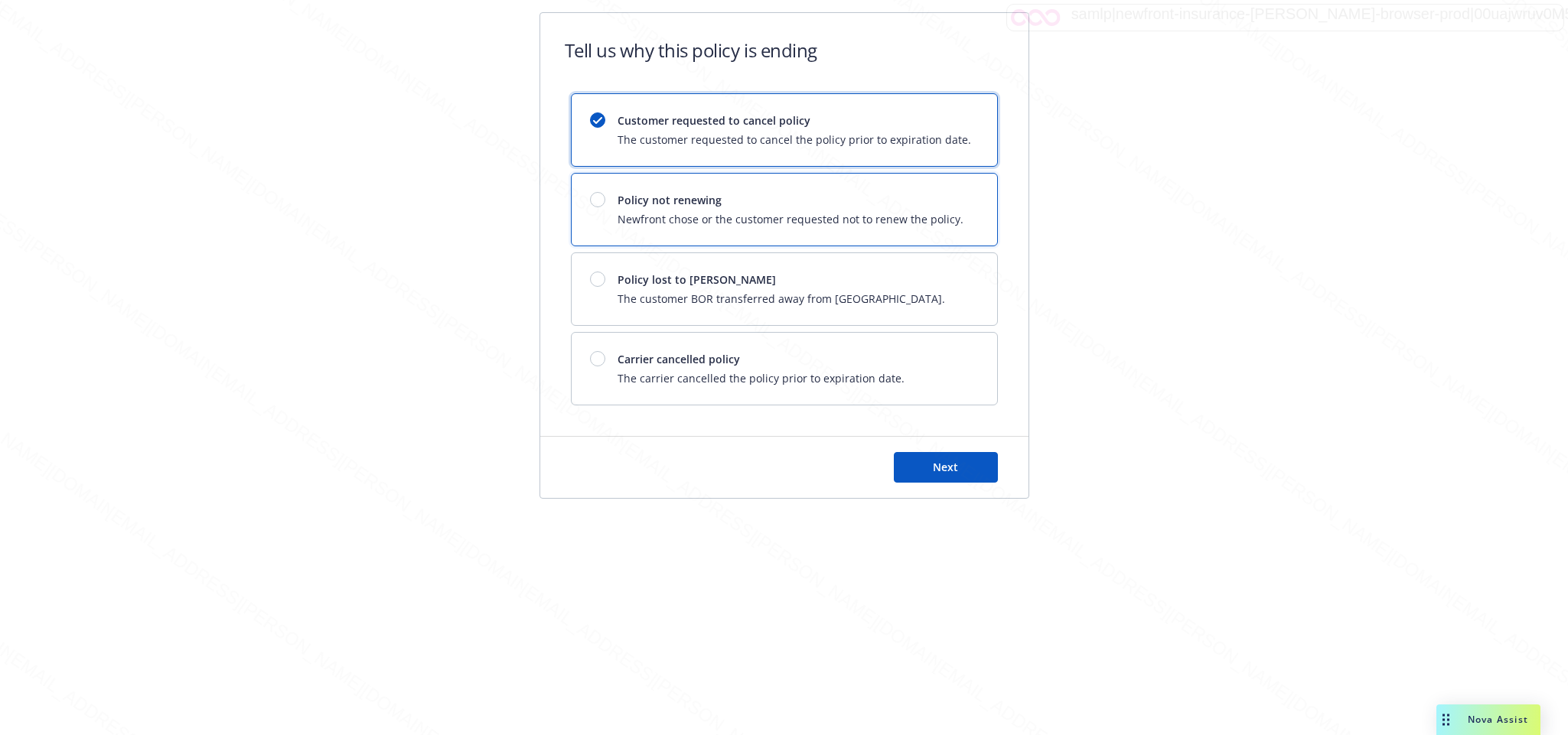
click at [909, 186] on div "Policy not renewing Newfront chose or the customer requested not to renew the p…" at bounding box center [784, 209] width 426 height 72
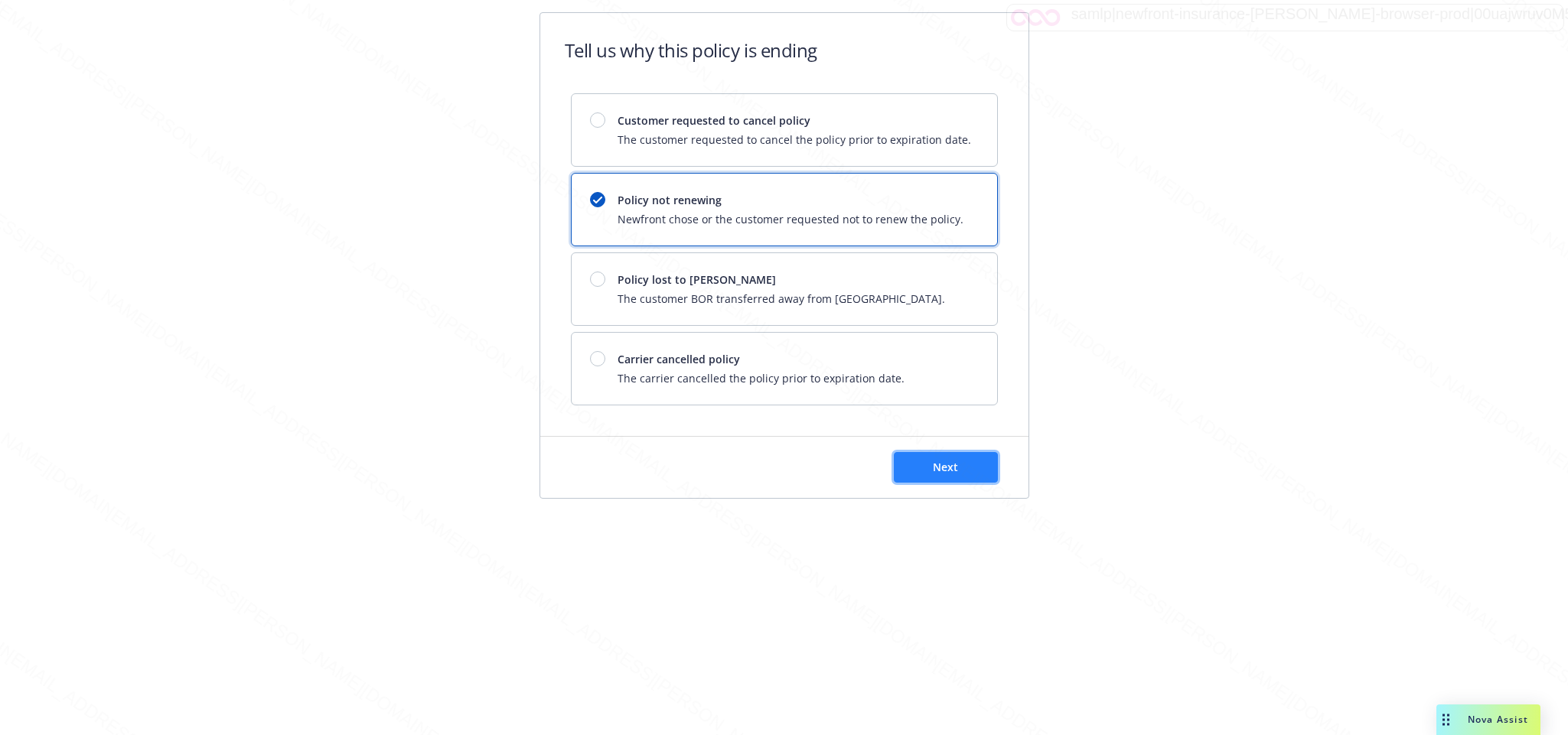
click at [954, 472] on span "Next" at bounding box center [945, 467] width 25 height 14
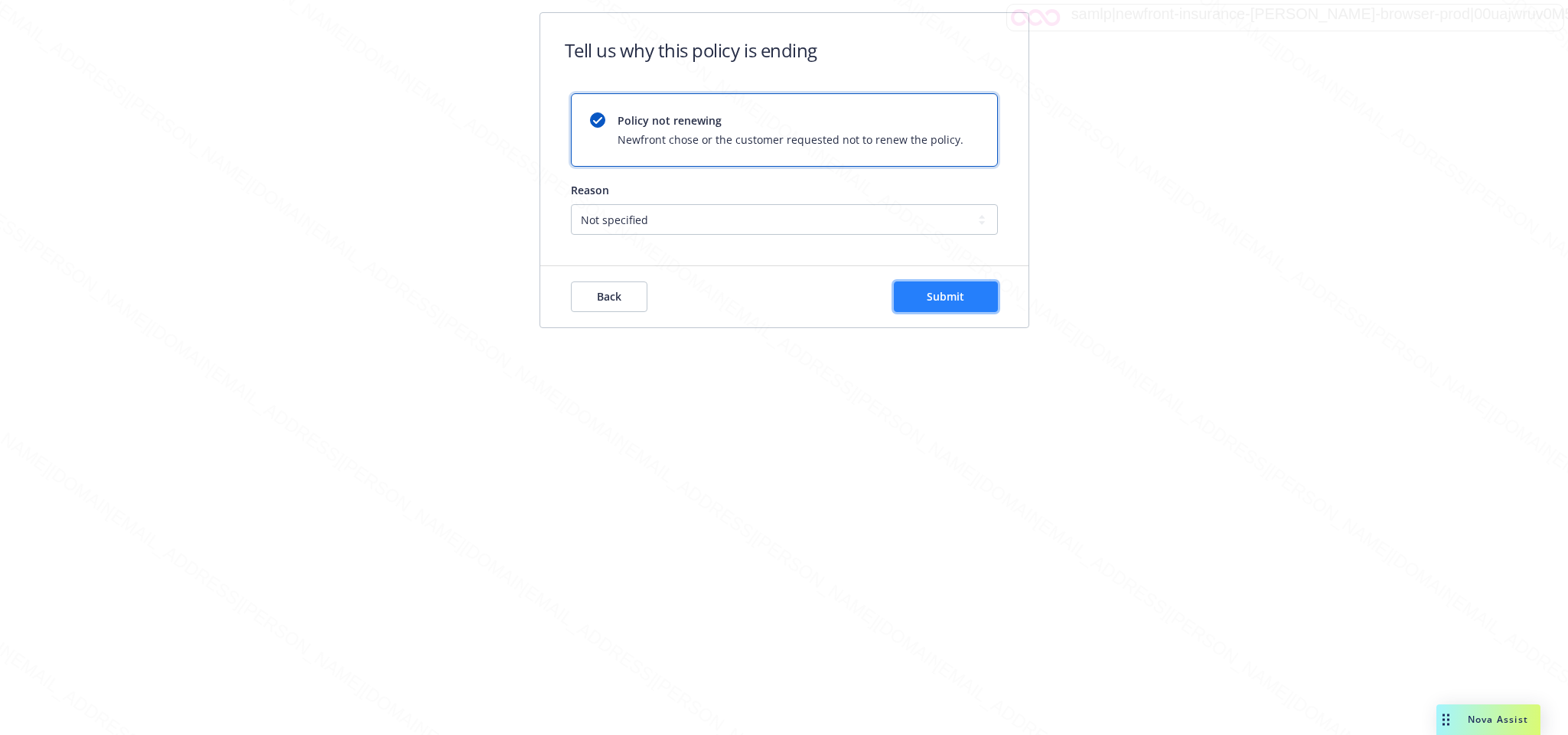
click at [947, 301] on span "Submit" at bounding box center [945, 296] width 37 height 14
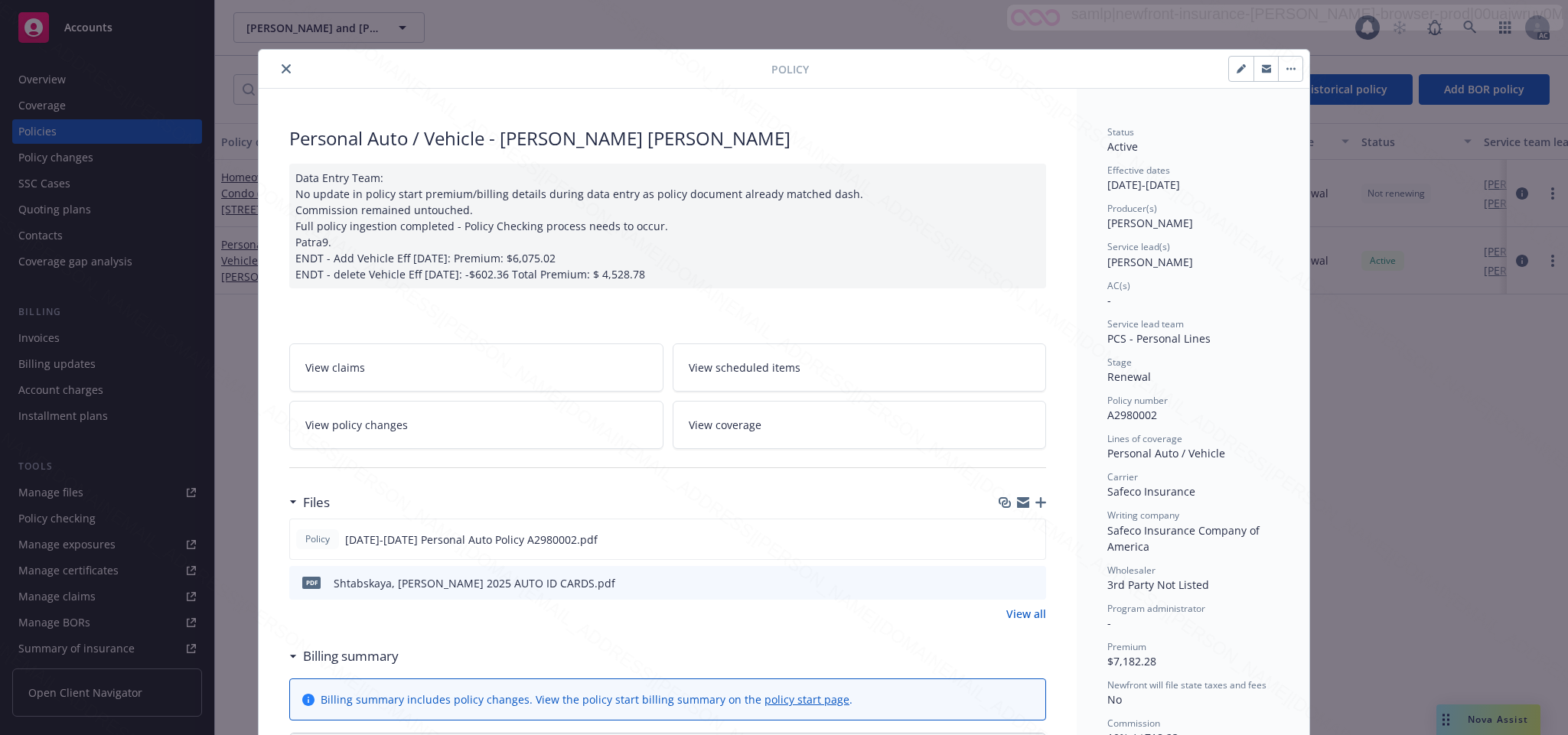
scroll to position [46, 0]
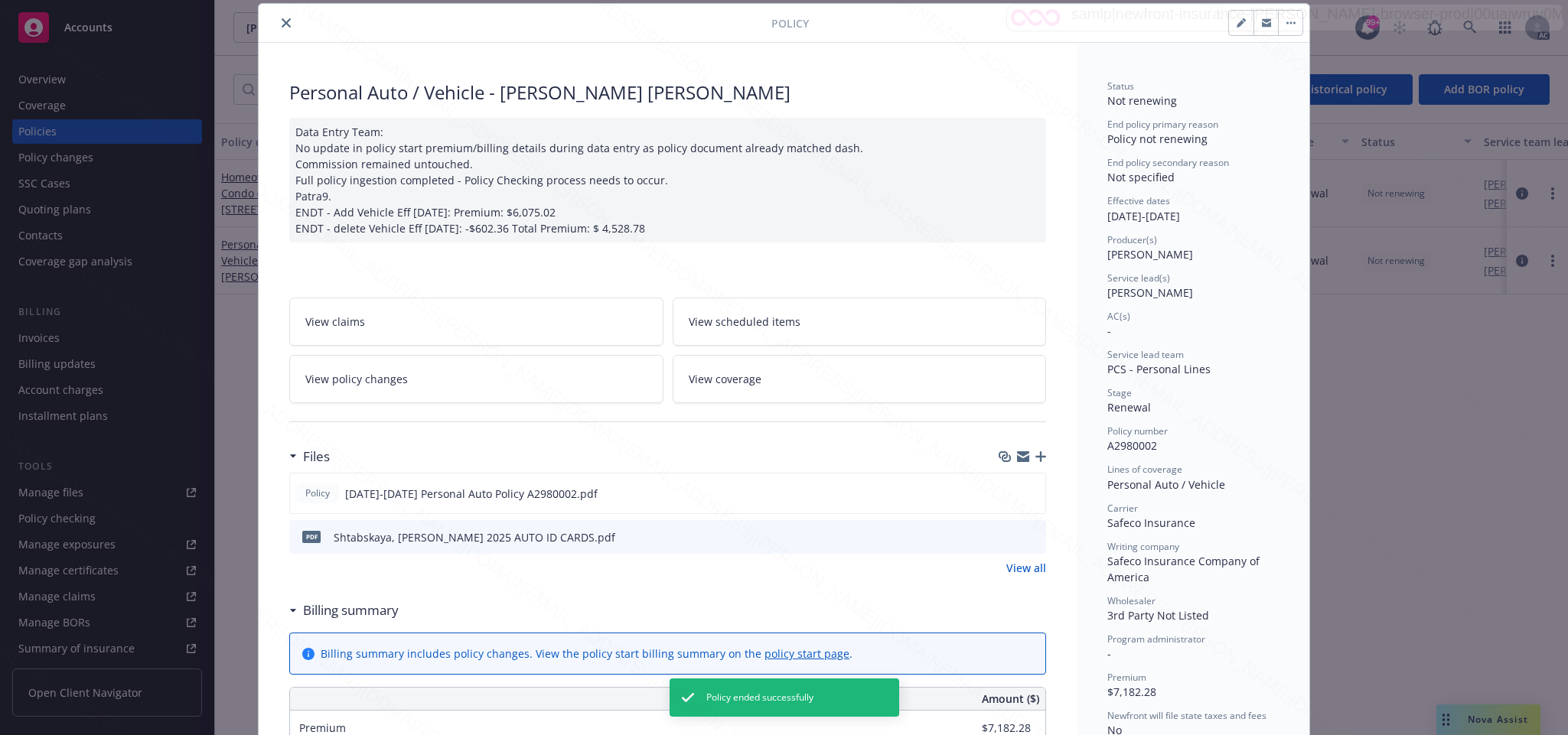
click at [277, 21] on button "close" at bounding box center [286, 22] width 18 height 18
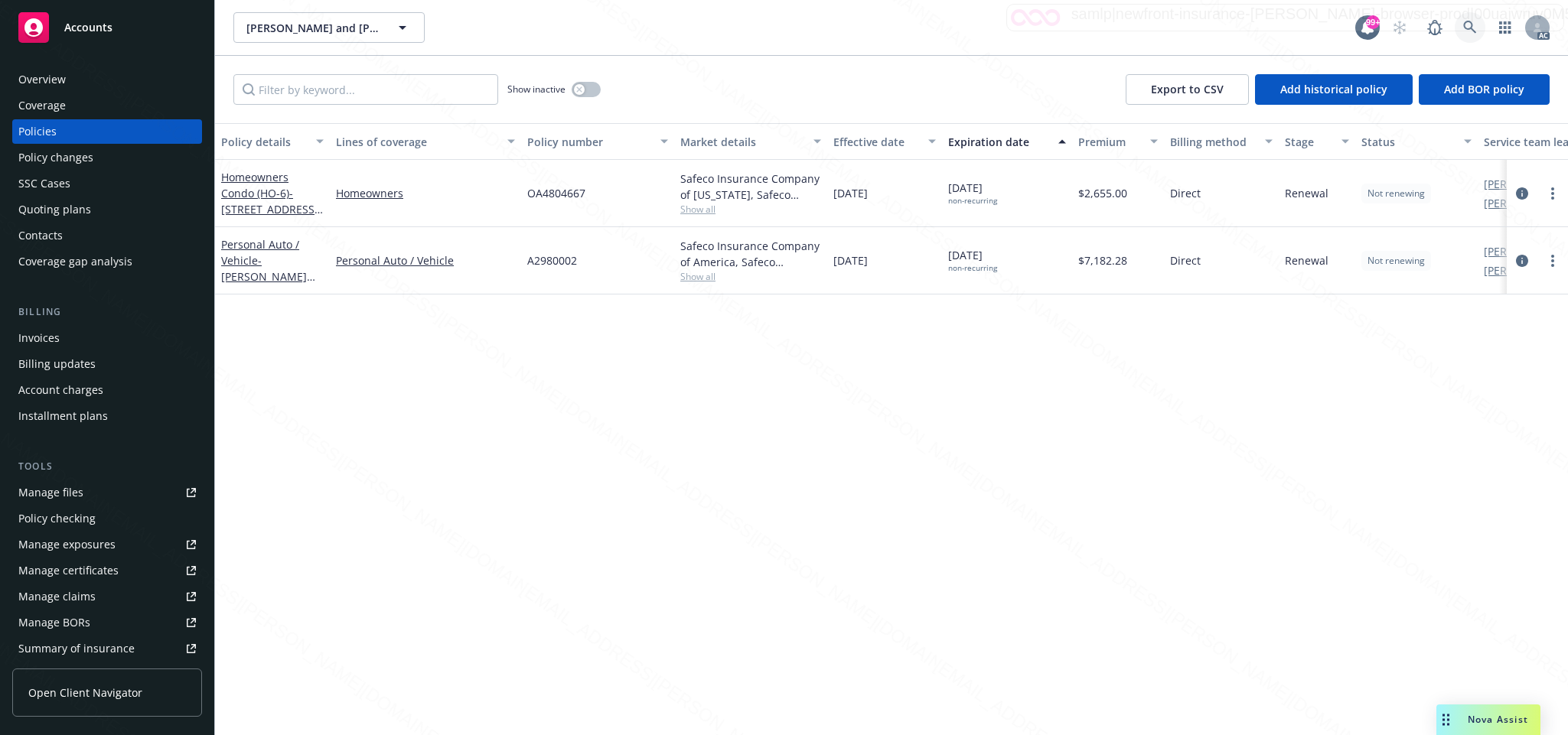
click at [1465, 21] on icon at bounding box center [1469, 27] width 13 height 13
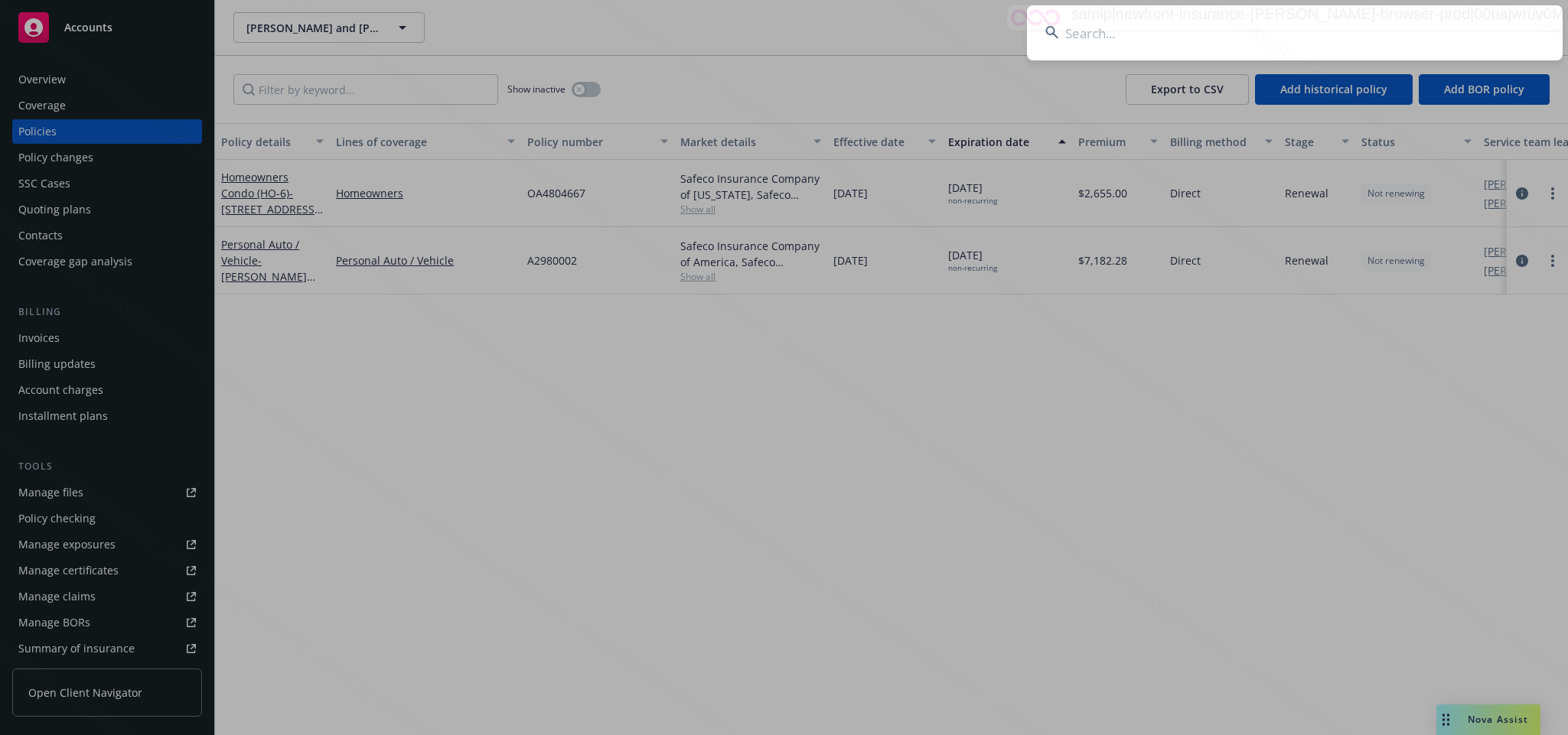
click at [1076, 35] on input at bounding box center [1294, 33] width 536 height 55
type input "c875331d-fa7e-4f32-865b-c4346af71ccd"
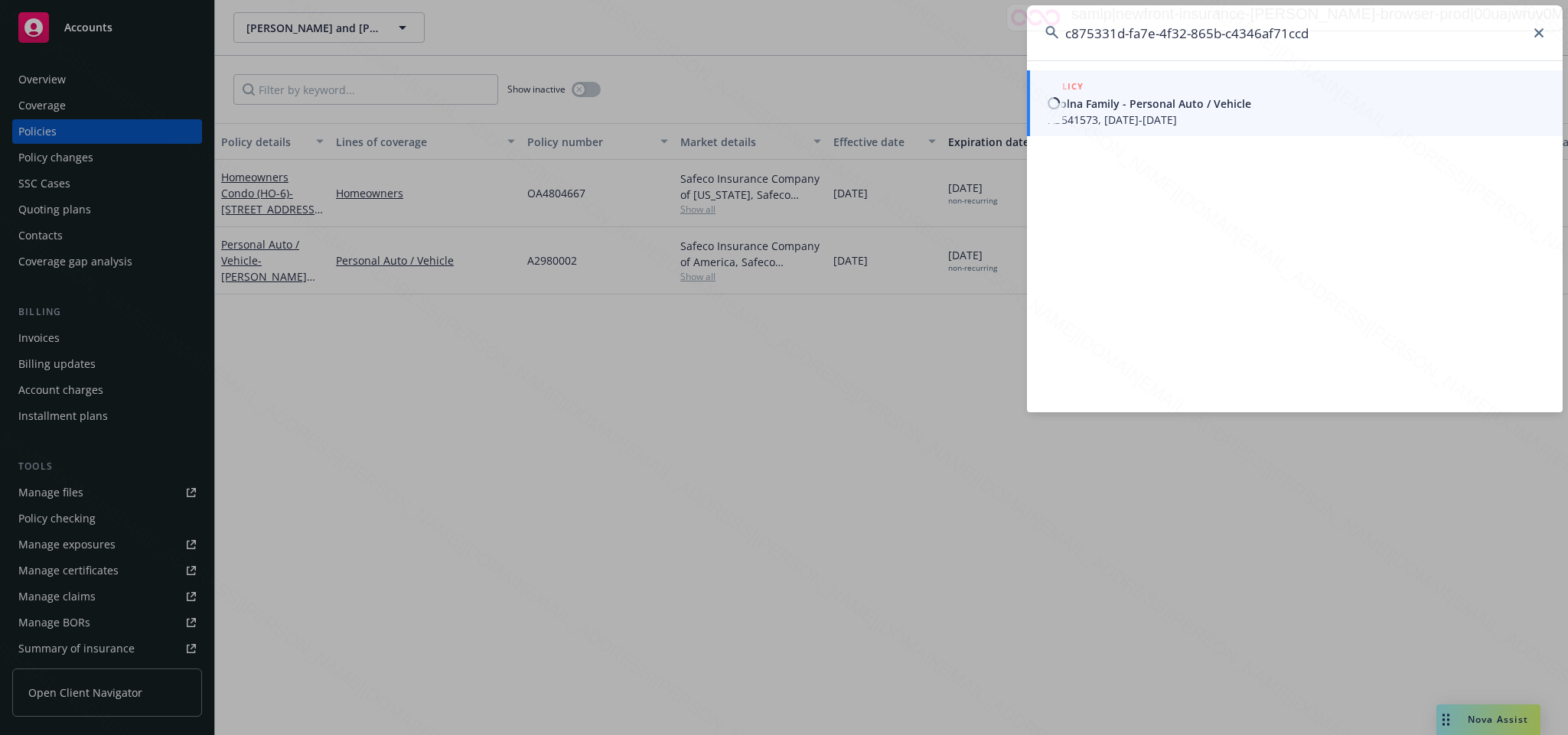
click at [1132, 122] on span "A3541573, 06/15/2025-06/15/2026" at bounding box center [1296, 119] width 495 height 16
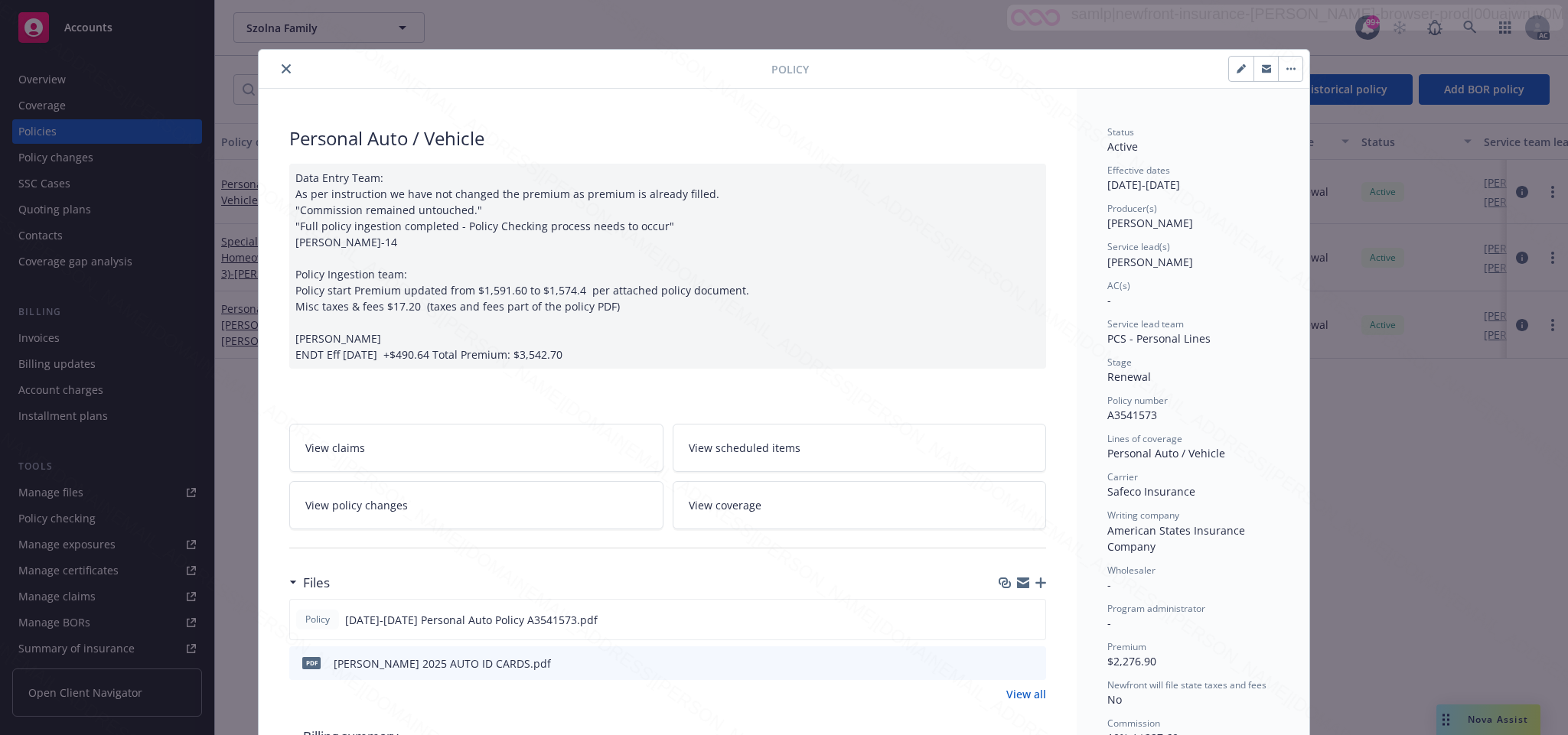
scroll to position [115, 0]
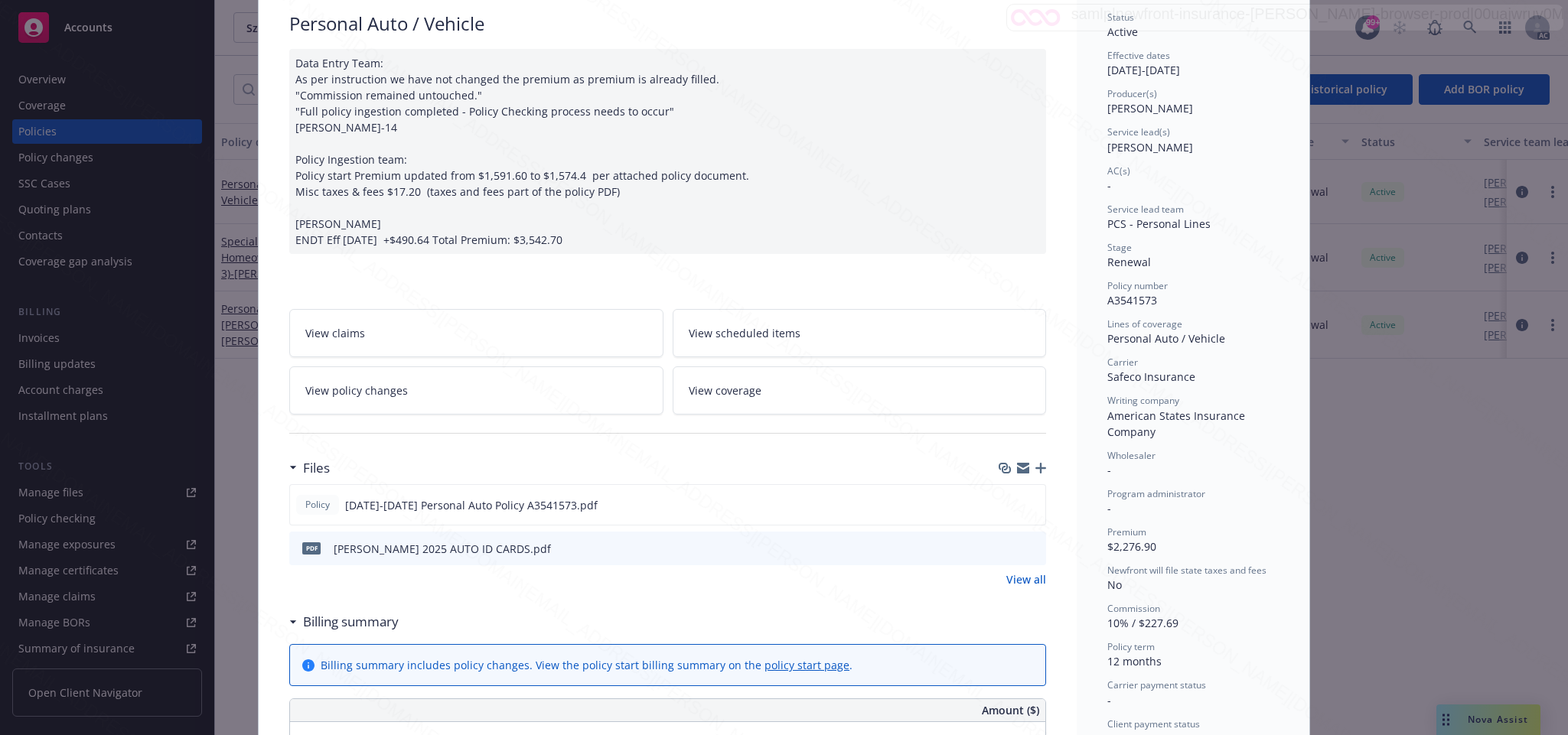
click at [382, 383] on link "View policy changes" at bounding box center [476, 390] width 374 height 48
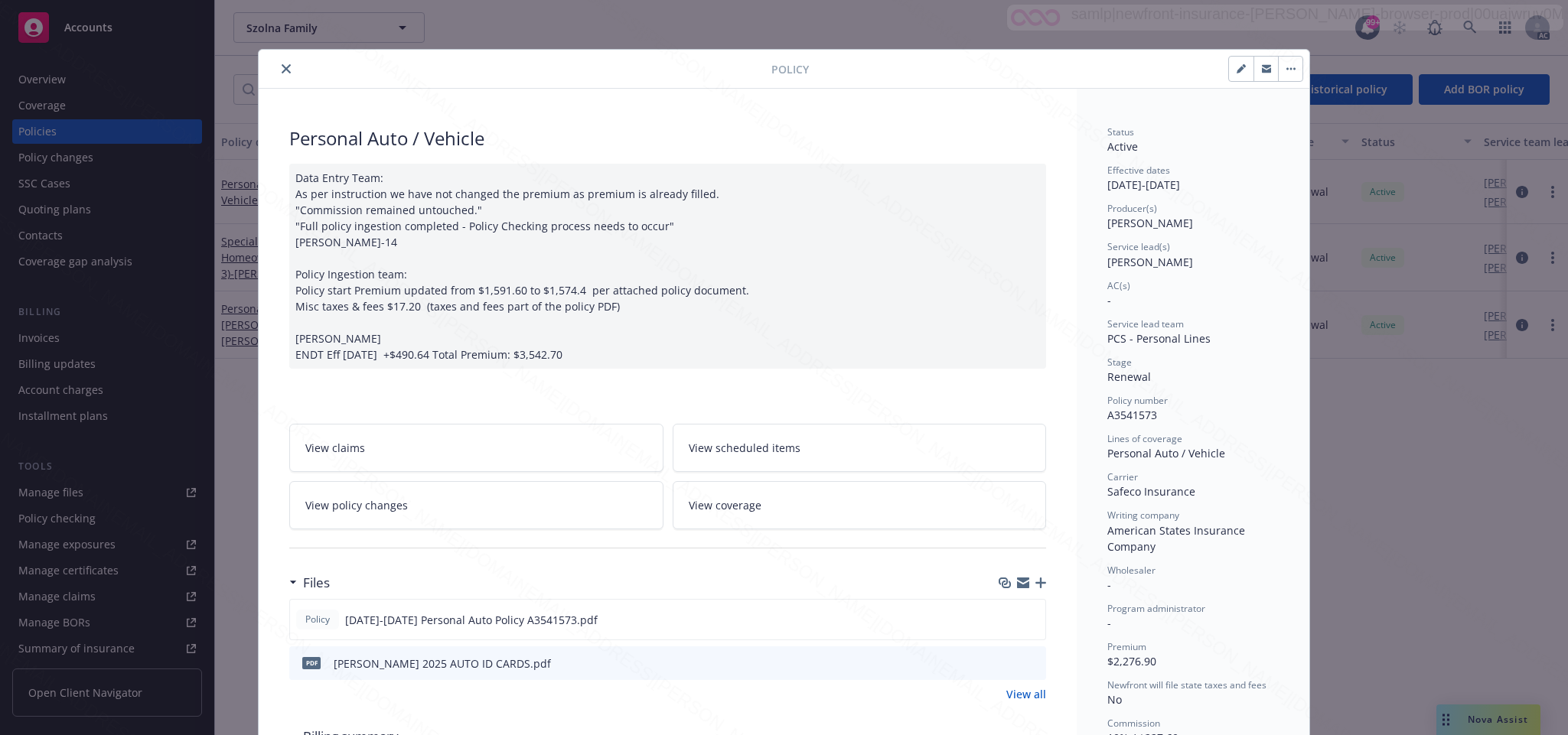
click at [396, 508] on span "View policy changes" at bounding box center [357, 505] width 103 height 16
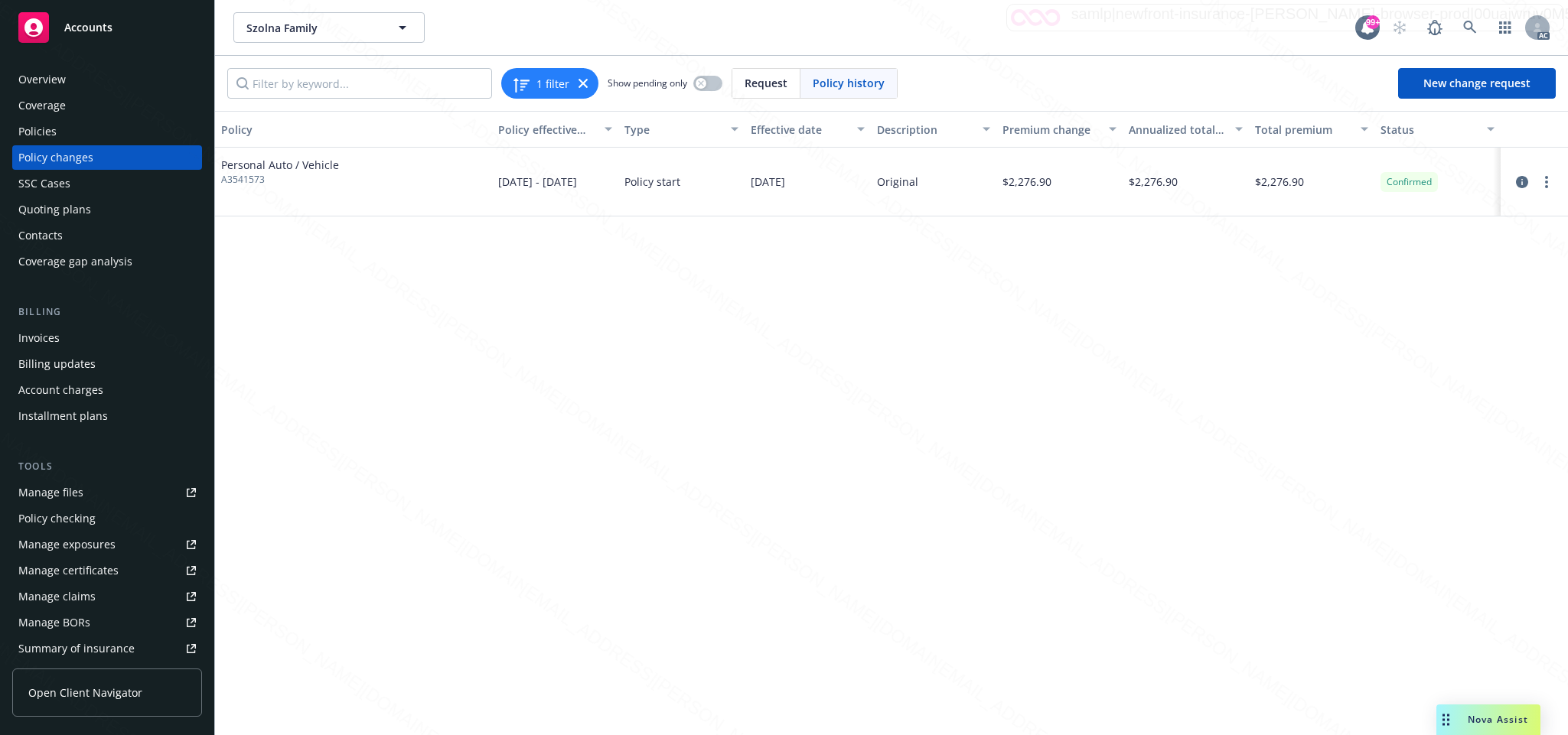
click at [49, 72] on div "Overview" at bounding box center [42, 79] width 47 height 25
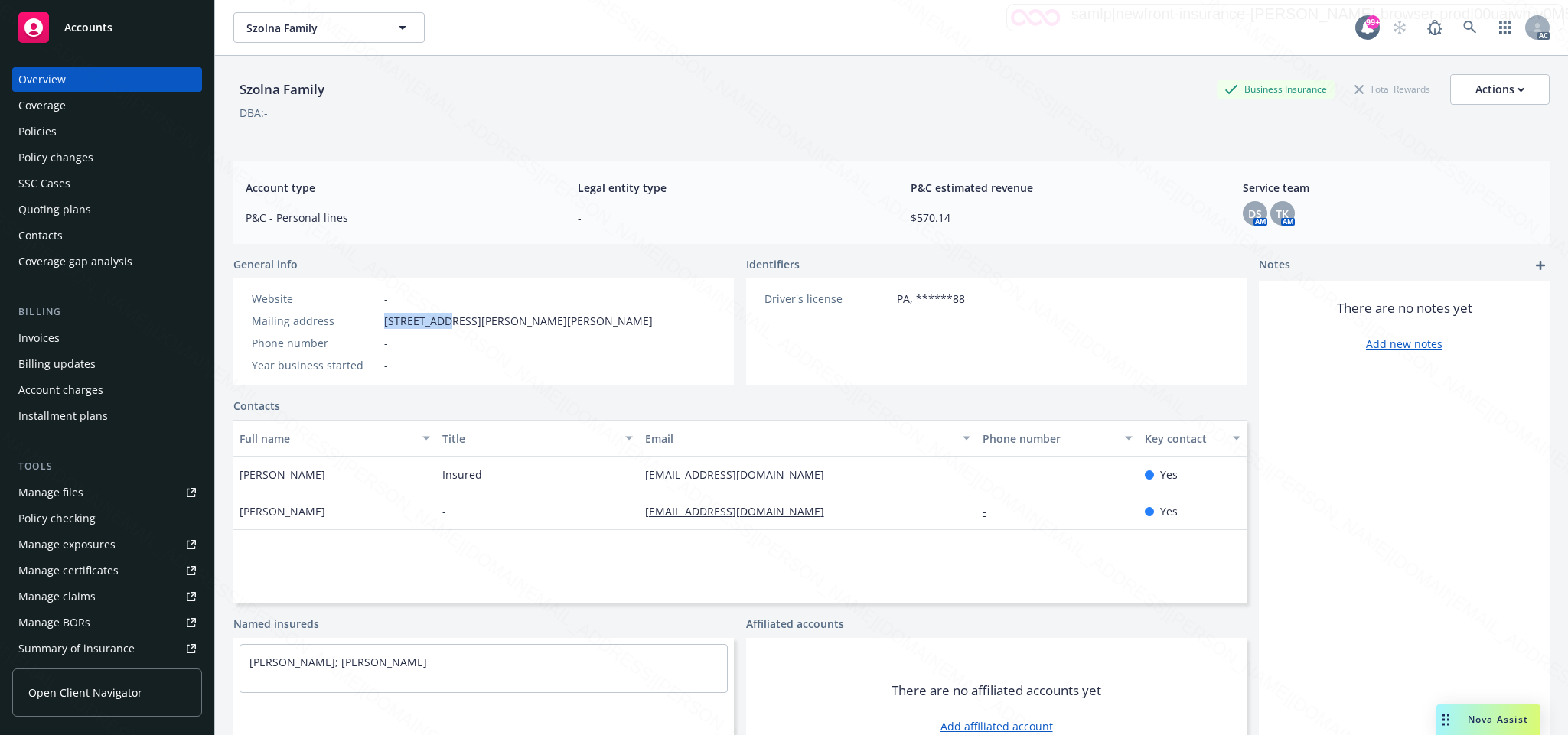
drag, startPoint x: 382, startPoint y: 320, endPoint x: 450, endPoint y: 320, distance: 68.0
click at [450, 320] on div "Mailing address 4729 Magnus Dr, Allison Park, UM-95, 15101" at bounding box center [452, 320] width 413 height 16
copy span "4729 Magnus"
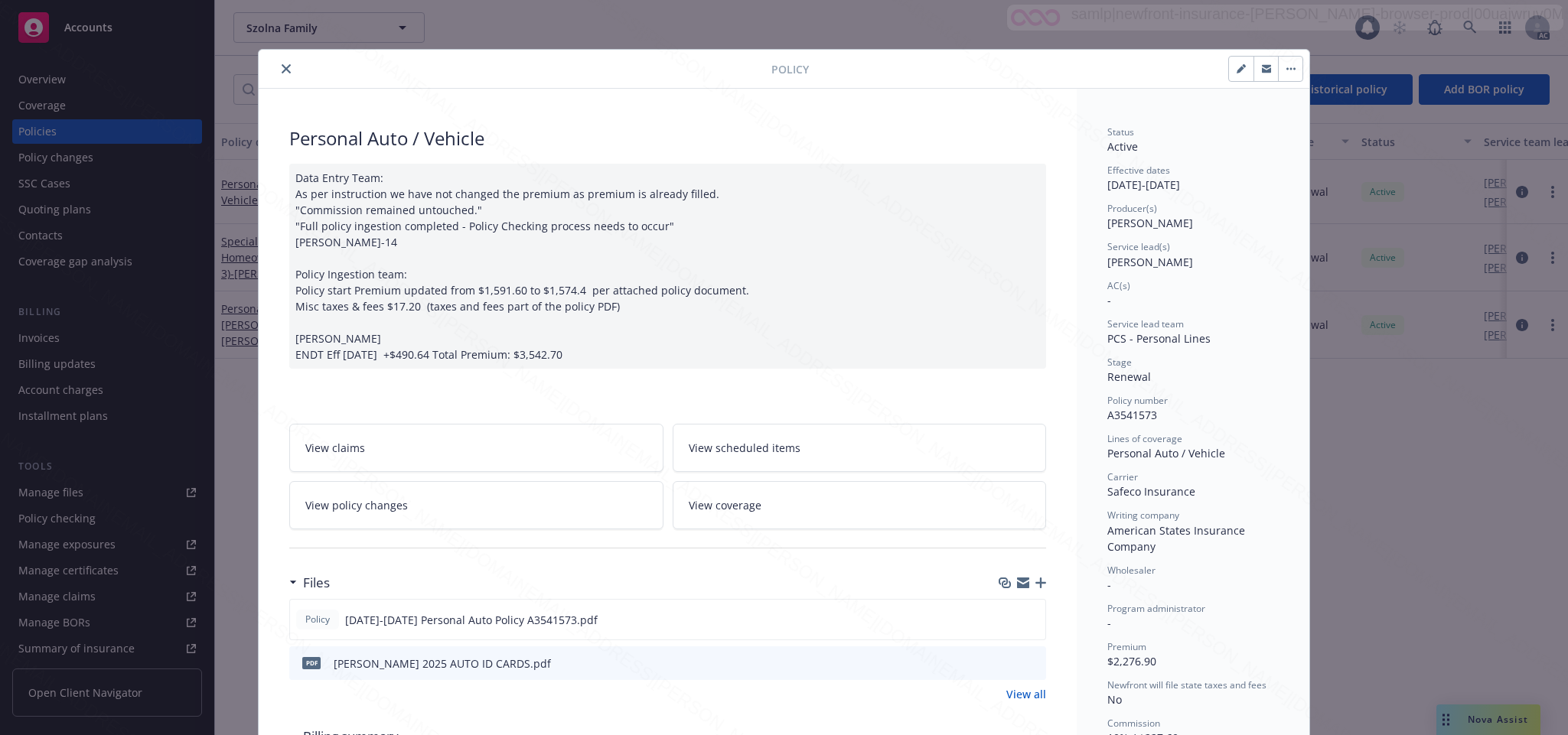
scroll to position [46, 0]
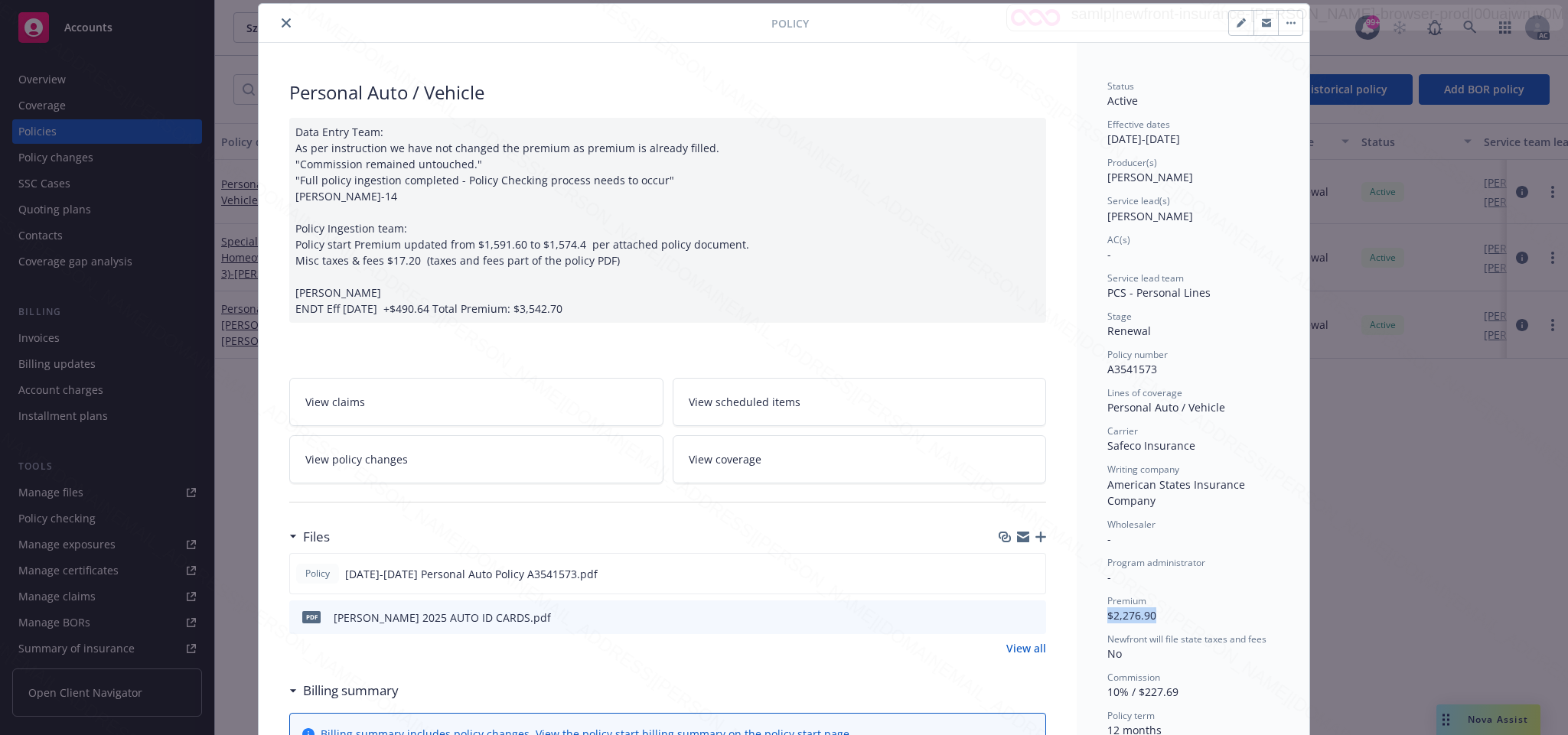
drag, startPoint x: 1100, startPoint y: 616, endPoint x: 1145, endPoint y: 610, distance: 45.4
click at [1145, 610] on span "$2,276.90" at bounding box center [1132, 616] width 49 height 14
click at [1160, 608] on div "Premium $2,276.90" at bounding box center [1193, 608] width 172 height 29
drag, startPoint x: 1107, startPoint y: 612, endPoint x: 1203, endPoint y: 622, distance: 96.5
click at [1203, 622] on div "Premium $2,276.90" at bounding box center [1193, 608] width 172 height 29
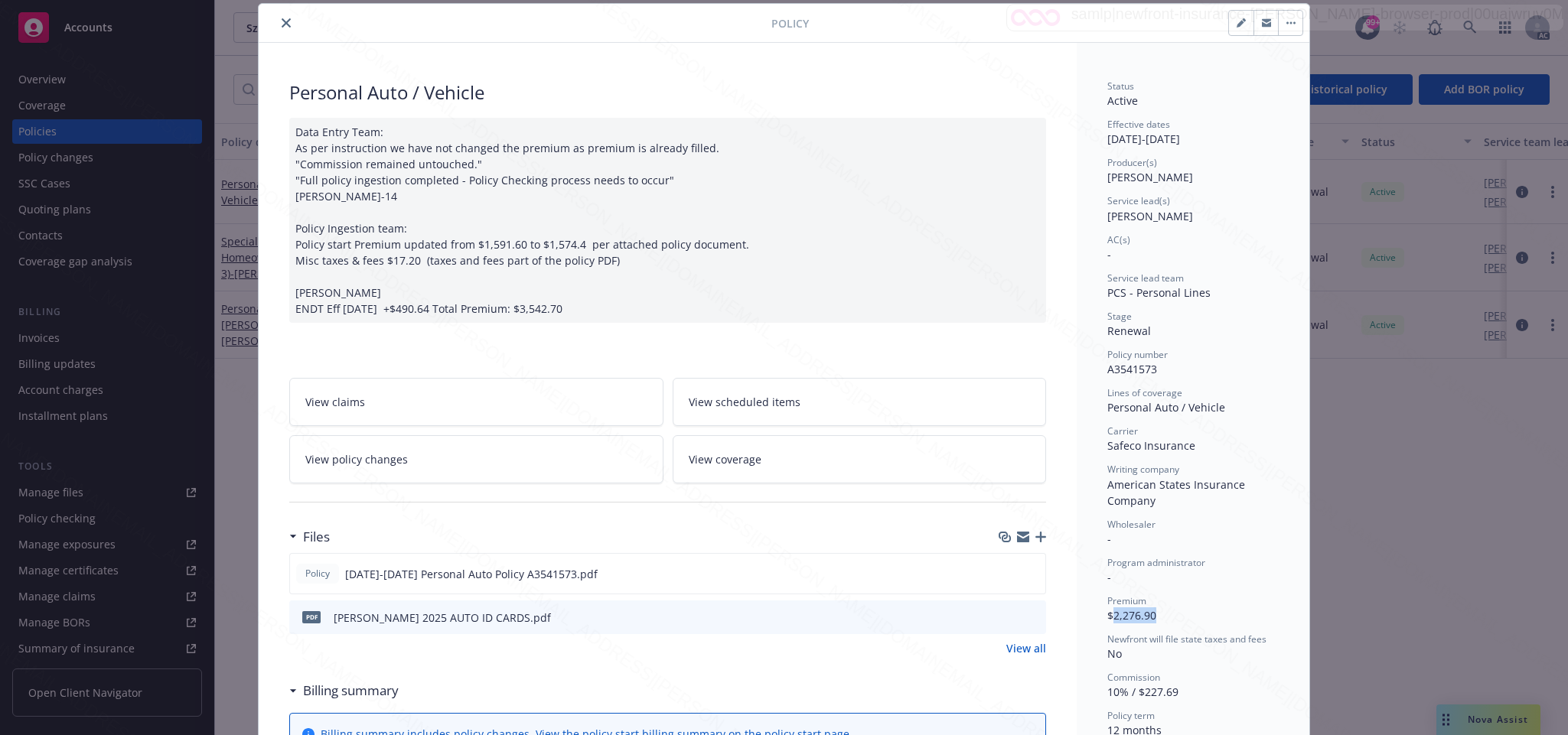
copy span "2,276.90"
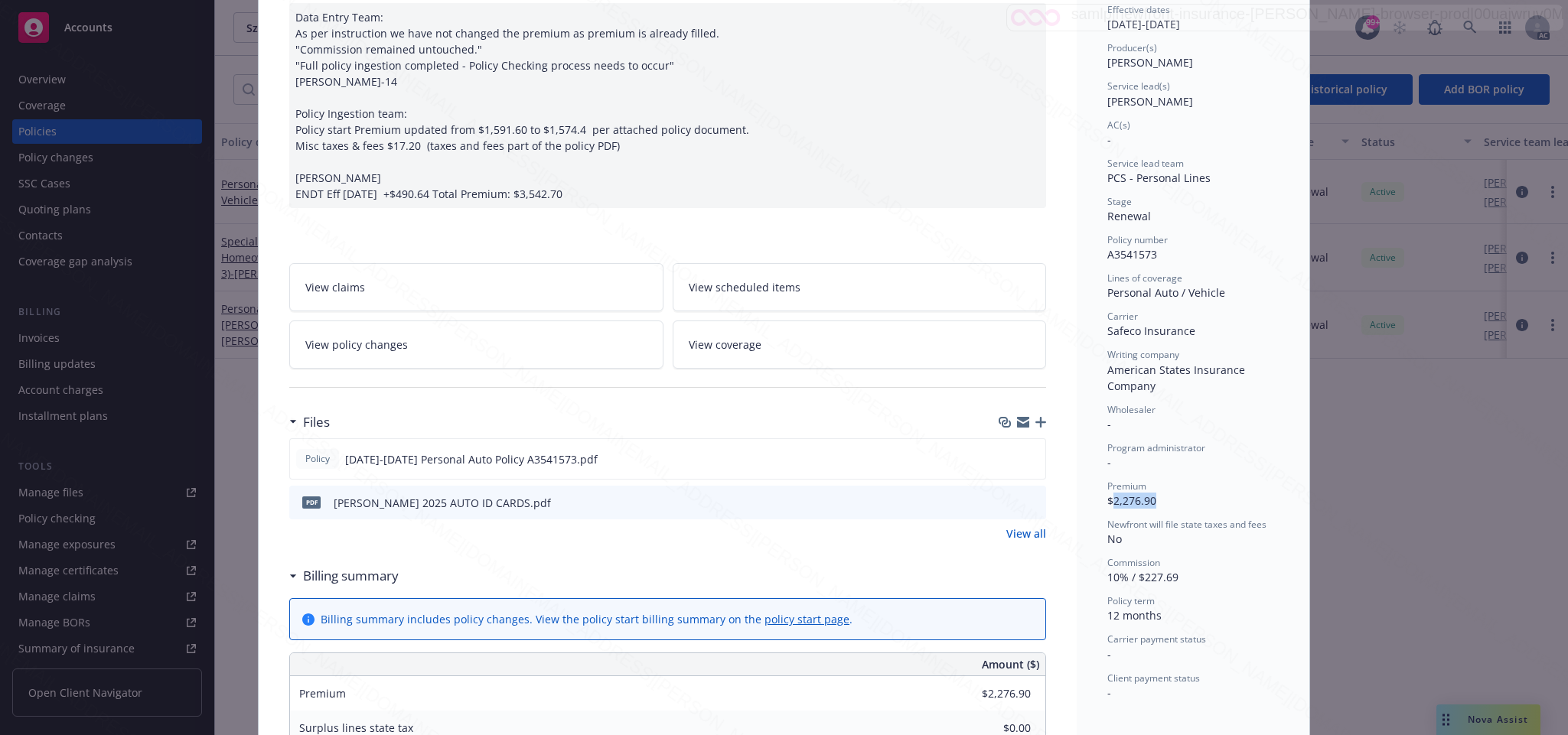
scroll to position [275, 0]
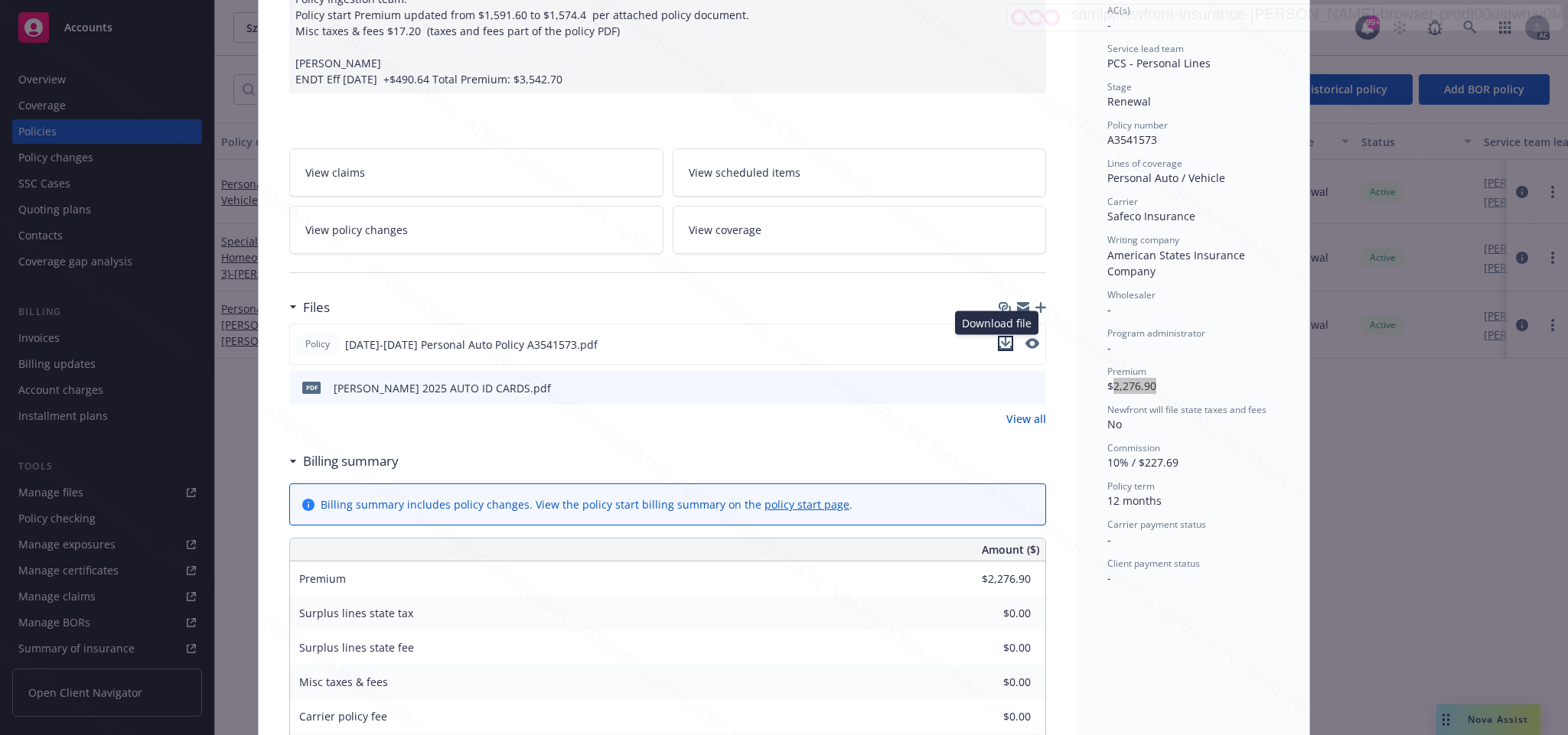
click at [1000, 350] on icon "download file" at bounding box center [1005, 343] width 12 height 12
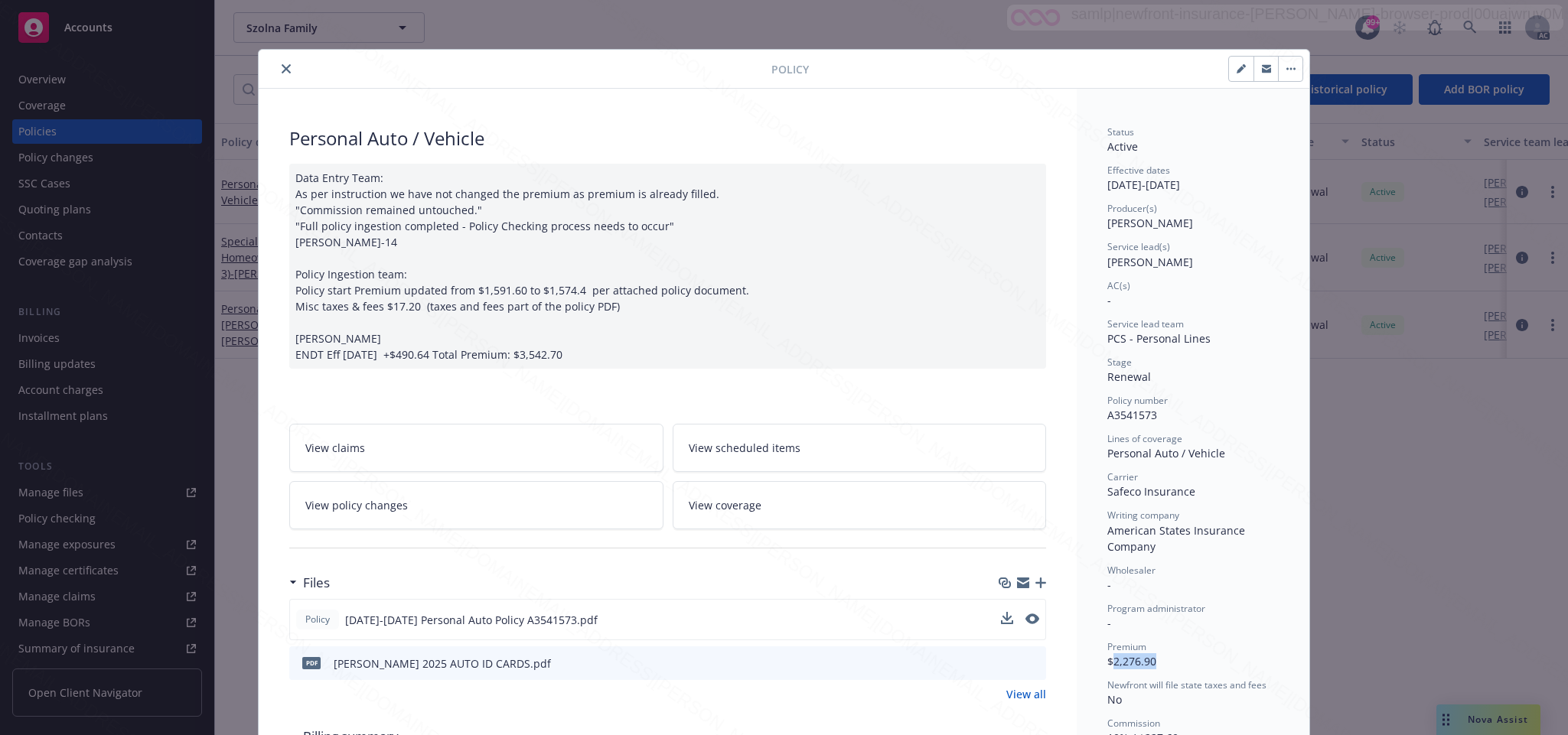
click at [1284, 66] on button "button" at bounding box center [1289, 69] width 25 height 25
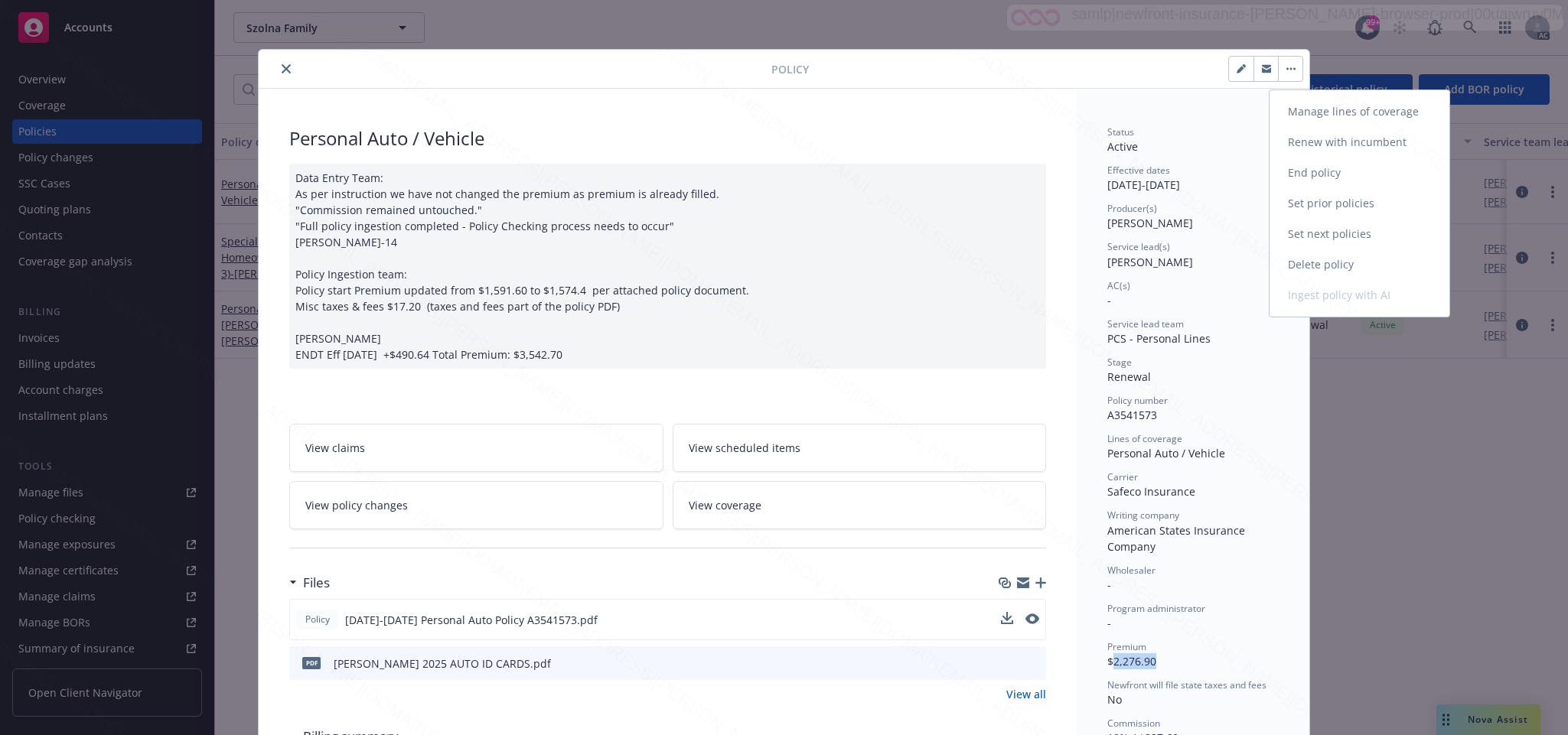
click at [1300, 171] on link "End policy" at bounding box center [1359, 172] width 180 height 31
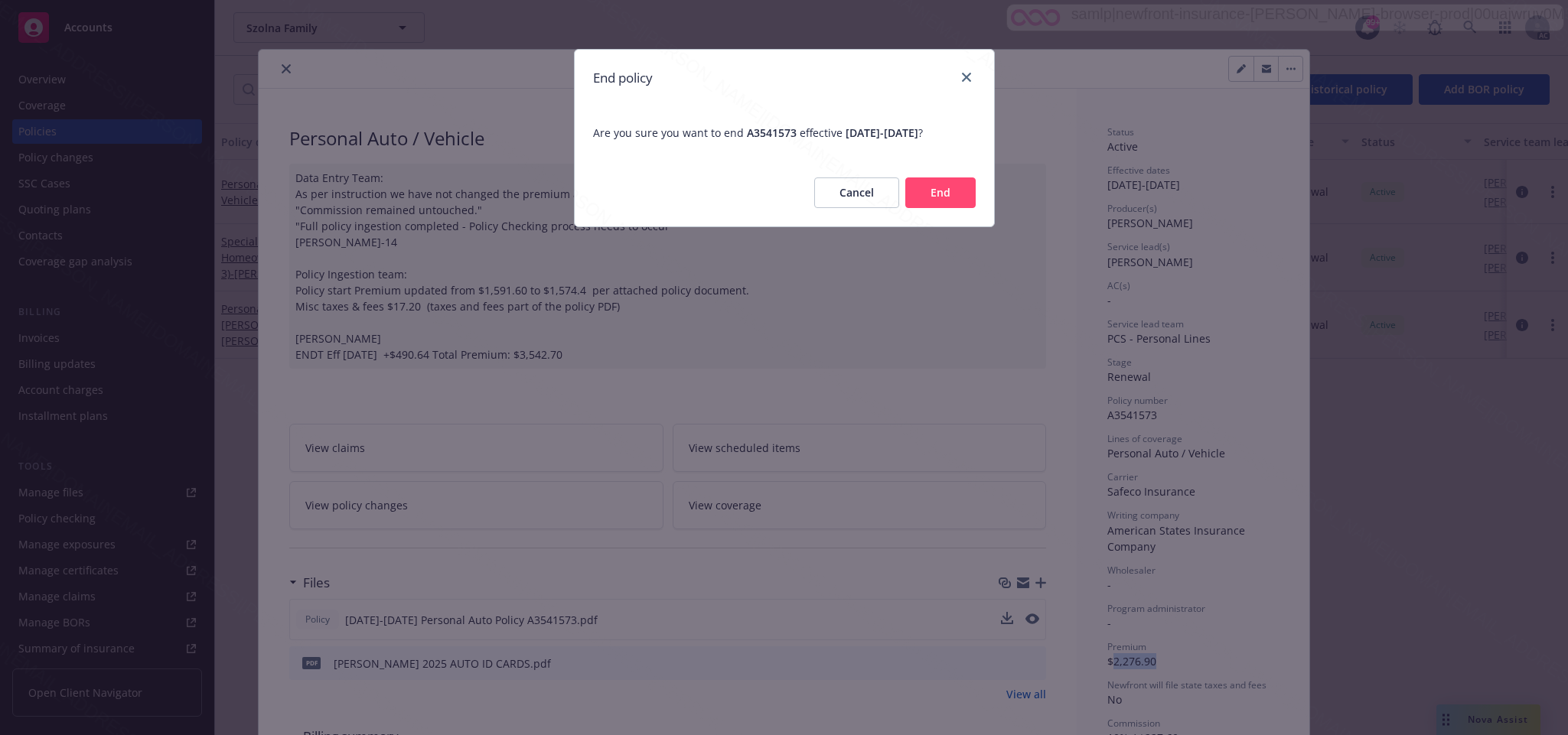
click at [955, 182] on button "End" at bounding box center [940, 192] width 70 height 31
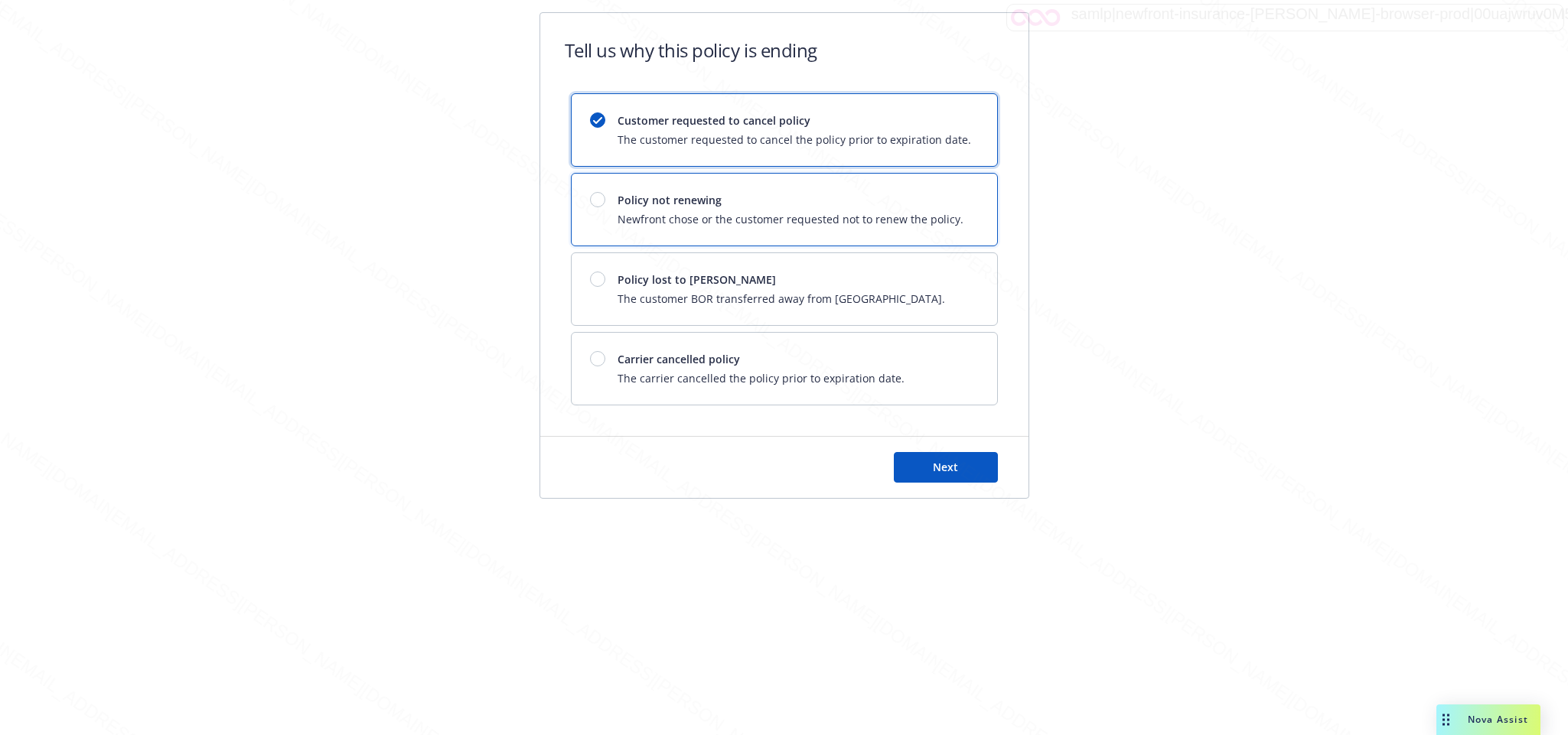
click at [673, 217] on span "Newfront chose or the customer requested not to renew the policy." at bounding box center [790, 219] width 346 height 16
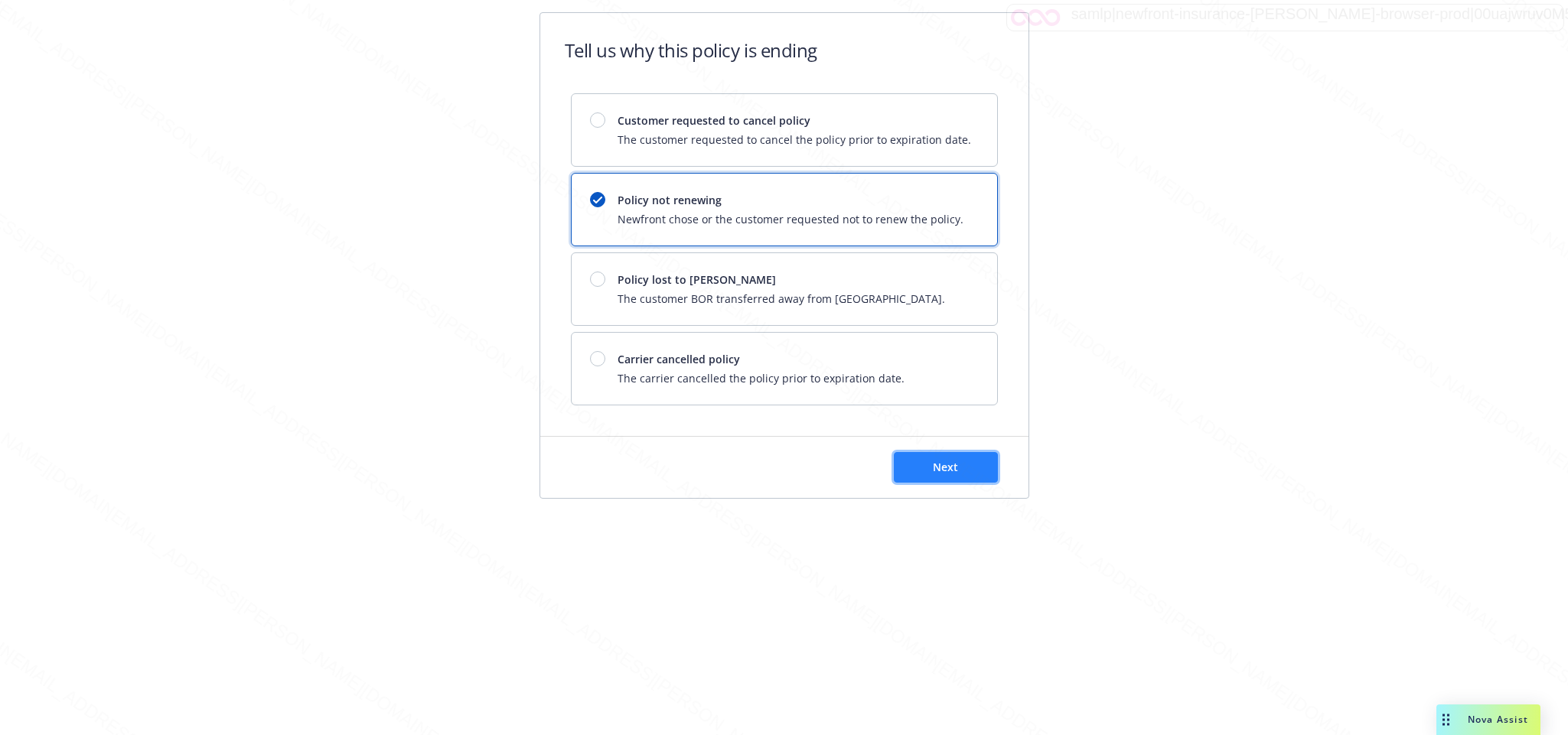
click at [965, 475] on button "Next" at bounding box center [945, 467] width 104 height 31
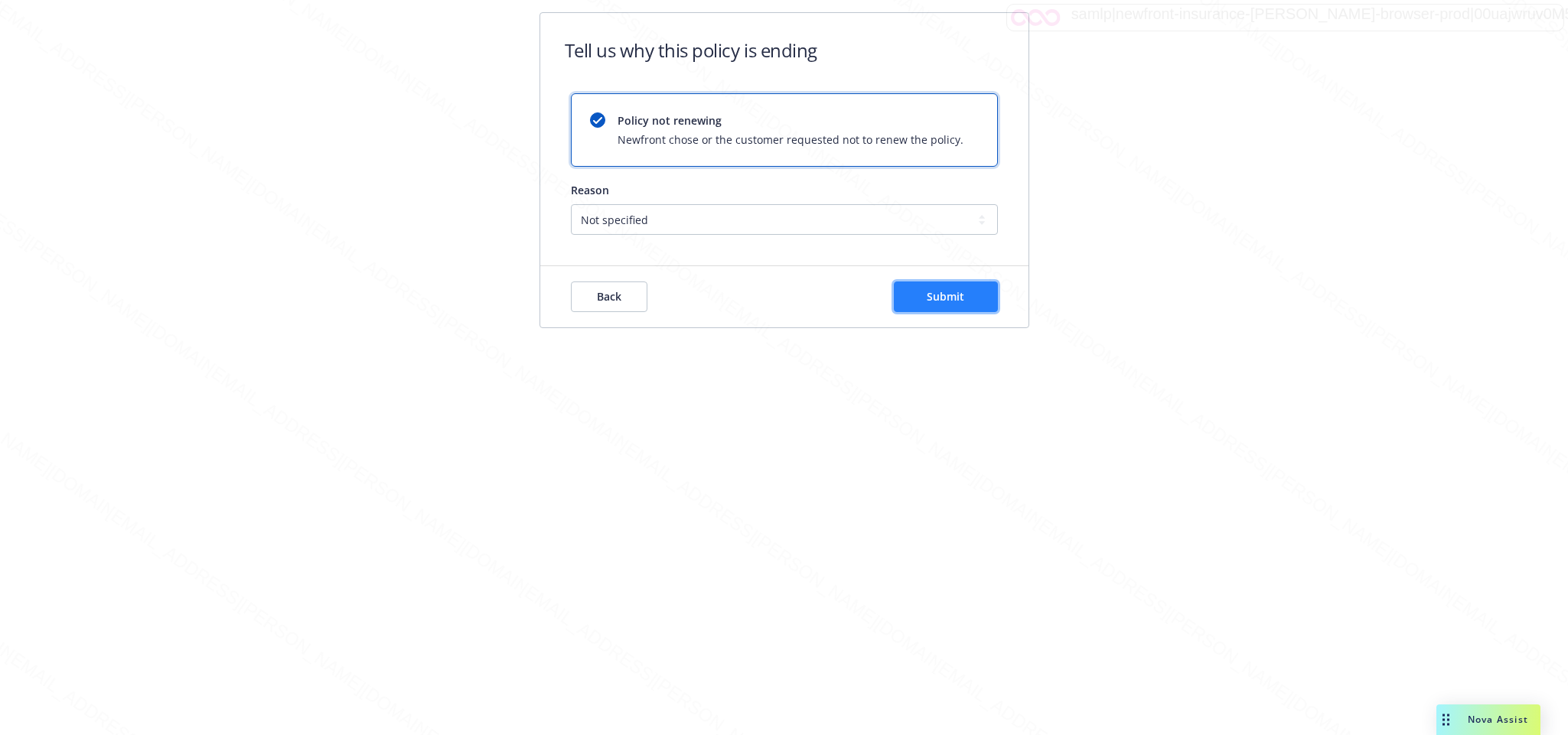
click at [941, 301] on span "Submit" at bounding box center [945, 296] width 37 height 14
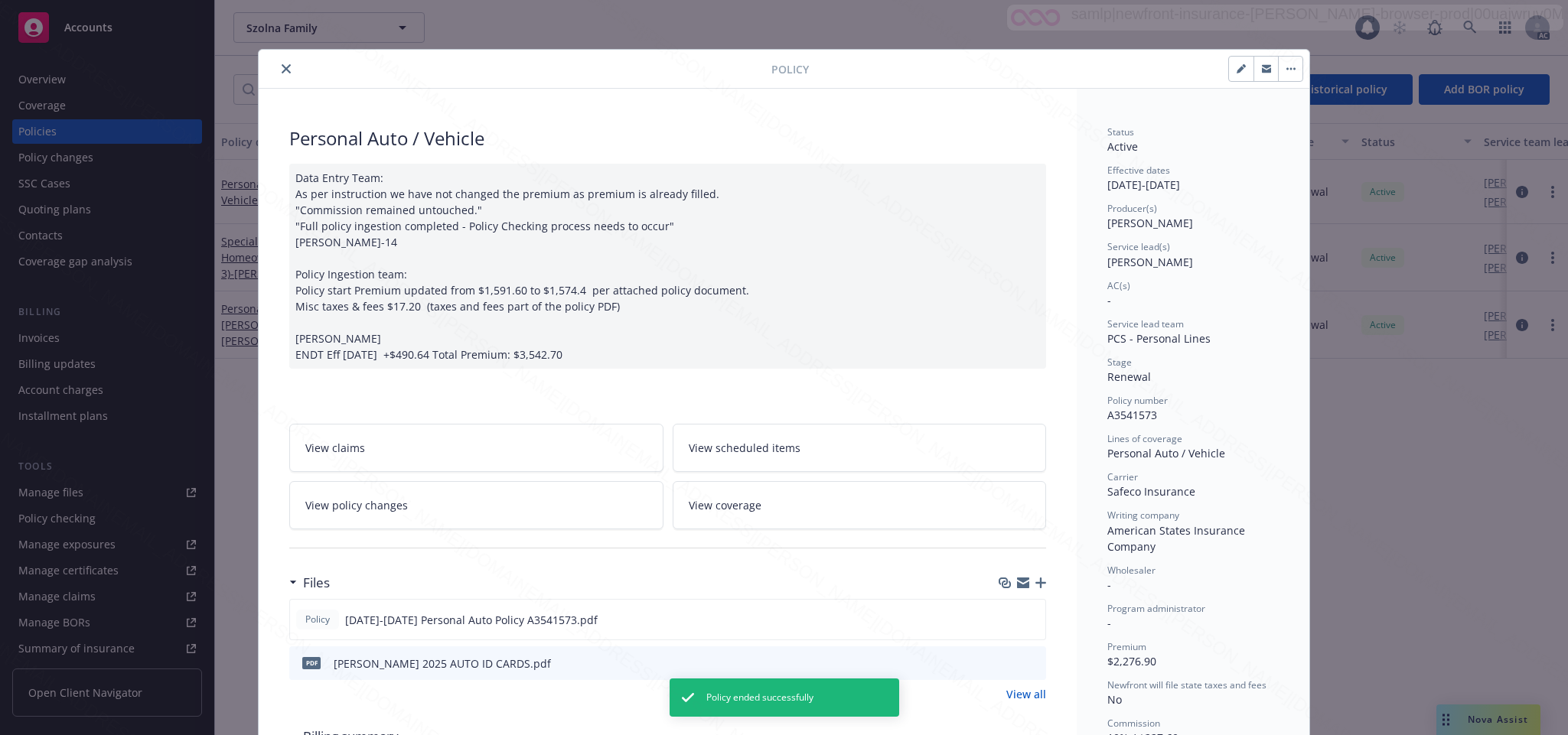
scroll to position [46, 0]
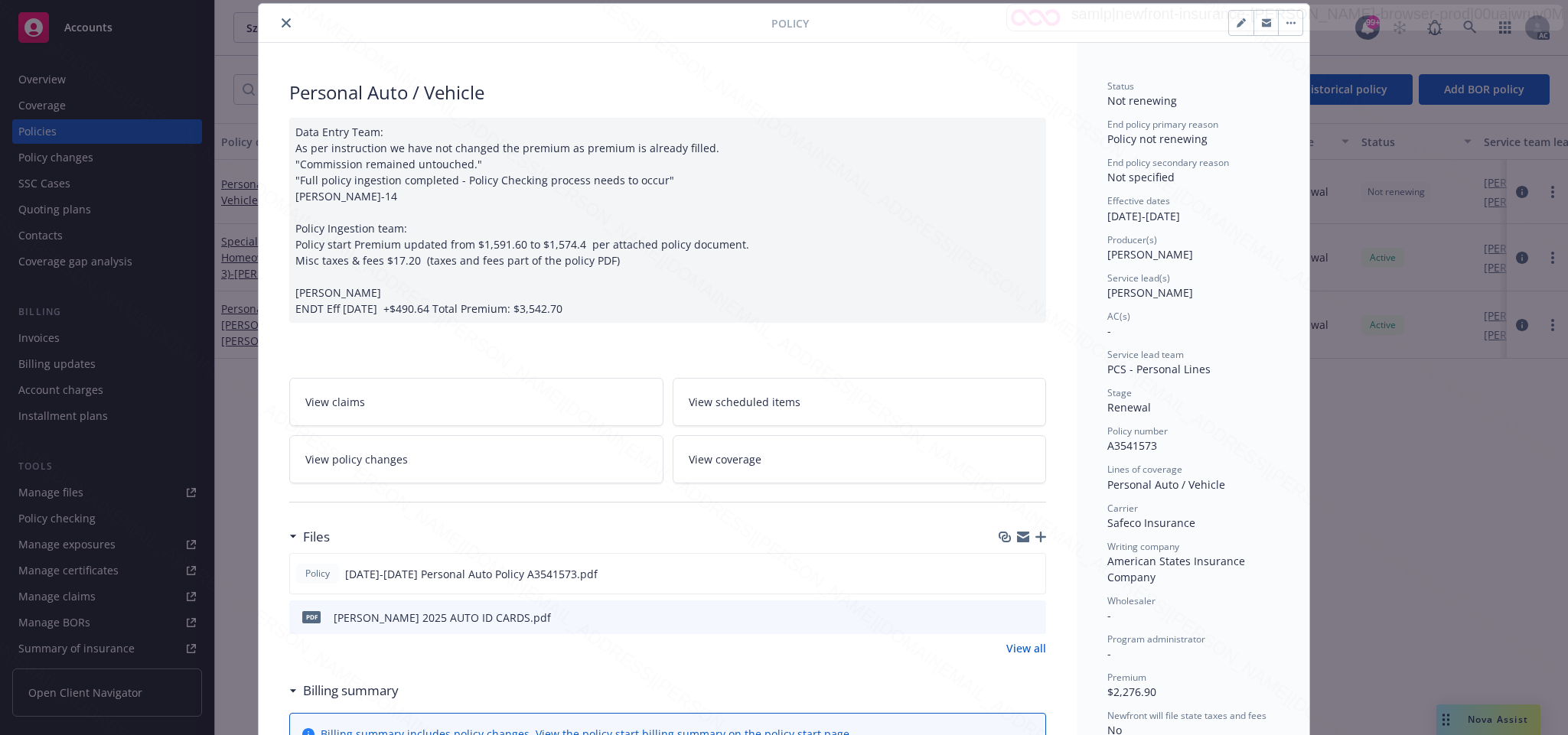
click at [282, 19] on icon "close" at bounding box center [287, 23] width 9 height 9
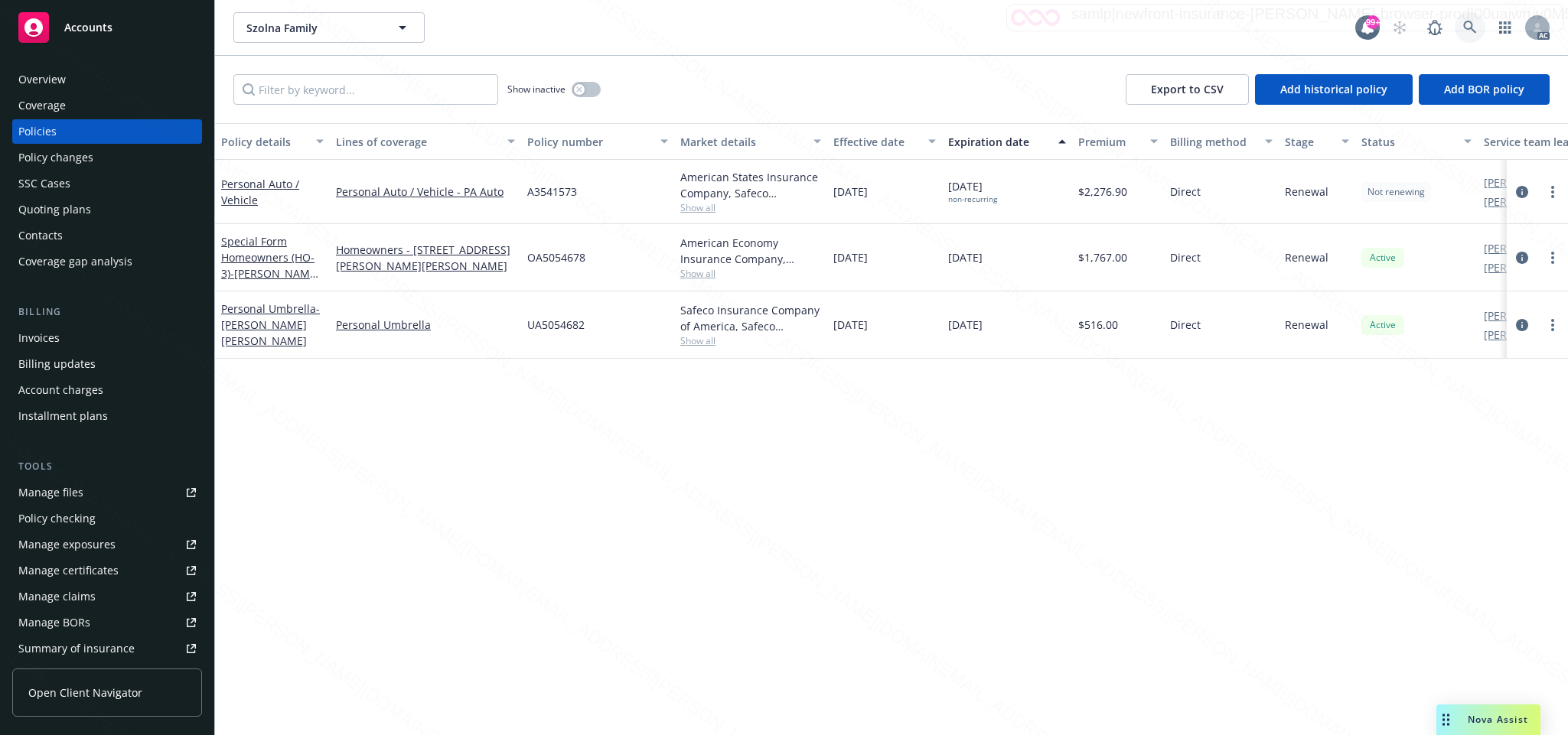
click at [1467, 26] on icon at bounding box center [1469, 27] width 13 height 13
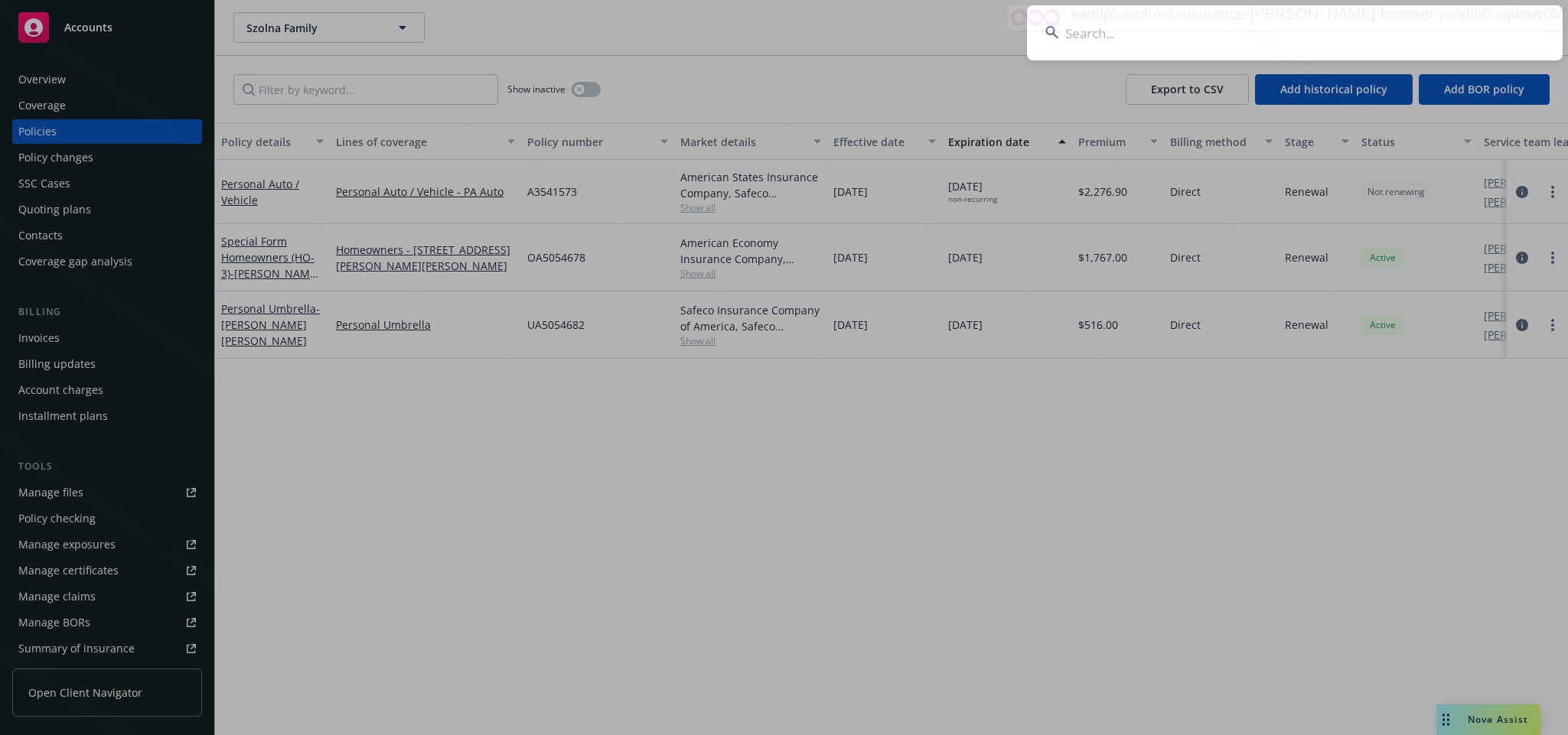
click at [1098, 33] on input at bounding box center [1294, 33] width 536 height 55
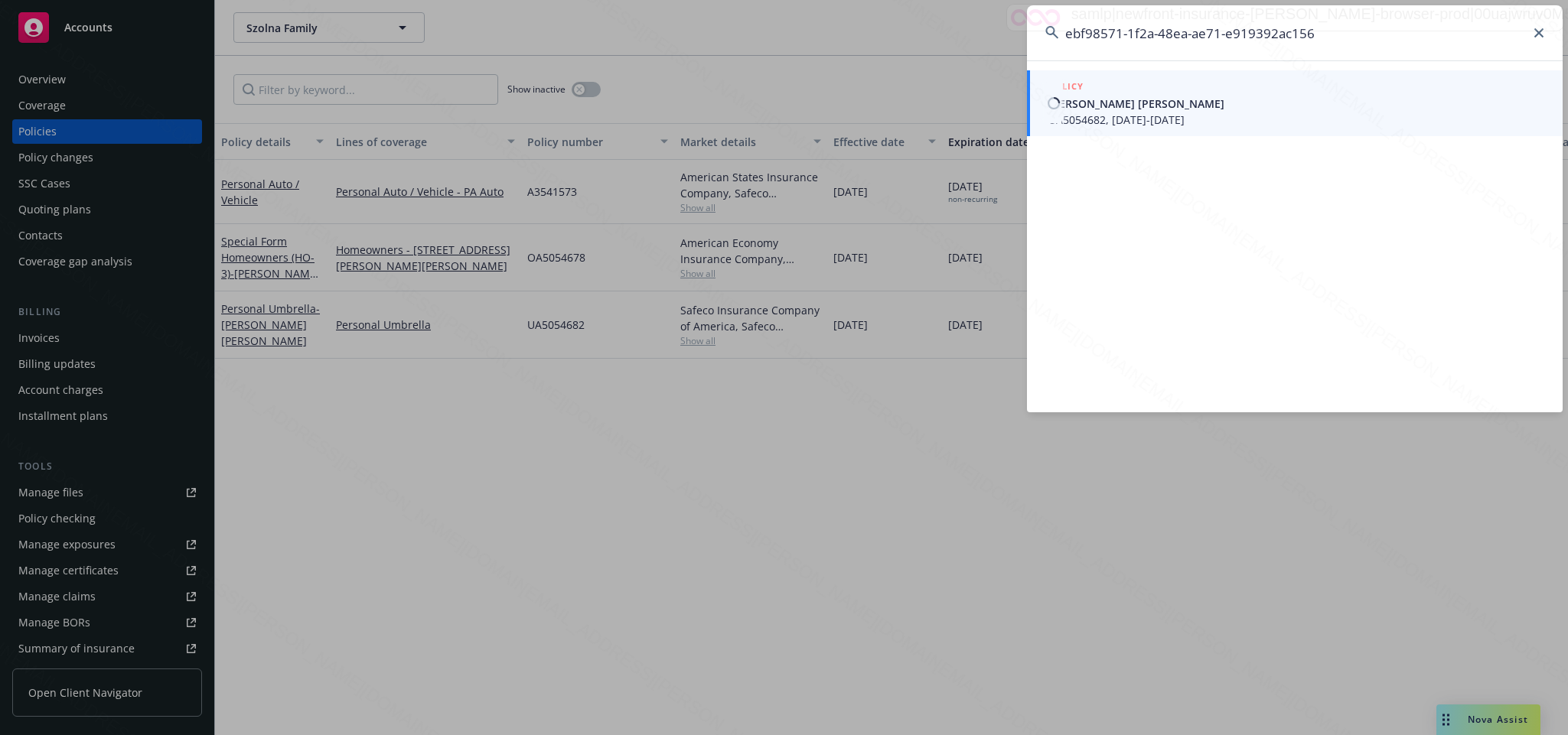
type input "ebf98571-1f2a-48ea-ae71-e919392ac156"
click at [1093, 101] on span "JONATHAN B SZOLNA ANDREA L SZOLNA" at bounding box center [1296, 104] width 495 height 16
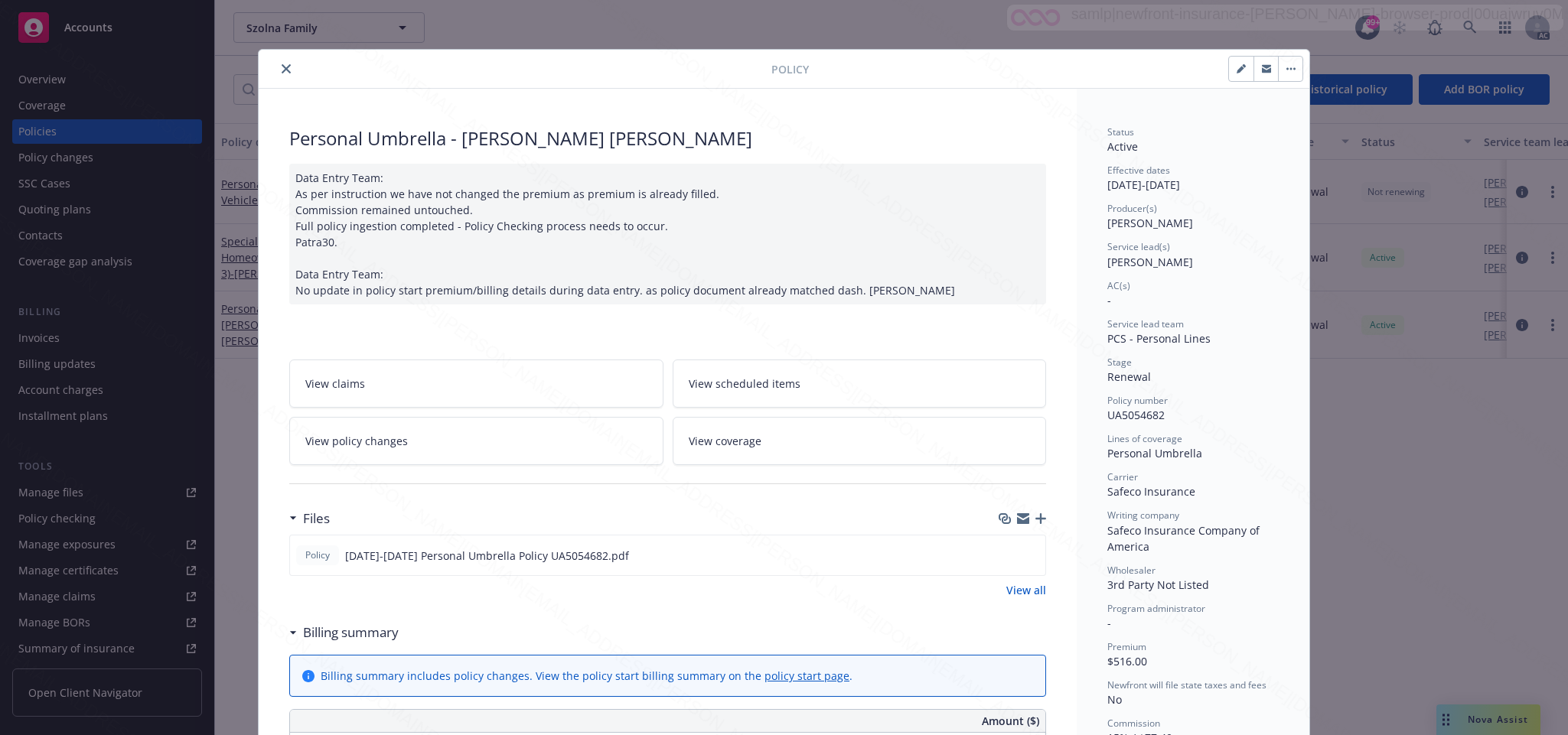
click at [365, 438] on span "View policy changes" at bounding box center [357, 441] width 103 height 16
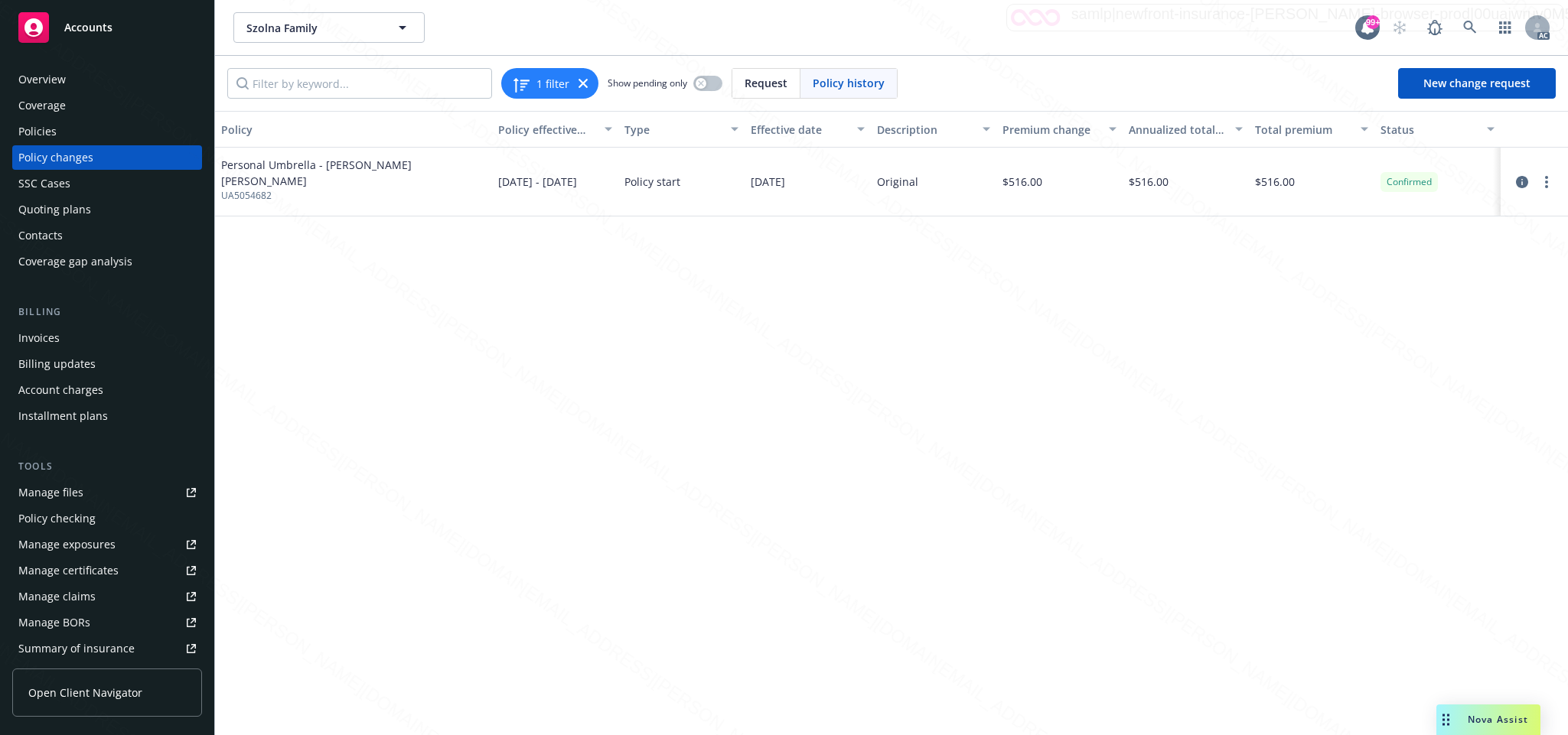
click at [35, 76] on div "Overview" at bounding box center [42, 79] width 47 height 25
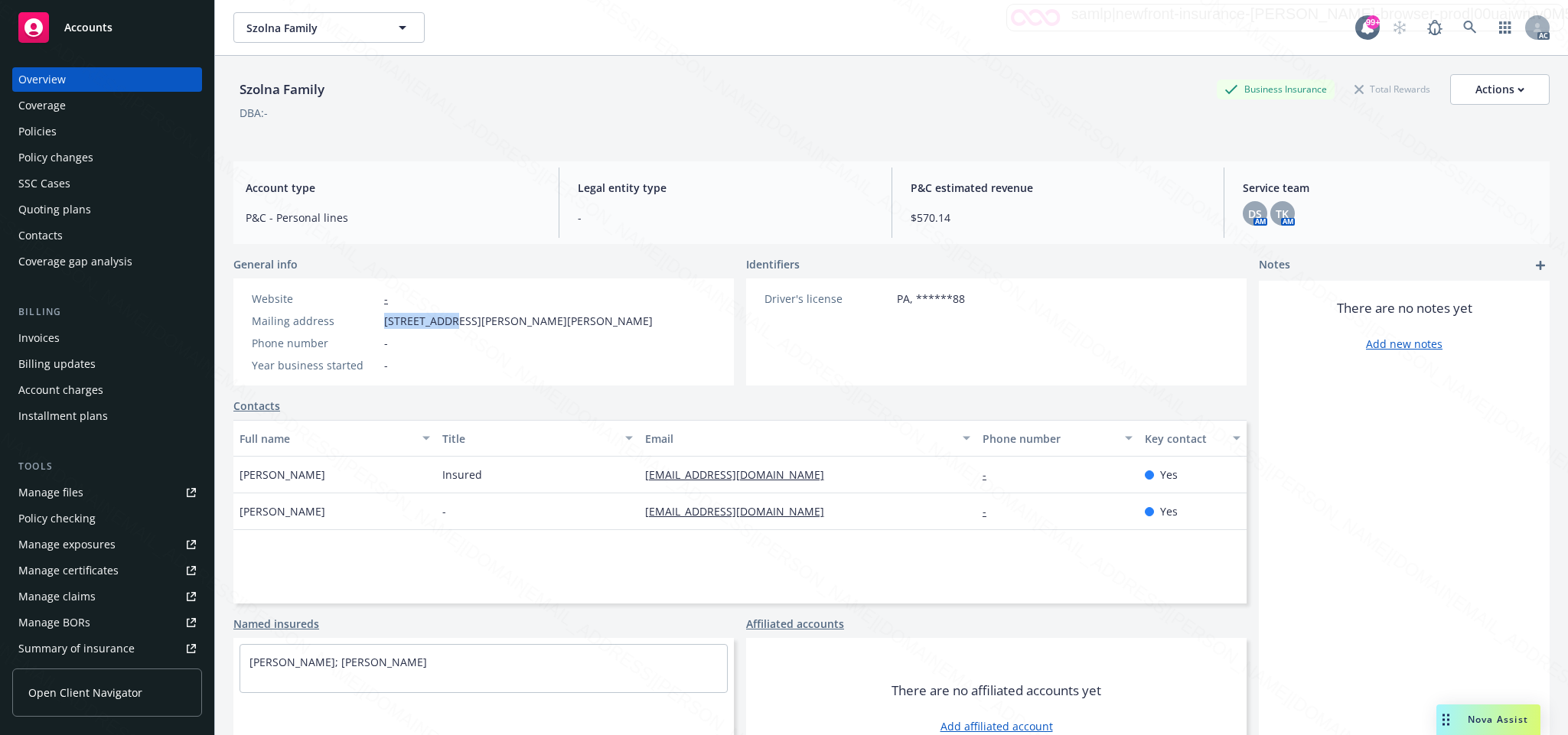
drag, startPoint x: 378, startPoint y: 317, endPoint x: 454, endPoint y: 326, distance: 76.5
click at [454, 326] on div "Mailing address 4729 Magnus Dr, Allison Park, UM-95, 15101" at bounding box center [452, 320] width 413 height 16
copy div "4729 Magnus"
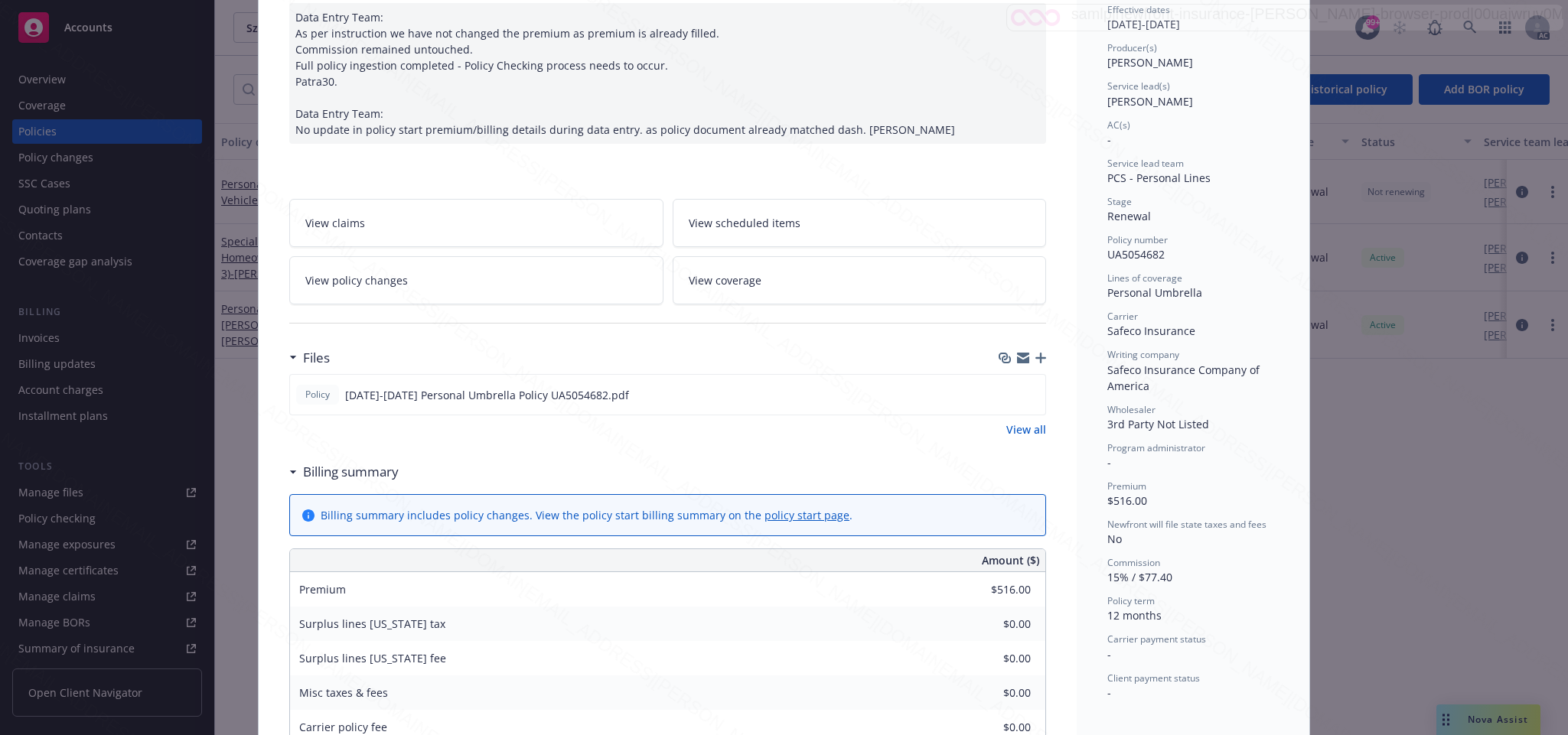
scroll to position [275, 0]
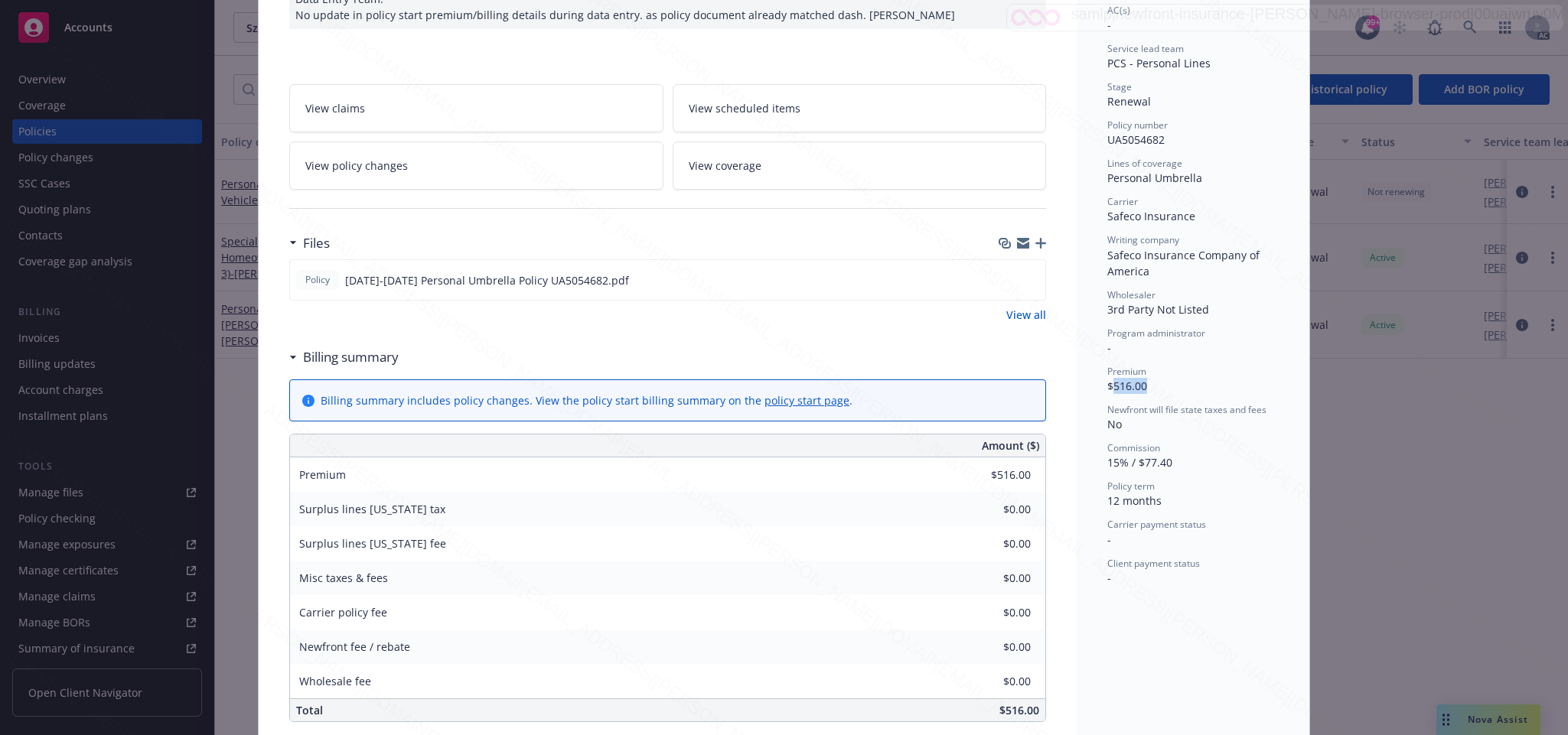
drag, startPoint x: 1102, startPoint y: 386, endPoint x: 1158, endPoint y: 384, distance: 56.0
click at [1158, 384] on div "Premium $516.00" at bounding box center [1193, 379] width 172 height 29
copy span "516.00"
click at [1201, 397] on div "Status Active Effective dates 06/15/2025 - 06/15/2026 Producer(s) Tiffany Kippe…" at bounding box center [1193, 218] width 172 height 736
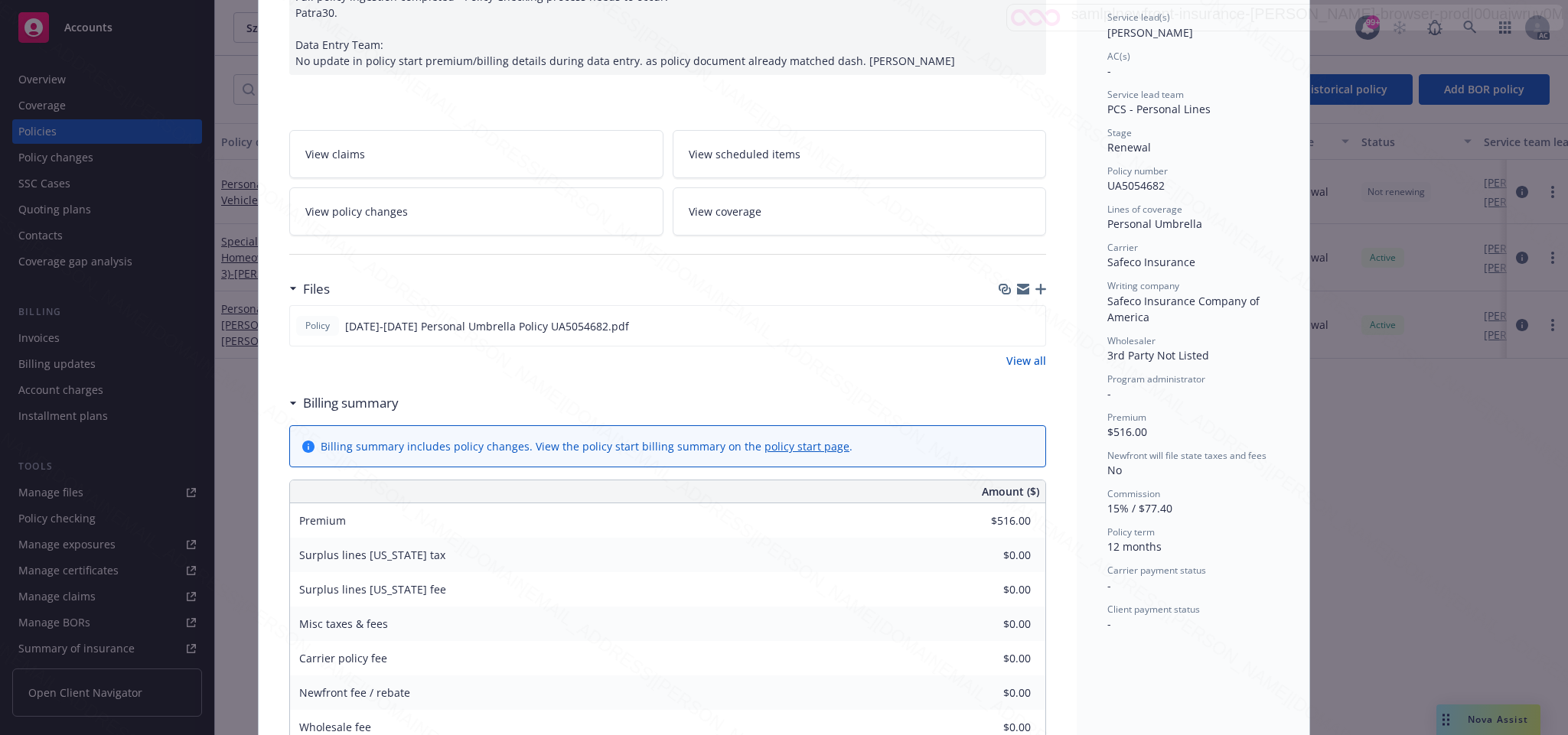
scroll to position [459, 0]
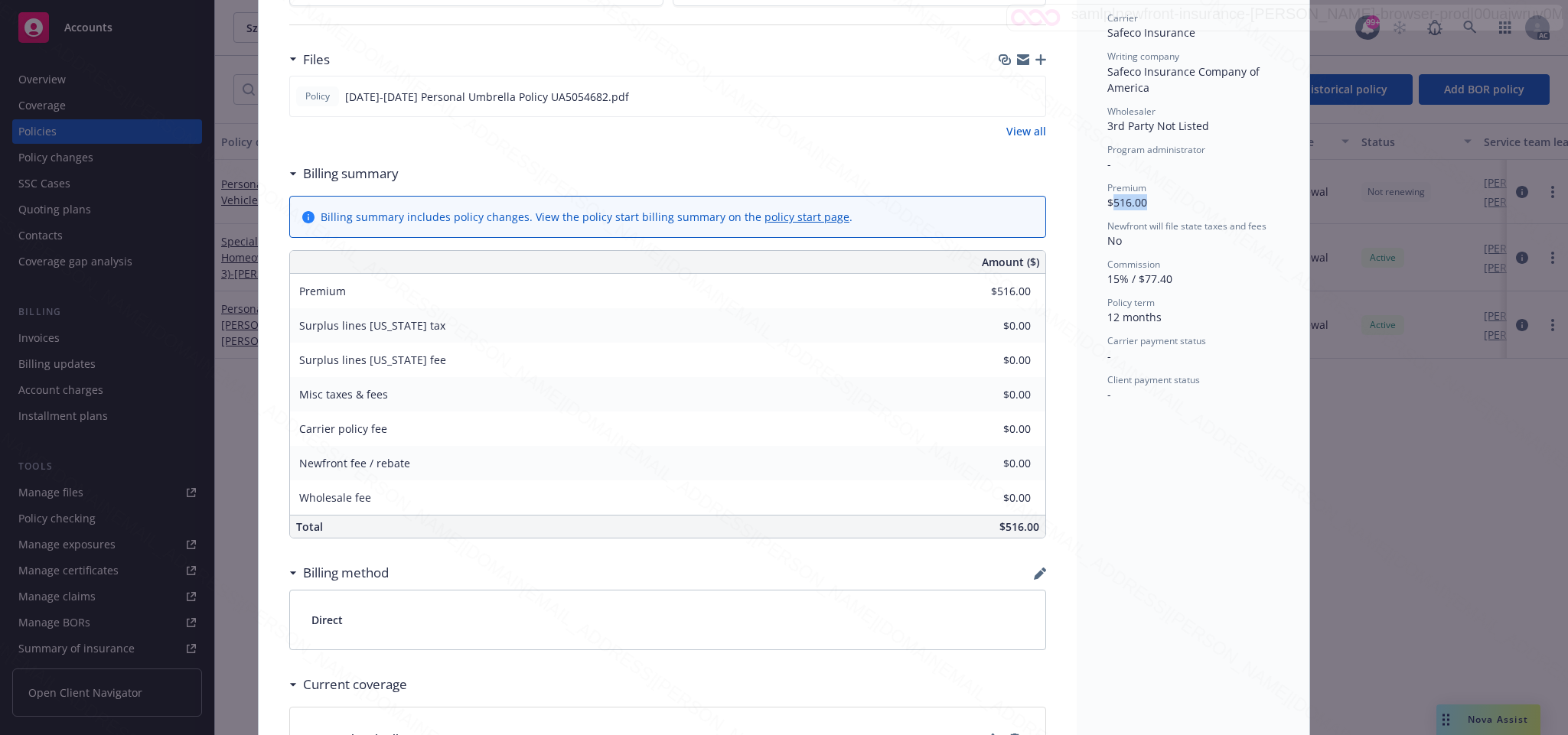
drag, startPoint x: 1105, startPoint y: 202, endPoint x: 1169, endPoint y: 200, distance: 64.0
click at [1169, 200] on div "Premium $516.00" at bounding box center [1193, 195] width 172 height 29
copy span "516.00"
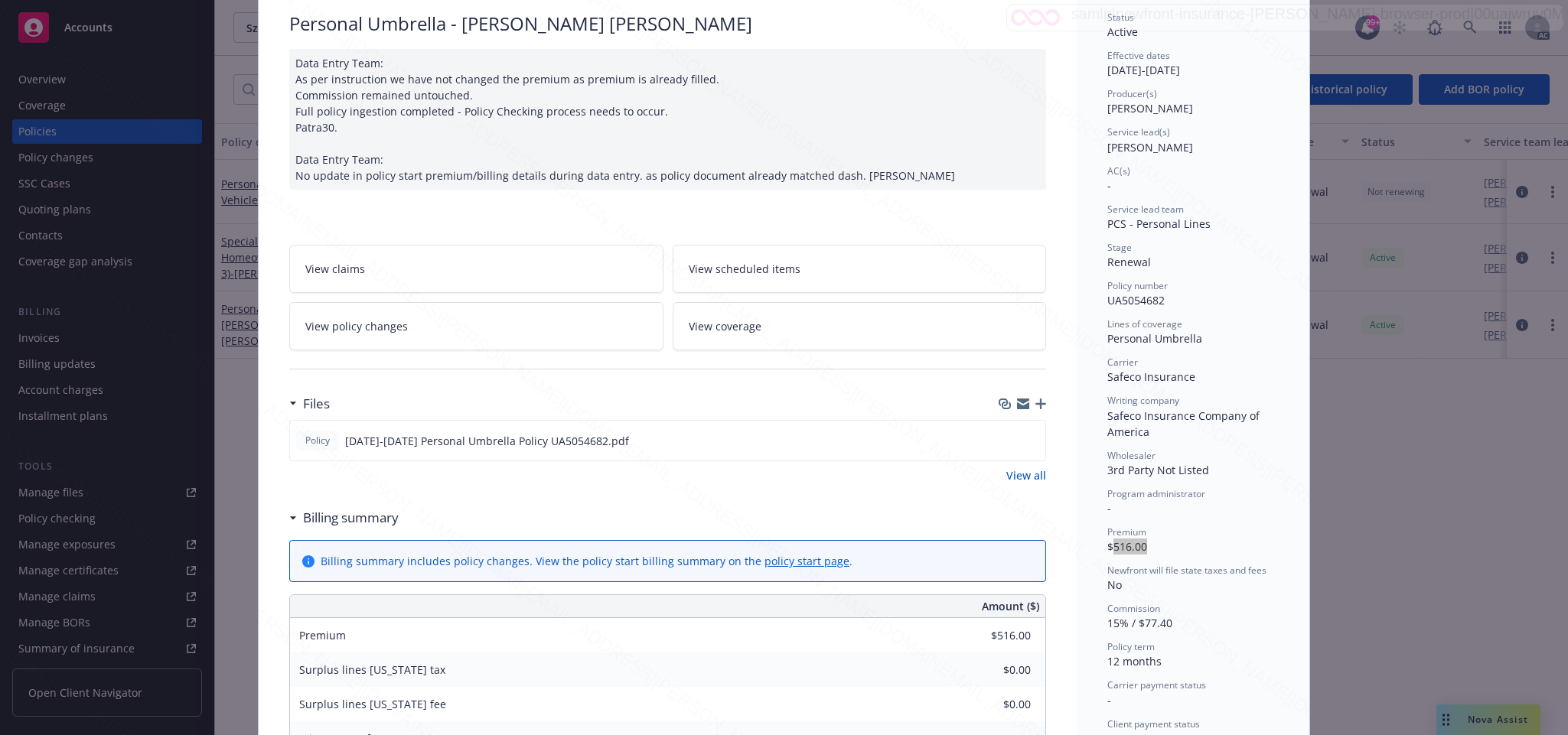
scroll to position [0, 0]
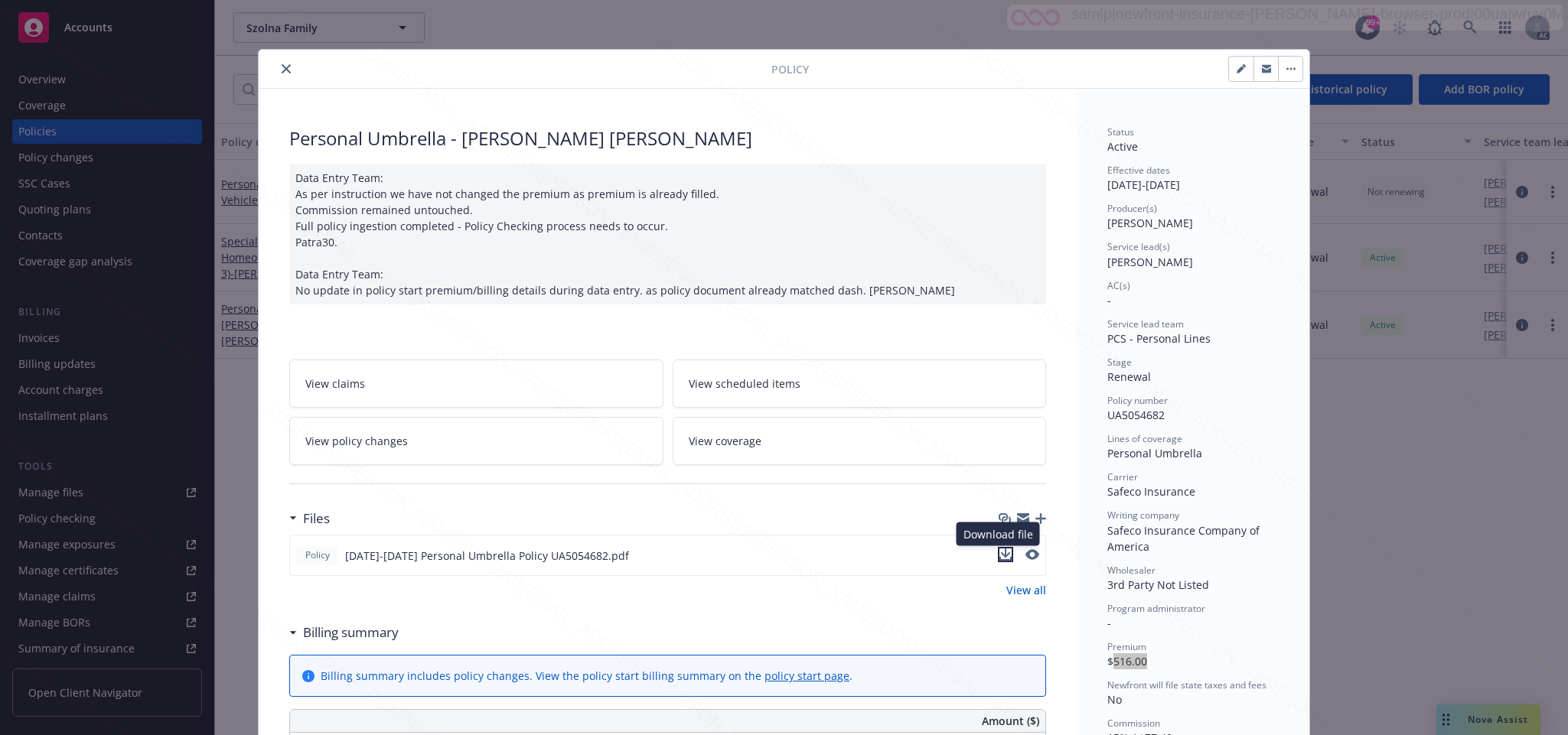
click at [1000, 553] on icon "download file" at bounding box center [1005, 554] width 12 height 12
